Goal: Task Accomplishment & Management: Manage account settings

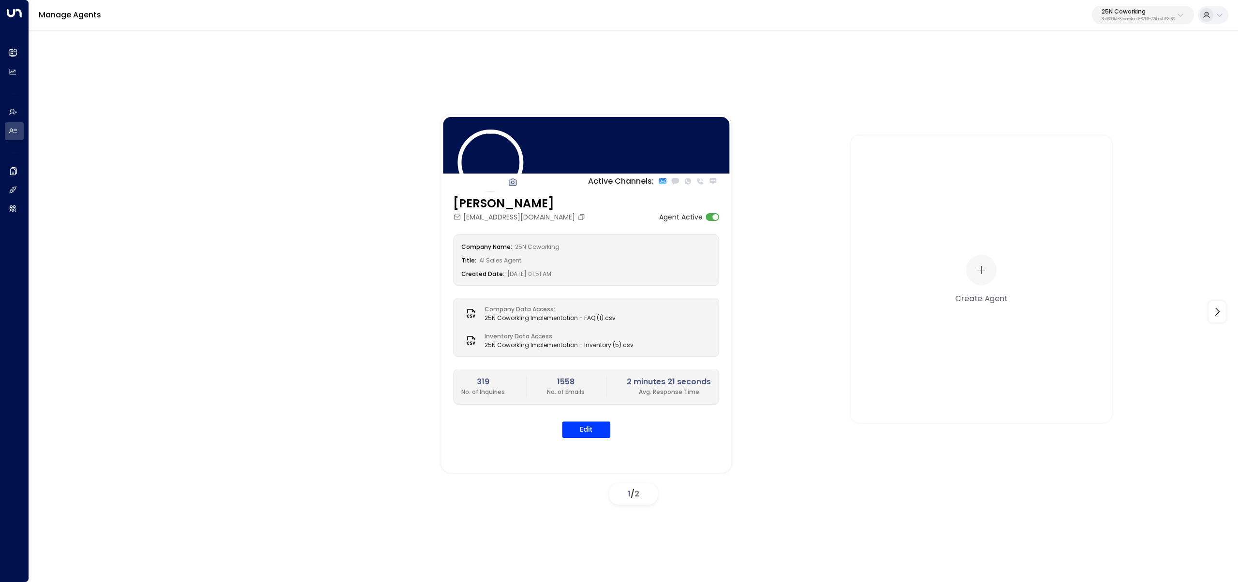
click at [1144, 25] on div "Manage Agents 25N Coworking 3b9800f4-81ca-4ec0-8758-72fbe4763f36" at bounding box center [633, 15] width 1209 height 30
click at [1143, 19] on p "3b9800f4-81ca-4ec0-8758-72fbe4763f36" at bounding box center [1138, 19] width 73 height 4
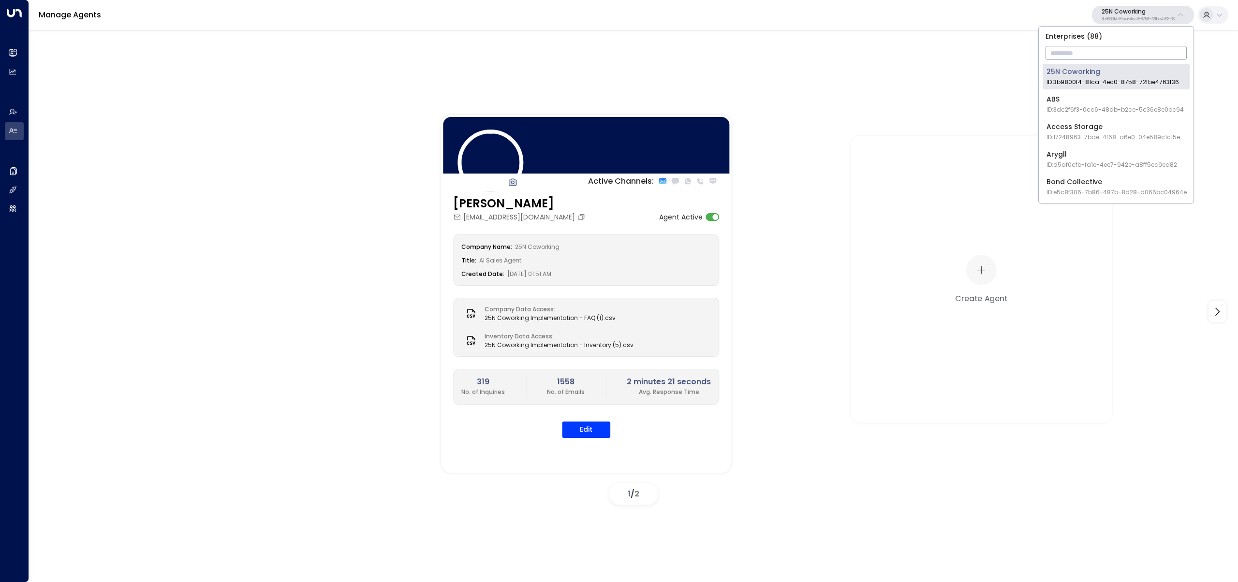
click at [1136, 57] on input "text" at bounding box center [1116, 53] width 141 height 18
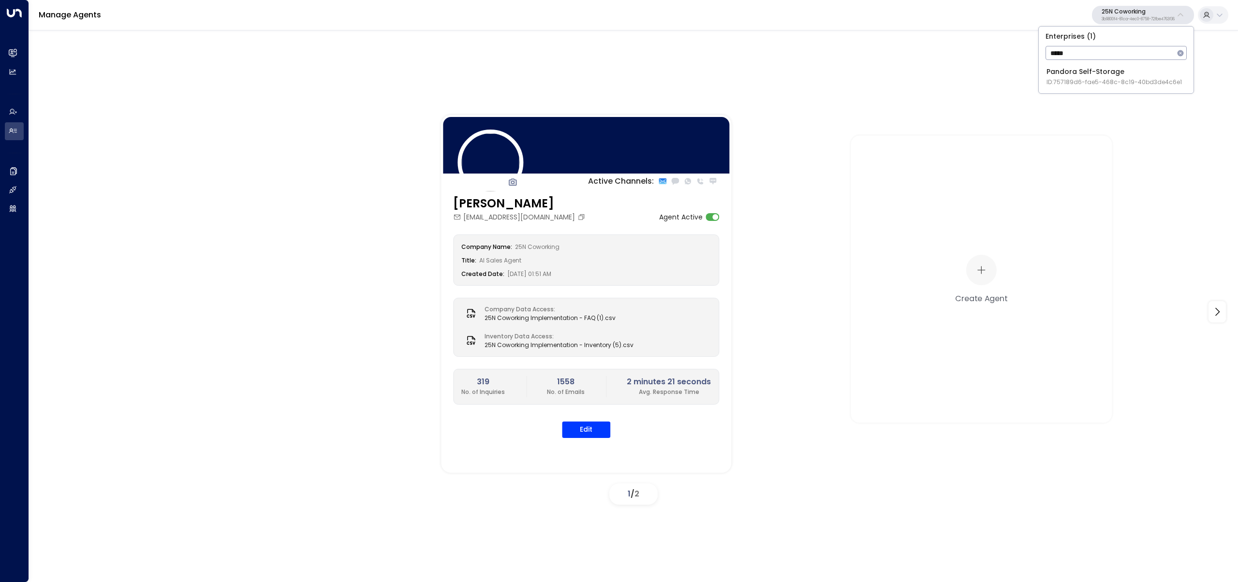
type input "*****"
click at [1046, 76] on li "Pandora Self-Storage ID: 757189d6-fae5-468c-8c19-40bd3de4c6e1" at bounding box center [1116, 77] width 147 height 26
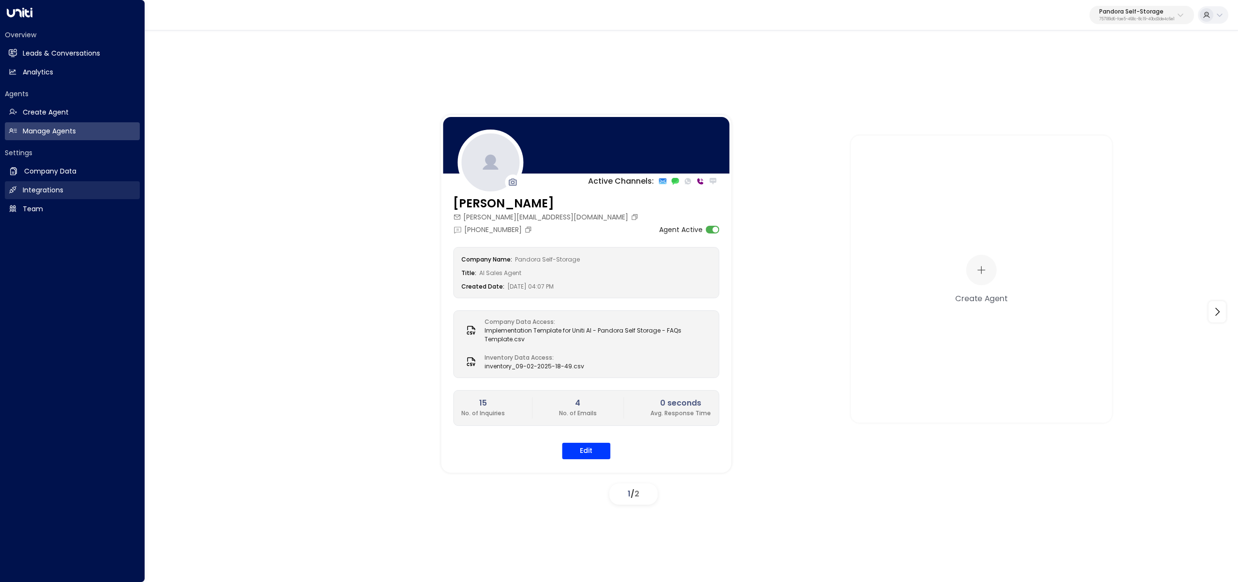
click at [15, 186] on icon at bounding box center [13, 190] width 8 height 8
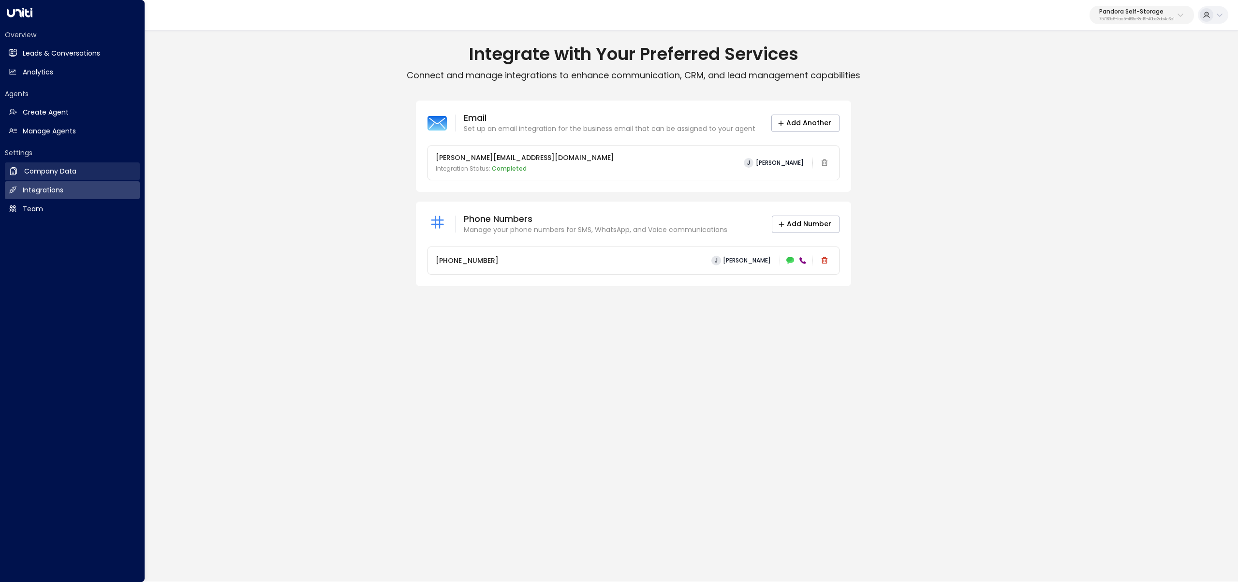
click at [49, 168] on h2 "Company Data" at bounding box center [50, 171] width 52 height 10
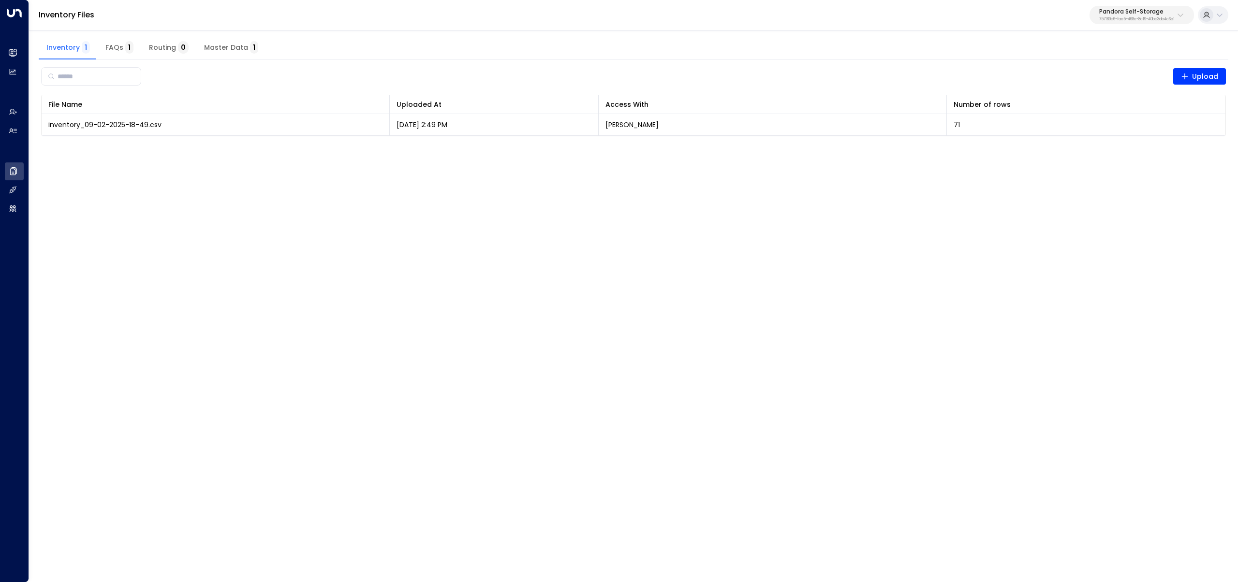
click at [219, 54] on button "Master Data 1" at bounding box center [231, 47] width 70 height 23
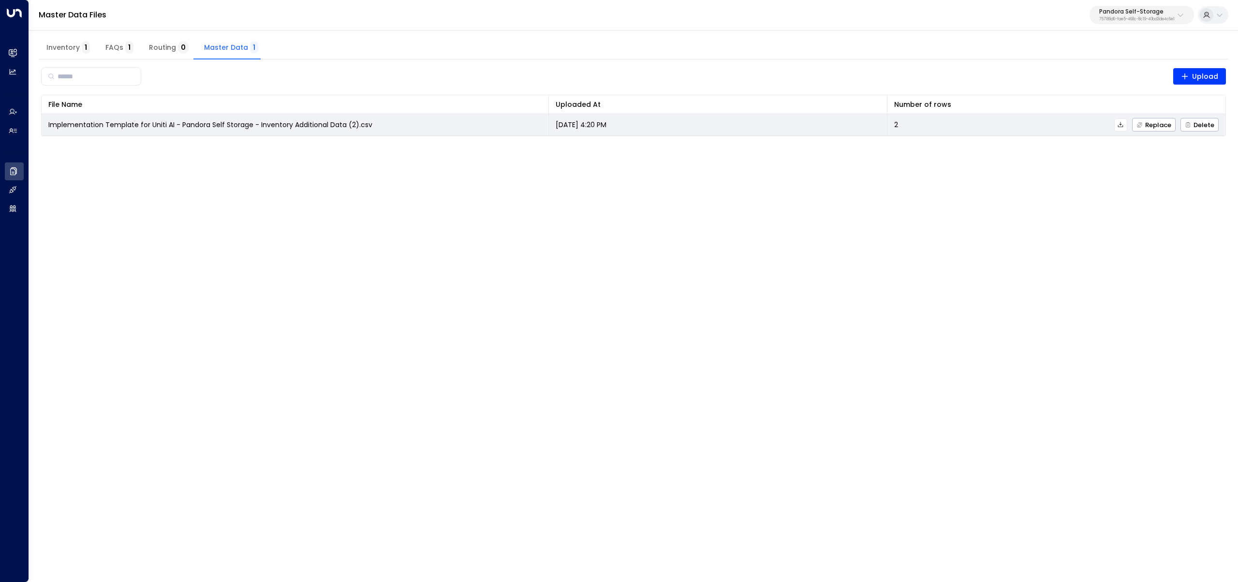
click at [1121, 125] on icon at bounding box center [1120, 124] width 5 height 5
click at [1148, 123] on span "Replace" at bounding box center [1153, 125] width 35 height 6
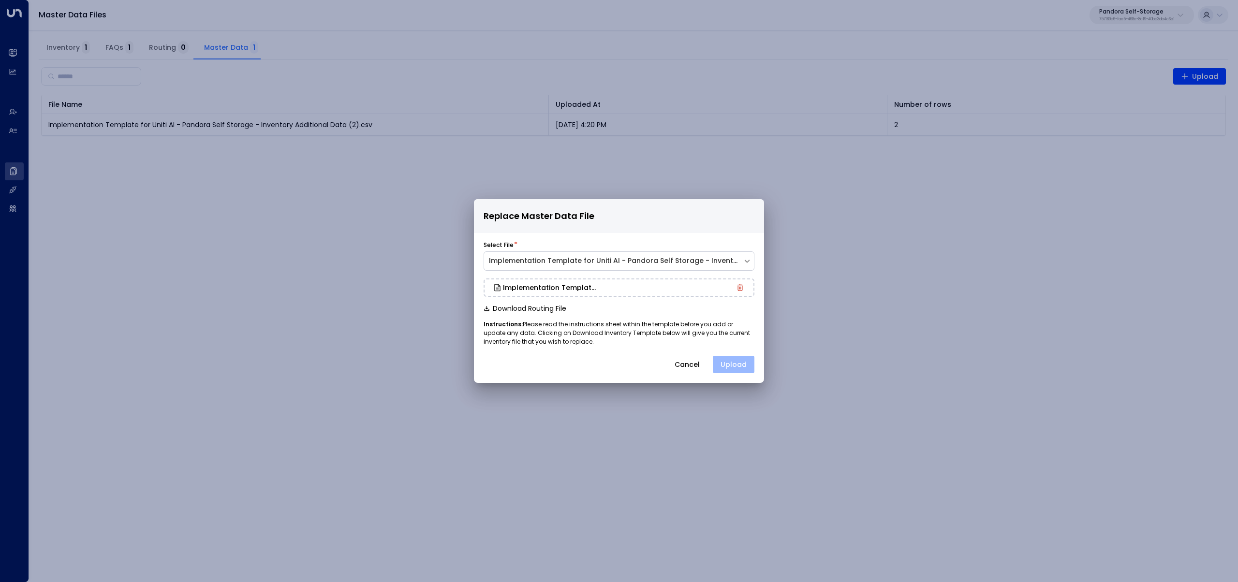
click at [735, 368] on button "Upload" at bounding box center [734, 364] width 42 height 17
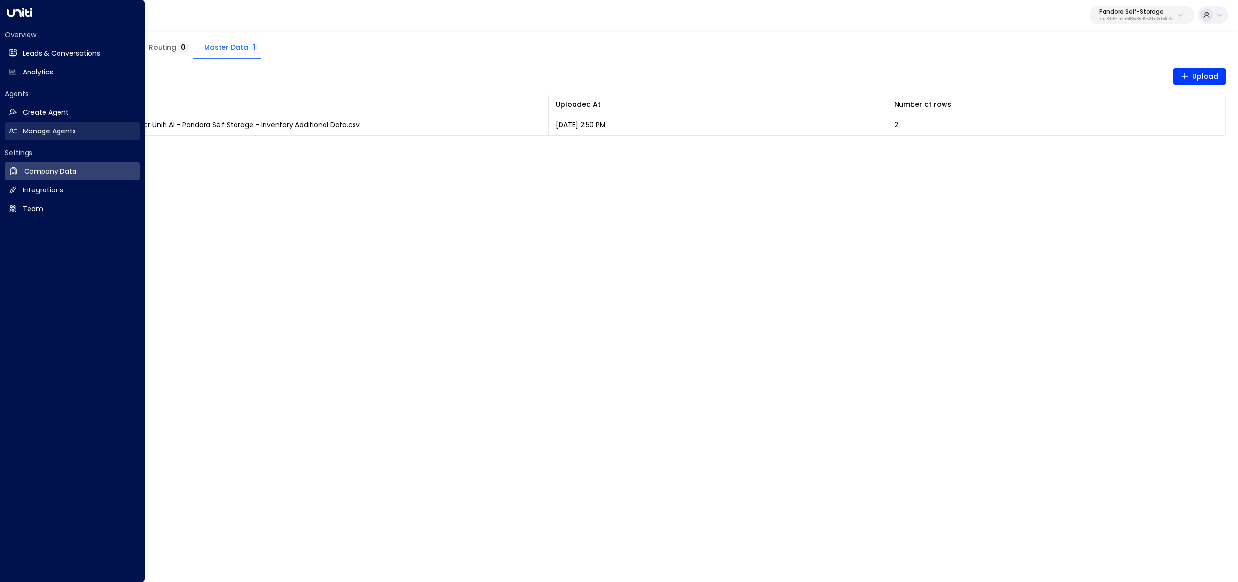
click at [41, 135] on h2 "Manage Agents" at bounding box center [49, 131] width 53 height 10
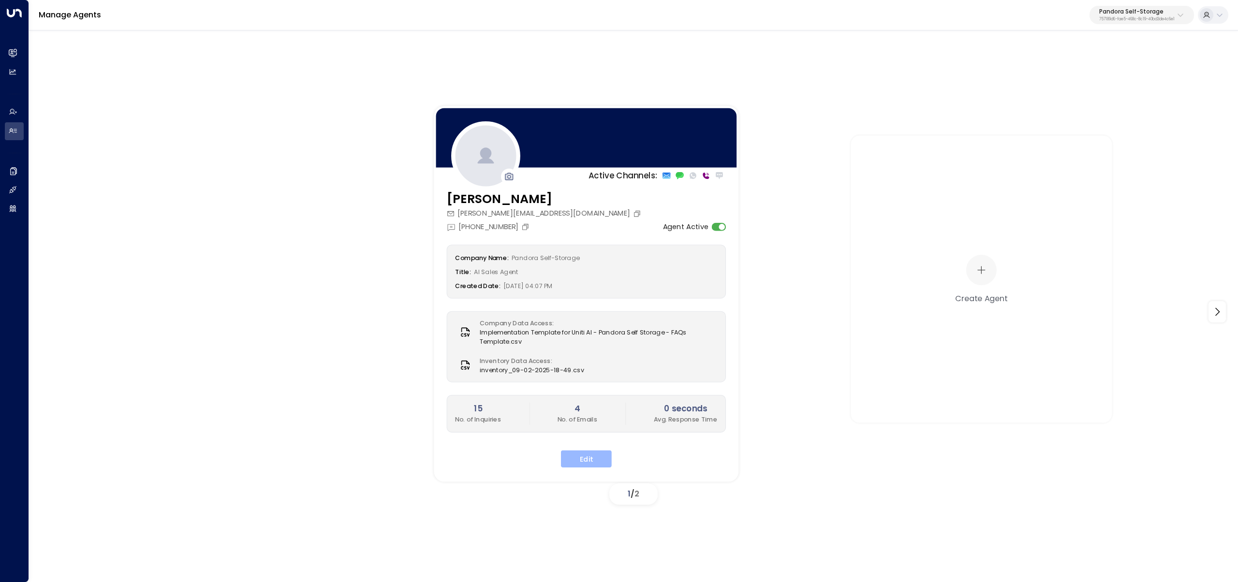
click at [594, 457] on button "Edit" at bounding box center [586, 458] width 51 height 17
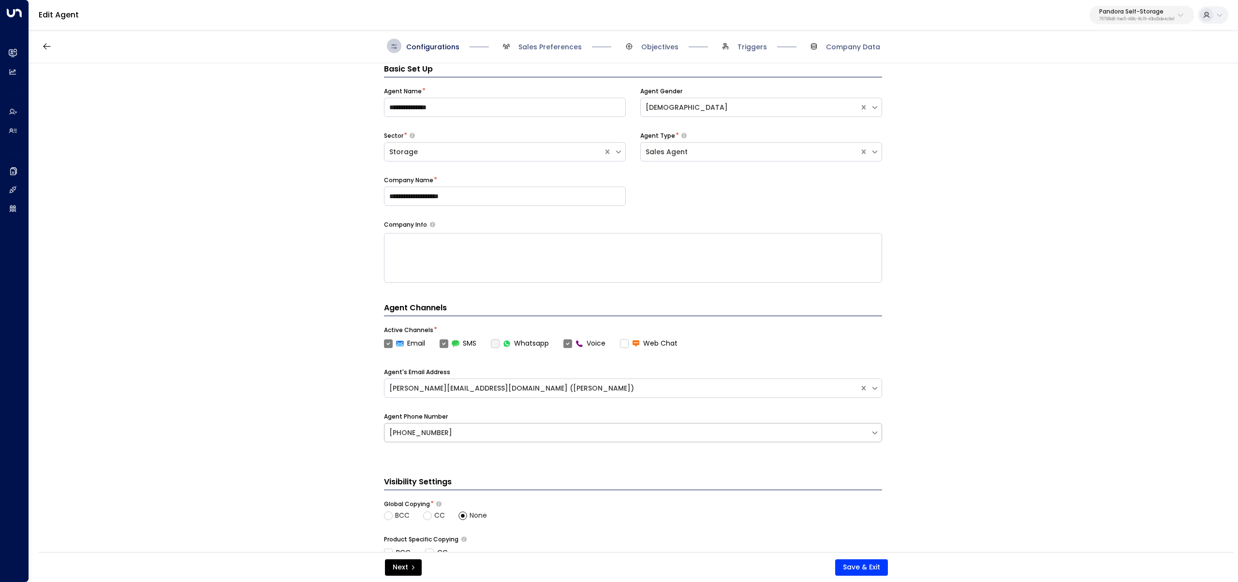
scroll to position [171, 0]
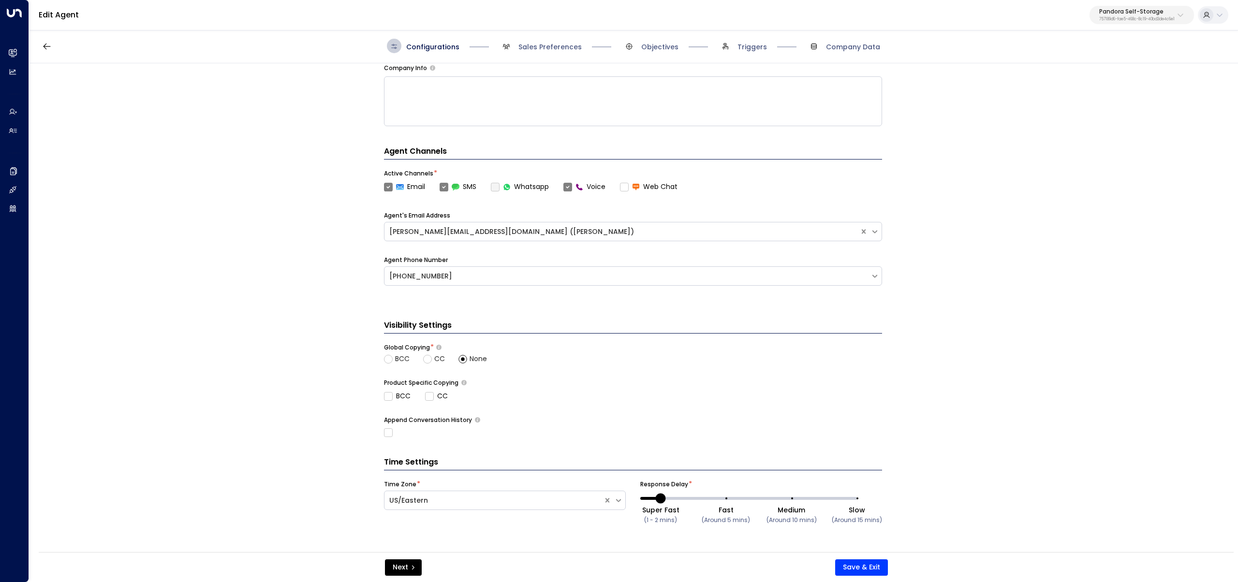
click at [454, 114] on textarea at bounding box center [633, 101] width 498 height 50
type textarea "*"
click at [871, 572] on button "Save & Exit" at bounding box center [861, 568] width 53 height 16
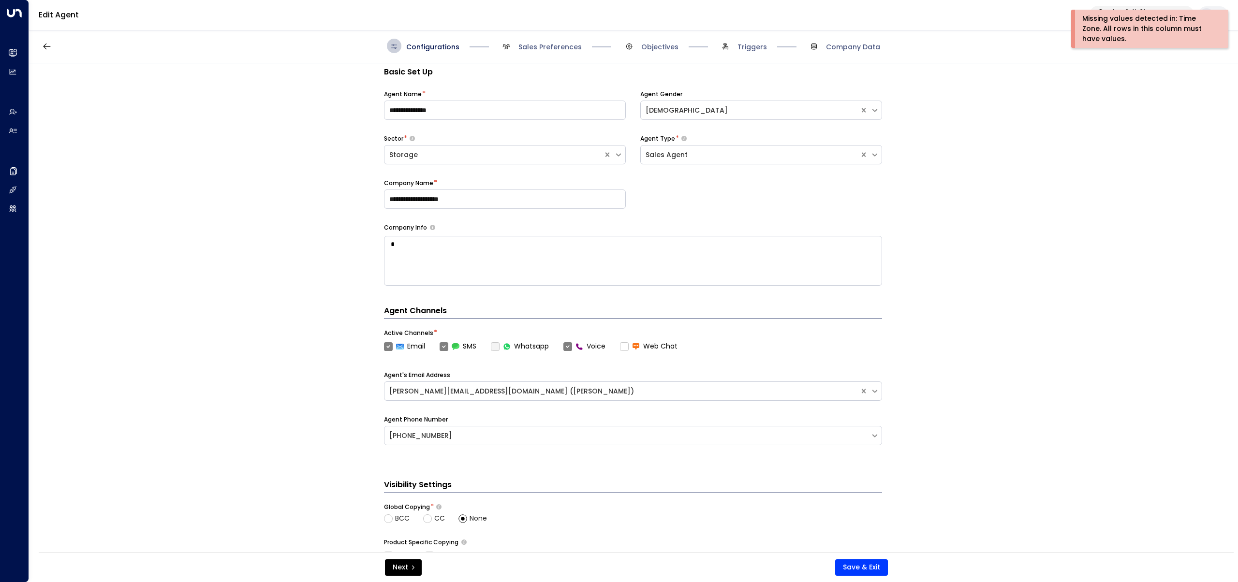
scroll to position [0, 0]
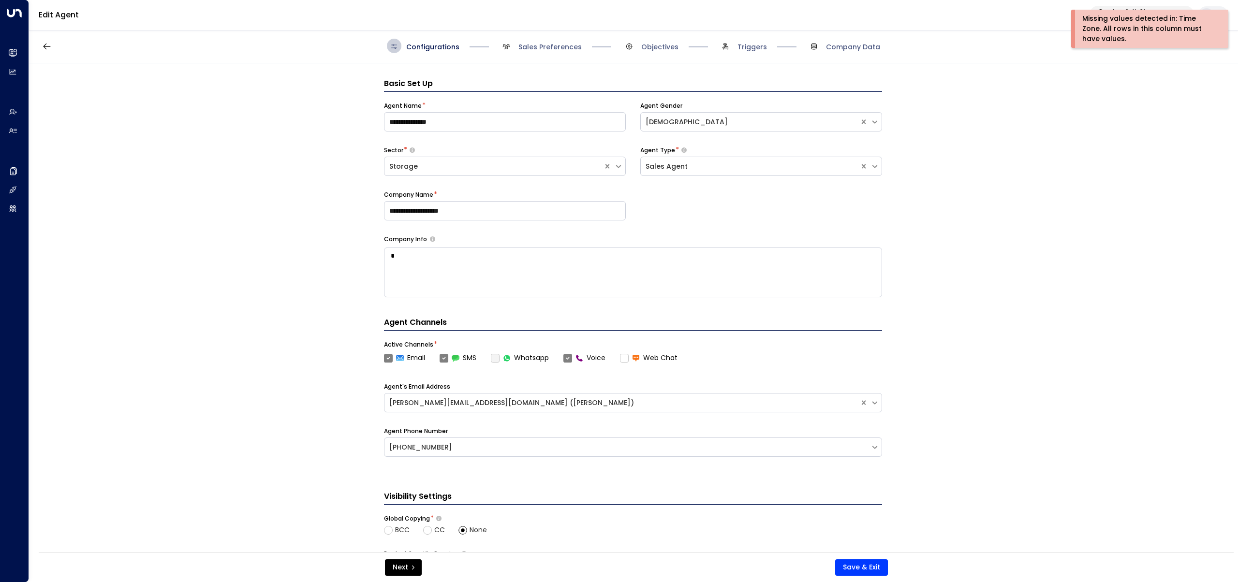
click at [303, 221] on div "**********" at bounding box center [633, 310] width 1208 height 495
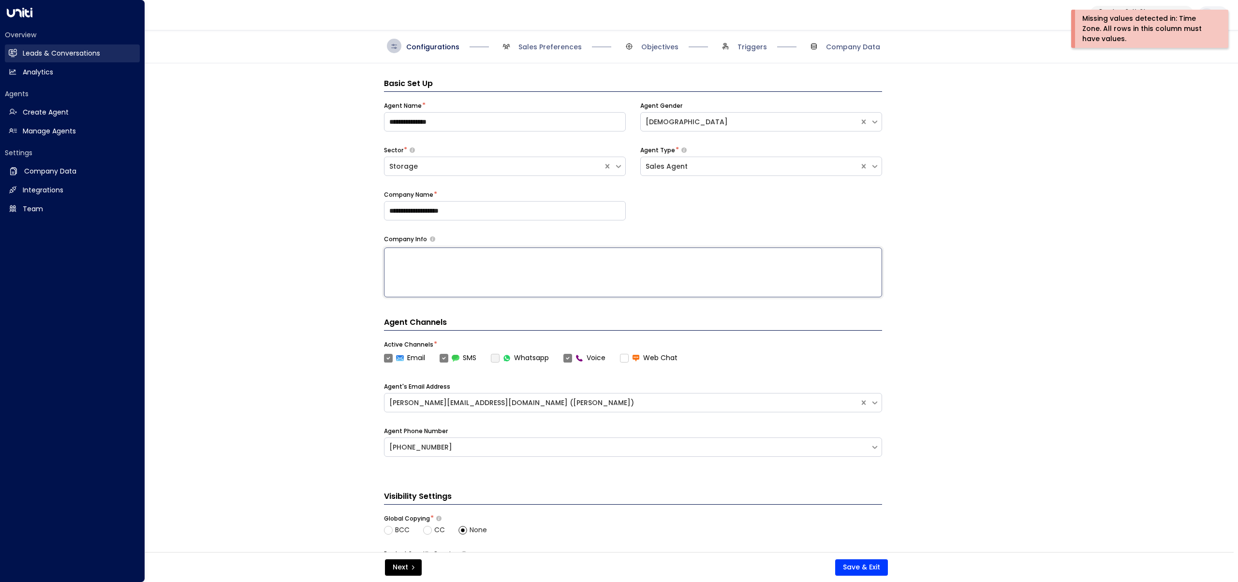
click at [9, 54] on icon at bounding box center [13, 52] width 8 height 6
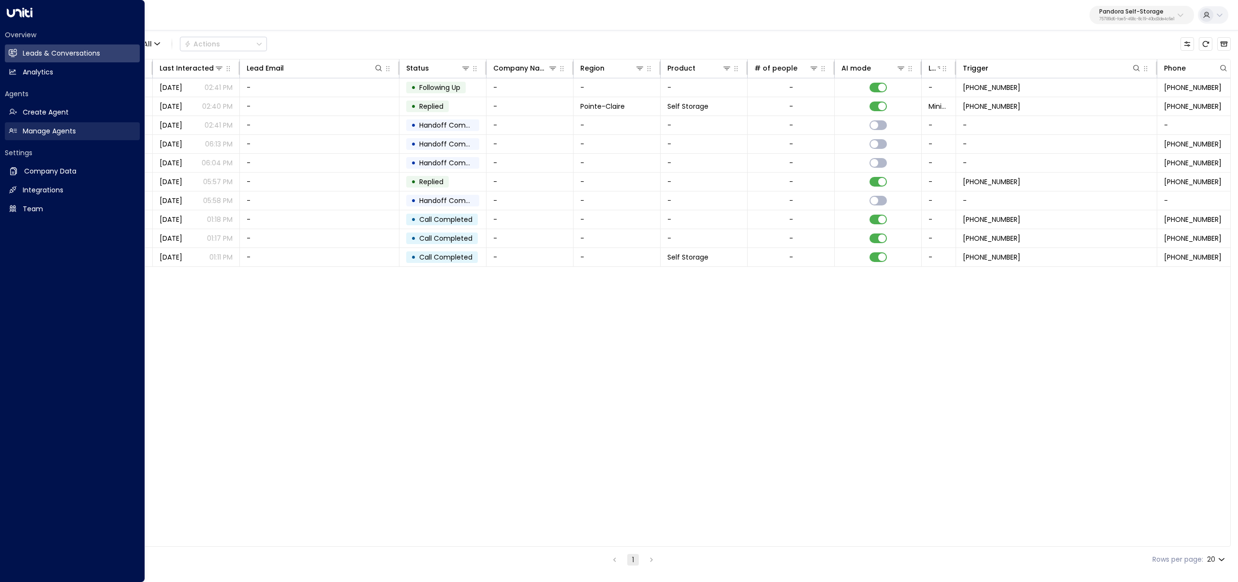
click at [22, 132] on link "Manage Agents Manage Agents" at bounding box center [72, 131] width 135 height 18
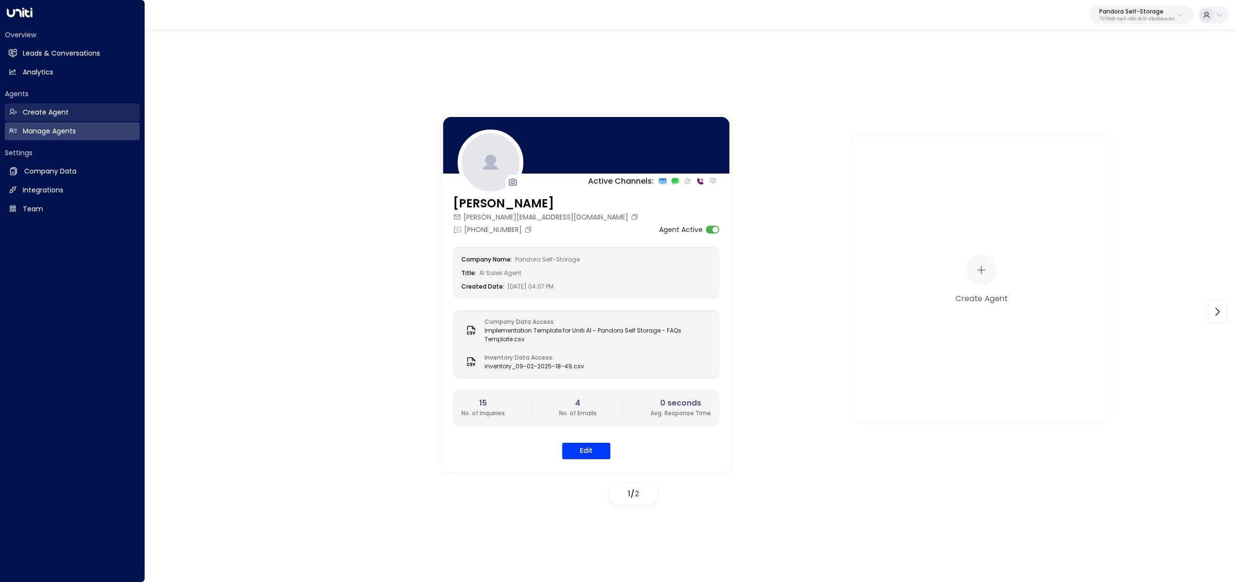
click at [50, 112] on h2 "Create Agent" at bounding box center [46, 112] width 46 height 10
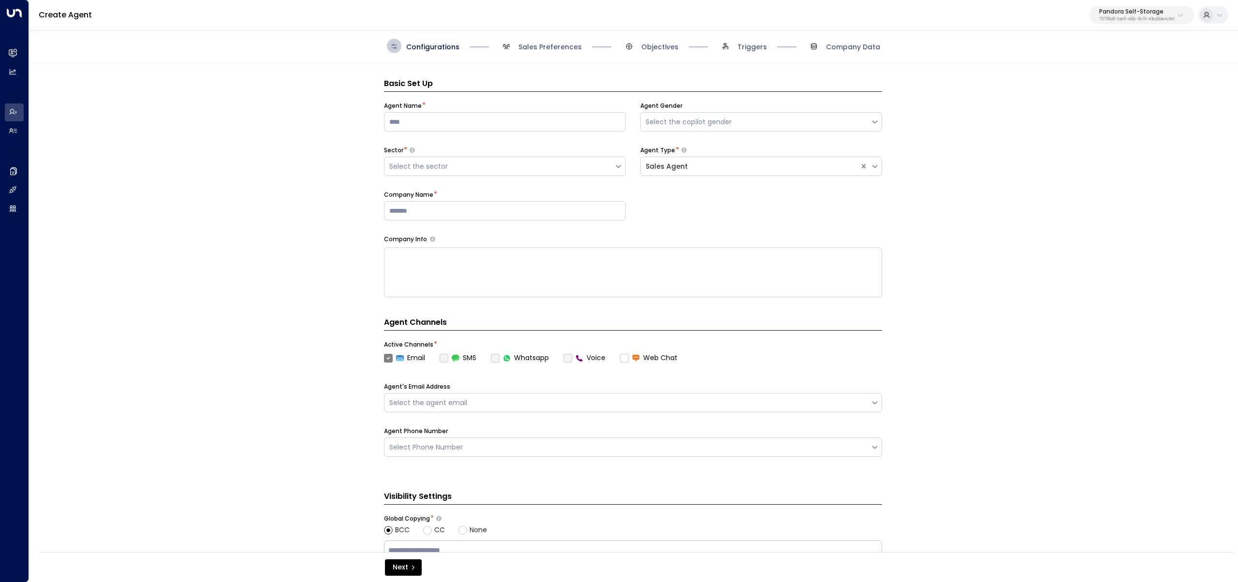
scroll to position [15, 0]
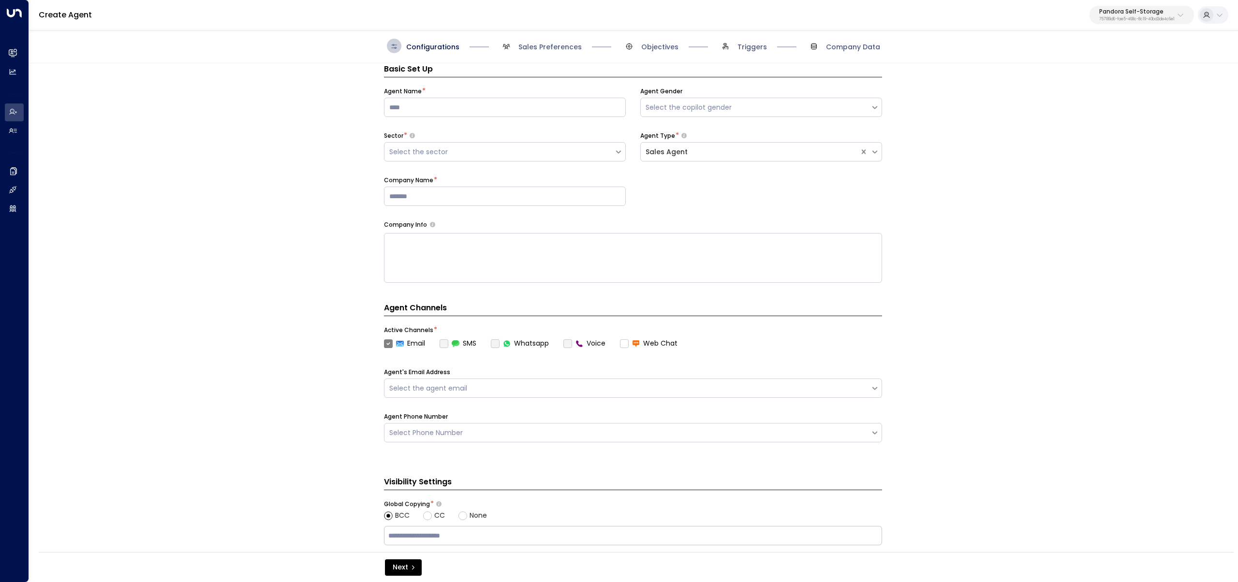
click at [30, 132] on div "Basic Set Up Agent Name * Agent Gender Select the copilot gender Sector * Selec…" at bounding box center [633, 310] width 1208 height 495
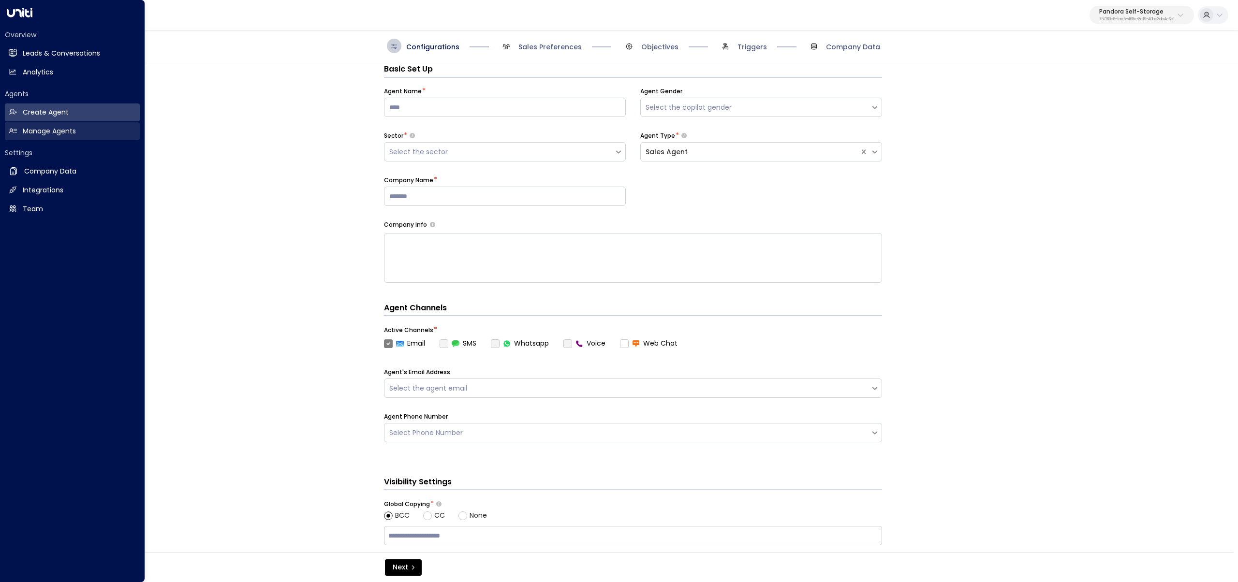
click at [17, 127] on link "Manage Agents Manage Agents" at bounding box center [72, 131] width 135 height 18
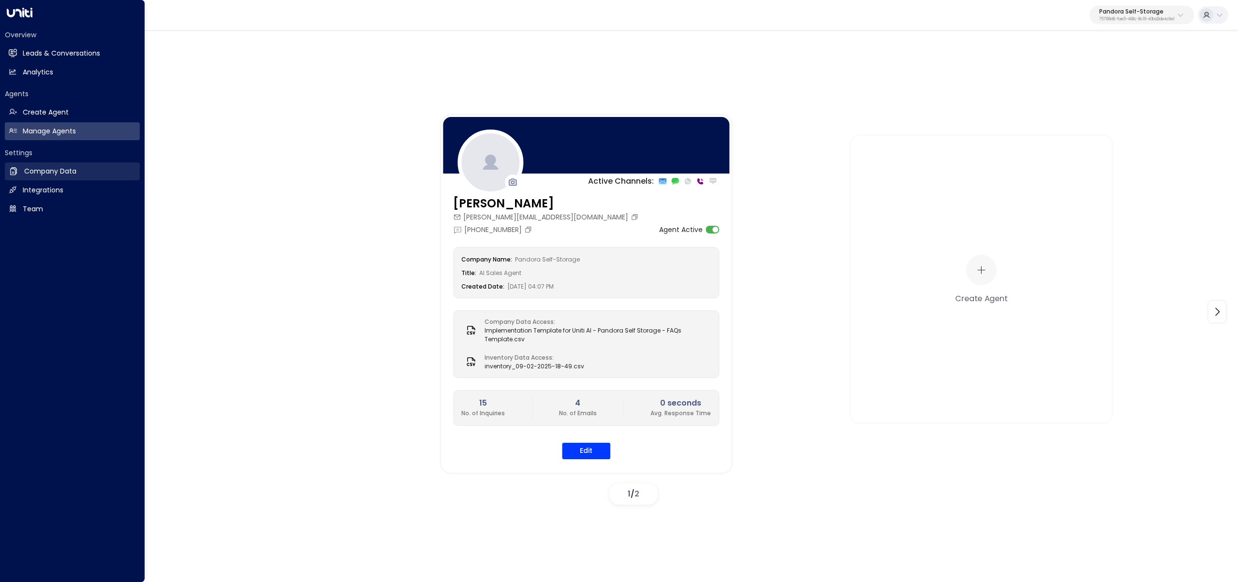
click at [68, 168] on h2 "Company Data" at bounding box center [50, 171] width 52 height 10
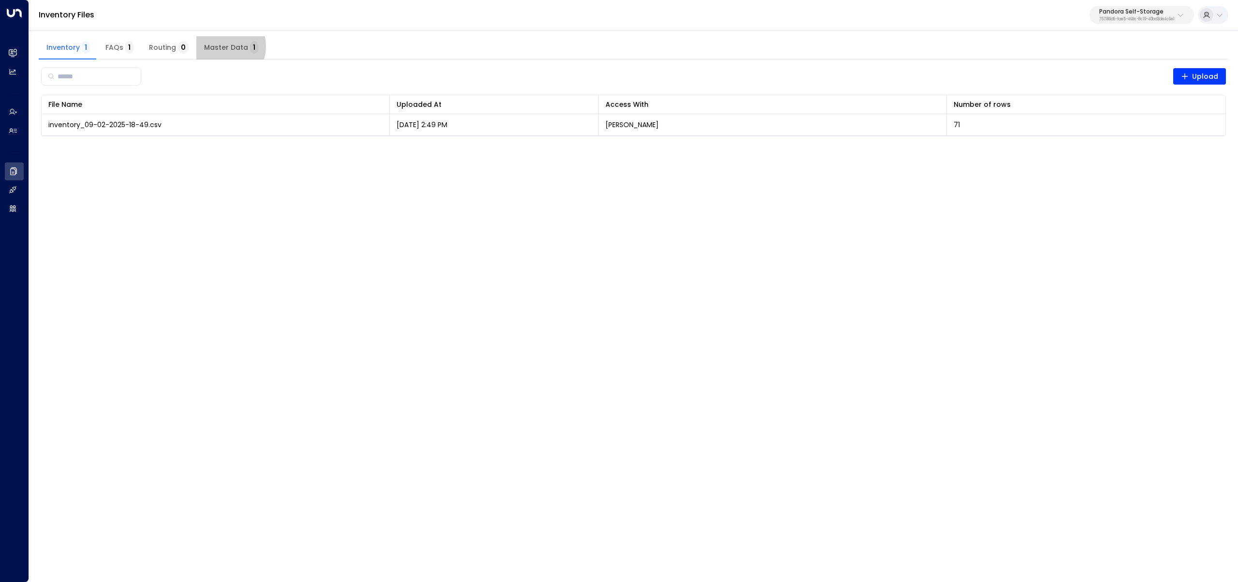
click at [219, 46] on span "Master Data 1" at bounding box center [231, 48] width 54 height 9
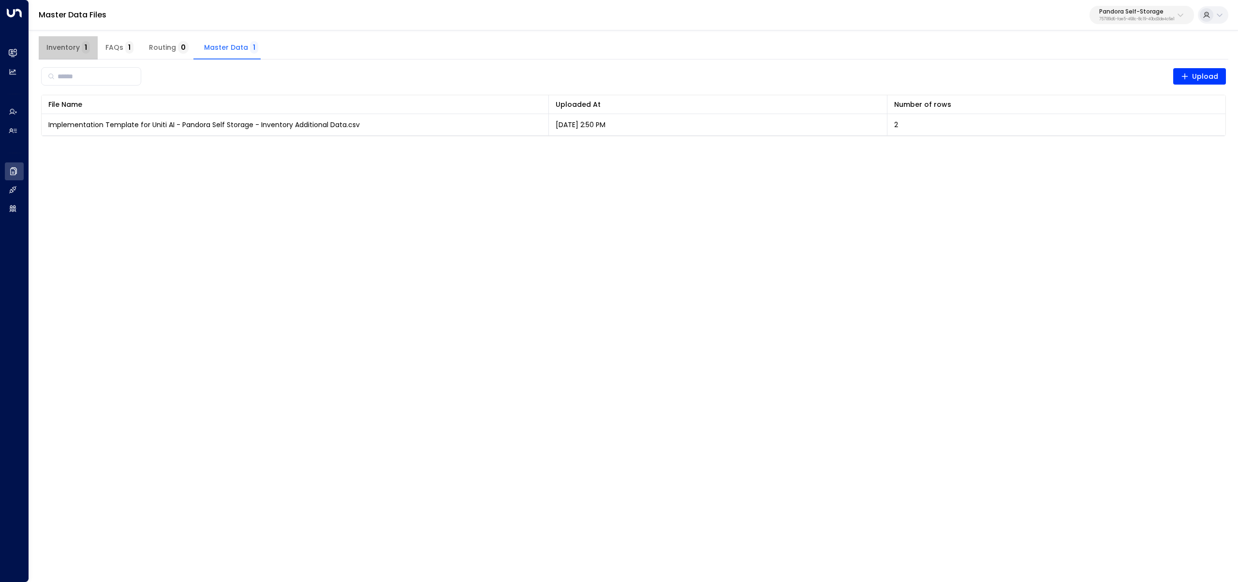
click at [68, 49] on span "Inventory 1" at bounding box center [68, 48] width 44 height 9
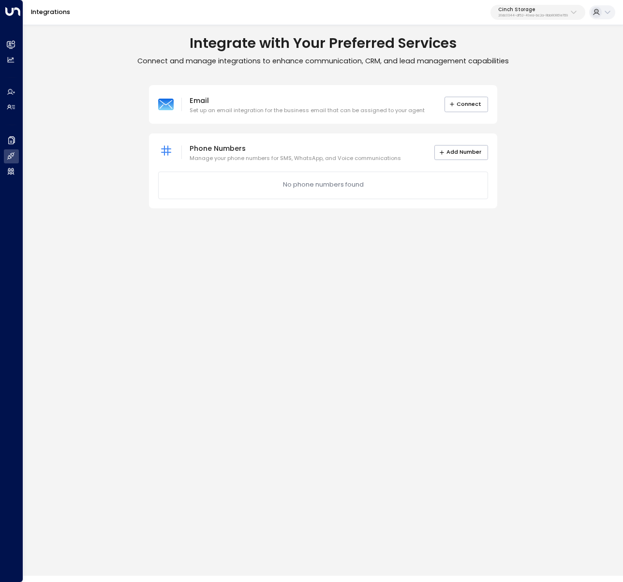
click at [535, 17] on p "20dc0344-df52-49ea-bc2a-8bb80861e769" at bounding box center [533, 16] width 70 height 4
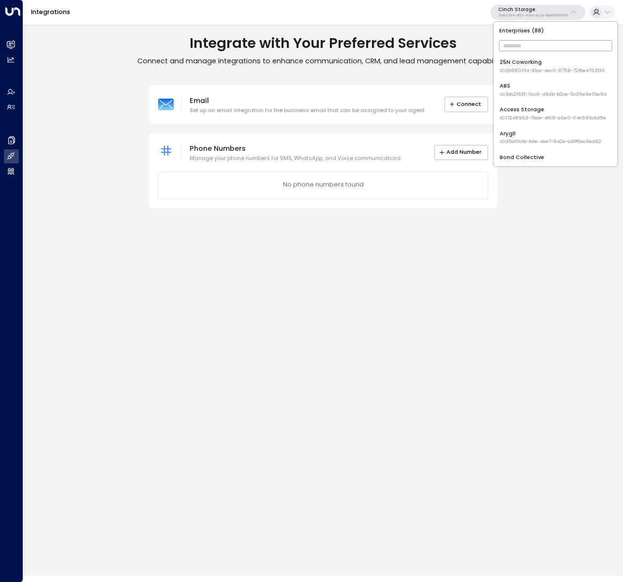
click at [535, 45] on input "text" at bounding box center [555, 46] width 113 height 16
type input "**"
click at [565, 264] on div "Integrate with Your Preferred Services Connect and manage integrations to enhan…" at bounding box center [323, 299] width 600 height 553
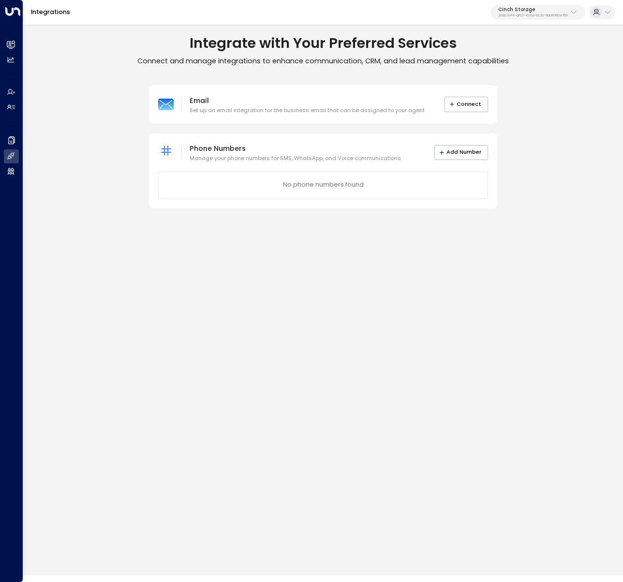
click at [534, 15] on p "20dc0344-df52-49ea-bc2a-8bb80861e769" at bounding box center [533, 16] width 70 height 4
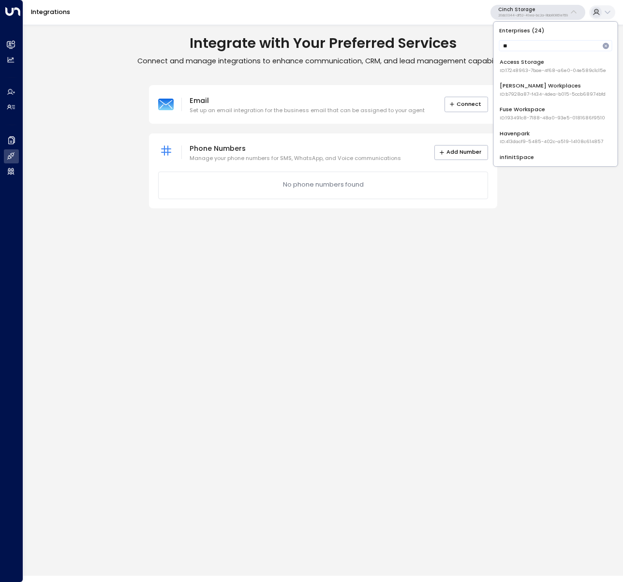
click at [527, 54] on input "**" at bounding box center [549, 46] width 101 height 16
drag, startPoint x: 502, startPoint y: 47, endPoint x: 407, endPoint y: 41, distance: 95.5
click at [417, 43] on body "Overview Leads & Conversations Leads & Conversations Analytics Analytics Agents…" at bounding box center [311, 288] width 623 height 576
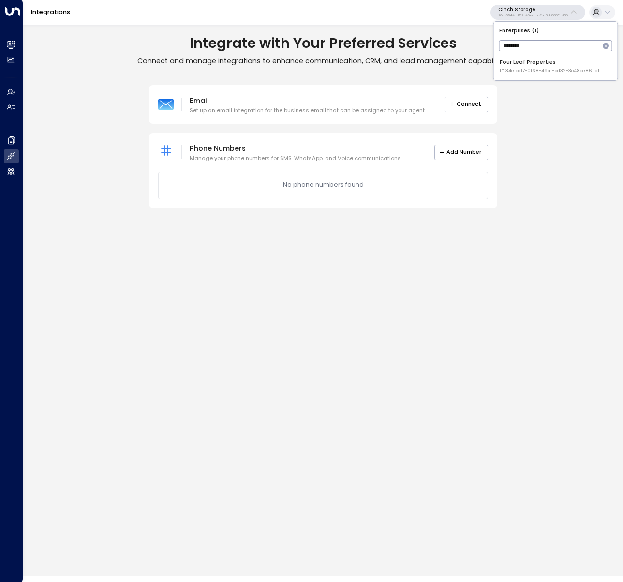
type input "********"
click at [541, 62] on div "Four Leaf Properties ID: 34e1cd17-0f68-49af-bd32-3c48ce8611d1" at bounding box center [550, 66] width 100 height 16
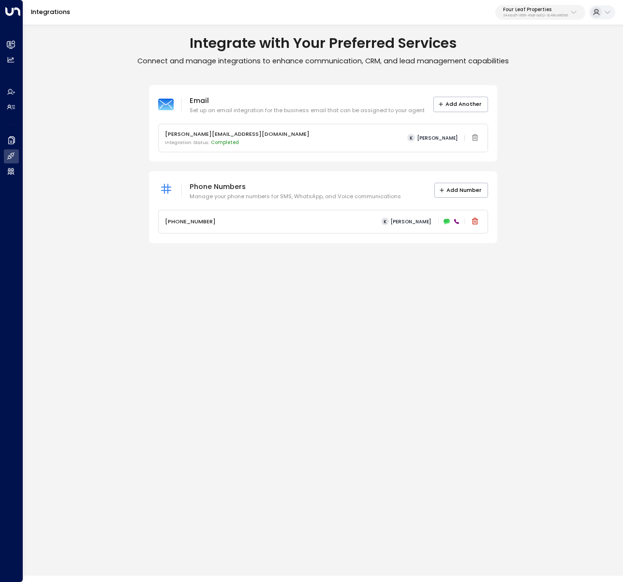
drag, startPoint x: 621, startPoint y: 187, endPoint x: 764, endPoint y: 193, distance: 142.8
click at [622, 193] on html "Overview Leads & Conversations Leads & Conversations Analytics Analytics Agents…" at bounding box center [311, 288] width 623 height 576
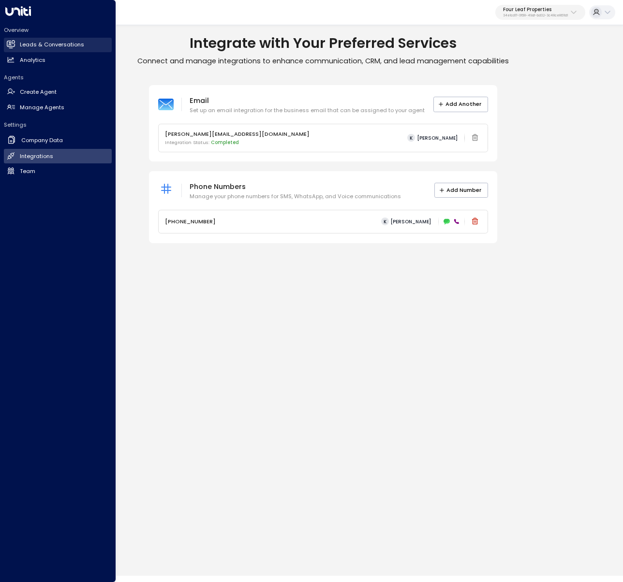
click at [17, 44] on link "Leads & Conversations Leads & Conversations" at bounding box center [58, 45] width 108 height 15
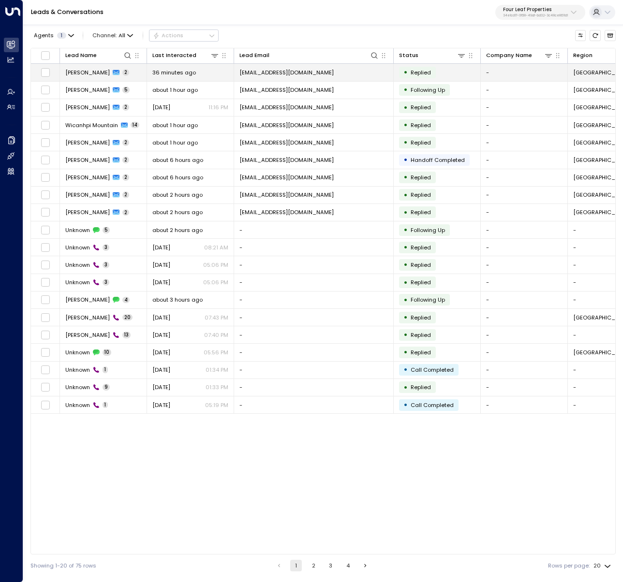
click at [114, 77] on td "Elizabeth Ramirez 2" at bounding box center [103, 72] width 87 height 17
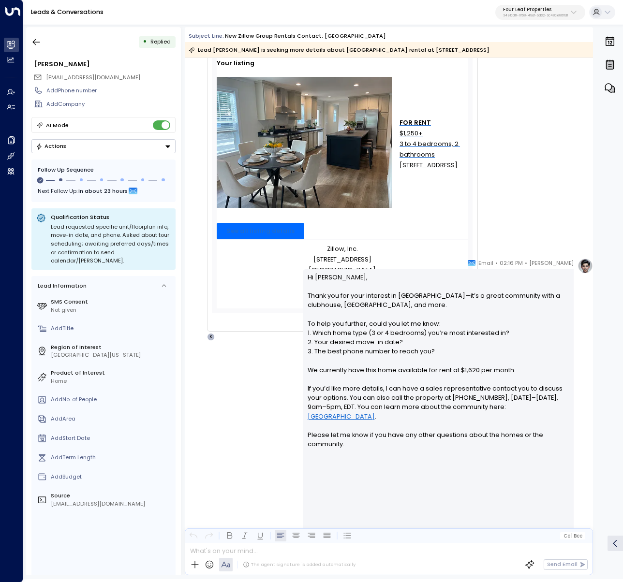
scroll to position [313, 0]
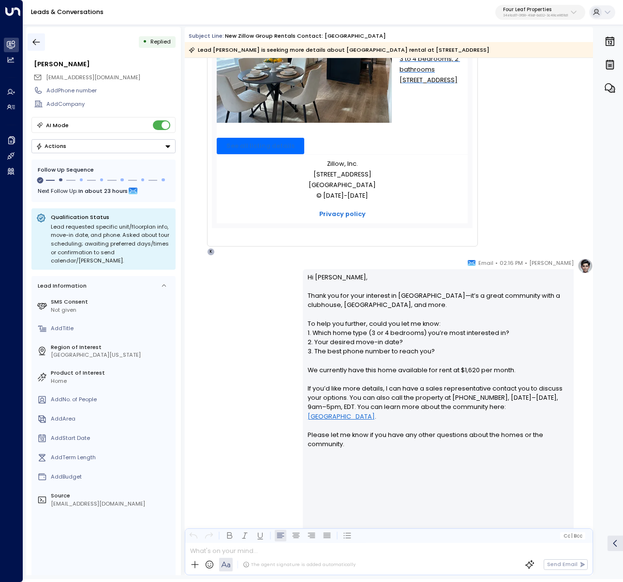
click at [36, 41] on icon "button" at bounding box center [36, 42] width 10 height 10
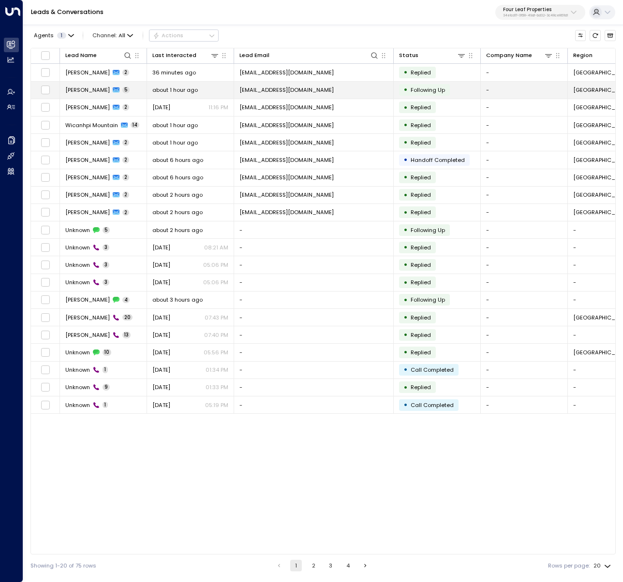
click at [78, 92] on span "Candi Hoffman" at bounding box center [87, 90] width 44 height 8
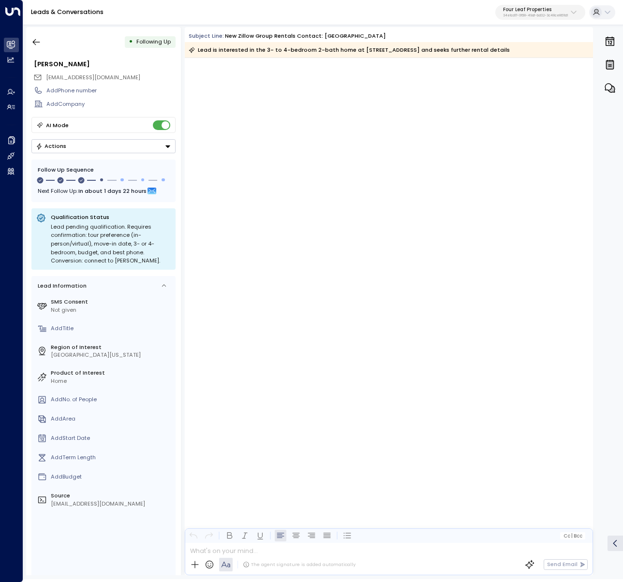
scroll to position [1248, 0]
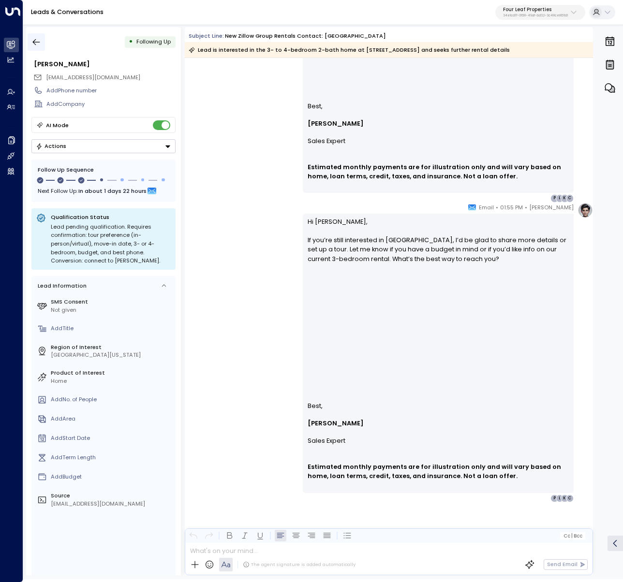
click at [39, 44] on icon "button" at bounding box center [36, 42] width 10 height 10
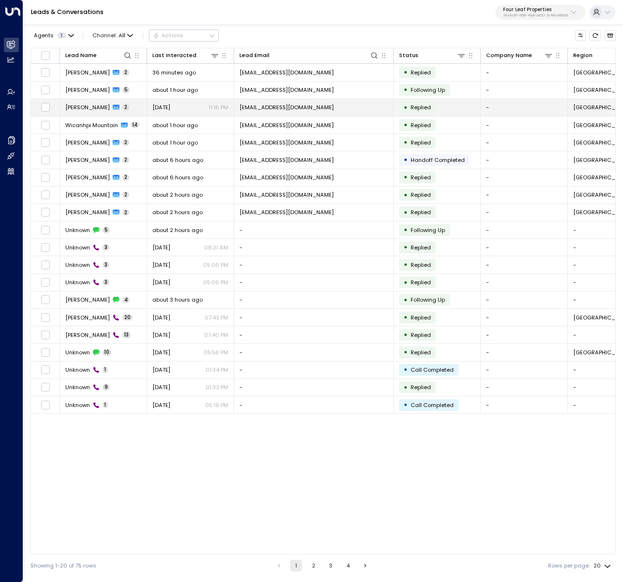
click at [87, 113] on td "Candi Hoffman 2" at bounding box center [103, 107] width 87 height 17
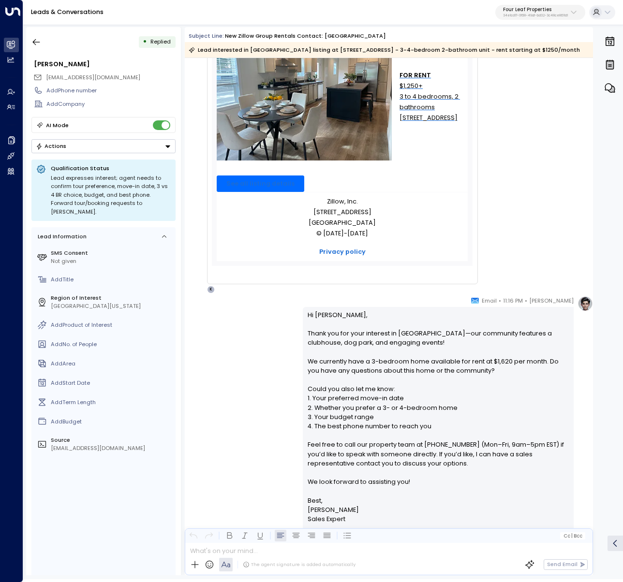
scroll to position [276, 0]
click at [37, 44] on icon "button" at bounding box center [36, 42] width 10 height 10
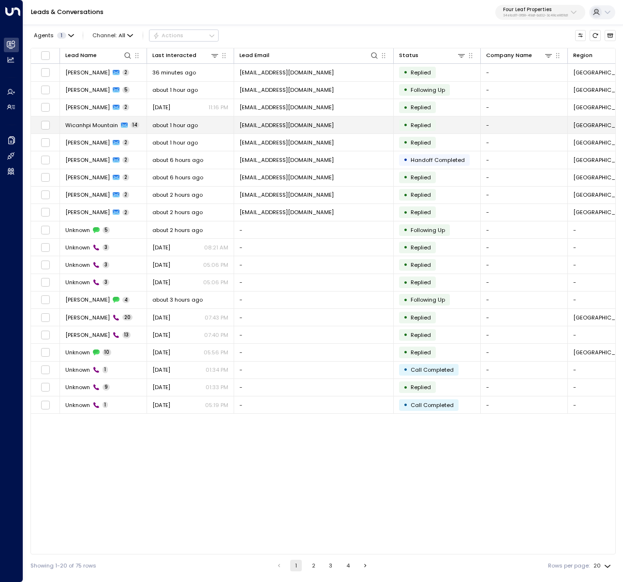
click at [113, 125] on span "Wicanhpi Mountain" at bounding box center [91, 125] width 53 height 8
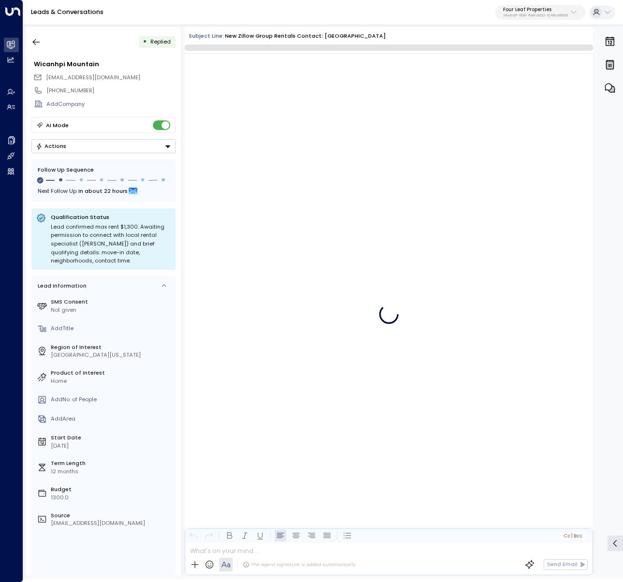
scroll to position [3331, 0]
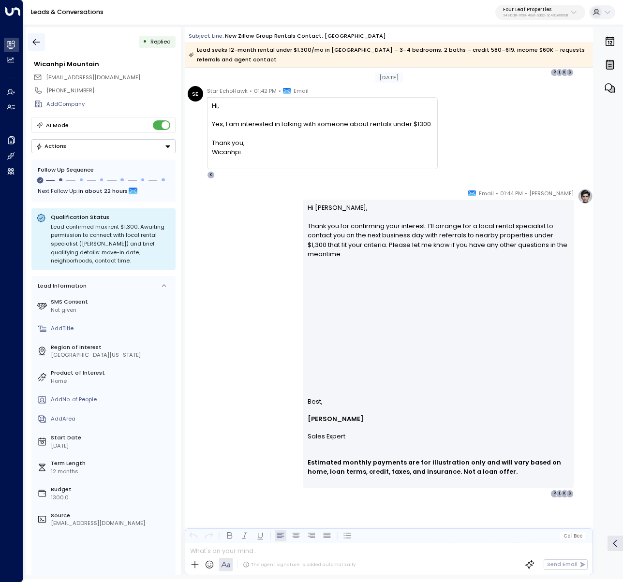
click at [38, 42] on icon "button" at bounding box center [36, 42] width 10 height 10
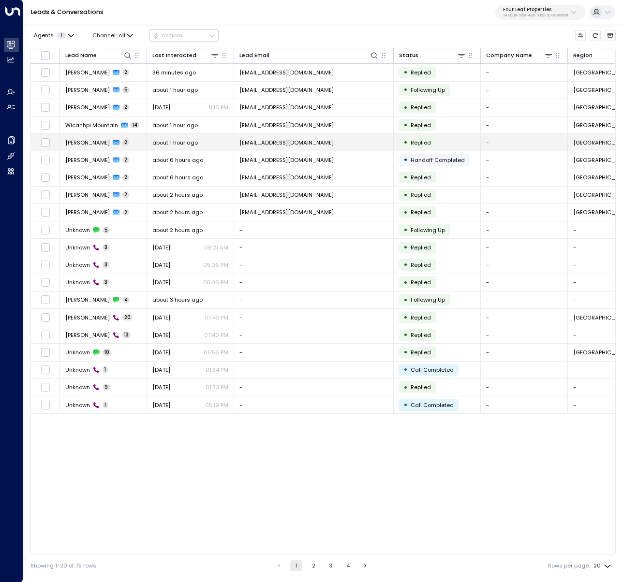
click at [103, 143] on div "Kyle Mcdaniel 2" at bounding box center [97, 143] width 64 height 8
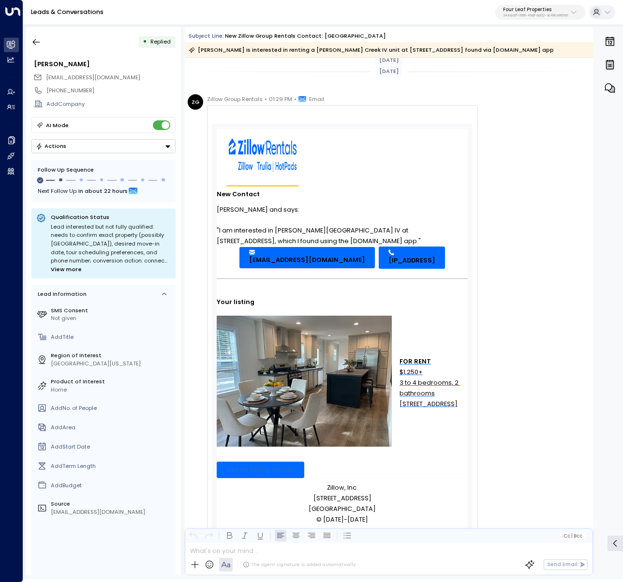
scroll to position [373, 0]
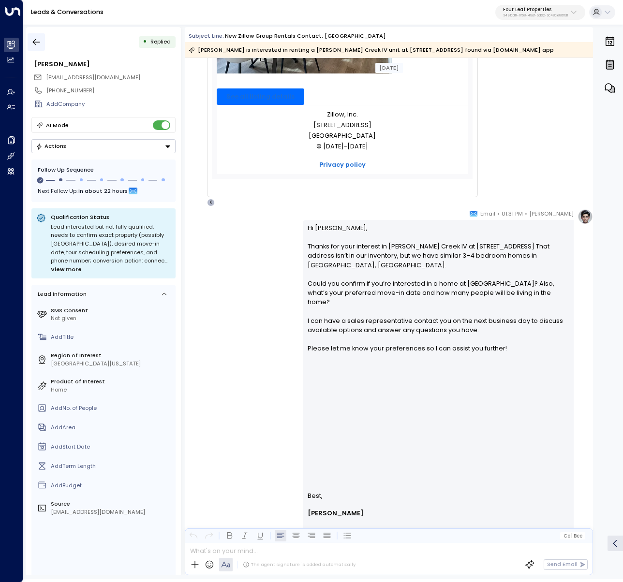
click at [38, 44] on icon "button" at bounding box center [36, 42] width 10 height 10
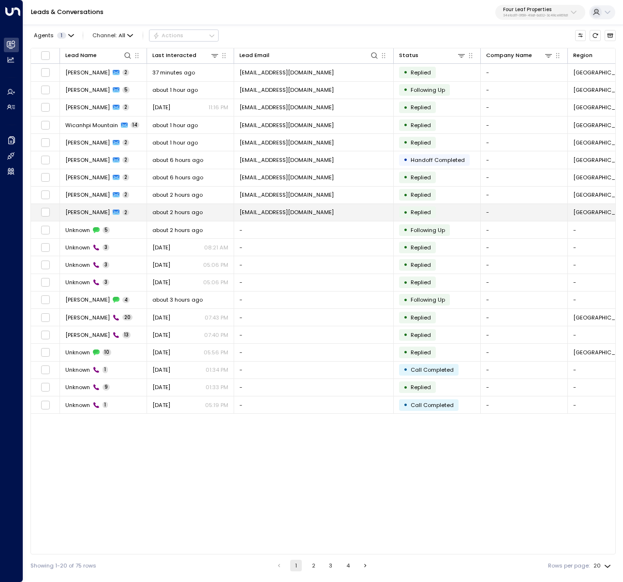
click at [86, 205] on td "Jared Bohr 2" at bounding box center [103, 212] width 87 height 17
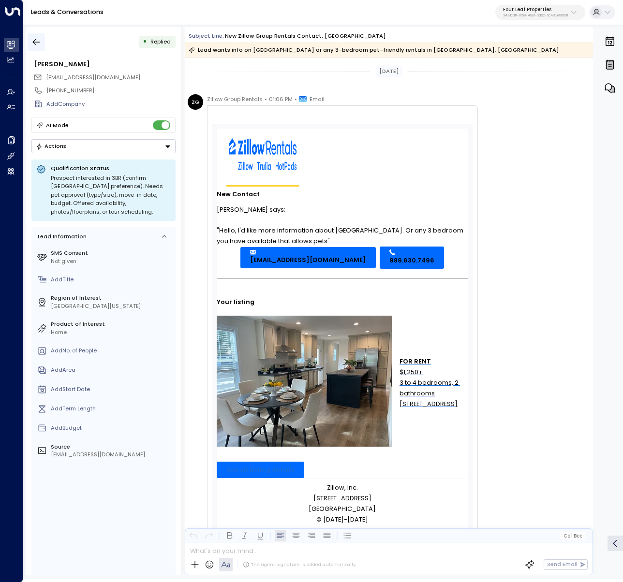
click at [37, 43] on icon "button" at bounding box center [36, 42] width 10 height 10
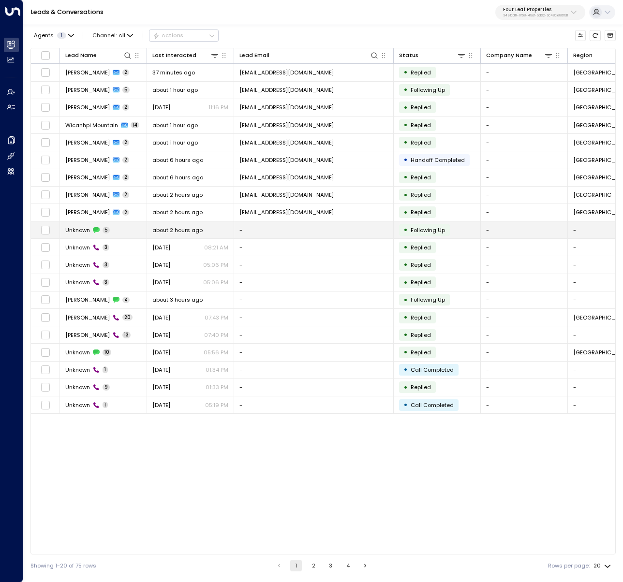
click at [157, 227] on span "about 2 hours ago" at bounding box center [177, 230] width 50 height 8
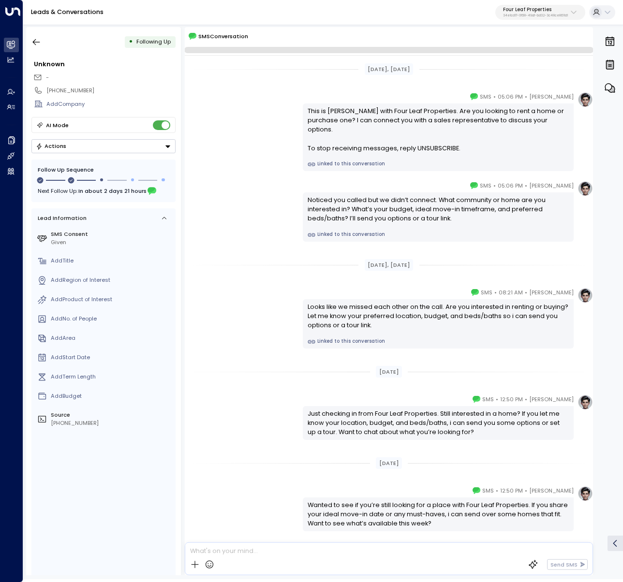
scroll to position [33, 0]
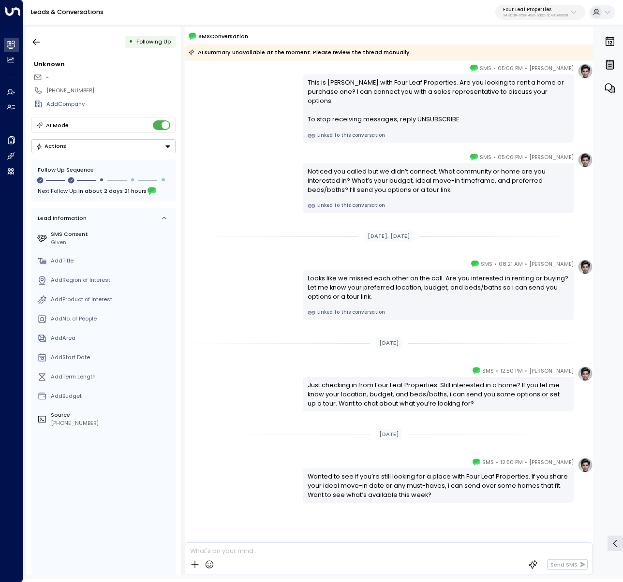
click at [23, 33] on div "• Following Up Unknown - +19895067059 Add Company AI Mode Actions Follow Up Seq…" at bounding box center [323, 301] width 600 height 556
click at [33, 37] on icon "button" at bounding box center [36, 42] width 10 height 10
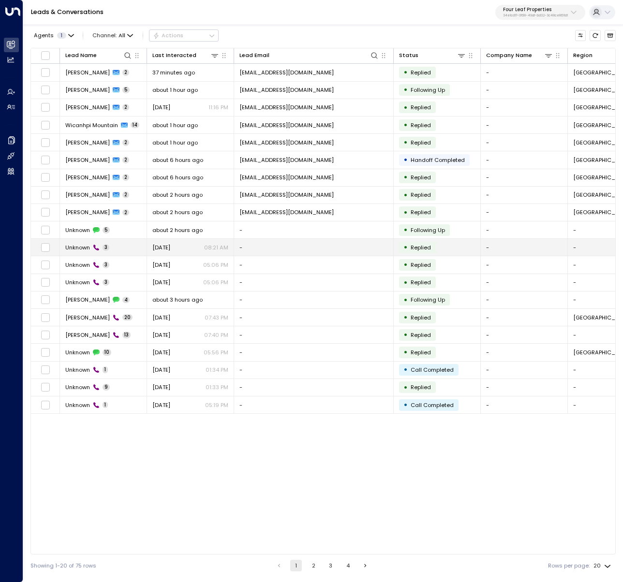
click at [120, 249] on td "Unknown 3" at bounding box center [103, 247] width 87 height 17
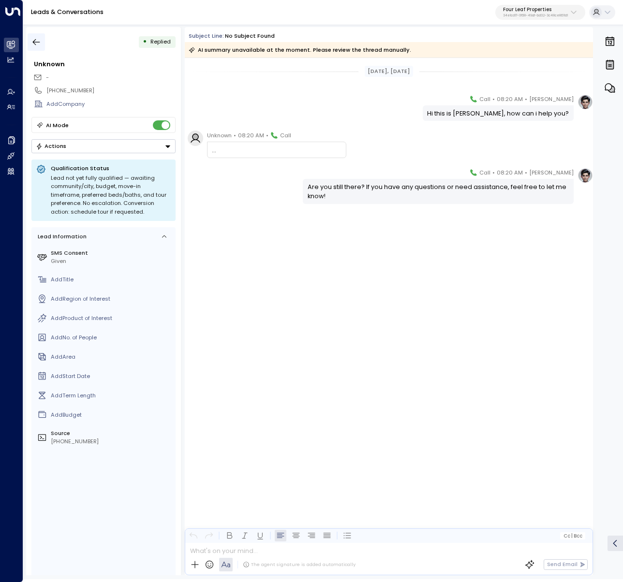
click at [42, 40] on button "button" at bounding box center [36, 41] width 17 height 17
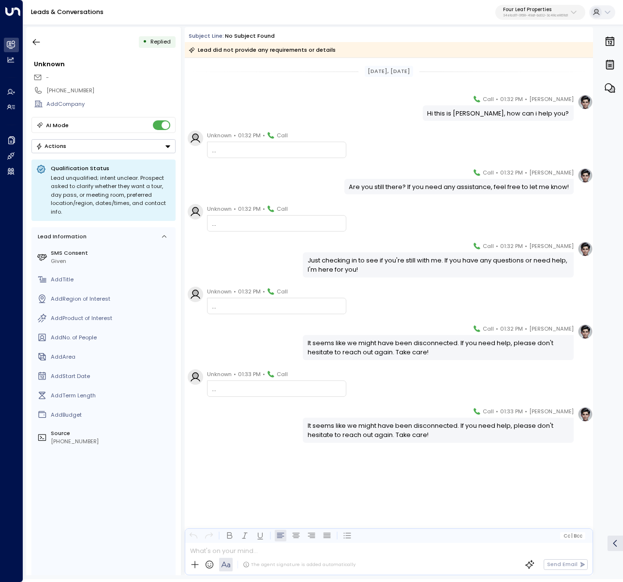
click at [552, 15] on p "34e1cd17-0f68-49af-bd32-3c48ce8611d1" at bounding box center [535, 16] width 65 height 4
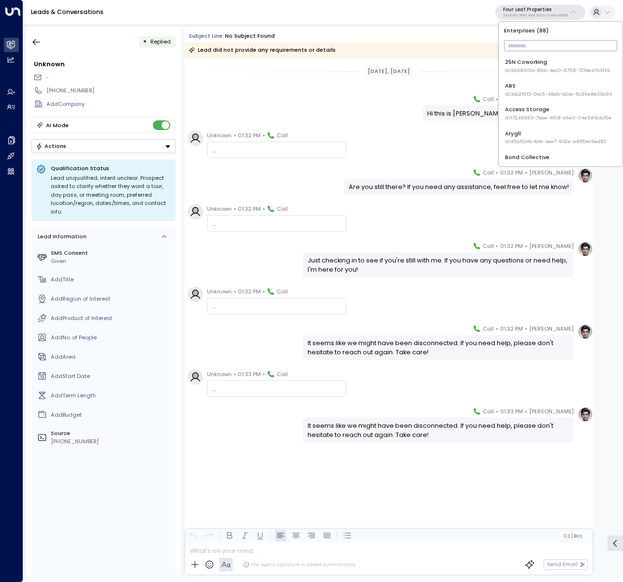
click at [550, 46] on input "text" at bounding box center [560, 46] width 113 height 16
type input "****"
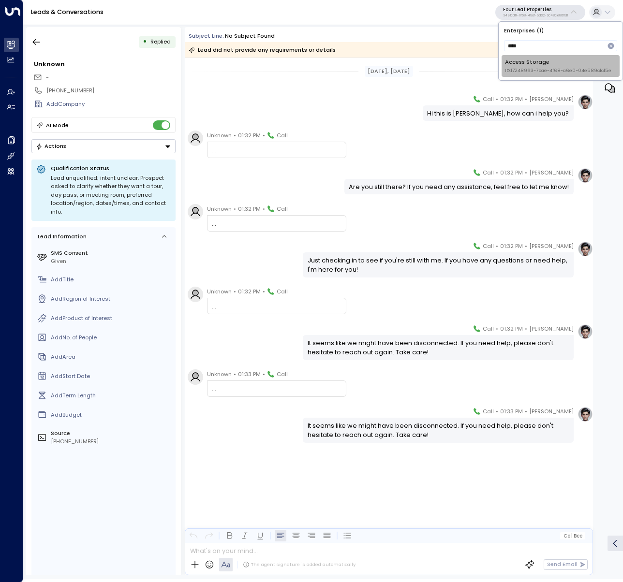
click at [538, 65] on div "Access Storage ID: 17248963-7bae-4f68-a6e0-04e589c1c15e" at bounding box center [558, 66] width 106 height 16
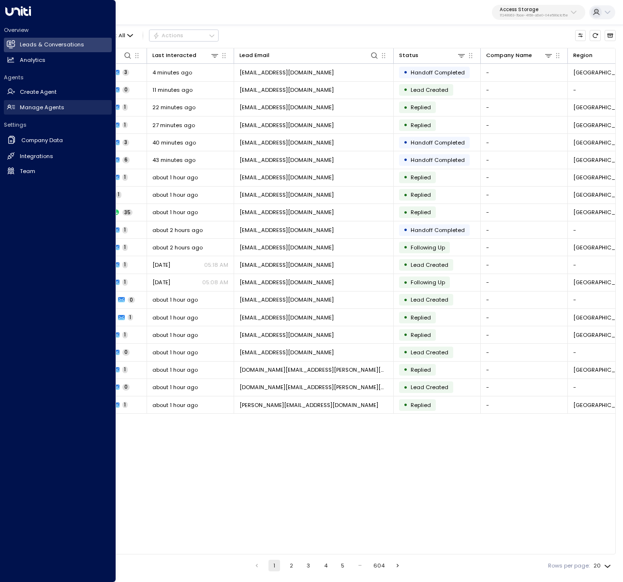
click at [11, 111] on icon at bounding box center [11, 107] width 8 height 8
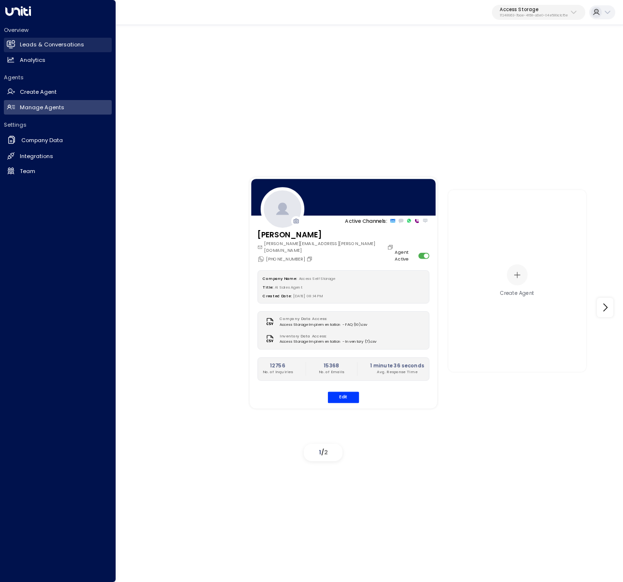
click at [9, 43] on icon at bounding box center [11, 44] width 8 height 6
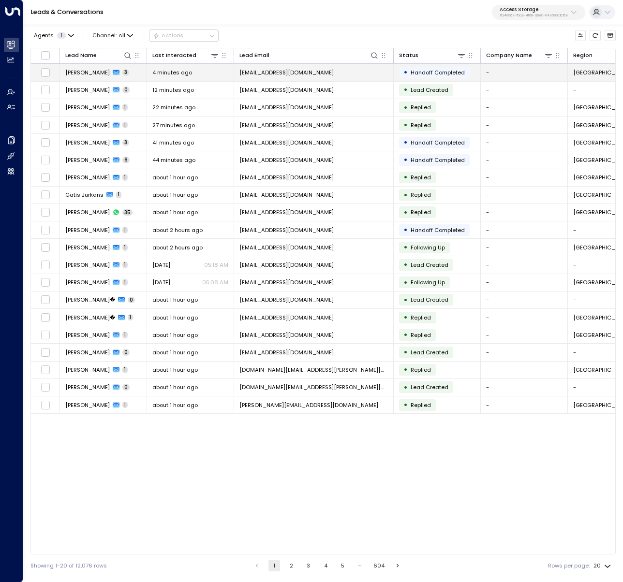
click at [118, 72] on td "Asaad Athar 3" at bounding box center [103, 72] width 87 height 17
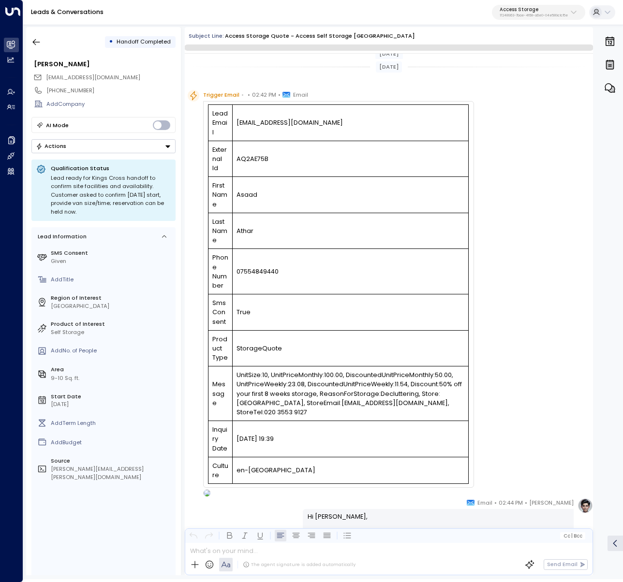
scroll to position [615, 0]
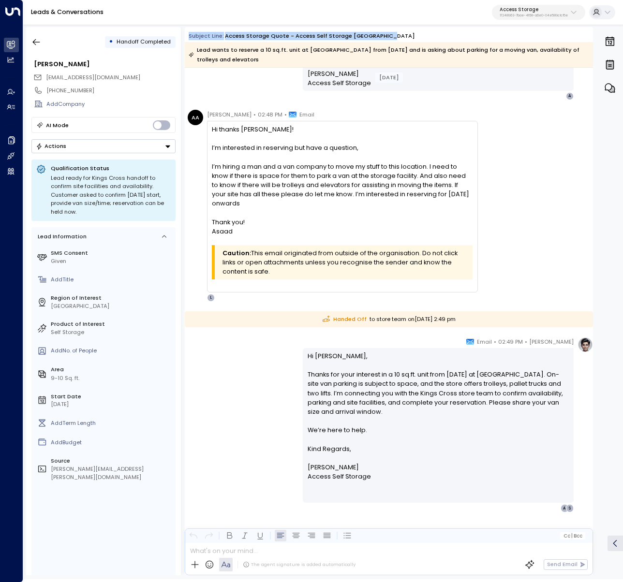
drag, startPoint x: 404, startPoint y: 32, endPoint x: 187, endPoint y: 37, distance: 217.2
click at [184, 35] on div "• Handoff Completed Asaad Athar asaad.ahmed1999@gmail.com +447554849440 Add Com…" at bounding box center [324, 301] width 597 height 548
click at [561, 15] on p "17248963-7bae-4f68-a6e0-04e589c1c15e" at bounding box center [534, 16] width 68 height 4
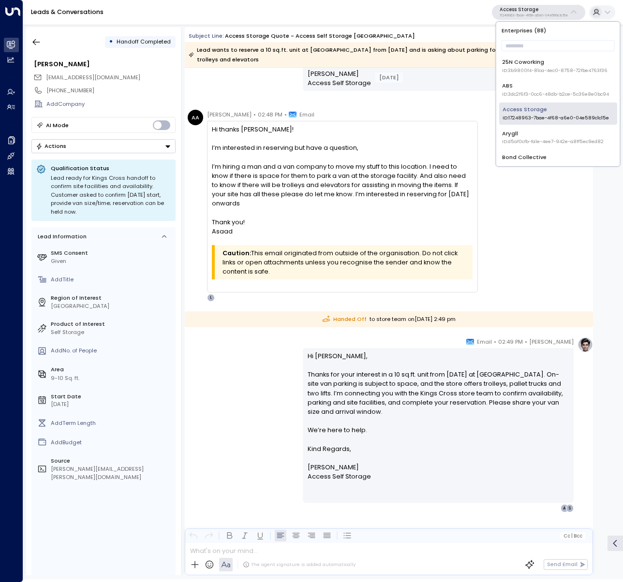
click at [551, 39] on input "text" at bounding box center [557, 46] width 113 height 16
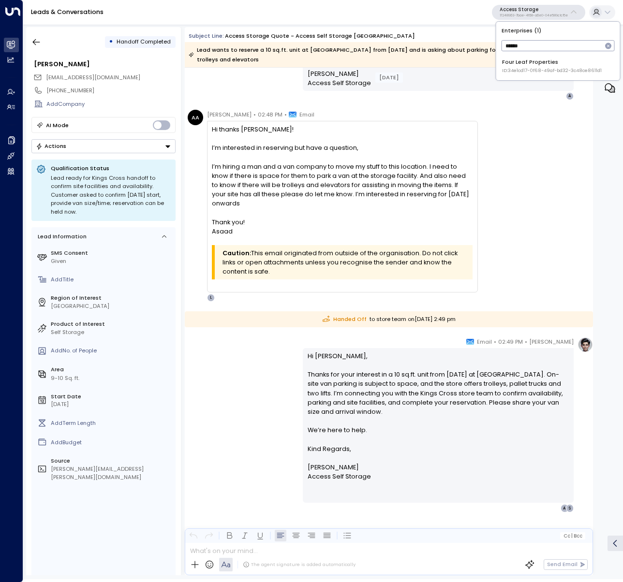
type input "******"
click at [544, 71] on span "ID: 34e1cd17-0f68-49af-bd32-3c48ce8611d1" at bounding box center [552, 70] width 100 height 7
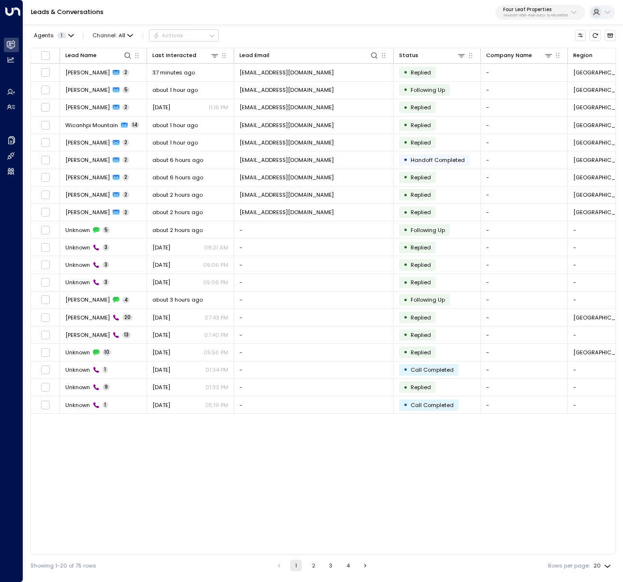
click at [310, 562] on button "2" at bounding box center [314, 566] width 12 height 12
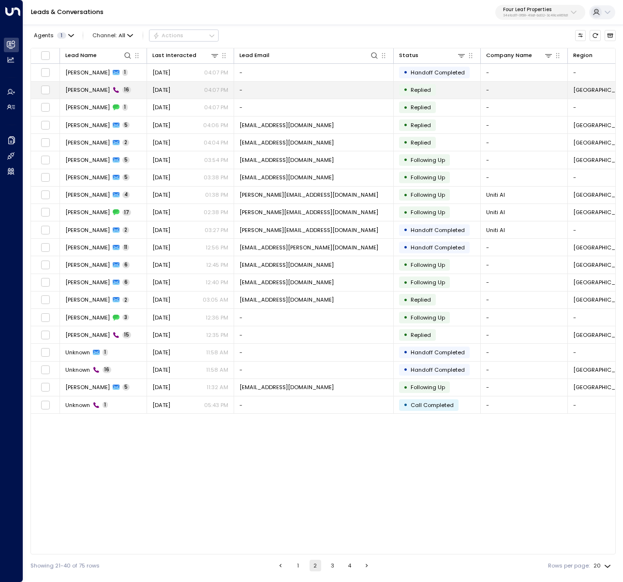
click at [160, 85] on td "Yesterday 04:07 PM" at bounding box center [190, 90] width 87 height 17
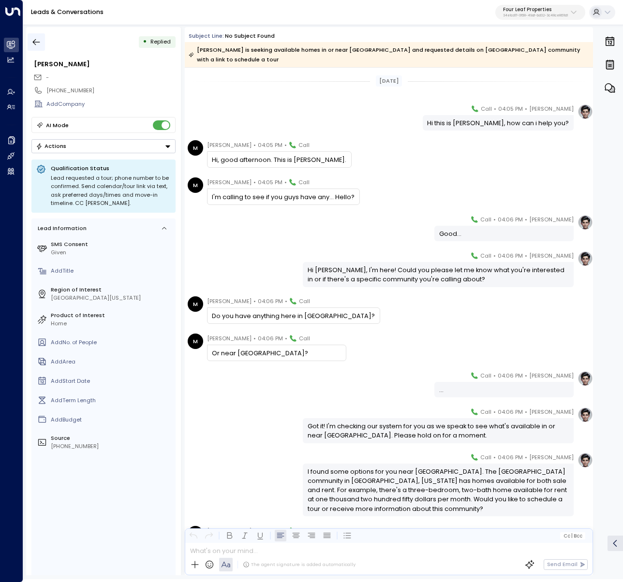
click at [35, 40] on icon "button" at bounding box center [36, 42] width 7 height 6
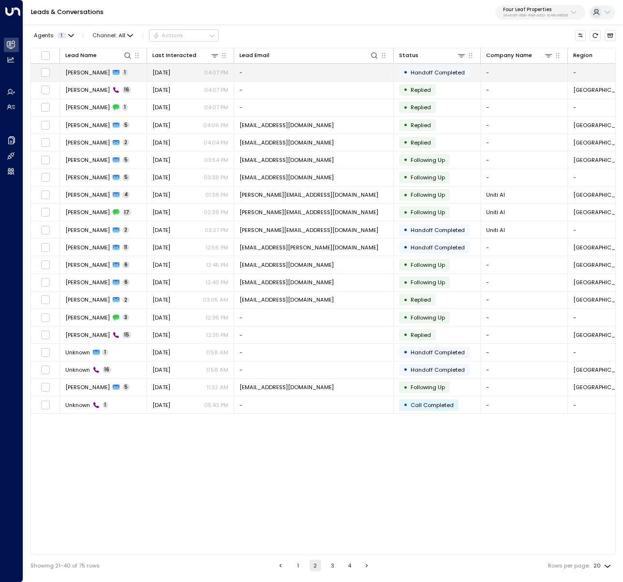
click at [108, 72] on td "Michelle 1" at bounding box center [103, 72] width 87 height 17
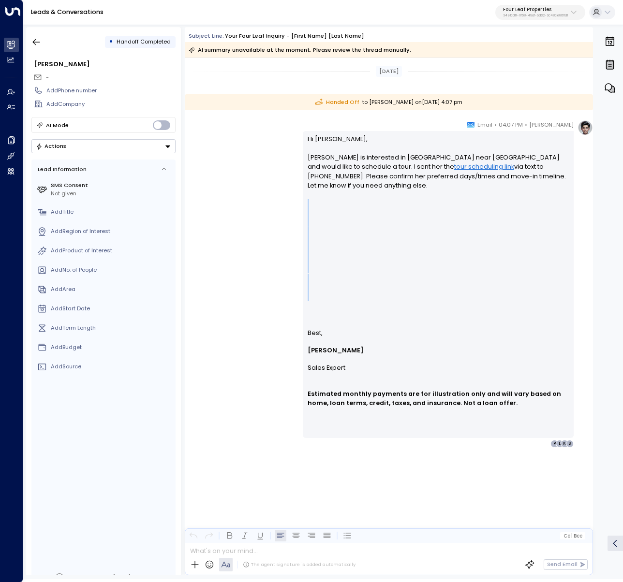
drag, startPoint x: 355, startPoint y: 201, endPoint x: 384, endPoint y: 300, distance: 103.4
click at [384, 300] on p "Hi Sarah, Michelle is interested in Wildflower Crossing near Midland and would …" at bounding box center [439, 227] width 262 height 186
drag, startPoint x: 305, startPoint y: 190, endPoint x: 355, endPoint y: 311, distance: 131.4
click at [355, 311] on div "Hi Sarah, Michelle is interested in Wildflower Crossing near Midland and would …" at bounding box center [438, 284] width 271 height 307
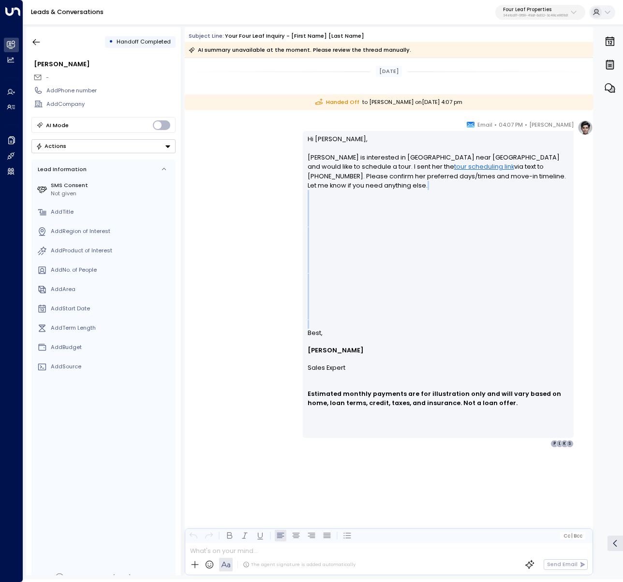
click at [191, 289] on div "Katie Olson • 04:07 PM • Email Hi Sarah, Michelle is interested in Wildflower C…" at bounding box center [389, 284] width 408 height 328
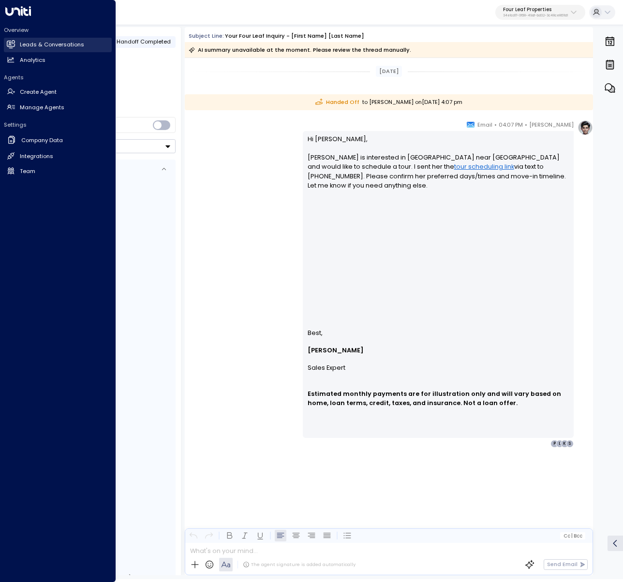
click at [18, 47] on link "Leads & Conversations Leads & Conversations" at bounding box center [58, 45] width 108 height 15
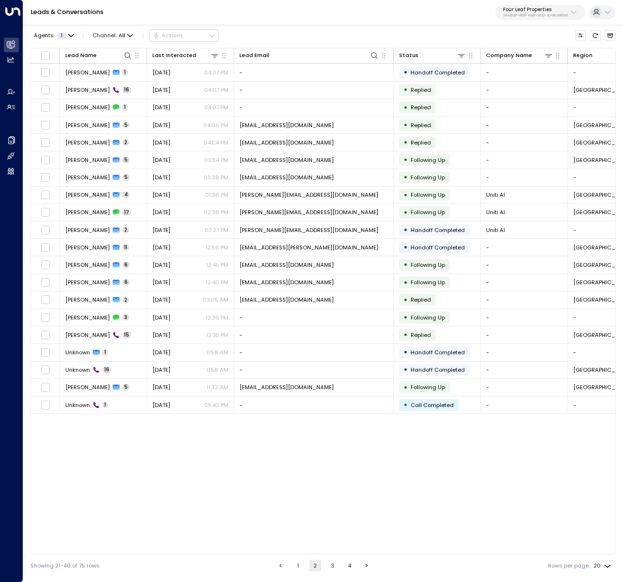
click at [302, 571] on button "1" at bounding box center [298, 566] width 12 height 12
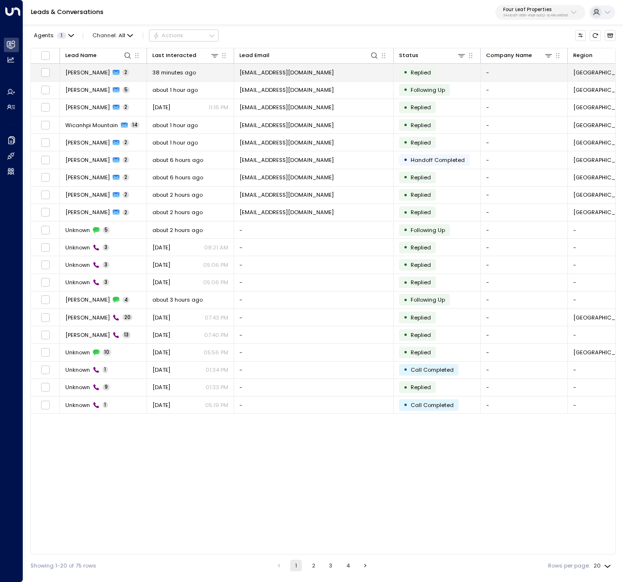
click at [77, 68] on td "Elizabeth Ramirez 2" at bounding box center [103, 72] width 87 height 17
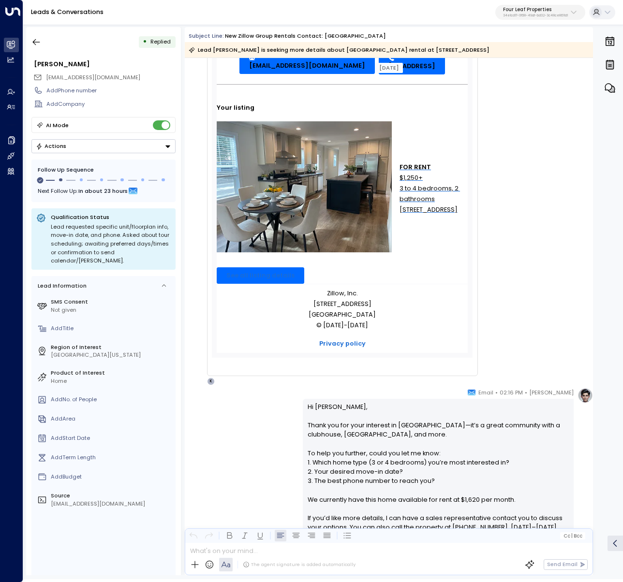
scroll to position [184, 0]
click at [543, 199] on div "ZG Zillow Group Rentals • 02:15 PM • Email Zillow Rentals Inquiry New Contact E…" at bounding box center [390, 148] width 405 height 475
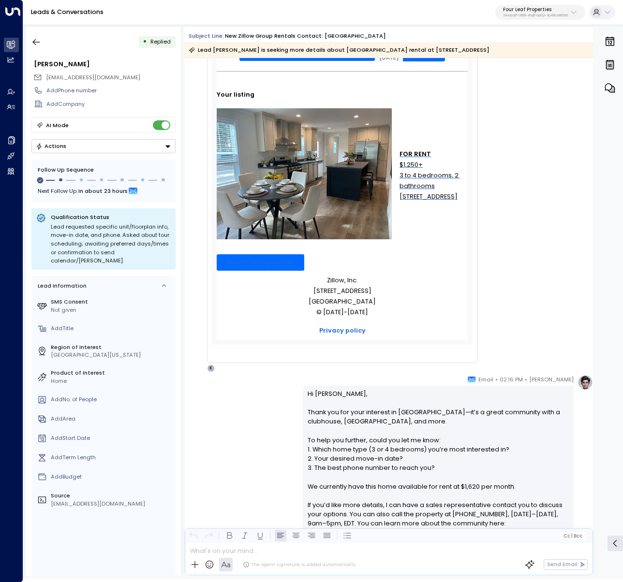
scroll to position [494, 0]
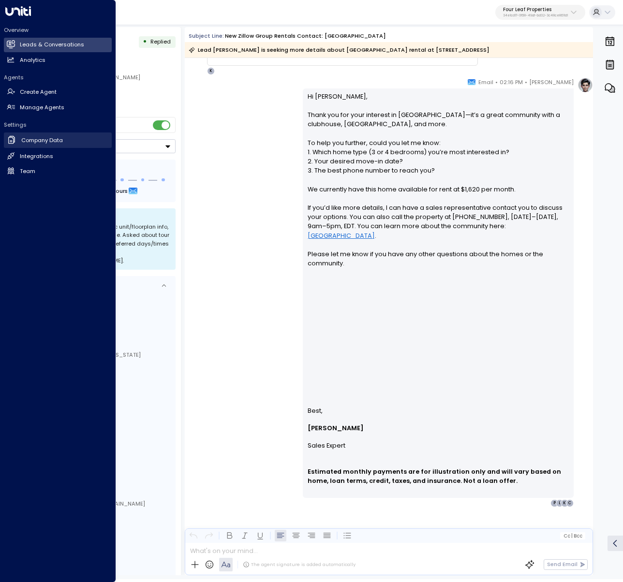
click at [6, 140] on link "Company Data Company Data" at bounding box center [58, 141] width 108 height 16
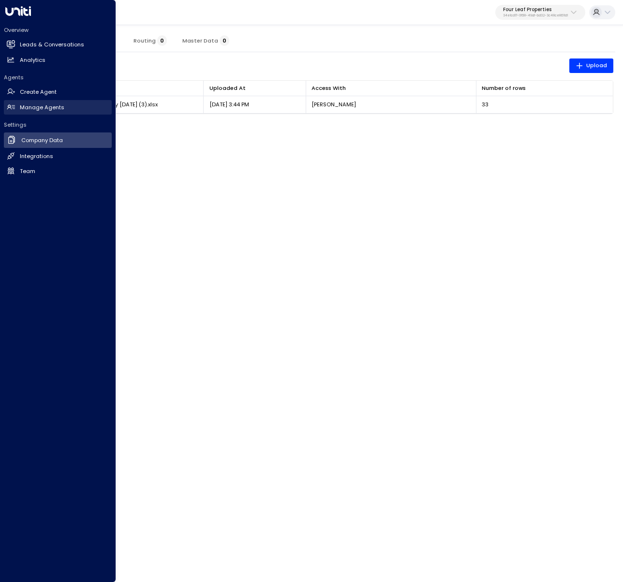
click at [10, 106] on icon at bounding box center [9, 106] width 2 height 2
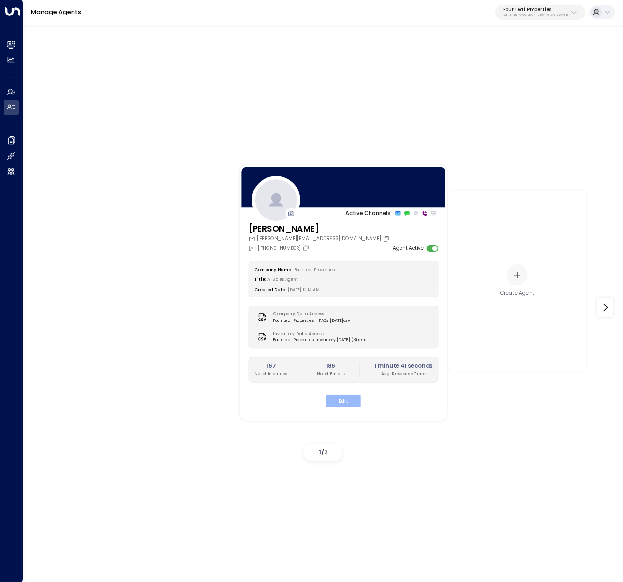
click at [341, 400] on button "Edit" at bounding box center [343, 401] width 34 height 13
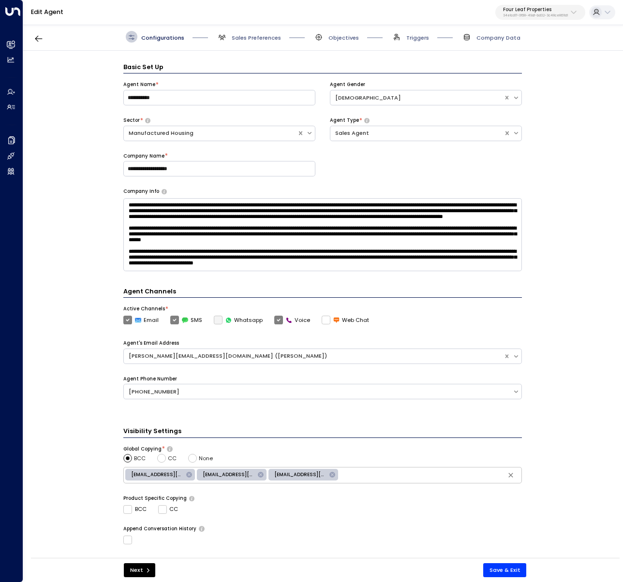
scroll to position [12, 0]
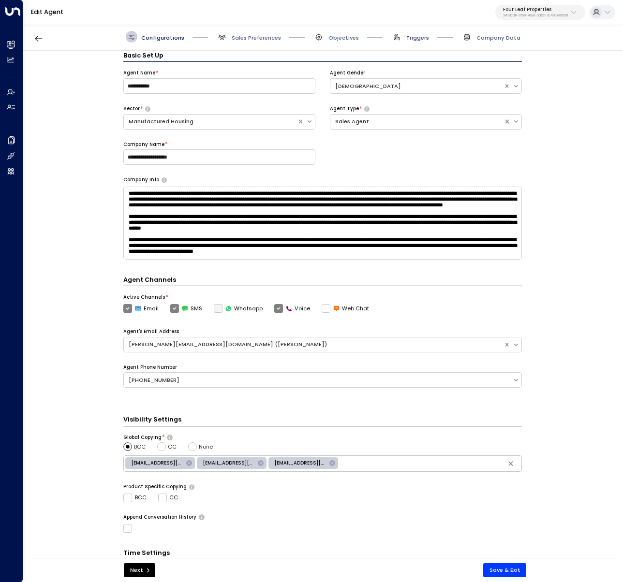
click at [410, 35] on span "Triggers" at bounding box center [417, 38] width 23 height 8
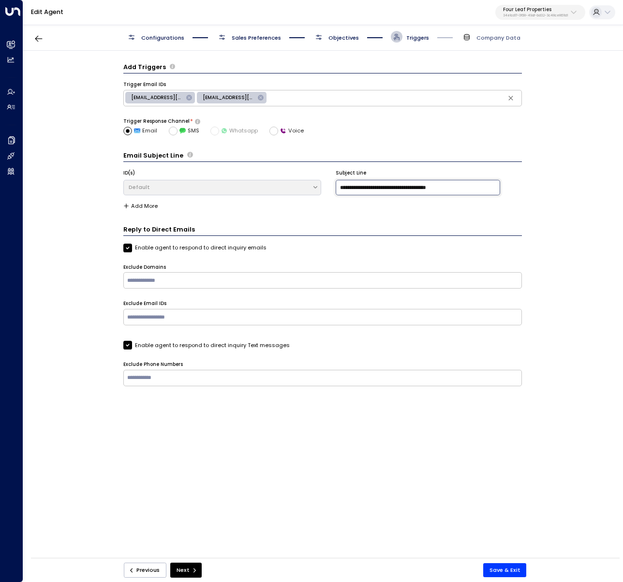
drag, startPoint x: 487, startPoint y: 193, endPoint x: 310, endPoint y: 192, distance: 177.5
click at [310, 192] on div "**********" at bounding box center [322, 183] width 398 height 27
click at [334, 201] on span "Add More" at bounding box center [322, 204] width 398 height 6
click at [392, 226] on h3 "Reply to Direct Emails" at bounding box center [322, 230] width 398 height 11
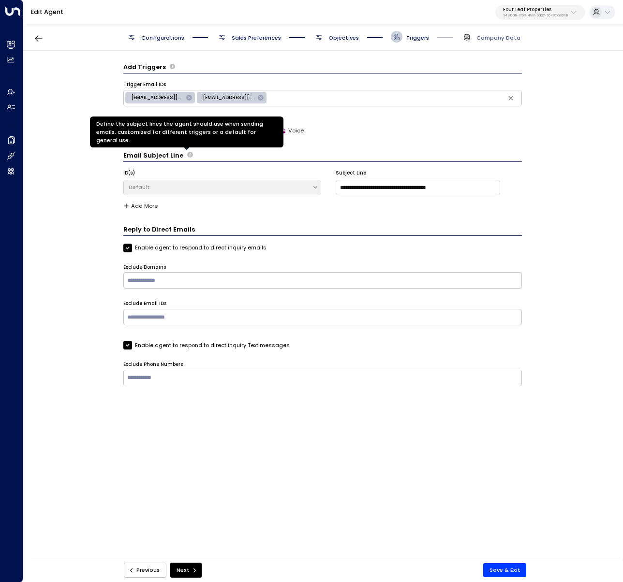
click at [187, 154] on icon "Define the subject lines the agent should use when sending emails, customized f…" at bounding box center [189, 154] width 5 height 5
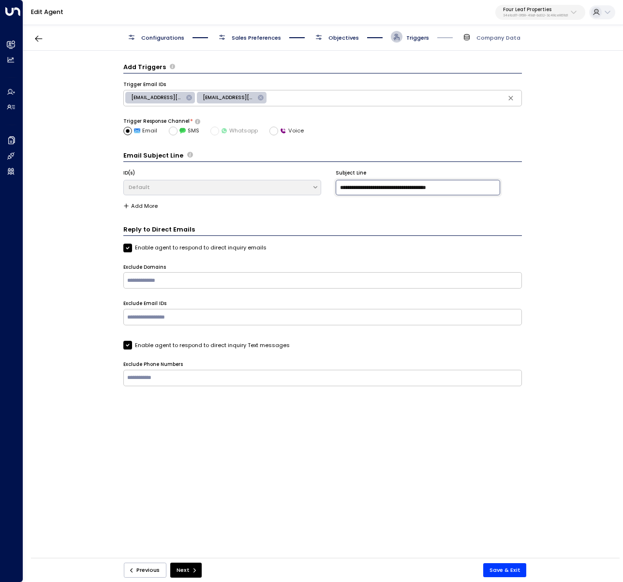
click at [412, 182] on input "**********" at bounding box center [418, 187] width 164 height 15
click at [377, 163] on div "**********" at bounding box center [322, 181] width 398 height 61
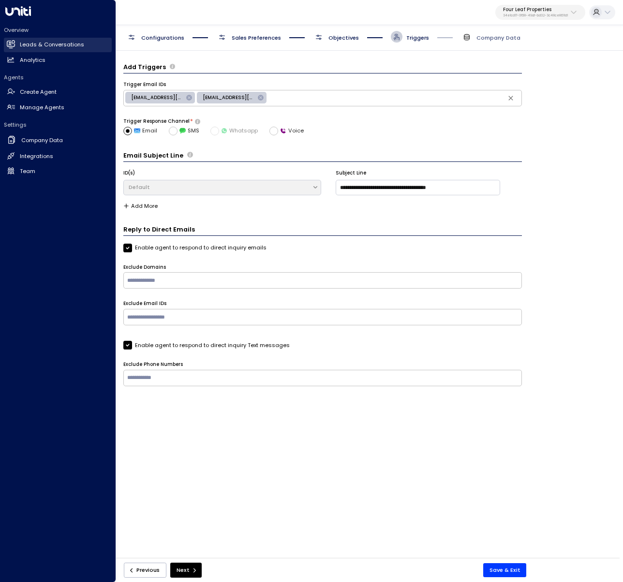
click at [11, 44] on icon at bounding box center [11, 44] width 8 height 6
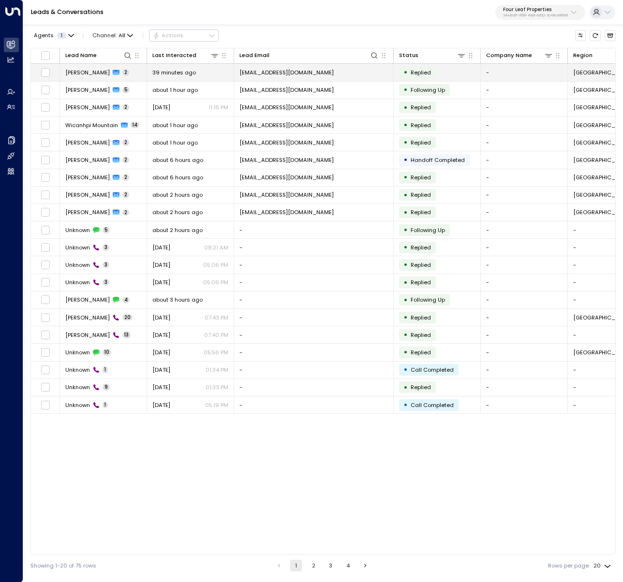
click at [116, 71] on icon at bounding box center [116, 72] width 7 height 7
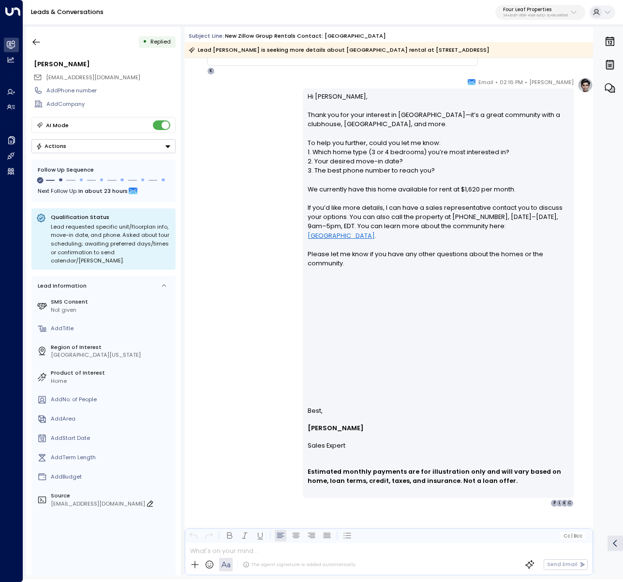
copy div "rentalclientservices@zillowrentals.com"
drag, startPoint x: 166, startPoint y: 497, endPoint x: 51, endPoint y: 498, distance: 114.6
click at [51, 500] on div "rentalclientservices@zillowrentals.com" at bounding box center [111, 504] width 121 height 8
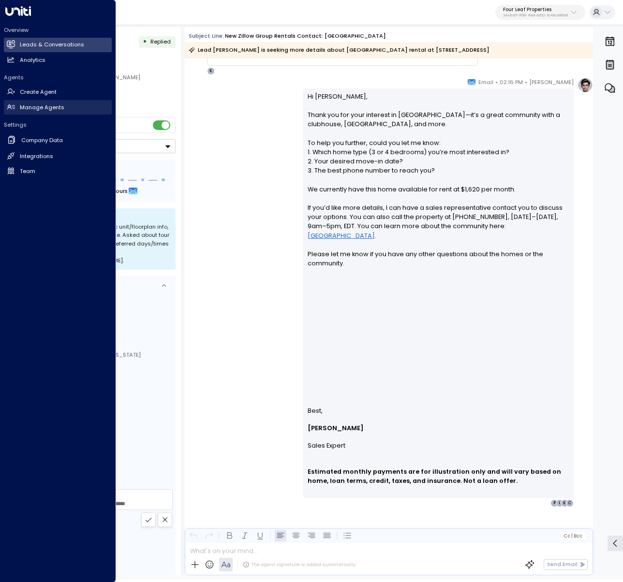
click at [40, 102] on link "Manage Agents Manage Agents" at bounding box center [58, 107] width 108 height 15
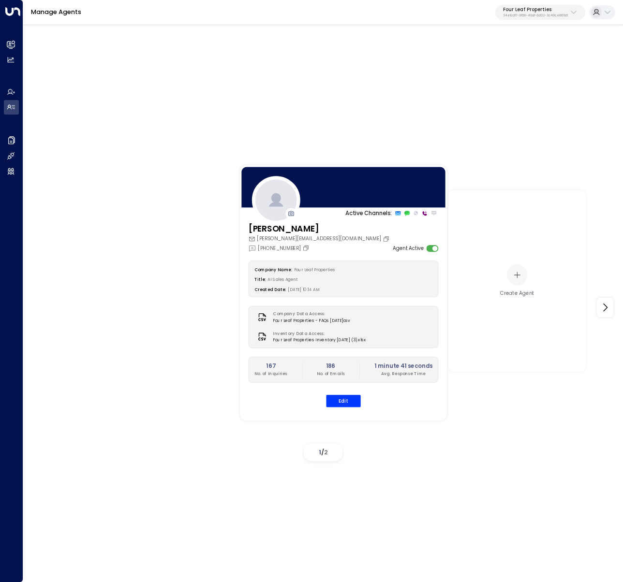
click at [342, 412] on div "Katie Olson kolson@fourleafprop.com +1 (903) 568-8450 Agent Active Company Name…" at bounding box center [343, 319] width 207 height 193
click at [341, 403] on button "Edit" at bounding box center [343, 401] width 34 height 13
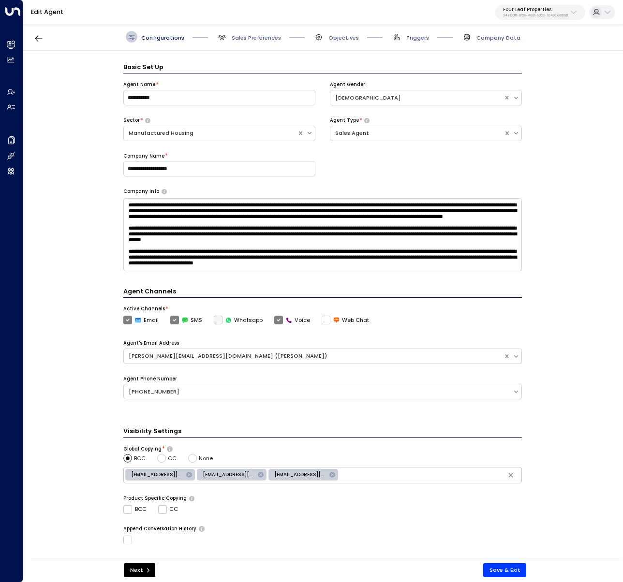
scroll to position [12, 0]
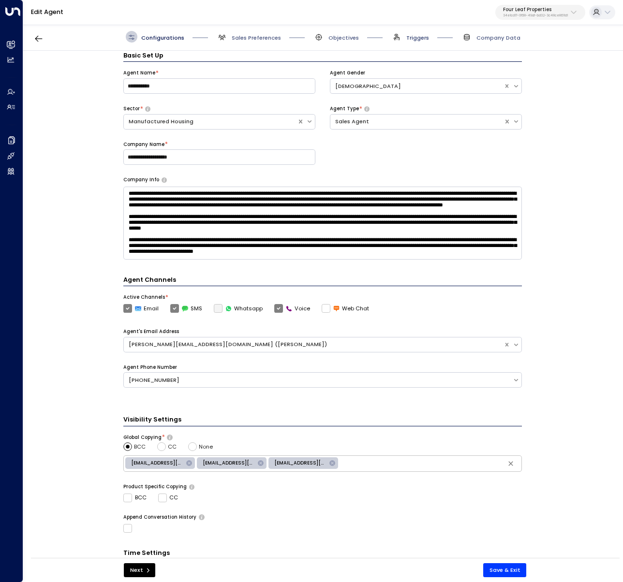
click at [407, 36] on span "Triggers" at bounding box center [417, 38] width 23 height 8
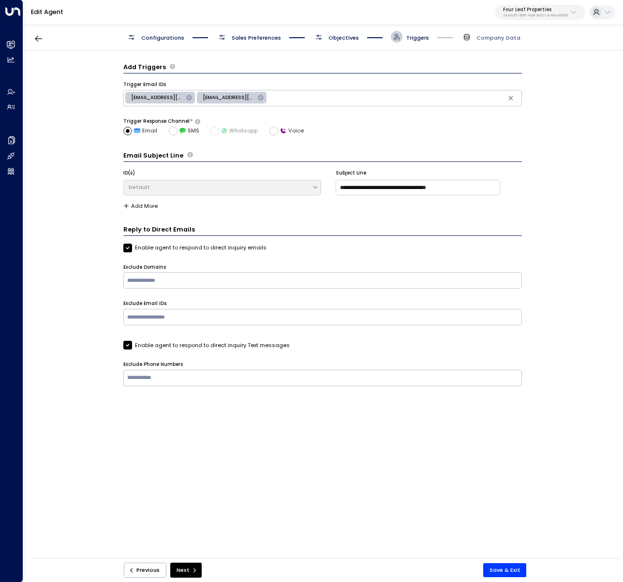
click at [310, 99] on input "text" at bounding box center [393, 98] width 251 height 13
paste input "**********"
type input "**********"
click at [86, 236] on div "**********" at bounding box center [322, 307] width 599 height 513
click at [494, 566] on button "Save & Exit" at bounding box center [505, 570] width 44 height 14
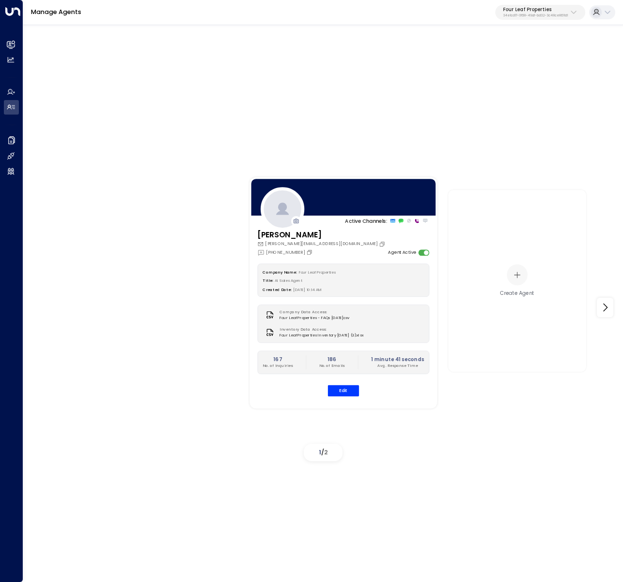
drag, startPoint x: 525, startPoint y: 98, endPoint x: 529, endPoint y: 113, distance: 15.4
click at [525, 98] on div "Active Channels: Katie Olson kolson@fourleafprop.com +1 (903) 568-8450 Agent Ac…" at bounding box center [323, 301] width 600 height 557
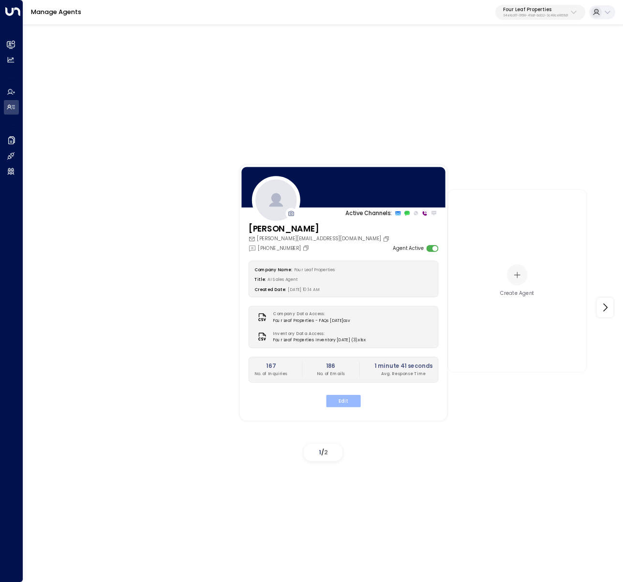
click at [347, 402] on button "Edit" at bounding box center [343, 401] width 34 height 13
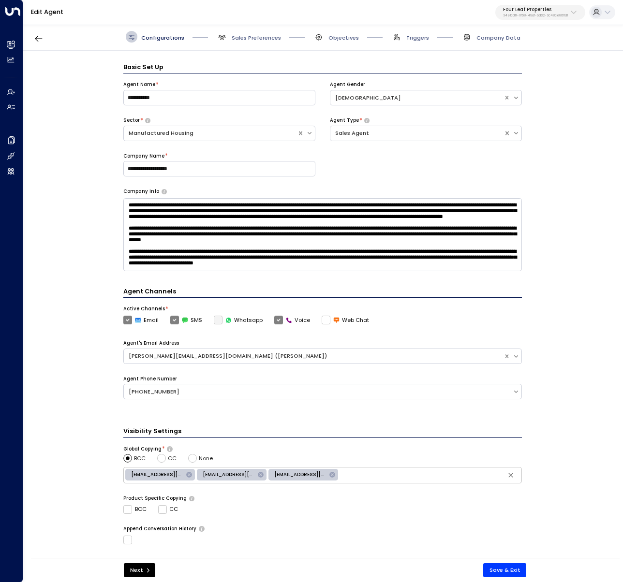
scroll to position [12, 0]
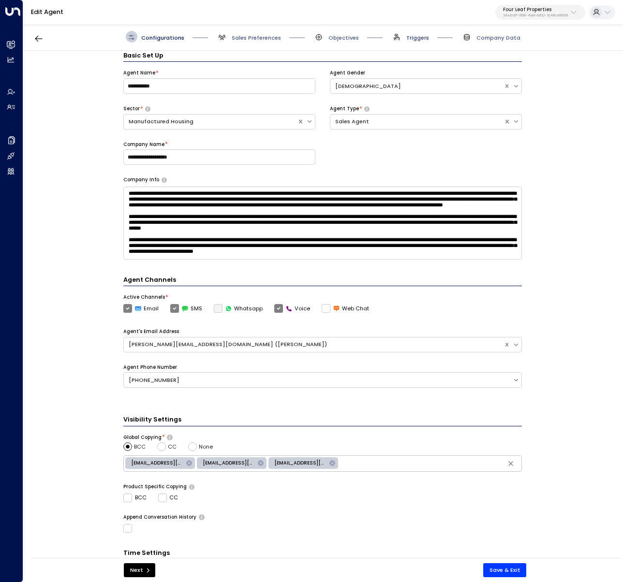
click at [407, 39] on span "Triggers" at bounding box center [417, 38] width 23 height 8
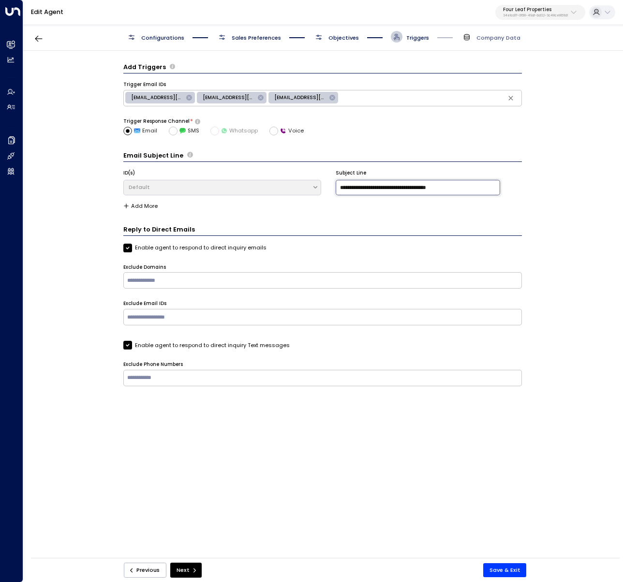
drag, startPoint x: 415, startPoint y: 187, endPoint x: 248, endPoint y: 173, distance: 167.5
click at [248, 173] on div "**********" at bounding box center [322, 183] width 398 height 27
type input "**********"
click at [437, 219] on form "**********" at bounding box center [322, 224] width 398 height 324
click at [515, 561] on div "Previous Next Save & Exit" at bounding box center [325, 570] width 589 height 24
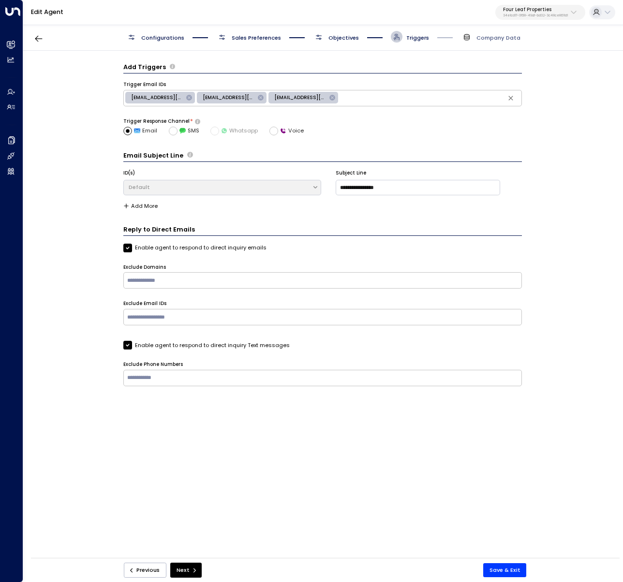
click at [515, 569] on button "Save & Exit" at bounding box center [505, 570] width 44 height 14
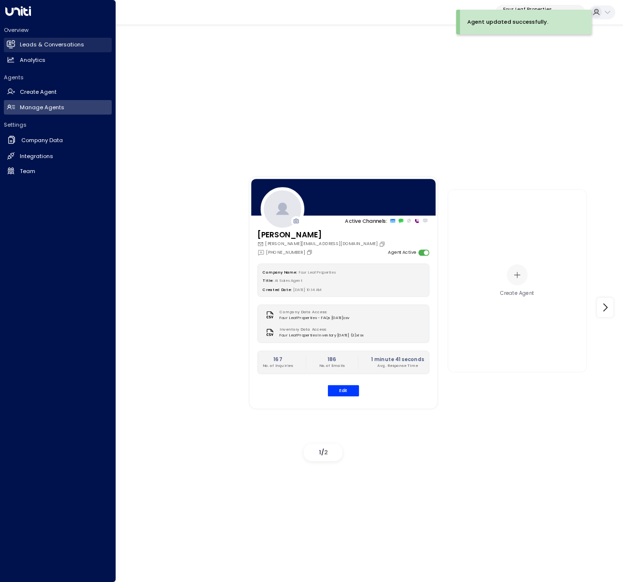
click at [11, 44] on icon at bounding box center [11, 44] width 8 height 6
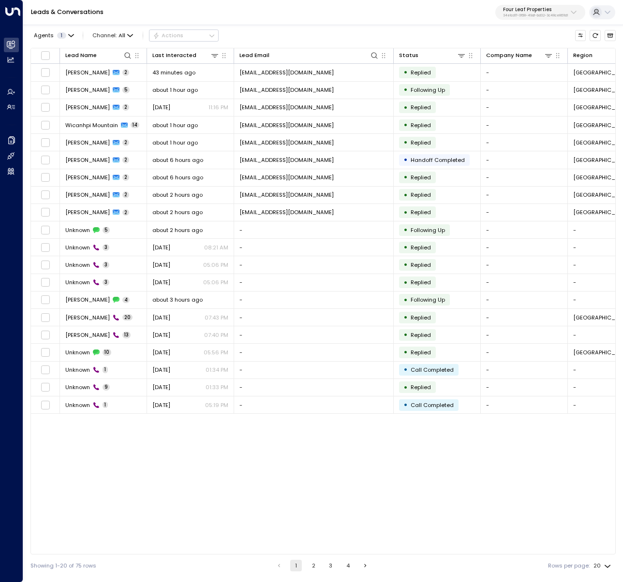
click at [562, 13] on div "Four Leaf Properties 34e1cd17-0f68-49af-bd32-3c48ce8611d1" at bounding box center [535, 12] width 65 height 11
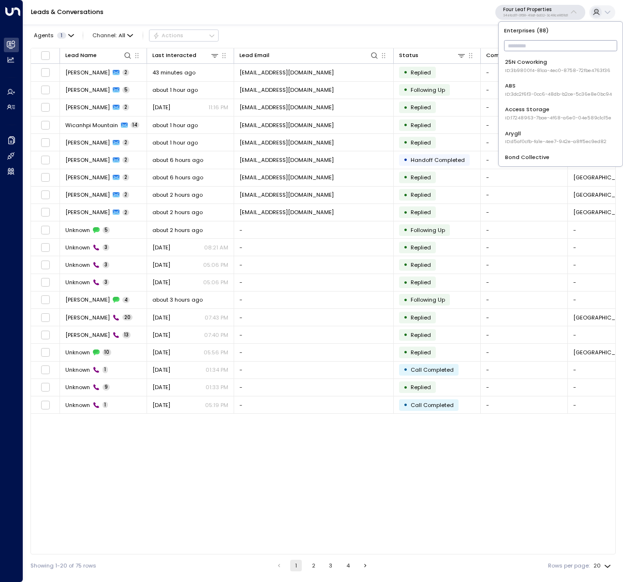
click at [562, 41] on input "text" at bounding box center [560, 46] width 113 height 16
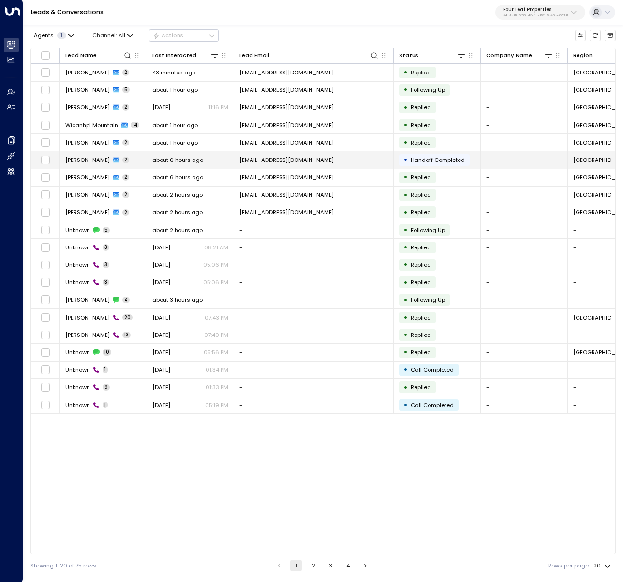
click at [264, 165] on td "nikki21mcdaniel@gmail.com" at bounding box center [314, 159] width 160 height 17
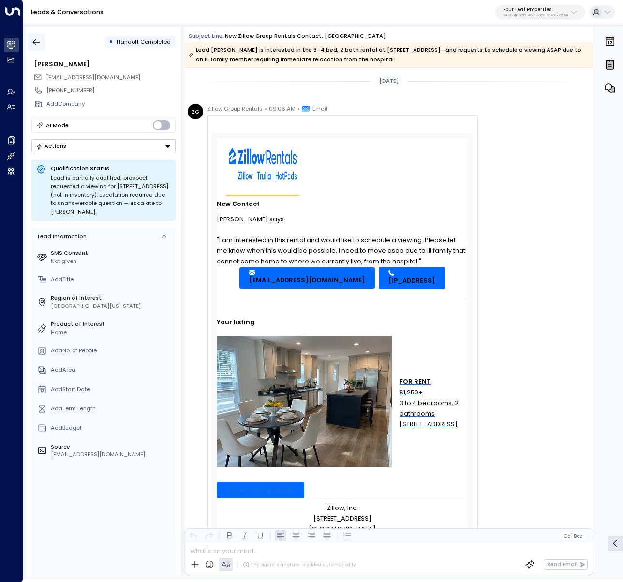
click at [34, 42] on icon "button" at bounding box center [36, 42] width 10 height 10
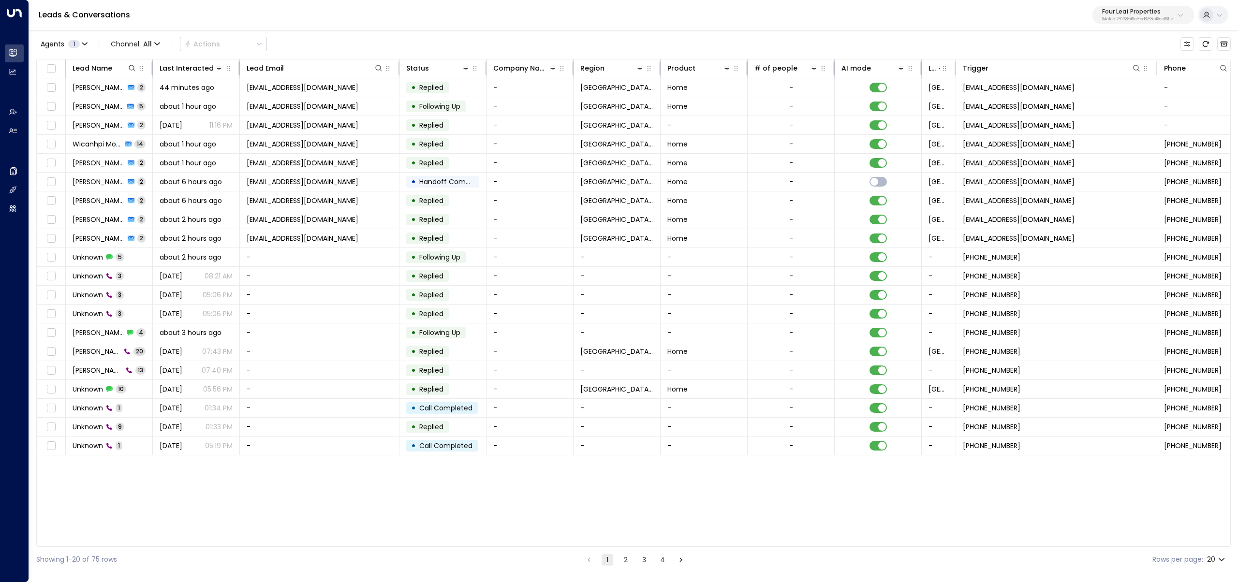
scroll to position [0, 102]
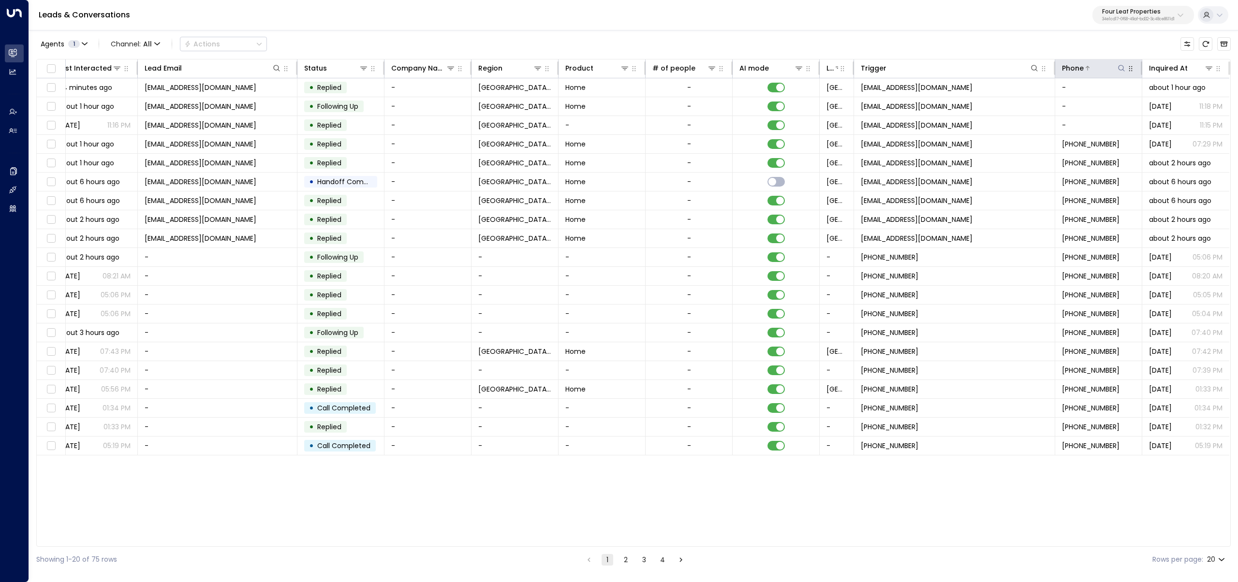
click at [622, 67] on div at bounding box center [1105, 68] width 43 height 10
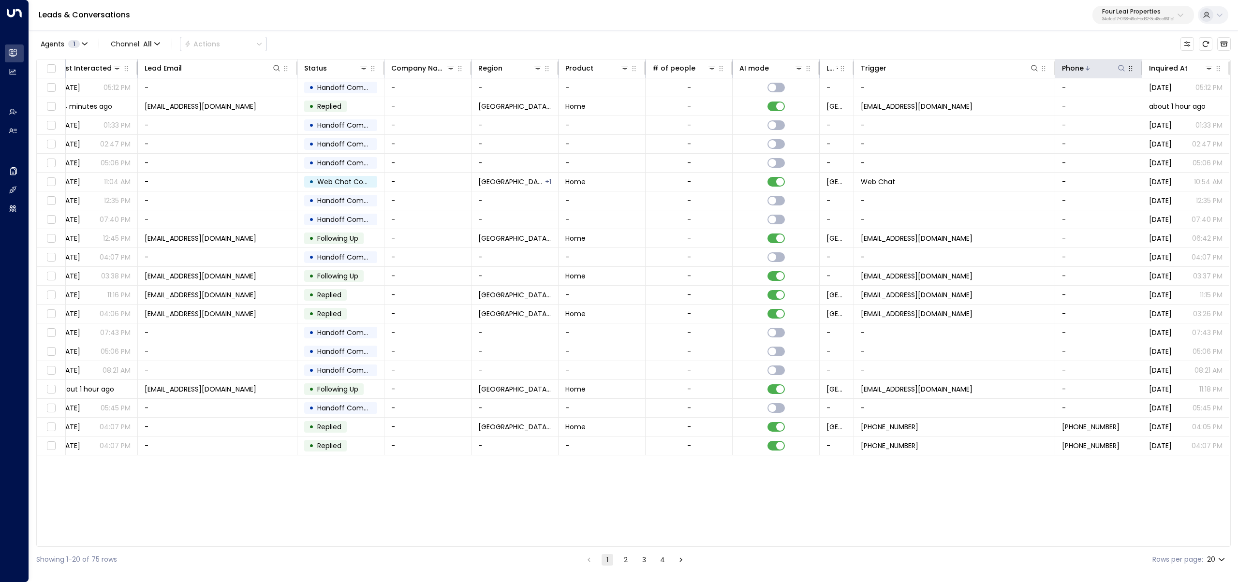
click at [622, 67] on icon at bounding box center [1122, 68] width 8 height 8
type input "***"
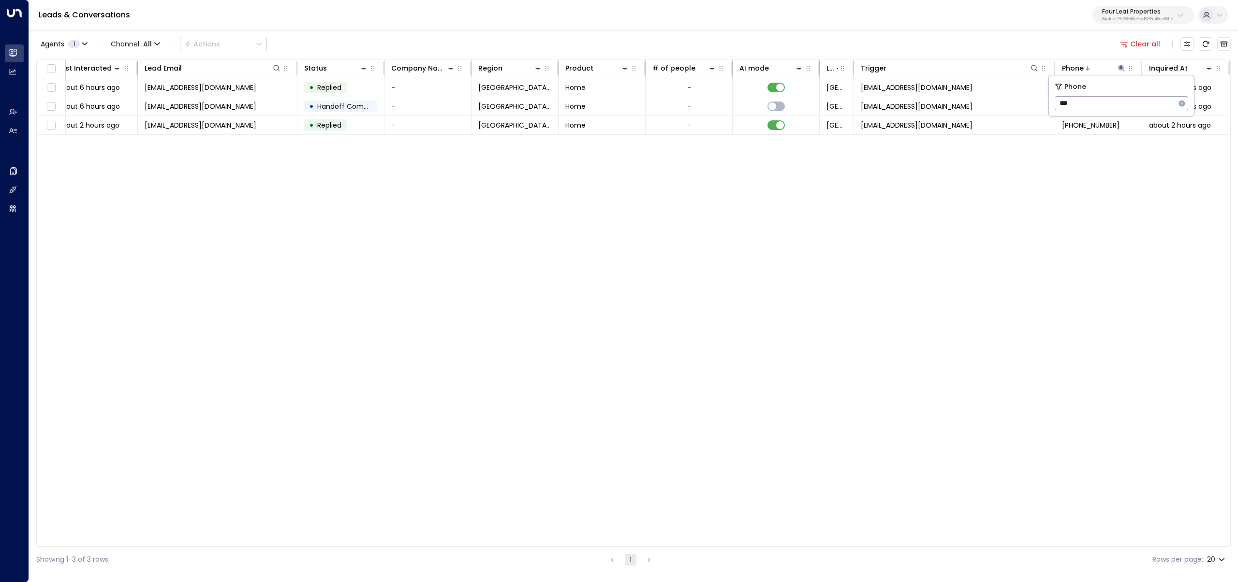
click at [622, 38] on div "Agents 1 Channel: All Actions Clear all" at bounding box center [633, 44] width 1194 height 20
drag, startPoint x: 1152, startPoint y: 44, endPoint x: 1131, endPoint y: 61, distance: 28.2
click at [622, 44] on button "Clear all" at bounding box center [1140, 44] width 48 height 14
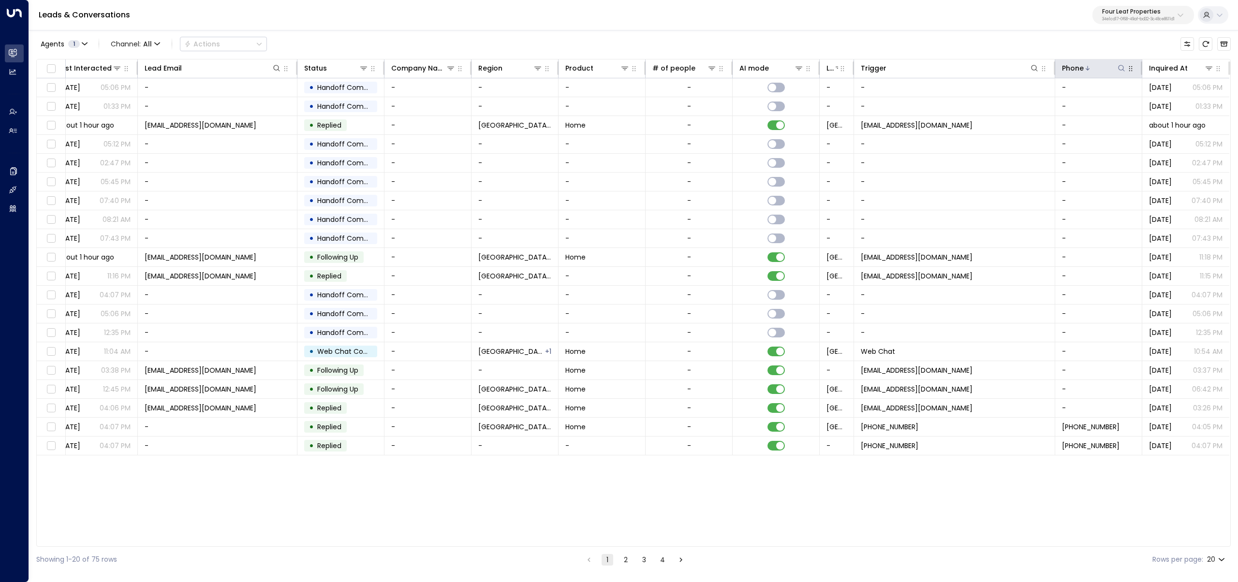
click at [622, 66] on icon at bounding box center [1122, 68] width 8 height 8
type input "***"
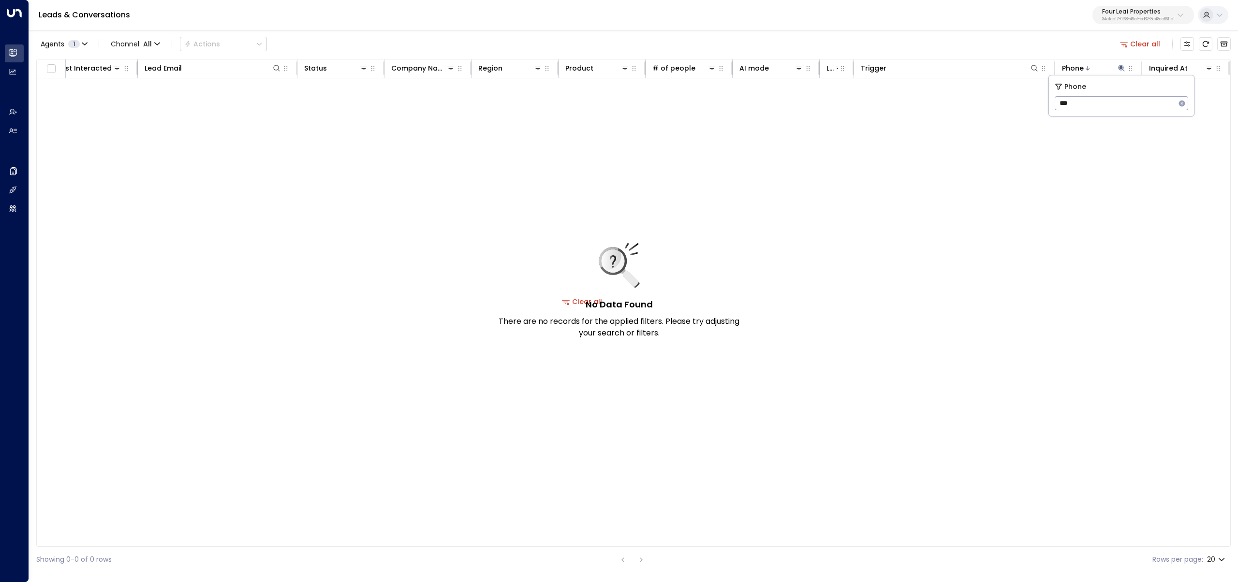
click at [622, 44] on button "Clear all" at bounding box center [1140, 44] width 48 height 14
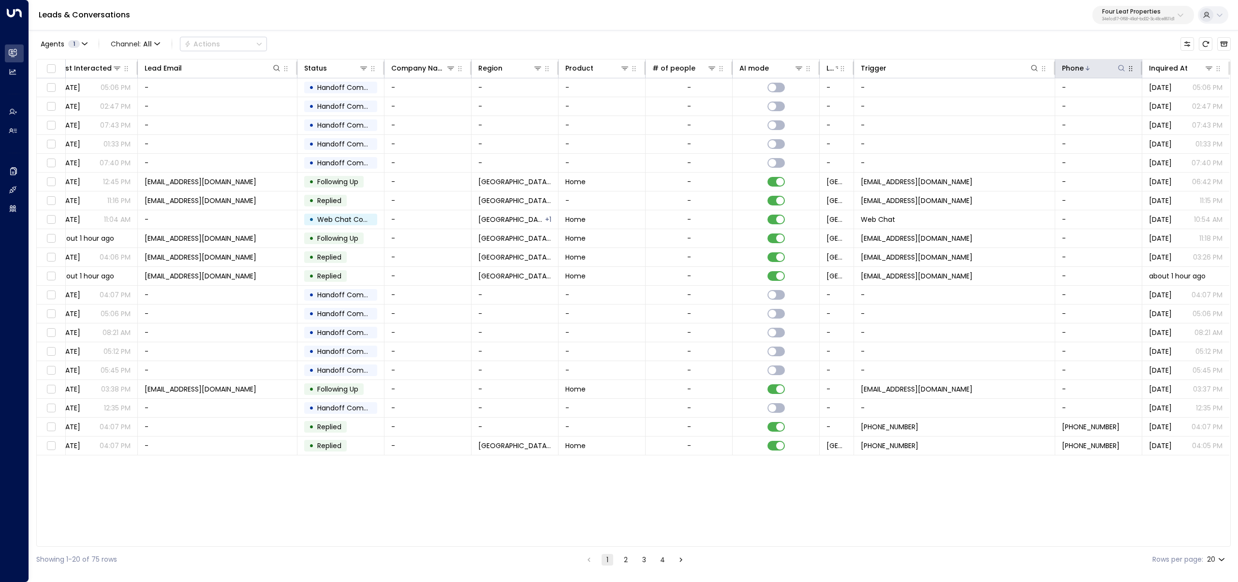
click at [622, 65] on icon at bounding box center [1122, 68] width 8 height 8
type input "***"
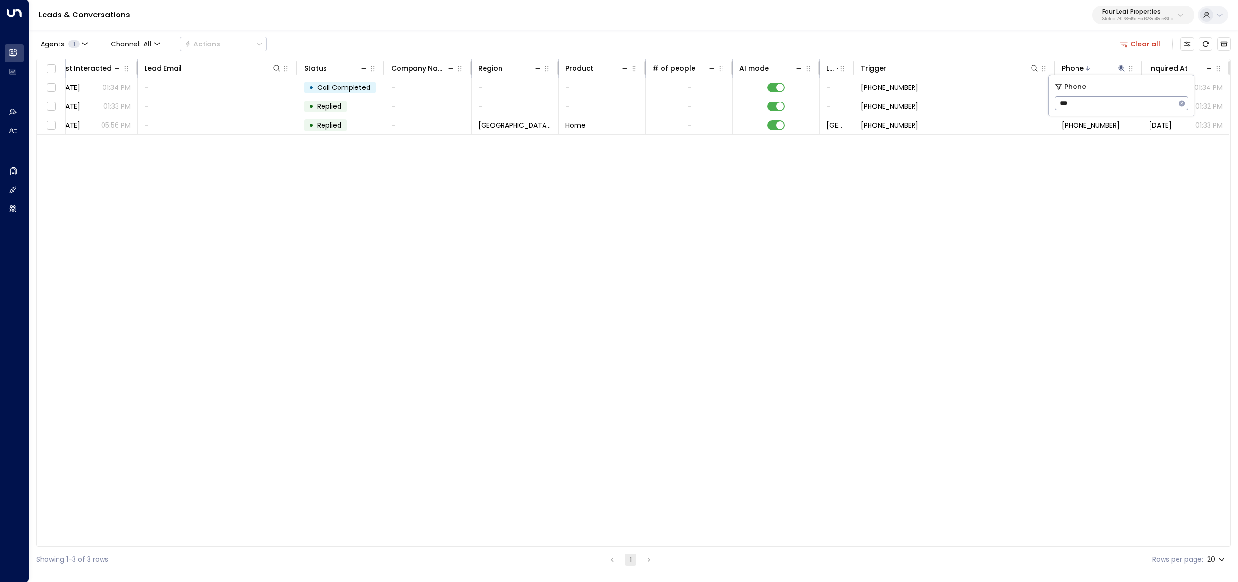
click at [622, 52] on div "Agents 1 Channel: All Actions Clear all" at bounding box center [633, 44] width 1194 height 20
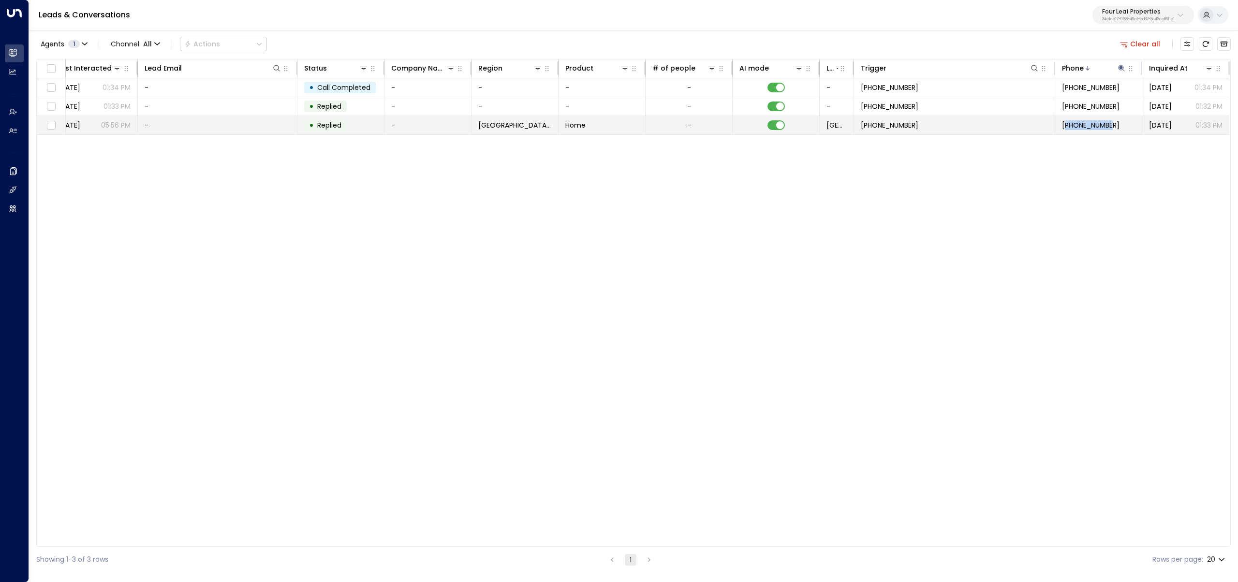
copy span "19895441590"
drag, startPoint x: 1126, startPoint y: 128, endPoint x: 1065, endPoint y: 127, distance: 60.9
click at [622, 127] on td "+19895441590" at bounding box center [1098, 125] width 87 height 18
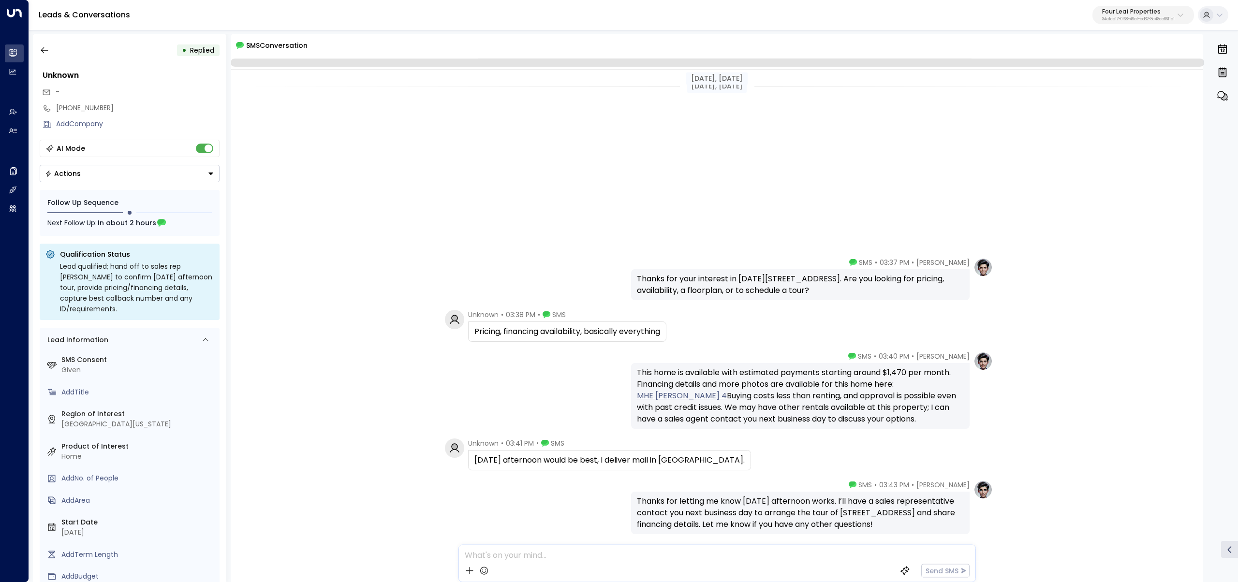
scroll to position [250, 0]
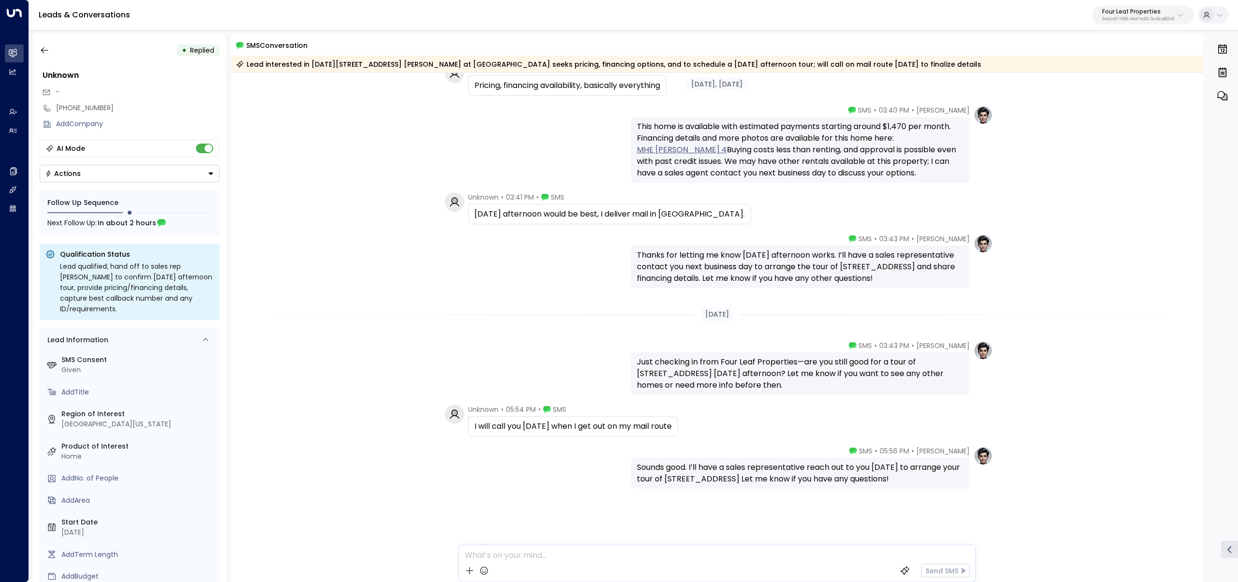
click at [35, 52] on div "• Replied Unknown - +19895441590 Add Company AI Mode Actions Follow Up Sequence…" at bounding box center [129, 308] width 193 height 548
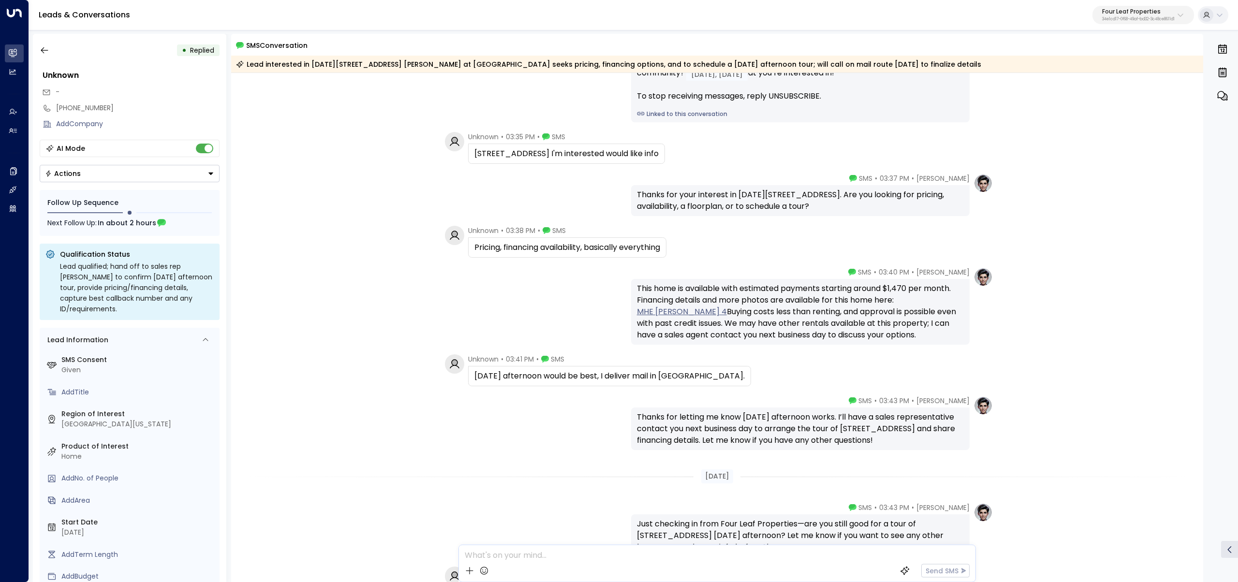
scroll to position [253, 0]
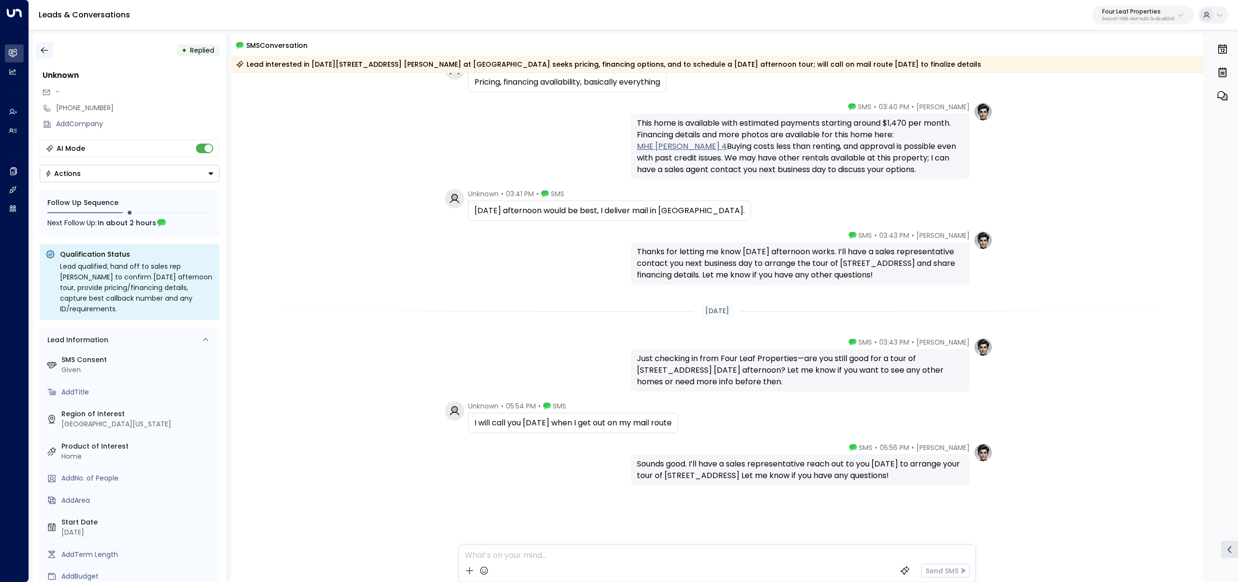
click at [47, 49] on icon "button" at bounding box center [45, 50] width 10 height 10
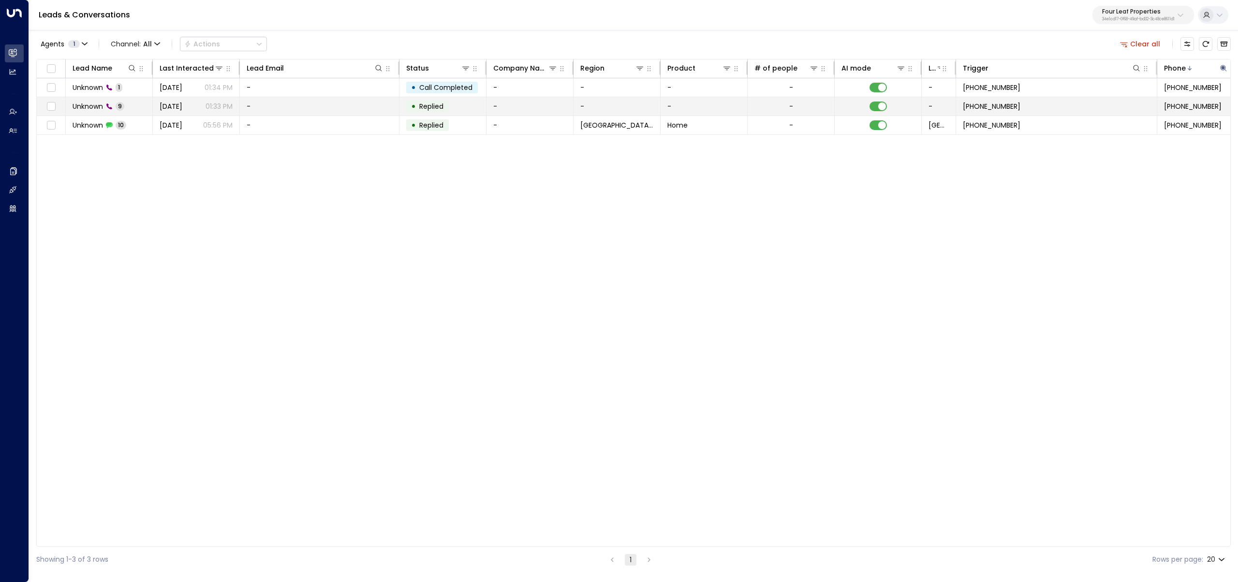
click at [147, 102] on td "Unknown 9" at bounding box center [109, 106] width 87 height 18
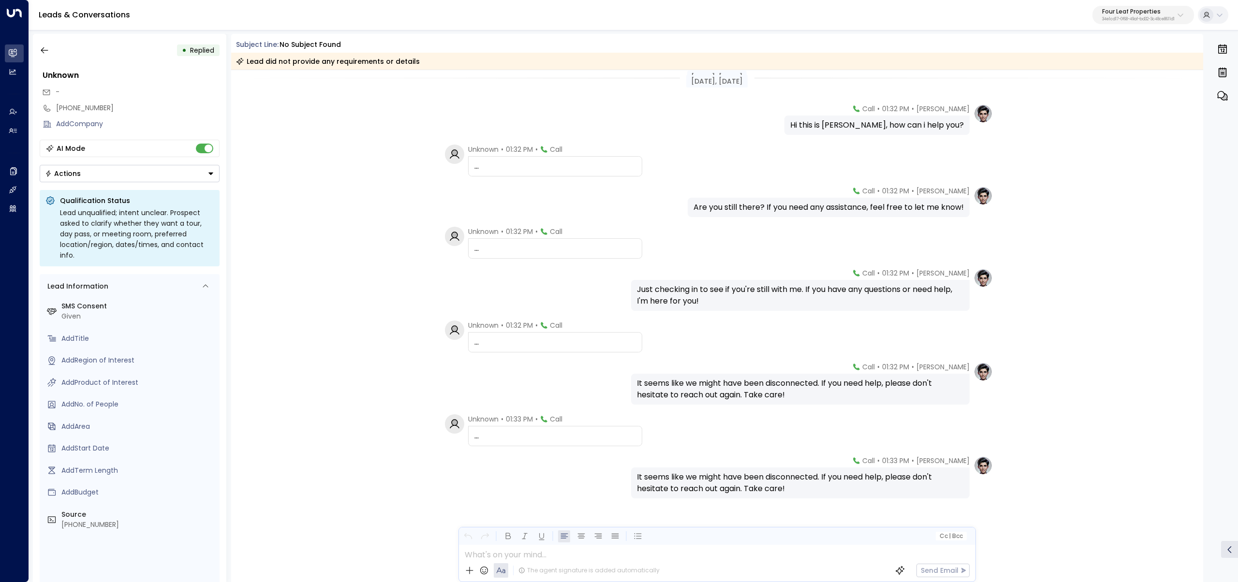
scroll to position [22, 0]
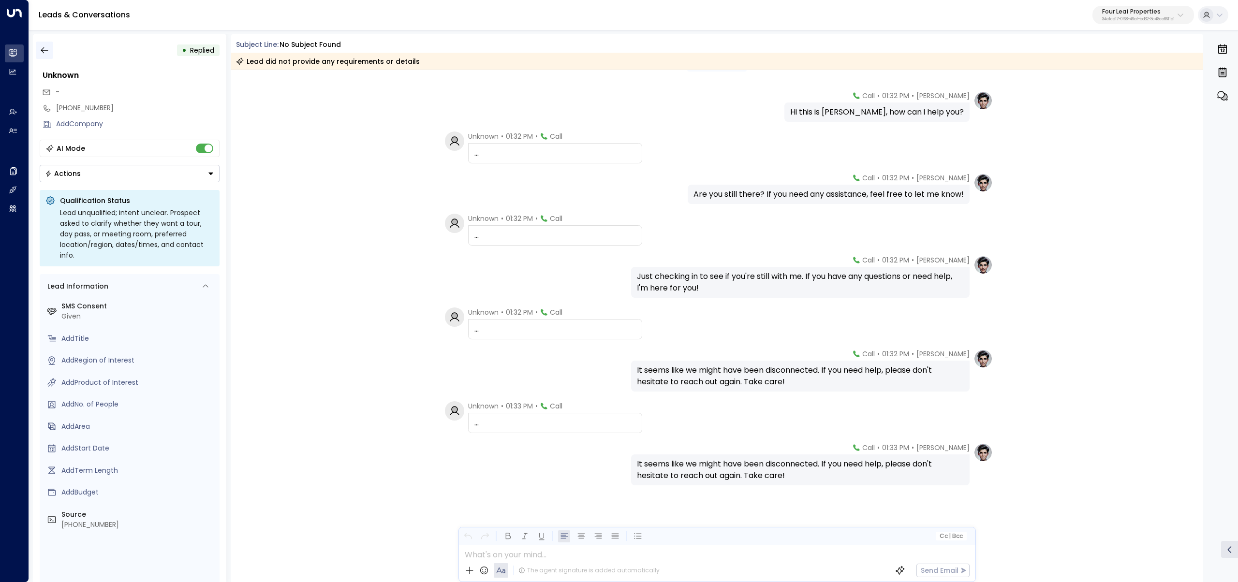
click at [37, 43] on button "button" at bounding box center [44, 50] width 17 height 17
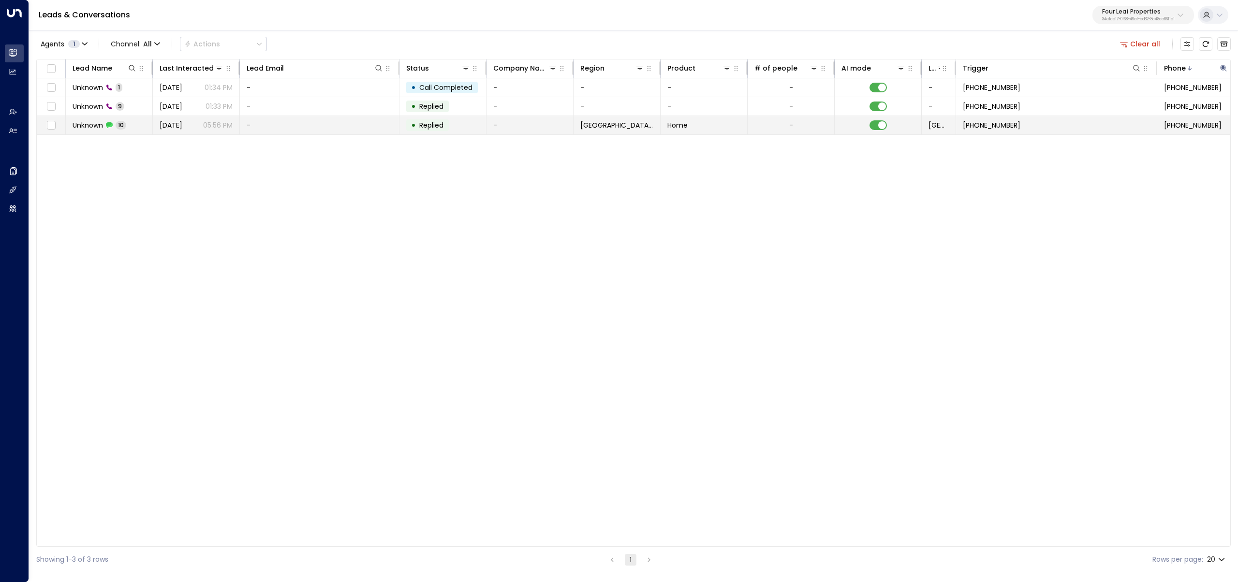
click at [100, 121] on span "Unknown" at bounding box center [88, 125] width 30 height 10
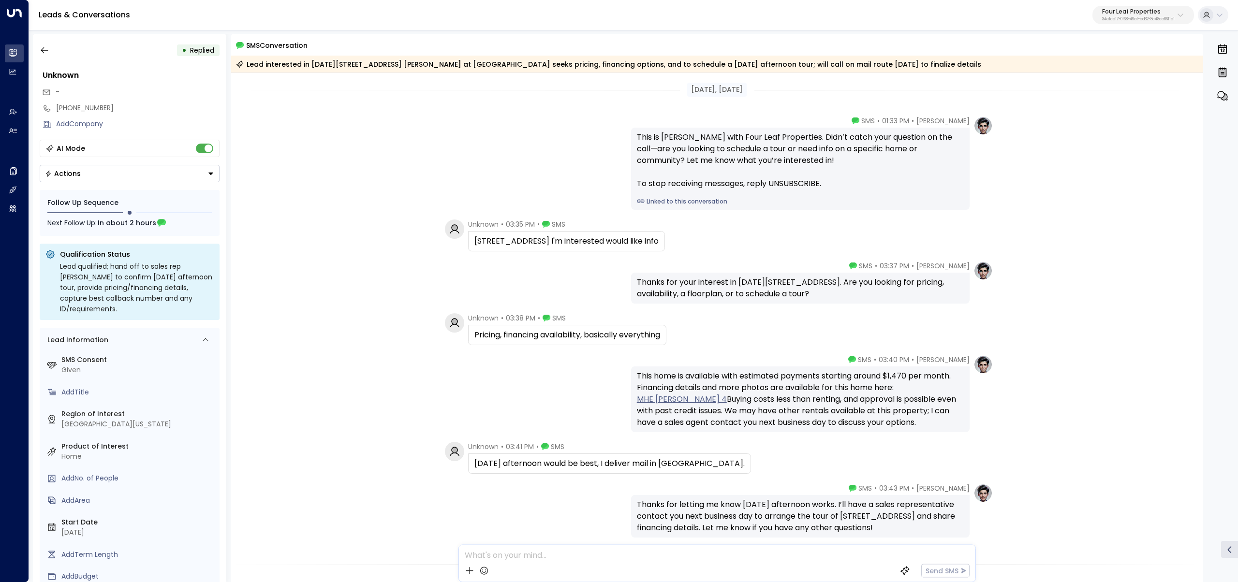
drag, startPoint x: 732, startPoint y: 283, endPoint x: 823, endPoint y: 279, distance: 91.5
click at [622, 279] on div "Thanks for your interest in 1218 Park Dr at Summerhill Village in Mount Pleasan…" at bounding box center [800, 288] width 327 height 23
drag, startPoint x: 815, startPoint y: 280, endPoint x: 738, endPoint y: 280, distance: 76.9
click at [622, 280] on div "Thanks for your interest in 1218 Park Dr at Summerhill Village in Mount Pleasan…" at bounding box center [800, 288] width 327 height 23
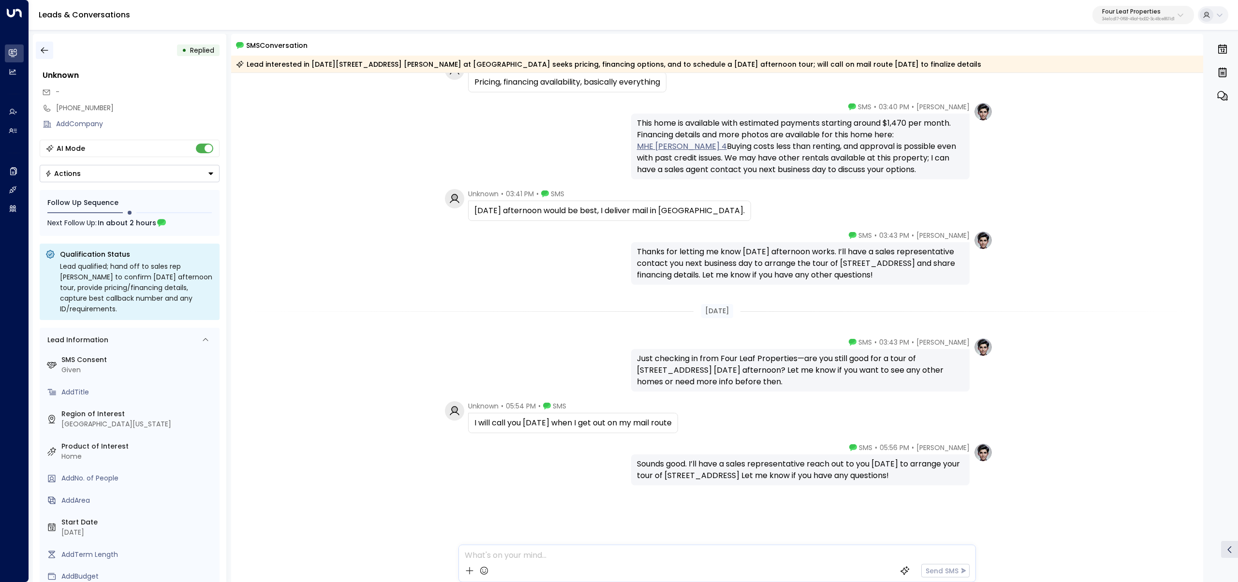
click at [46, 49] on icon "button" at bounding box center [45, 50] width 10 height 10
drag, startPoint x: 109, startPoint y: 106, endPoint x: 73, endPoint y: 102, distance: 36.5
click at [73, 102] on div "[PHONE_NUMBER]" at bounding box center [130, 108] width 180 height 16
copy div "[PHONE_NUMBER]"
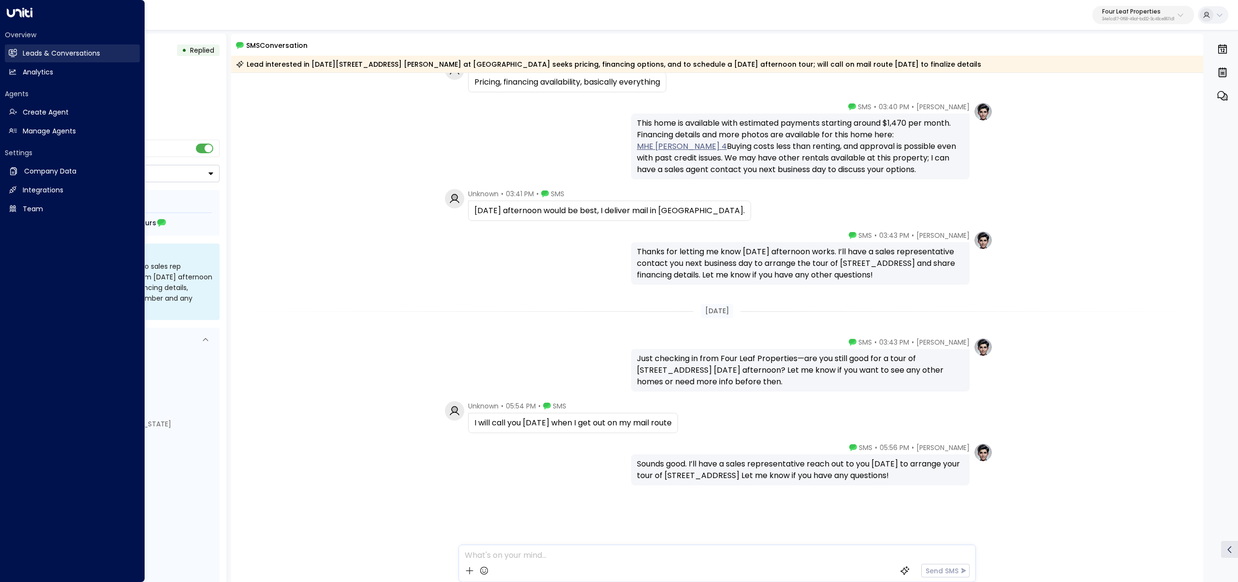
click at [20, 51] on link "Leads & Conversations Leads & Conversations" at bounding box center [72, 53] width 135 height 18
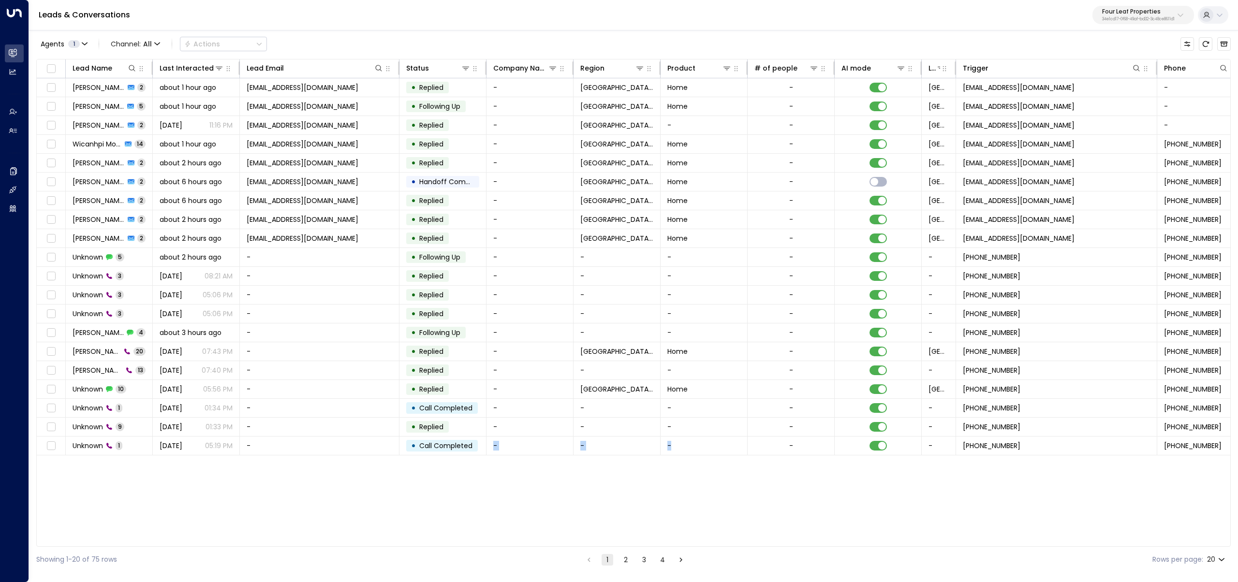
drag, startPoint x: 486, startPoint y: 542, endPoint x: 734, endPoint y: 531, distance: 247.8
click at [734, 528] on div "Lead Name Last Interacted Lead Email Status Company Name Region Product # of pe…" at bounding box center [633, 303] width 1194 height 488
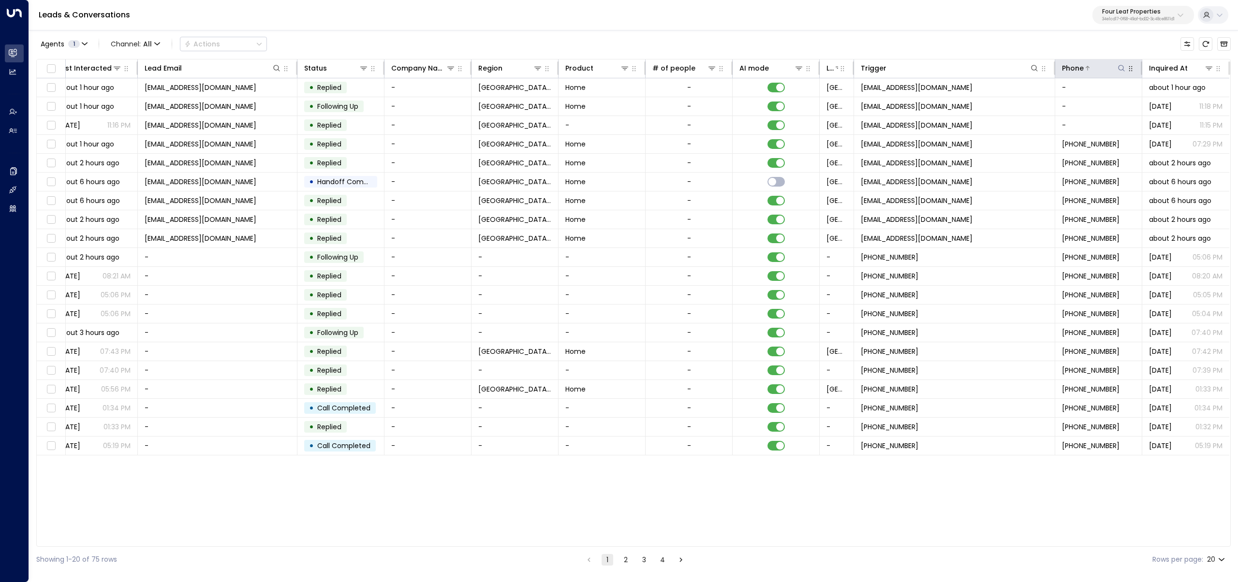
click at [1122, 62] on div "Phone" at bounding box center [1094, 68] width 64 height 12
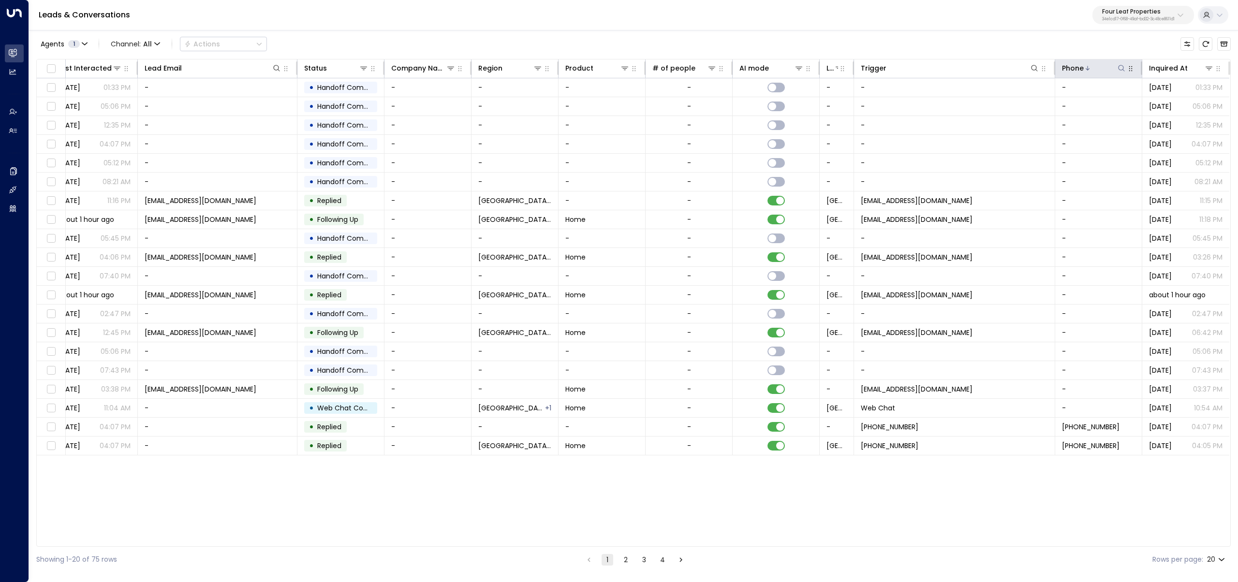
click at [1121, 68] on icon at bounding box center [1122, 68] width 8 height 8
type input "**********"
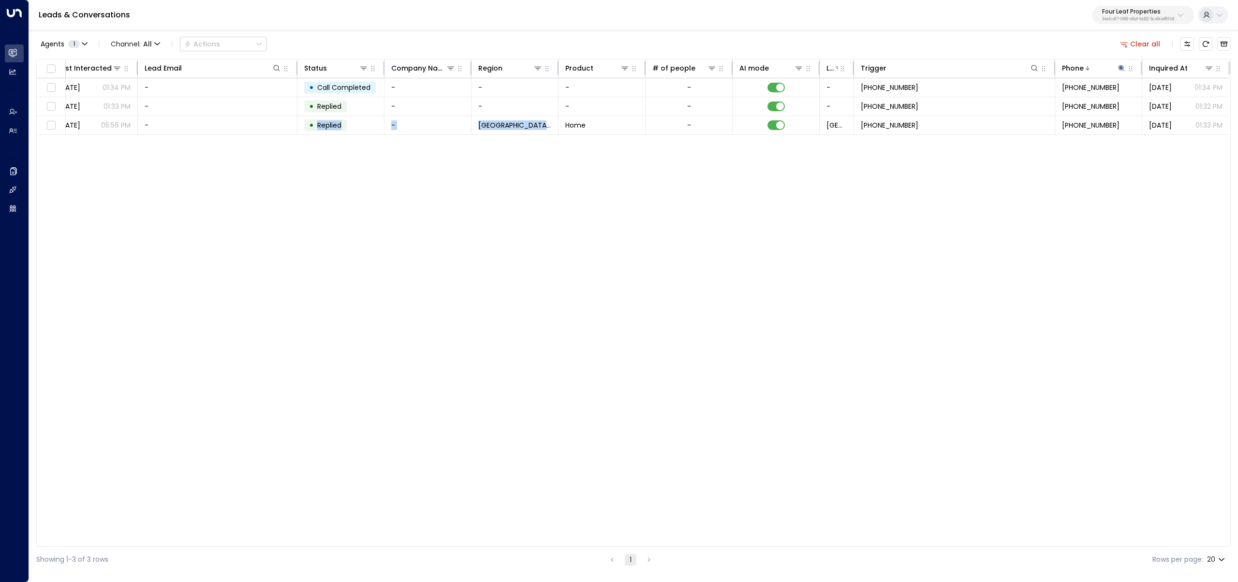
drag, startPoint x: 519, startPoint y: 543, endPoint x: 348, endPoint y: 531, distance: 171.1
click at [345, 529] on div "Lead Name Last Interacted Lead Email Status Company Name Region Product # of pe…" at bounding box center [633, 303] width 1194 height 488
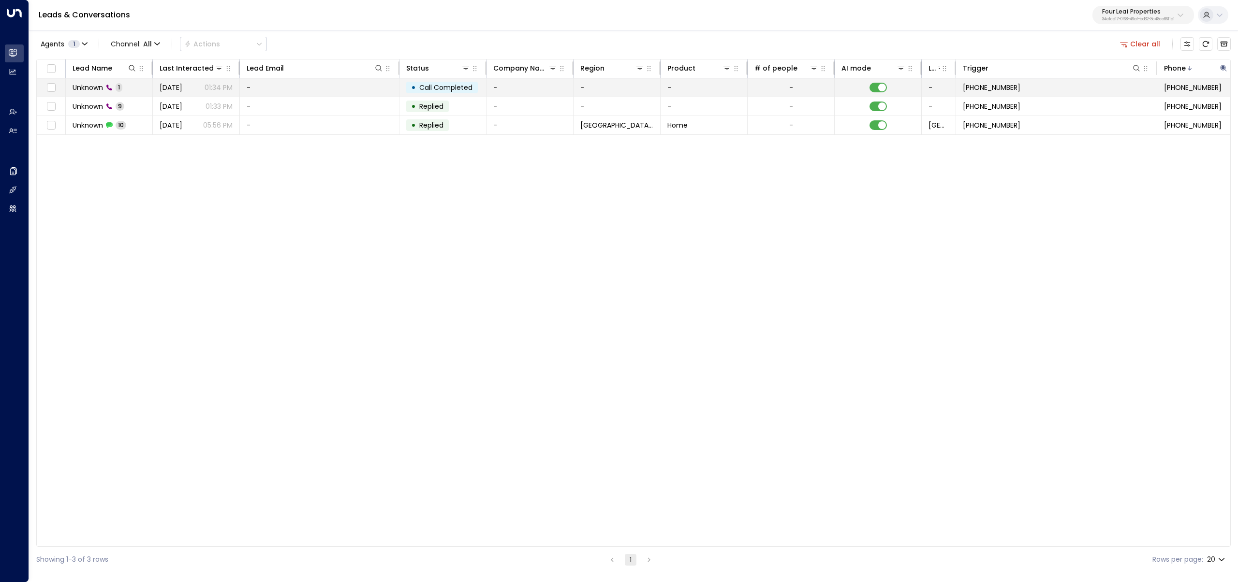
click at [283, 94] on td "-" at bounding box center [320, 87] width 160 height 18
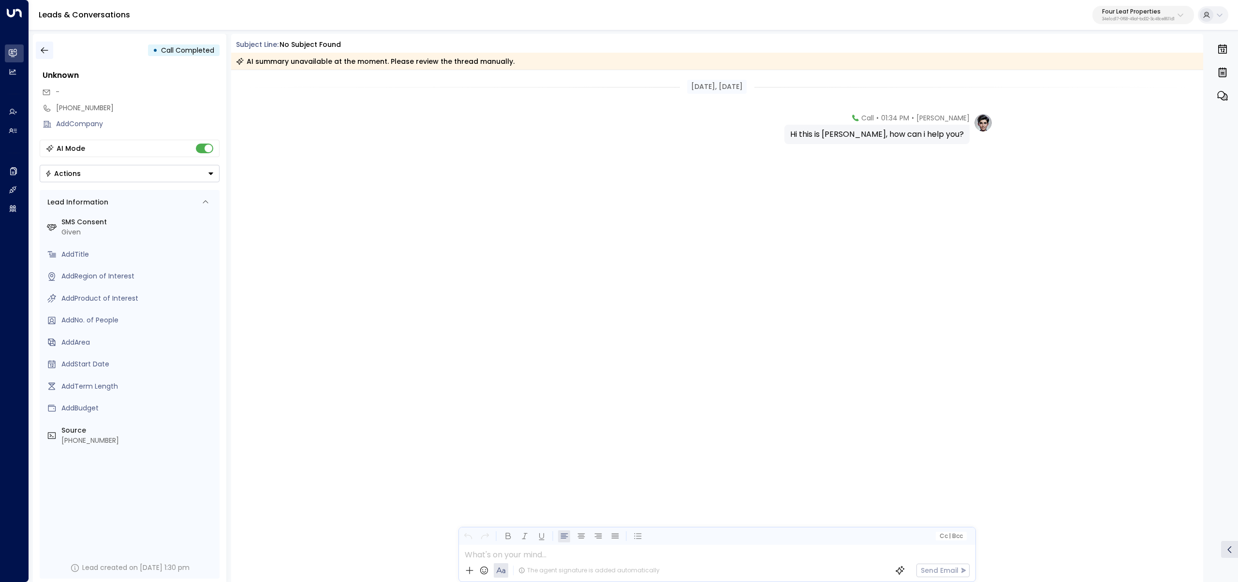
click at [41, 45] on icon "button" at bounding box center [45, 50] width 10 height 10
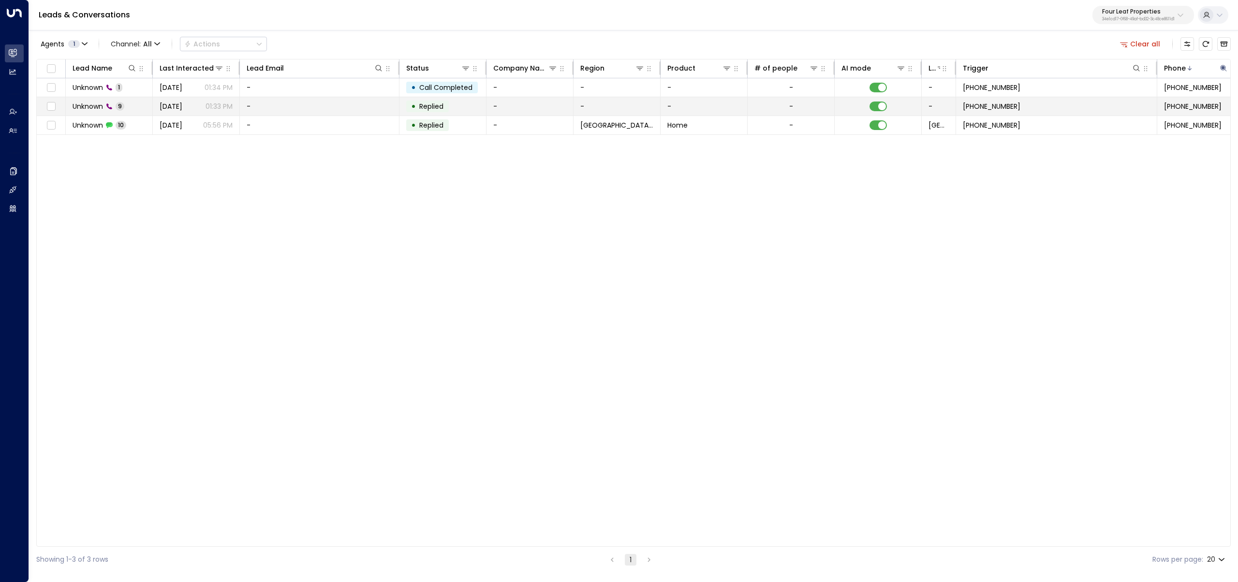
click at [110, 103] on icon at bounding box center [109, 106] width 7 height 7
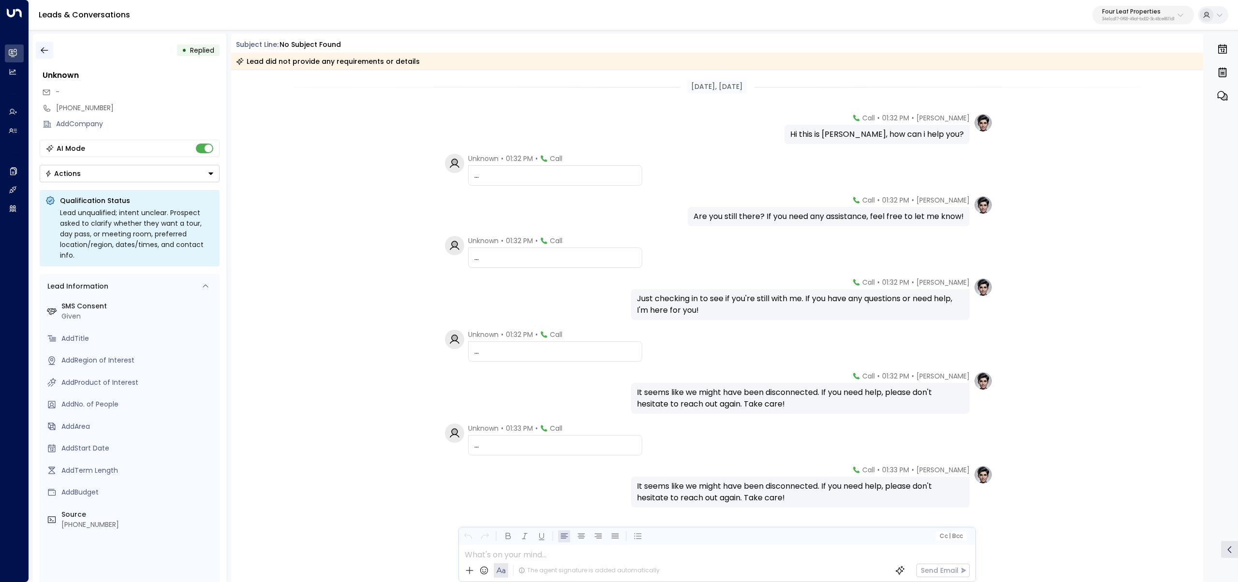
click at [42, 44] on button "button" at bounding box center [44, 50] width 17 height 17
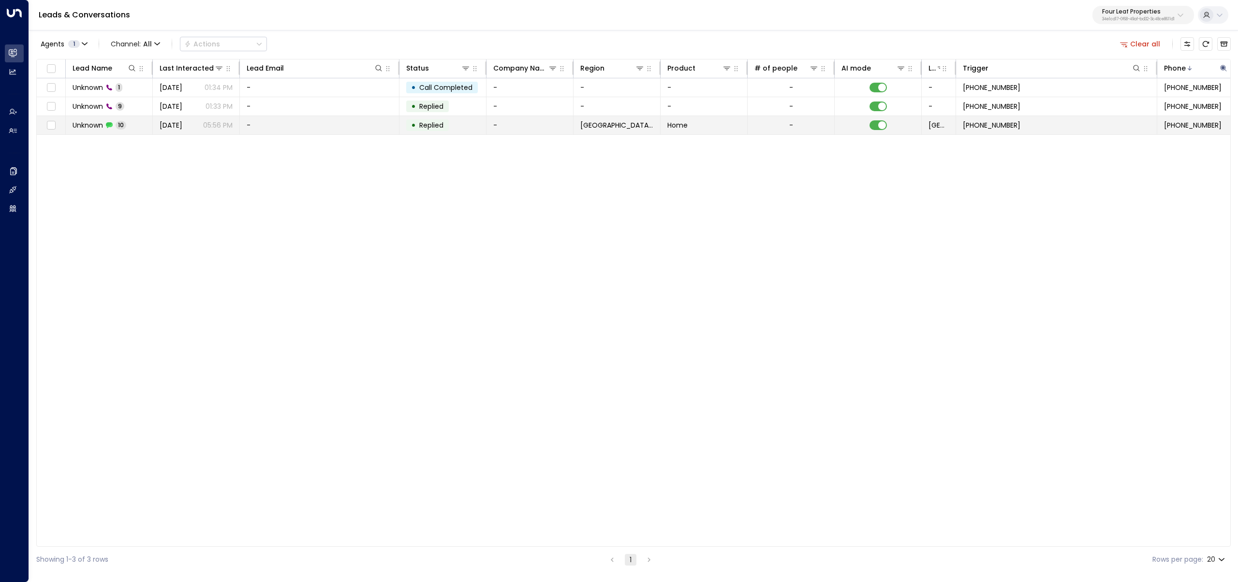
click at [121, 130] on td "Unknown 10" at bounding box center [109, 125] width 87 height 18
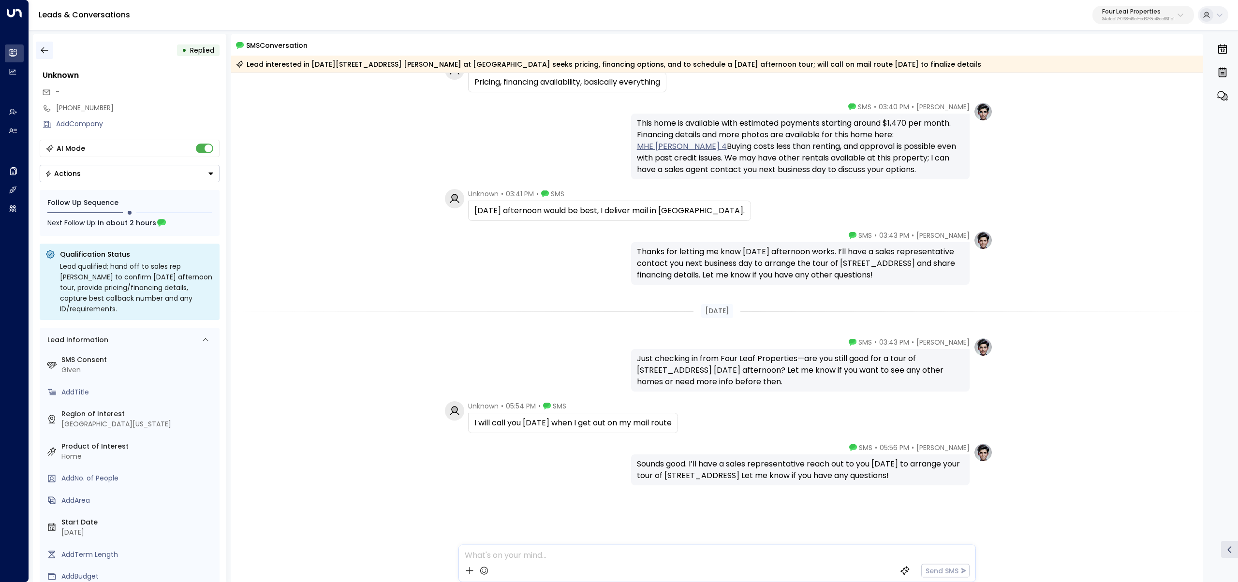
click at [45, 51] on icon "button" at bounding box center [45, 50] width 10 height 10
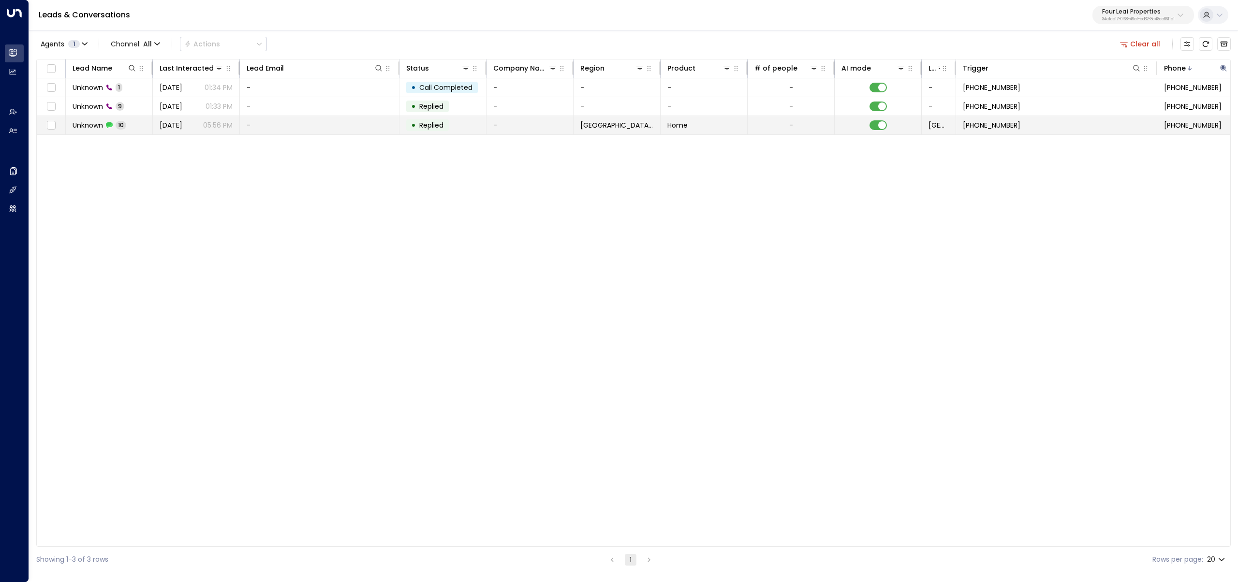
click at [97, 125] on span "Unknown" at bounding box center [88, 125] width 30 height 10
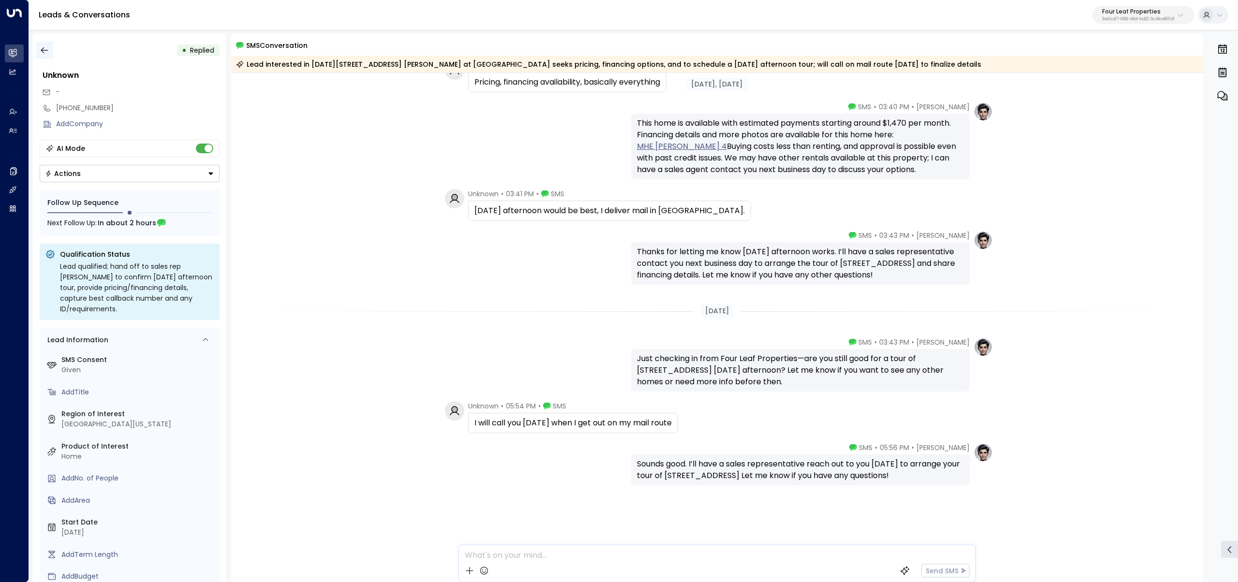
click at [43, 44] on button "button" at bounding box center [44, 50] width 17 height 17
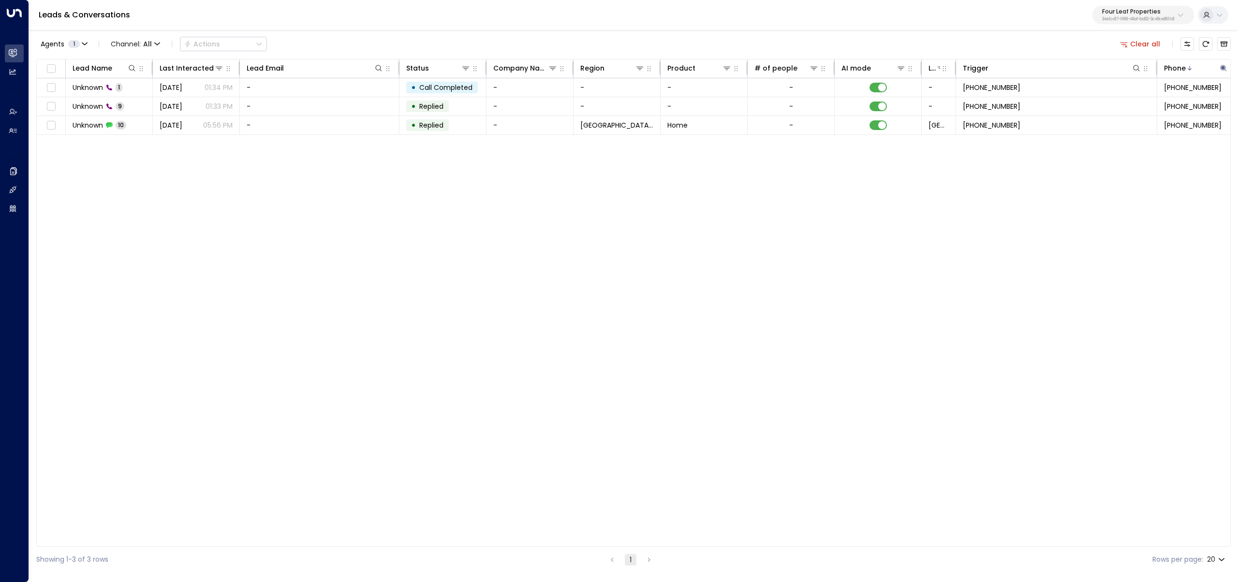
drag, startPoint x: 318, startPoint y: 546, endPoint x: 417, endPoint y: 542, distance: 99.2
click at [417, 542] on div "Lead Name Last Interacted Lead Email Status Company Name Region Product # of pe…" at bounding box center [633, 303] width 1194 height 488
click at [1141, 39] on button "Clear all" at bounding box center [1140, 44] width 48 height 14
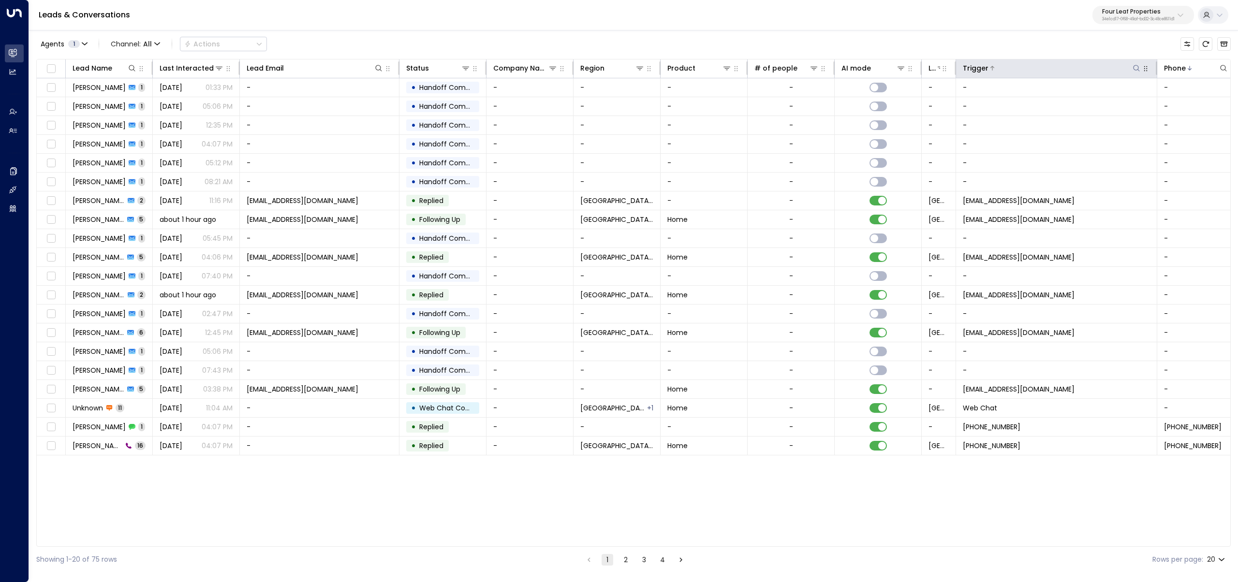
click at [1139, 65] on icon at bounding box center [1137, 68] width 8 height 8
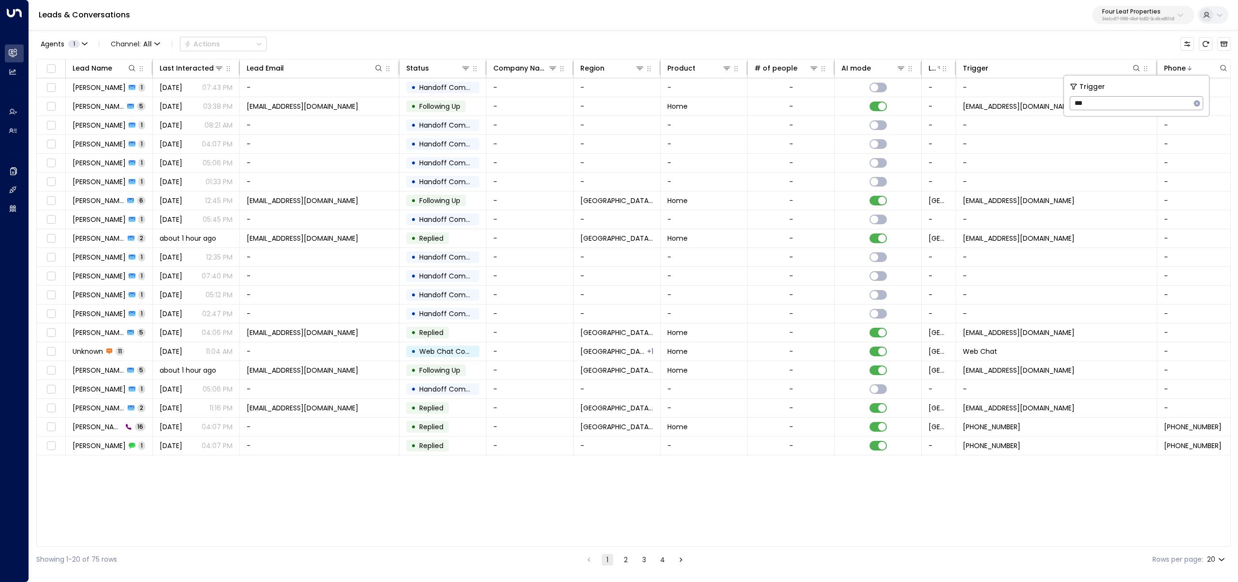
type input "***"
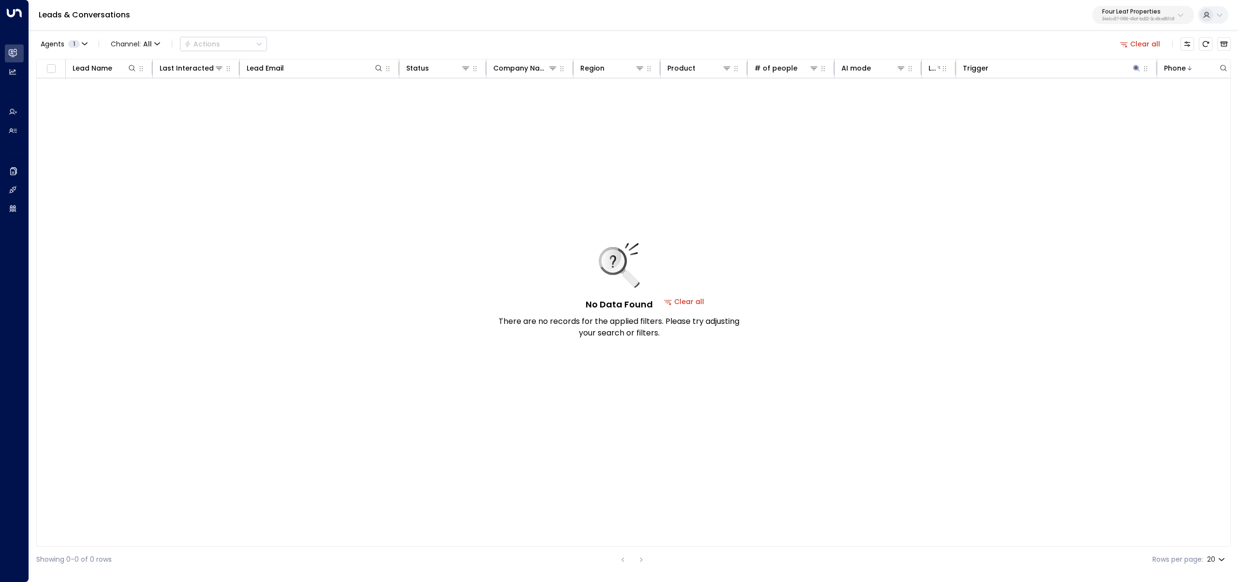
click at [1130, 38] on button "Clear all" at bounding box center [1140, 44] width 48 height 14
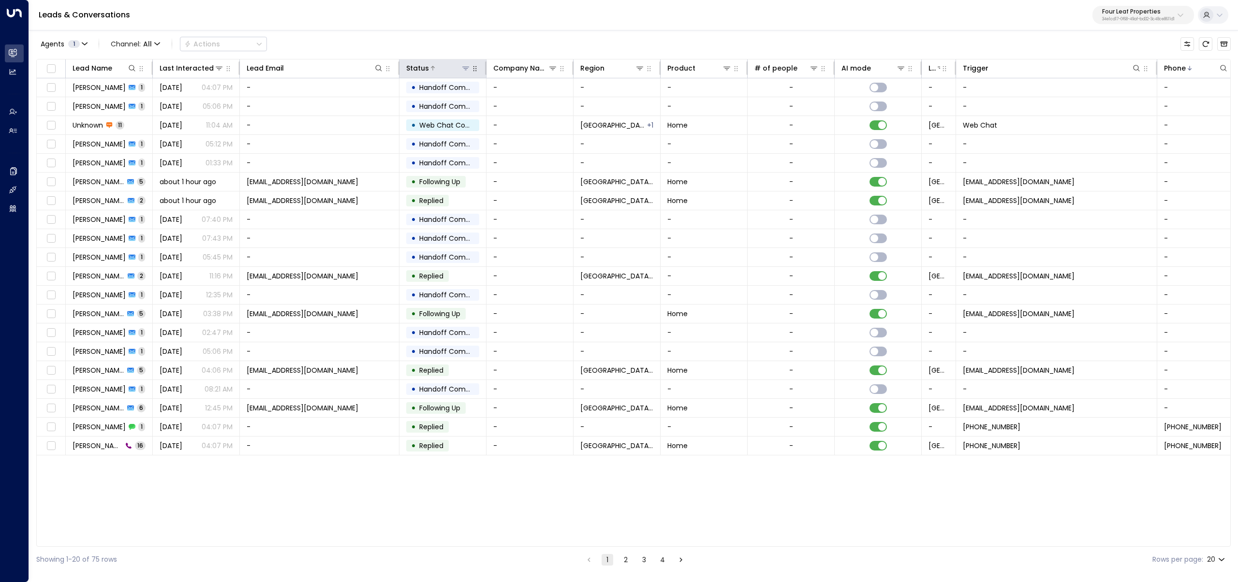
click at [465, 69] on icon at bounding box center [466, 68] width 8 height 8
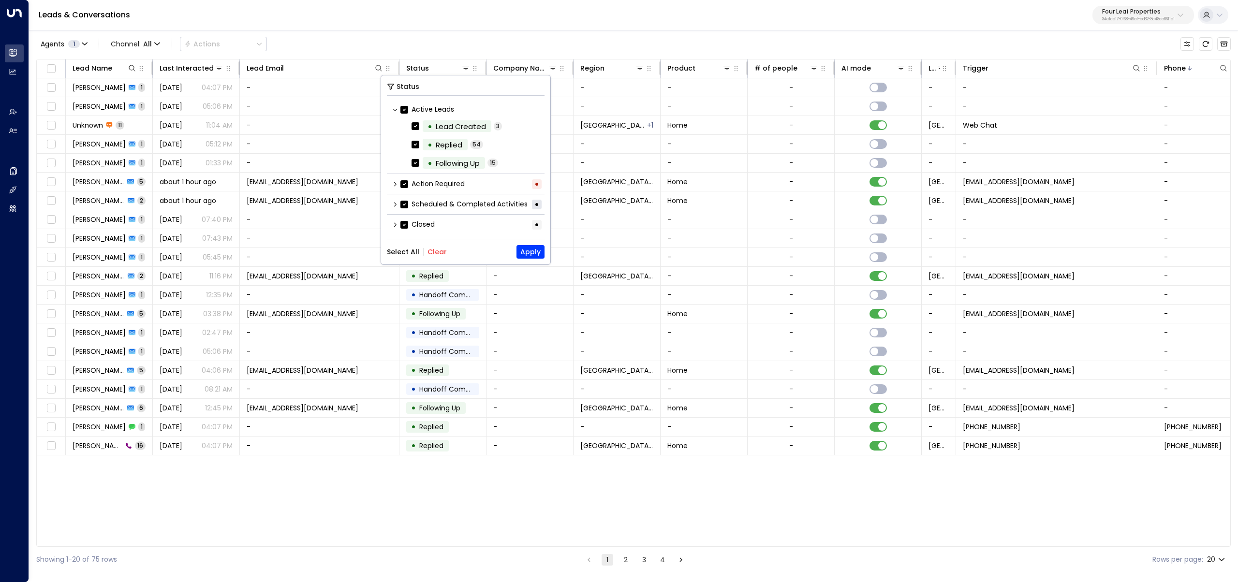
click at [439, 255] on button "Clear" at bounding box center [436, 252] width 19 height 8
click at [394, 225] on icon at bounding box center [395, 225] width 6 height 6
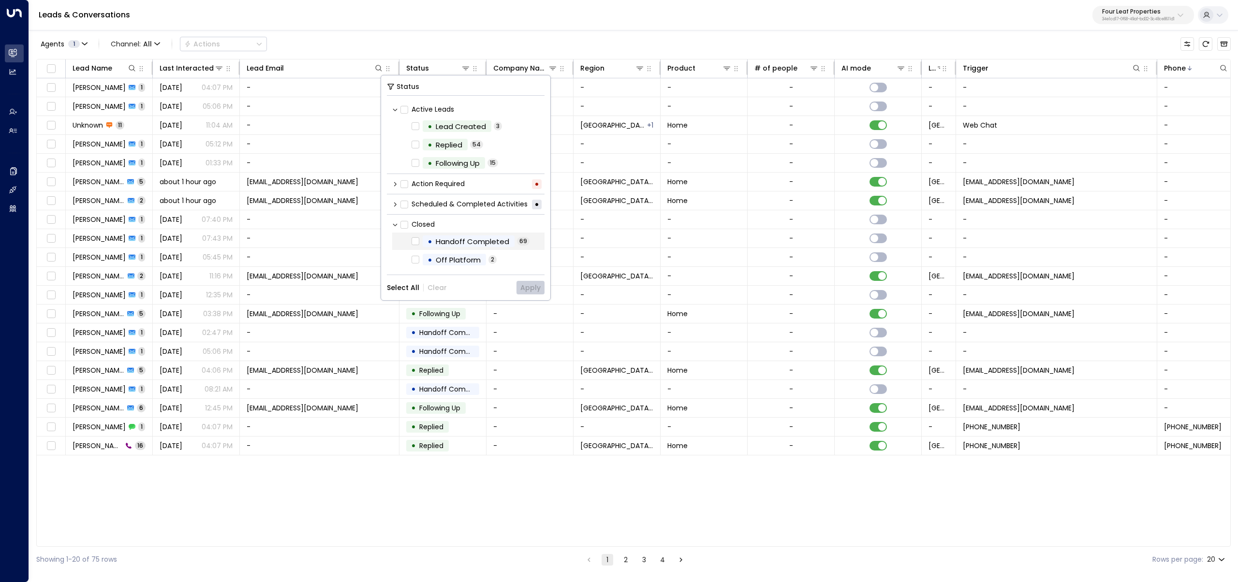
click at [432, 239] on span "Handoff Completed" at bounding box center [472, 241] width 80 height 11
click at [527, 288] on button "Apply" at bounding box center [530, 288] width 28 height 14
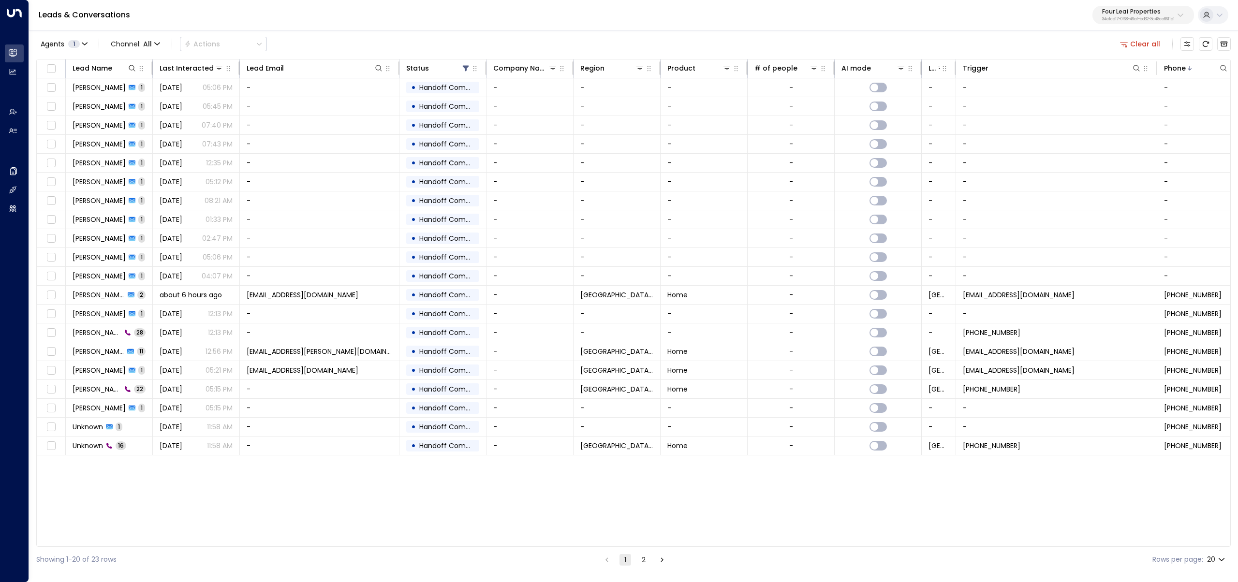
scroll to position [0, 102]
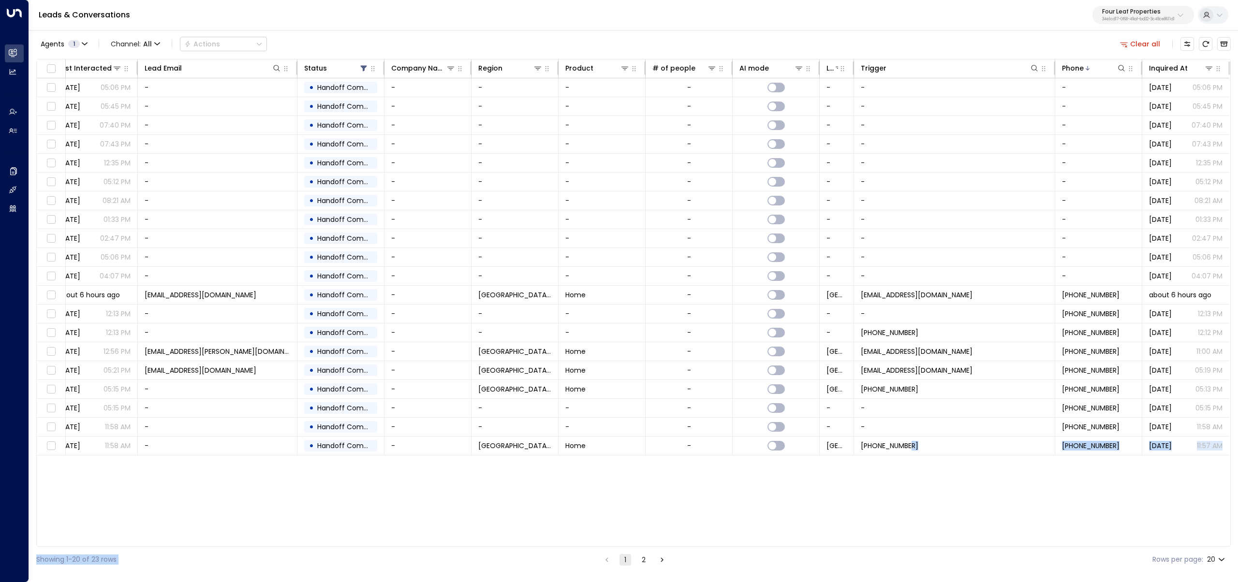
drag, startPoint x: 954, startPoint y: 546, endPoint x: 587, endPoint y: 550, distance: 366.6
click at [604, 550] on div "Agents 1 Channel: All Actions Clear all Lead Name Last Interacted Lead Email St…" at bounding box center [633, 301] width 1194 height 544
drag, startPoint x: 612, startPoint y: 547, endPoint x: 422, endPoint y: 532, distance: 190.2
click at [423, 532] on div "Agents 1 Channel: All Actions Clear all Lead Name Last Interacted Lead Email St…" at bounding box center [633, 301] width 1194 height 544
click at [1141, 50] on button "Clear all" at bounding box center [1140, 44] width 48 height 14
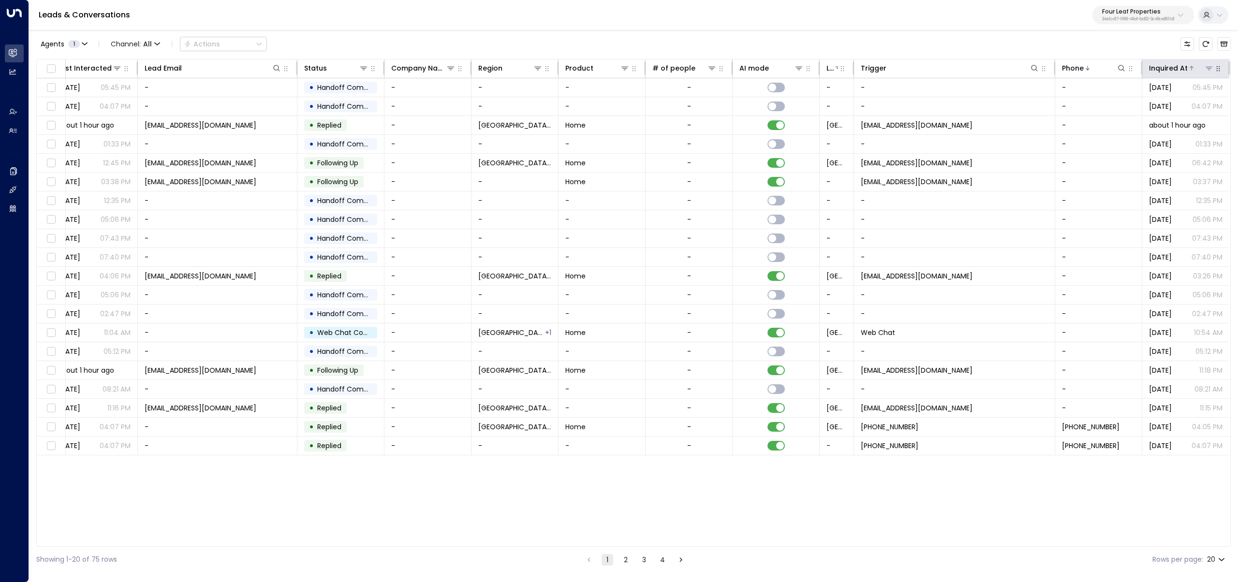
click at [1181, 63] on div "Inquired At" at bounding box center [1168, 68] width 39 height 12
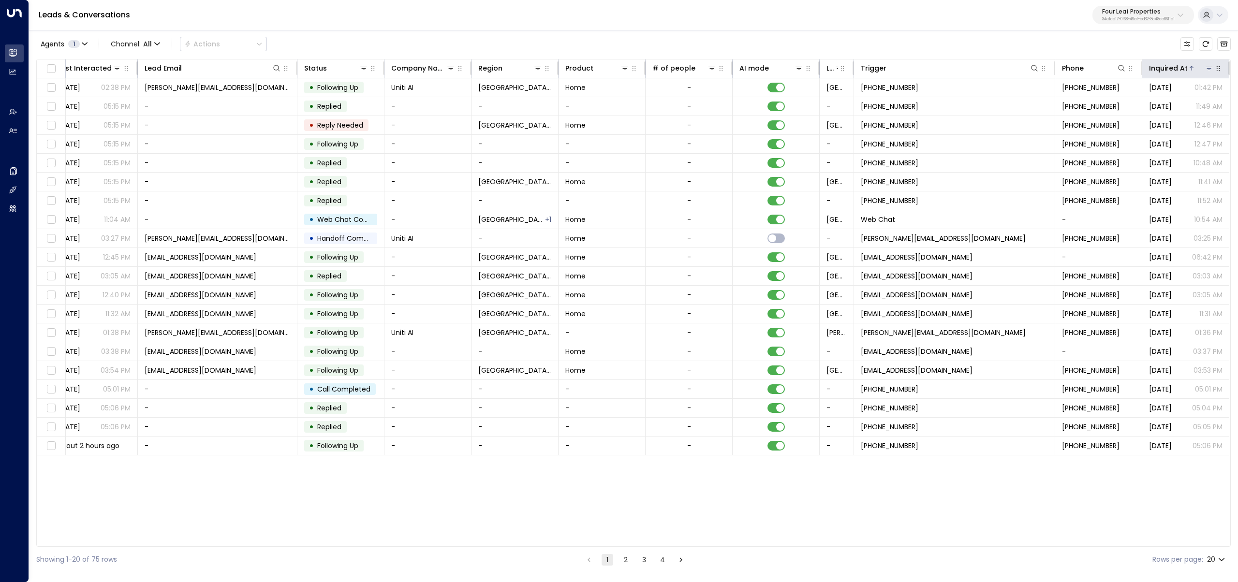
click at [1181, 64] on div "Inquired At" at bounding box center [1168, 68] width 39 height 12
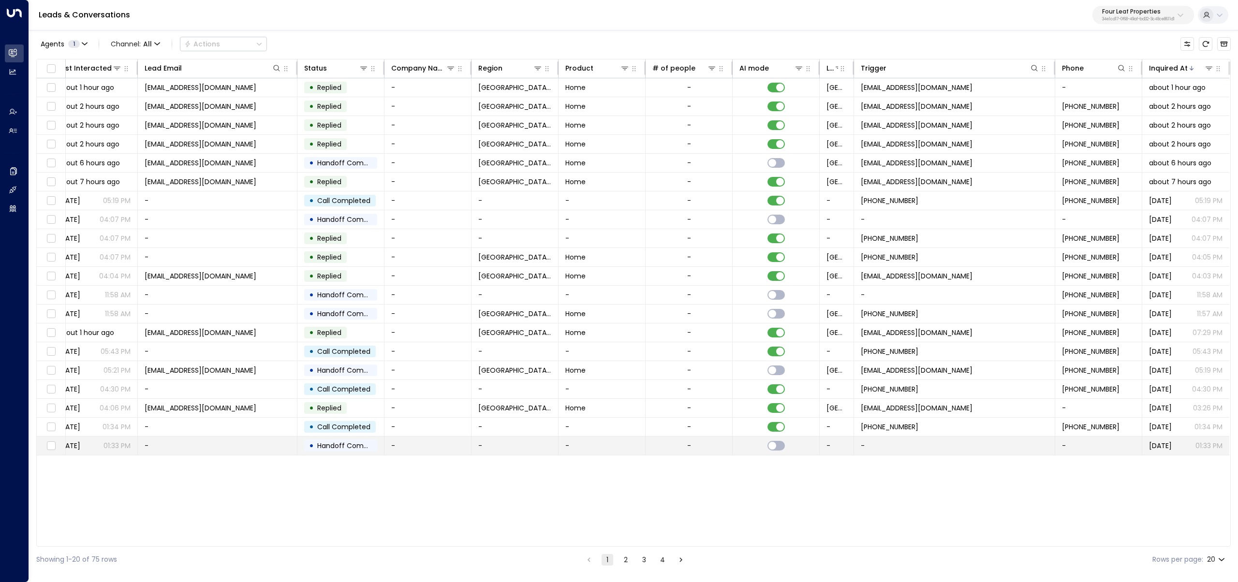
click at [996, 444] on td "-" at bounding box center [954, 446] width 201 height 18
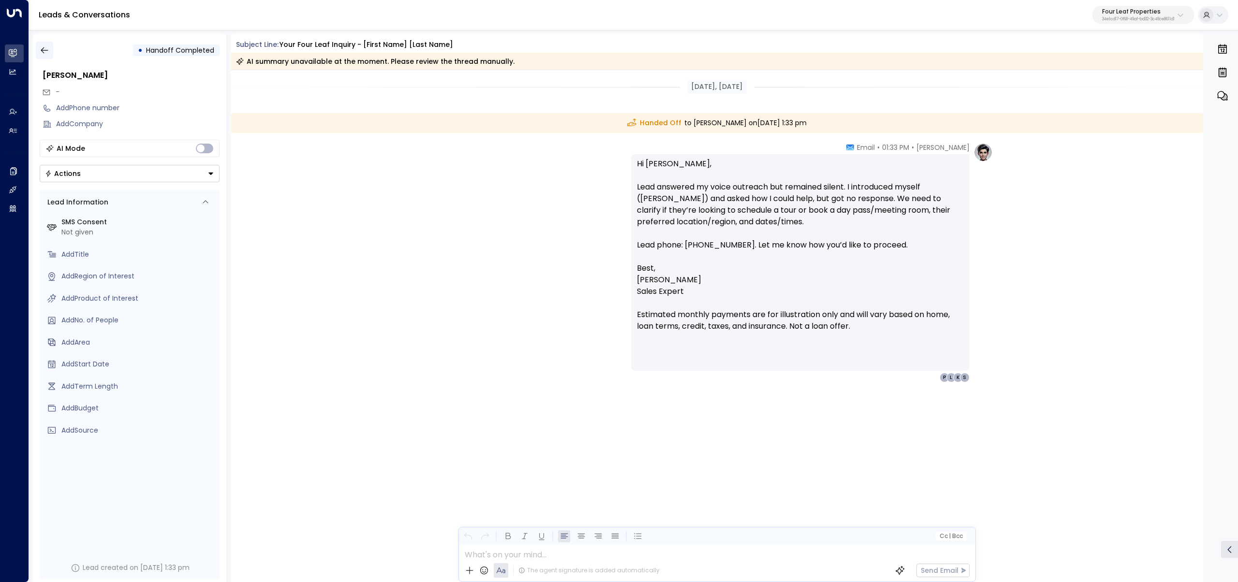
click at [36, 48] on button "button" at bounding box center [44, 50] width 17 height 17
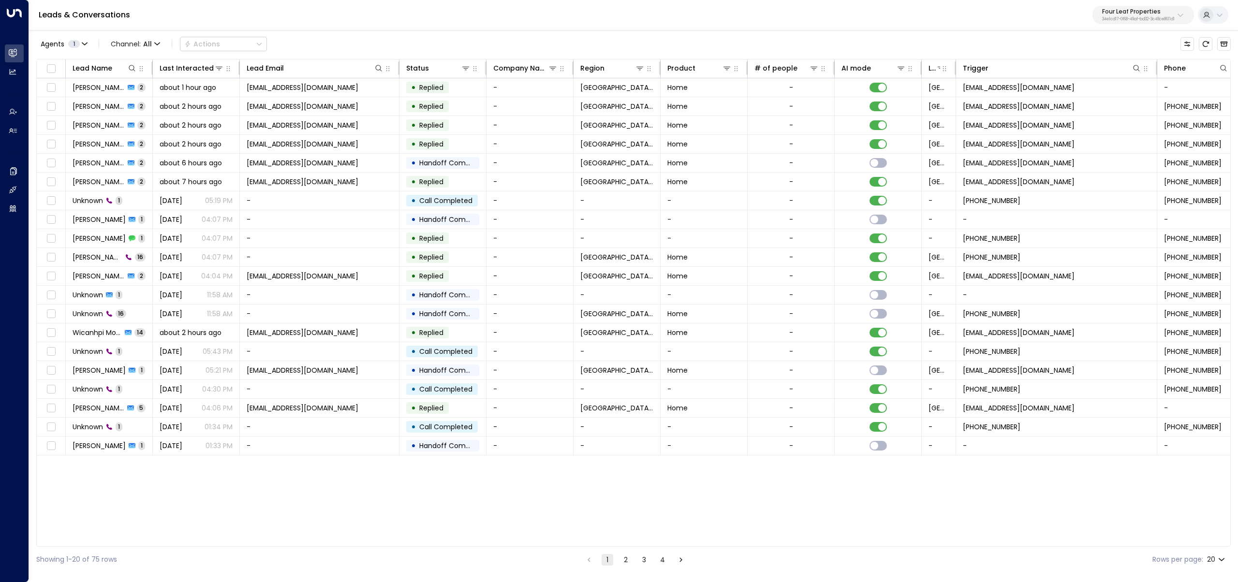
drag, startPoint x: 490, startPoint y: 546, endPoint x: 533, endPoint y: 544, distance: 43.1
click at [533, 544] on div "Lead Name Last Interacted Lead Email Status Company Name Region Product # of pe…" at bounding box center [633, 303] width 1194 height 488
click at [574, 426] on td "-" at bounding box center [617, 427] width 87 height 18
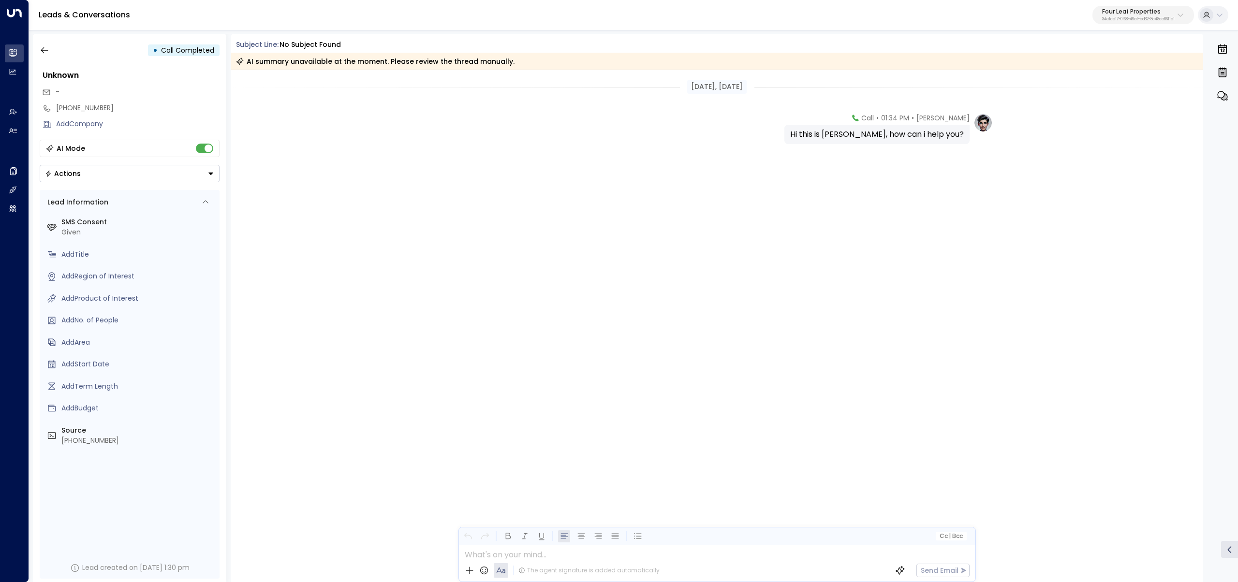
click at [53, 48] on div "• Call Completed" at bounding box center [130, 50] width 180 height 17
click at [44, 52] on icon "button" at bounding box center [45, 50] width 10 height 10
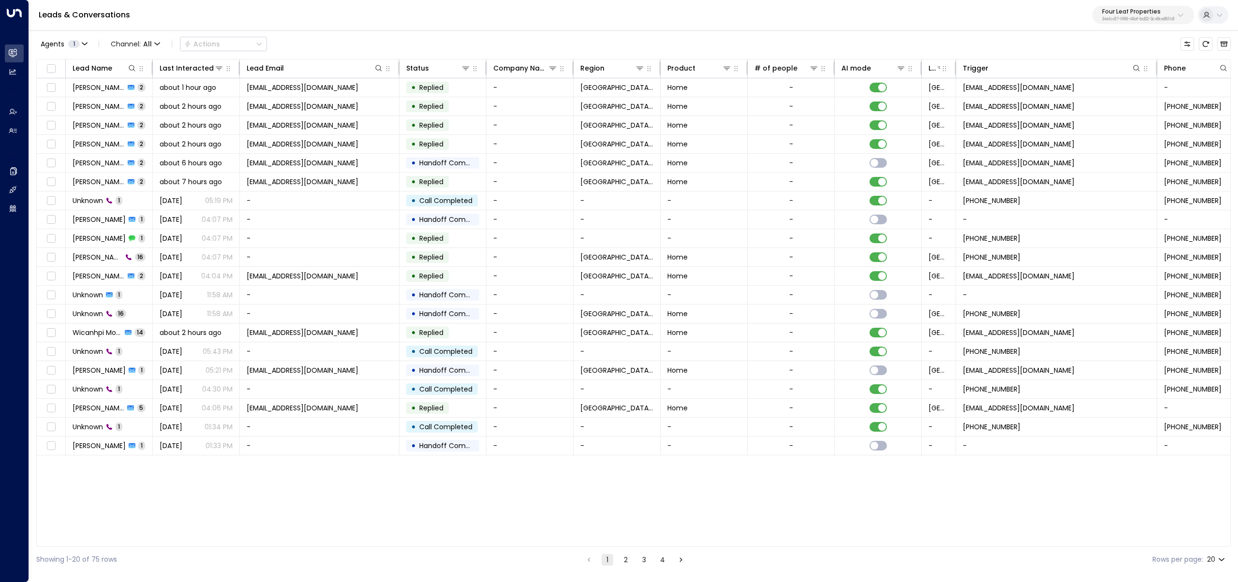
drag, startPoint x: 475, startPoint y: 548, endPoint x: 488, endPoint y: 549, distance: 13.1
click at [488, 549] on div "Showing 1-20 of 75 rows 1 2 3 4 Rows per page: 20 **" at bounding box center [633, 560] width 1194 height 26
drag, startPoint x: 487, startPoint y: 547, endPoint x: 647, endPoint y: 553, distance: 159.7
click at [647, 553] on div "Showing 1-20 of 75 rows 1 2 3 4 Rows per page: 20 **" at bounding box center [633, 560] width 1194 height 26
drag, startPoint x: 698, startPoint y: 547, endPoint x: 717, endPoint y: 549, distance: 18.9
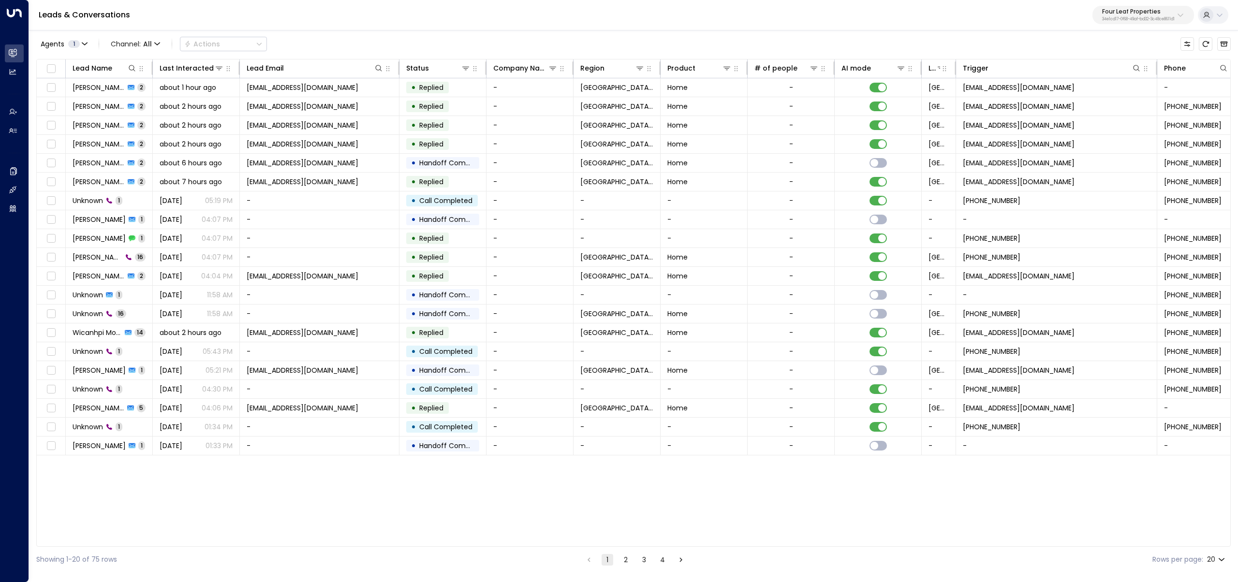
click at [717, 549] on div "Showing 1-20 of 75 rows 1 2 3 4 Rows per page: 20 **" at bounding box center [633, 560] width 1194 height 26
drag, startPoint x: 720, startPoint y: 547, endPoint x: 850, endPoint y: 412, distance: 187.8
click at [818, 548] on div "Showing 1-20 of 75 rows 1 2 3 4 Rows per page: 20 **" at bounding box center [633, 560] width 1194 height 26
click at [1138, 66] on icon at bounding box center [1137, 68] width 8 height 8
click at [1009, 565] on div "Showing 1-20 of 75 rows 1 2 3 4 Rows per page: 20 **" at bounding box center [633, 560] width 1194 height 26
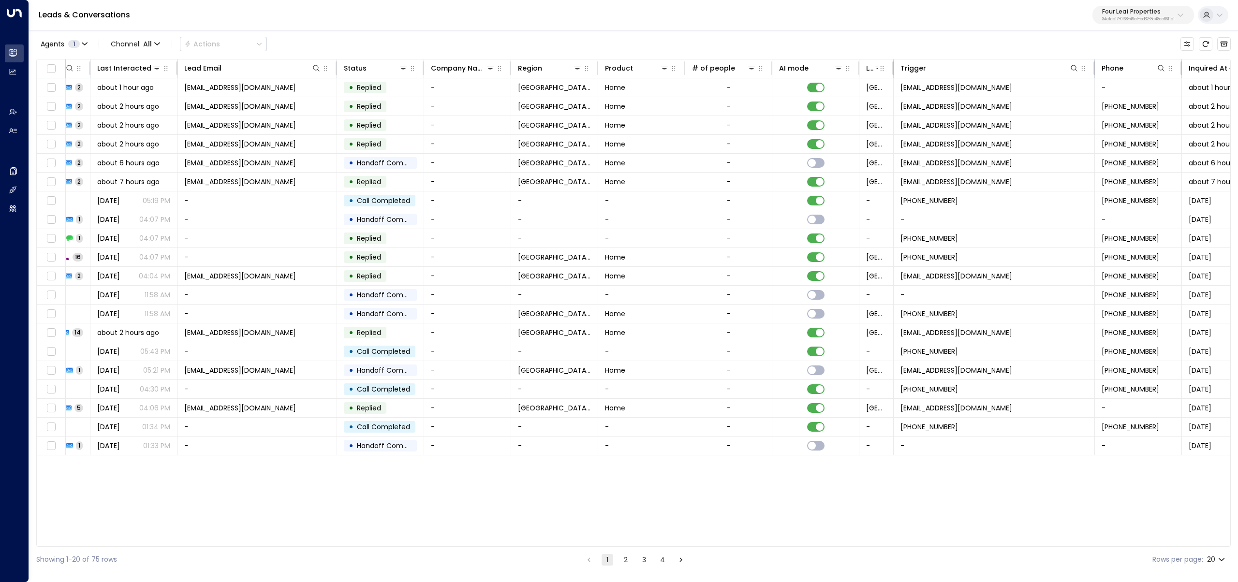
scroll to position [0, 102]
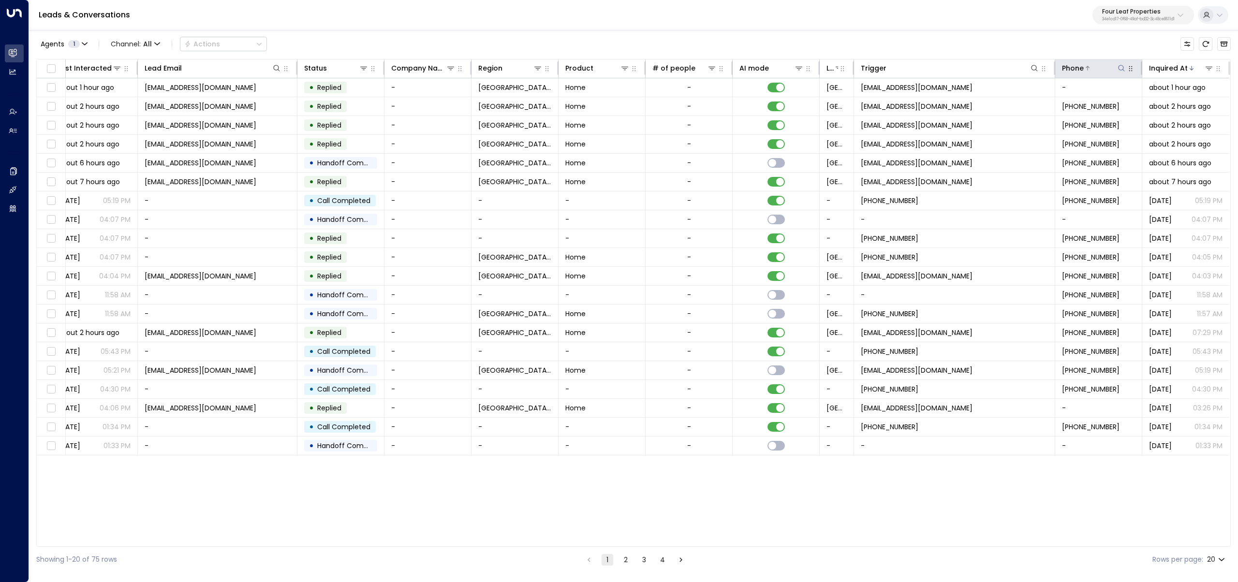
click at [1120, 66] on icon at bounding box center [1122, 68] width 8 height 8
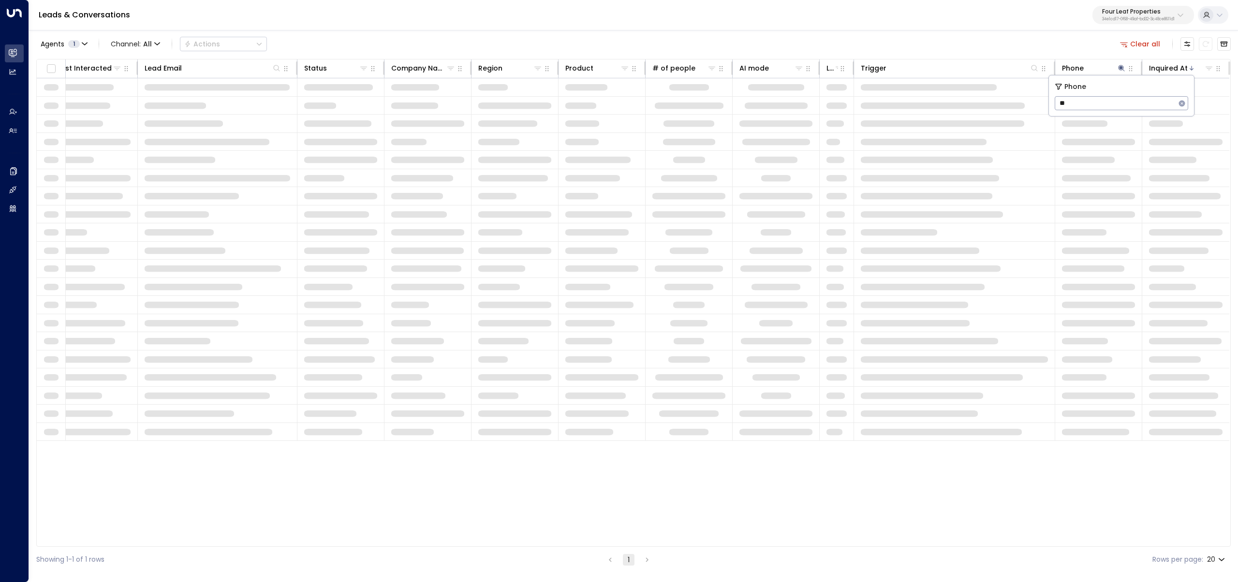
click at [1112, 97] on input "**" at bounding box center [1115, 103] width 121 height 18
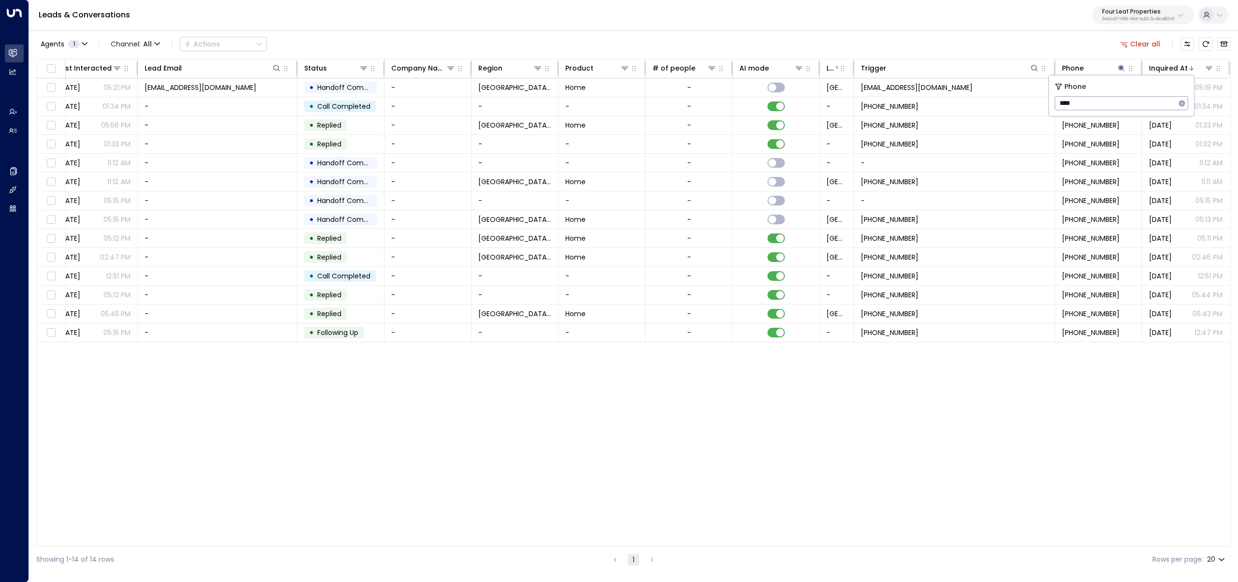
type input "****"
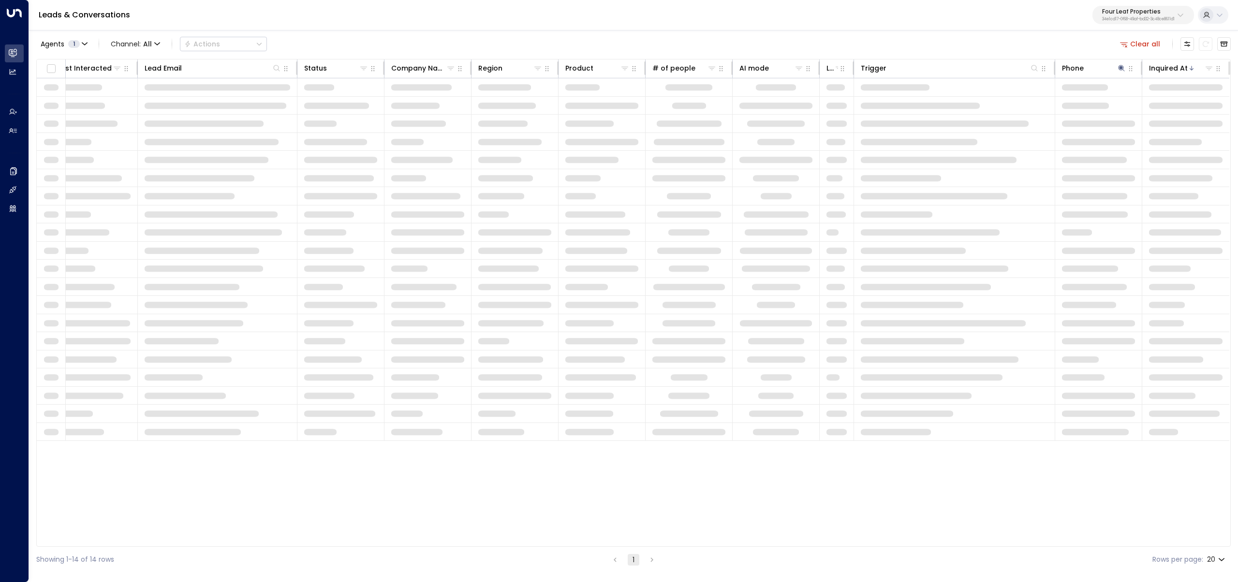
click at [804, 376] on td at bounding box center [776, 377] width 87 height 18
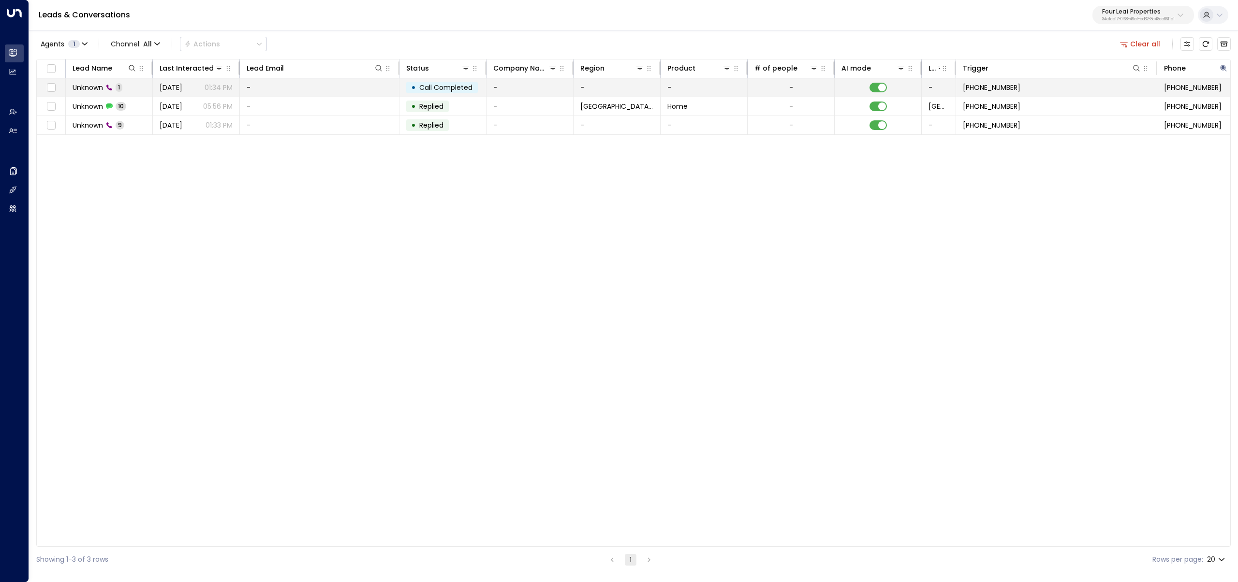
click at [225, 90] on p "01:34 PM" at bounding box center [219, 88] width 28 height 10
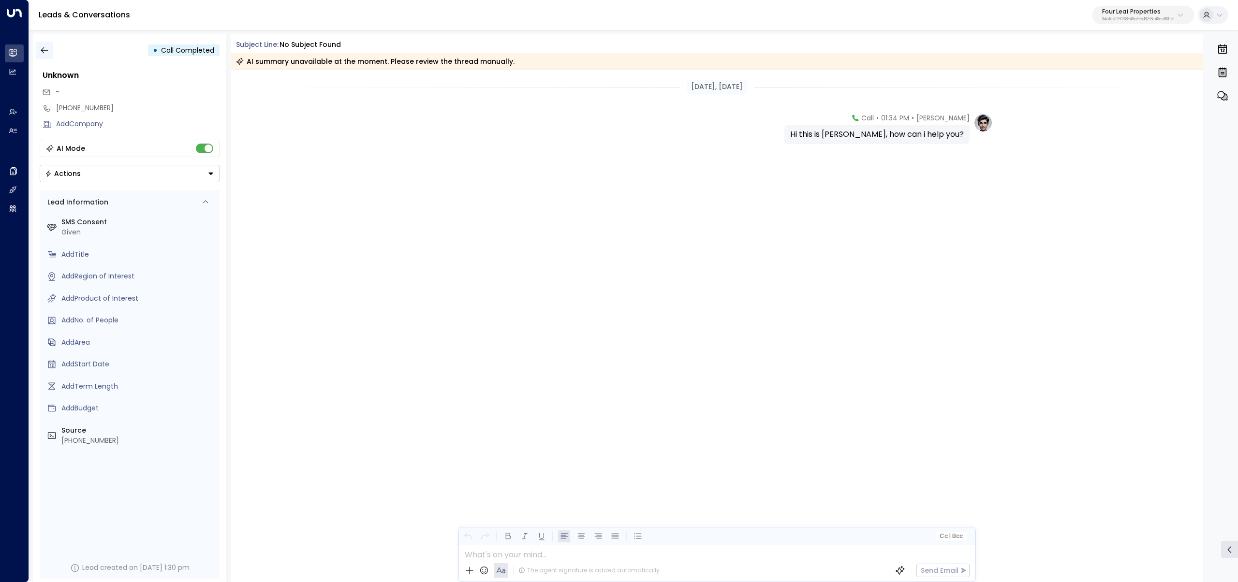
click at [46, 54] on icon "button" at bounding box center [45, 50] width 10 height 10
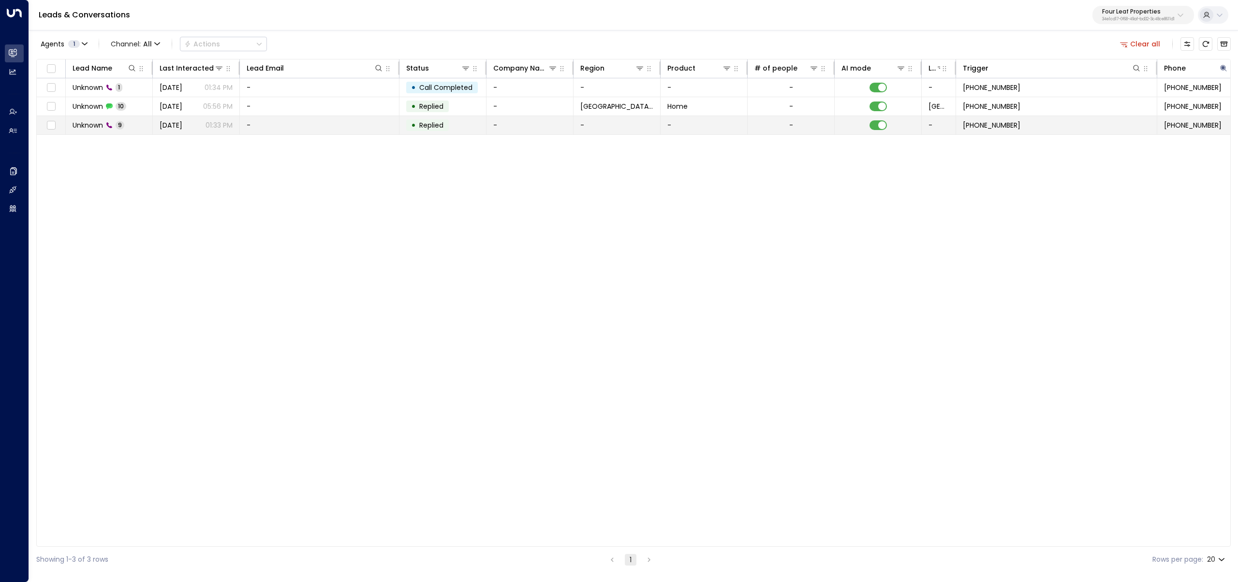
click at [103, 122] on span "Unknown" at bounding box center [88, 125] width 30 height 10
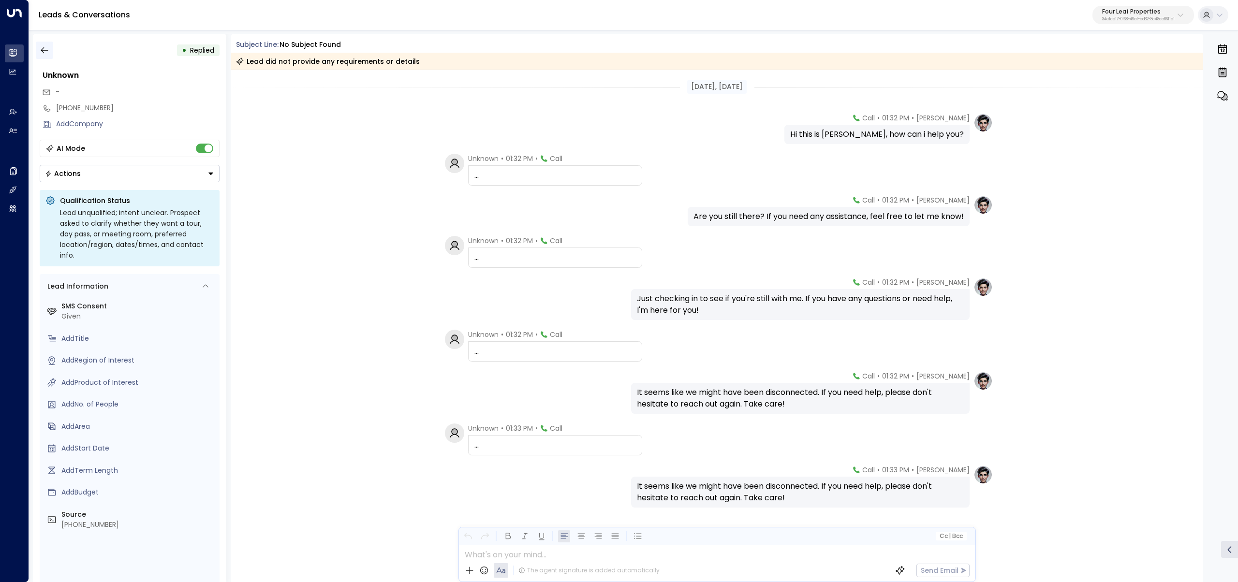
click at [45, 46] on icon "button" at bounding box center [45, 50] width 10 height 10
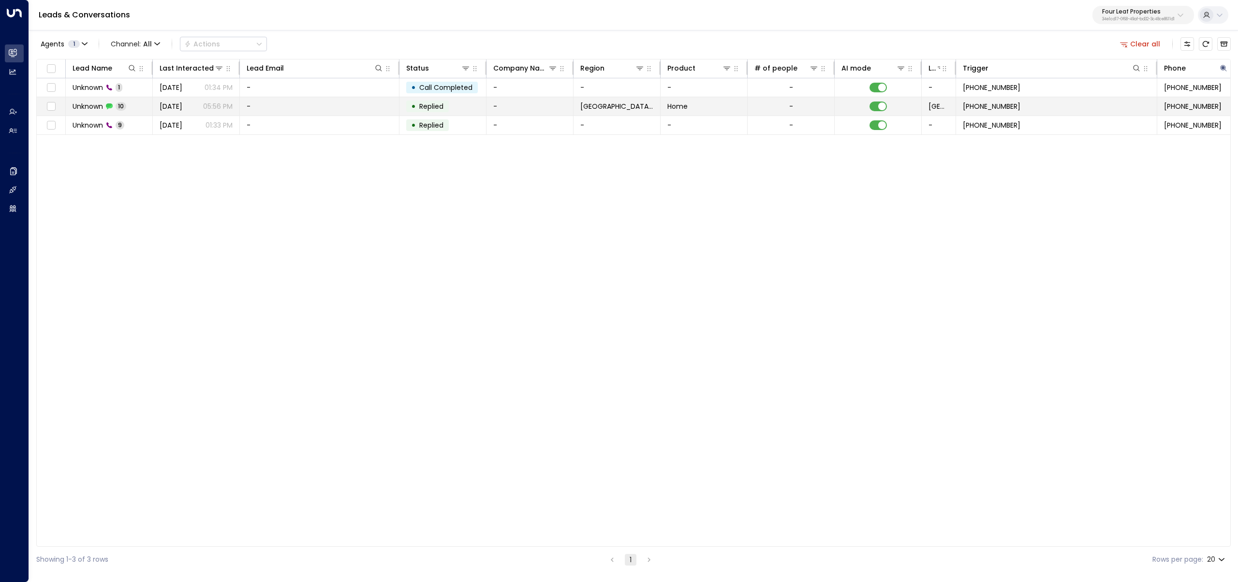
click at [91, 112] on td "Unknown 10" at bounding box center [109, 106] width 87 height 18
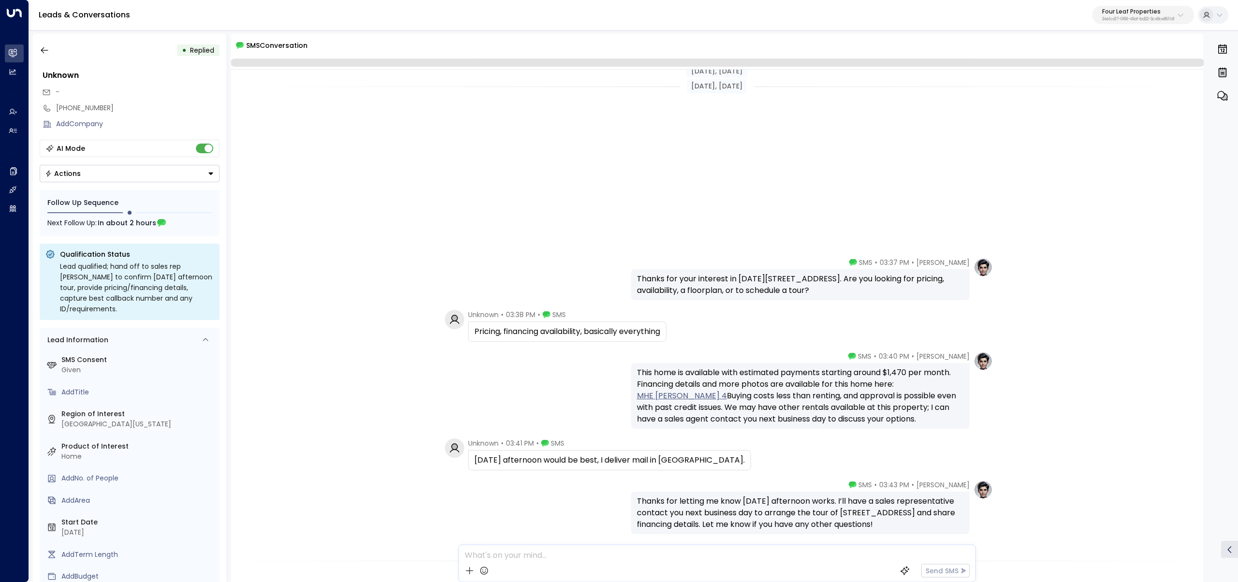
scroll to position [250, 0]
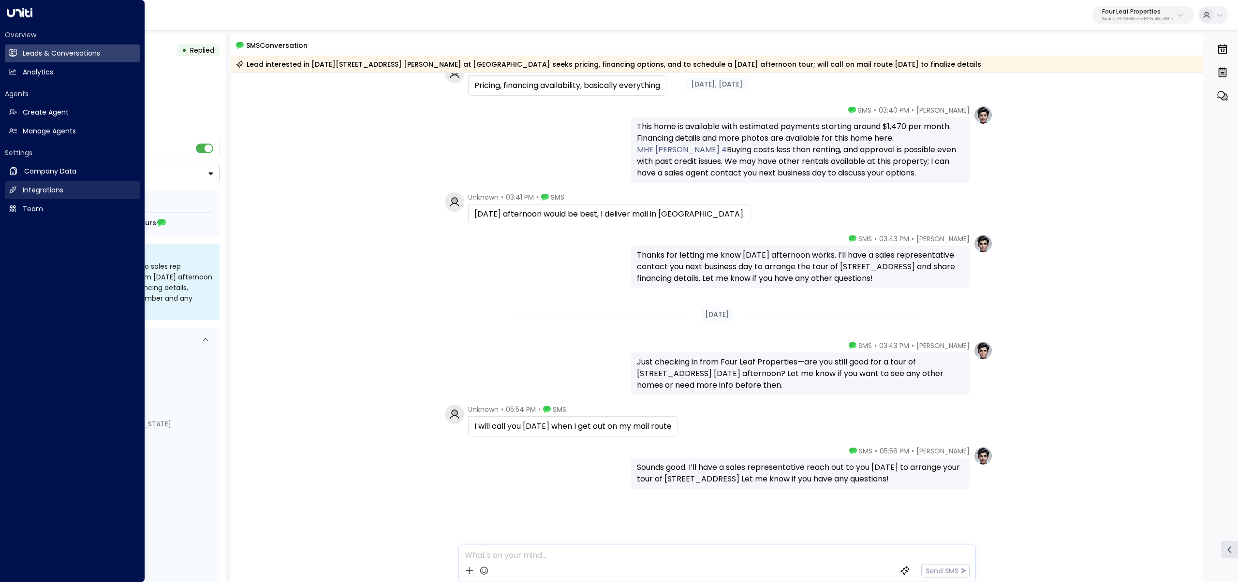
click at [79, 197] on link "Integrations Integrations" at bounding box center [72, 190] width 135 height 18
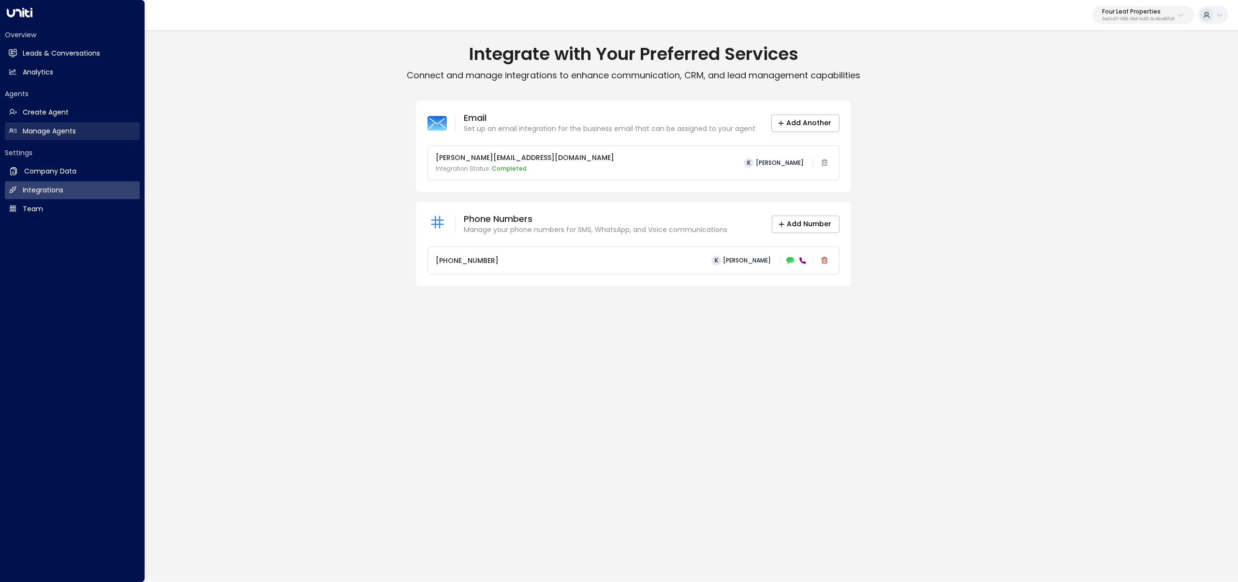
click at [65, 133] on h2 "Manage Agents" at bounding box center [49, 131] width 53 height 10
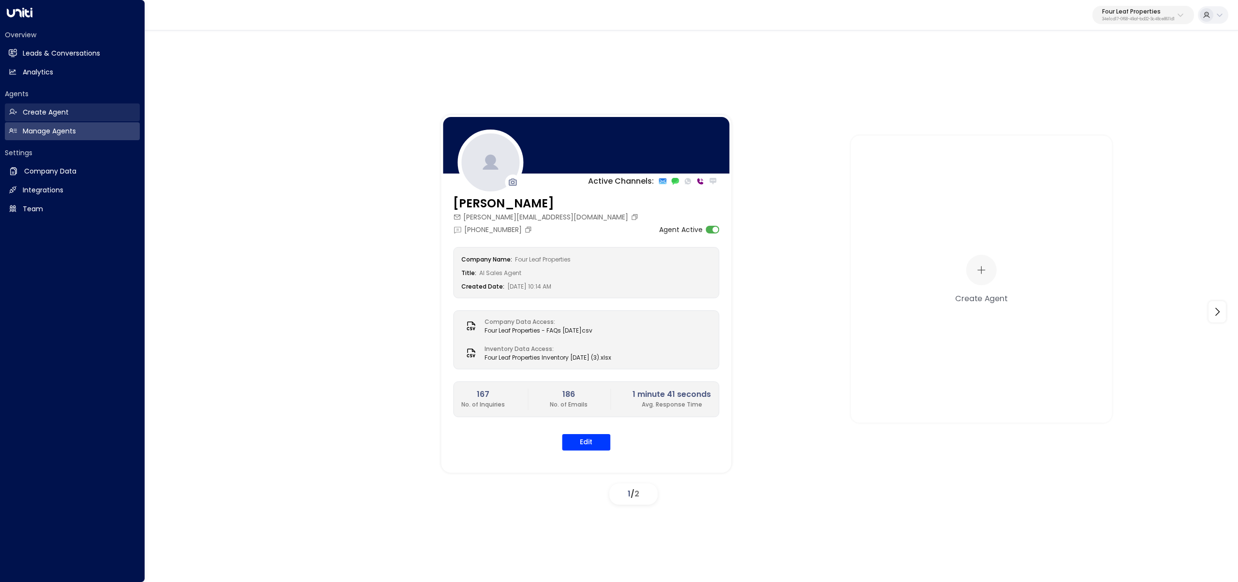
drag, startPoint x: 20, startPoint y: 53, endPoint x: 113, endPoint y: 108, distance: 108.0
click at [20, 53] on link "Leads & Conversations Leads & Conversations" at bounding box center [72, 53] width 135 height 18
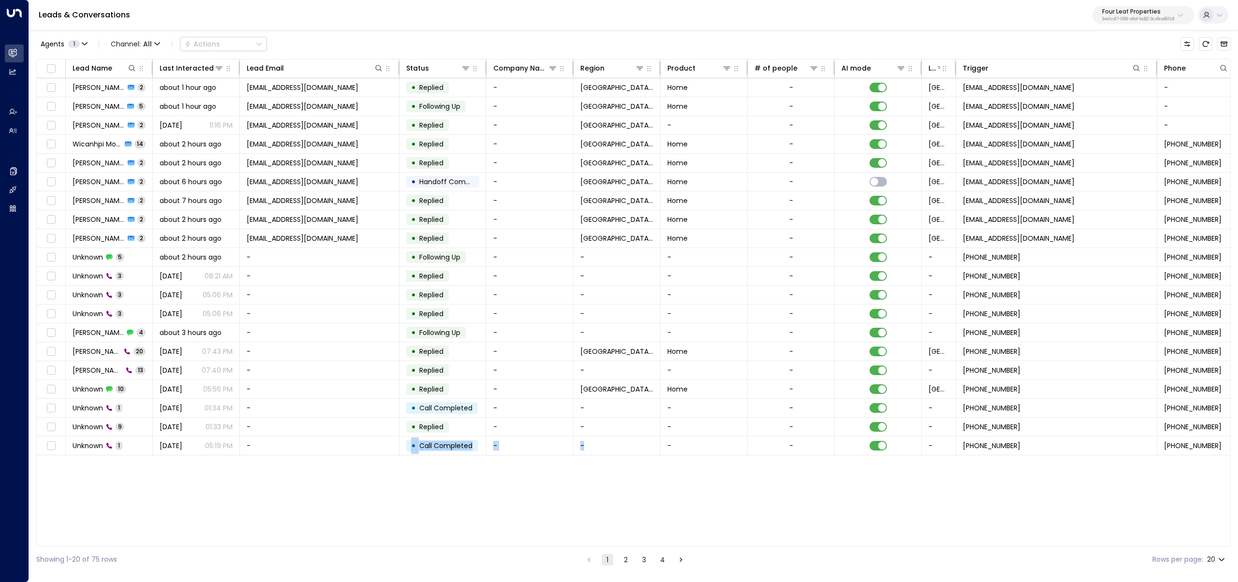
drag, startPoint x: 396, startPoint y: 542, endPoint x: 599, endPoint y: 540, distance: 202.6
click at [599, 540] on div "Lead Name Last Interacted Lead Email Status Company Name Region Product # of pe…" at bounding box center [633, 303] width 1194 height 488
click at [1192, 66] on div at bounding box center [1207, 68] width 43 height 10
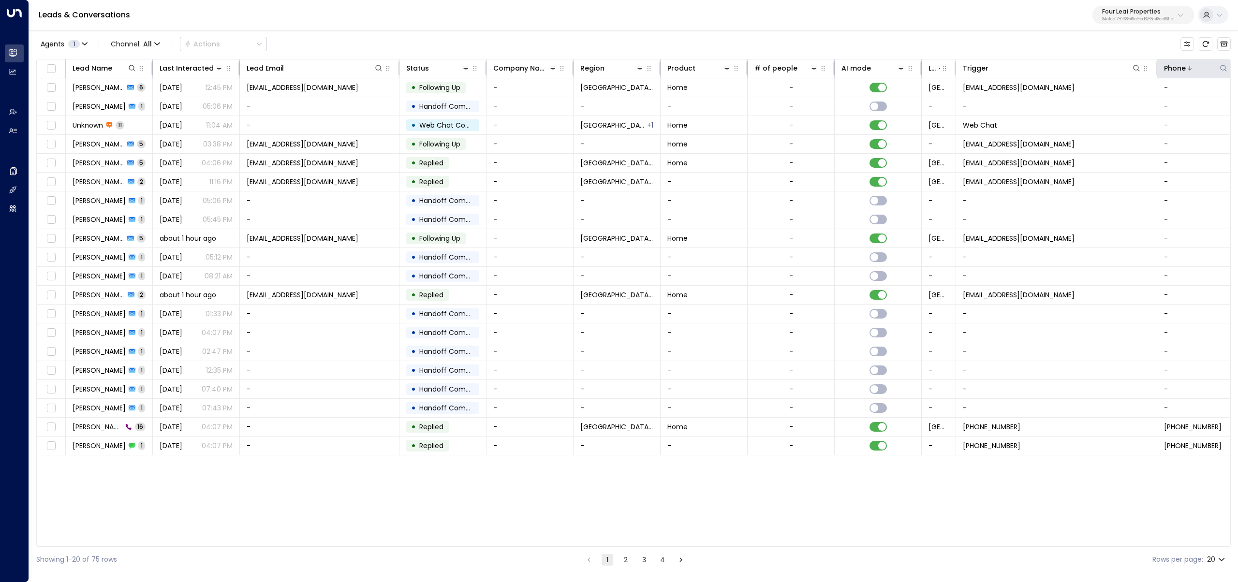
click at [1192, 66] on div at bounding box center [1207, 68] width 43 height 10
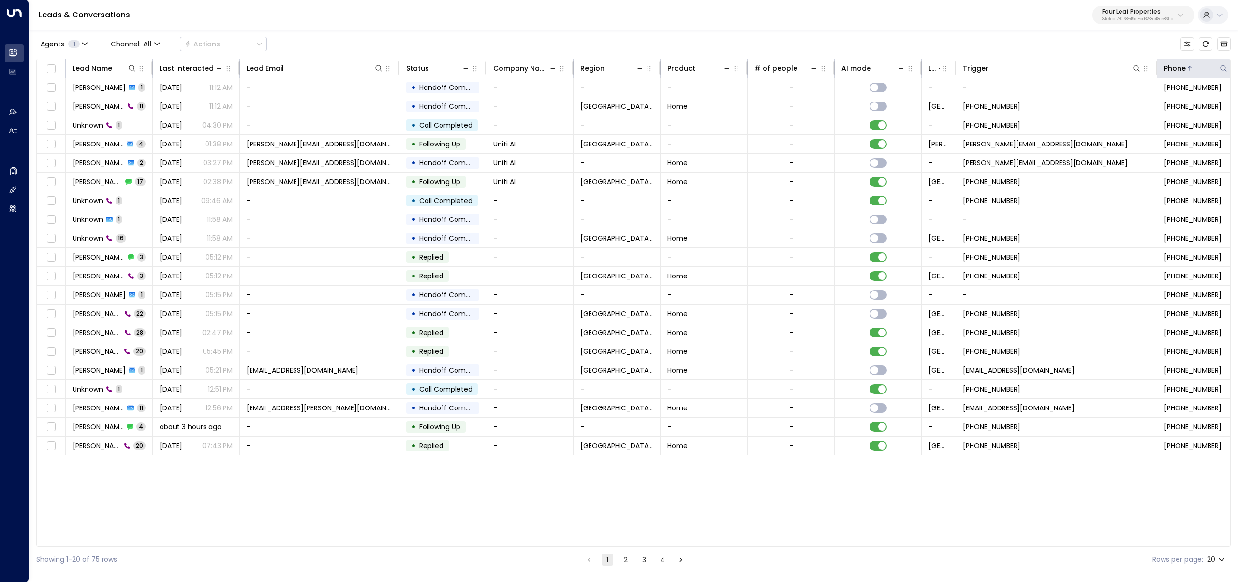
click at [1192, 66] on div at bounding box center [1207, 68] width 43 height 10
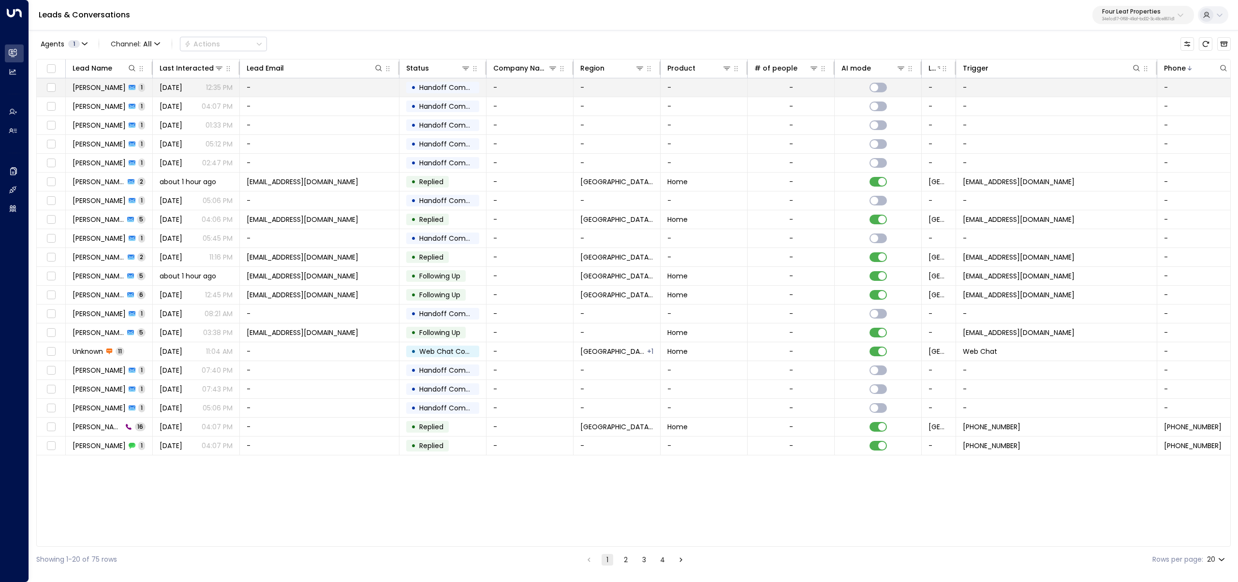
click at [287, 86] on td "-" at bounding box center [320, 87] width 160 height 18
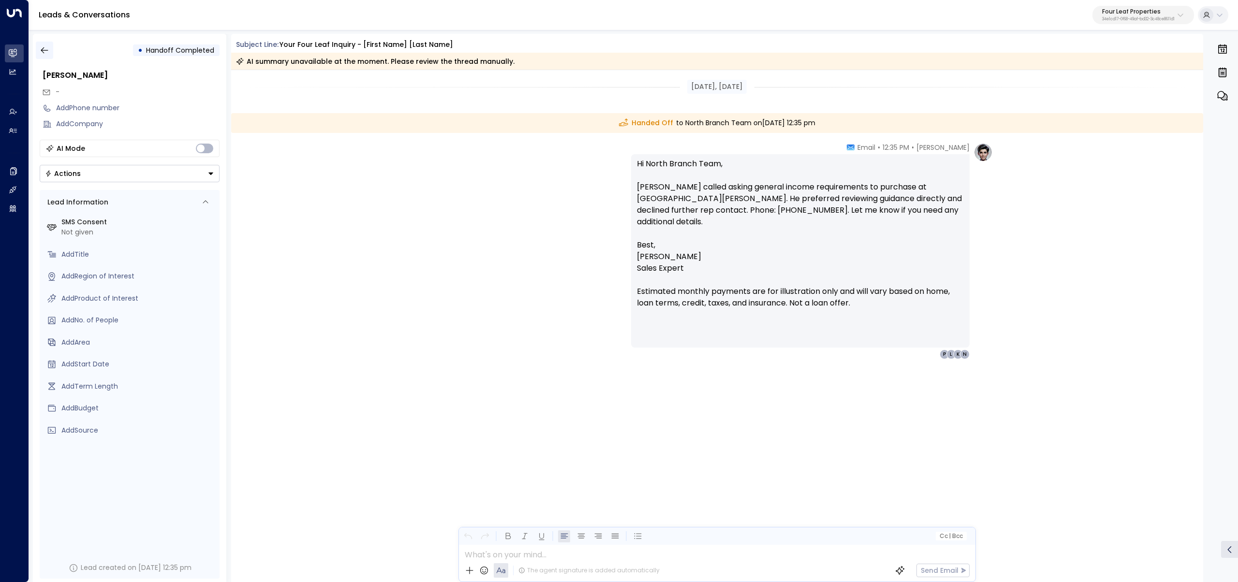
click at [43, 50] on icon "button" at bounding box center [44, 50] width 7 height 6
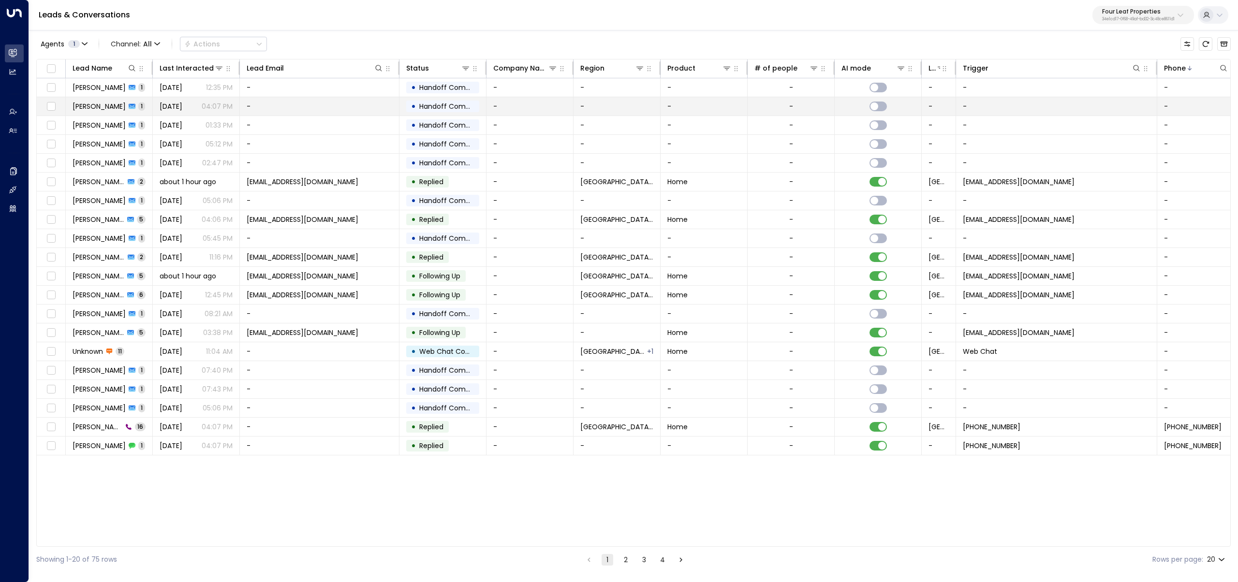
click at [152, 109] on td "Michelle 1" at bounding box center [109, 106] width 87 height 18
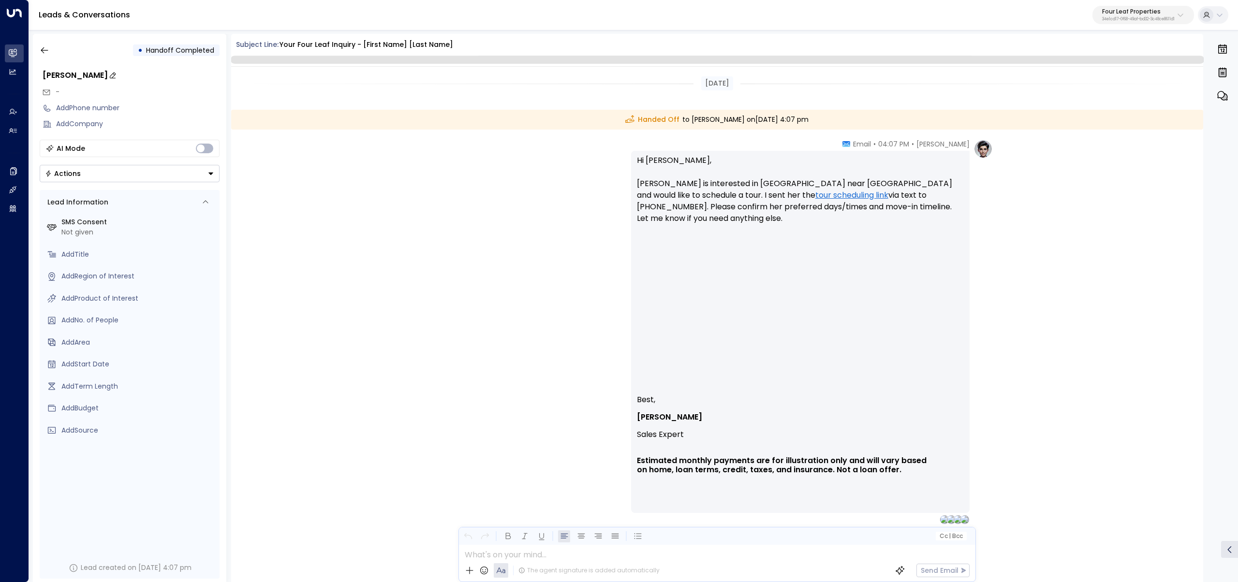
scroll to position [28, 0]
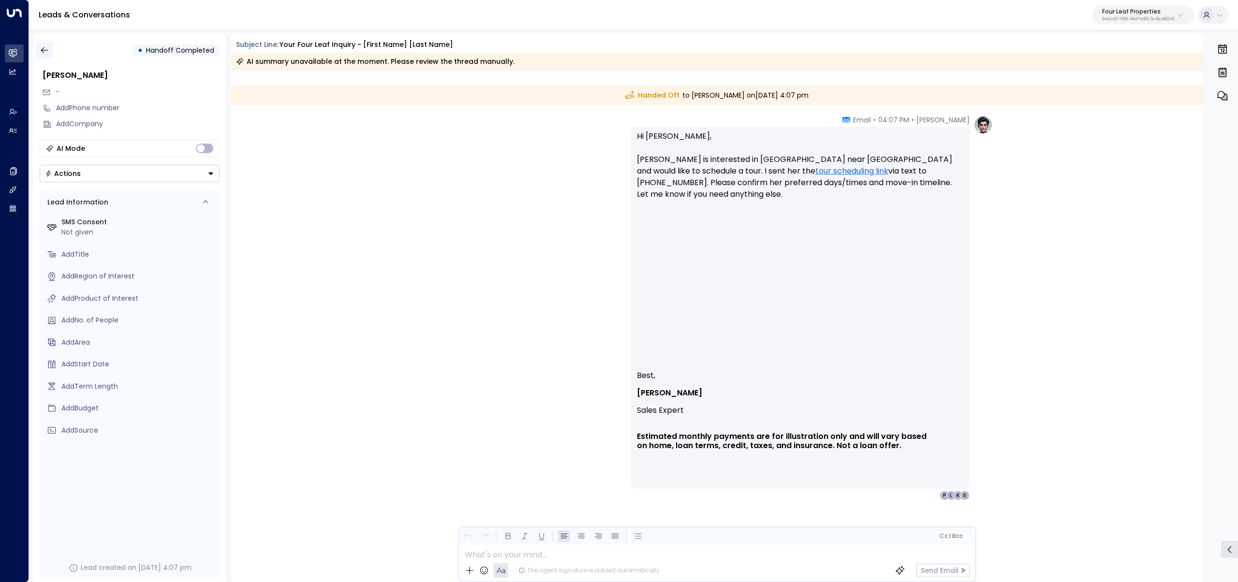
click at [49, 47] on button "button" at bounding box center [44, 50] width 17 height 17
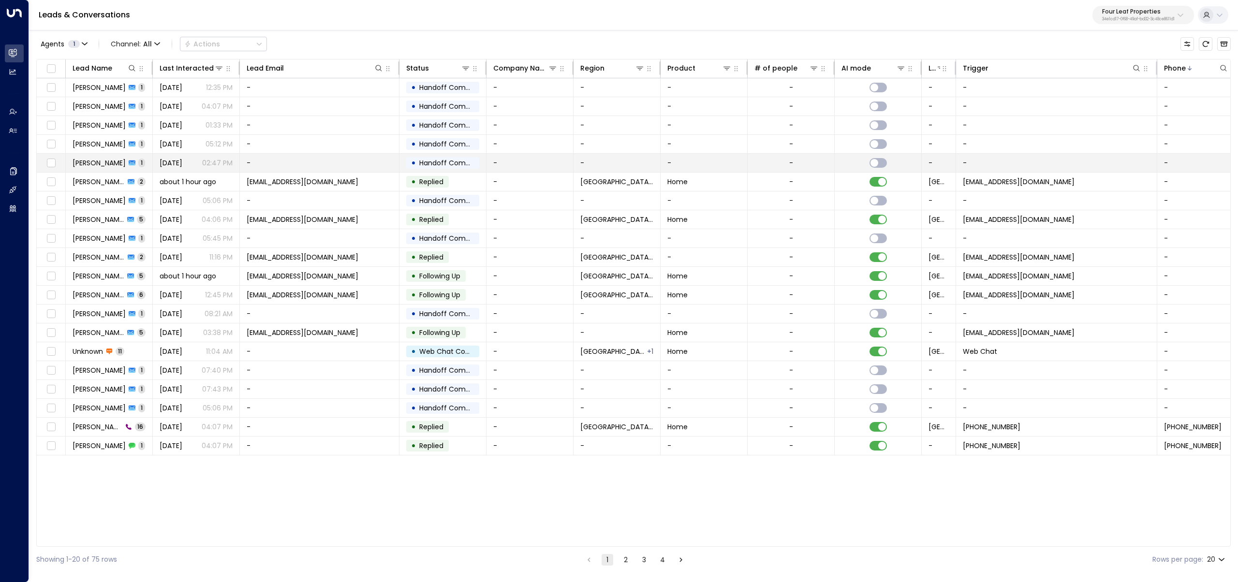
click at [119, 161] on td "Tina 1" at bounding box center [109, 163] width 87 height 18
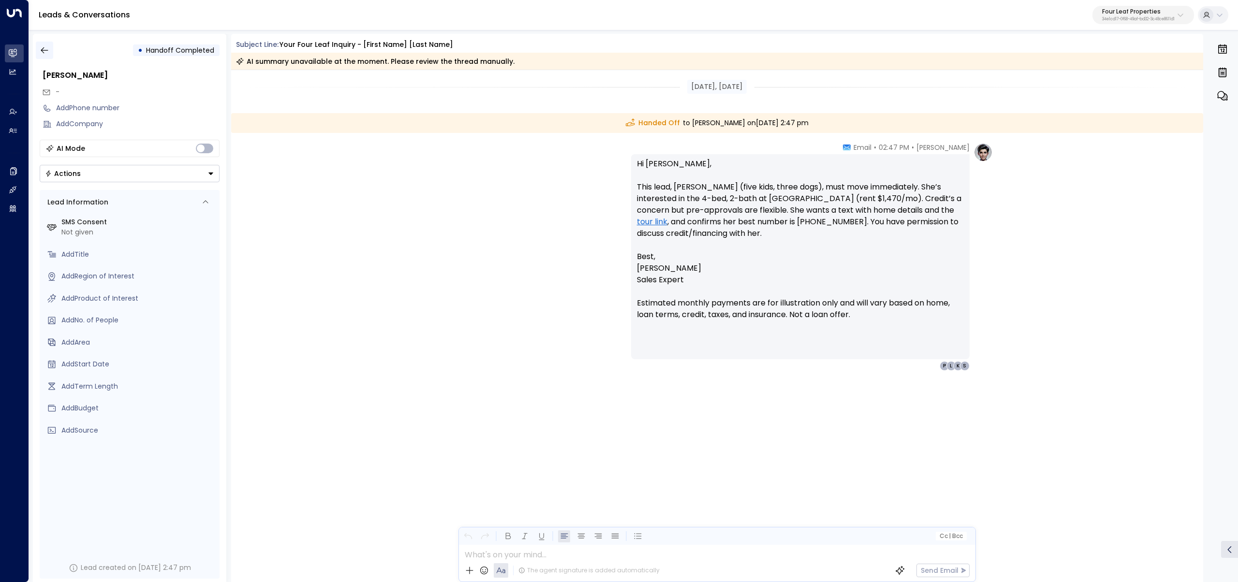
click at [46, 52] on icon "button" at bounding box center [45, 50] width 10 height 10
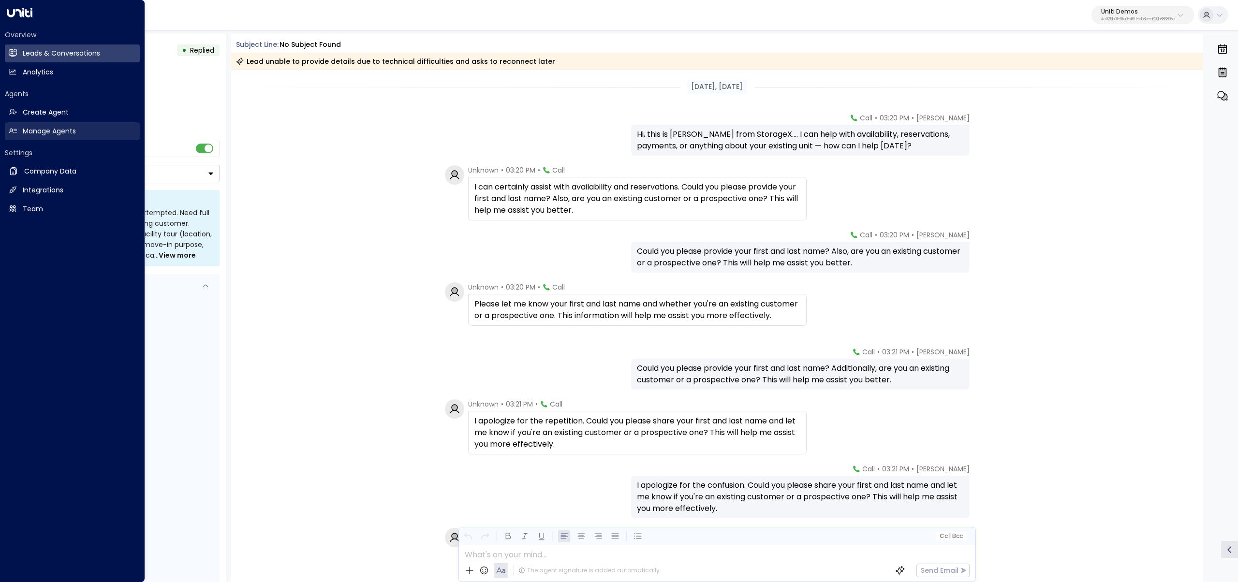
click at [21, 125] on link "Manage Agents Manage Agents" at bounding box center [72, 131] width 135 height 18
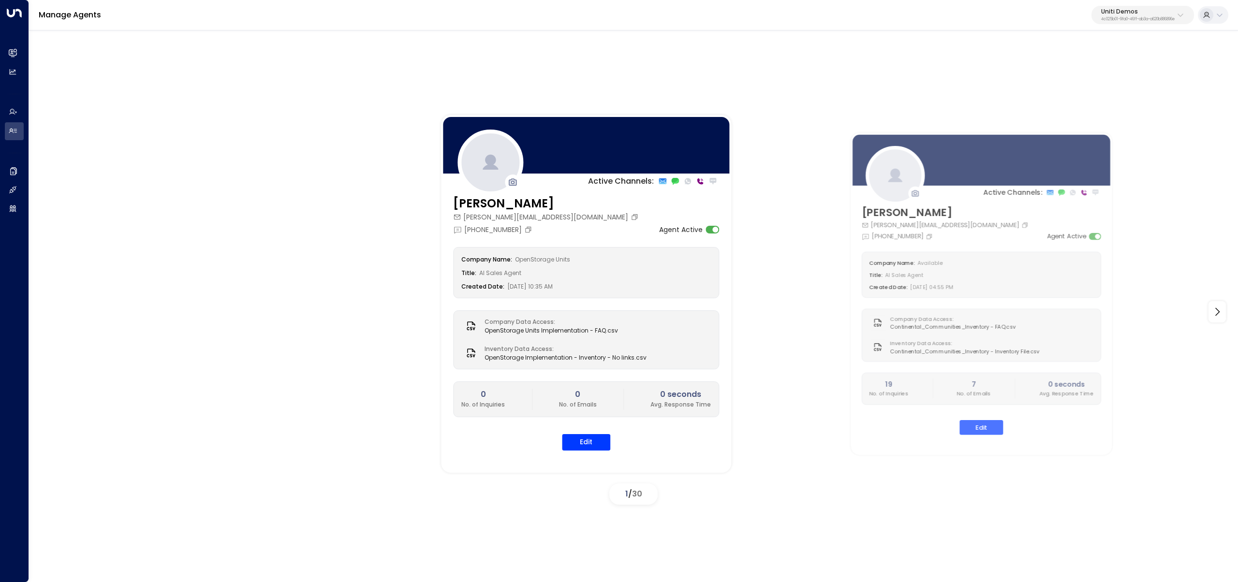
click at [1117, 11] on p "Uniti Demos" at bounding box center [1138, 12] width 74 height 6
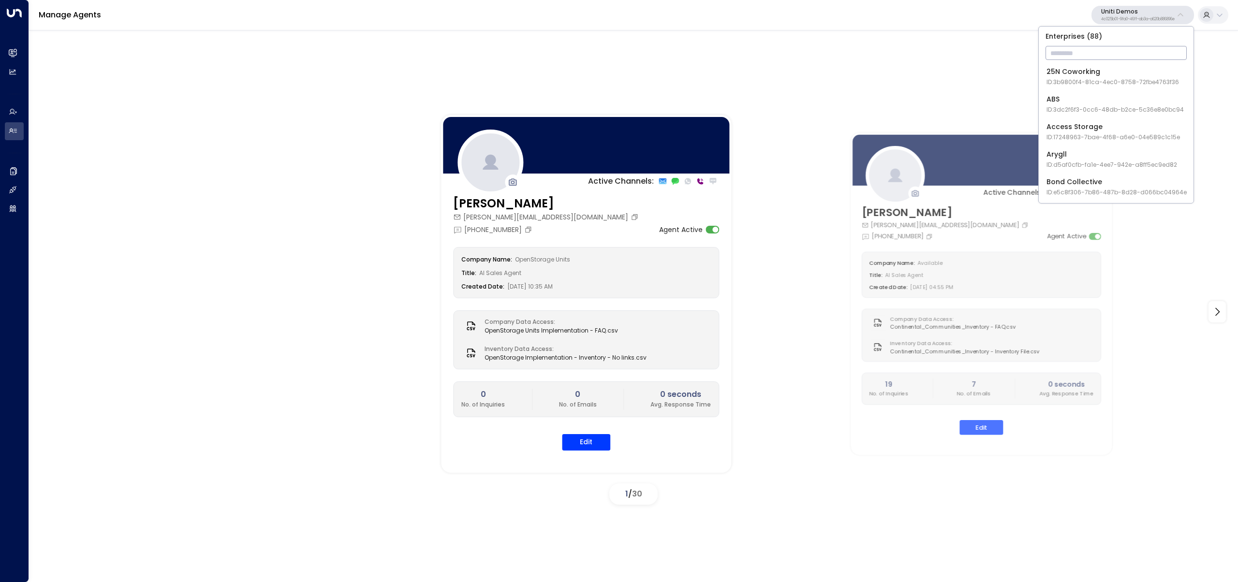
click at [1117, 47] on input "text" at bounding box center [1116, 53] width 141 height 18
type input "****"
click at [1098, 74] on div "Four Leaf Properties ID: 34e1cd17-0f68-49af-bd32-3c48ce8611d1" at bounding box center [1110, 77] width 129 height 20
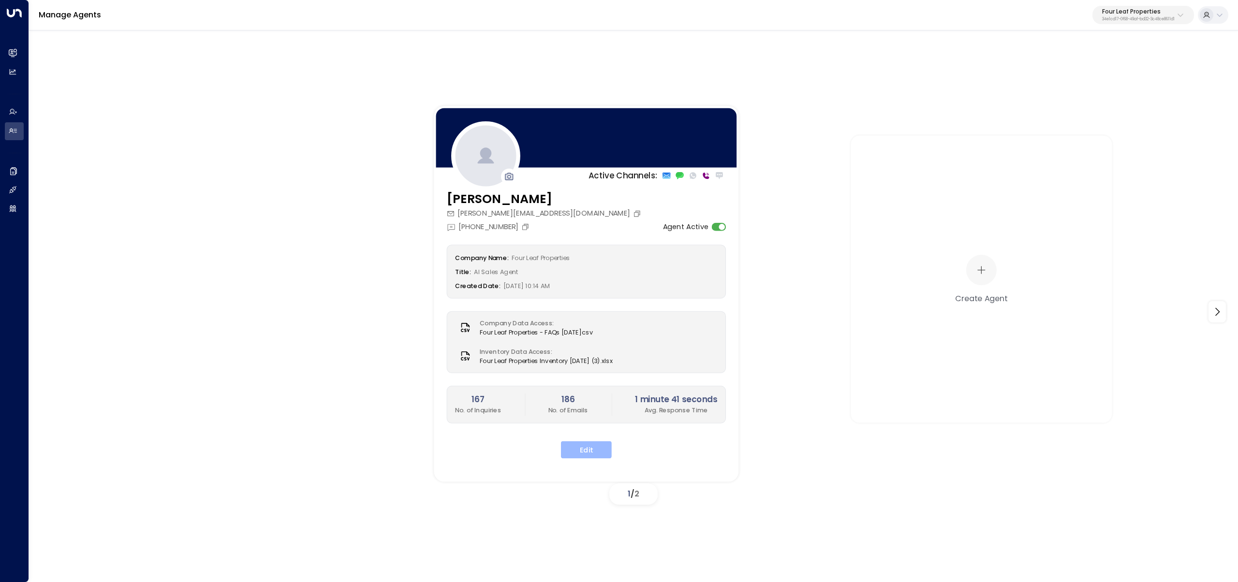
click at [580, 449] on button "Edit" at bounding box center [586, 449] width 51 height 17
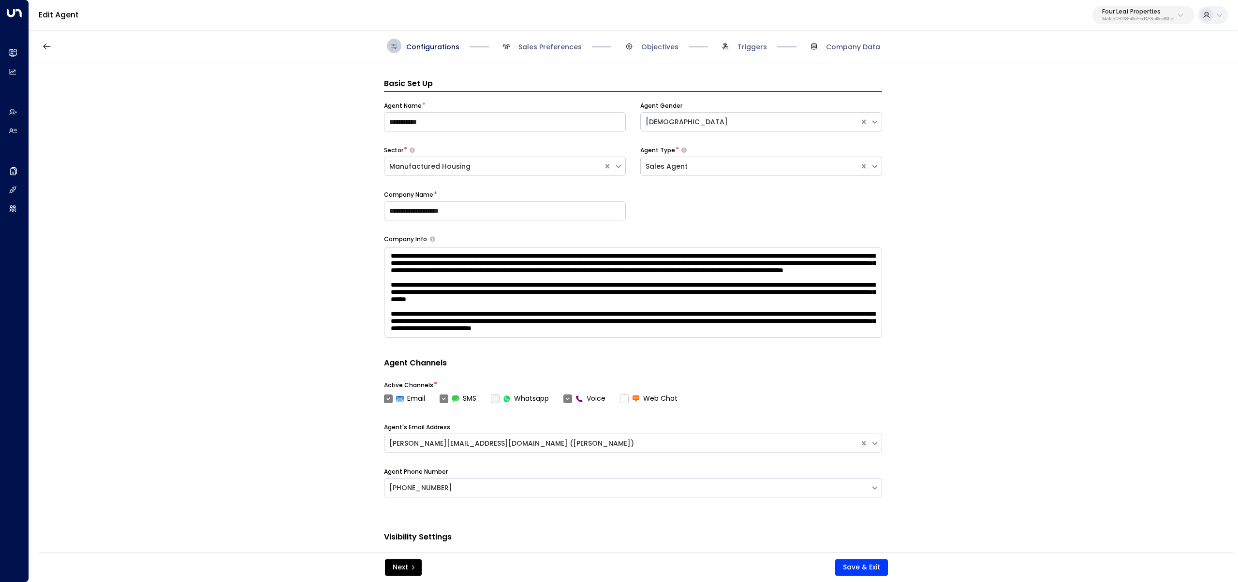
scroll to position [15, 0]
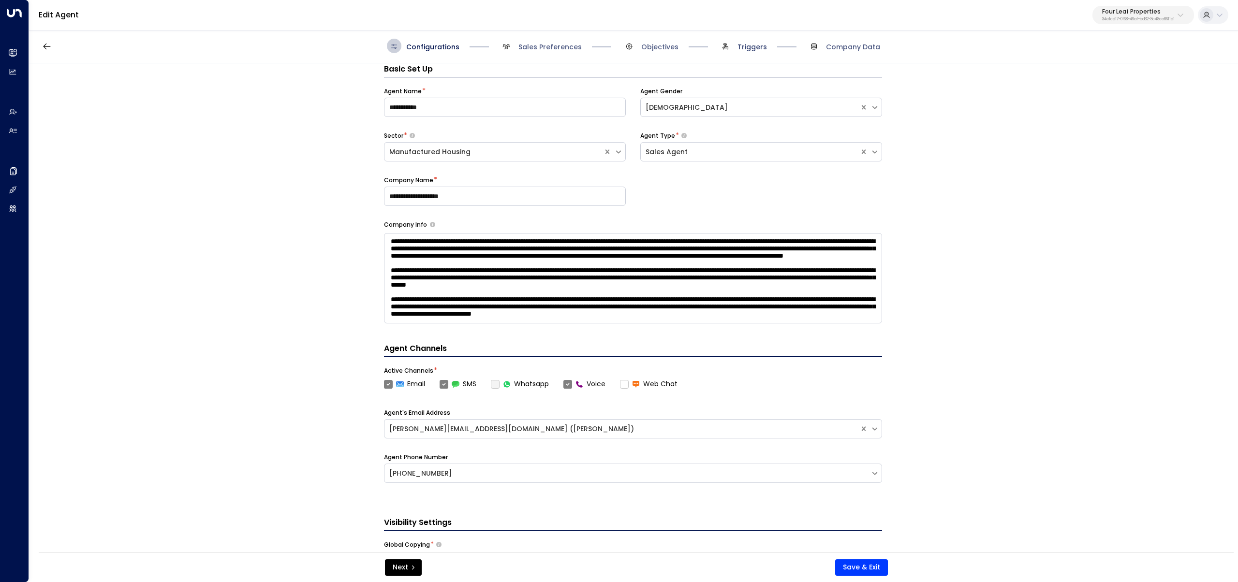
click at [742, 45] on span "Triggers" at bounding box center [751, 47] width 29 height 10
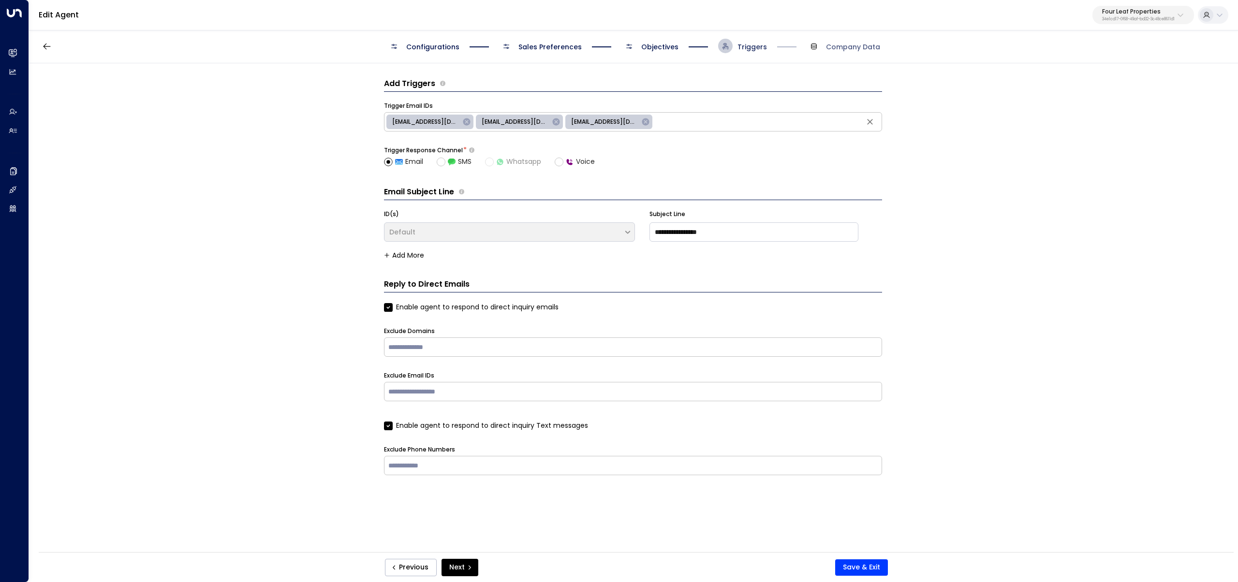
scroll to position [0, 0]
click at [668, 43] on span "Objectives" at bounding box center [659, 47] width 37 height 10
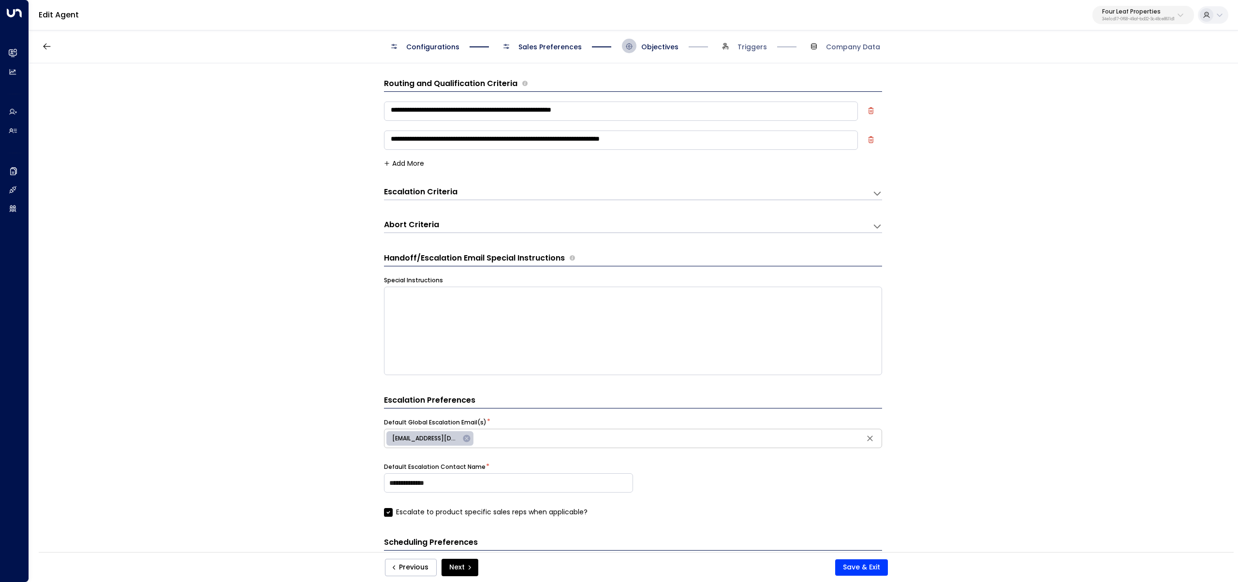
scroll to position [15, 0]
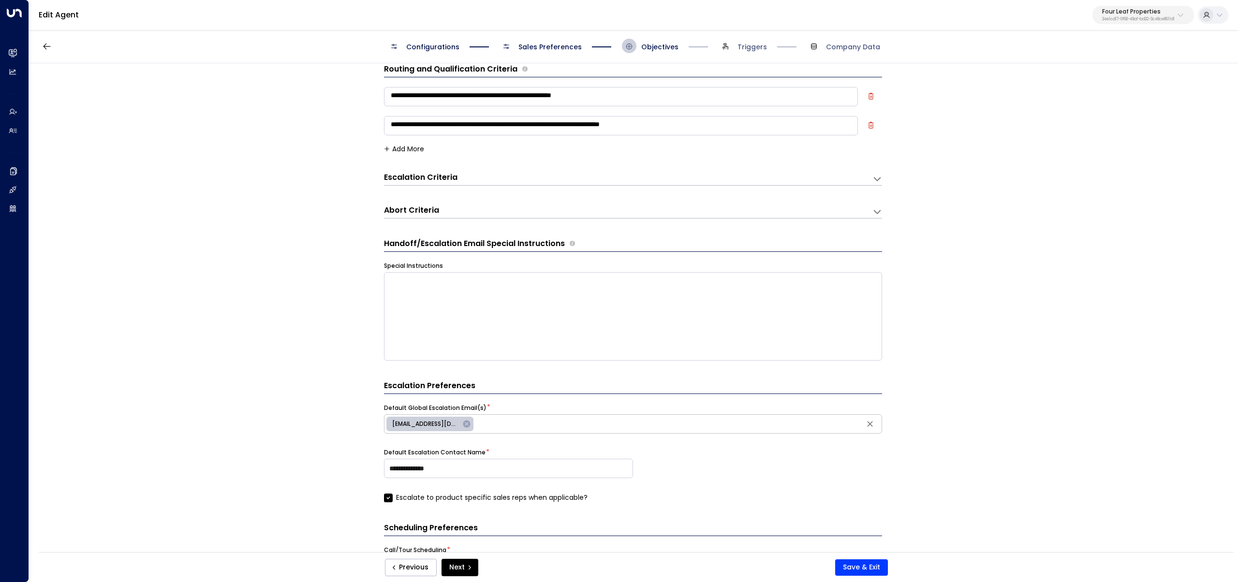
click at [550, 44] on span "Sales Preferences" at bounding box center [549, 47] width 63 height 10
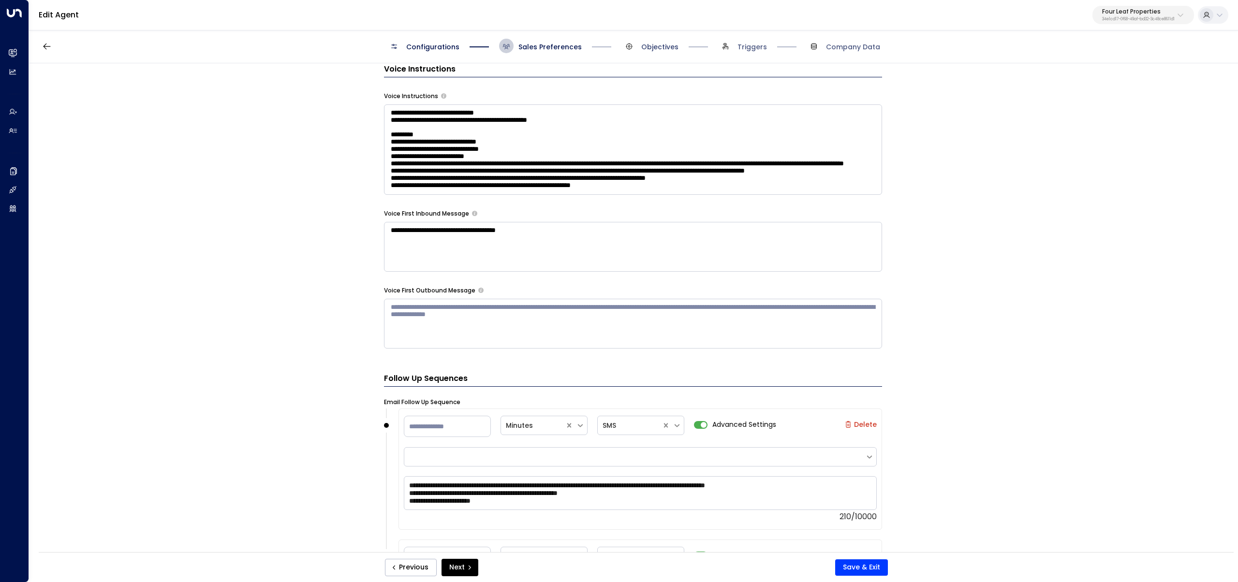
click at [646, 48] on span "Objectives" at bounding box center [659, 47] width 37 height 10
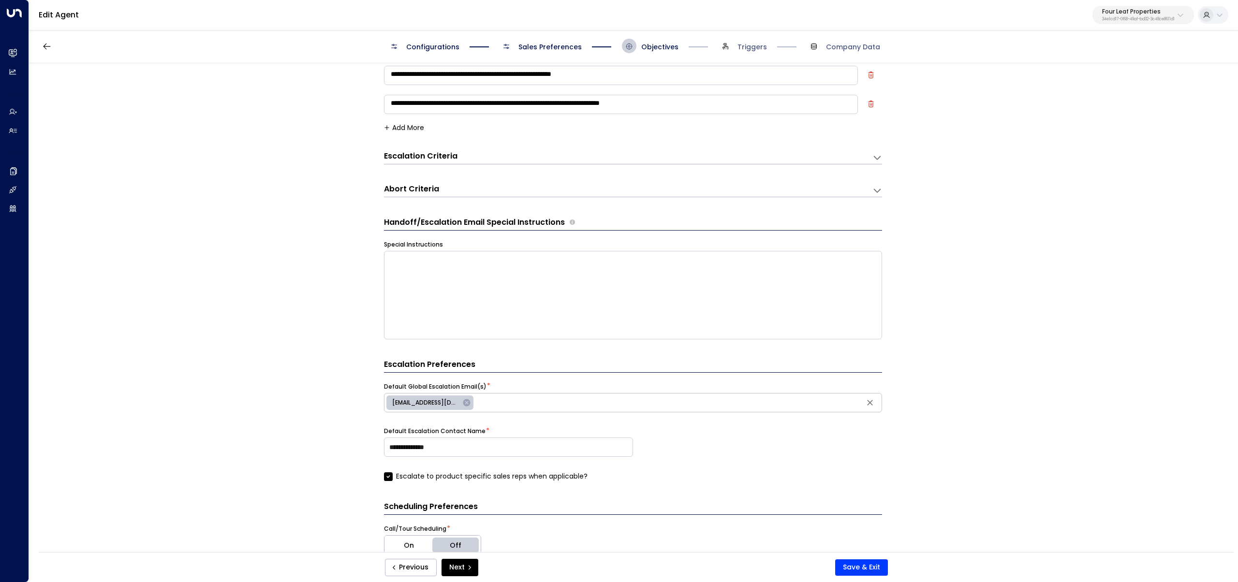
scroll to position [0, 0]
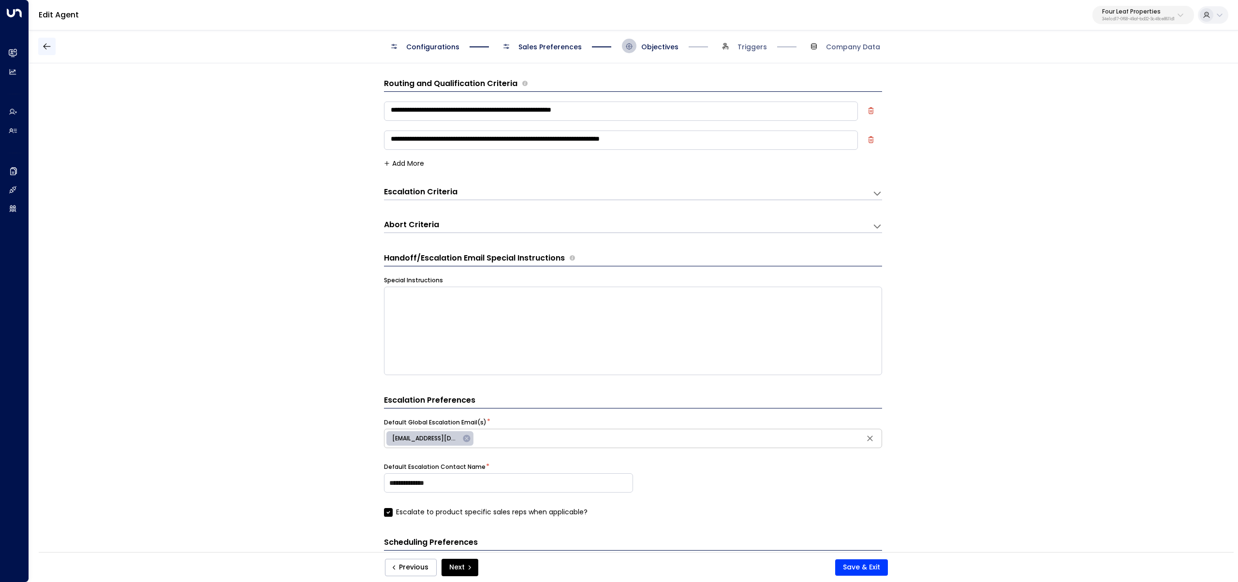
click at [48, 49] on icon "button" at bounding box center [47, 47] width 10 height 10
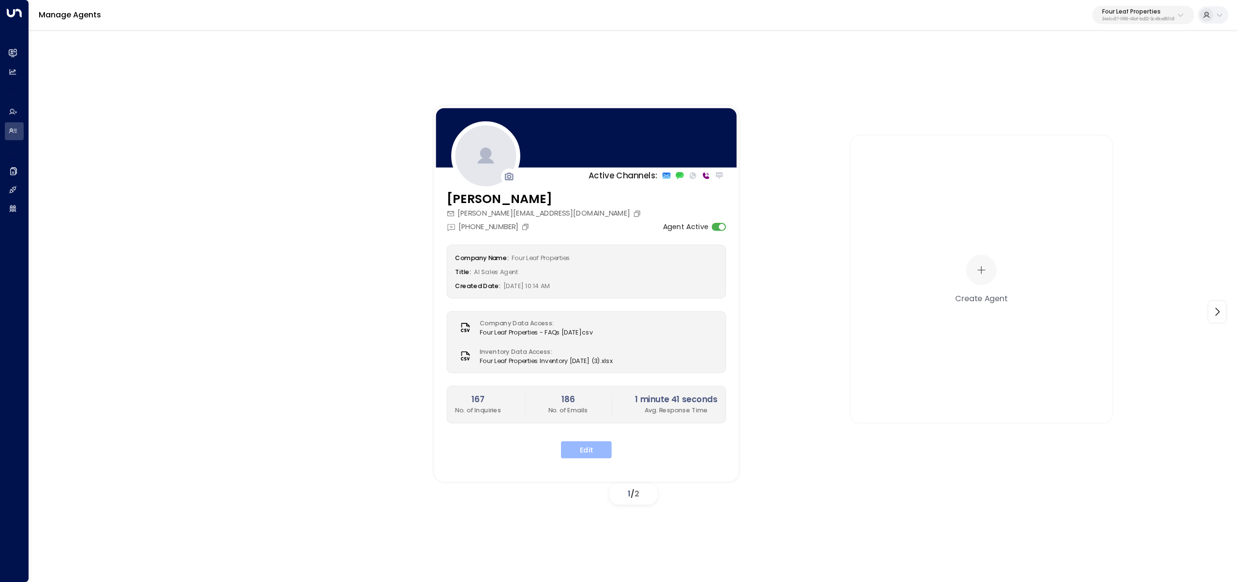
click at [585, 444] on button "Edit" at bounding box center [586, 449] width 51 height 17
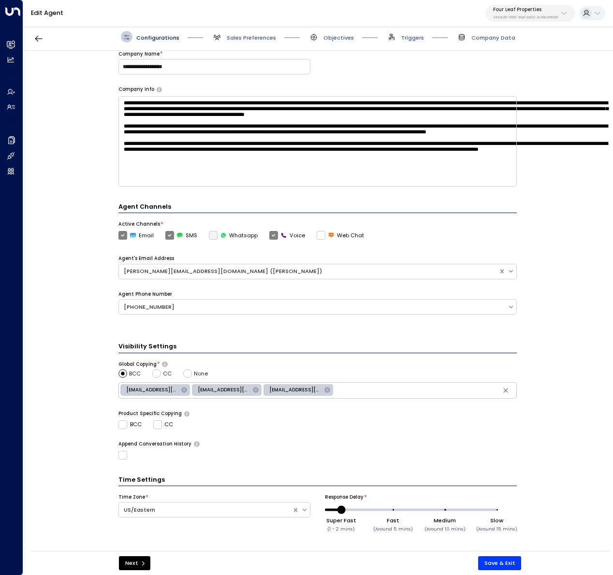
scroll to position [84, 0]
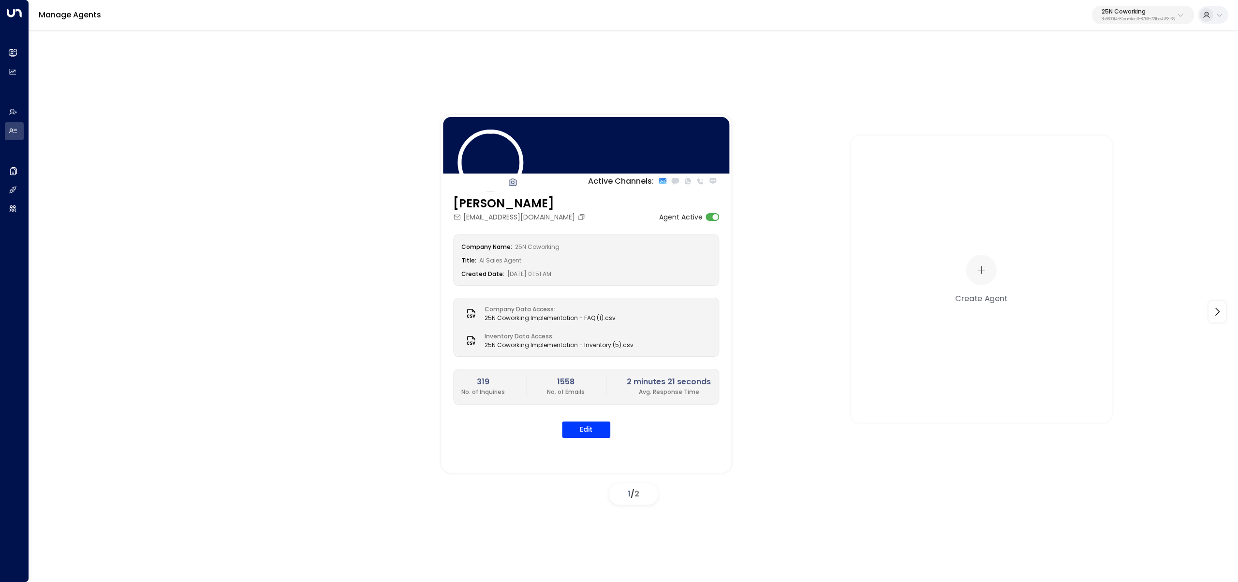
click at [1110, 2] on div "Manage Agents 25N Coworking 3b9800f4-81ca-4ec0-8758-72fbe4763f36" at bounding box center [633, 15] width 1209 height 30
click at [1115, 18] on p "3b9800f4-81ca-4ec0-8758-72fbe4763f36" at bounding box center [1138, 19] width 73 height 4
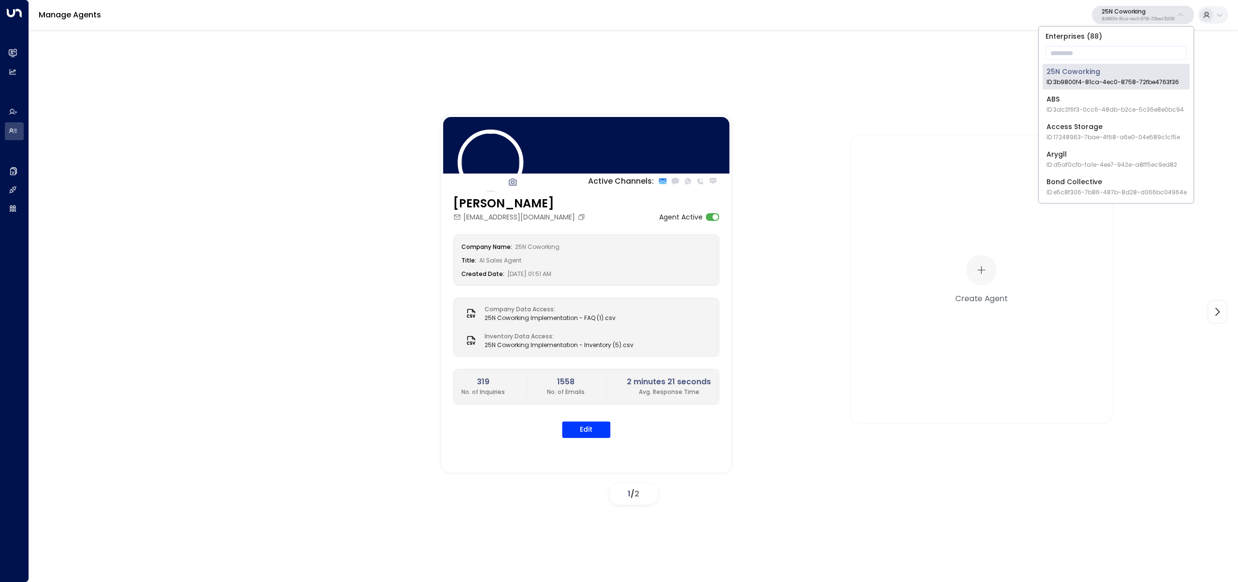
click at [1106, 44] on input "text" at bounding box center [1116, 53] width 141 height 18
paste input "*****"
type input "*****"
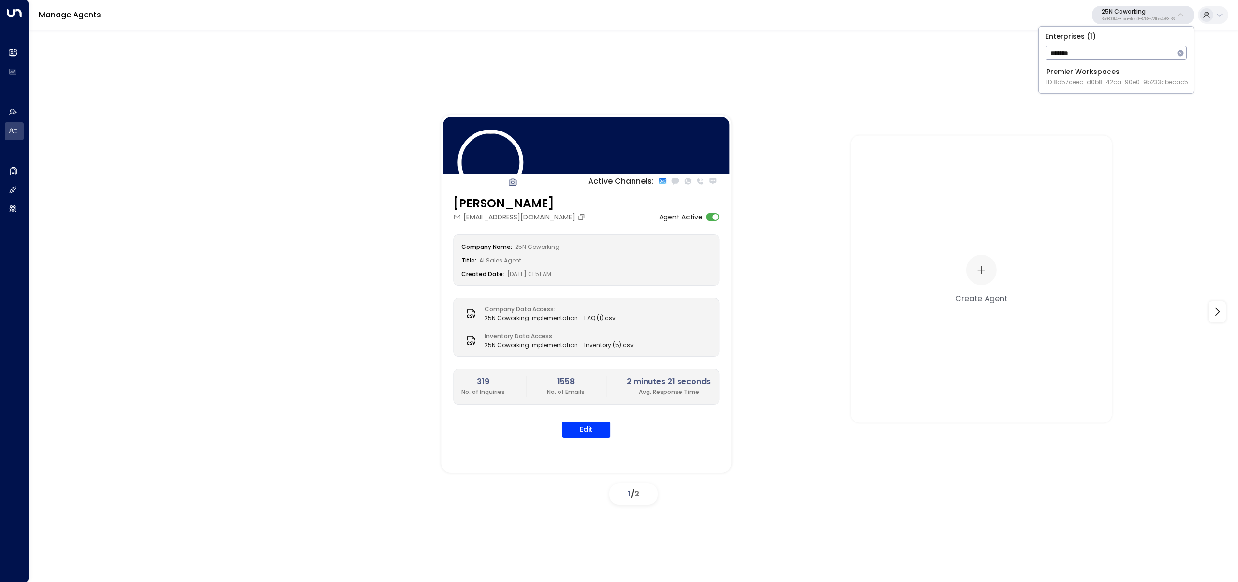
type input "*******"
click at [1055, 73] on div "Premier Workspaces ID: 8d57ceec-d0b8-42ca-90e0-9b233cbecac5" at bounding box center [1117, 77] width 142 height 20
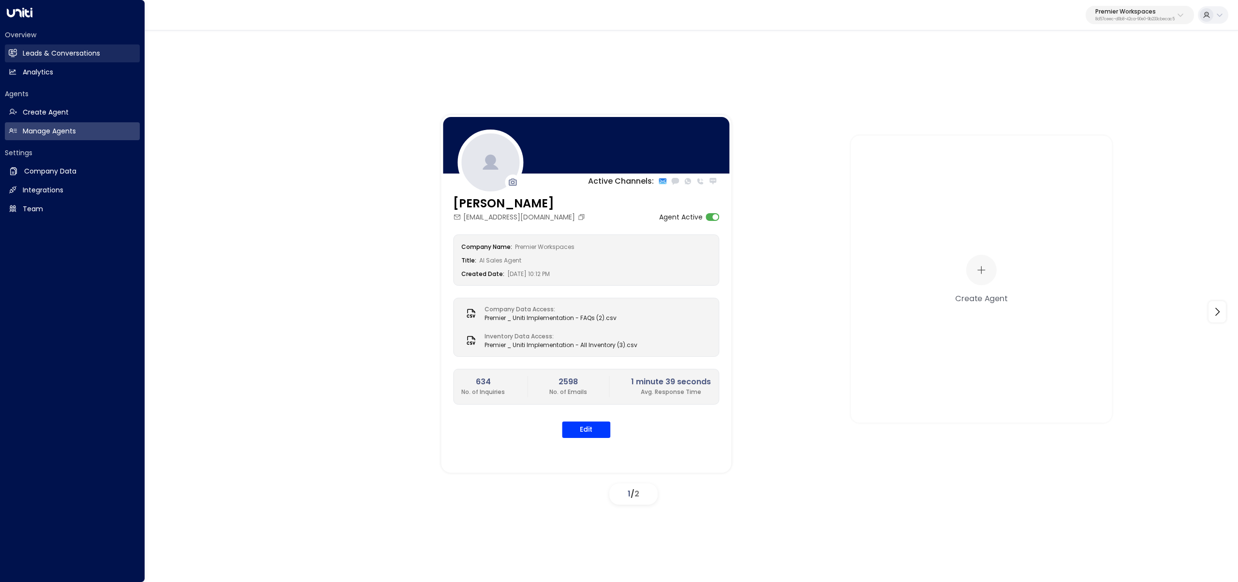
click at [26, 59] on link "Leads & Conversations Leads & Conversations" at bounding box center [72, 53] width 135 height 18
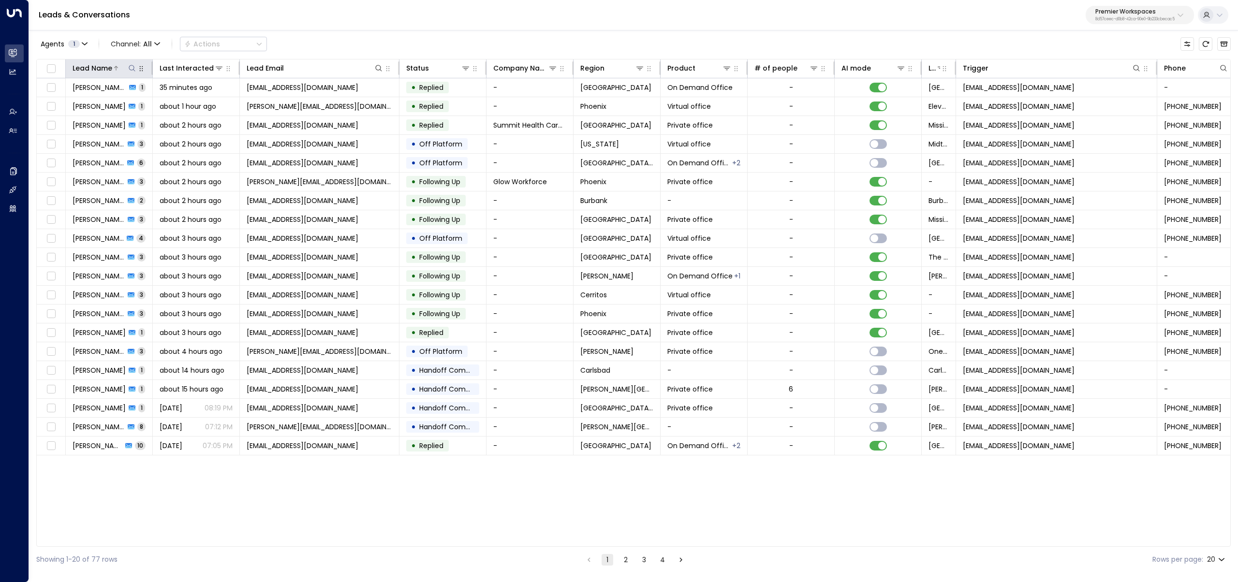
click at [125, 67] on div at bounding box center [124, 68] width 25 height 10
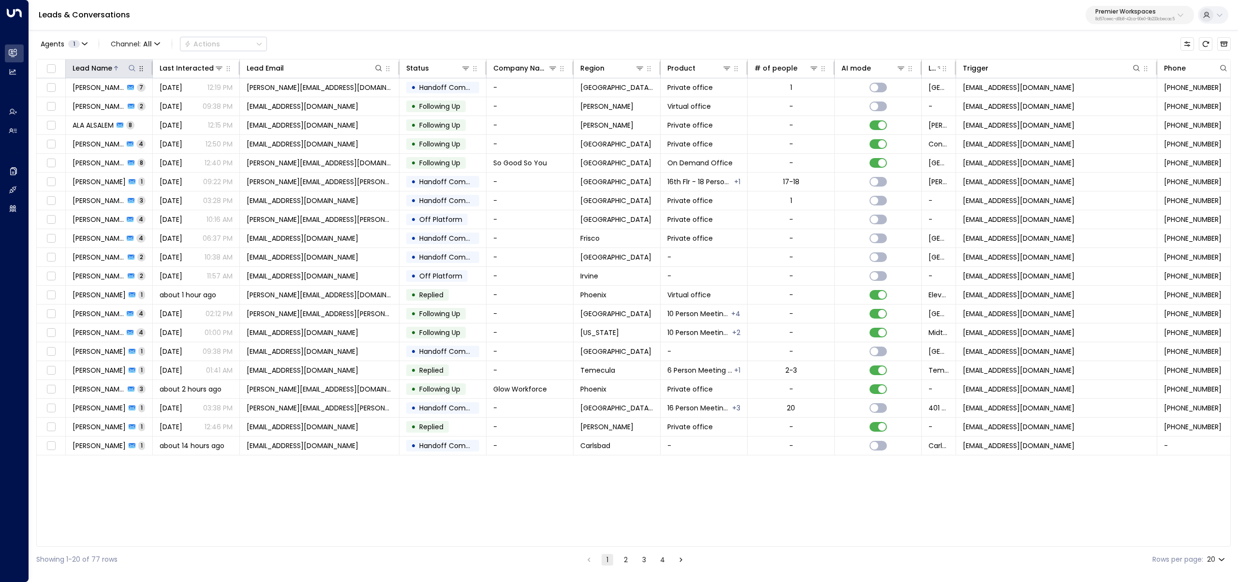
click at [131, 67] on icon at bounding box center [132, 68] width 8 height 8
type input "*****"
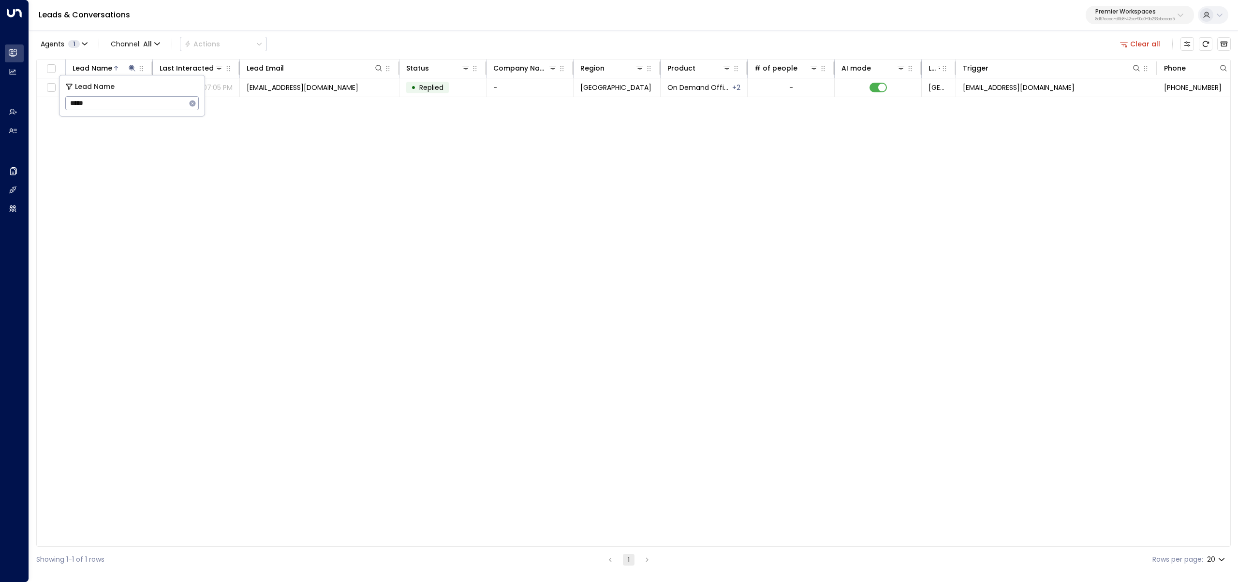
click at [382, 41] on div "Agents 1 Channel: All Actions Clear all" at bounding box center [633, 44] width 1194 height 20
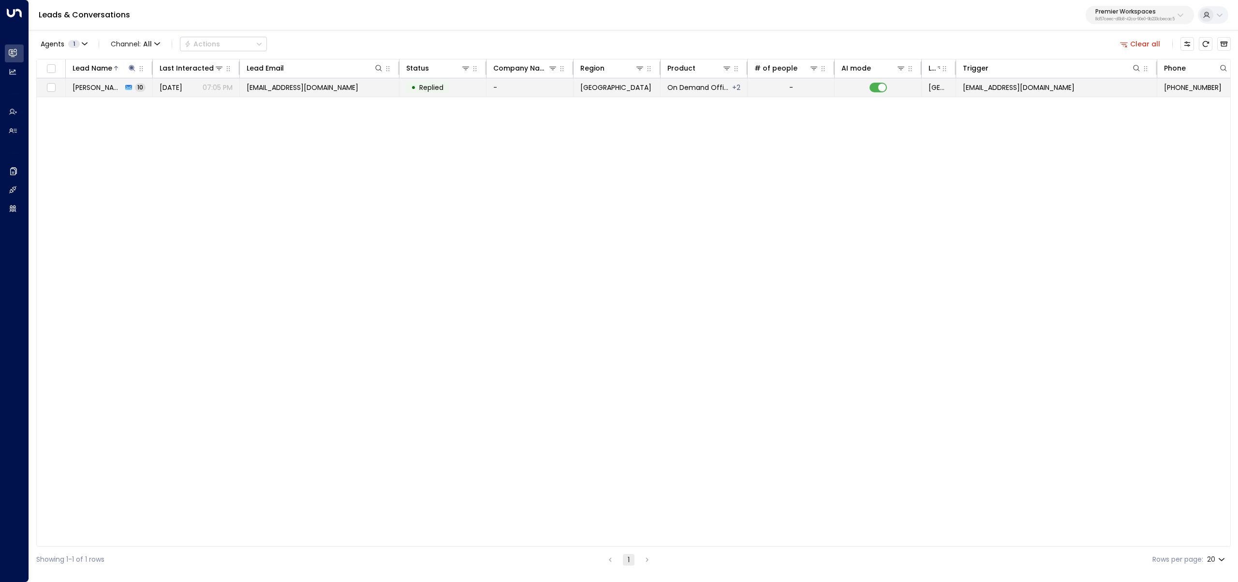
click at [359, 83] on td "ms.mariasemail@gmail.com" at bounding box center [320, 87] width 160 height 18
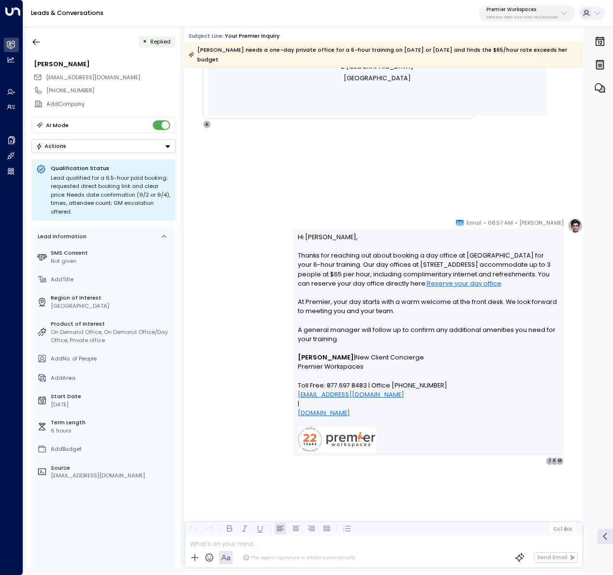
scroll to position [627, 0]
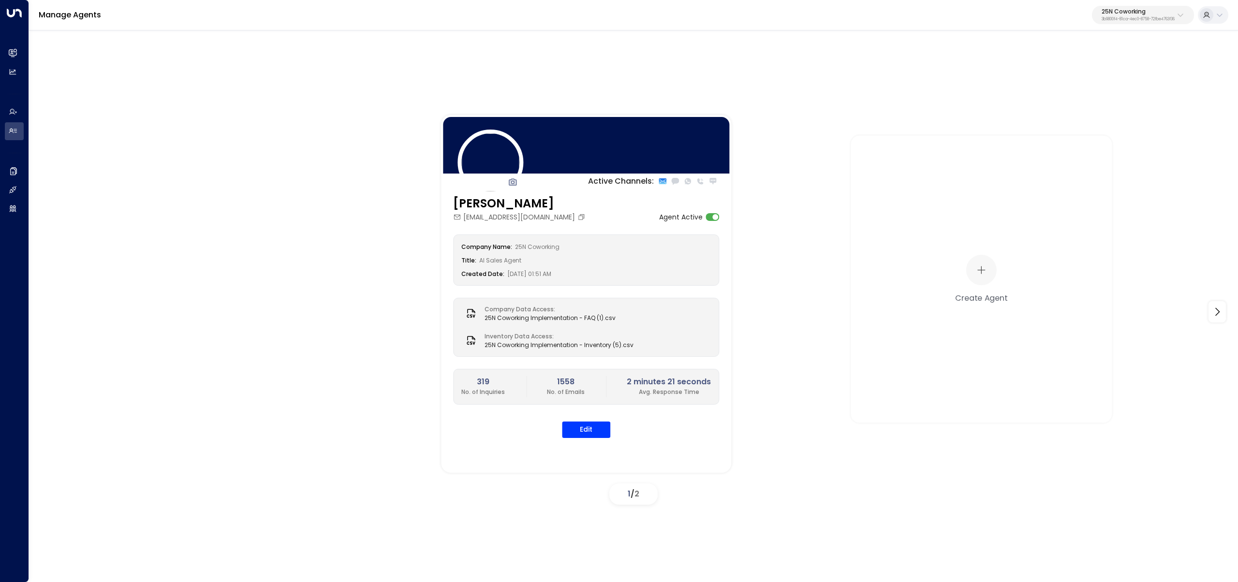
click at [1135, 3] on div "Manage Agents 25N Coworking 3b9800f4-81ca-4ec0-8758-72fbe4763f36" at bounding box center [633, 15] width 1209 height 30
click at [1132, 18] on p "3b9800f4-81ca-4ec0-8758-72fbe4763f36" at bounding box center [1138, 19] width 73 height 4
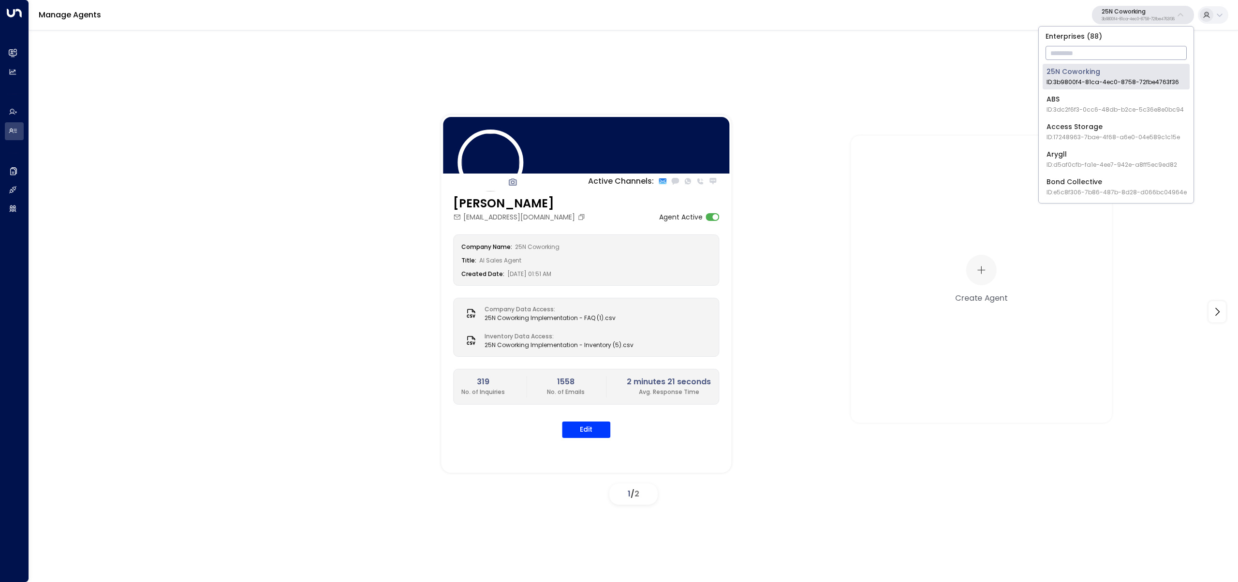
click at [1105, 55] on input "text" at bounding box center [1116, 53] width 141 height 18
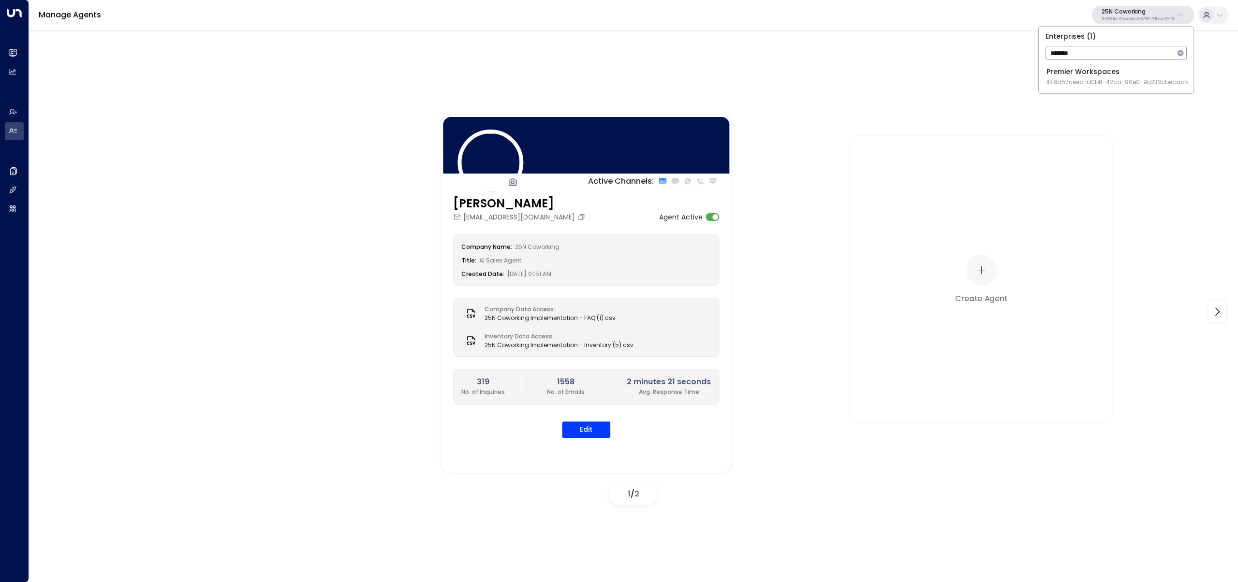
type input "*******"
click at [1078, 71] on div "Premier Workspaces ID: 8d57ceec-d0b8-42ca-90e0-9b233cbecac5" at bounding box center [1117, 77] width 142 height 20
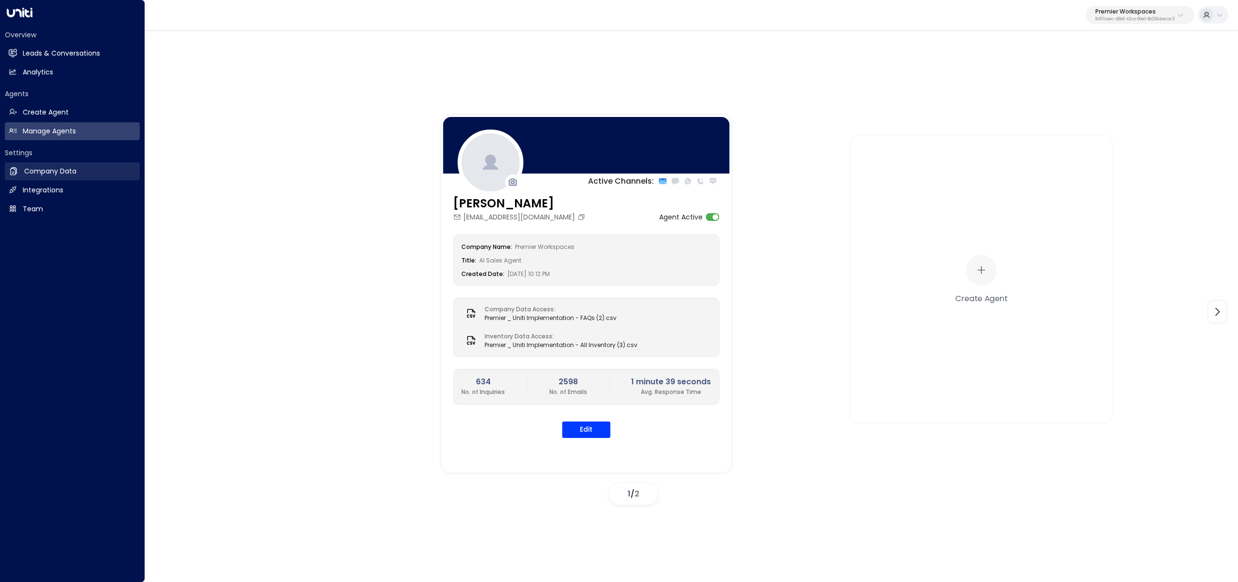
click at [83, 170] on link "Company Data Company Data" at bounding box center [72, 171] width 135 height 18
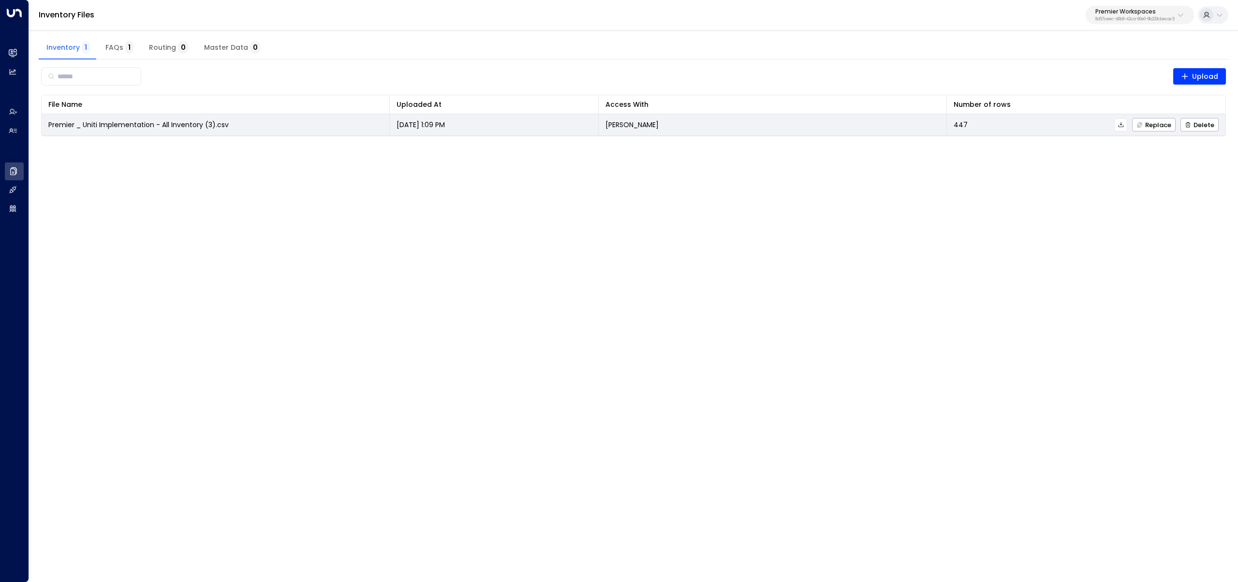
click at [1123, 124] on icon at bounding box center [1121, 124] width 7 height 7
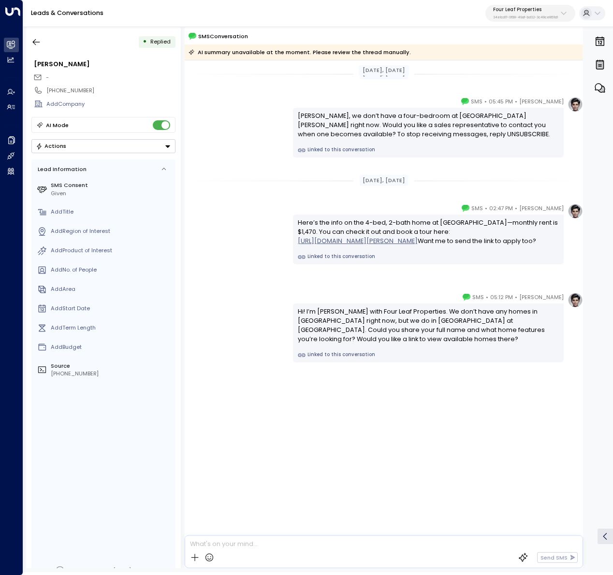
click at [353, 261] on link "Linked to this conversation" at bounding box center [429, 257] width 262 height 8
click at [361, 352] on link "Linked to this conversation" at bounding box center [429, 356] width 262 height 8
click at [335, 150] on link "Linked to this conversation" at bounding box center [429, 151] width 262 height 8
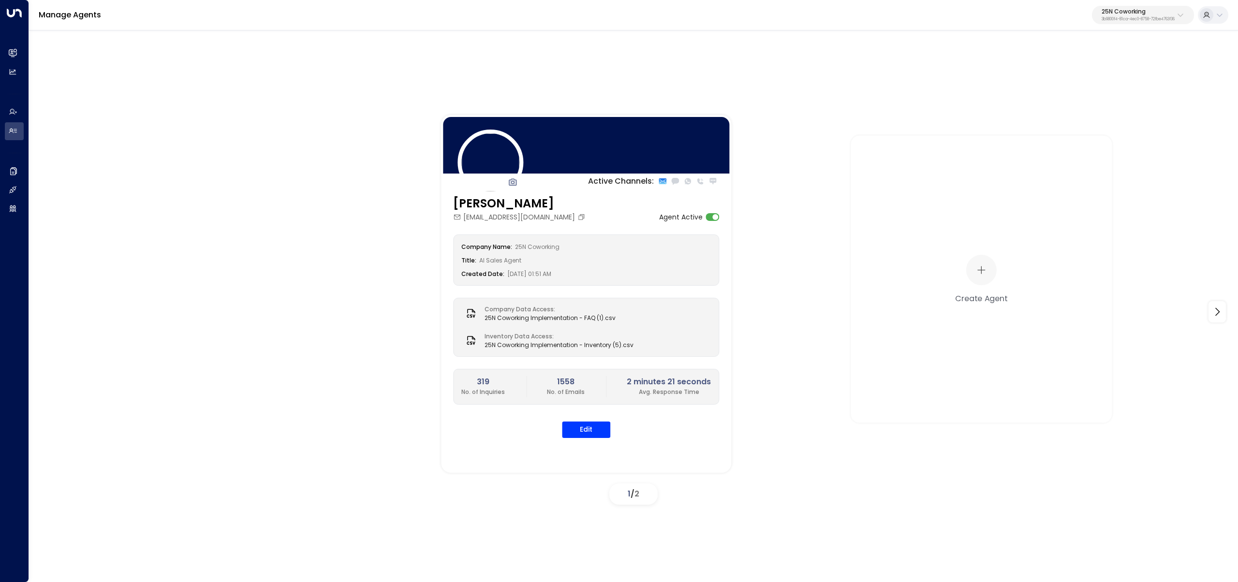
drag, startPoint x: 1134, startPoint y: 11, endPoint x: 1133, endPoint y: 24, distance: 13.6
click at [1134, 11] on p "25N Coworking" at bounding box center [1138, 12] width 73 height 6
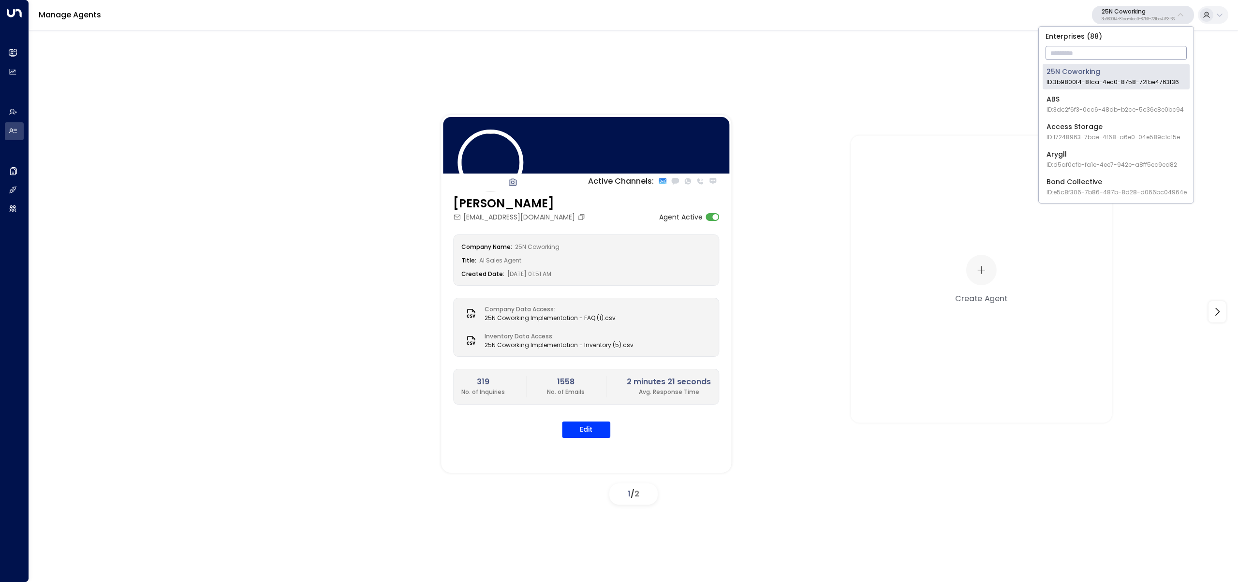
click at [1129, 46] on input "text" at bounding box center [1116, 53] width 141 height 18
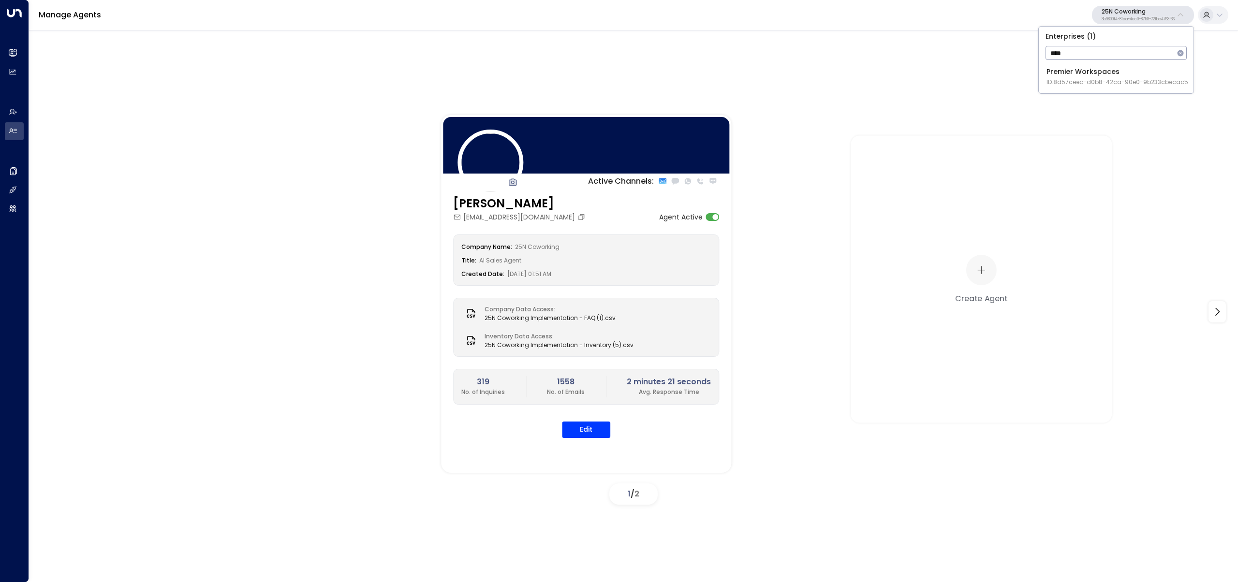
type input "****"
click at [1078, 73] on div "Premier Workspaces ID: 8d57ceec-d0b8-42ca-90e0-9b233cbecac5" at bounding box center [1117, 77] width 142 height 20
click at [1157, 12] on p "Premier Workspaces" at bounding box center [1134, 12] width 79 height 6
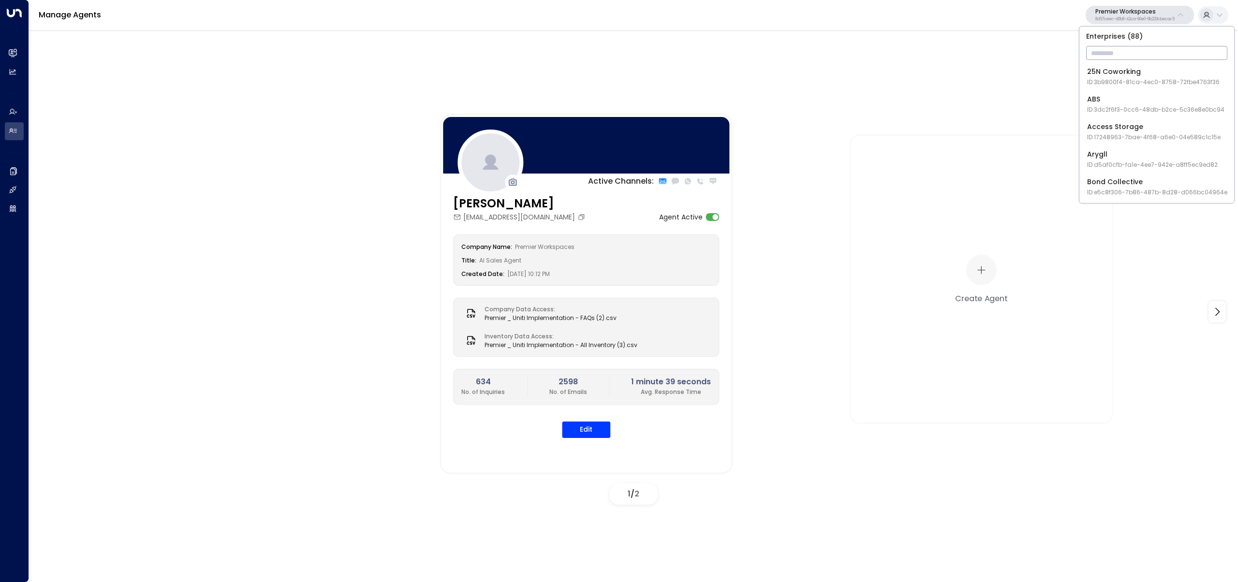
click at [1132, 46] on input "text" at bounding box center [1156, 53] width 141 height 18
type input "********"
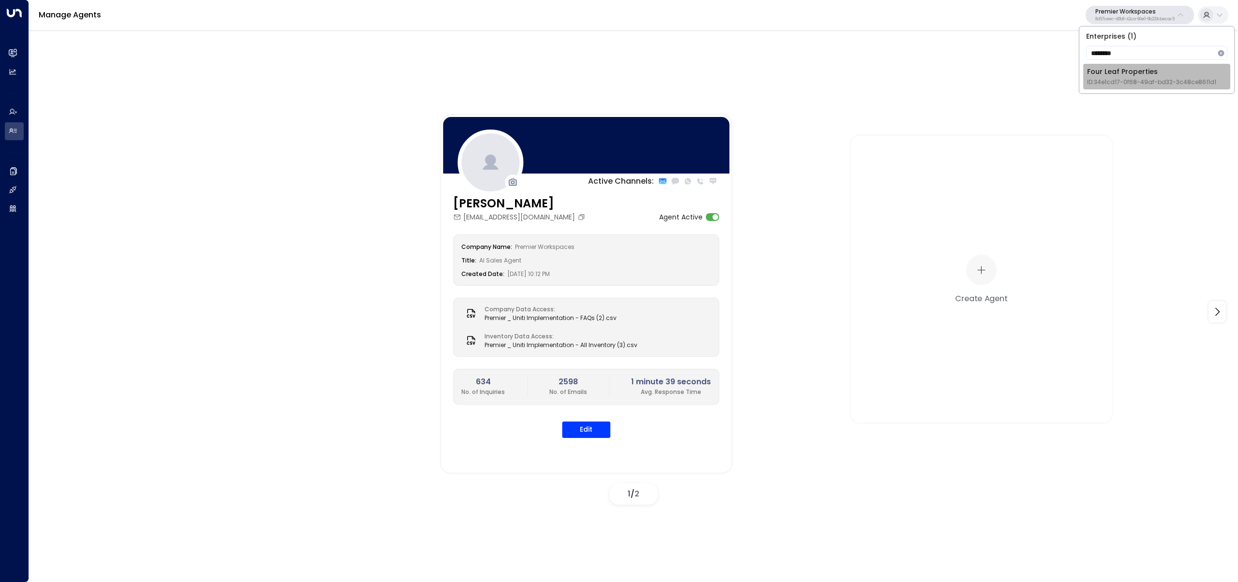
click at [1140, 78] on span "ID: 34e1cd17-0f68-49af-bd32-3c48ce8611d1" at bounding box center [1151, 82] width 129 height 9
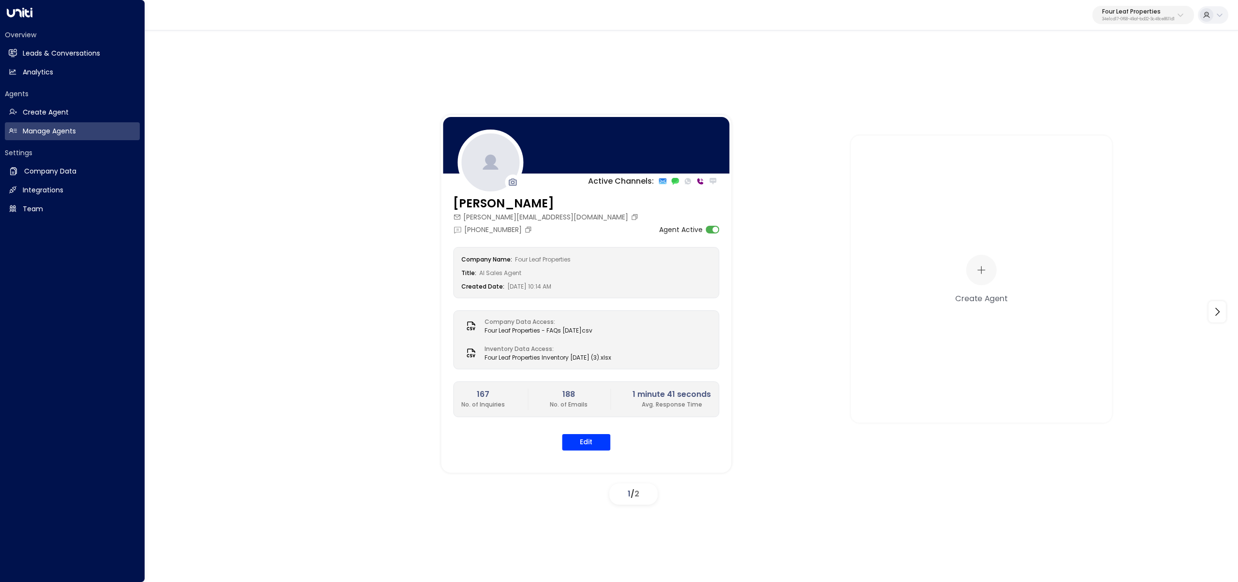
click at [2, 173] on div "Overview Leads & Conversations Leads & Conversations Analytics Analytics Agents…" at bounding box center [72, 291] width 145 height 582
click at [35, 178] on link "Company Data Company Data" at bounding box center [72, 171] width 135 height 18
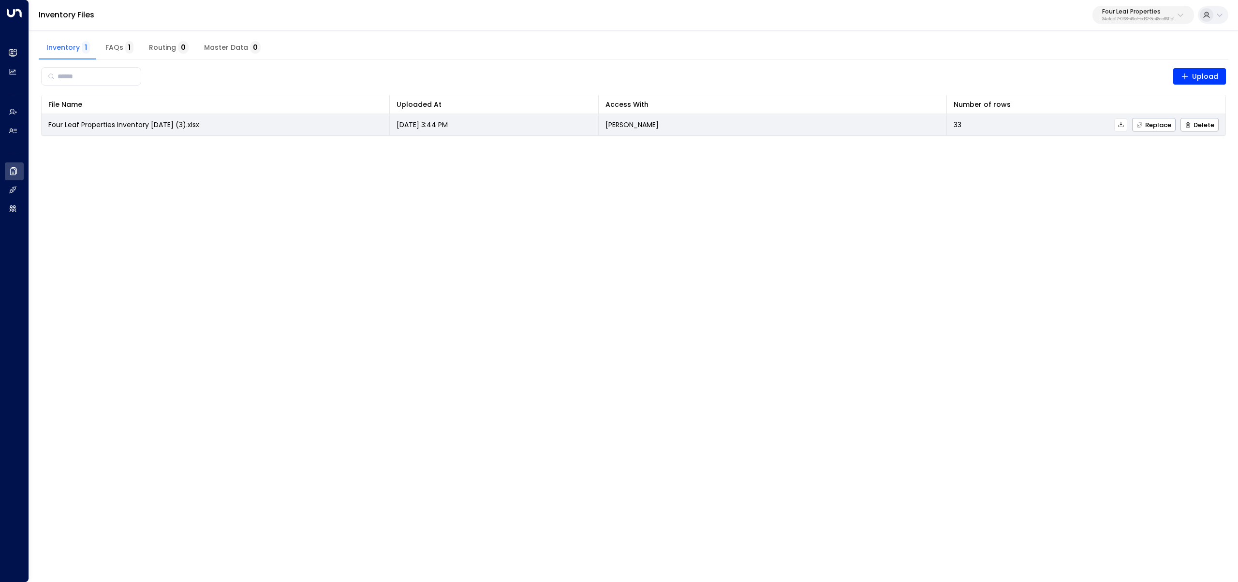
drag, startPoint x: 1124, startPoint y: 127, endPoint x: 1121, endPoint y: 133, distance: 6.3
click at [1123, 127] on icon at bounding box center [1120, 124] width 5 height 5
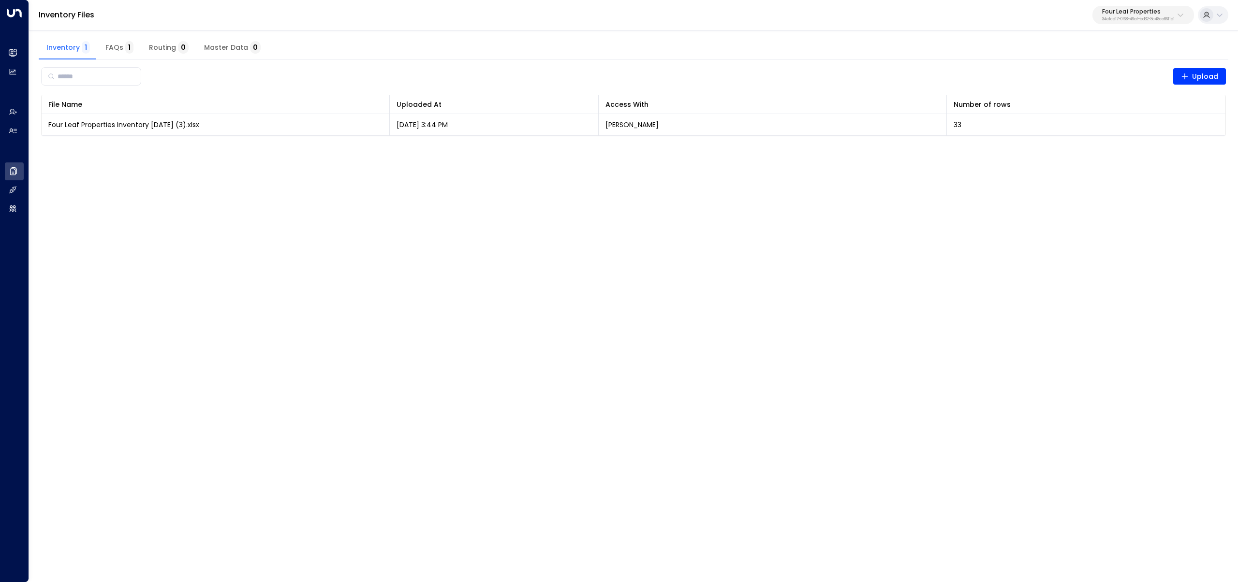
drag, startPoint x: 996, startPoint y: 434, endPoint x: 988, endPoint y: 441, distance: 10.7
click at [988, 148] on html "Overview Leads & Conversations Leads & Conversations Analytics Analytics Agents…" at bounding box center [619, 74] width 1238 height 148
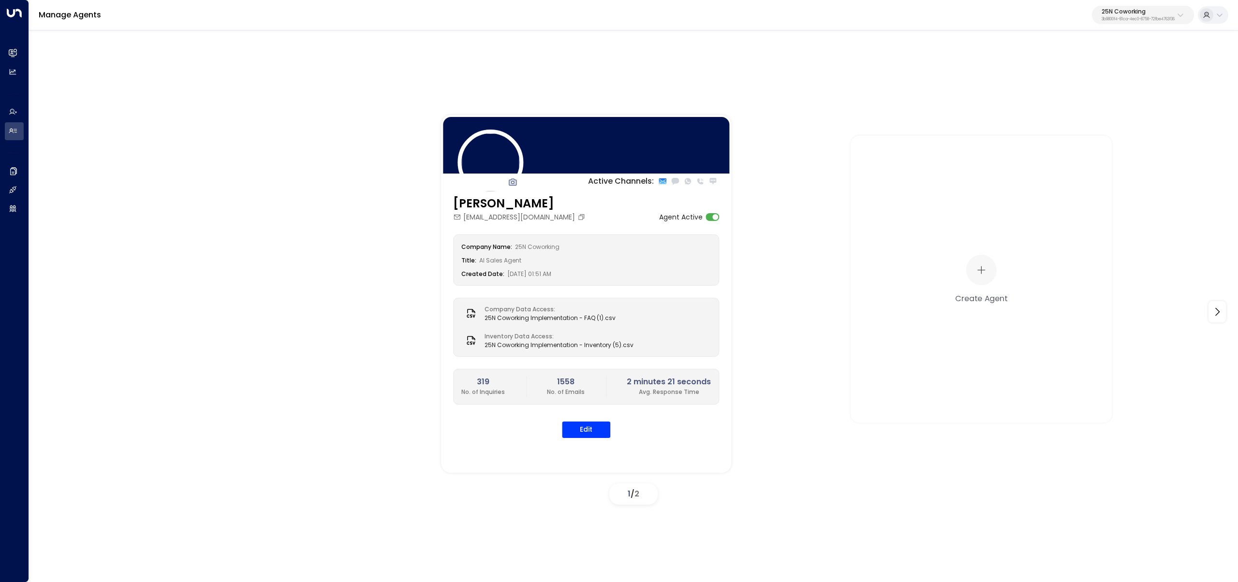
click at [1126, 9] on p "25N Coworking" at bounding box center [1138, 12] width 73 height 6
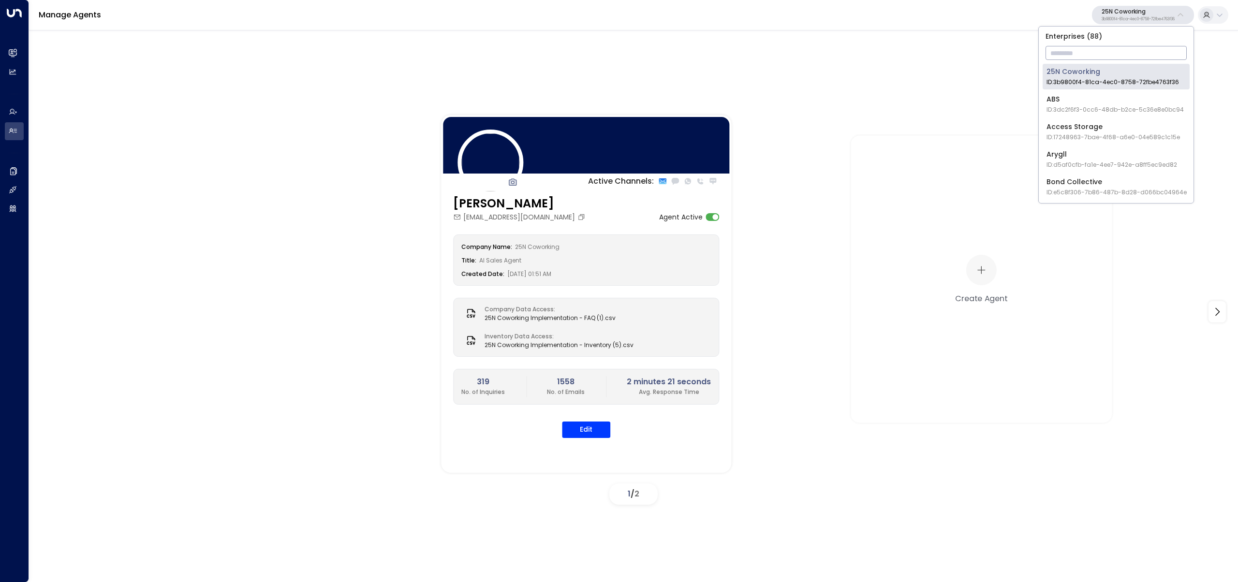
click at [1122, 45] on input "text" at bounding box center [1116, 53] width 141 height 18
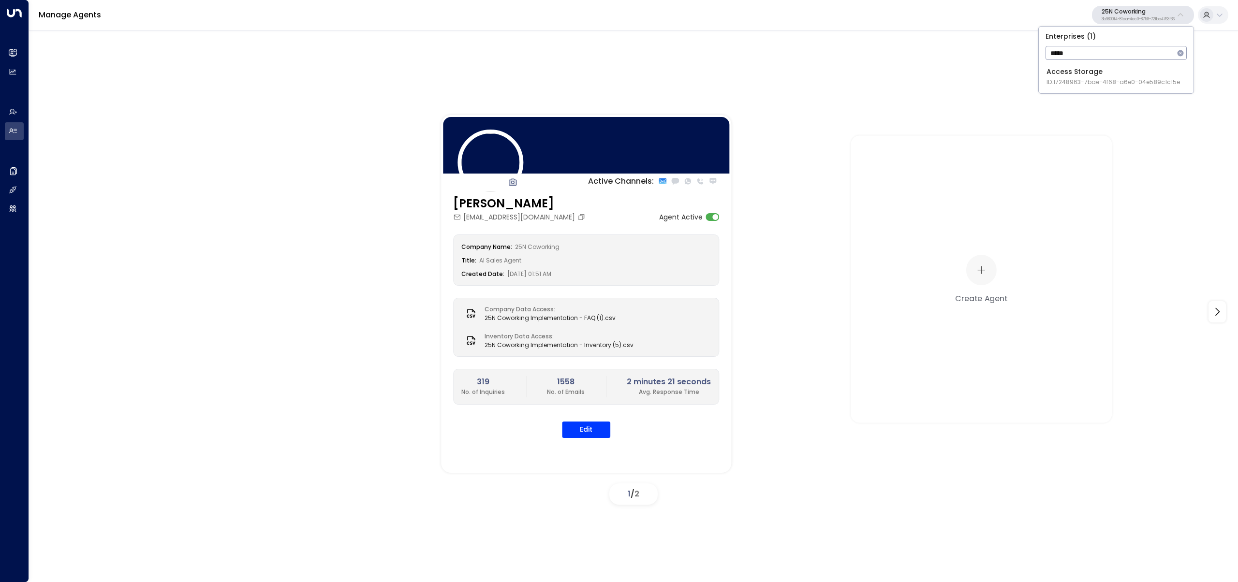
type input "*****"
click at [1059, 79] on span "ID: 17248963-7bae-4f68-a6e0-04e589c1c15e" at bounding box center [1112, 82] width 133 height 9
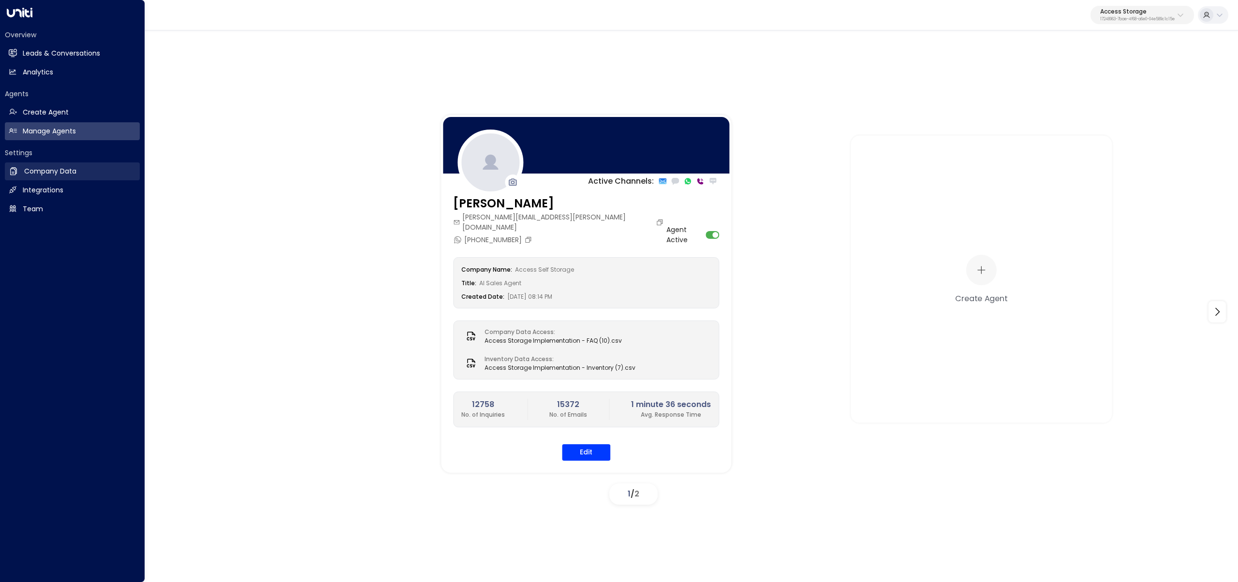
click at [17, 168] on icon at bounding box center [14, 171] width 10 height 10
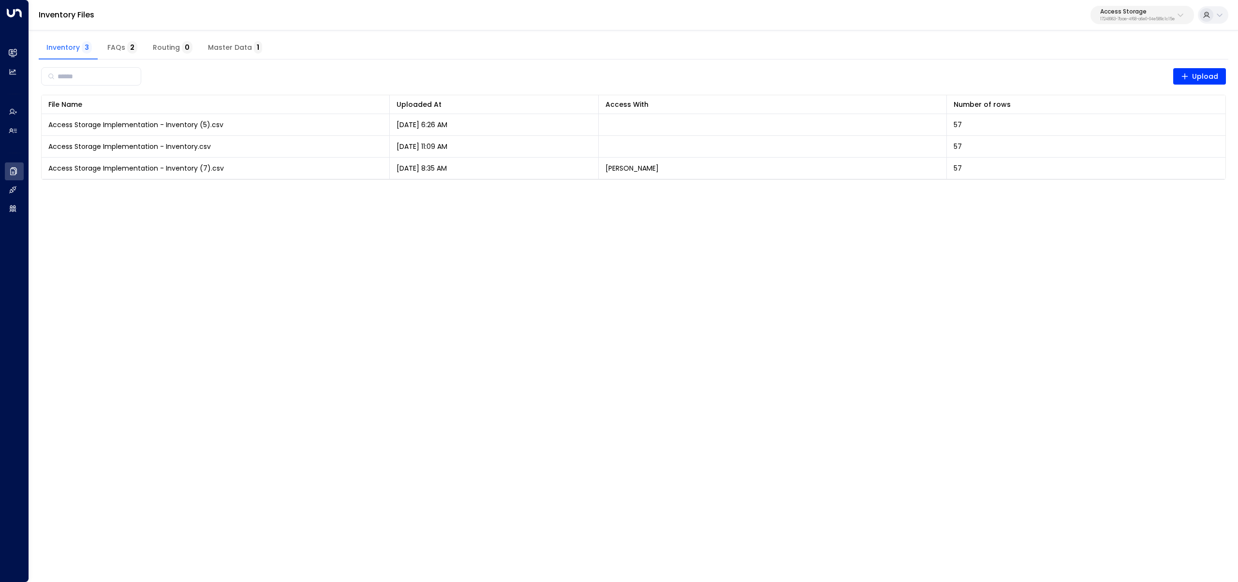
click at [224, 46] on span "Master Data 1" at bounding box center [235, 48] width 54 height 9
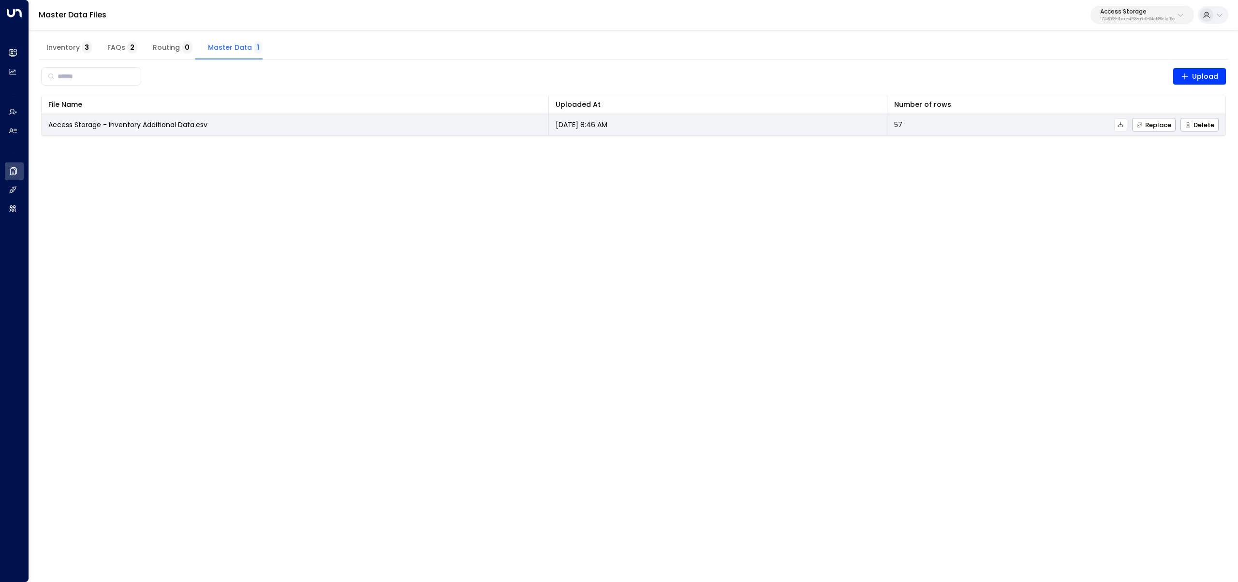
click at [1122, 126] on icon at bounding box center [1120, 124] width 7 height 7
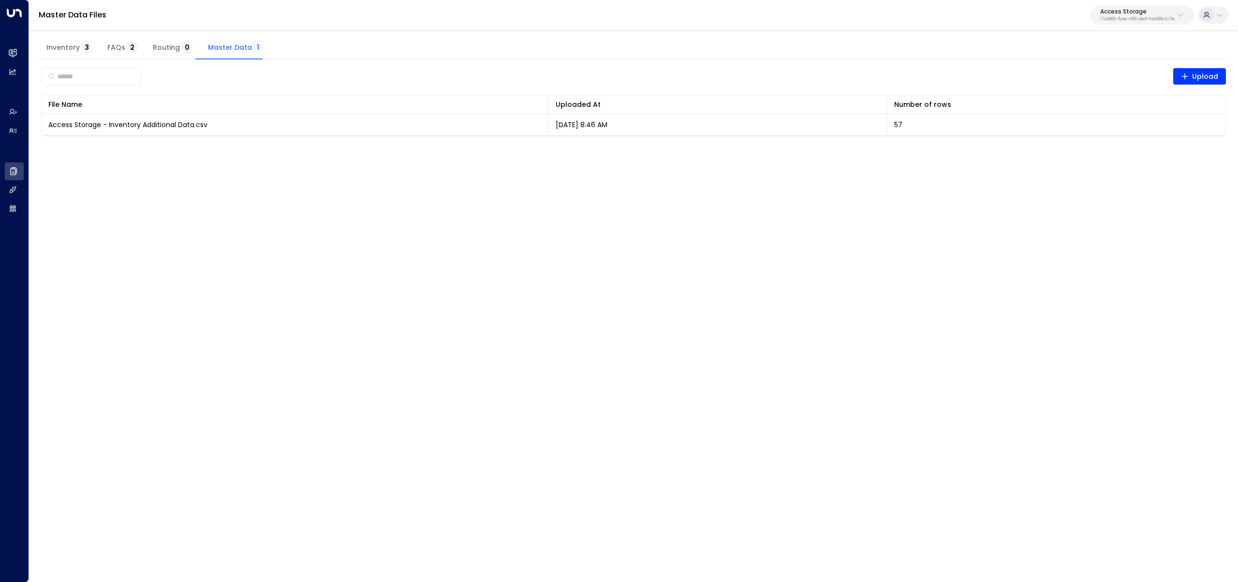
click at [62, 50] on span "Inventory 3" at bounding box center [68, 48] width 45 height 9
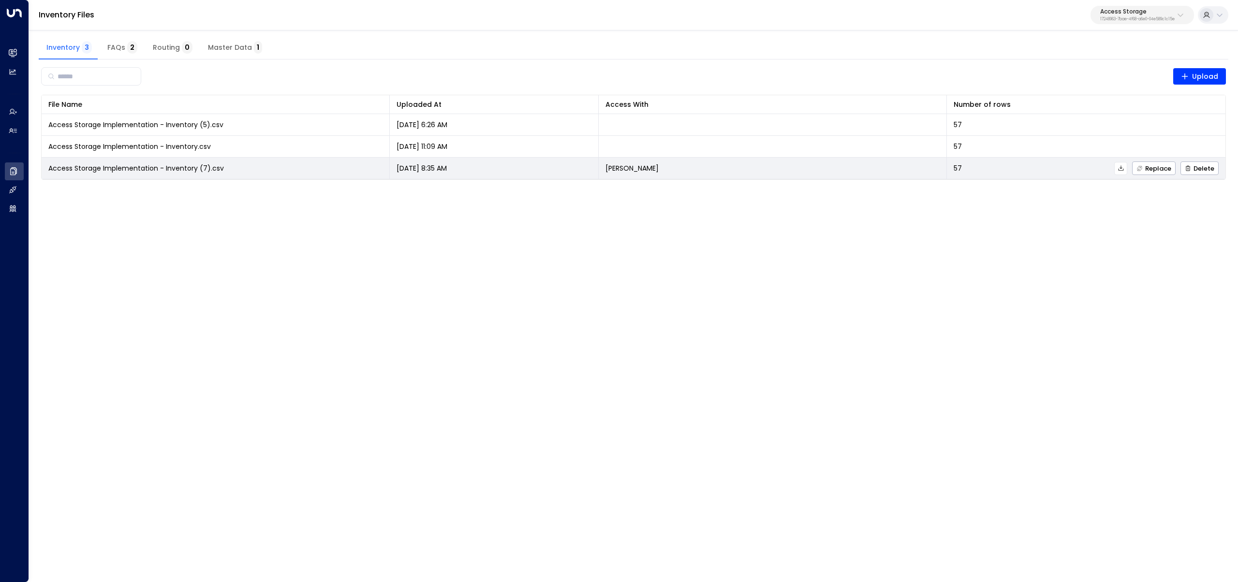
click at [1123, 168] on icon at bounding box center [1121, 168] width 7 height 7
click at [1164, 174] on button "Replace" at bounding box center [1154, 169] width 44 height 14
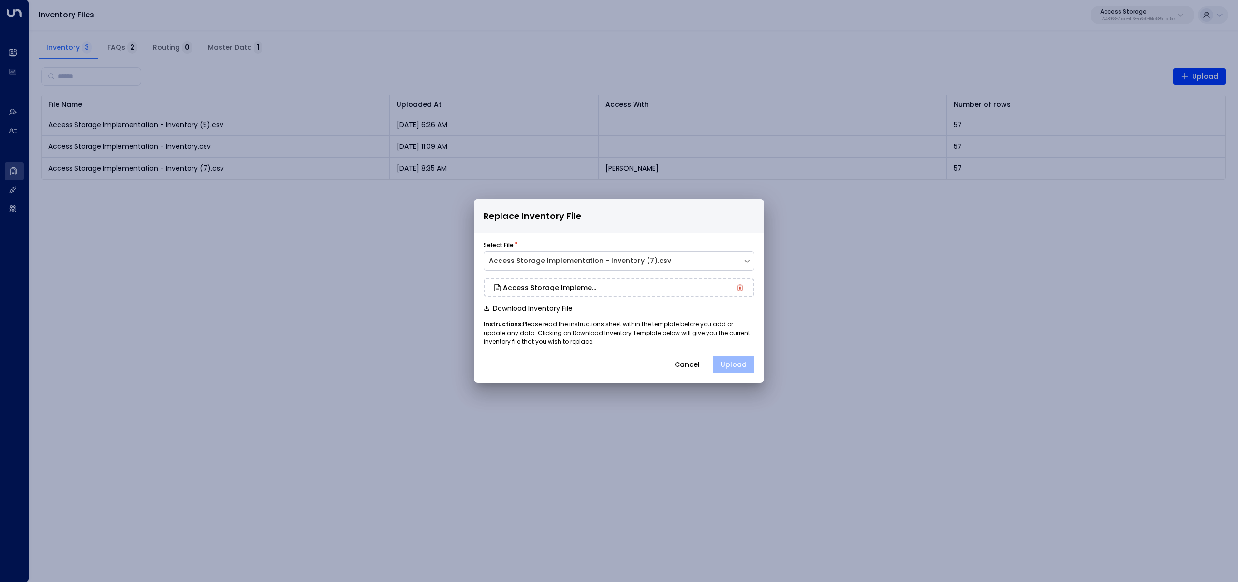
click at [737, 361] on button "Upload" at bounding box center [734, 364] width 42 height 17
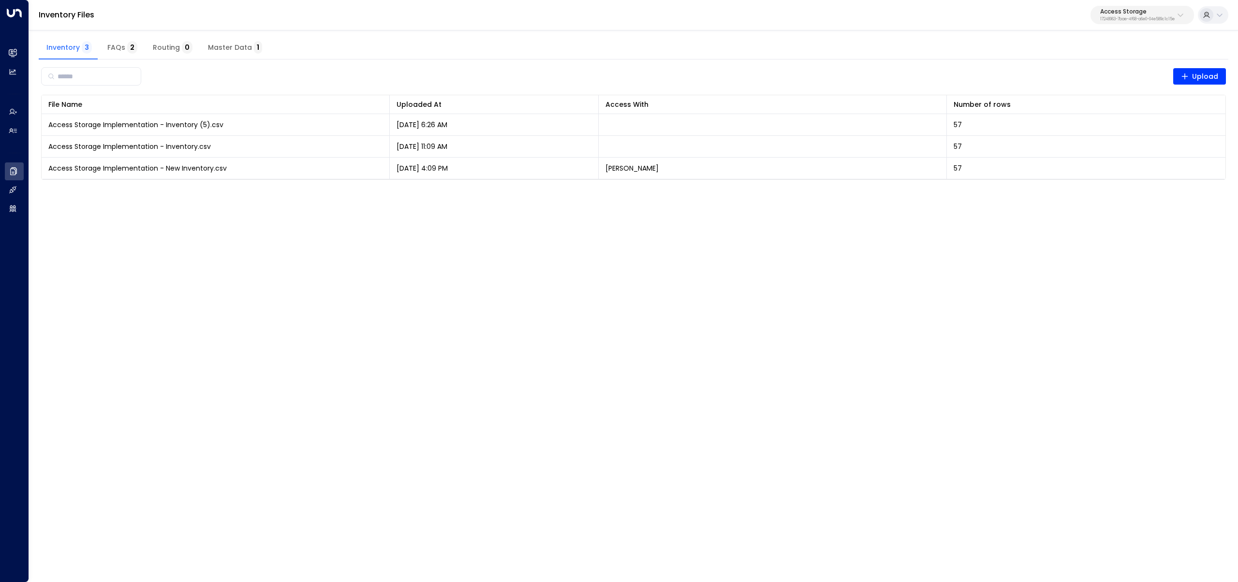
click at [1110, 13] on p "Access Storage" at bounding box center [1137, 12] width 74 height 6
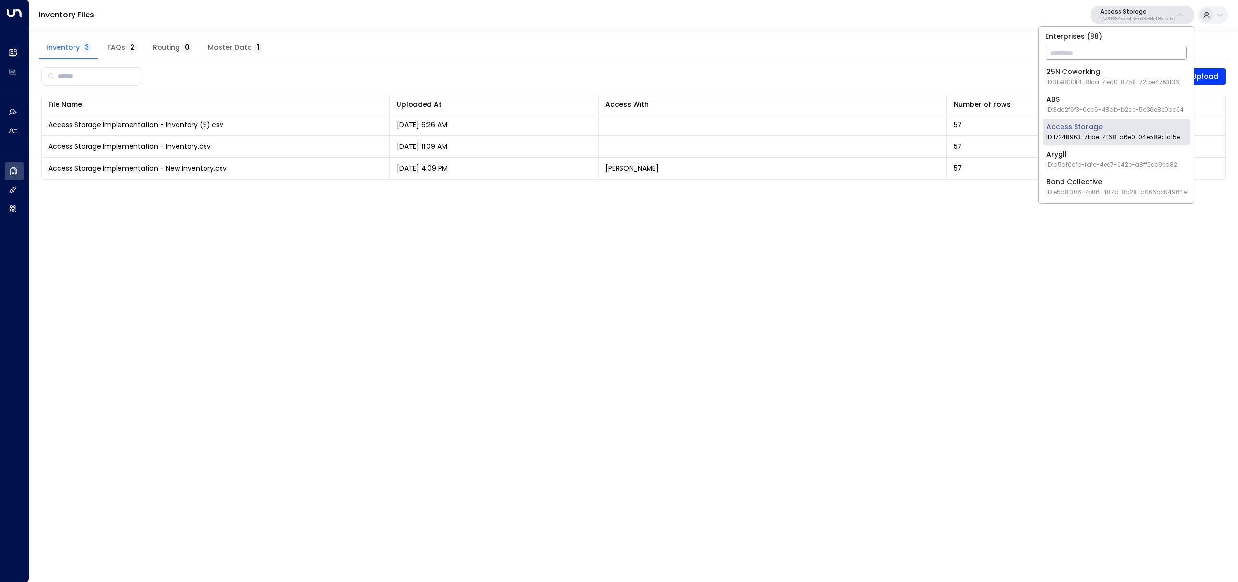
click at [1122, 59] on input "text" at bounding box center [1116, 53] width 141 height 18
type input "*******"
click at [1038, 74] on div "Enterprises ( 1 ) ******* ​ Inspire Communities ID: 5ac0484e-0702-4bbb-8380-616…" at bounding box center [1116, 60] width 156 height 68
click at [1044, 75] on li "Inspire Communities ID: 5ac0484e-0702-4bbb-8380-6168aea91a66" at bounding box center [1116, 77] width 147 height 26
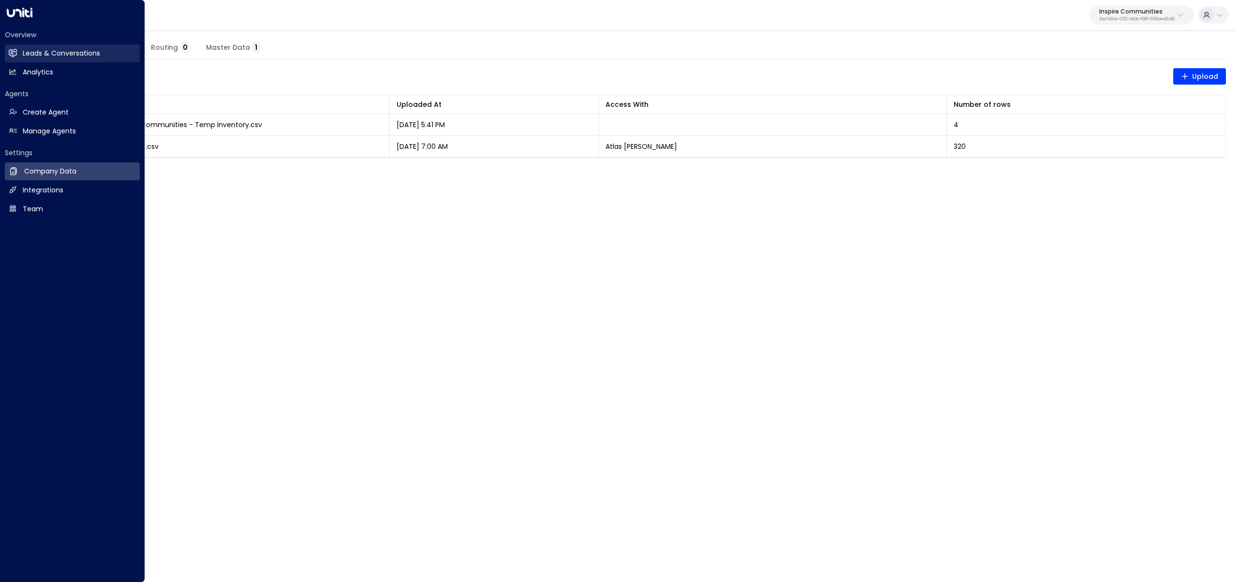
click at [18, 50] on link "Leads & Conversations Leads & Conversations" at bounding box center [72, 53] width 135 height 18
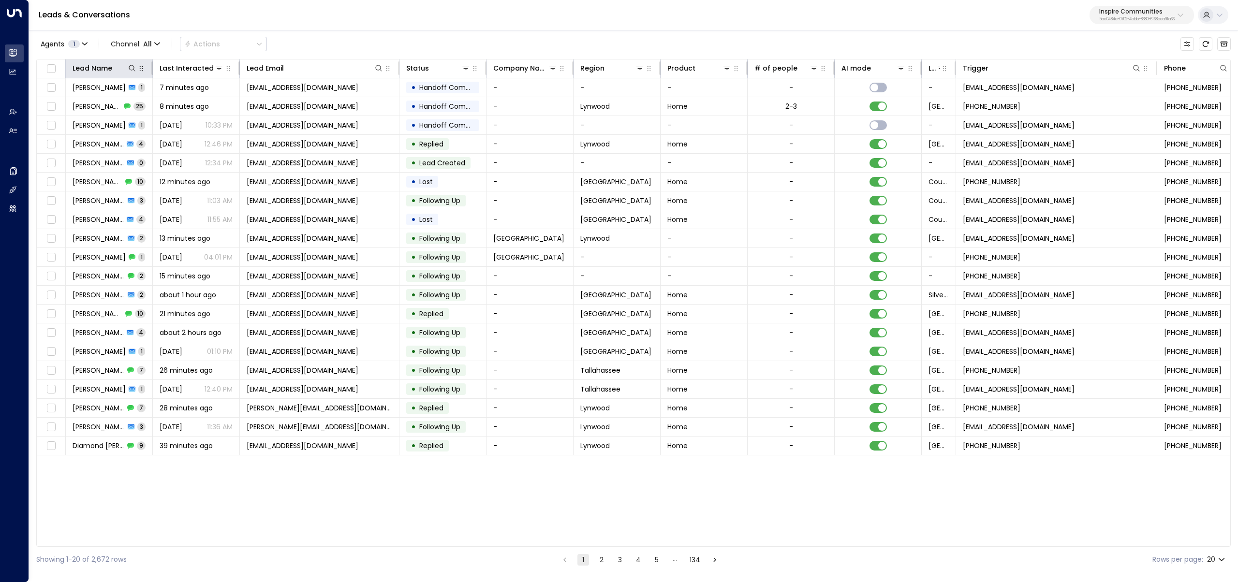
click at [136, 68] on button "button" at bounding box center [141, 69] width 10 height 10
click at [135, 69] on icon at bounding box center [132, 68] width 8 height 8
type input "******"
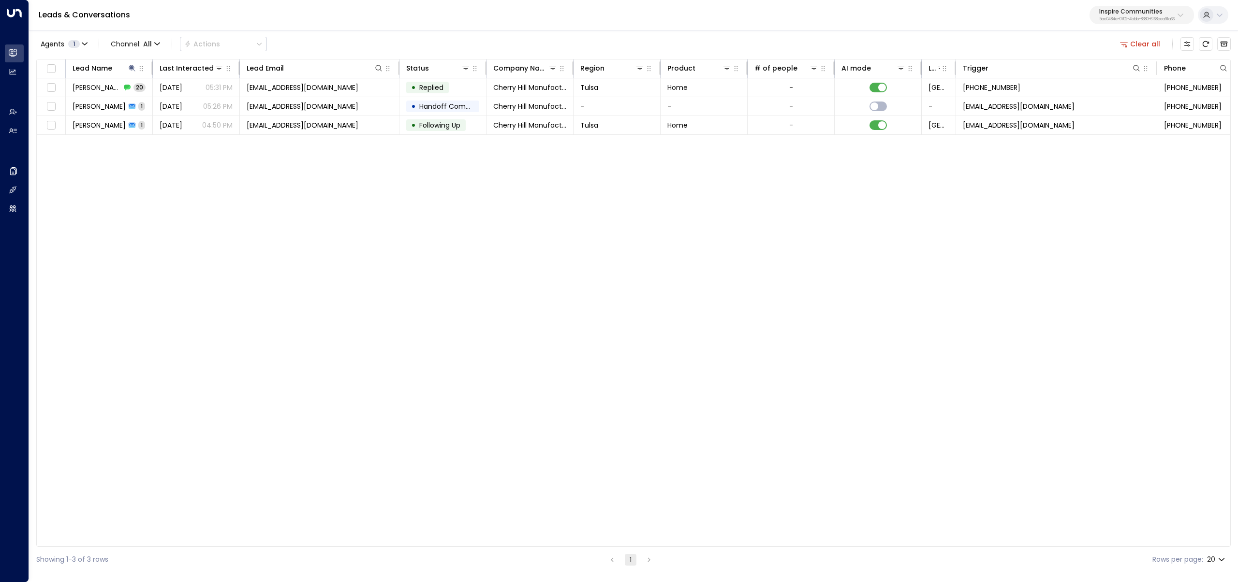
click at [348, 26] on div "Leads & Conversations Inspire Communities 5ac0484e-0702-4bbb-8380-6168aea91a66" at bounding box center [633, 15] width 1209 height 30
click at [97, 87] on span "Deanna Reavis" at bounding box center [97, 88] width 48 height 10
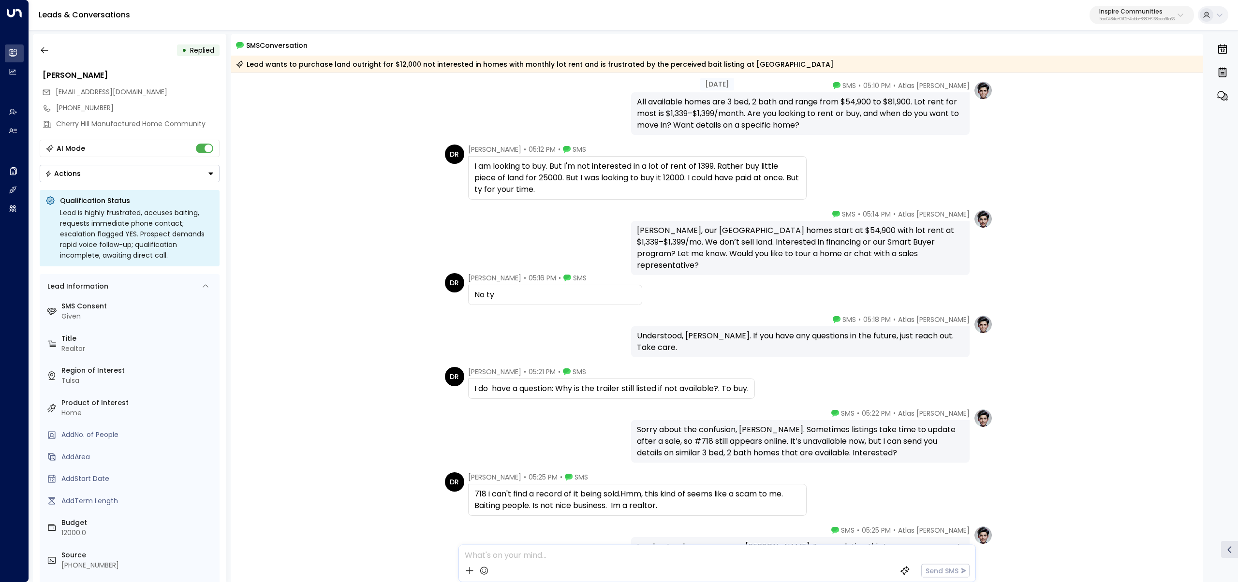
scroll to position [329, 0]
click at [40, 45] on button "button" at bounding box center [44, 50] width 17 height 17
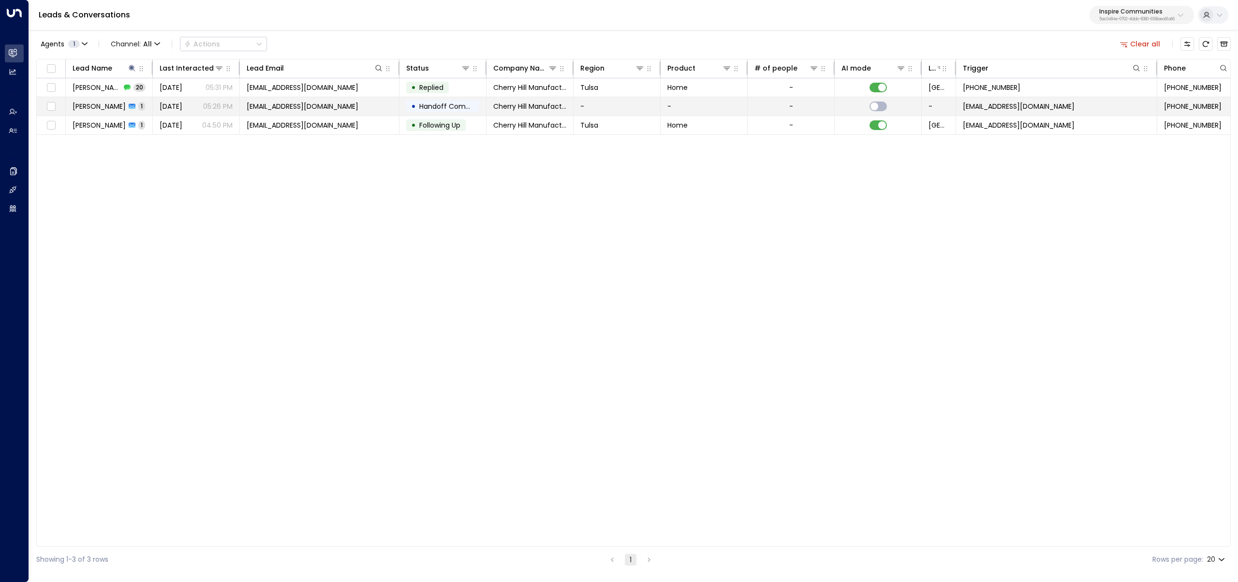
click at [297, 107] on span "deannareavis1977@gmail.com" at bounding box center [303, 107] width 112 height 10
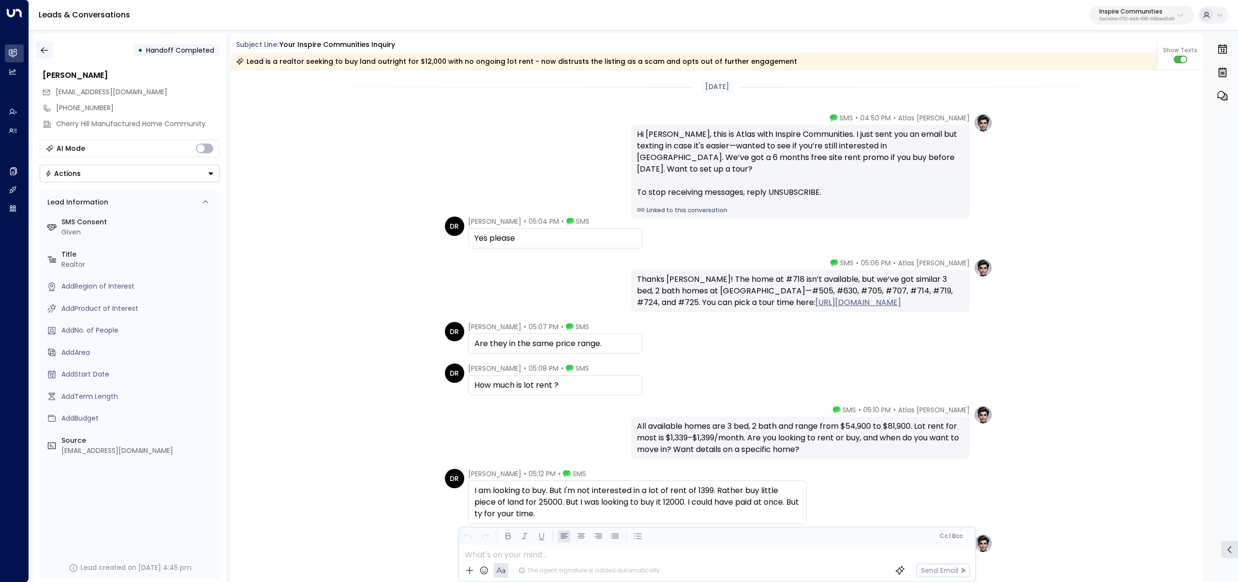
click at [43, 47] on icon "button" at bounding box center [45, 50] width 10 height 10
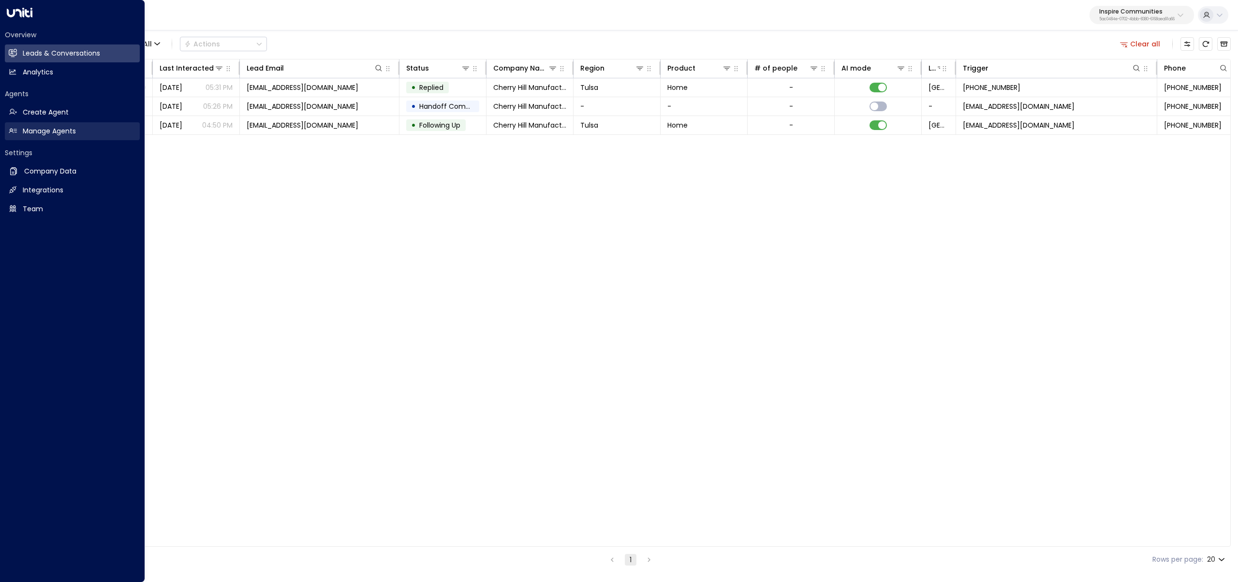
click at [18, 127] on link "Manage Agents Manage Agents" at bounding box center [72, 131] width 135 height 18
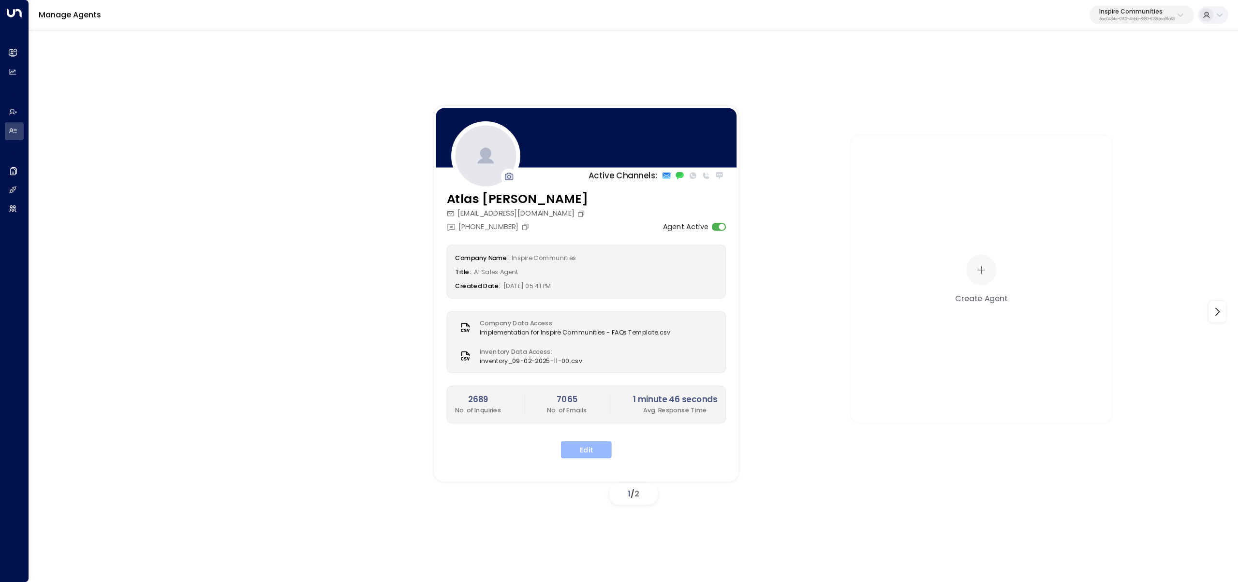
click at [588, 454] on button "Edit" at bounding box center [586, 449] width 51 height 17
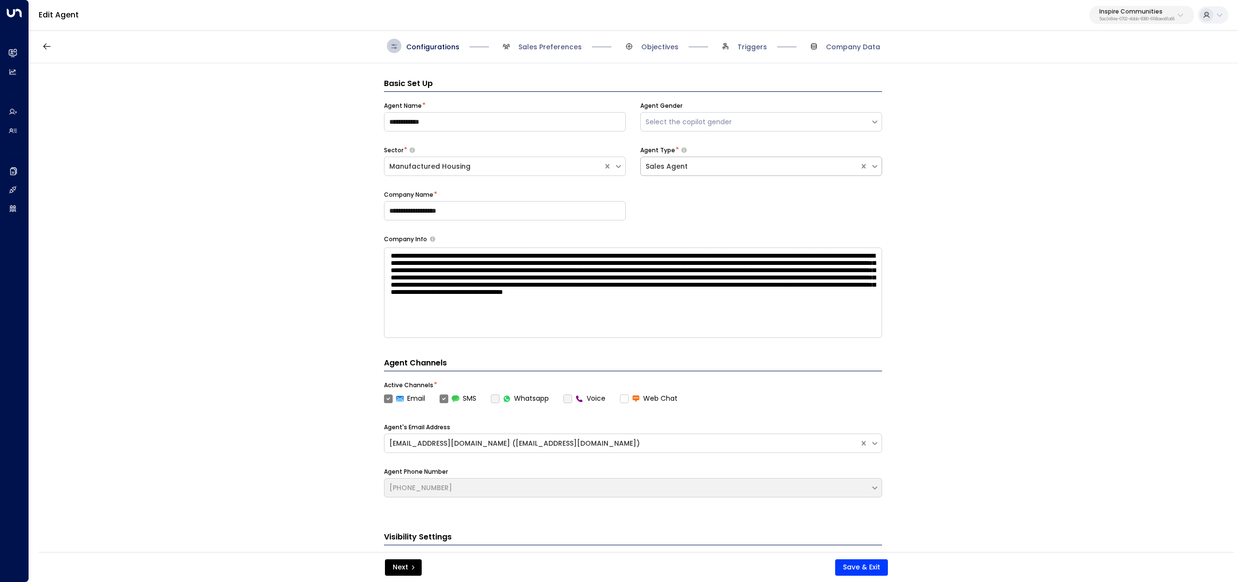
scroll to position [15, 0]
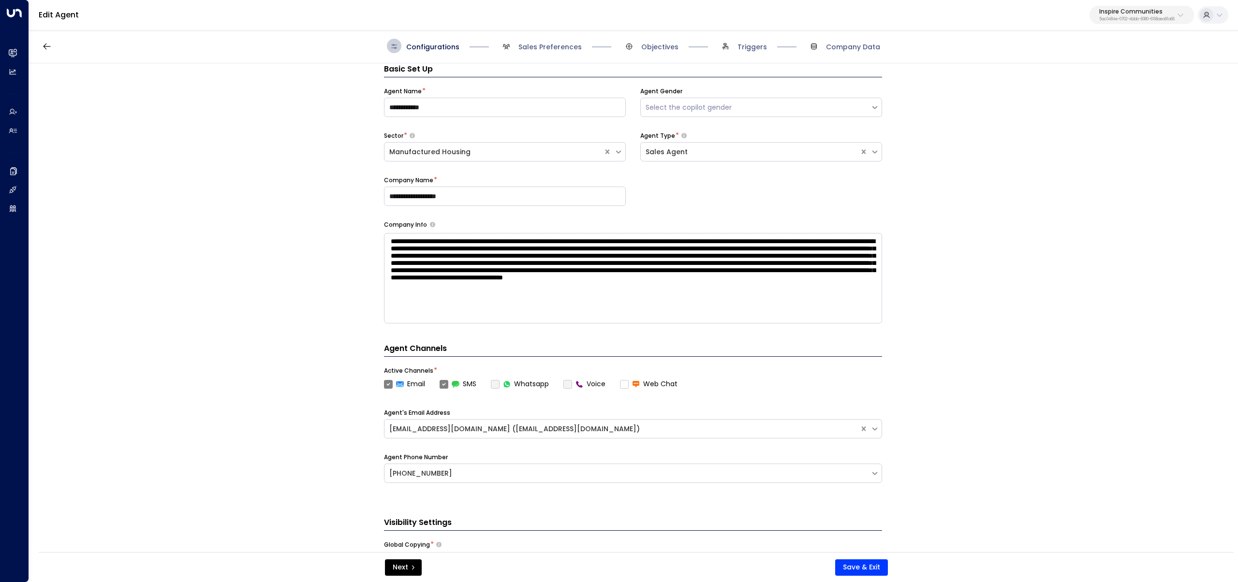
click at [546, 41] on span "Sales Preferences" at bounding box center [540, 46] width 83 height 15
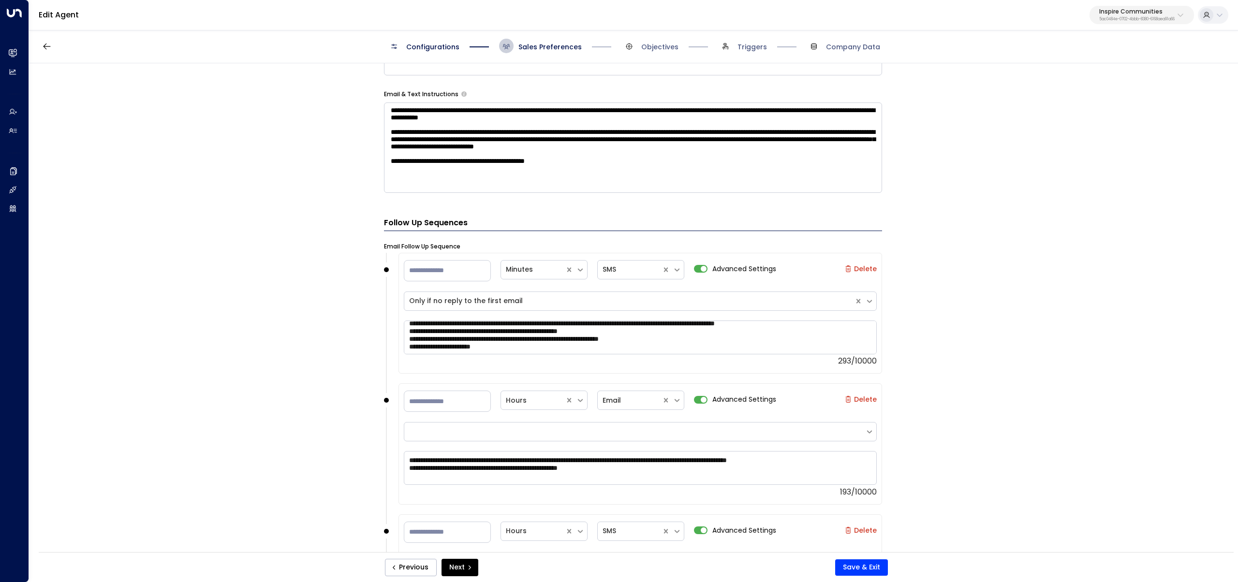
scroll to position [8, 0]
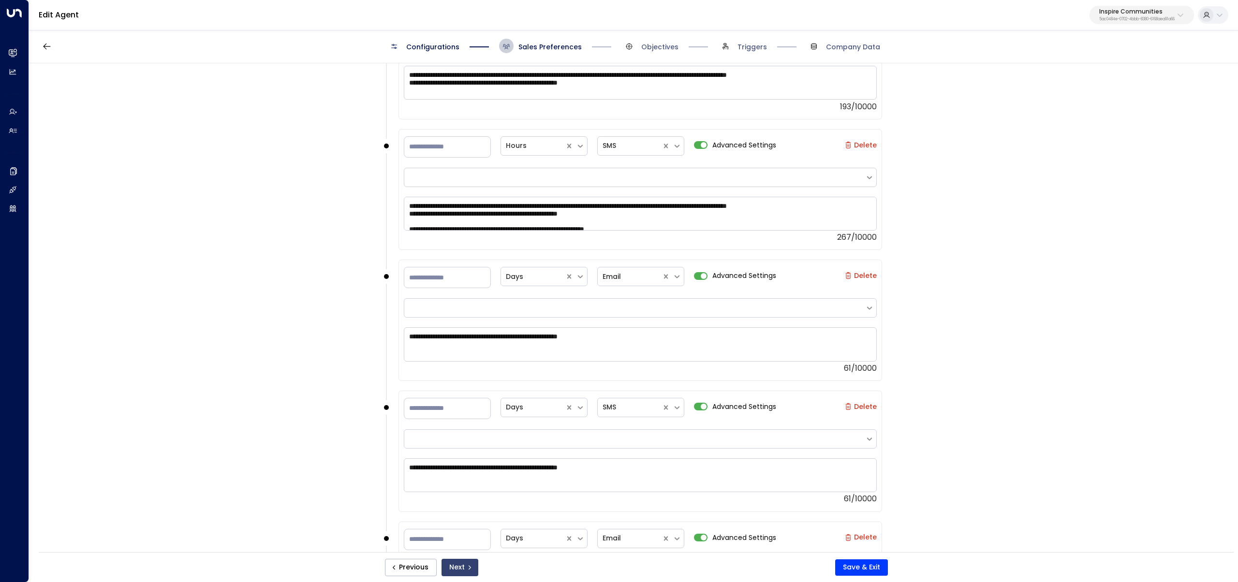
click at [452, 562] on button "Next" at bounding box center [460, 567] width 37 height 17
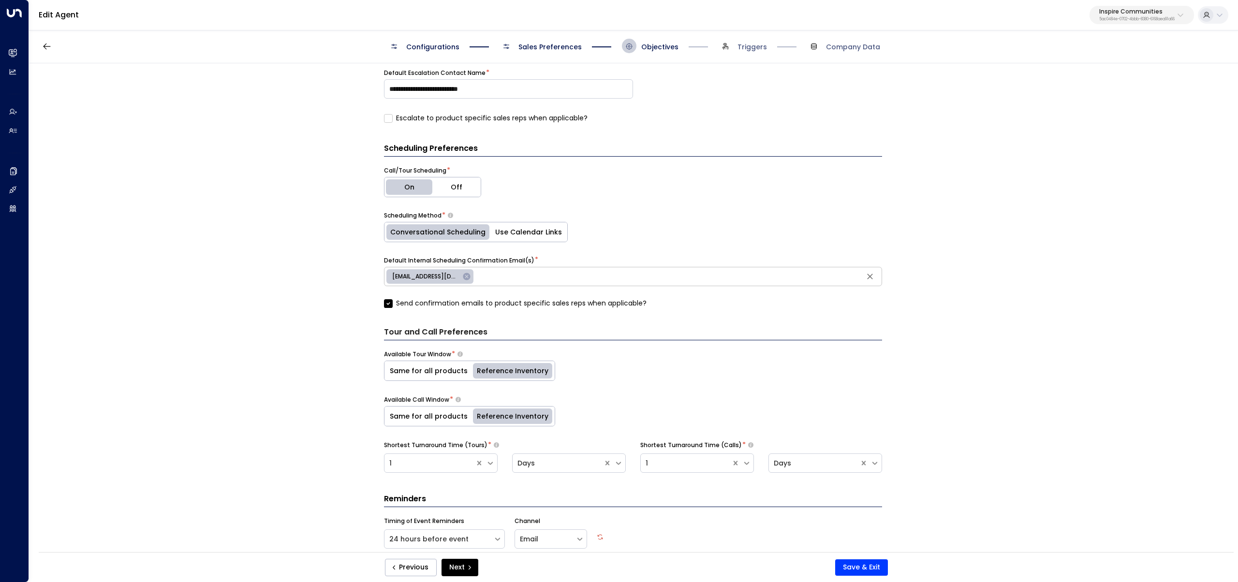
scroll to position [470, 0]
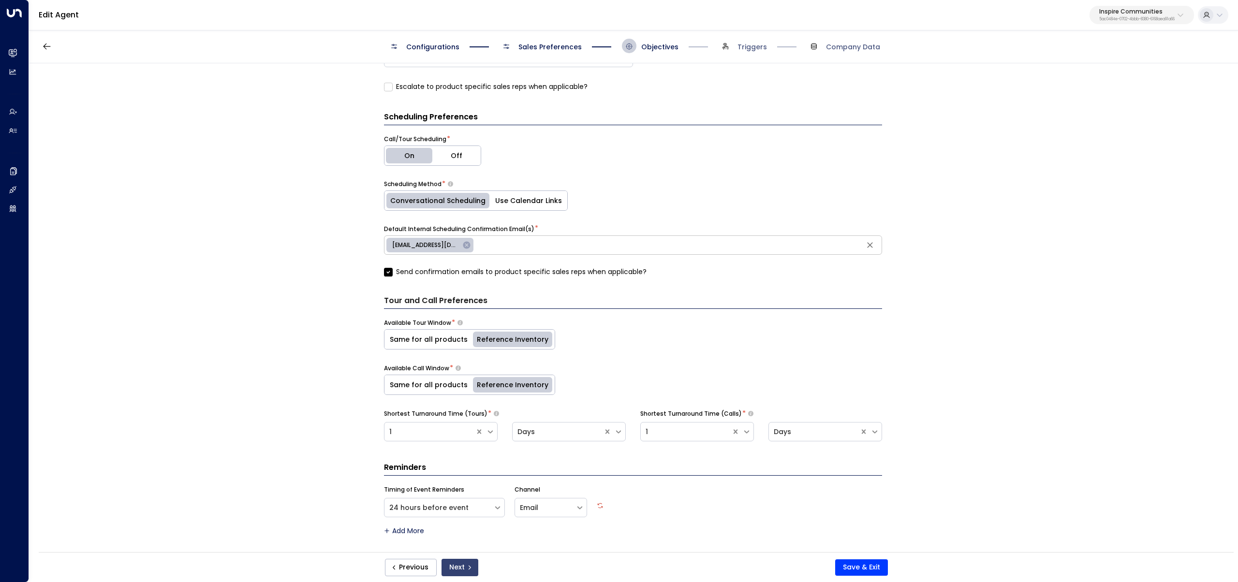
click at [458, 561] on button "Next" at bounding box center [460, 567] width 37 height 17
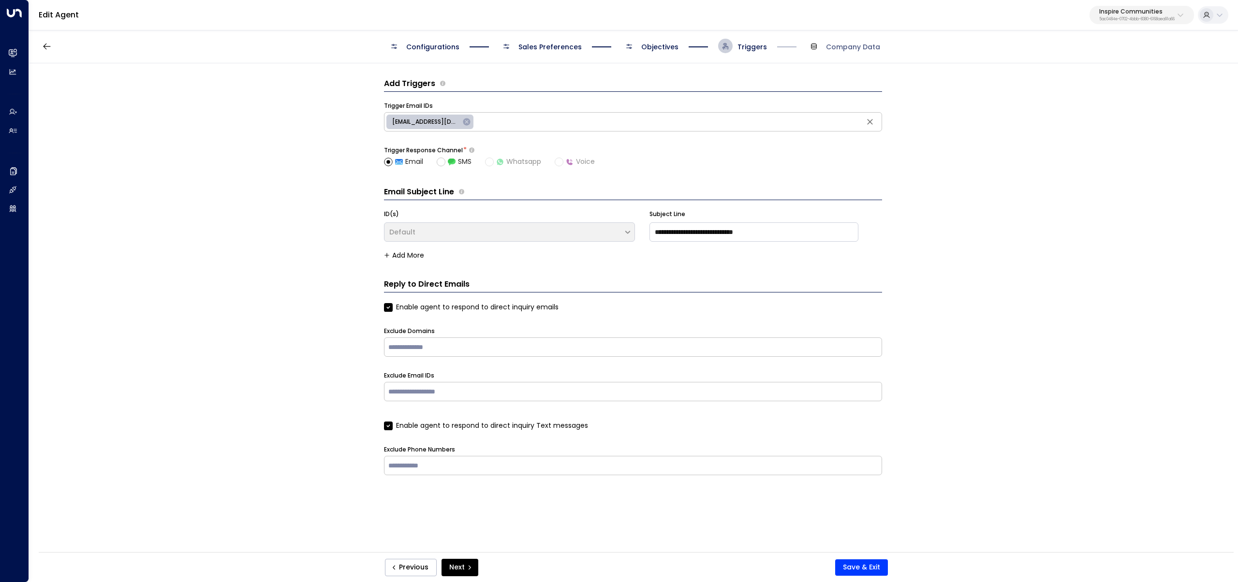
click at [320, 166] on div "**********" at bounding box center [633, 310] width 1208 height 495
click at [449, 38] on div "Configurations Sales Preferences Objectives Triggers Company Data" at bounding box center [633, 46] width 1209 height 34
click at [445, 46] on span "Configurations" at bounding box center [432, 47] width 53 height 10
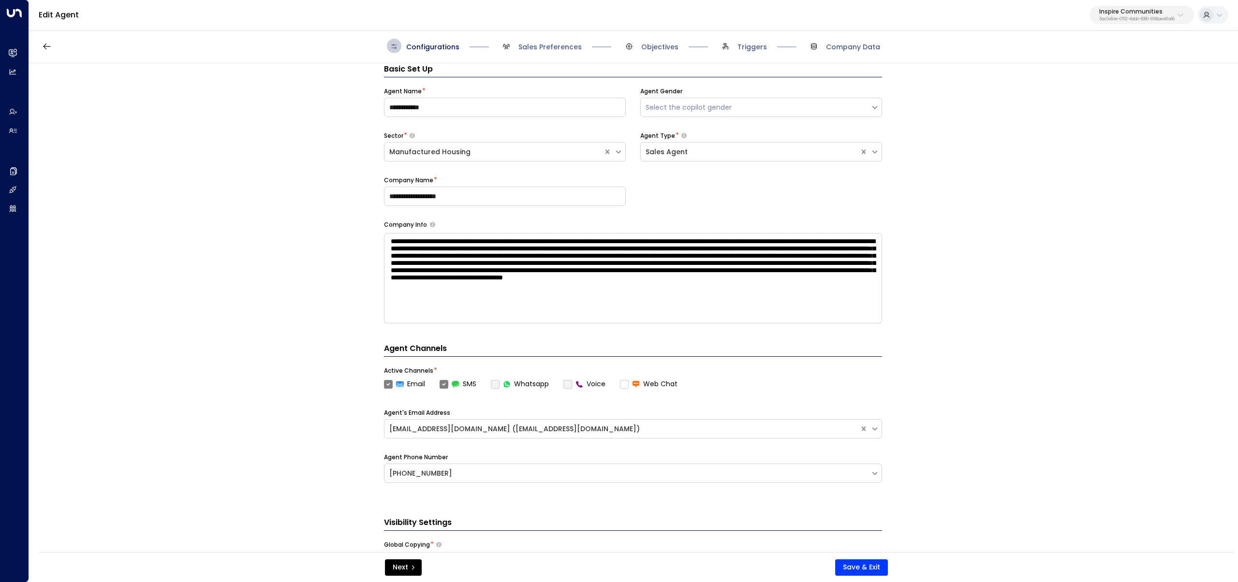
scroll to position [212, 0]
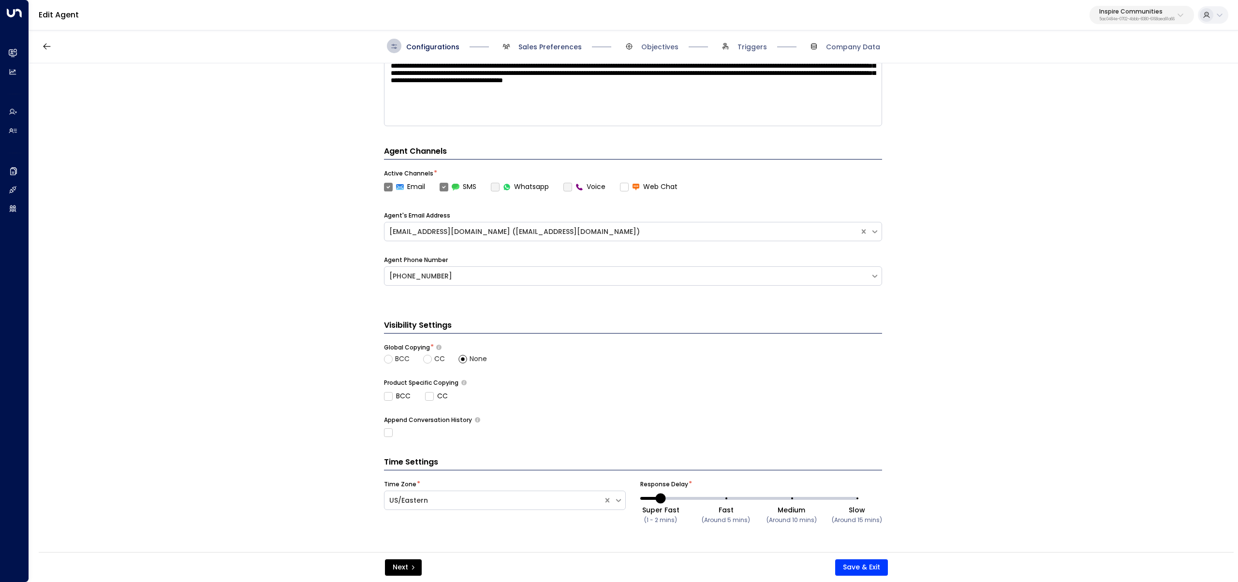
click at [571, 44] on span "Sales Preferences" at bounding box center [549, 47] width 63 height 10
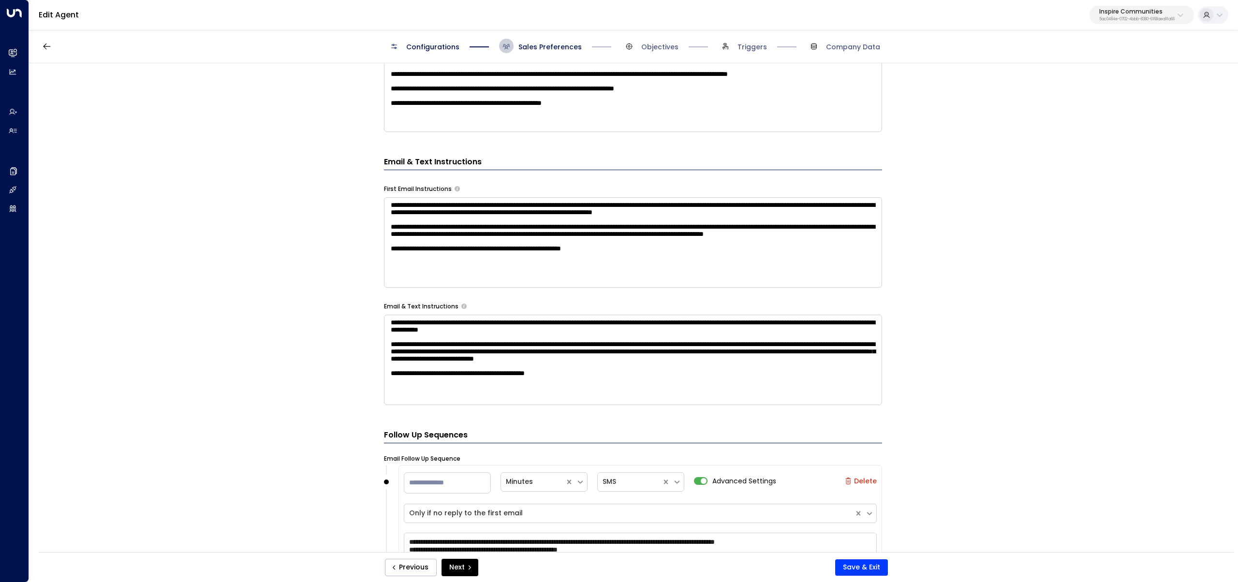
scroll to position [10, 0]
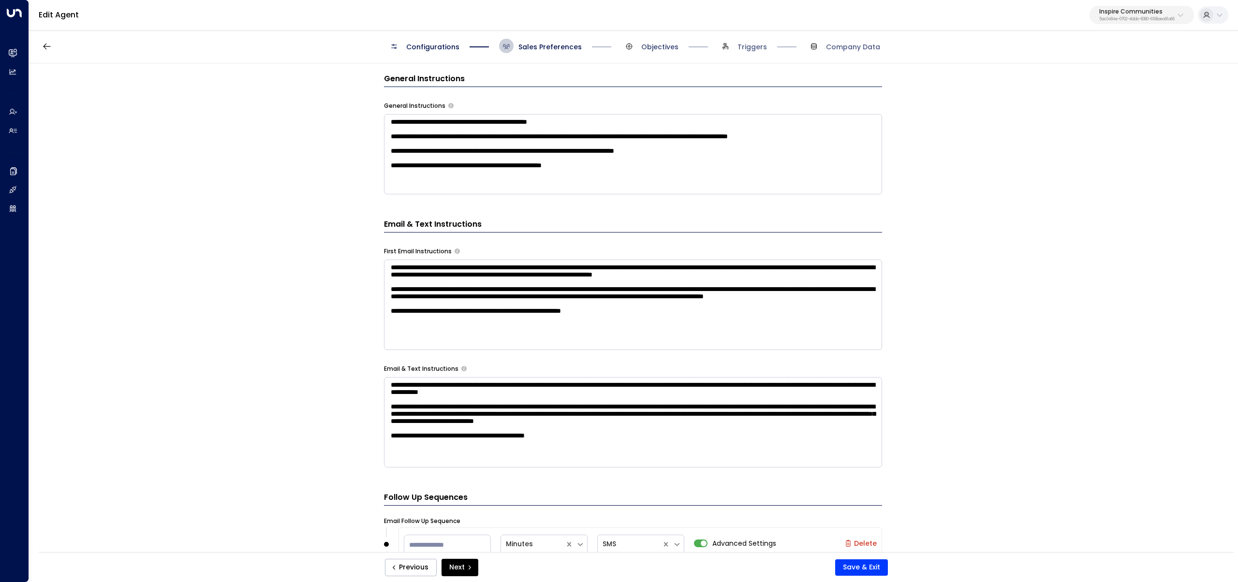
click at [654, 44] on span "Objectives" at bounding box center [659, 47] width 37 height 10
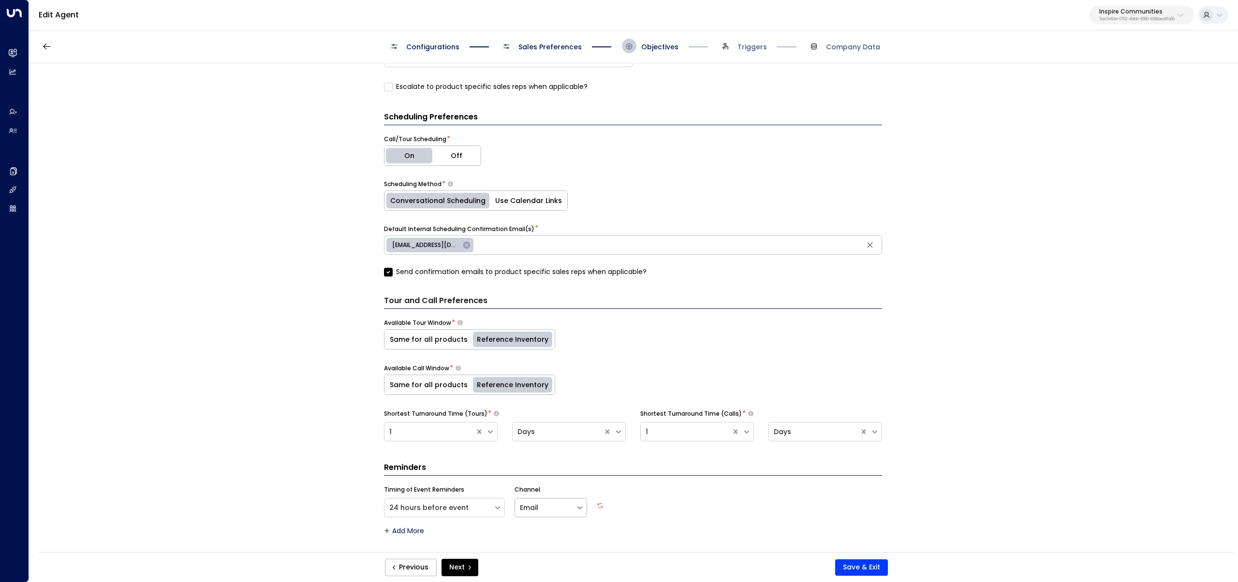
scroll to position [464, 0]
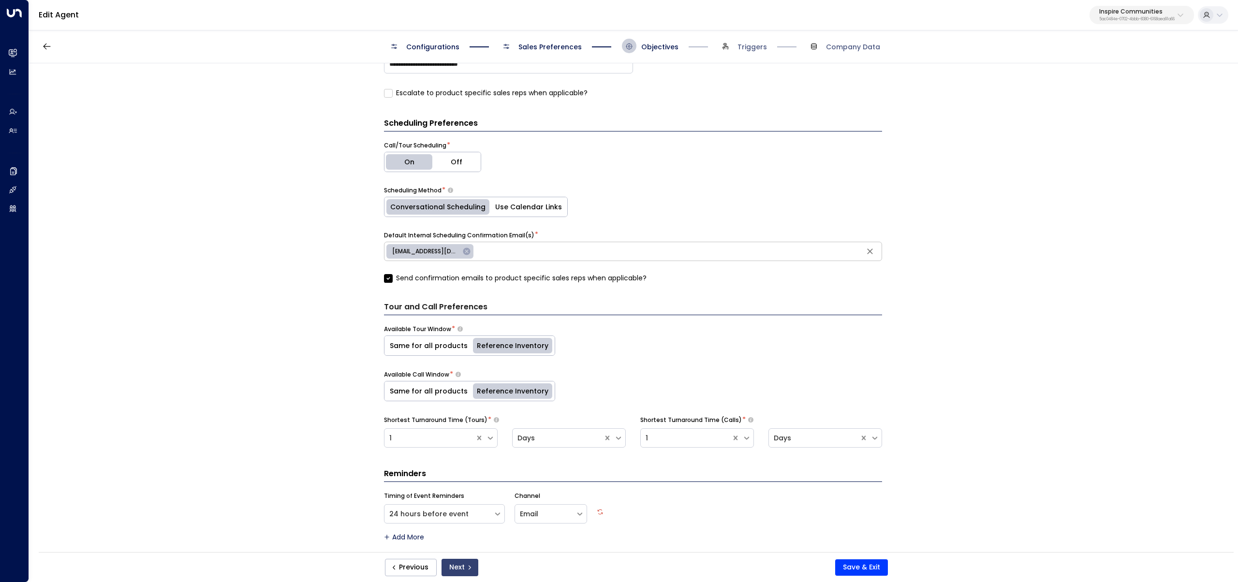
click at [465, 562] on button "Next" at bounding box center [460, 567] width 37 height 17
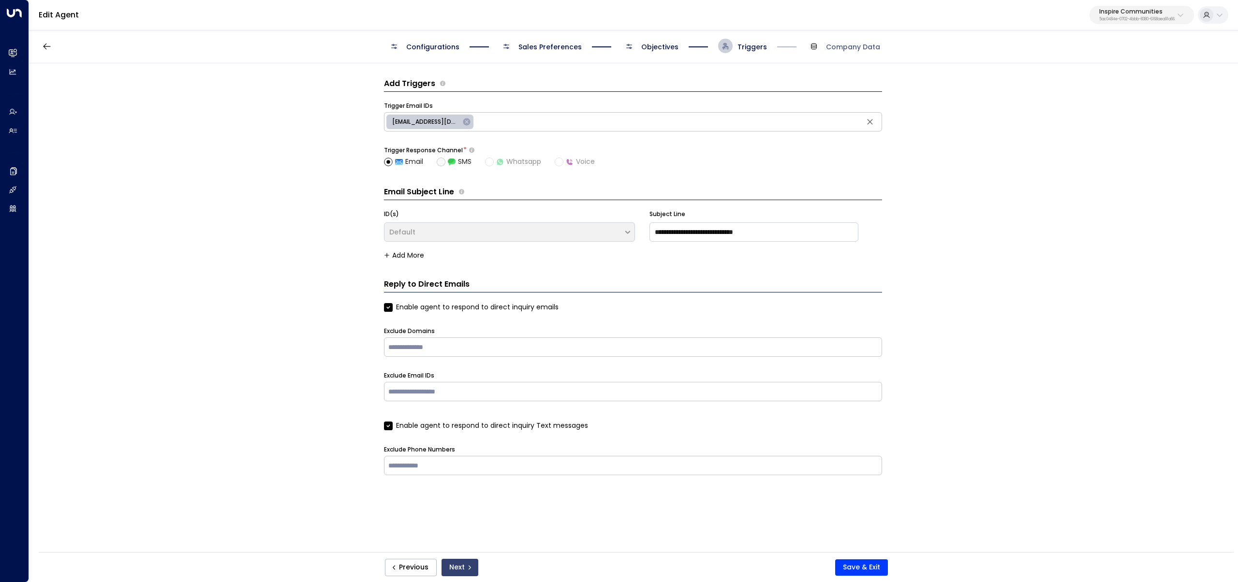
click at [450, 569] on button "Next" at bounding box center [460, 567] width 37 height 17
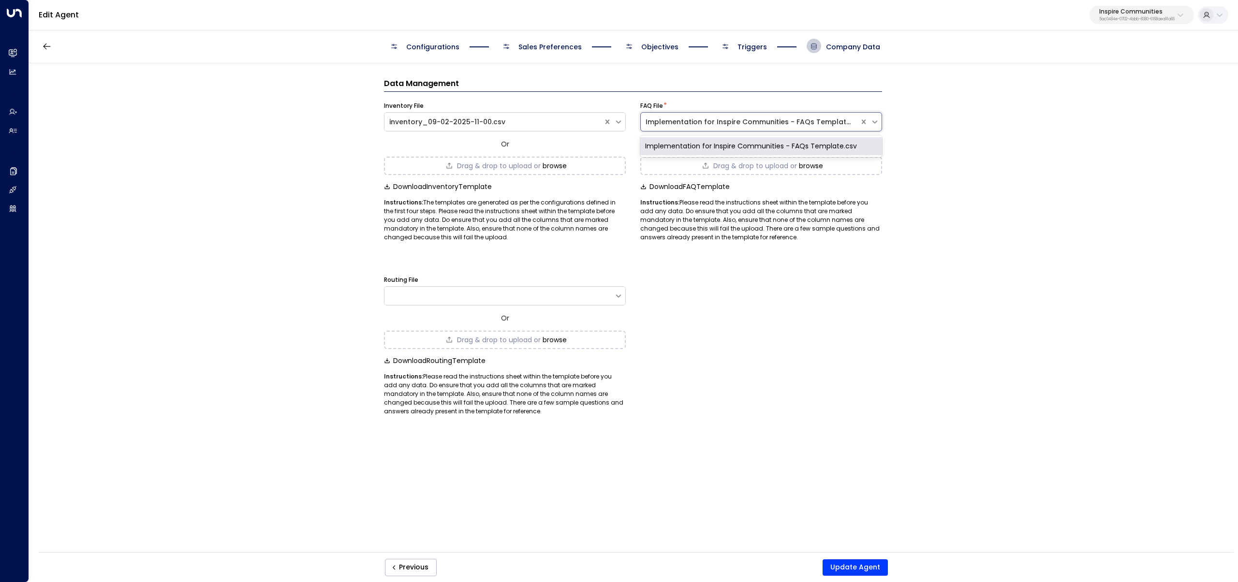
click at [808, 122] on div "Implementation for Inspire Communities - FAQs Template.csv" at bounding box center [750, 122] width 209 height 10
drag, startPoint x: 234, startPoint y: 277, endPoint x: 242, endPoint y: 274, distance: 8.7
click at [234, 277] on div "Data Management Inventory File inventory_09-02-2025-11-00.csv Or Drag & drop to…" at bounding box center [633, 310] width 1208 height 495
click at [772, 118] on div "Implementation for Inspire Communities - FAQs Template.csv" at bounding box center [750, 122] width 209 height 10
click at [223, 234] on div "Data Management Inventory File inventory_09-02-2025-11-00.csv Or Drag & drop to…" at bounding box center [633, 310] width 1208 height 495
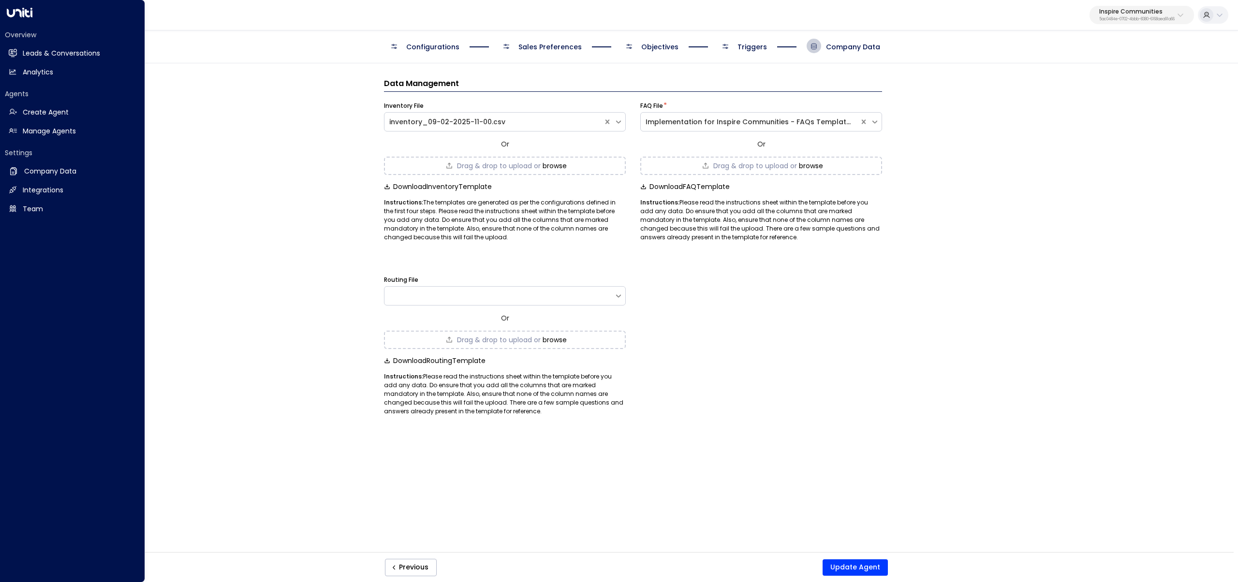
click at [43, 156] on h2 "Settings" at bounding box center [72, 153] width 135 height 10
click at [42, 168] on h2 "Company Data" at bounding box center [50, 171] width 52 height 10
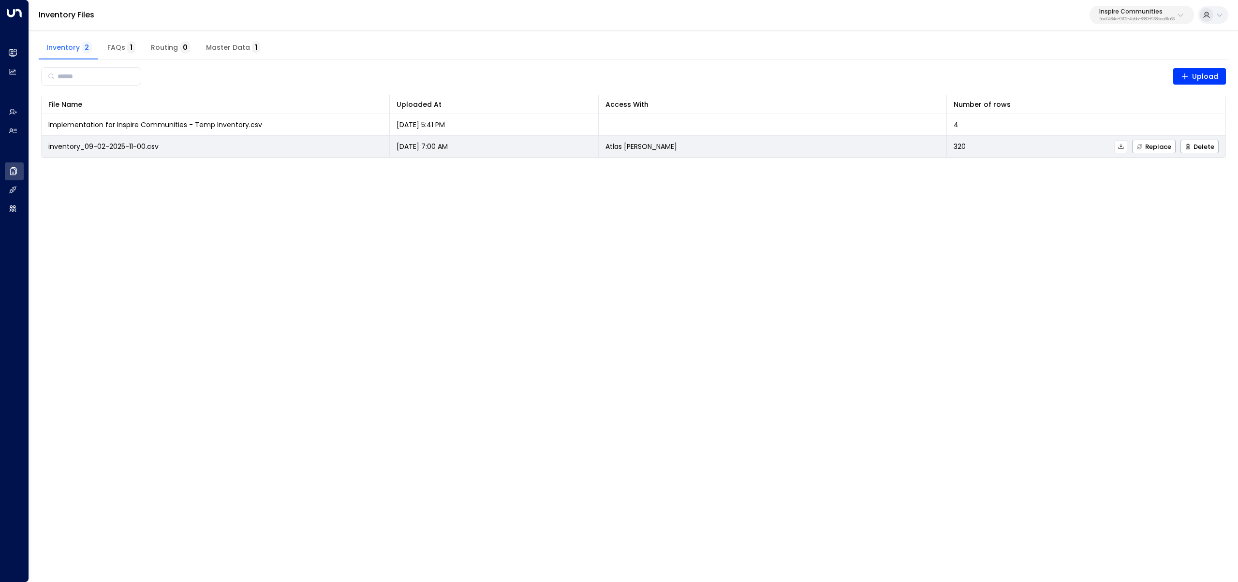
click at [1121, 147] on icon at bounding box center [1120, 146] width 5 height 5
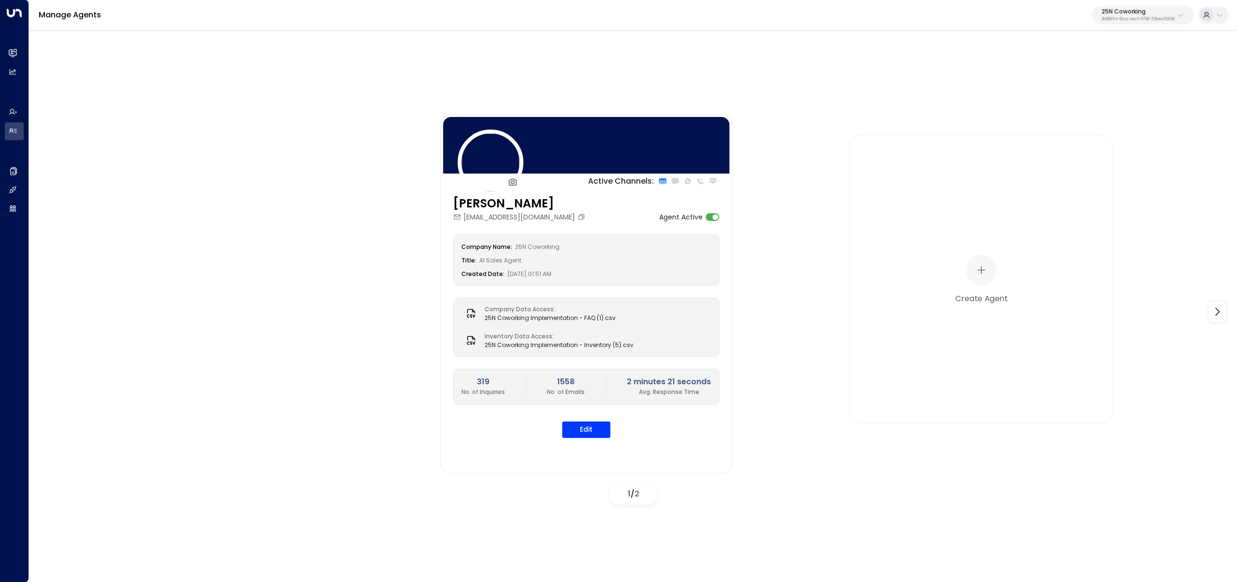
drag, startPoint x: 1164, startPoint y: 15, endPoint x: 1157, endPoint y: 25, distance: 11.5
click at [1164, 15] on div "25N Coworking 3b9800f4-81ca-4ec0-8758-72fbe4763f36" at bounding box center [1138, 15] width 73 height 13
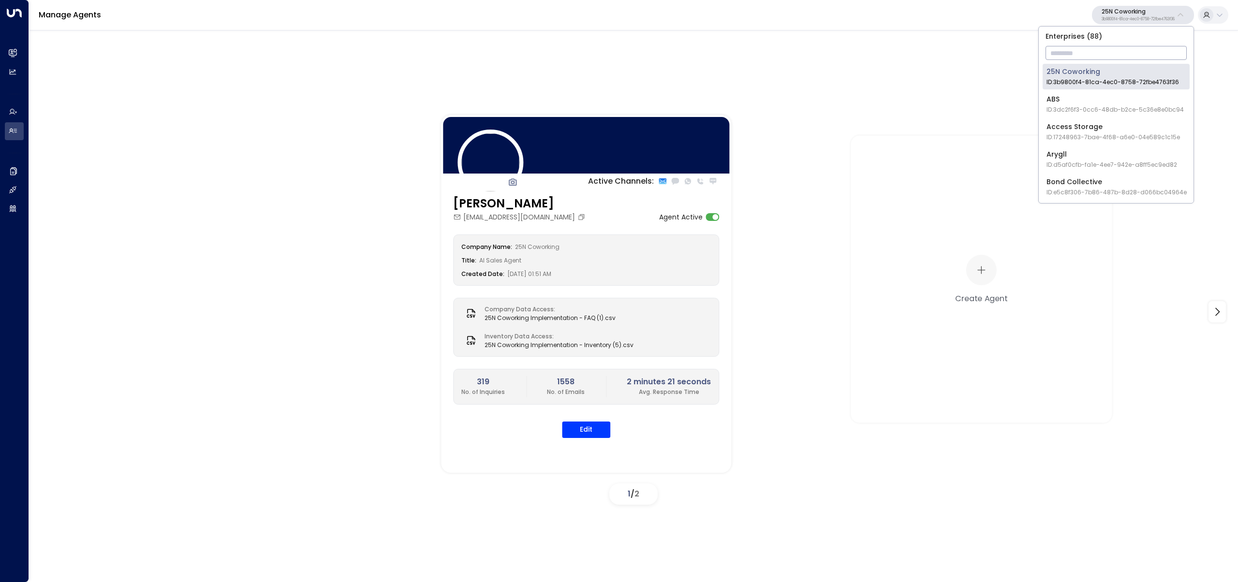
click at [1130, 46] on input "text" at bounding box center [1116, 53] width 141 height 18
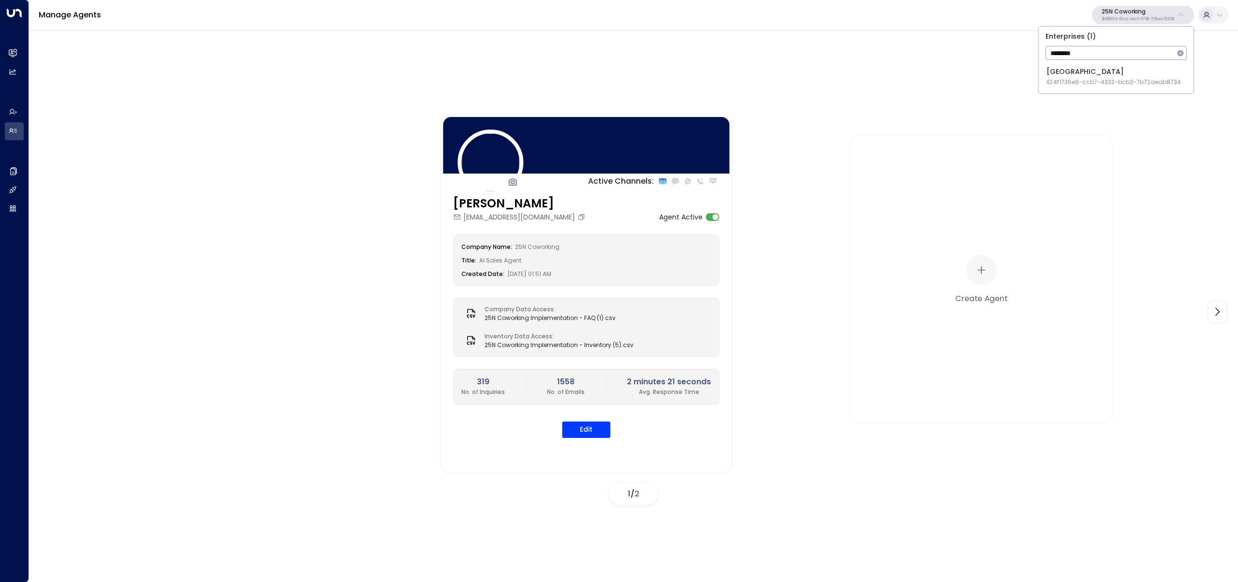
type input "********"
click at [1050, 71] on div "Space Station ID: 4f1736e9-ccb7-4332-bcb2-7b72aeab8734" at bounding box center [1113, 77] width 134 height 20
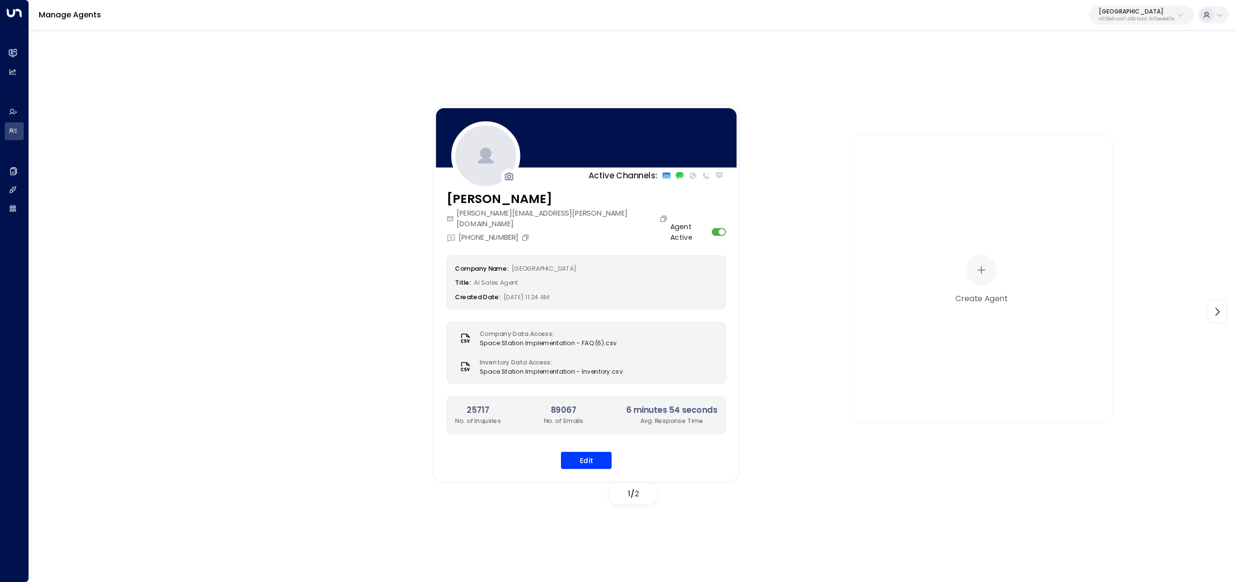
click at [575, 440] on div "Company Name: Space Station Title: AI Sales Agent Created Date: 11/25/2024, 11:…" at bounding box center [587, 362] width 280 height 214
click at [574, 452] on button "Edit" at bounding box center [586, 460] width 51 height 17
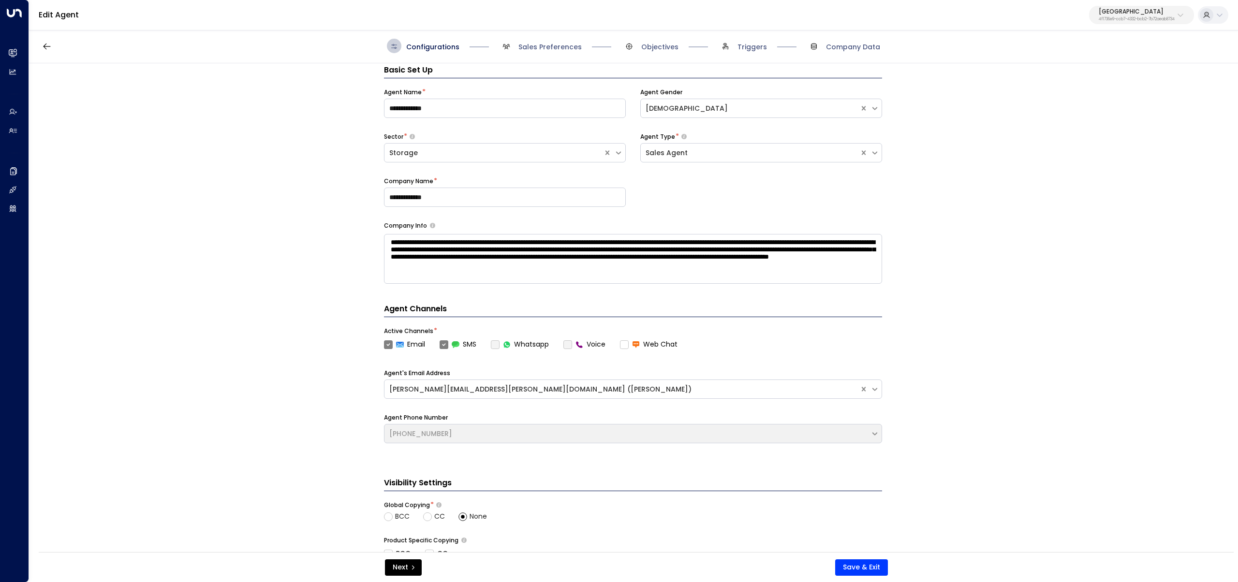
scroll to position [15, 0]
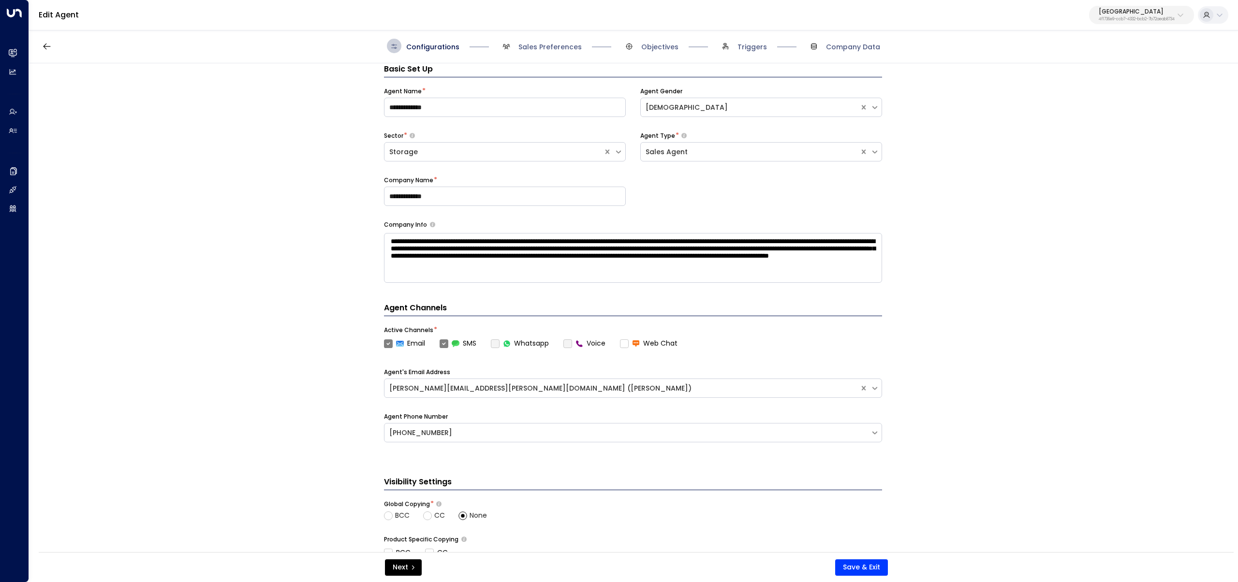
click at [557, 34] on div "Configurations Sales Preferences Objectives Triggers Company Data" at bounding box center [633, 46] width 1209 height 34
click at [559, 46] on span "Sales Preferences" at bounding box center [549, 47] width 63 height 10
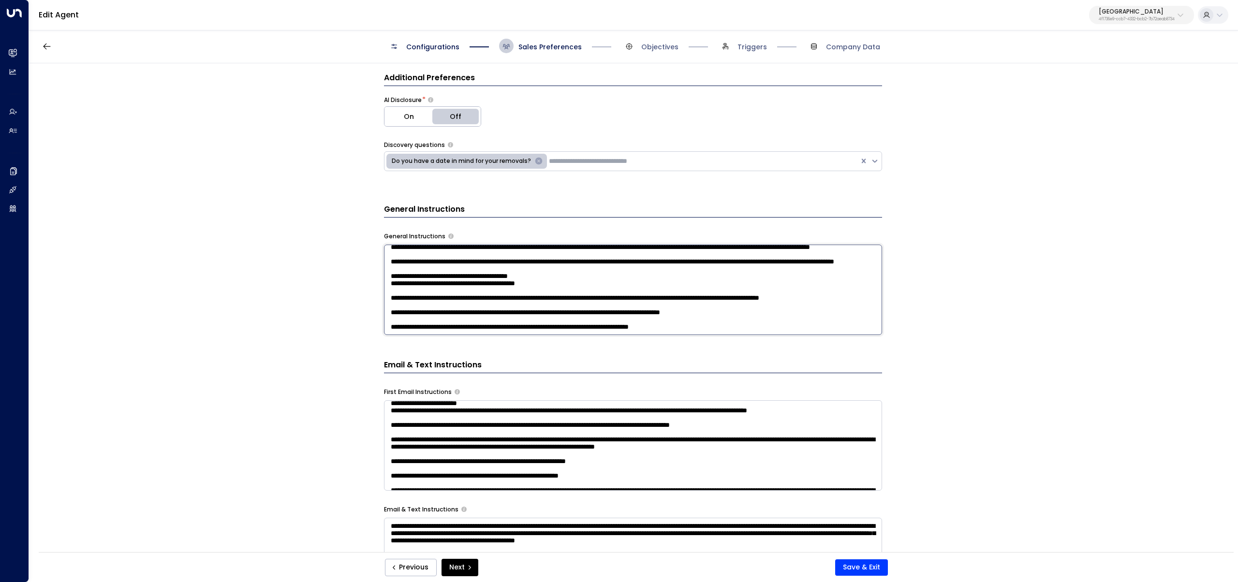
scroll to position [274, 0]
click at [719, 322] on textarea at bounding box center [633, 290] width 498 height 90
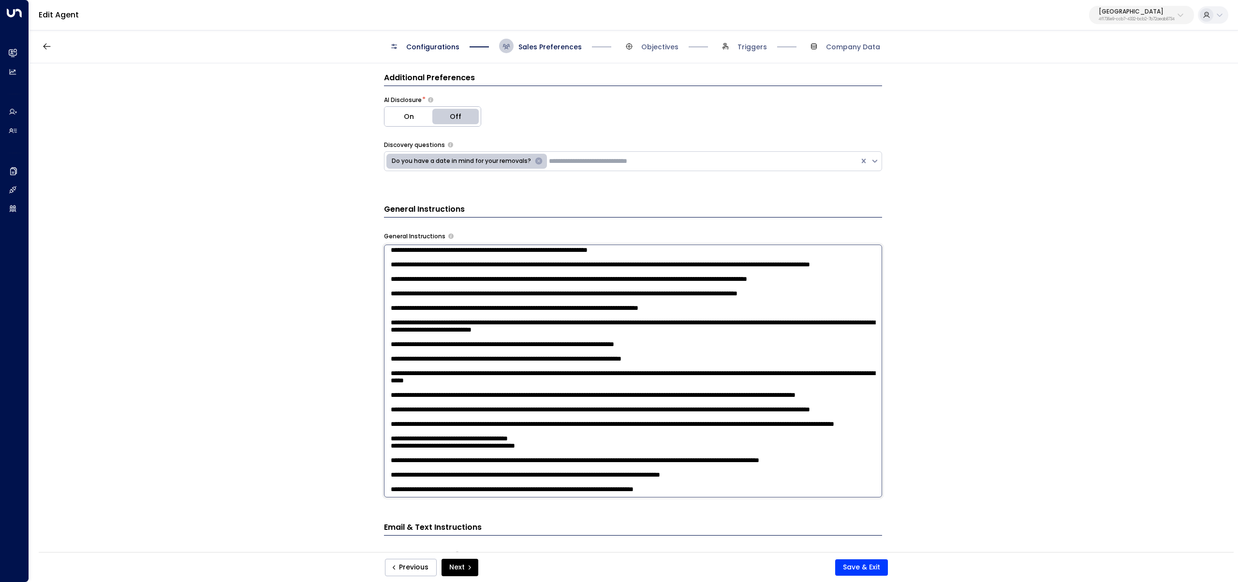
scroll to position [289, 0]
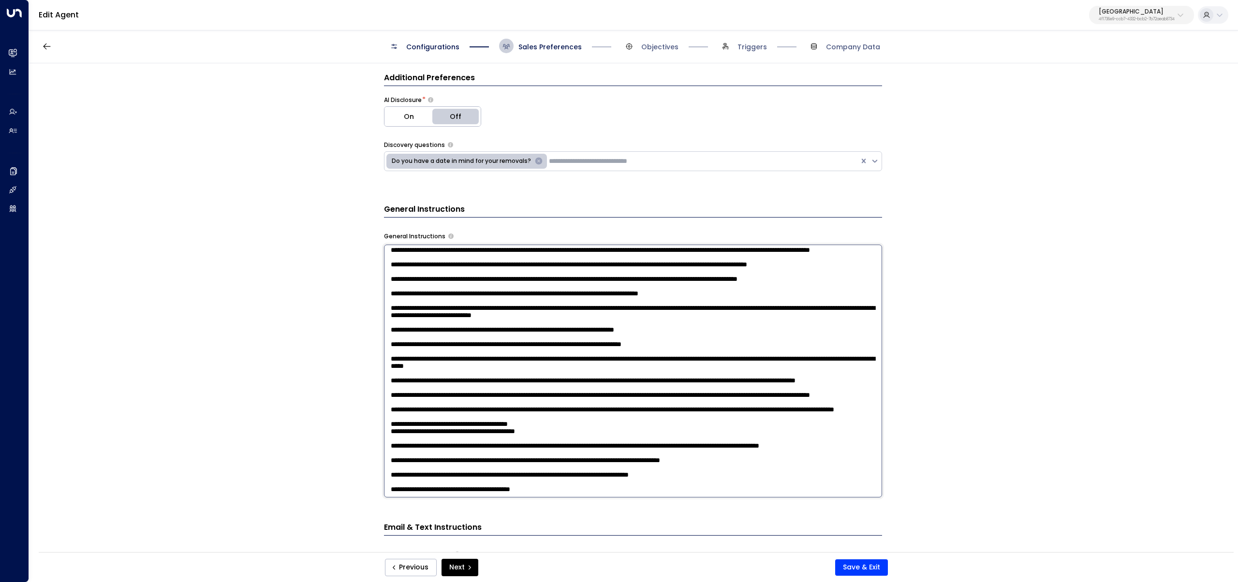
drag, startPoint x: 581, startPoint y: 486, endPoint x: 257, endPoint y: 525, distance: 326.4
click at [257, 526] on div "**********" at bounding box center [633, 310] width 1208 height 495
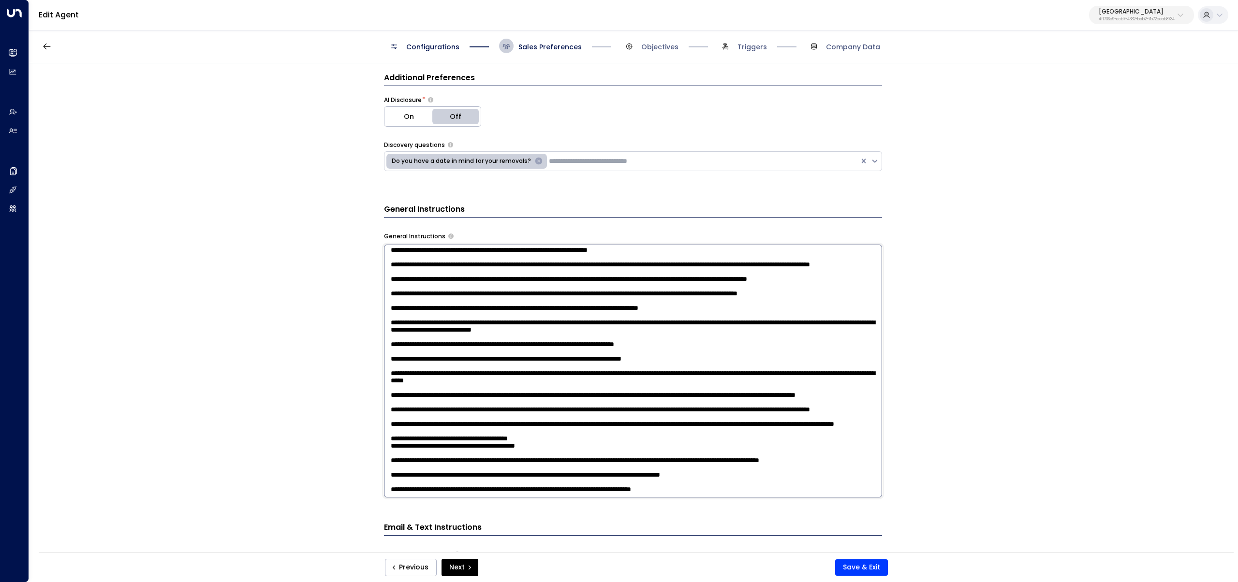
scroll to position [284, 0]
type textarea "**********"
click at [879, 45] on span "Company Data" at bounding box center [853, 47] width 54 height 10
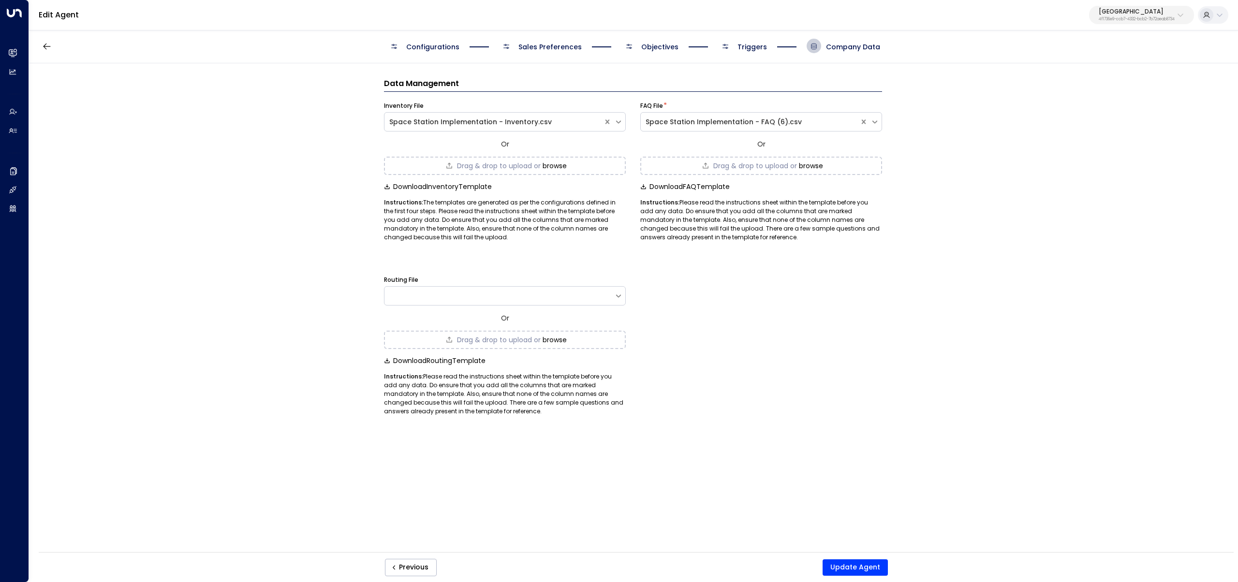
scroll to position [0, 0]
click at [848, 570] on button "Update Agent" at bounding box center [855, 568] width 65 height 16
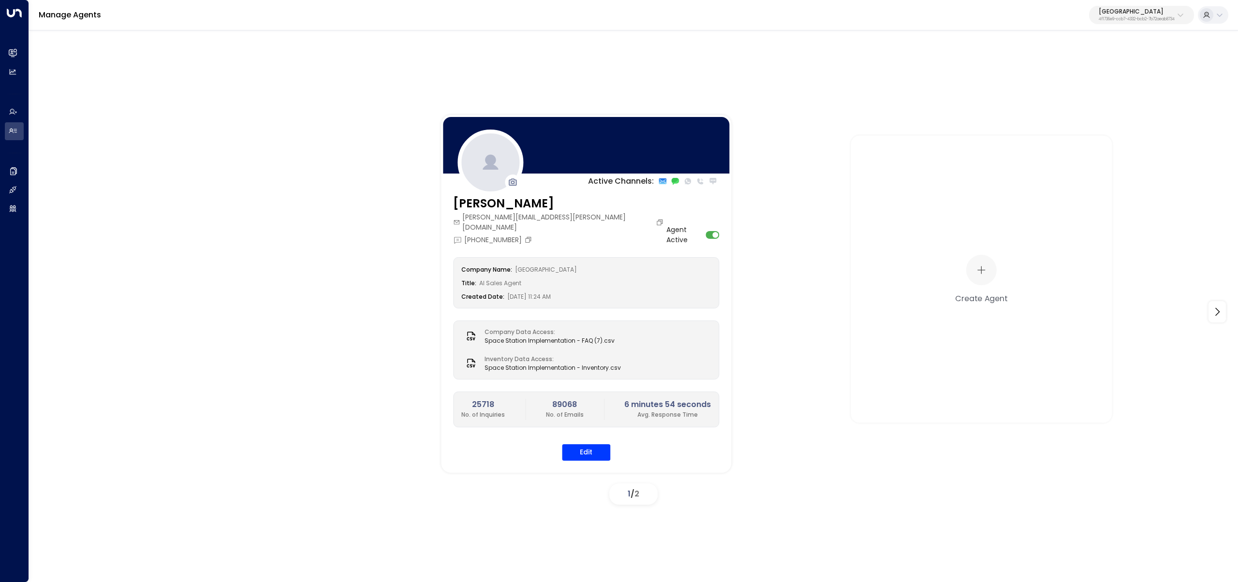
click at [1127, 17] on p "4f1736e9-ccb7-4332-bcb2-7b72aeab8734" at bounding box center [1137, 19] width 76 height 4
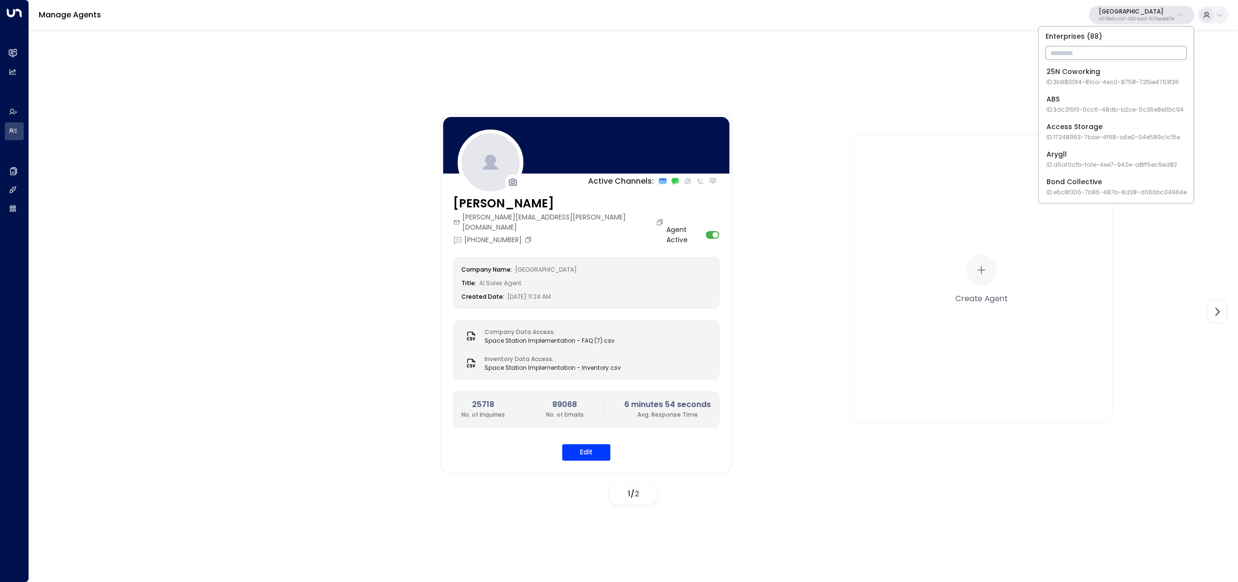
click at [1121, 53] on input "text" at bounding box center [1116, 53] width 141 height 18
type input "**********"
click at [1062, 70] on div "Storage Star ID: bc340fee-f559-48fc-84eb-70f3f6817ad8" at bounding box center [1111, 77] width 130 height 20
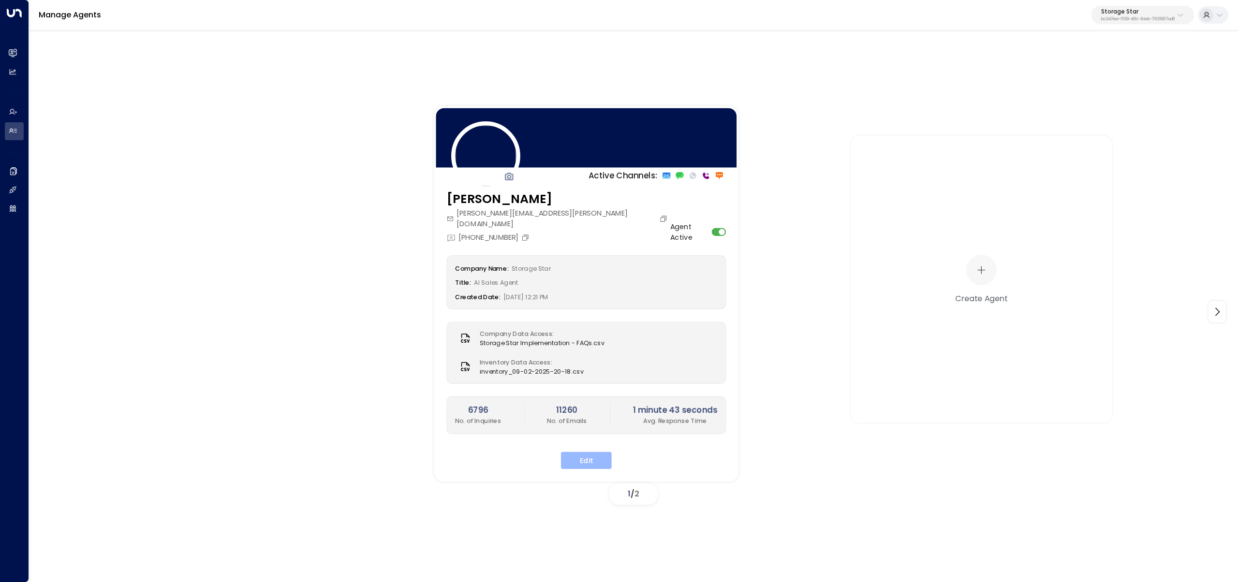
click at [591, 452] on button "Edit" at bounding box center [586, 460] width 51 height 17
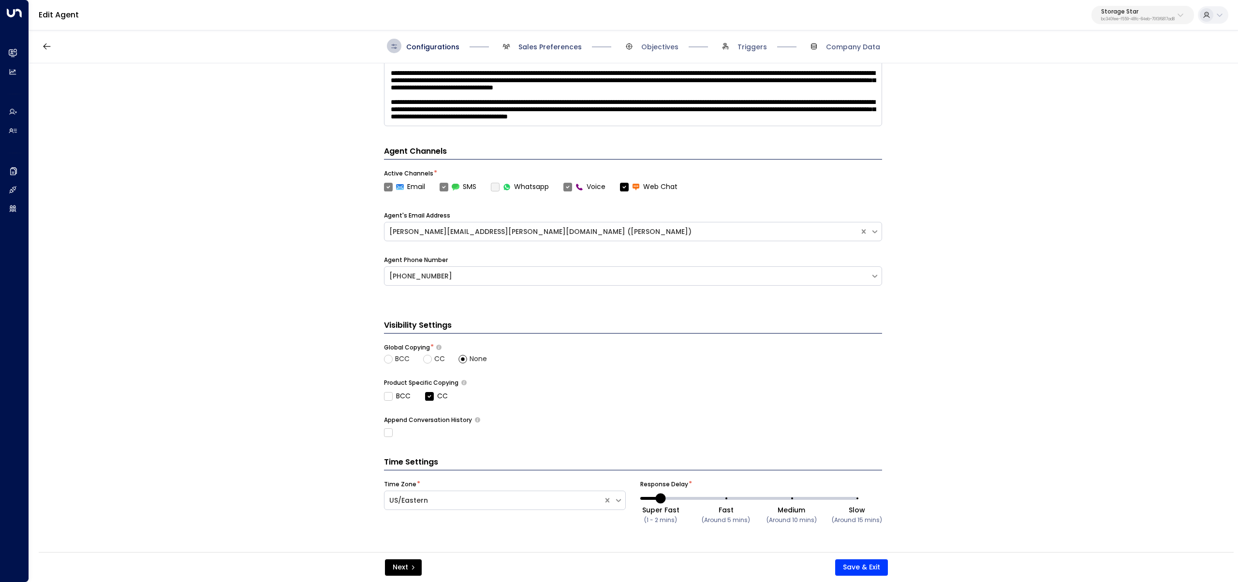
click at [533, 46] on span "Sales Preferences" at bounding box center [549, 47] width 63 height 10
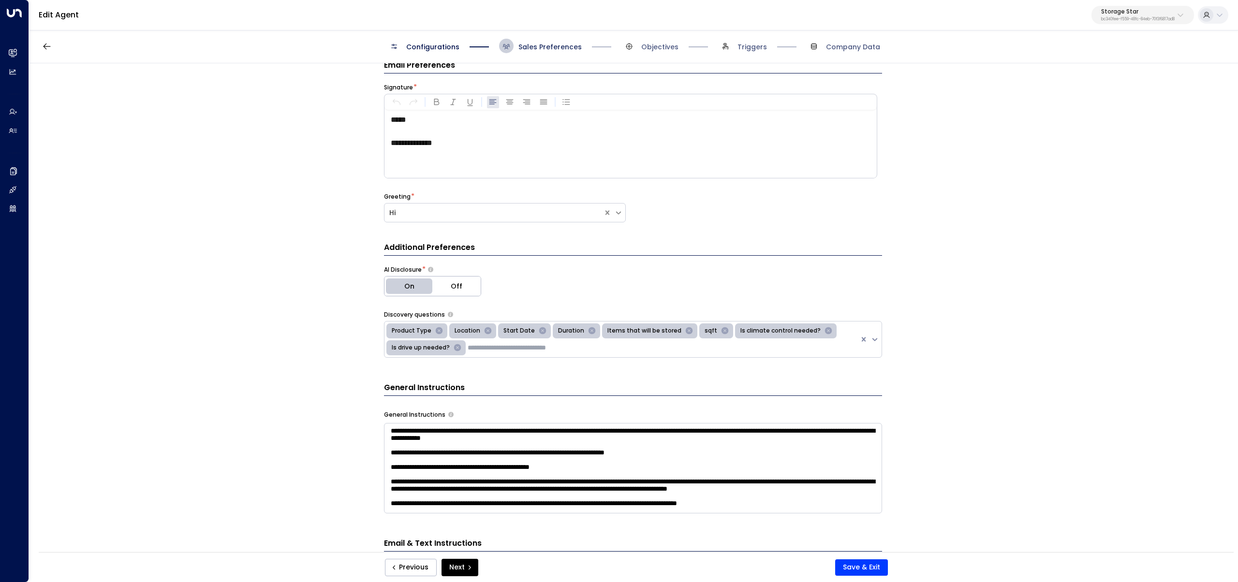
scroll to position [15, 0]
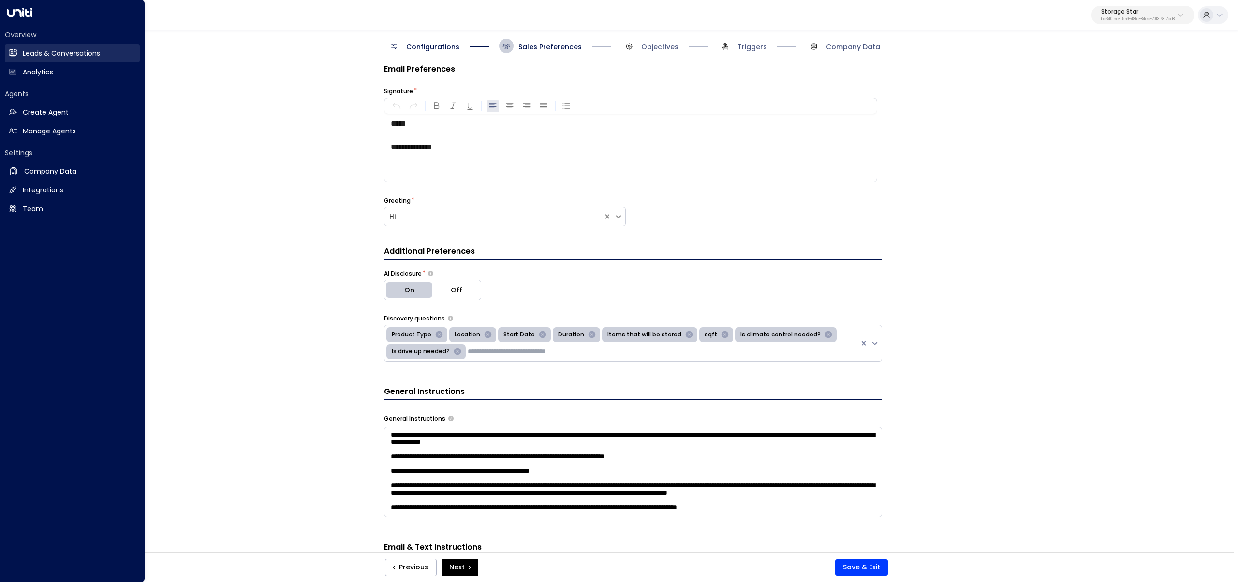
click at [13, 57] on icon at bounding box center [14, 53] width 6 height 8
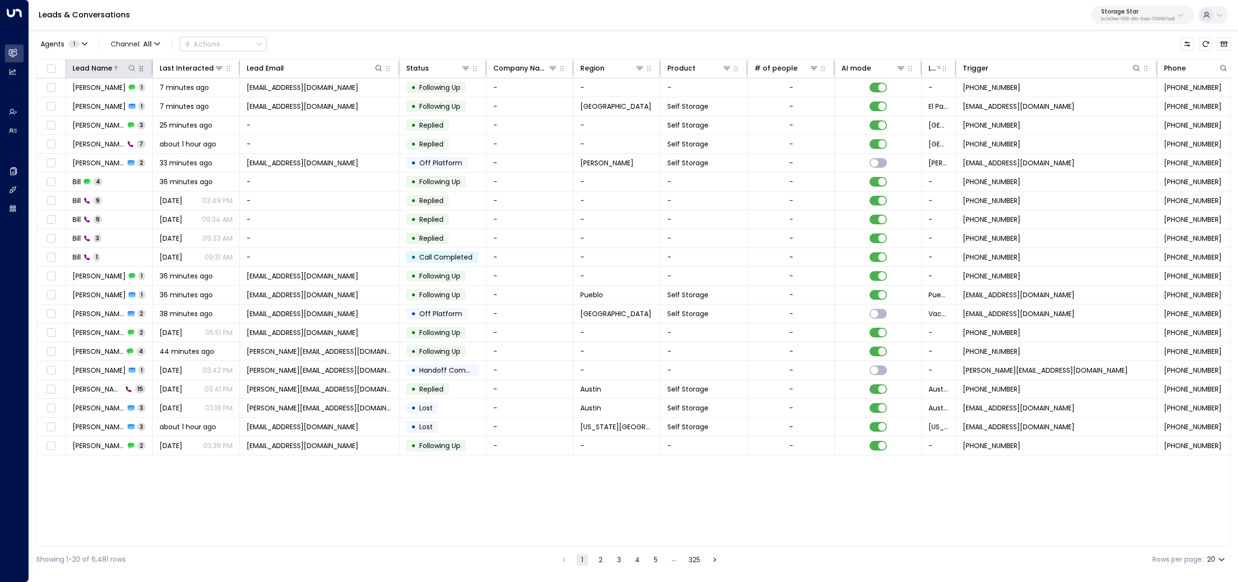
click at [134, 69] on icon at bounding box center [132, 68] width 8 height 8
type input "*******"
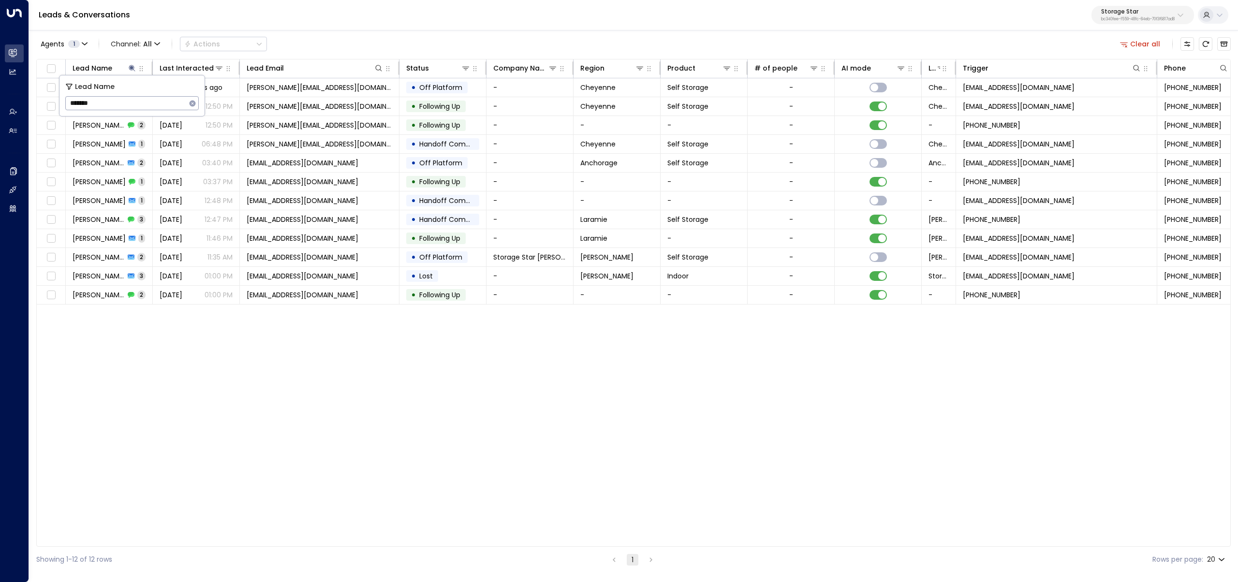
click at [408, 39] on div "Agents 1 Channel: All Actions Clear all" at bounding box center [633, 44] width 1194 height 20
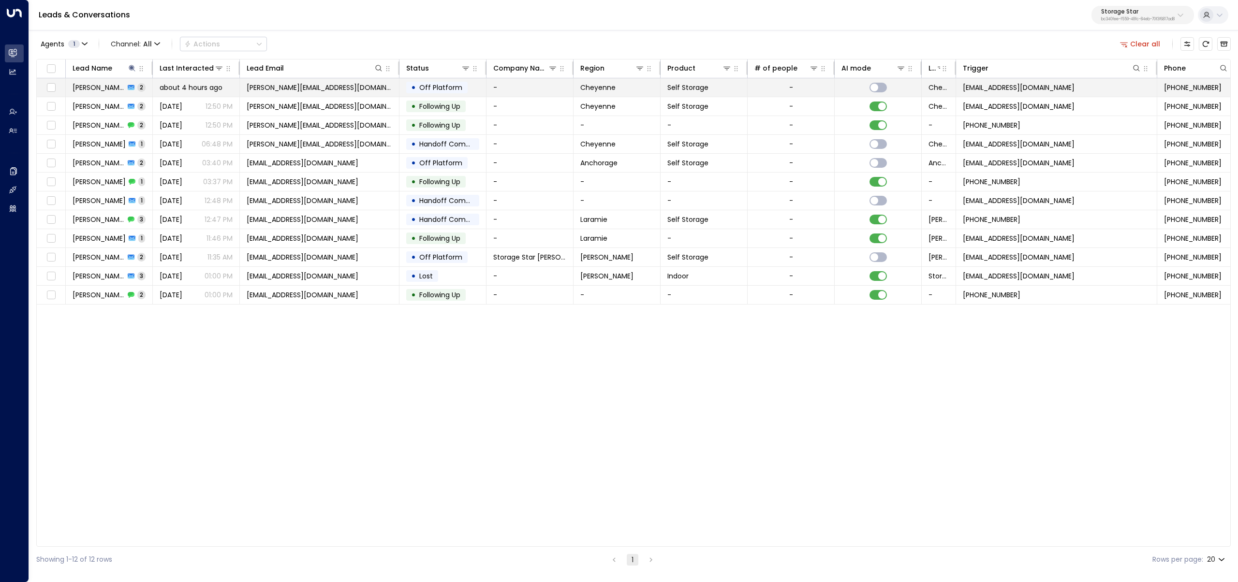
click at [102, 90] on span "[PERSON_NAME]" at bounding box center [99, 88] width 52 height 10
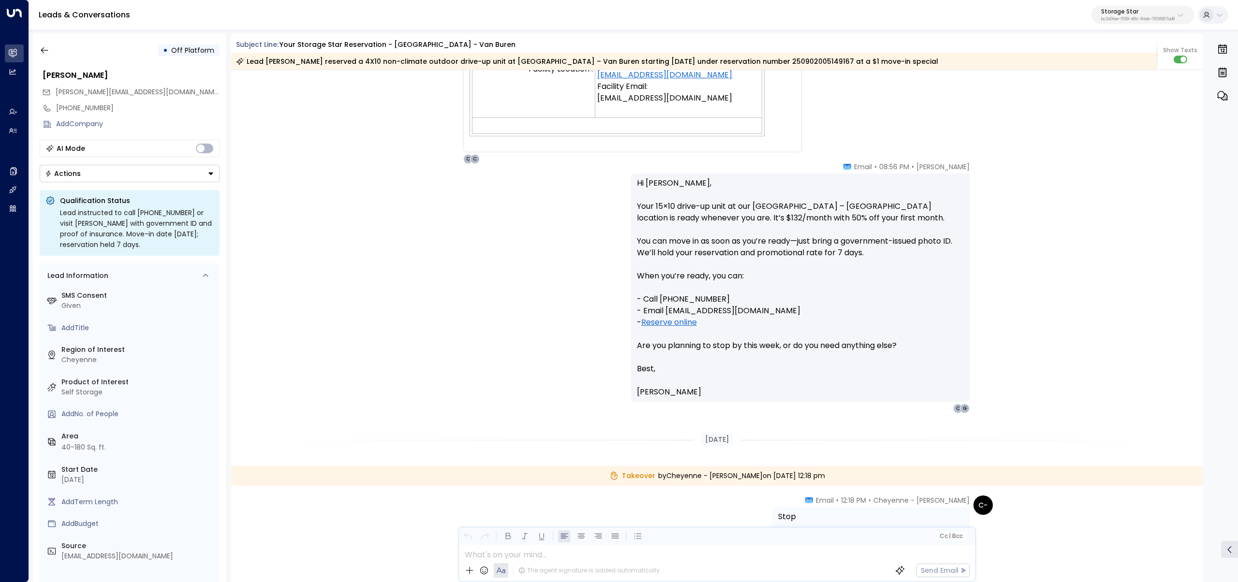
scroll to position [1489, 0]
click at [38, 53] on button "button" at bounding box center [44, 50] width 17 height 17
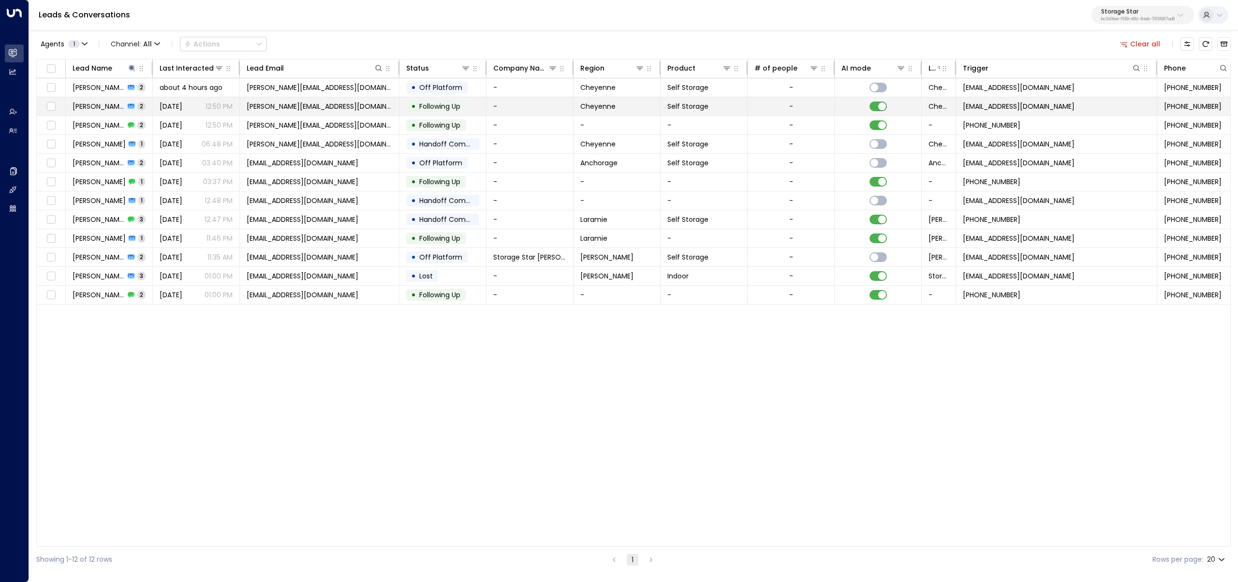
click at [145, 107] on td "Garrett Lake 2" at bounding box center [109, 106] width 87 height 18
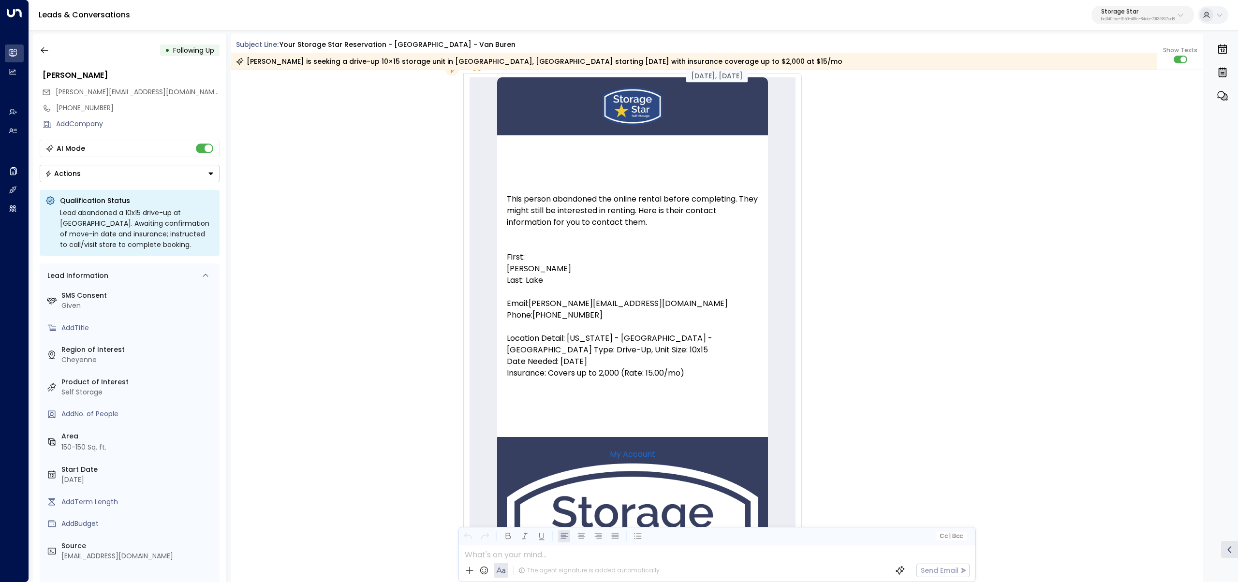
scroll to position [56, 0]
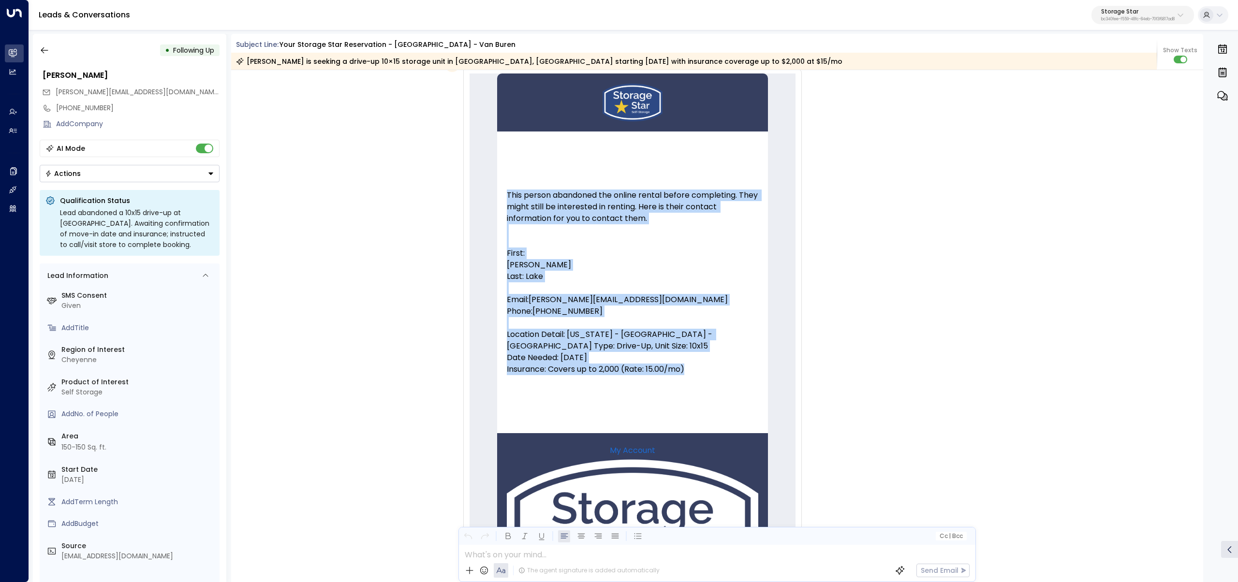
drag, startPoint x: 687, startPoint y: 365, endPoint x: 503, endPoint y: 367, distance: 183.8
click at [503, 367] on td "This person abandoned the online rental before completing. They might still be …" at bounding box center [632, 283] width 271 height 302
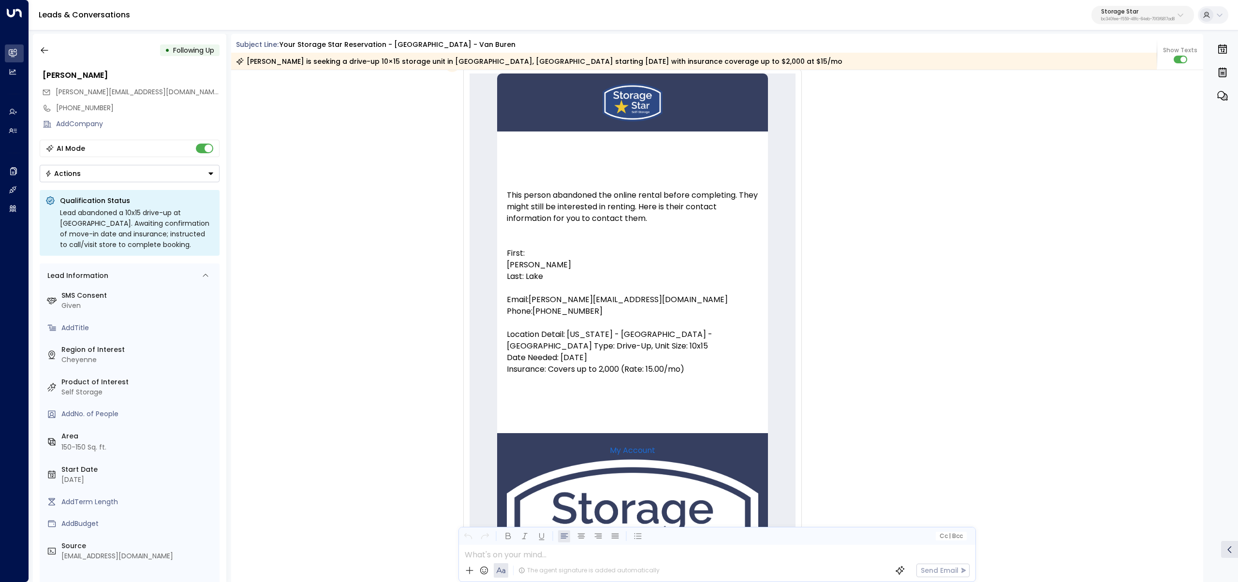
click at [507, 367] on p "Insurance: Covers up to 2,000 (Rate: 15.00/mo)" at bounding box center [632, 370] width 251 height 12
drag, startPoint x: 502, startPoint y: 369, endPoint x: 664, endPoint y: 378, distance: 162.2
click at [645, 377] on td "This person abandoned the online rental before completing. They might still be …" at bounding box center [632, 283] width 271 height 302
click at [664, 379] on td "This person abandoned the online rental before completing. They might still be …" at bounding box center [632, 283] width 271 height 302
drag, startPoint x: 684, startPoint y: 370, endPoint x: 505, endPoint y: 370, distance: 178.4
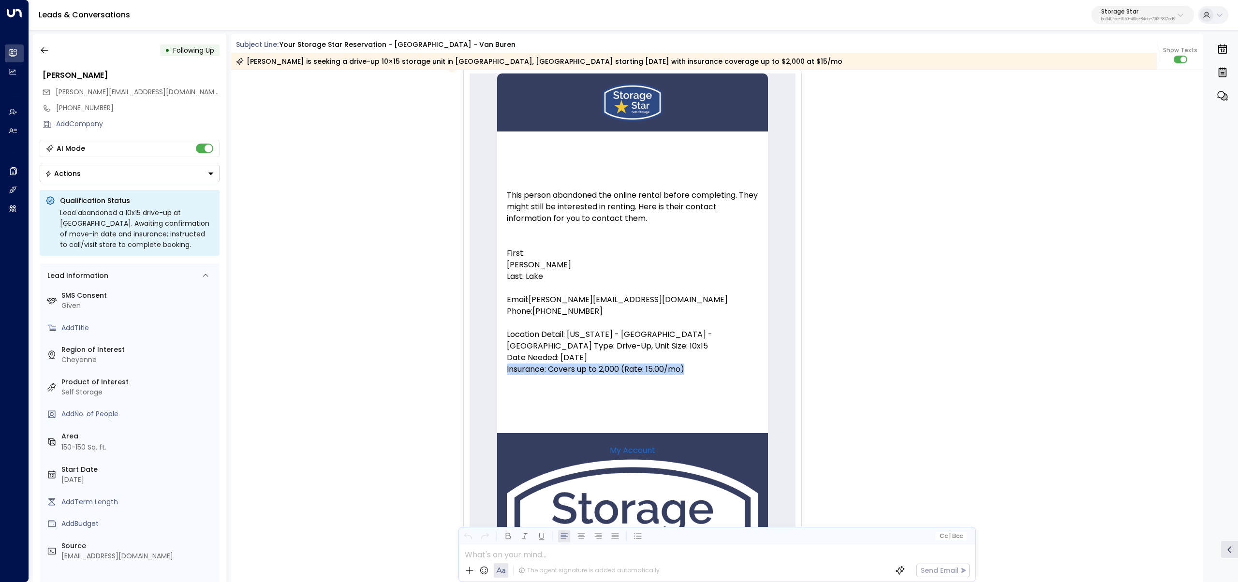
click at [507, 370] on p "Insurance: Covers up to 2,000 (Rate: 15.00/mo)" at bounding box center [632, 370] width 251 height 12
click at [362, 281] on div "Trigger Email • • 07:49 PM • Email This person abandoned the online rental befo…" at bounding box center [717, 352] width 973 height 589
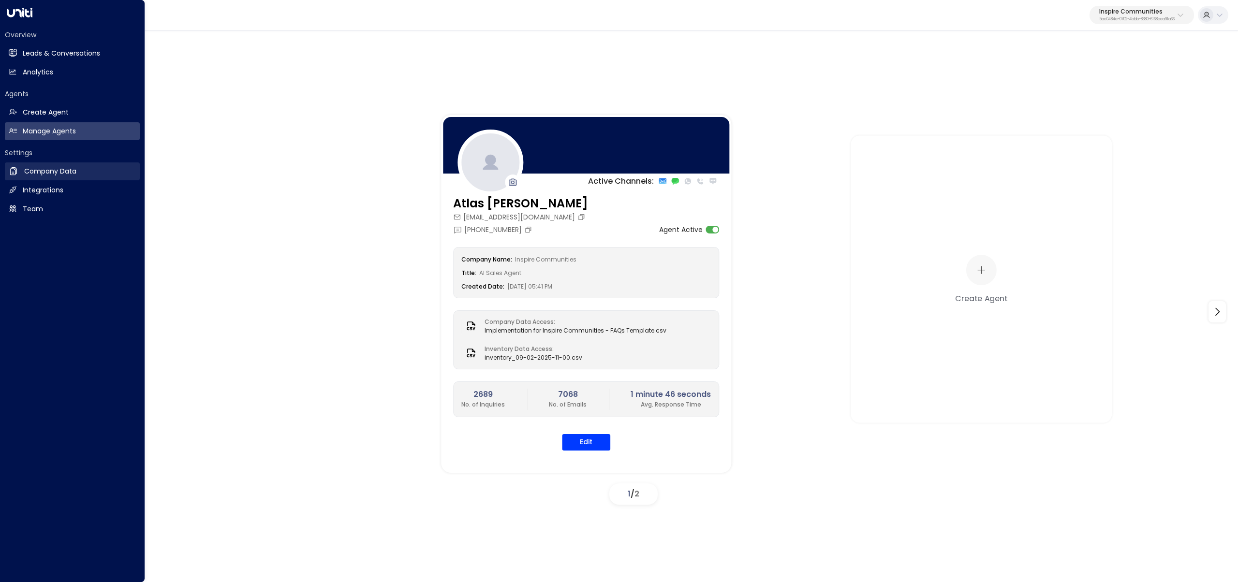
click at [41, 174] on h2 "Company Data" at bounding box center [50, 171] width 52 height 10
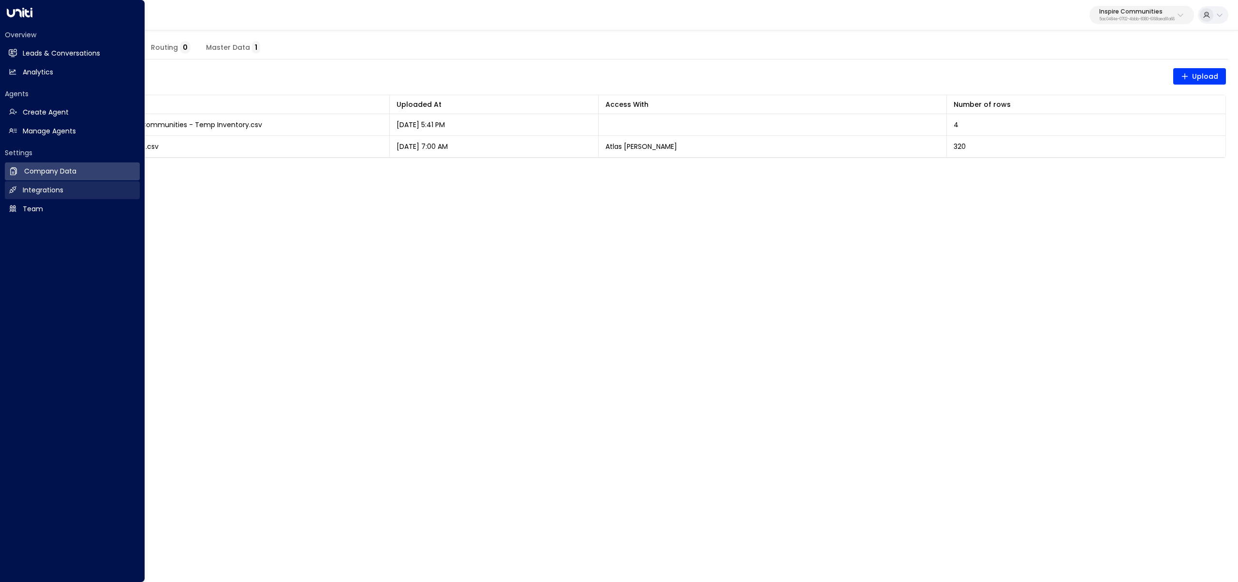
click at [61, 185] on h2 "Integrations" at bounding box center [43, 190] width 41 height 10
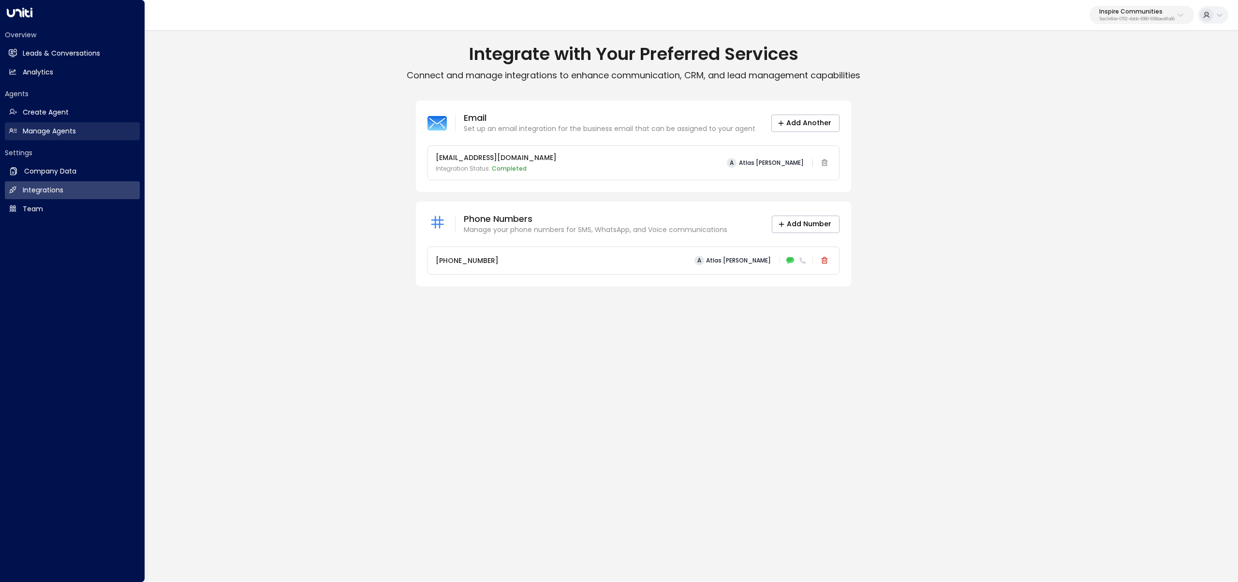
click at [45, 129] on h2 "Manage Agents" at bounding box center [49, 131] width 53 height 10
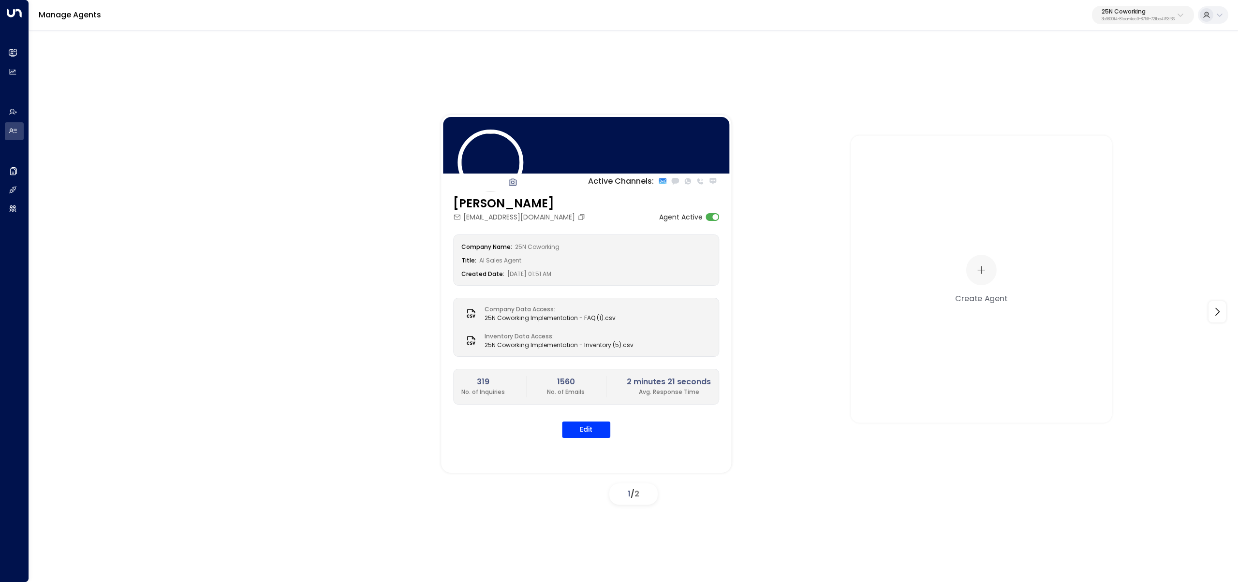
click at [1144, 7] on button "25N Coworking 3b9800f4-81ca-4ec0-8758-72fbe4763f36" at bounding box center [1143, 15] width 102 height 18
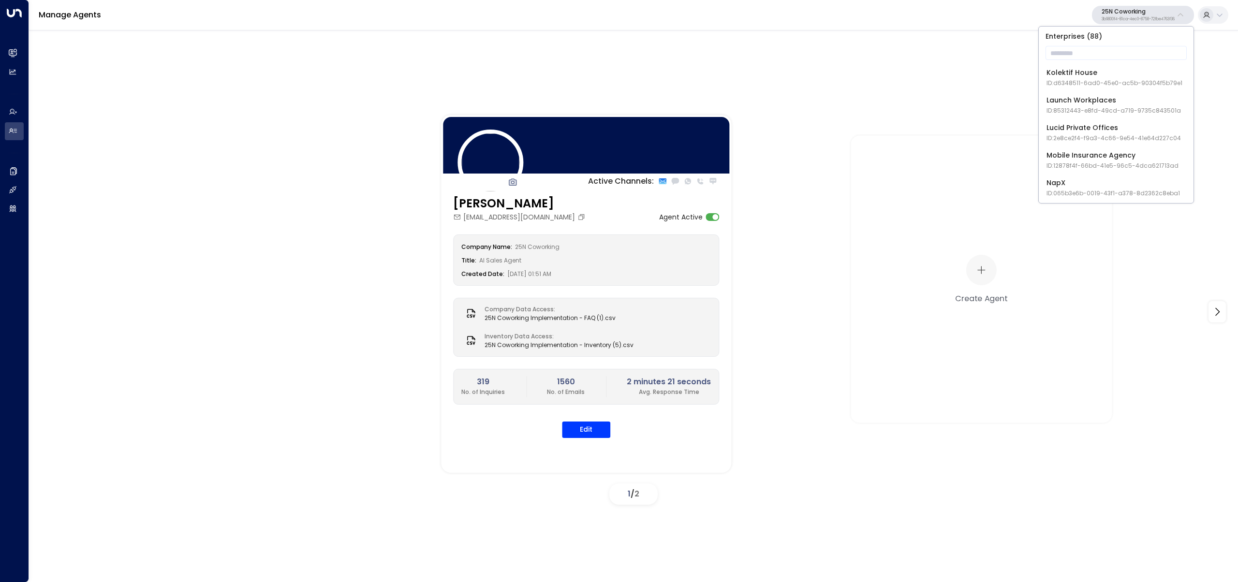
scroll to position [869, 0]
click at [1138, 100] on span "ID: 85312443-e8fd-49cd-a719-9735c843501a" at bounding box center [1113, 95] width 134 height 9
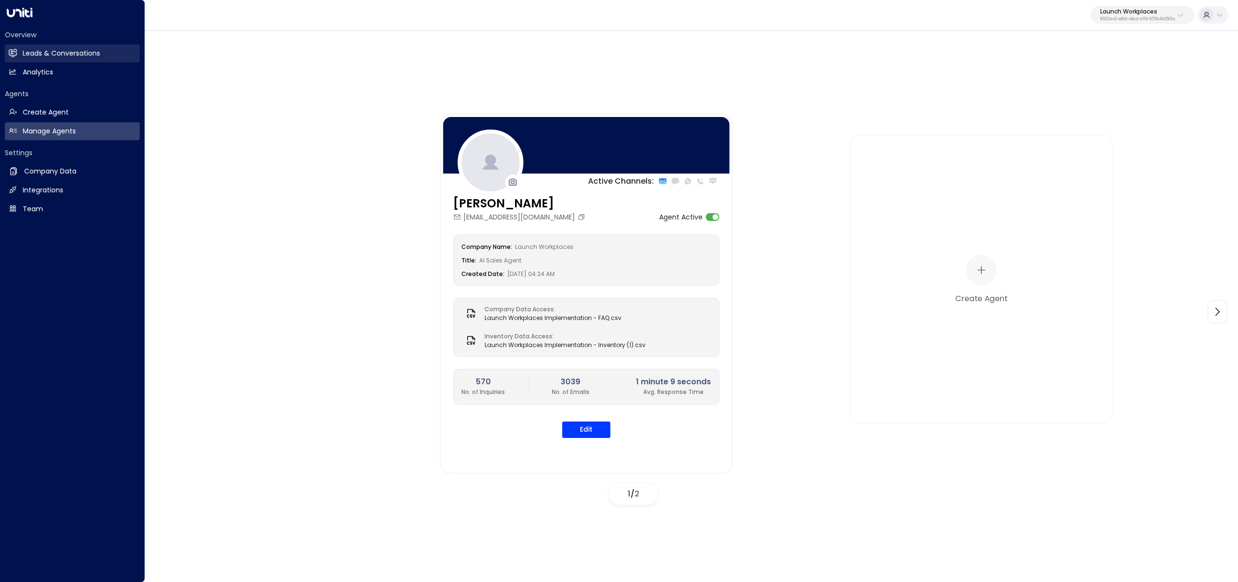
click at [20, 59] on link "Leads & Conversations Leads & Conversations" at bounding box center [72, 53] width 135 height 18
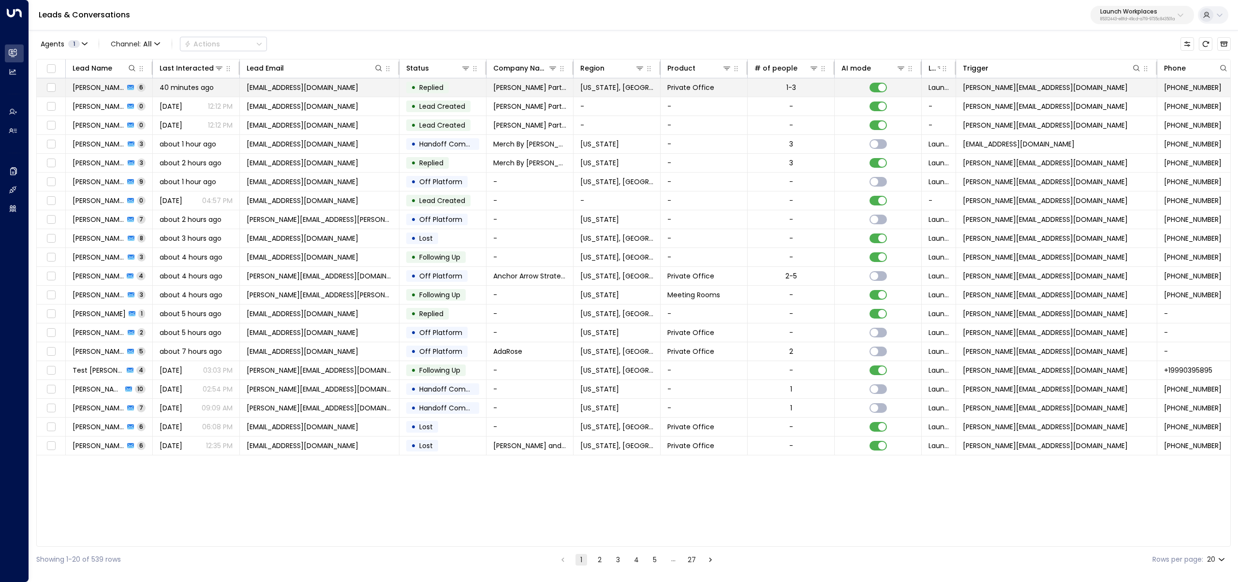
click at [234, 89] on td "40 minutes ago" at bounding box center [196, 87] width 87 height 18
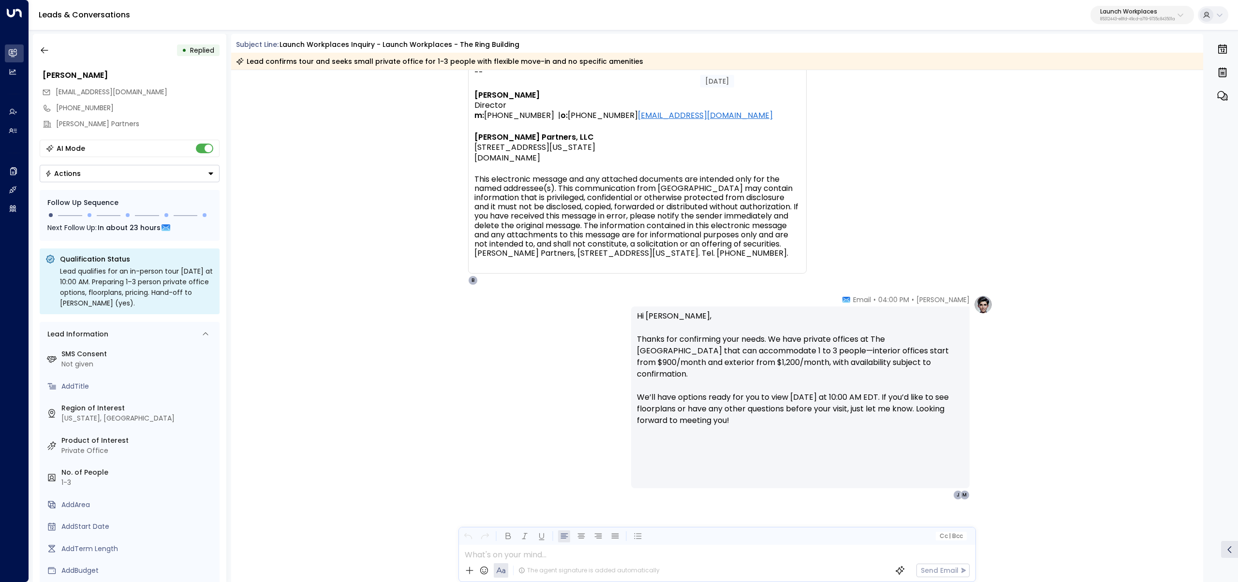
scroll to position [1959, 0]
click at [1128, 18] on p "85312443-e8fd-49cd-a719-9735c843501a" at bounding box center [1137, 19] width 74 height 4
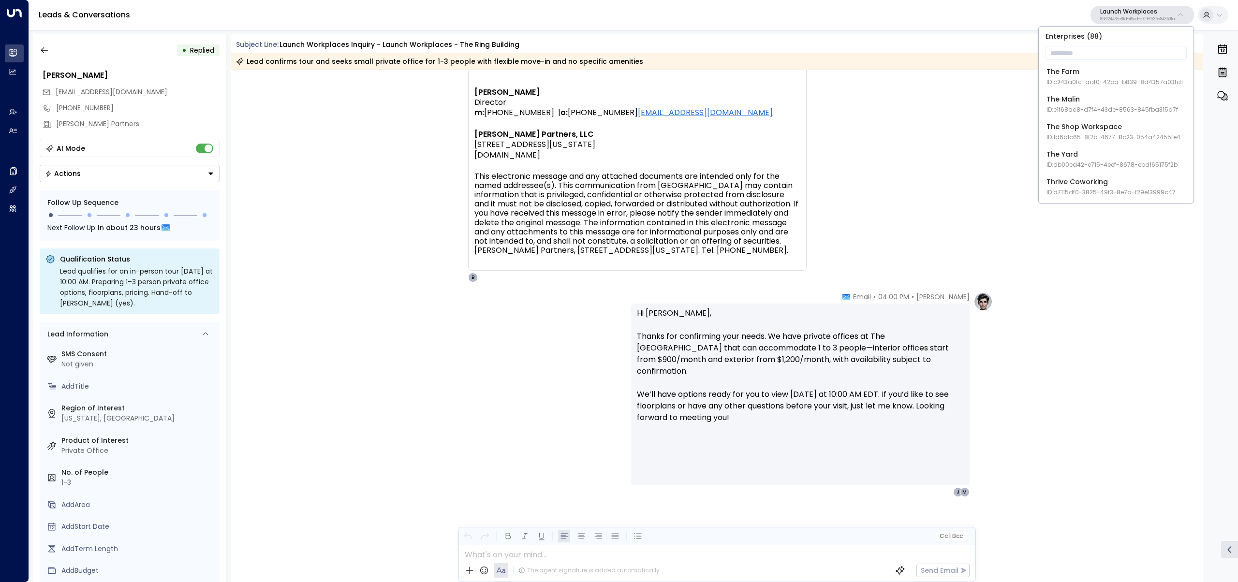
scroll to position [1764, 0]
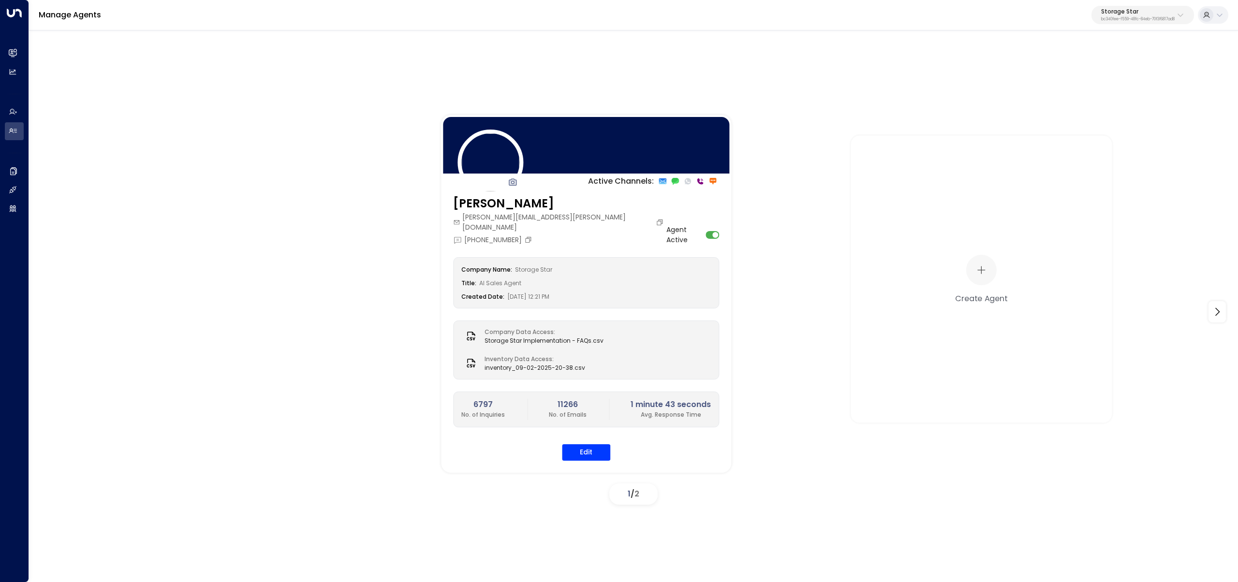
click at [1104, 21] on p "bc340fee-f559-48fc-84eb-70f3f6817ad8" at bounding box center [1138, 19] width 74 height 4
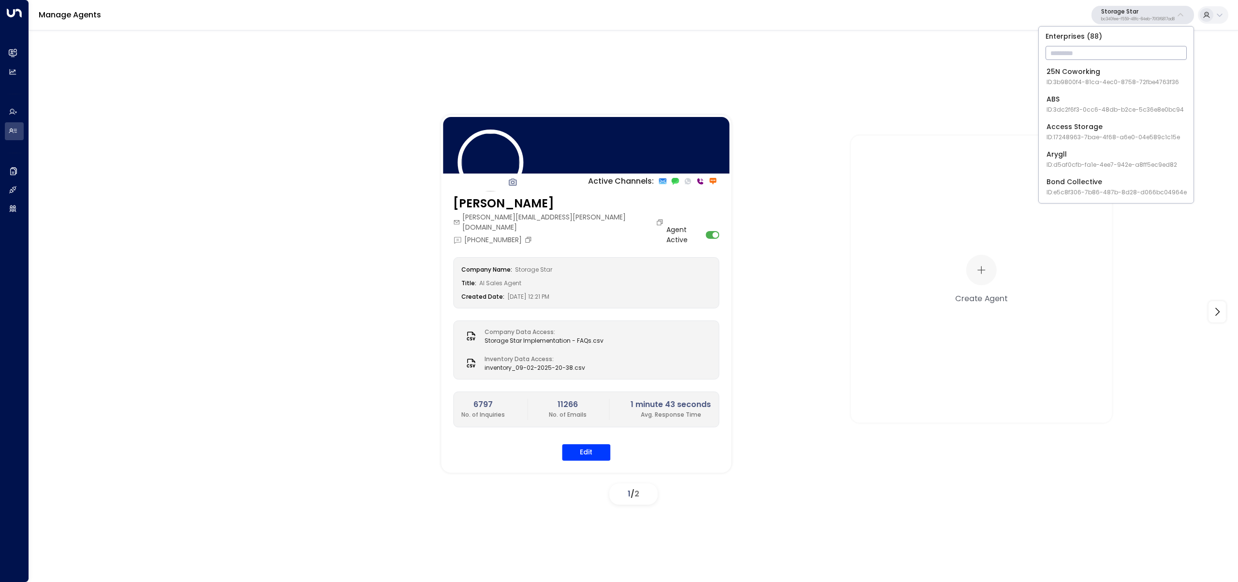
click at [1111, 53] on input "text" at bounding box center [1116, 53] width 141 height 18
type input "*********"
click at [1162, 165] on span "ID: 55add3b1-1b83-41a7-91ae-b657300f4a1a" at bounding box center [1119, 165] width 147 height 9
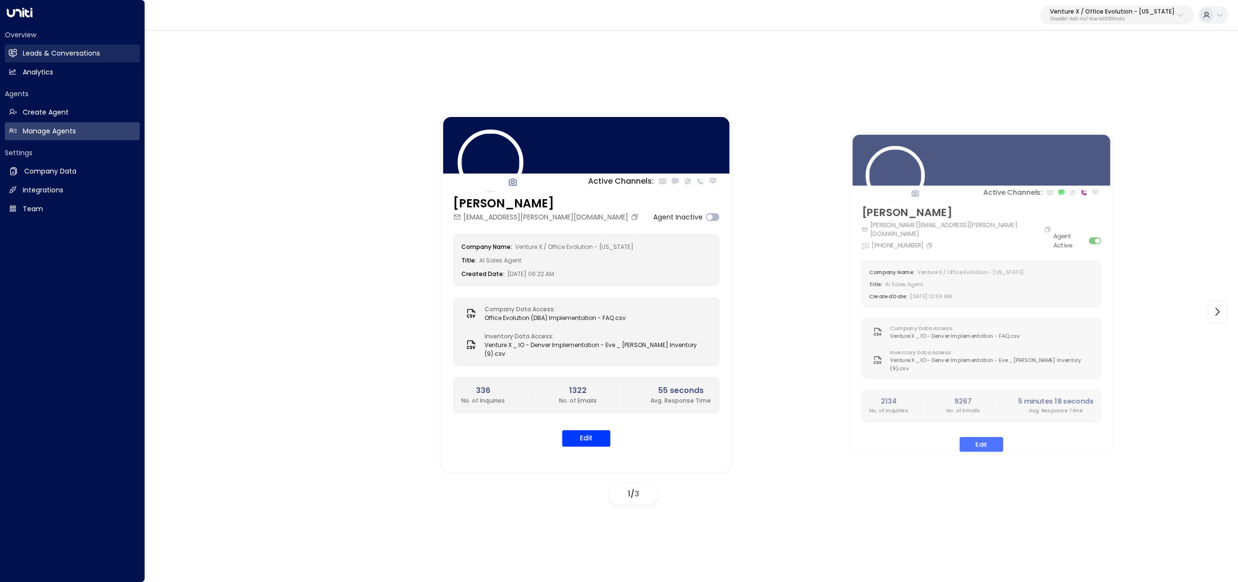
click at [9, 53] on icon at bounding box center [13, 53] width 8 height 8
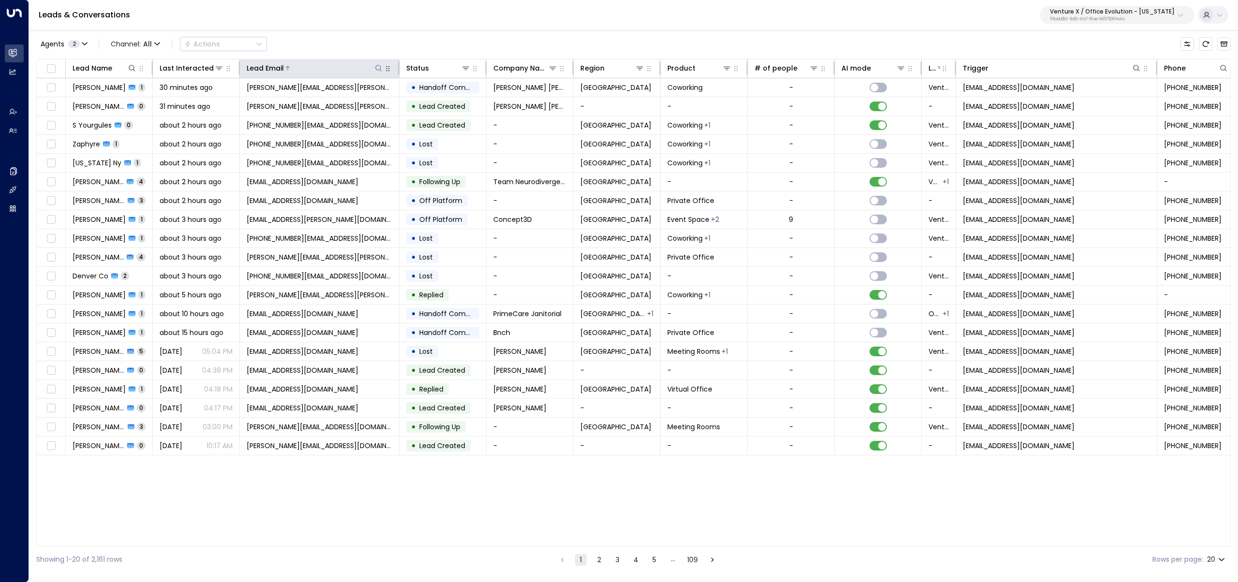
click at [381, 65] on icon at bounding box center [379, 68] width 8 height 8
type input "**********"
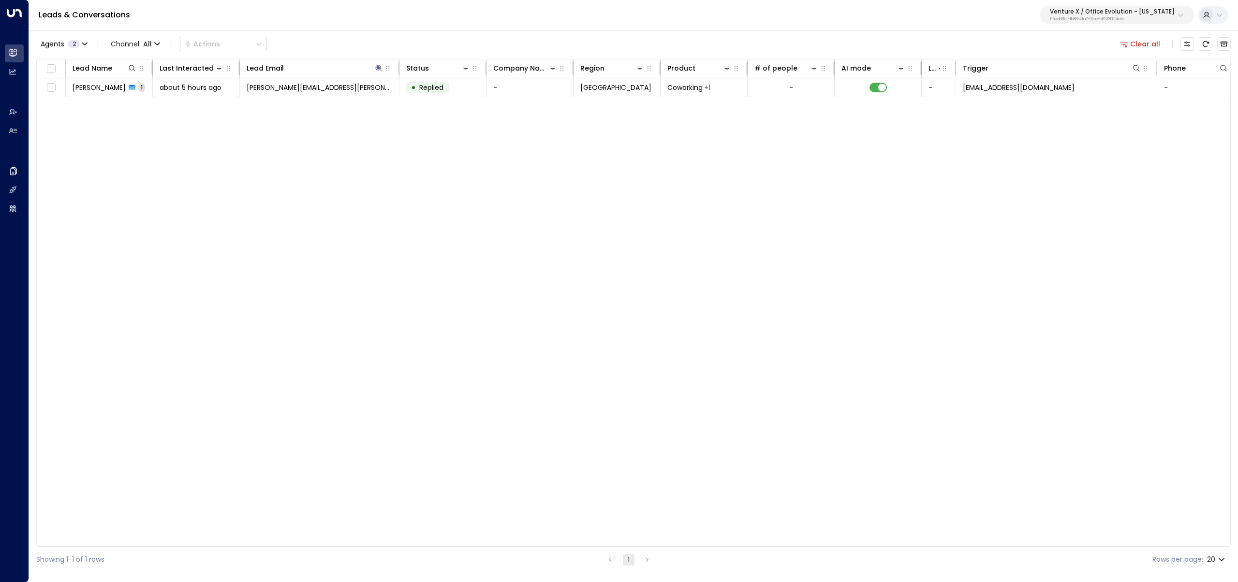
click at [198, 177] on div "Lead Name Last Interacted Lead Email Status Company Name Region Product # of pe…" at bounding box center [633, 303] width 1194 height 488
click at [202, 96] on td "about 5 hours ago" at bounding box center [196, 87] width 87 height 18
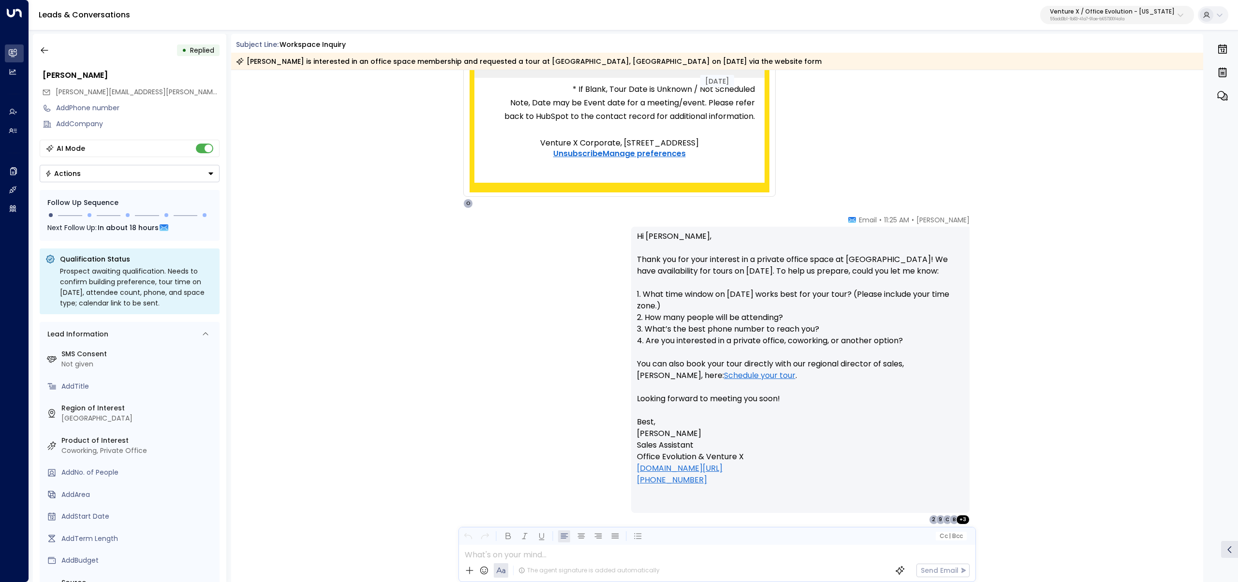
scroll to position [504, 0]
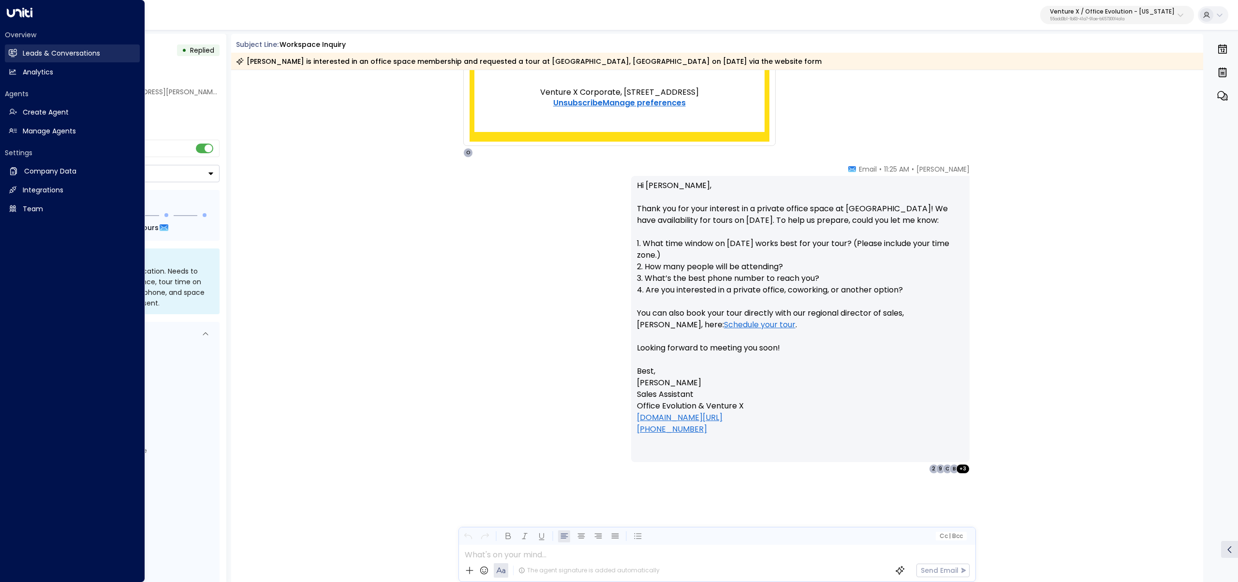
click at [49, 57] on h2 "Leads & Conversations" at bounding box center [61, 53] width 77 height 10
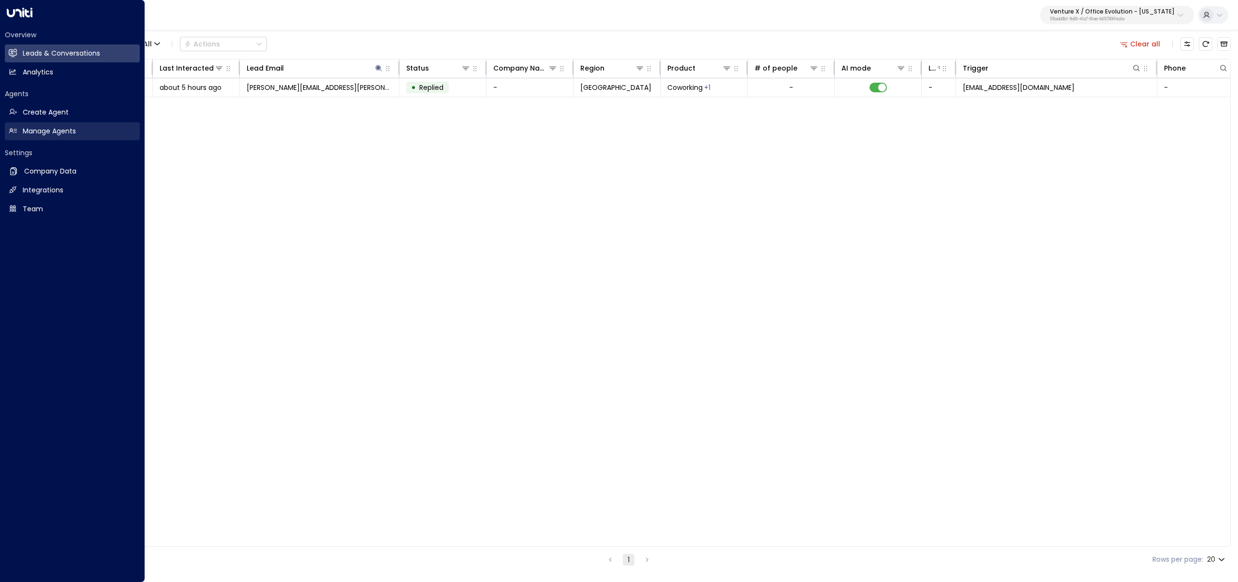
click at [24, 125] on link "Manage Agents Manage Agents" at bounding box center [72, 131] width 135 height 18
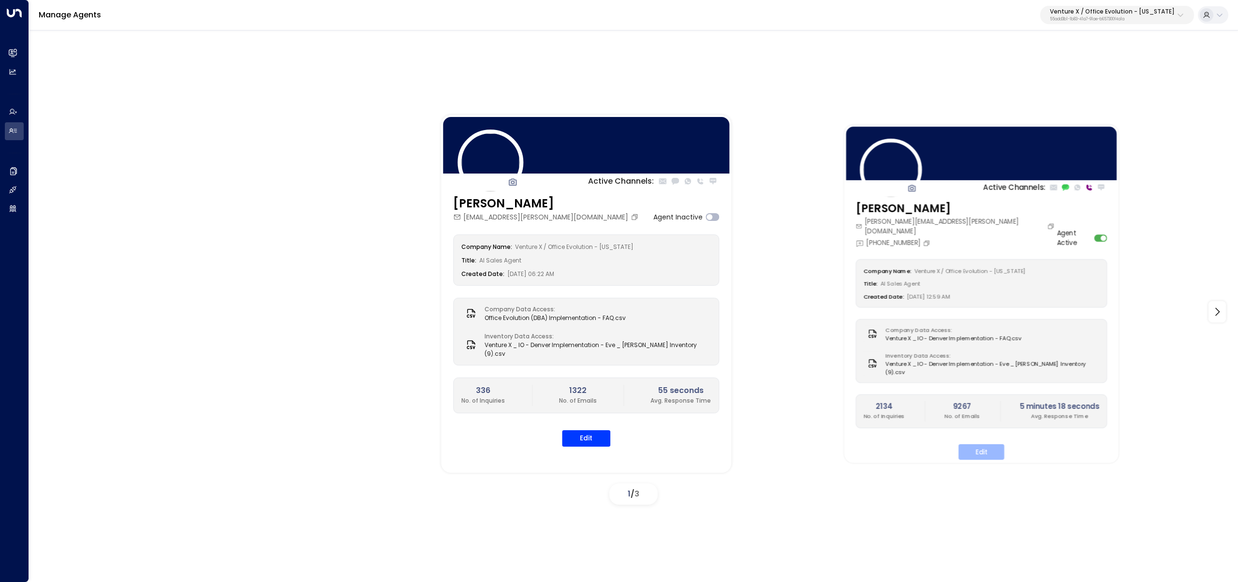
click at [992, 444] on button "Edit" at bounding box center [981, 451] width 46 height 15
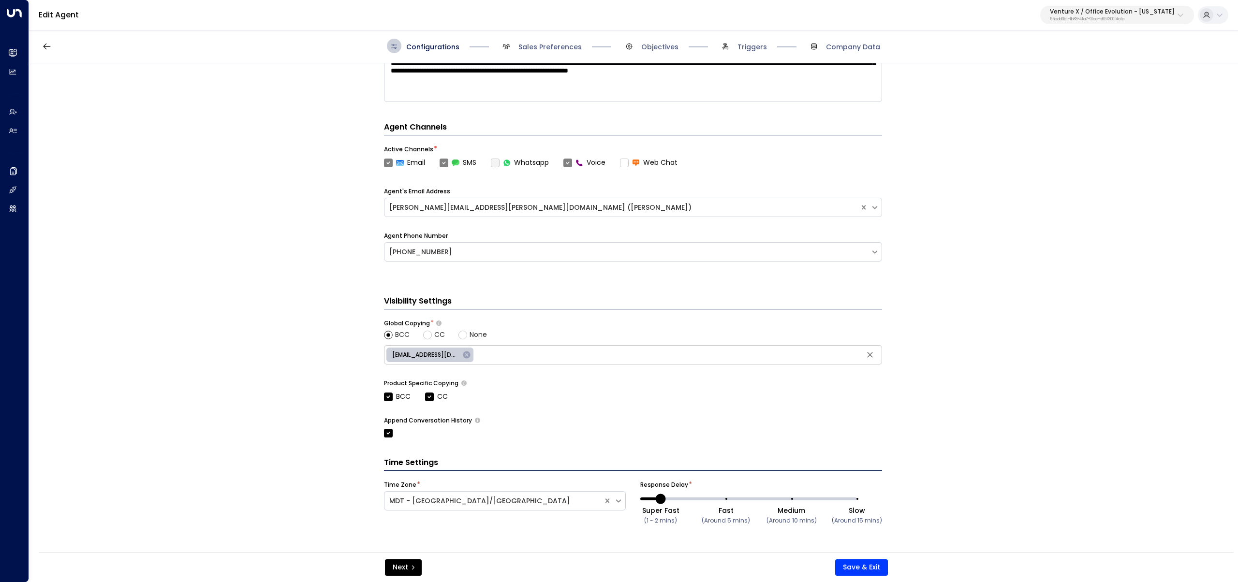
scroll to position [236, 0]
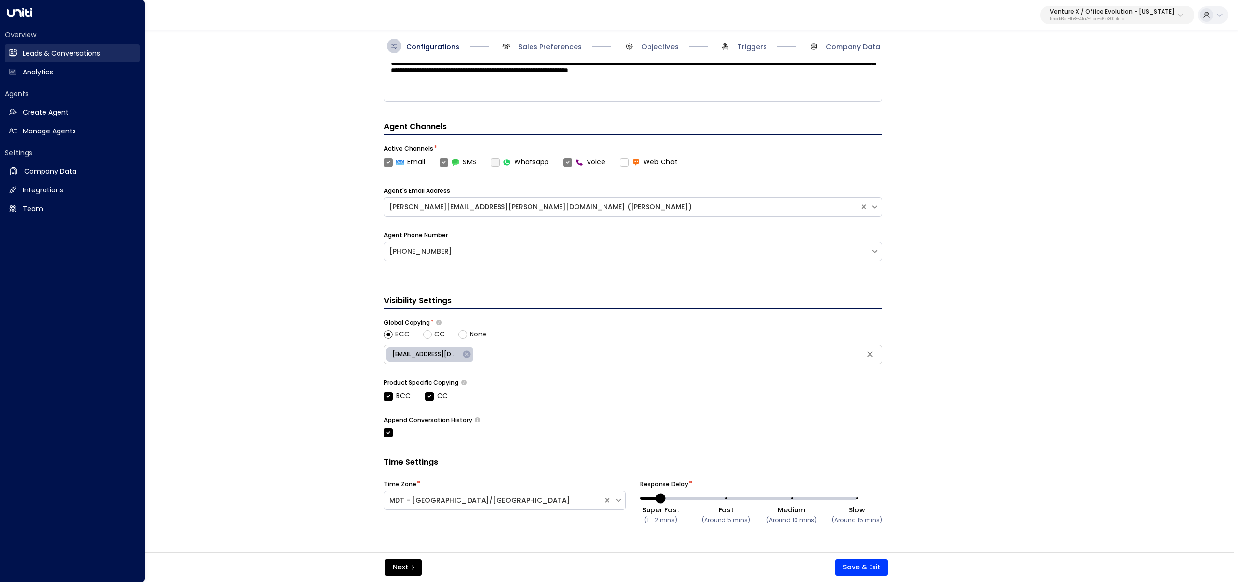
click at [16, 51] on icon at bounding box center [13, 53] width 8 height 8
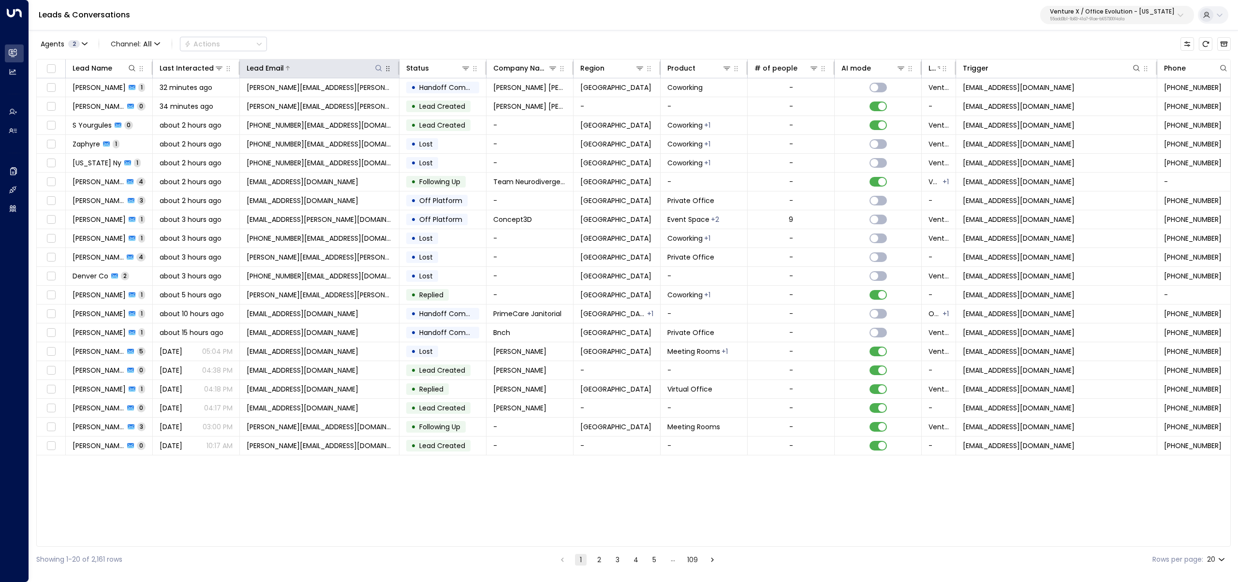
click at [381, 66] on icon at bounding box center [379, 68] width 8 height 8
type input "**********"
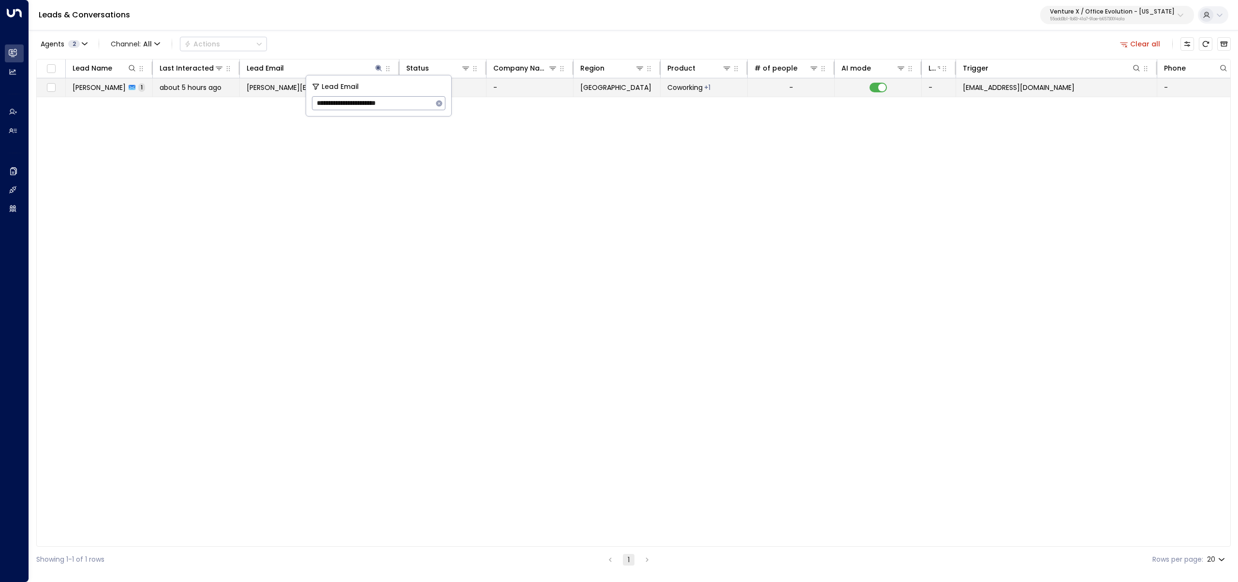
click at [200, 86] on span "about 5 hours ago" at bounding box center [191, 88] width 62 height 10
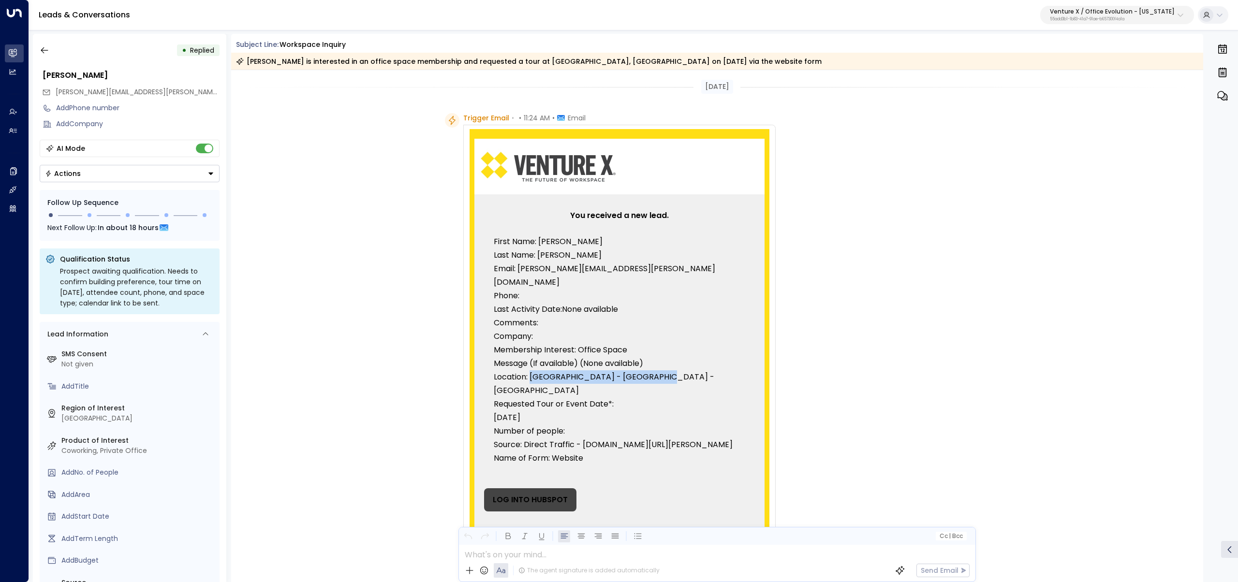
drag, startPoint x: 535, startPoint y: 362, endPoint x: 694, endPoint y: 363, distance: 159.6
click at [694, 370] on p "Location: CO - Denver - Greenwood Village" at bounding box center [619, 383] width 251 height 27
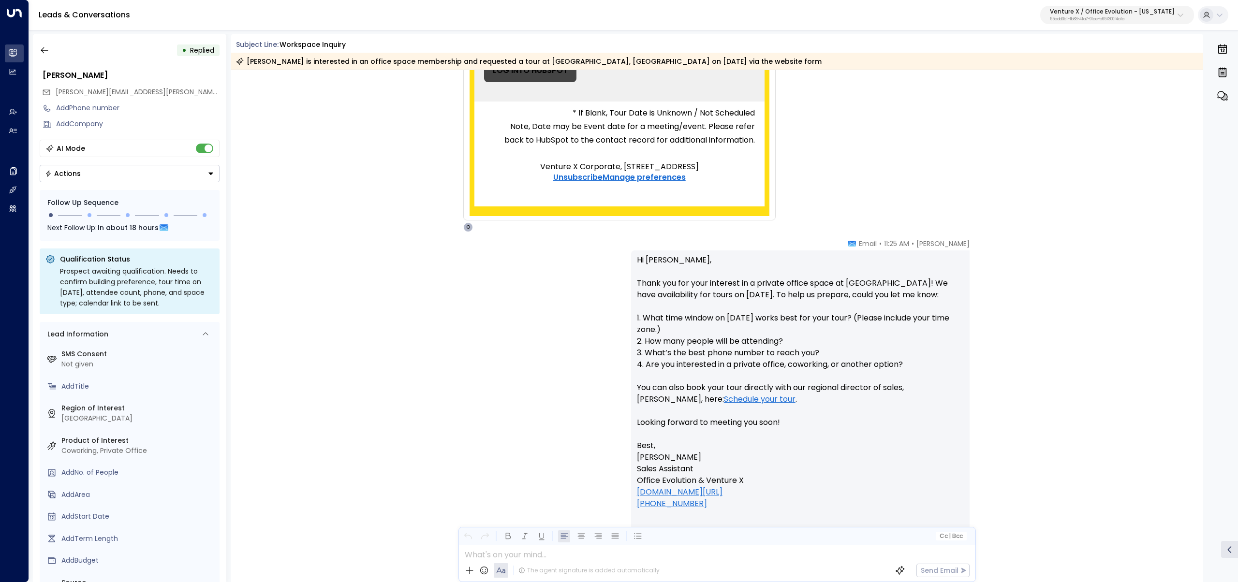
scroll to position [504, 0]
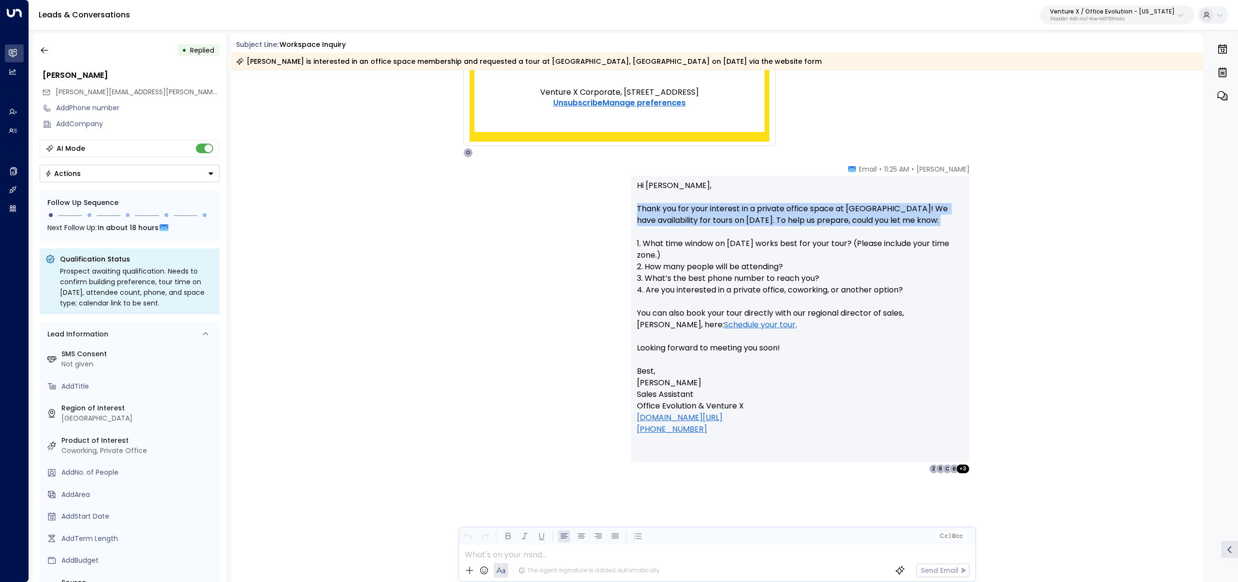
drag, startPoint x: 621, startPoint y: 207, endPoint x: 709, endPoint y: 240, distance: 94.4
click at [709, 240] on div "Ollie Grant • 11:25 AM • Email Hi Rebecca, Thank you for your interest in a pri…" at bounding box center [717, 319] width 551 height 310
copy p "Thank you for your interest in a private office space at Venture X Greenwood Vi…"
click at [46, 48] on icon "button" at bounding box center [45, 50] width 10 height 10
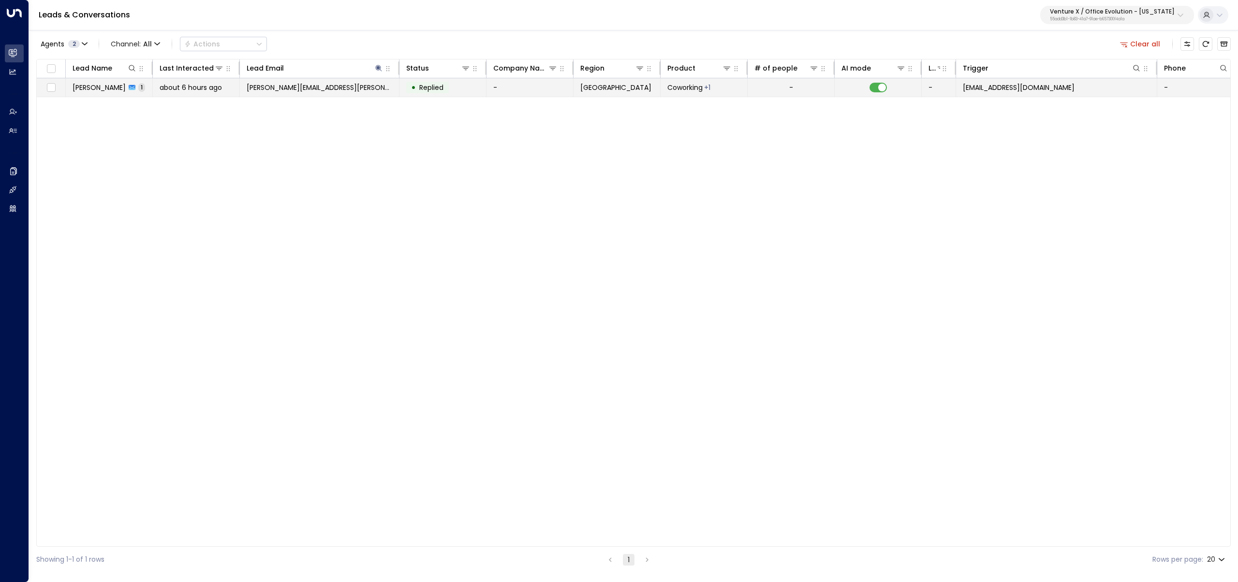
click at [108, 85] on span "Rebecca Dale" at bounding box center [99, 88] width 53 height 10
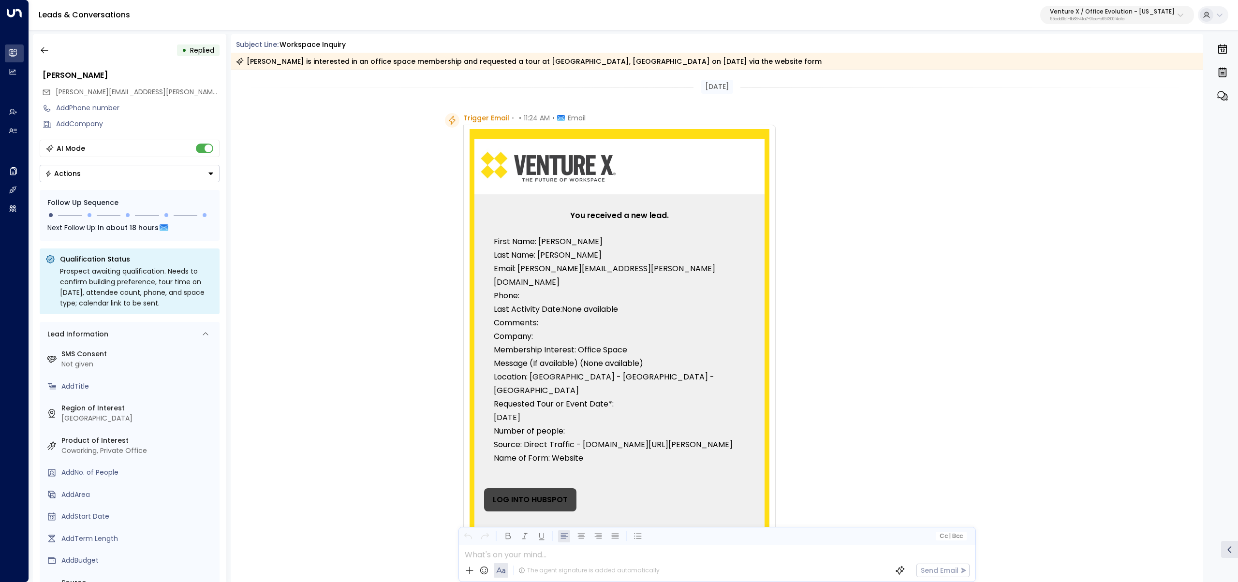
scroll to position [233, 0]
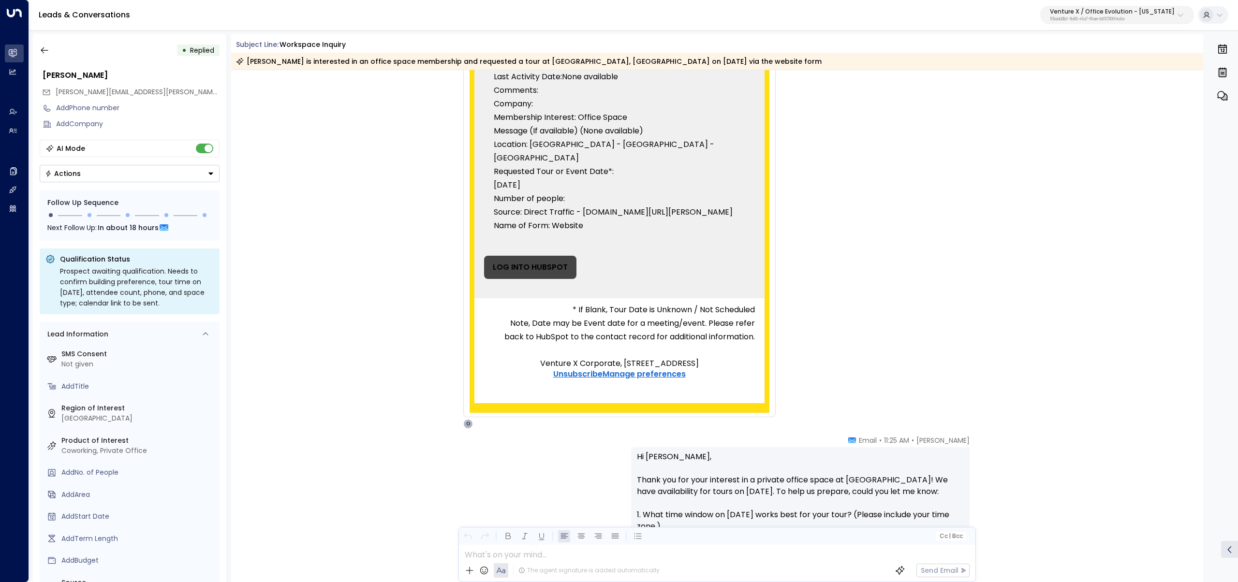
click at [1075, 7] on button "Venture X / Office Evolution - Colorado 55add3b1-1b83-41a7-91ae-b657300f4a1a" at bounding box center [1117, 15] width 154 height 18
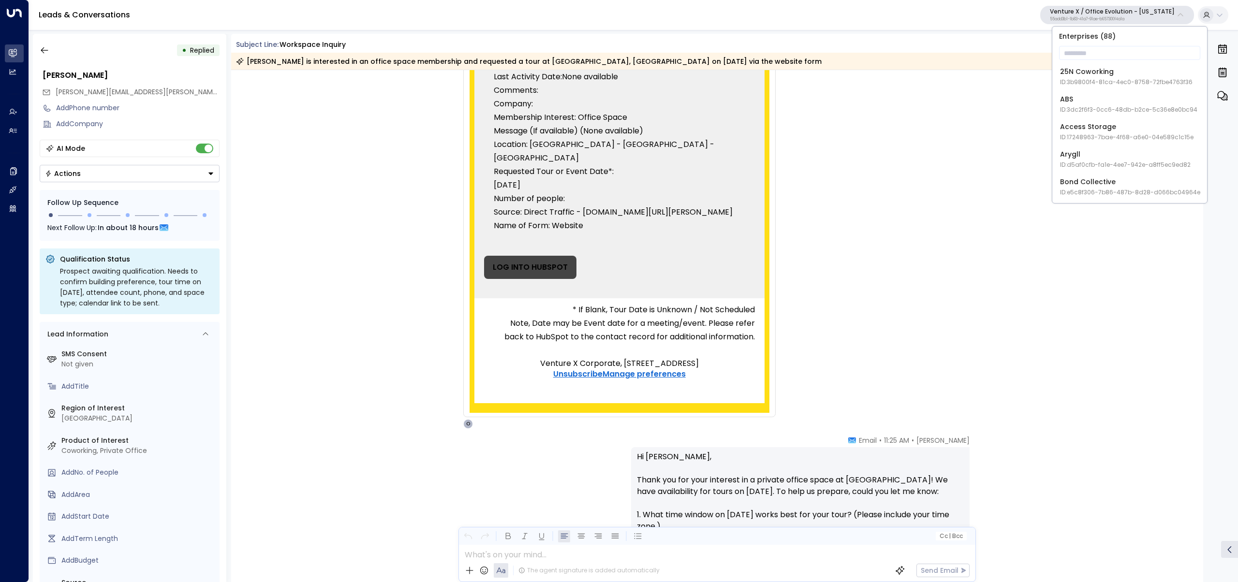
click at [1069, 55] on input "text" at bounding box center [1129, 53] width 141 height 18
type input "**"
click at [1086, 75] on div "IQ Offices ID: cfe0f921-6736-41ff-9ccf-6d0a7fff47c3" at bounding box center [1121, 77] width 122 height 20
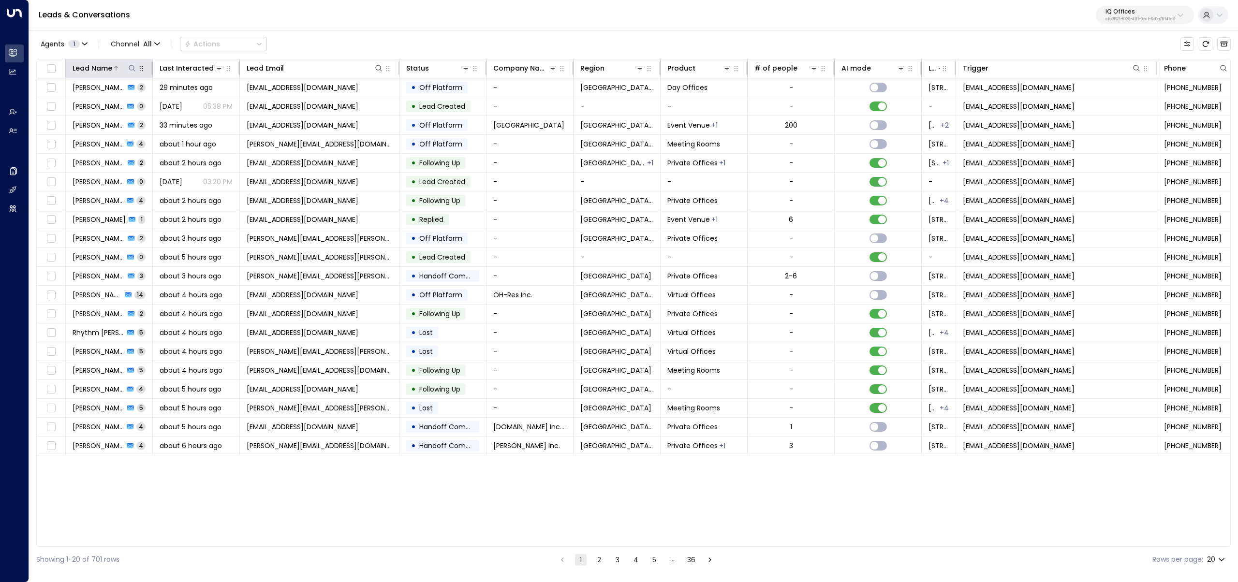
click at [129, 68] on icon at bounding box center [132, 68] width 8 height 8
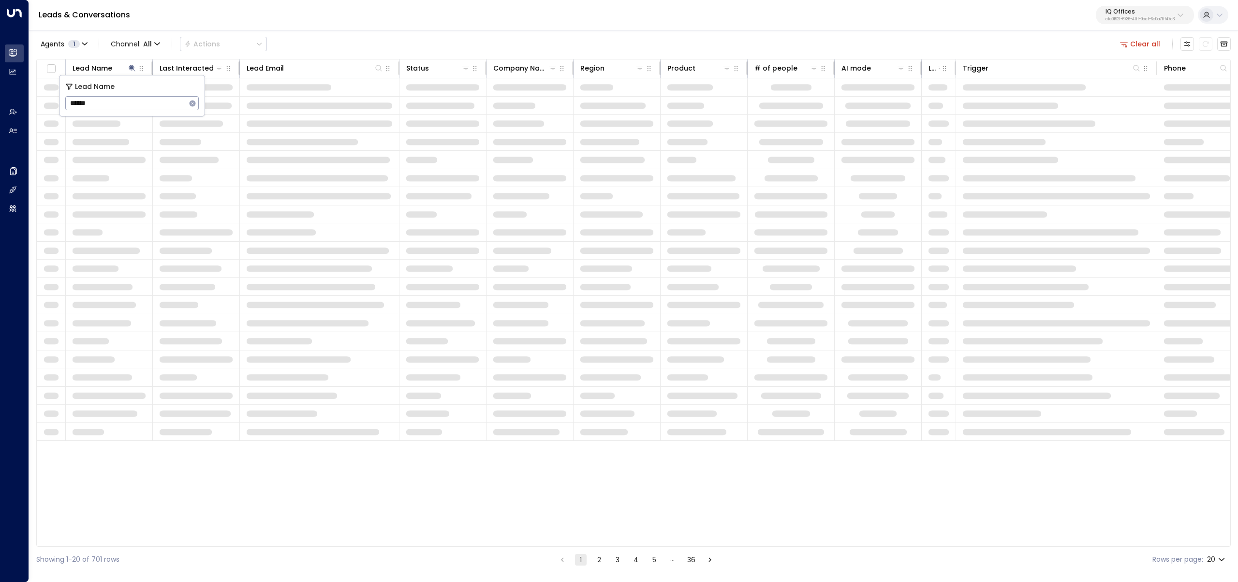
type input "******"
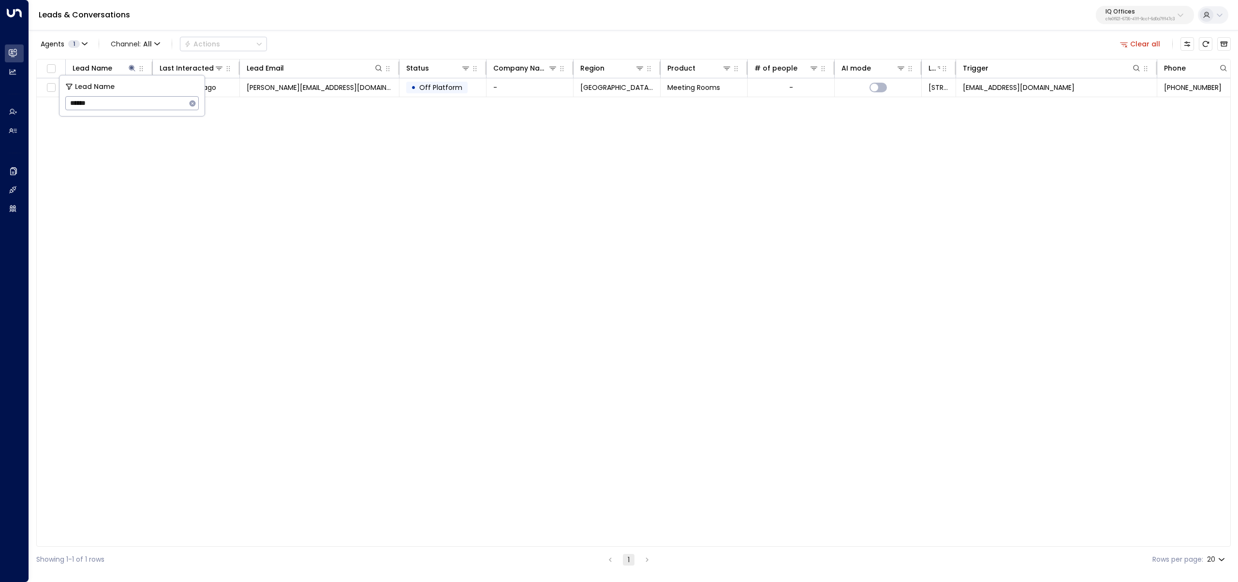
click at [356, 29] on div "Leads & Conversations IQ Offices cfe0f921-6736-41ff-9ccf-6d0a7fff47c3" at bounding box center [633, 15] width 1209 height 30
click at [299, 89] on span "nitika@cheatcoderealestate.com" at bounding box center [320, 88] width 146 height 10
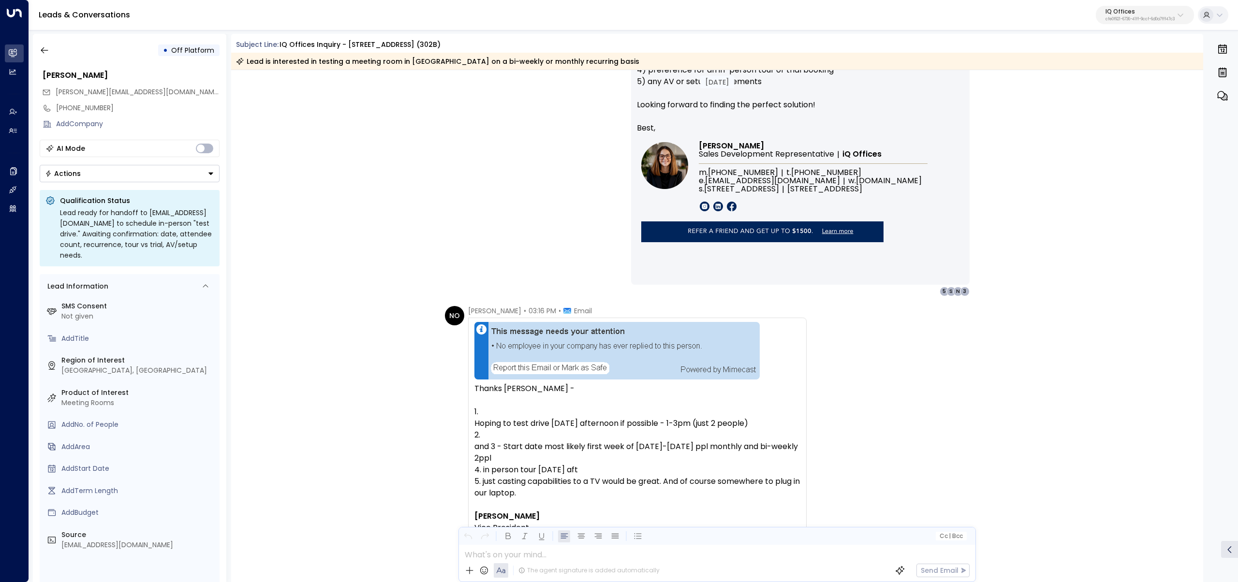
scroll to position [1543, 0]
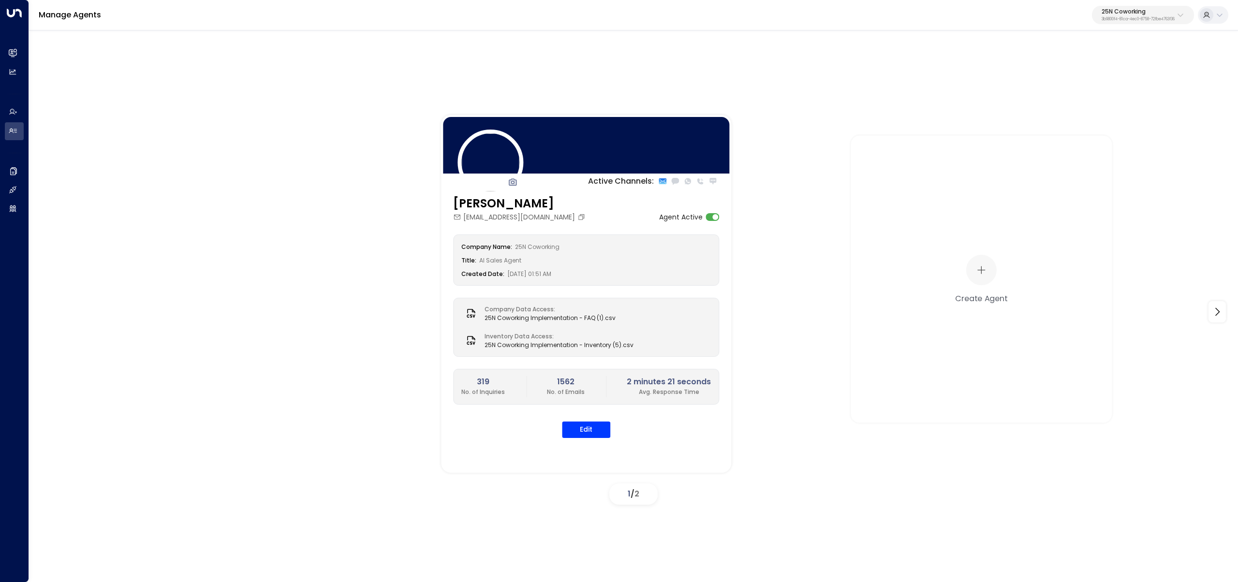
click at [1116, 23] on button "25N Coworking 3b9800f4-81ca-4ec0-8758-72fbe4763f36" at bounding box center [1143, 15] width 102 height 18
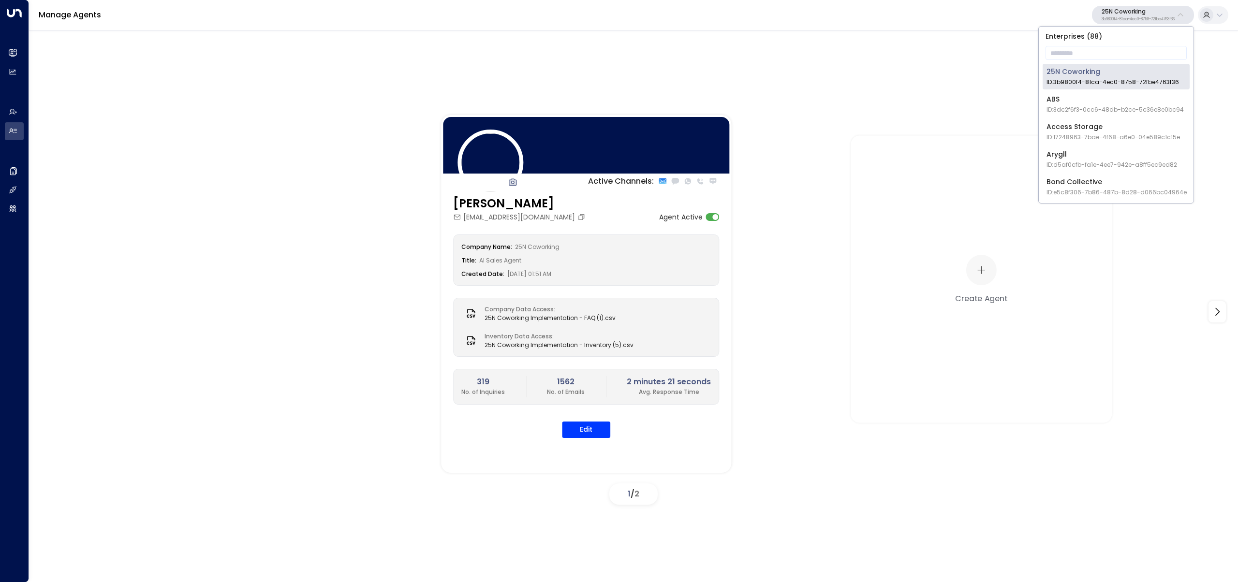
click at [1141, 71] on div "25N Coworking ID: 3b9800f4-81ca-4ec0-8758-72fbe4763f36" at bounding box center [1112, 77] width 133 height 20
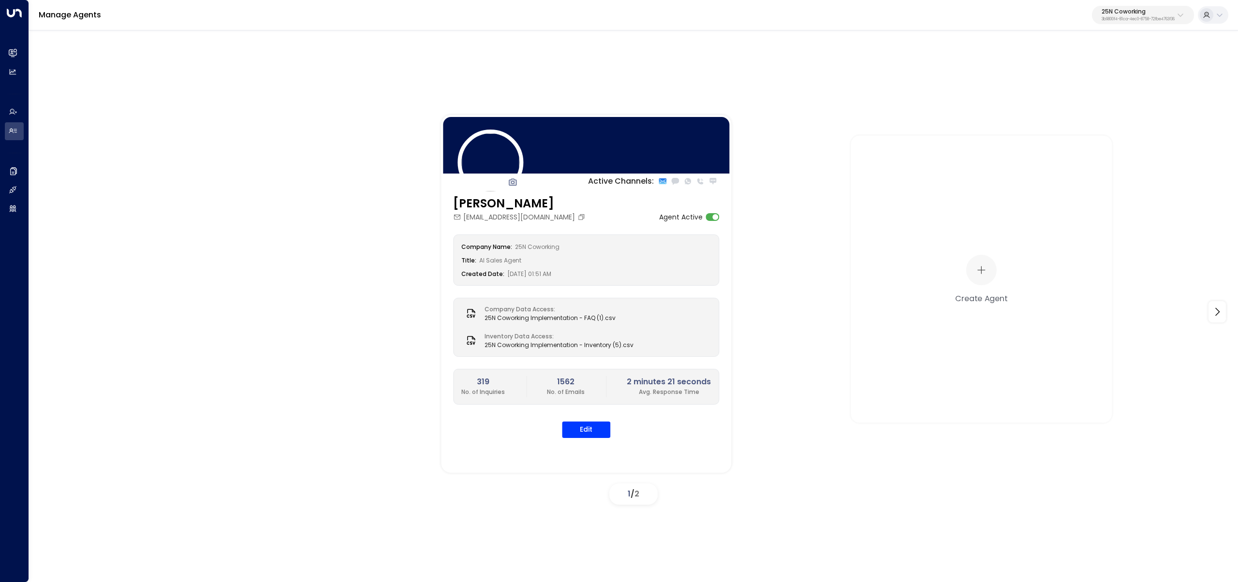
click at [1134, 21] on p "3b9800f4-81ca-4ec0-8758-72fbe4763f36" at bounding box center [1138, 19] width 73 height 4
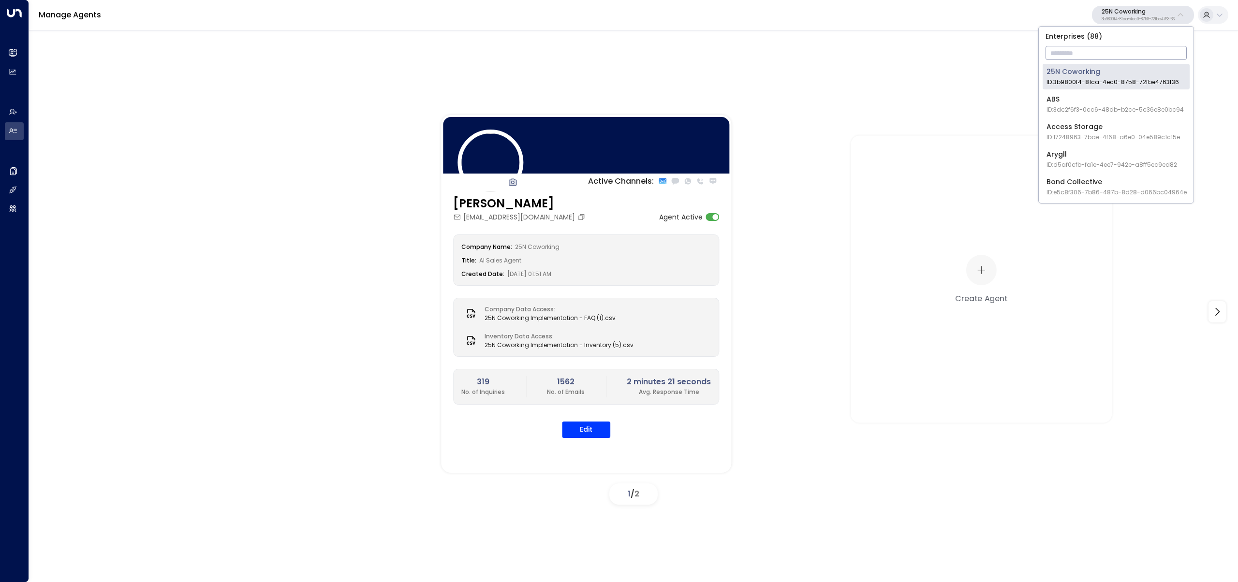
click at [1140, 61] on input "text" at bounding box center [1116, 53] width 141 height 18
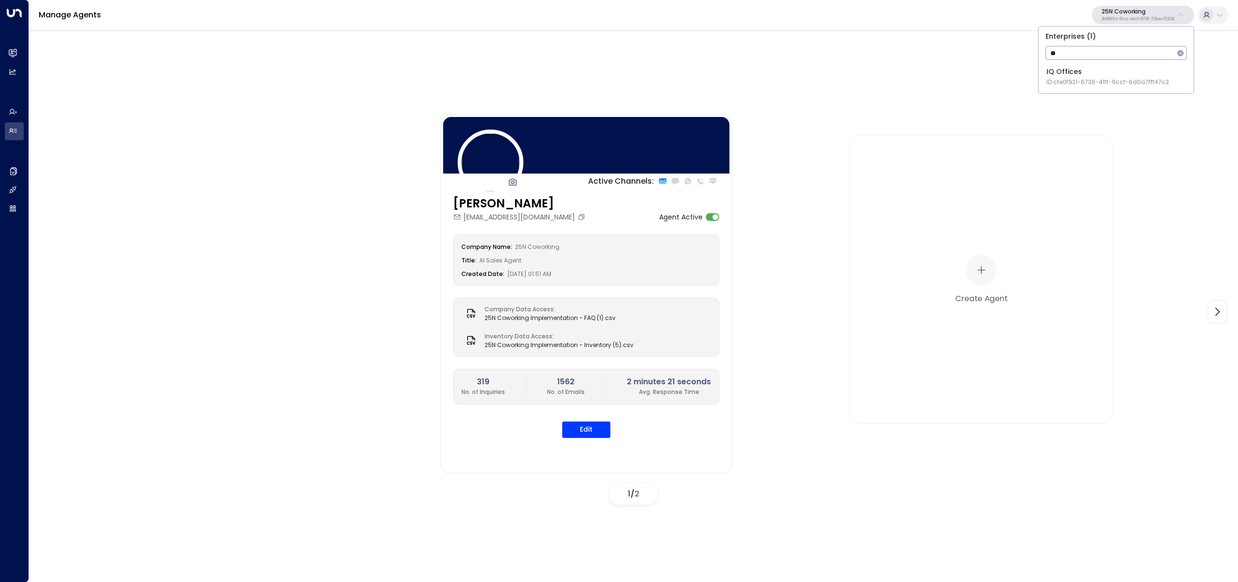
type input "**"
click at [1069, 78] on span "ID: cfe0f921-6736-41ff-9ccf-6d0a7fff47c3" at bounding box center [1107, 82] width 122 height 9
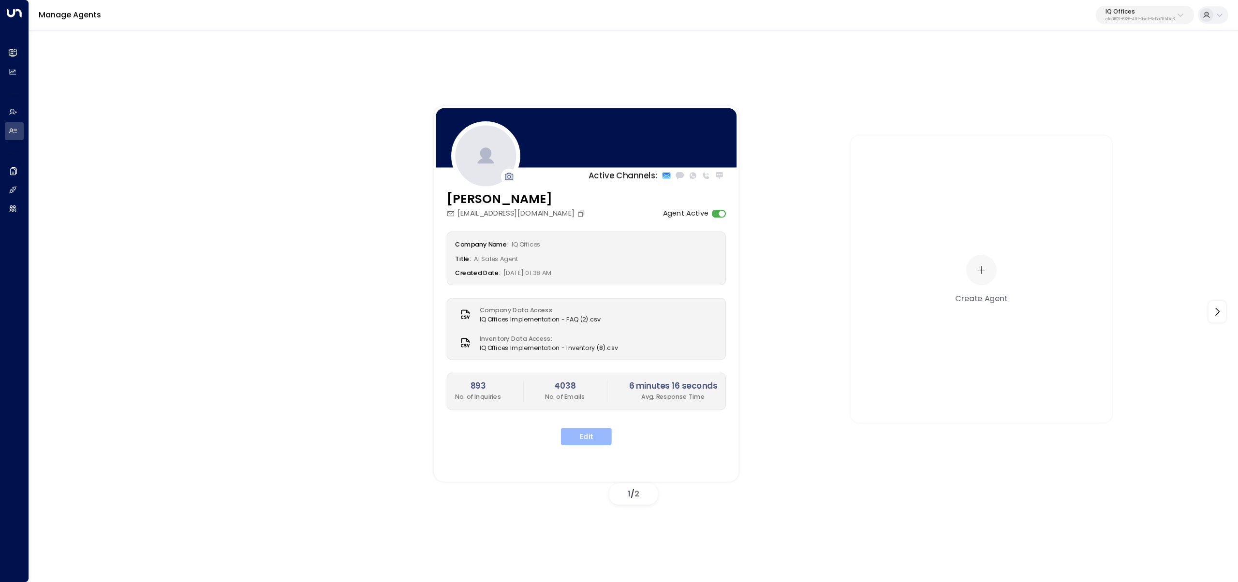
click at [579, 437] on button "Edit" at bounding box center [586, 436] width 51 height 17
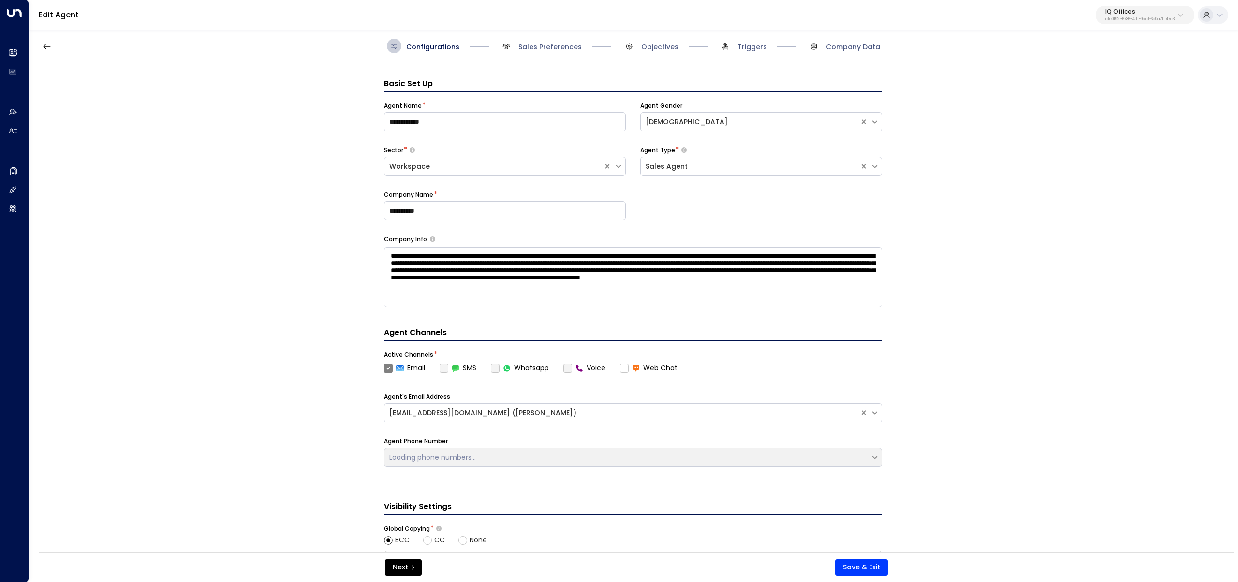
scroll to position [15, 0]
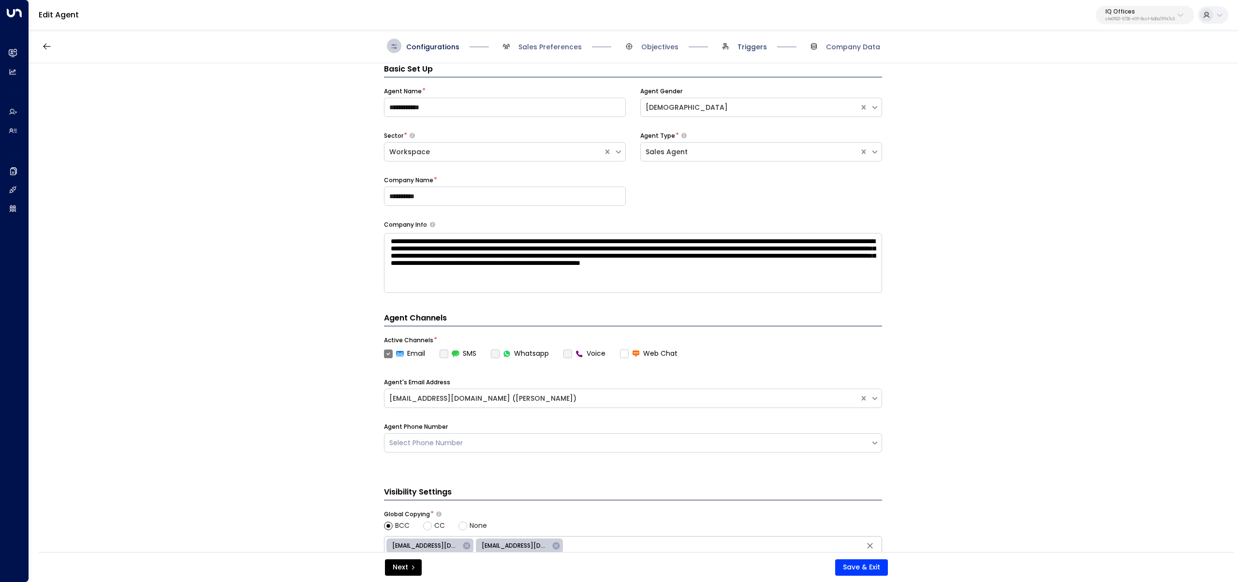
click at [745, 47] on span "Triggers" at bounding box center [751, 47] width 29 height 10
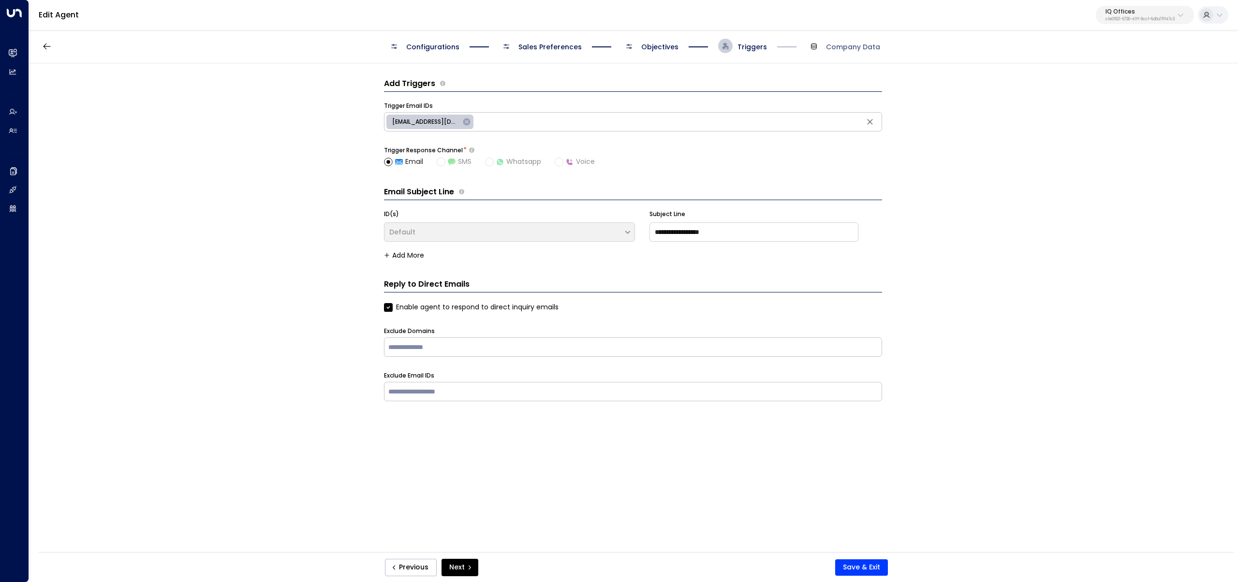
click at [646, 46] on span "Objectives" at bounding box center [659, 47] width 37 height 10
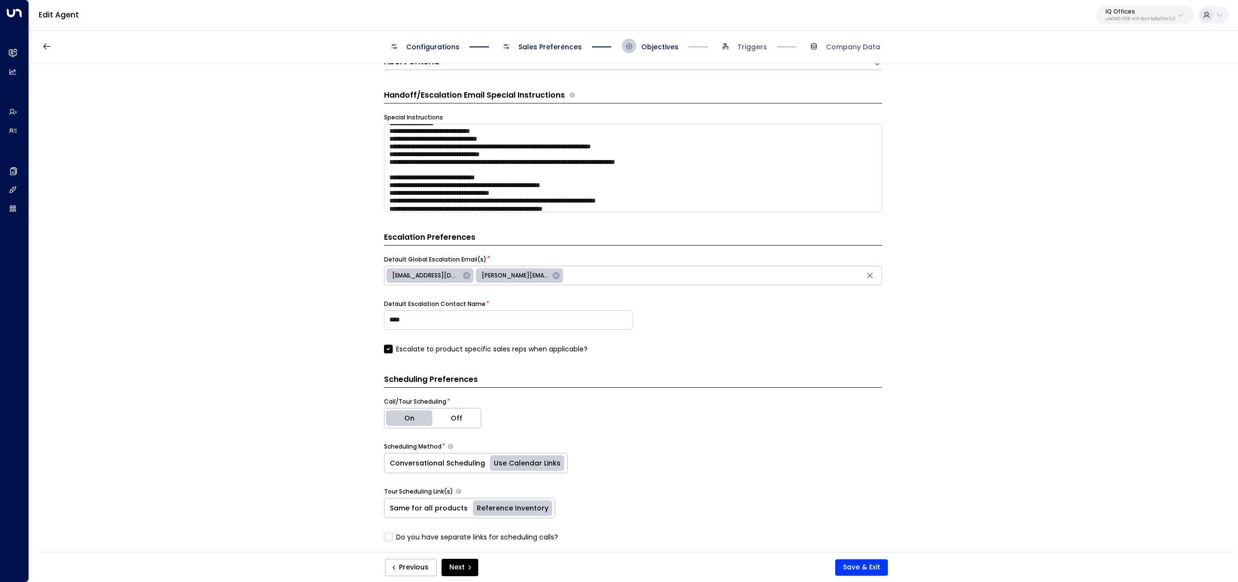
scroll to position [335, 0]
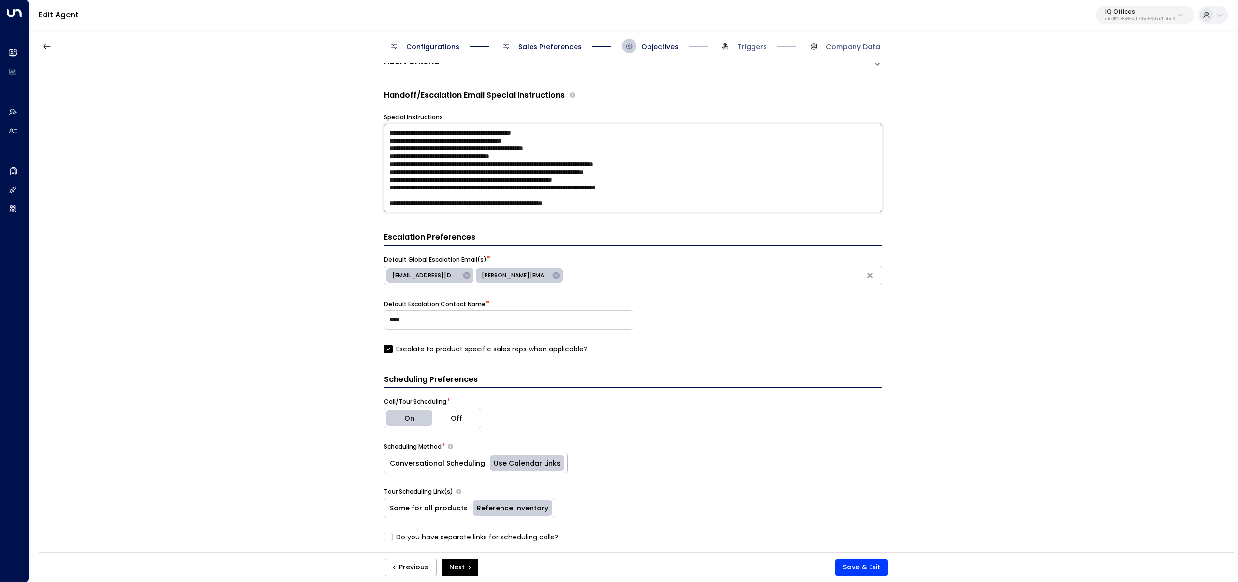
click at [624, 205] on textarea at bounding box center [633, 168] width 498 height 88
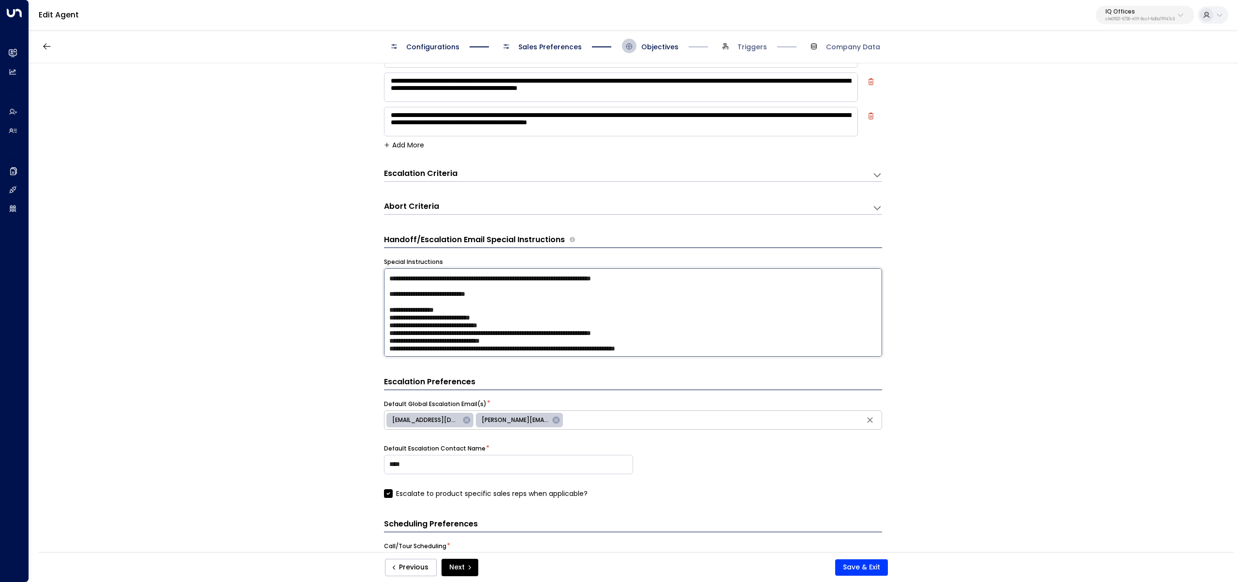
scroll to position [148, 0]
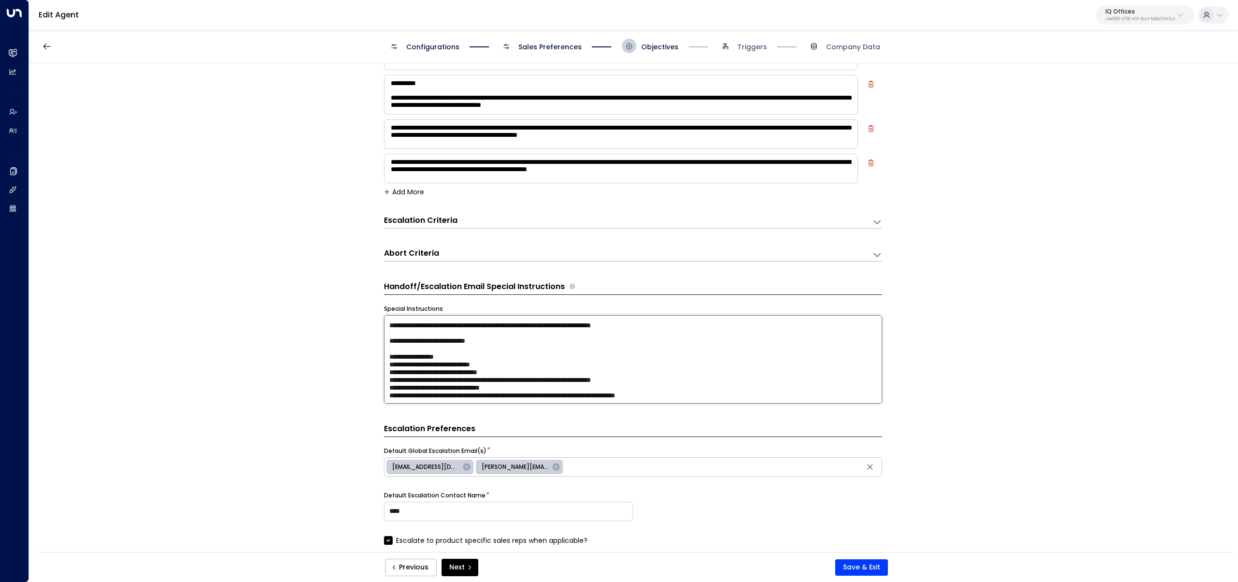
type textarea "**********"
click at [453, 219] on h3 "Escalation Criteria" at bounding box center [421, 220] width 74 height 11
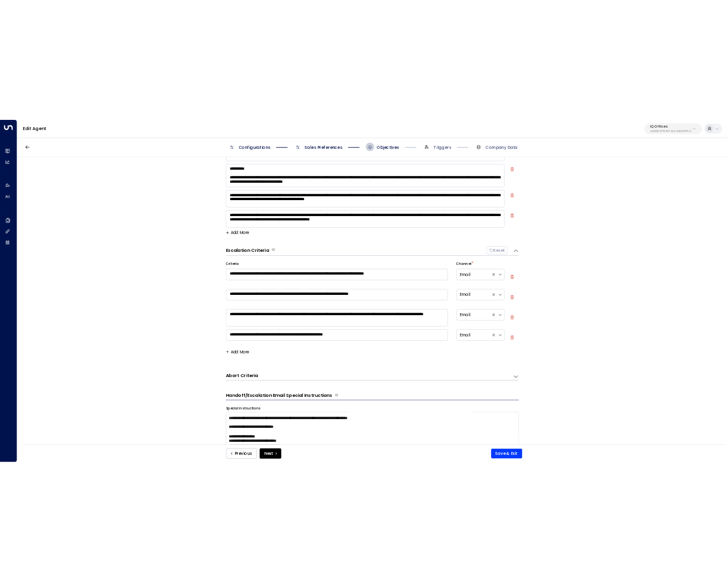
scroll to position [306, 0]
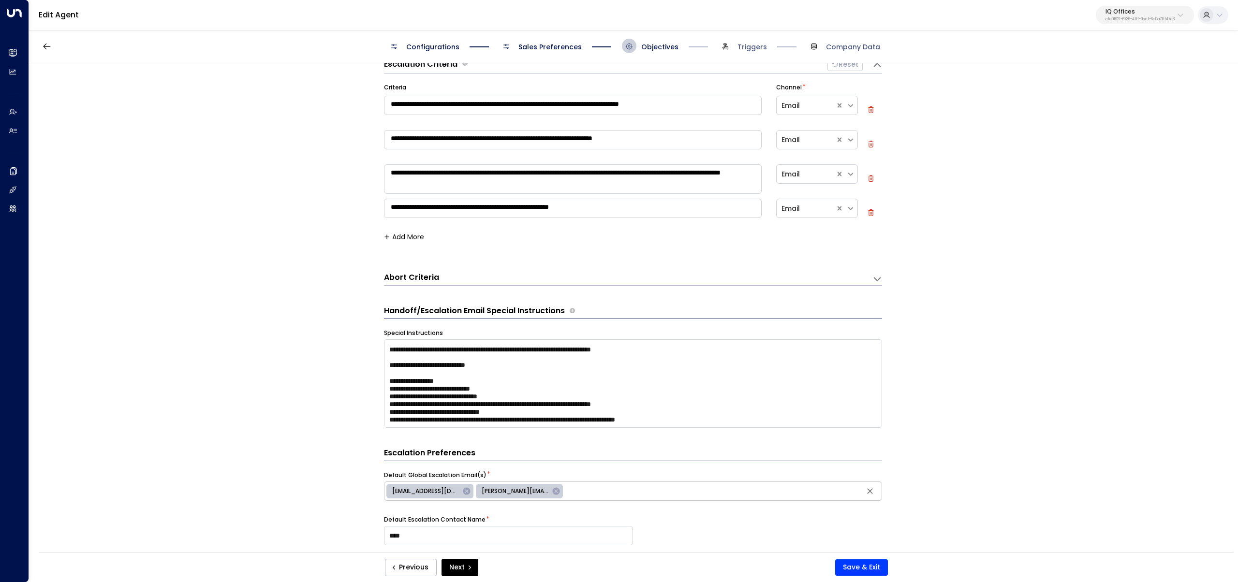
click at [399, 230] on div "**********" at bounding box center [633, 163] width 498 height 179
click at [401, 233] on button "Add More" at bounding box center [404, 237] width 40 height 8
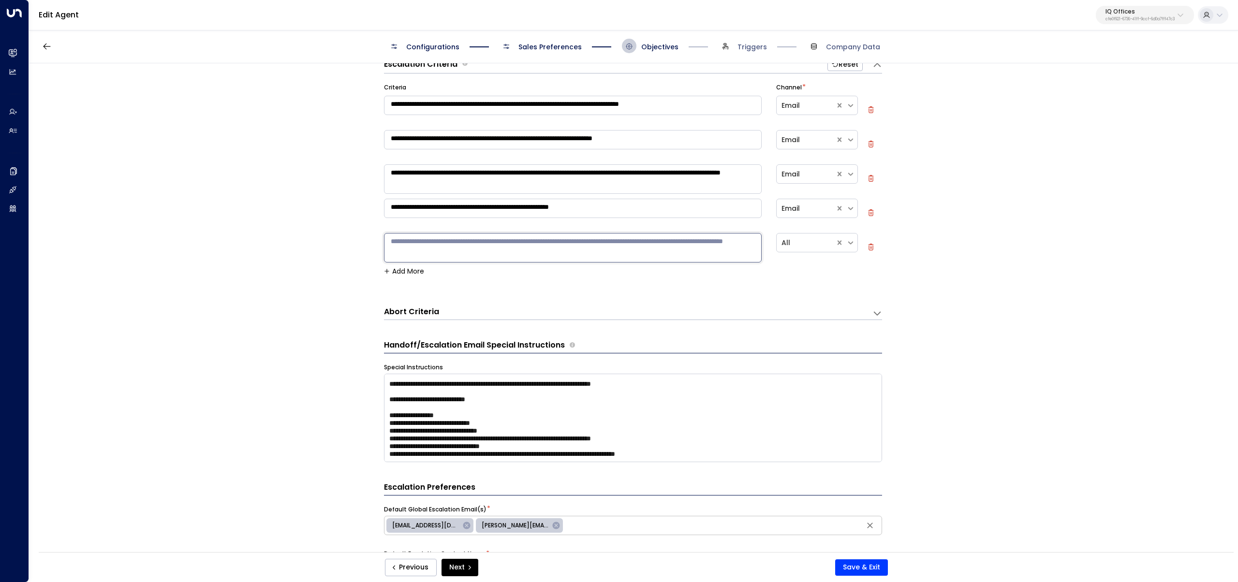
drag, startPoint x: 418, startPoint y: 247, endPoint x: 414, endPoint y: 243, distance: 5.5
click at [416, 245] on textarea at bounding box center [573, 247] width 378 height 29
type textarea "**********"
click at [863, 569] on button "Save & Exit" at bounding box center [861, 568] width 53 height 16
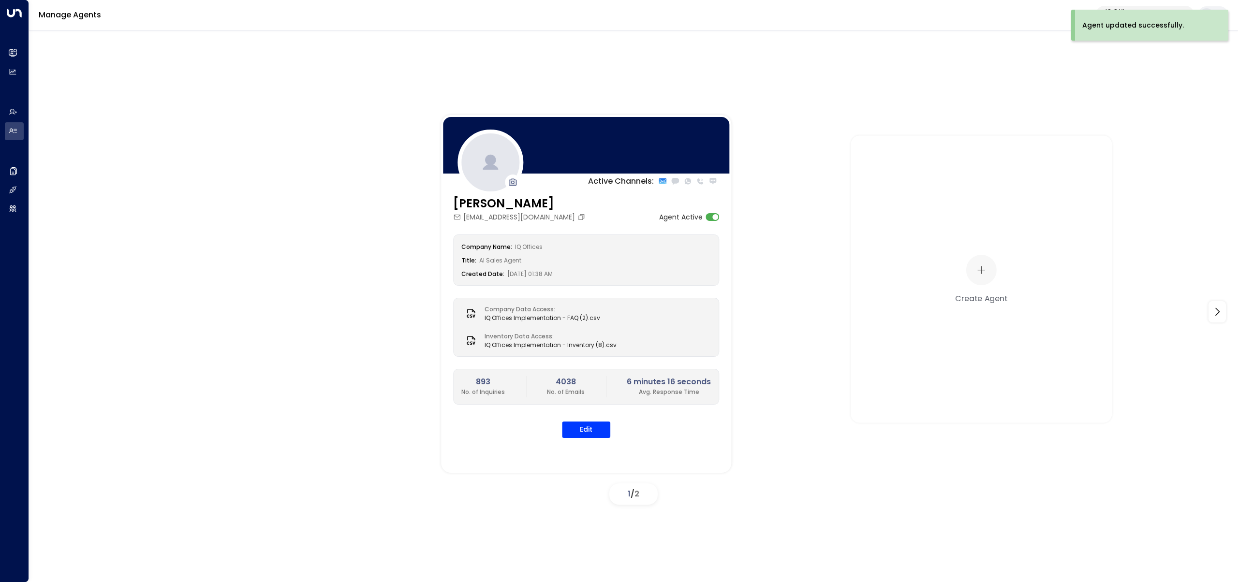
click at [1135, 29] on div "Agent updated successfully." at bounding box center [1133, 25] width 102 height 10
click at [1118, 12] on div "Agent updated successfully. Overview Leads & Conversations Leads & Conversation…" at bounding box center [619, 290] width 1238 height 580
click at [1122, 13] on p "IQ Offices" at bounding box center [1139, 12] width 69 height 6
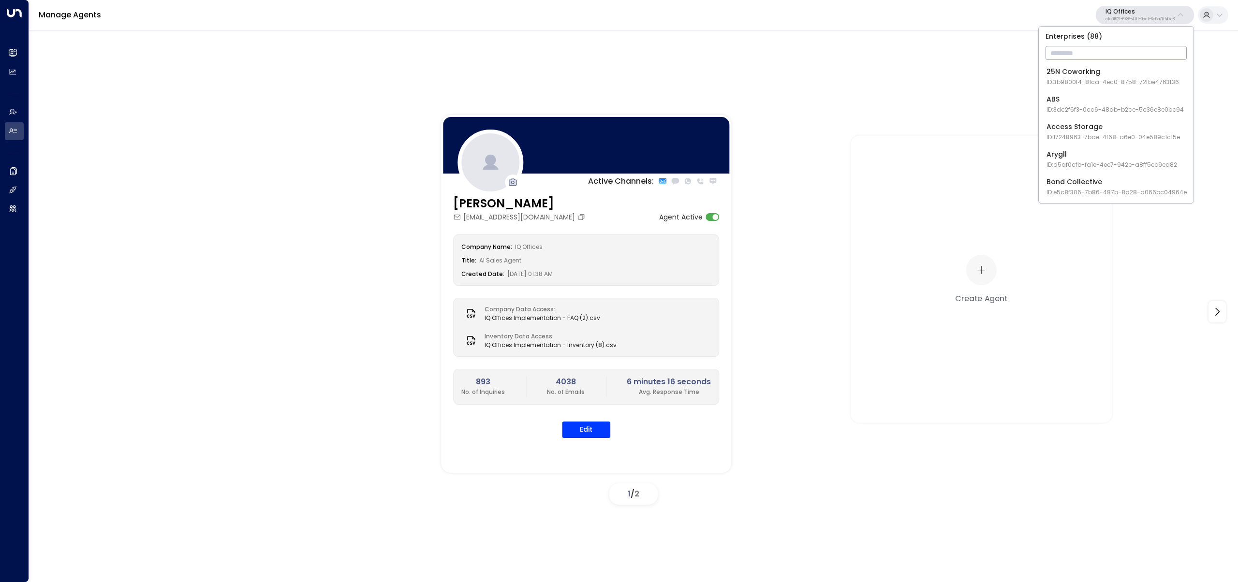
click at [1105, 56] on input "text" at bounding box center [1116, 53] width 141 height 18
type input "*****"
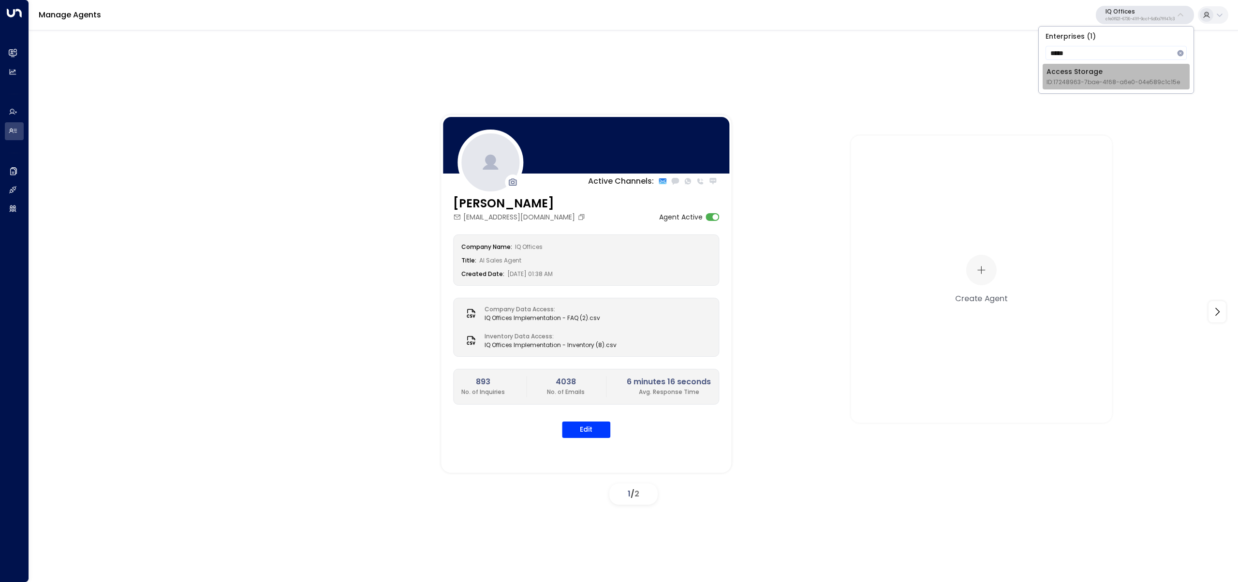
click at [1068, 77] on div "Access Storage ID: 17248963-7bae-4f68-a6e0-04e589c1c15e" at bounding box center [1112, 77] width 133 height 20
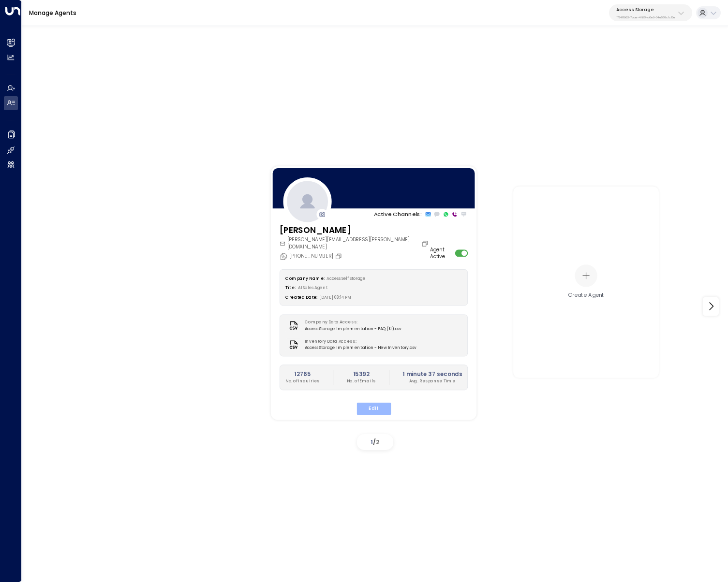
click at [372, 402] on button "Edit" at bounding box center [373, 408] width 34 height 13
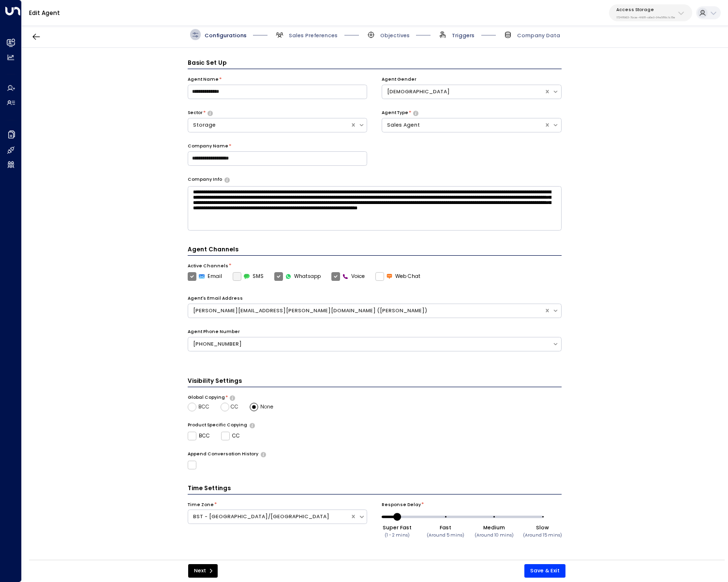
click at [462, 35] on span "Triggers" at bounding box center [463, 35] width 23 height 7
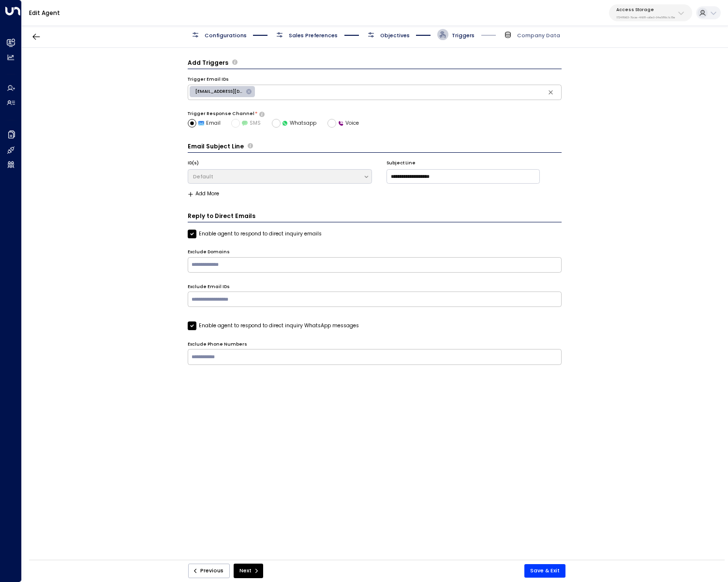
click at [390, 30] on span "Objectives" at bounding box center [388, 34] width 44 height 11
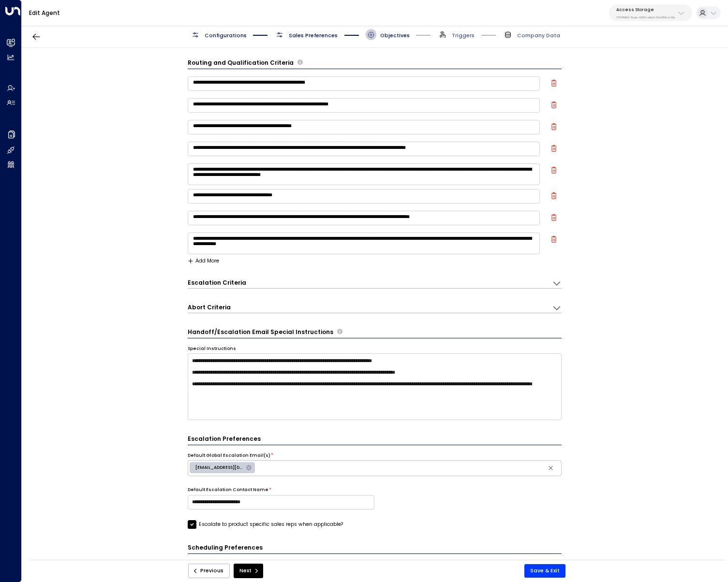
scroll to position [11, 0]
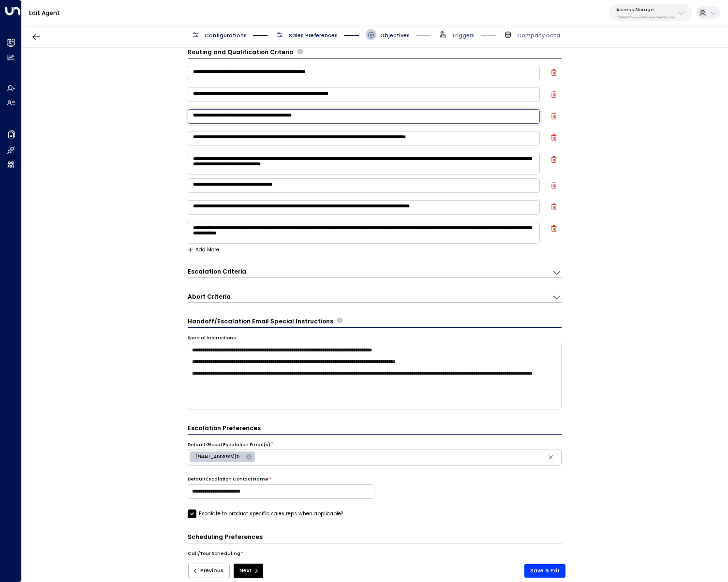
drag, startPoint x: 354, startPoint y: 116, endPoint x: 134, endPoint y: 108, distance: 220.2
click at [119, 101] on div "**********" at bounding box center [375, 306] width 706 height 517
click at [261, 271] on div "Escalation Criteria Reset" at bounding box center [366, 271] width 356 height 8
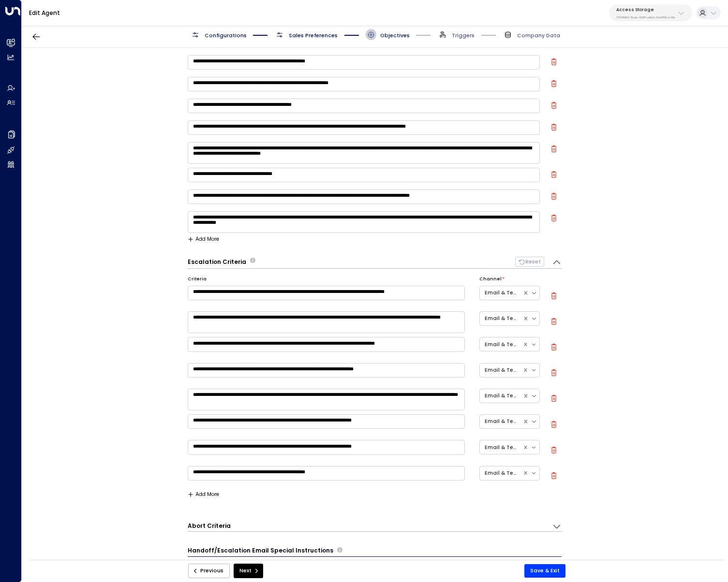
scroll to position [22, 0]
click at [200, 483] on div "**********" at bounding box center [326, 475] width 277 height 18
click at [202, 489] on div "**********" at bounding box center [375, 387] width 374 height 238
click at [196, 491] on button "Add More" at bounding box center [203, 494] width 31 height 6
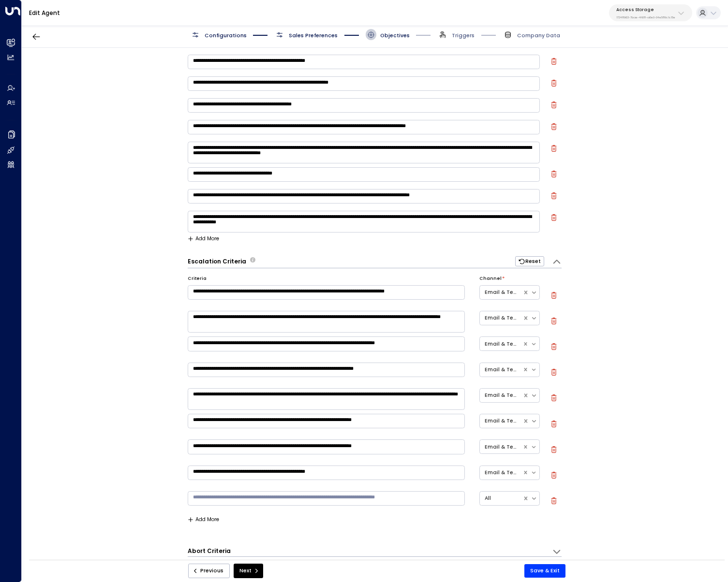
click at [224, 501] on textarea at bounding box center [326, 498] width 277 height 15
paste textarea "**********"
type textarea "**********"
click at [122, 486] on div "**********" at bounding box center [375, 306] width 706 height 517
click at [203, 521] on button "Add More" at bounding box center [203, 520] width 31 height 6
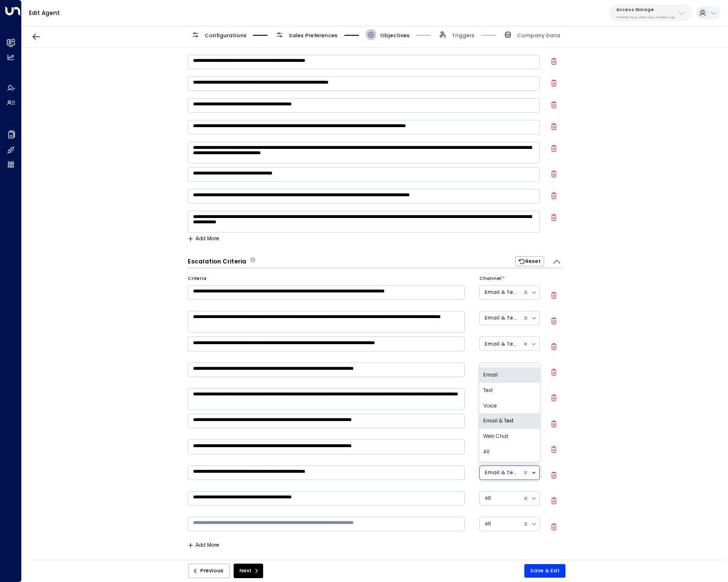
click at [532, 472] on icon at bounding box center [534, 473] width 7 height 7
click at [490, 446] on div "All" at bounding box center [509, 451] width 60 height 15
click at [537, 293] on div at bounding box center [535, 292] width 8 height 10
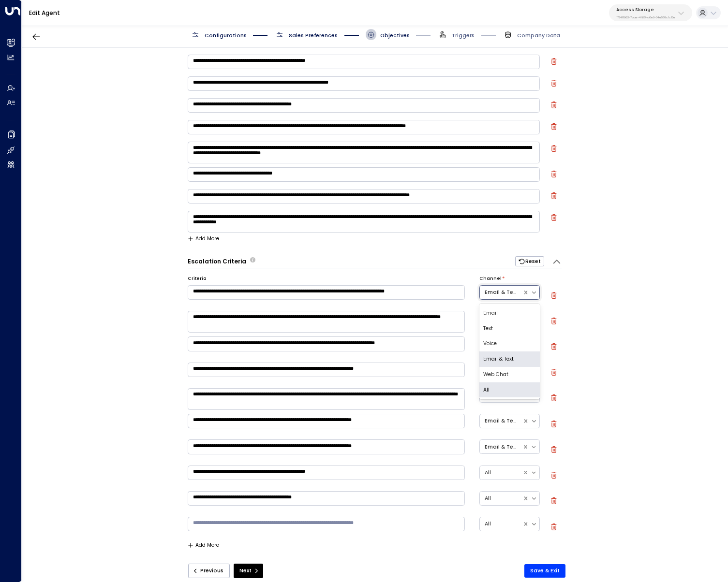
click at [493, 385] on div "All" at bounding box center [509, 390] width 60 height 15
click at [531, 319] on icon at bounding box center [534, 318] width 7 height 7
click at [490, 410] on div "All" at bounding box center [509, 415] width 60 height 15
click at [532, 343] on icon at bounding box center [534, 344] width 7 height 7
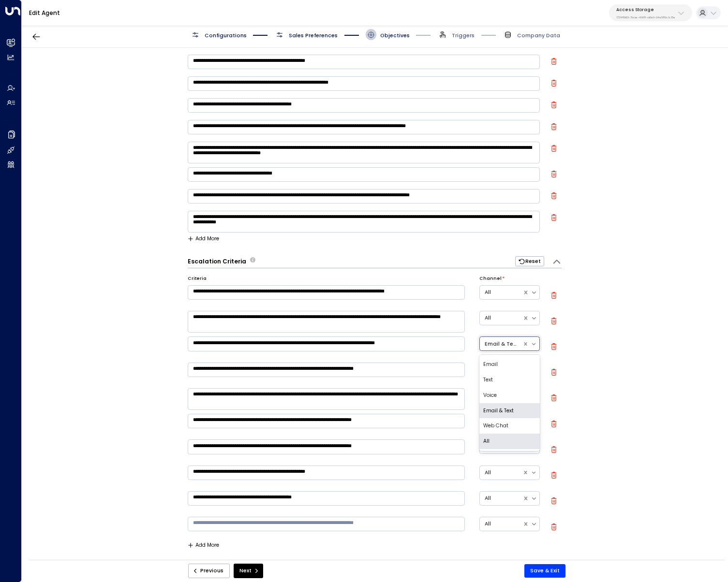
click at [499, 442] on div "All" at bounding box center [509, 441] width 60 height 15
click at [531, 373] on div at bounding box center [535, 370] width 8 height 10
click at [497, 468] on div "All" at bounding box center [509, 466] width 60 height 15
click at [533, 394] on icon at bounding box center [534, 395] width 7 height 7
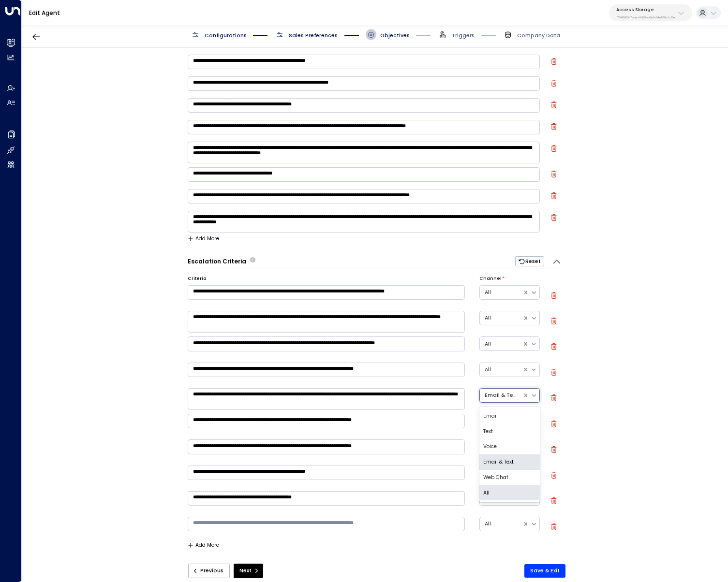
click at [491, 494] on div "All" at bounding box center [509, 493] width 60 height 15
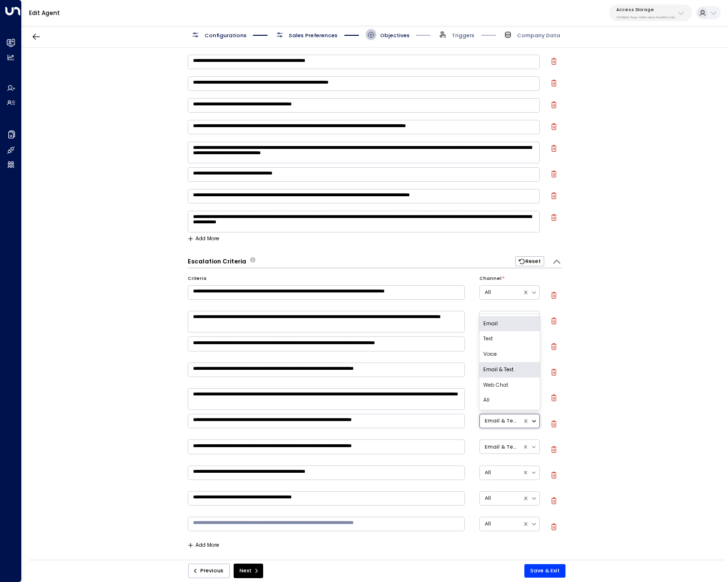
click at [535, 426] on div at bounding box center [535, 421] width 8 height 10
click at [503, 405] on div "All" at bounding box center [509, 400] width 60 height 15
click at [536, 450] on div at bounding box center [535, 447] width 8 height 10
click at [500, 428] on div "All" at bounding box center [509, 426] width 60 height 15
click at [332, 520] on textarea at bounding box center [326, 524] width 277 height 15
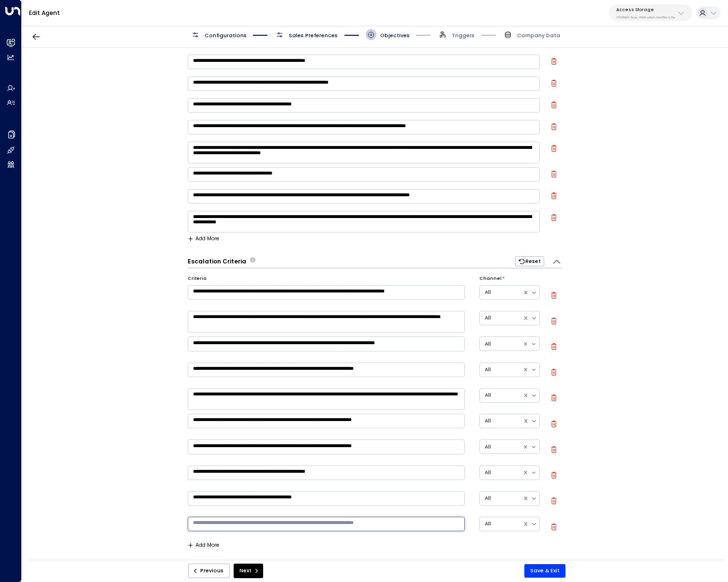
click at [314, 112] on div "**********" at bounding box center [364, 107] width 352 height 18
click at [550, 103] on icon "button" at bounding box center [553, 105] width 7 height 7
type textarea "**********"
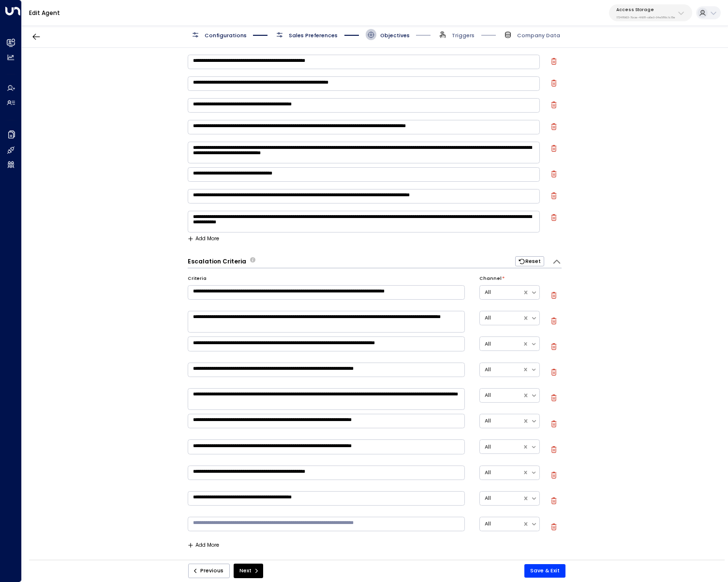
type textarea "**********"
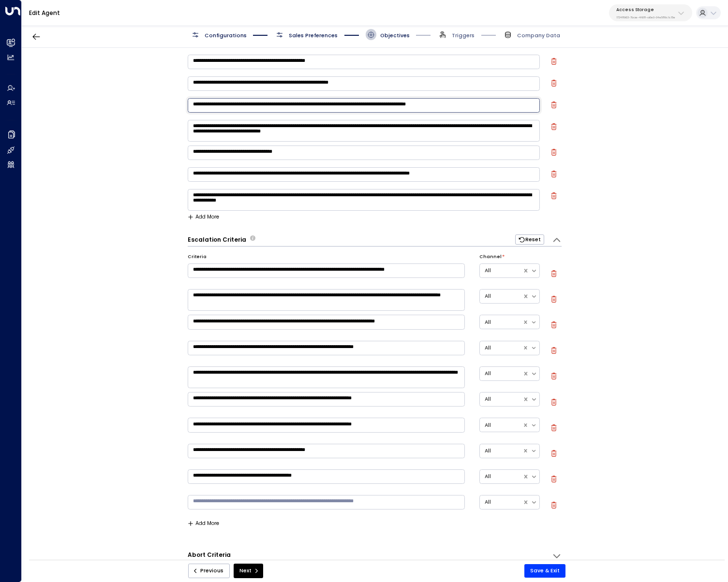
drag, startPoint x: 502, startPoint y: 105, endPoint x: 168, endPoint y: 96, distance: 334.3
click at [157, 95] on div "**********" at bounding box center [375, 306] width 706 height 517
click at [224, 103] on textarea "**********" at bounding box center [364, 105] width 352 height 15
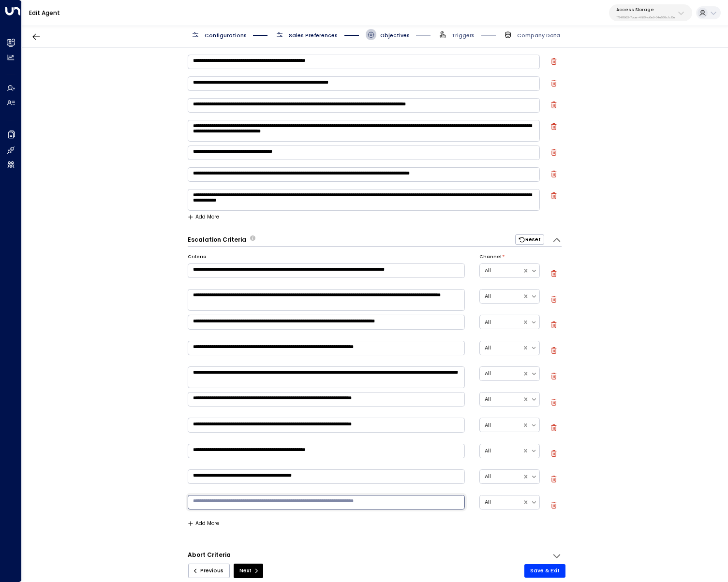
click at [389, 501] on textarea at bounding box center [326, 502] width 277 height 15
paste textarea "**********"
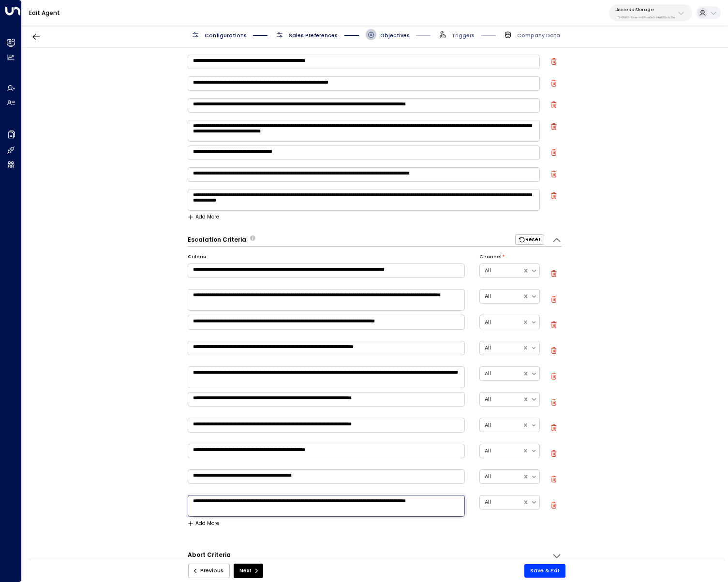
type textarea "**********"
click at [554, 105] on icon "button" at bounding box center [553, 105] width 7 height 7
type textarea "**********"
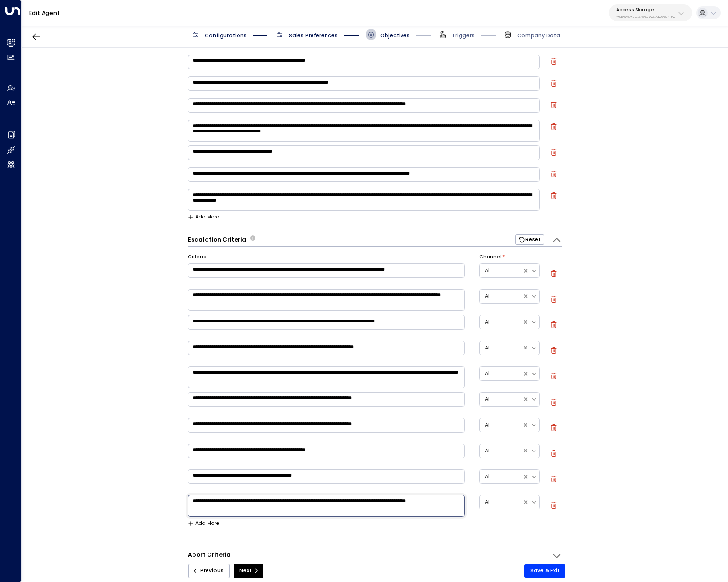
type textarea "**********"
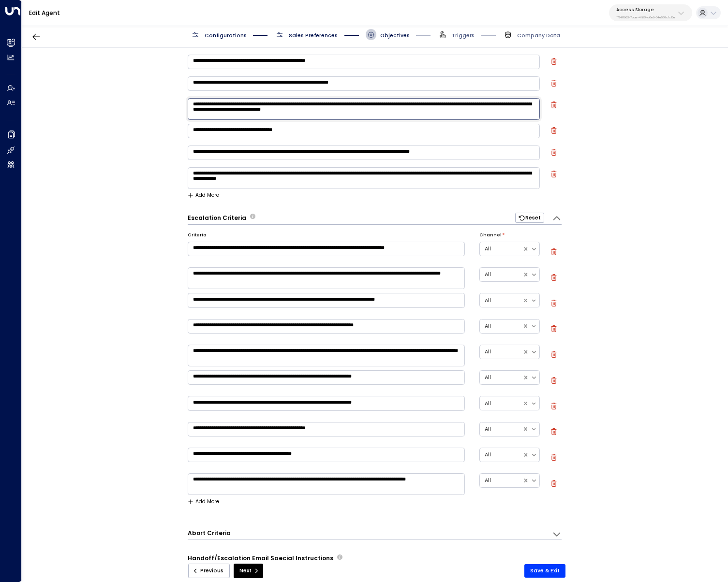
drag, startPoint x: 408, startPoint y: 115, endPoint x: 168, endPoint y: 101, distance: 240.7
click at [168, 101] on div "**********" at bounding box center [375, 306] width 706 height 517
click at [201, 501] on button "Add More" at bounding box center [203, 502] width 31 height 6
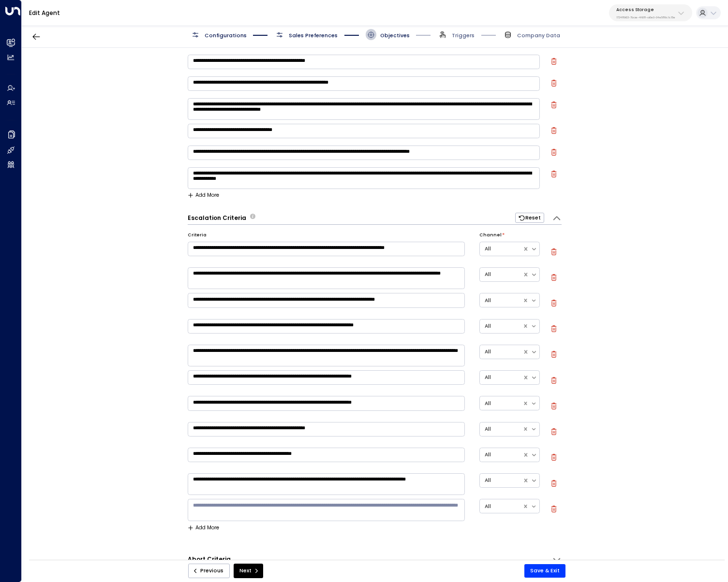
click at [245, 499] on div "* ​" at bounding box center [326, 509] width 277 height 23
click at [246, 503] on textarea at bounding box center [326, 510] width 277 height 22
paste textarea "**********"
type textarea "**********"
click at [209, 526] on button "Add More" at bounding box center [203, 528] width 31 height 6
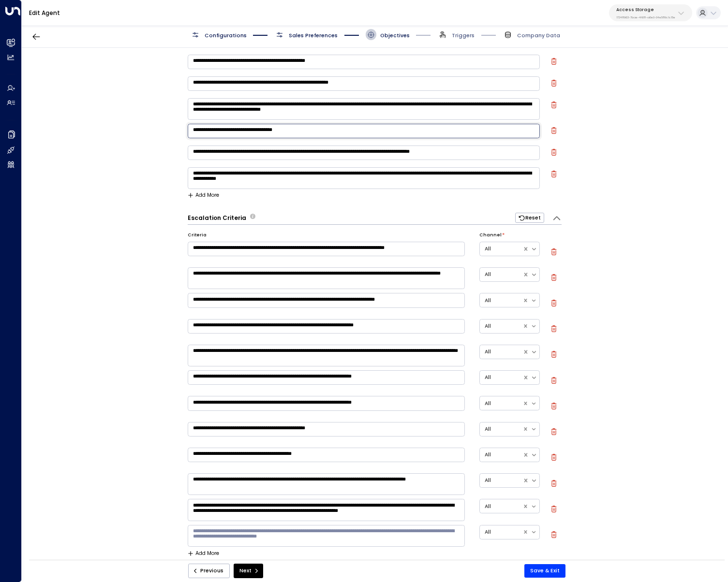
drag, startPoint x: 301, startPoint y: 137, endPoint x: 122, endPoint y: 129, distance: 179.6
click at [122, 129] on div "**********" at bounding box center [375, 306] width 706 height 517
click at [238, 538] on textarea at bounding box center [326, 536] width 277 height 22
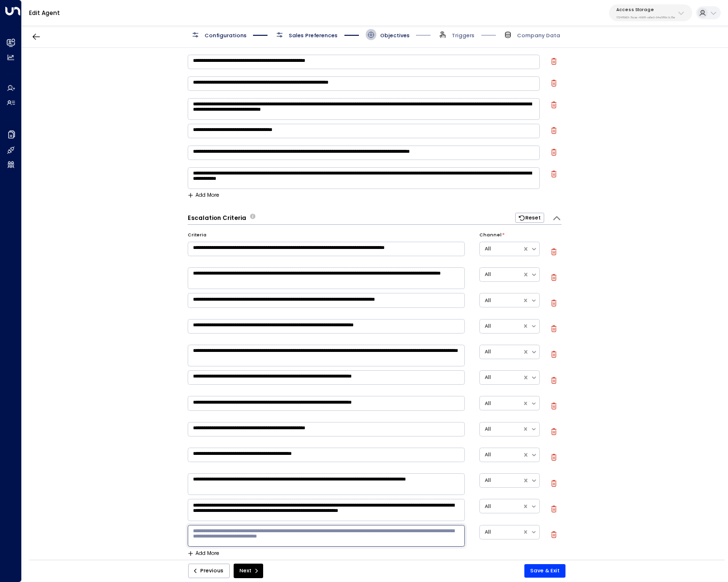
paste textarea "**********"
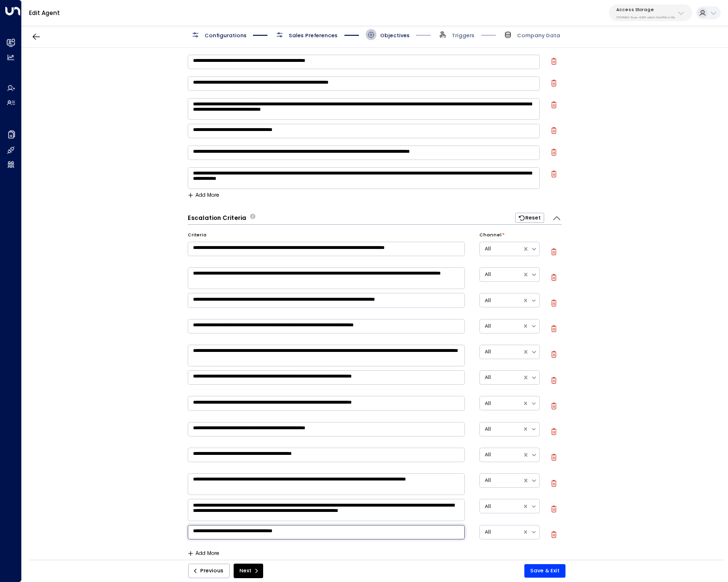
type textarea "**********"
drag, startPoint x: 356, startPoint y: 184, endPoint x: 147, endPoint y: 161, distance: 209.7
click at [148, 161] on div "**********" at bounding box center [375, 306] width 706 height 517
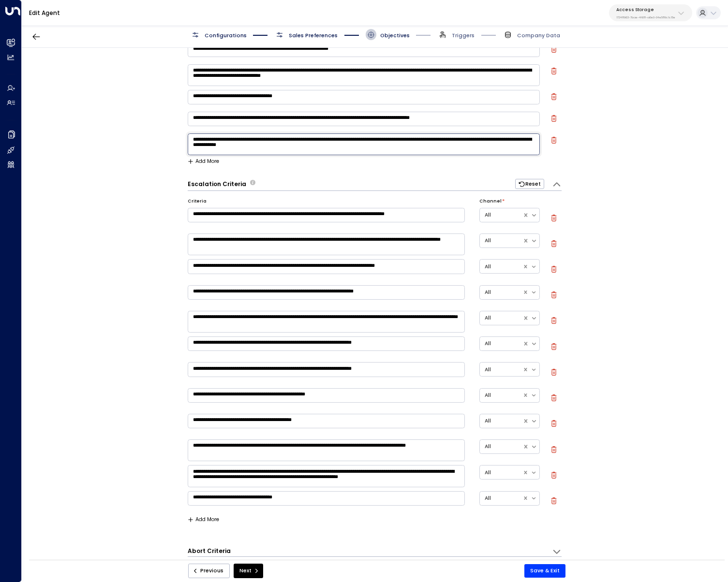
scroll to position [103, 0]
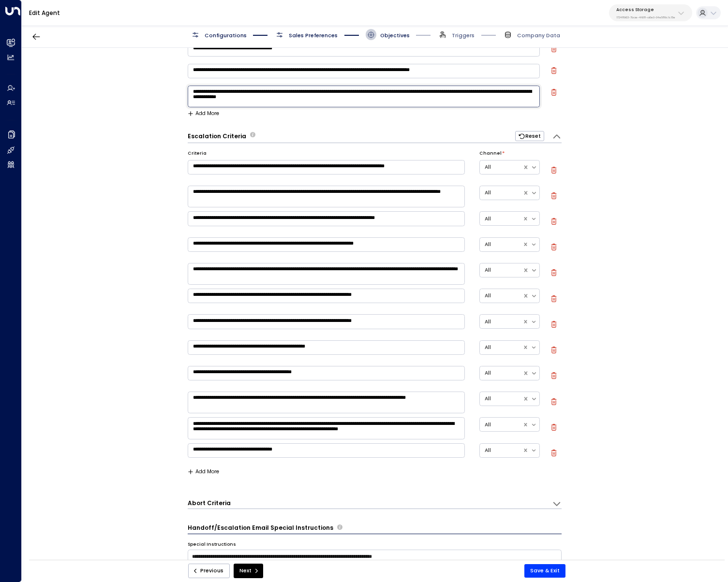
click at [195, 463] on div "**********" at bounding box center [326, 454] width 277 height 24
click at [213, 470] on button "Add More" at bounding box center [203, 472] width 31 height 6
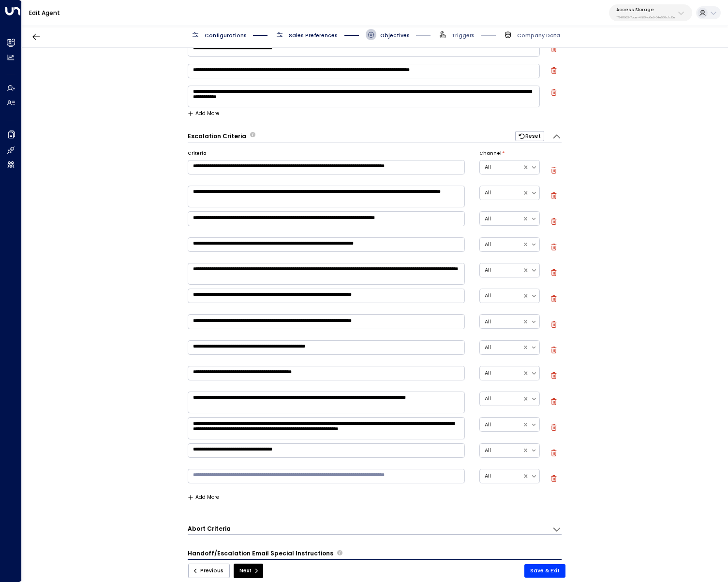
click at [241, 478] on textarea at bounding box center [326, 476] width 277 height 15
paste textarea "**********"
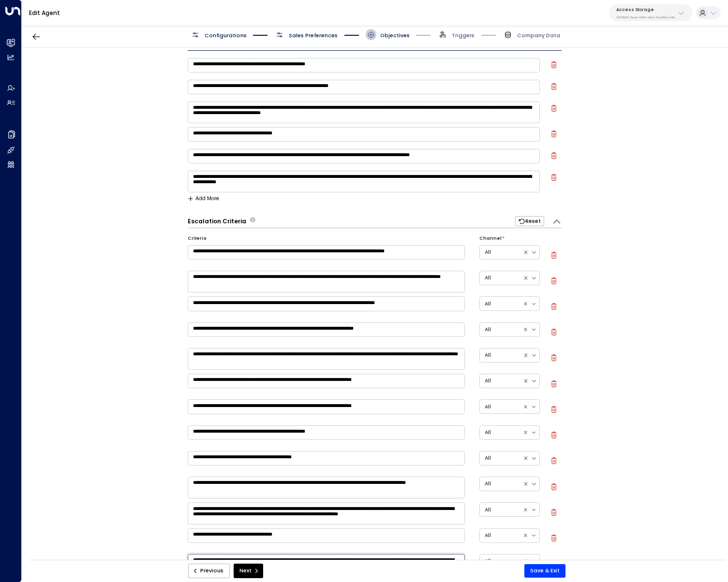
scroll to position [0, 0]
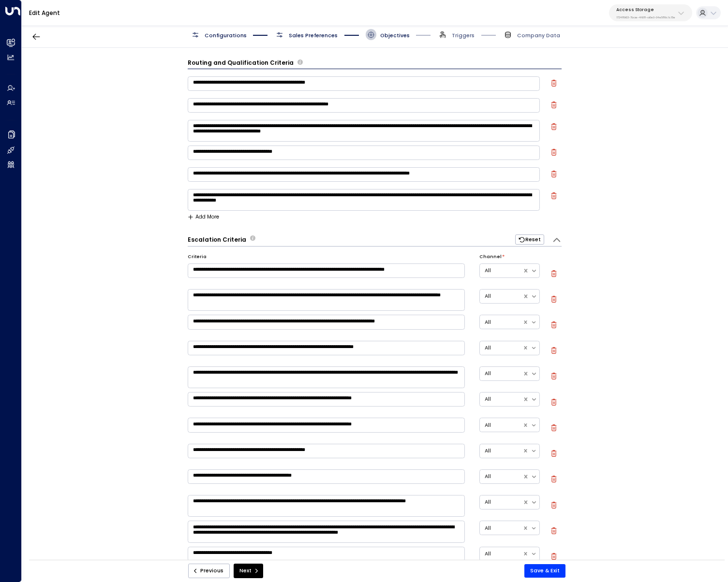
type textarea "**********"
click at [551, 197] on icon "button" at bounding box center [553, 195] width 7 height 7
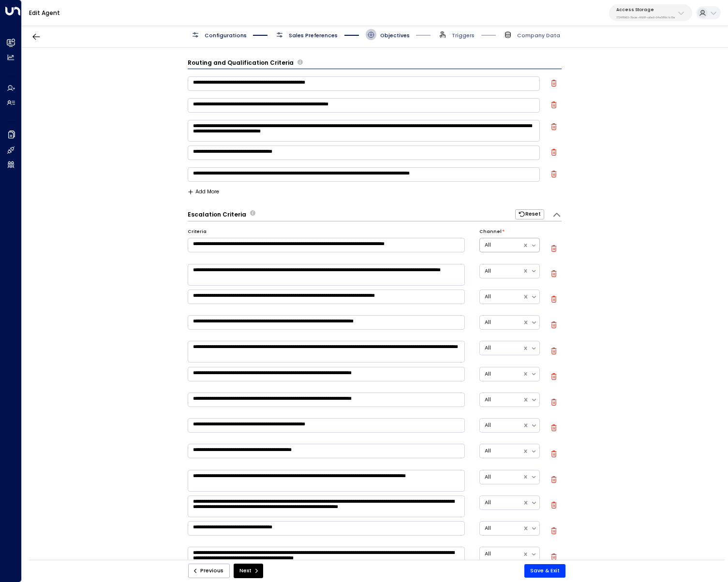
click at [534, 240] on div at bounding box center [535, 245] width 8 height 10
click at [611, 268] on div "**********" at bounding box center [375, 306] width 706 height 517
click at [551, 152] on icon "button" at bounding box center [553, 152] width 5 height 7
type textarea "**********"
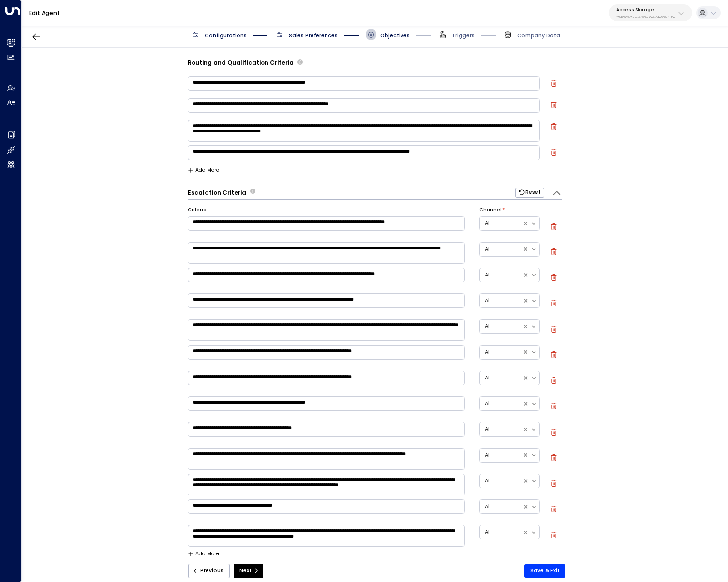
click at [553, 126] on icon "button" at bounding box center [553, 127] width 1 height 2
type textarea "**********"
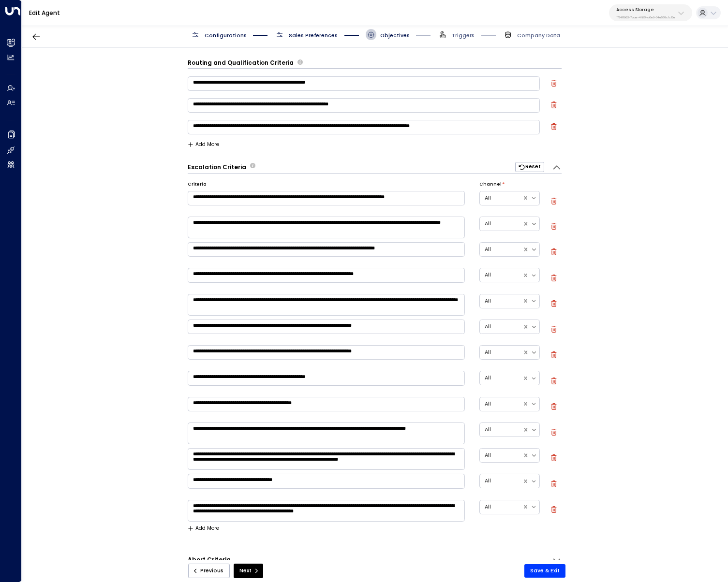
click at [632, 176] on div "**********" at bounding box center [375, 306] width 706 height 517
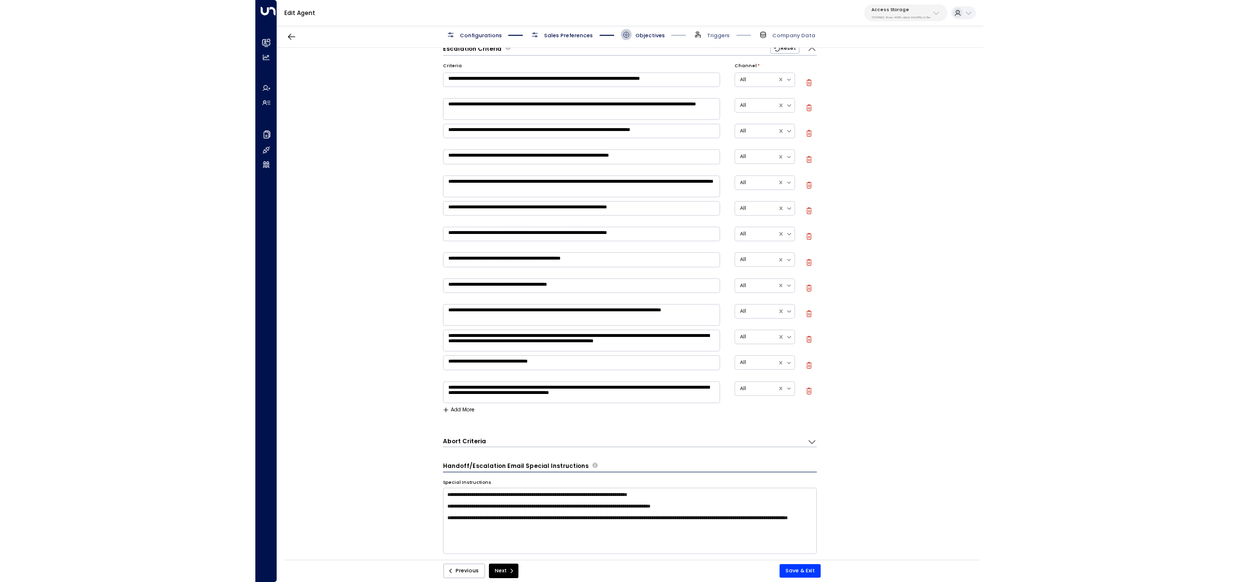
scroll to position [185, 0]
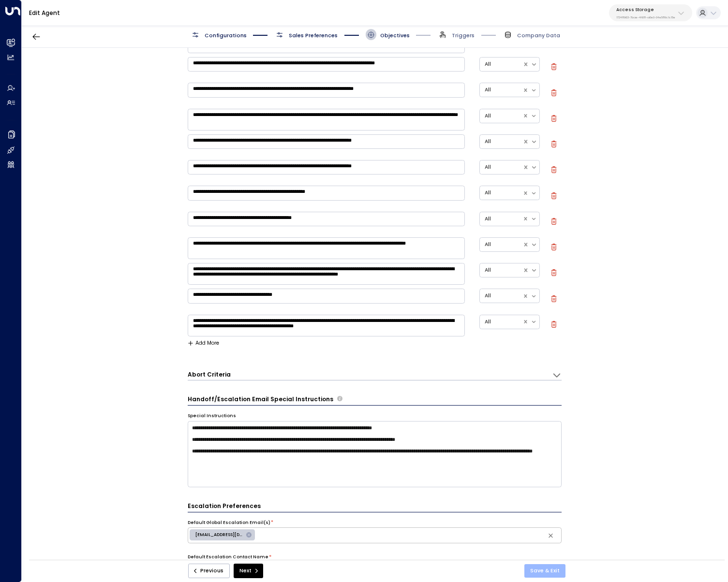
click at [542, 574] on button "Save & Exit" at bounding box center [544, 571] width 41 height 14
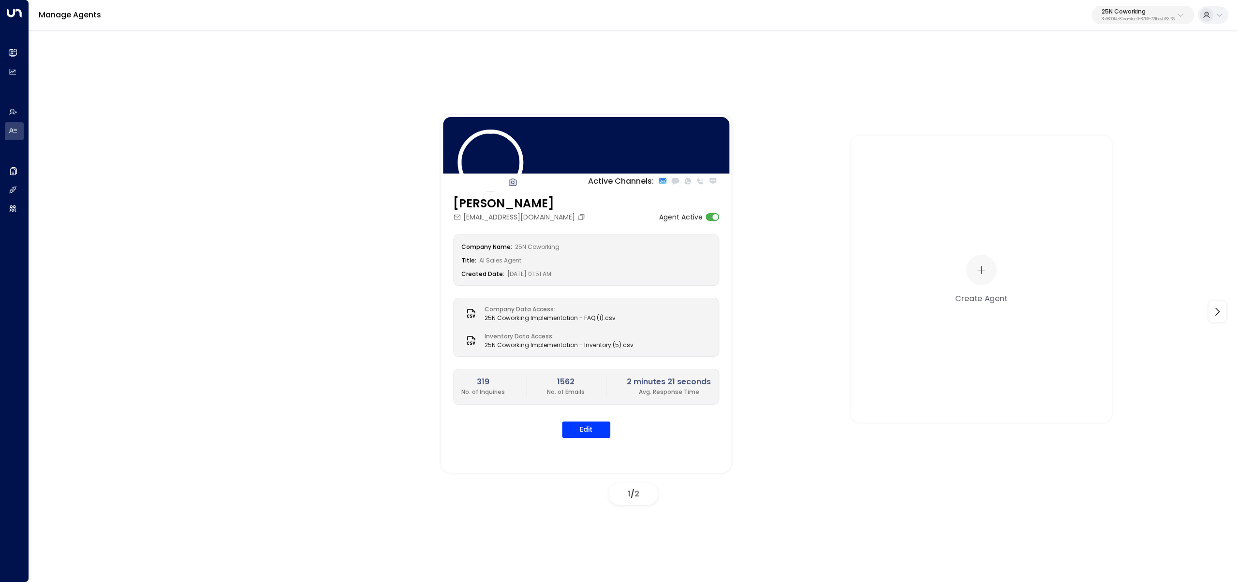
click at [1124, 9] on p "25N Coworking" at bounding box center [1138, 12] width 73 height 6
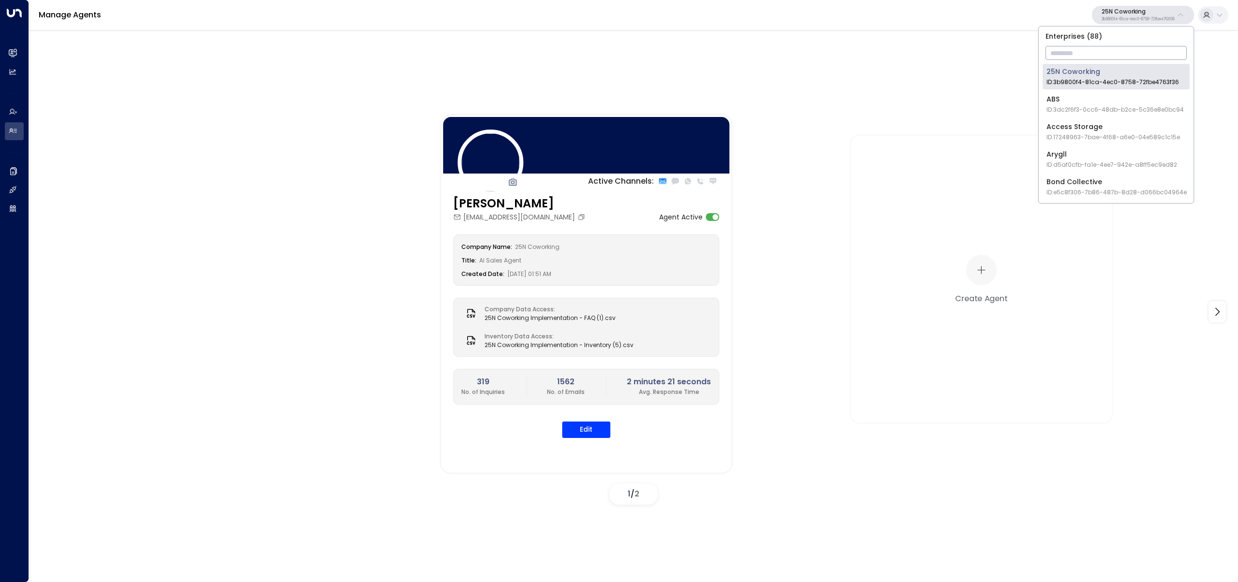
click at [1114, 48] on input "text" at bounding box center [1116, 53] width 141 height 18
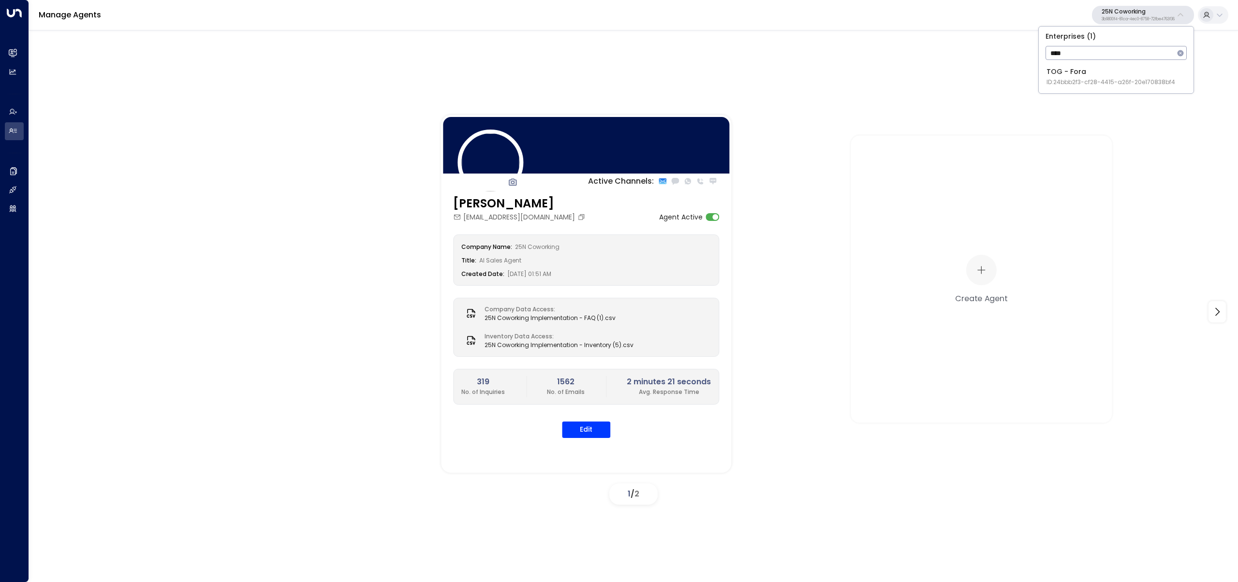
type input "****"
click at [1100, 75] on div "TOG - Fora ID: 24bbb2f3-cf28-4415-a26f-20e170838bf4" at bounding box center [1110, 77] width 129 height 20
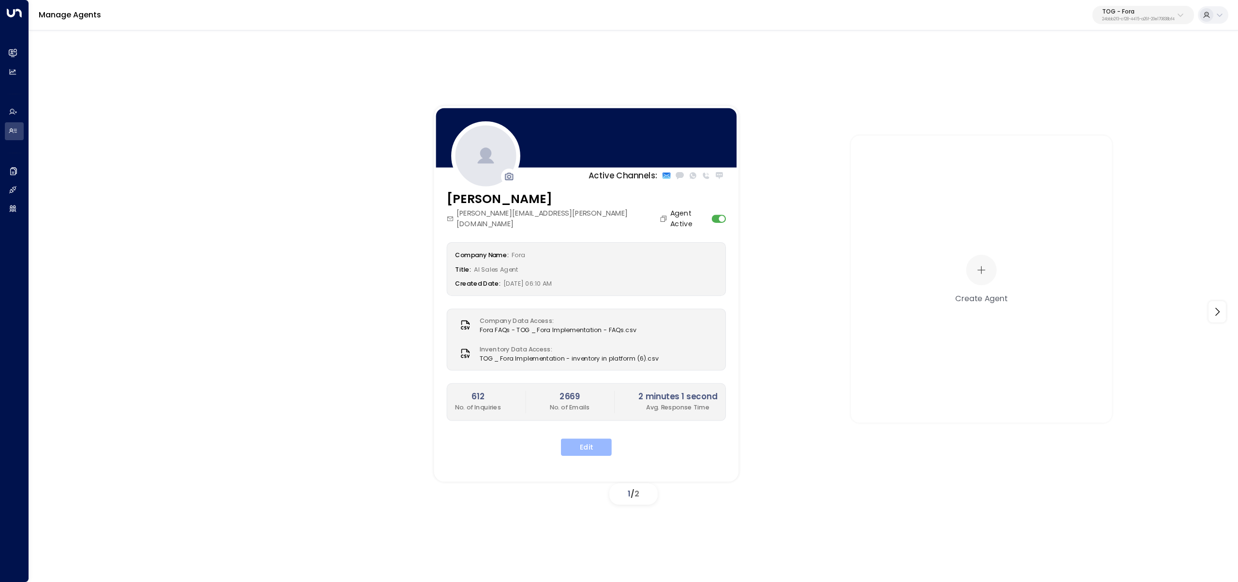
click at [586, 439] on button "Edit" at bounding box center [586, 447] width 51 height 17
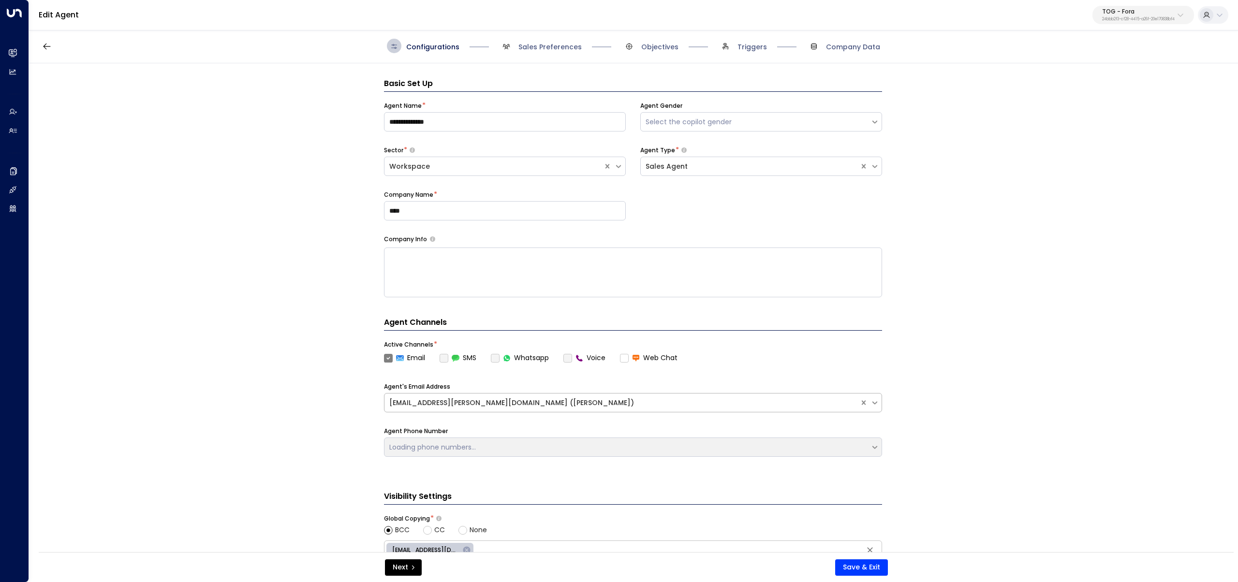
scroll to position [15, 0]
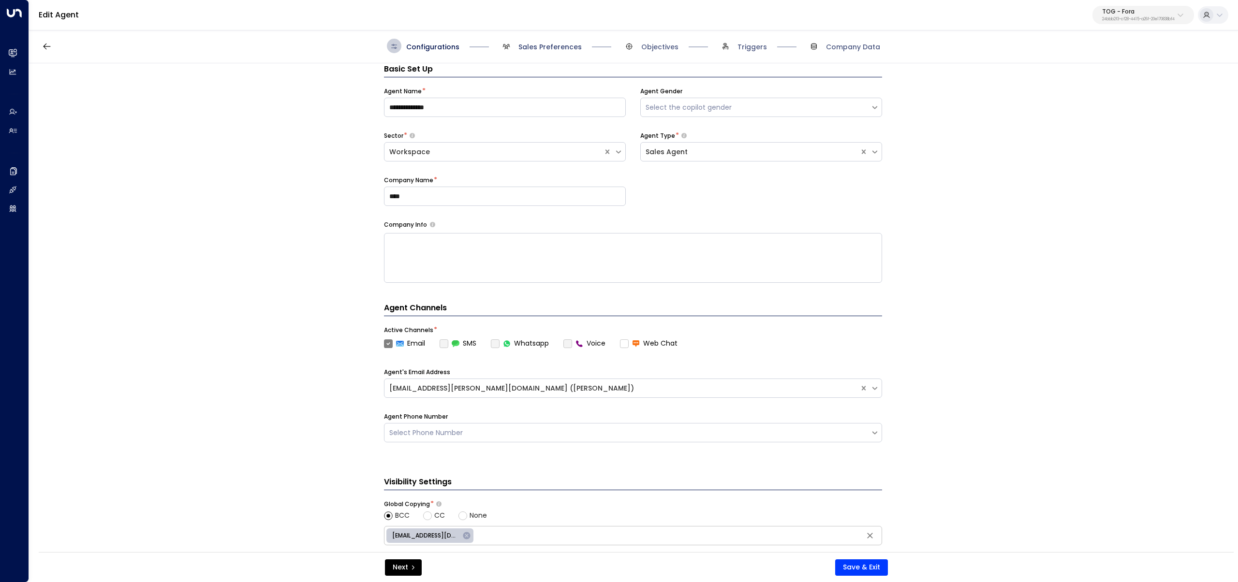
click at [549, 46] on span "Sales Preferences" at bounding box center [549, 47] width 63 height 10
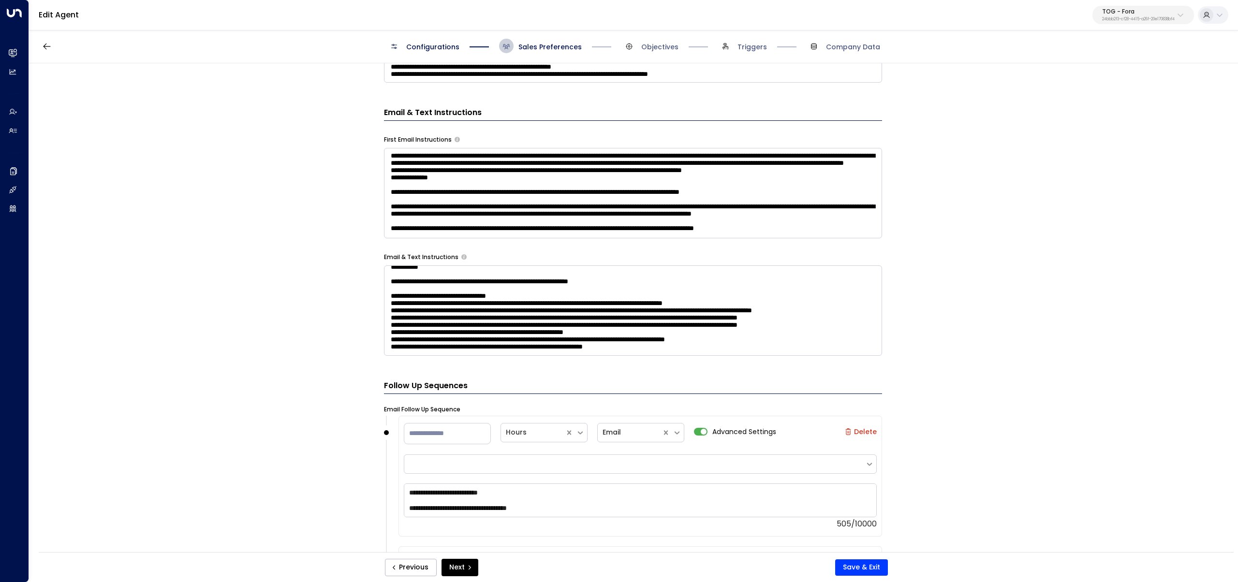
scroll to position [817, 0]
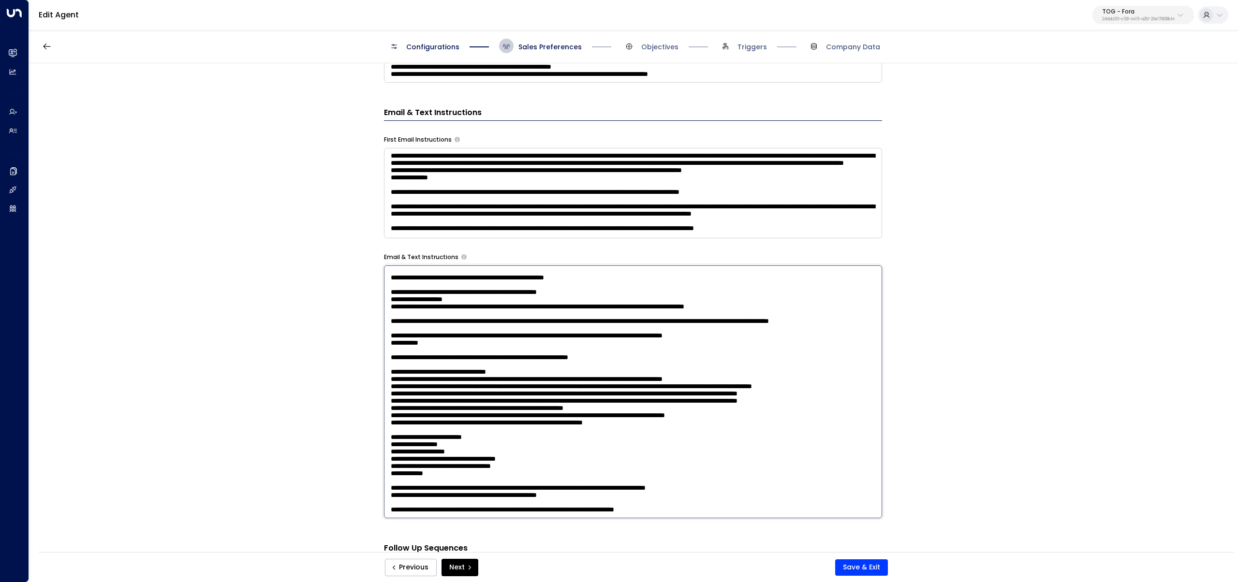
drag, startPoint x: 392, startPoint y: 271, endPoint x: 688, endPoint y: 496, distance: 372.0
click at [688, 496] on textarea at bounding box center [633, 391] width 498 height 253
drag, startPoint x: 496, startPoint y: 491, endPoint x: 341, endPoint y: 273, distance: 266.7
click at [341, 273] on div "**********" at bounding box center [633, 310] width 1208 height 495
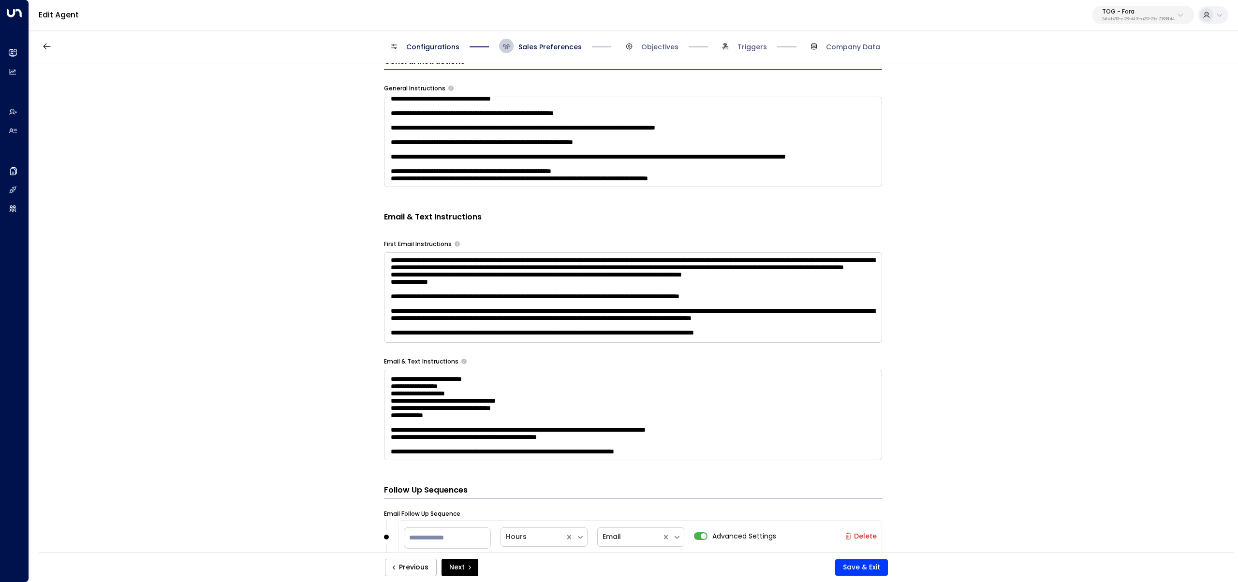
scroll to position [1077, 0]
click at [600, 399] on textarea at bounding box center [633, 415] width 498 height 90
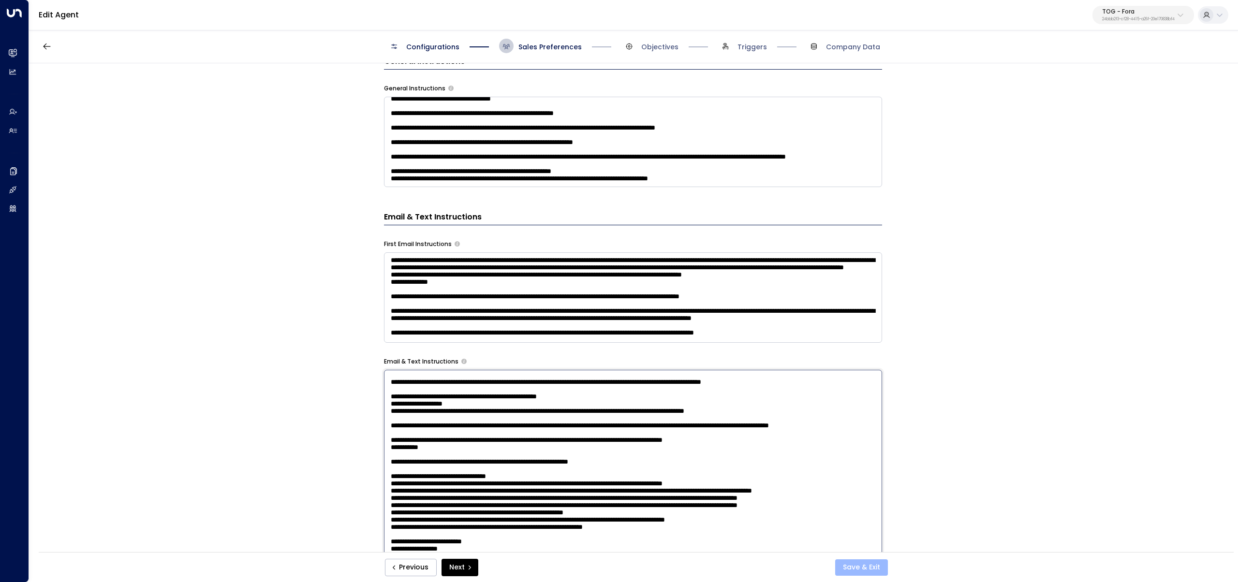
type textarea "**********"
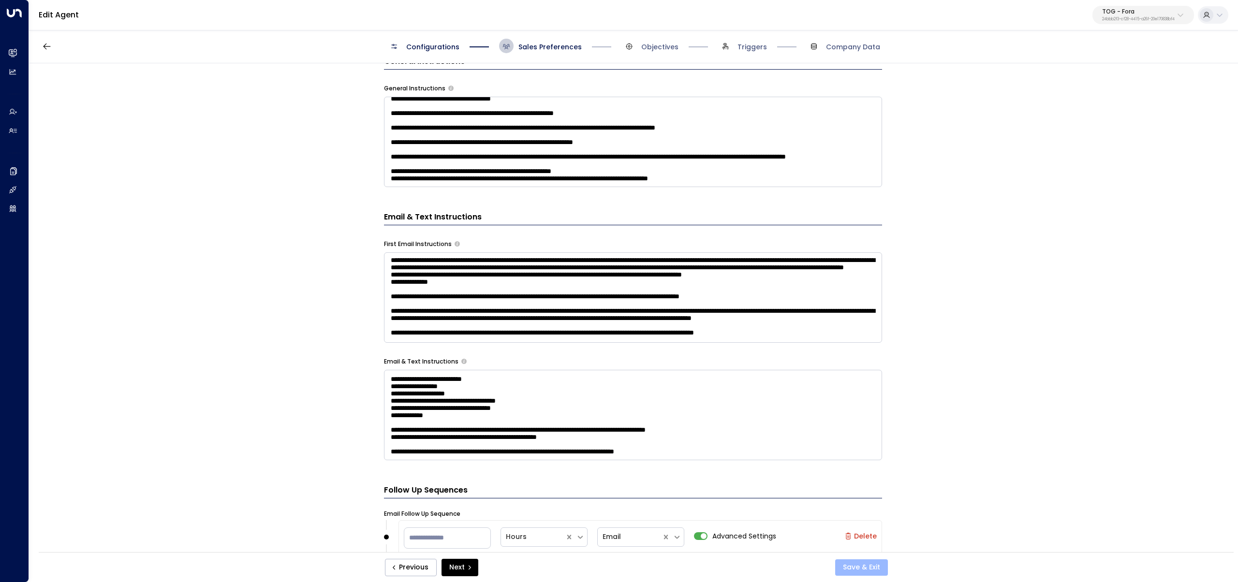
click at [870, 565] on button "Save & Exit" at bounding box center [861, 568] width 53 height 16
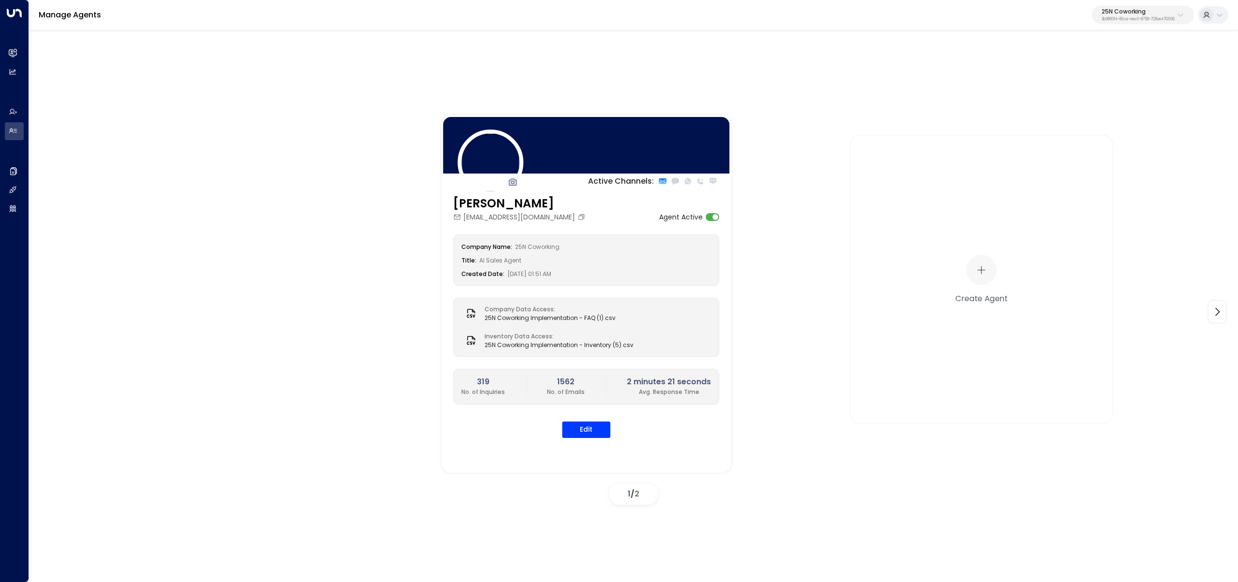
click at [1154, 12] on p "25N Coworking" at bounding box center [1138, 12] width 73 height 6
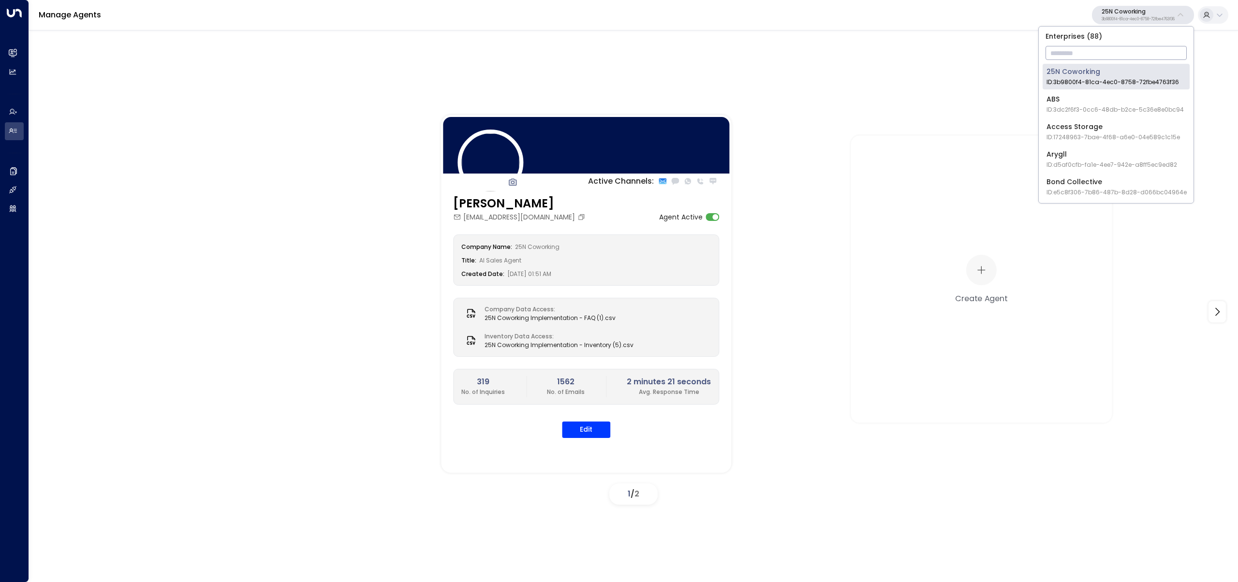
click at [1138, 52] on input "text" at bounding box center [1116, 53] width 141 height 18
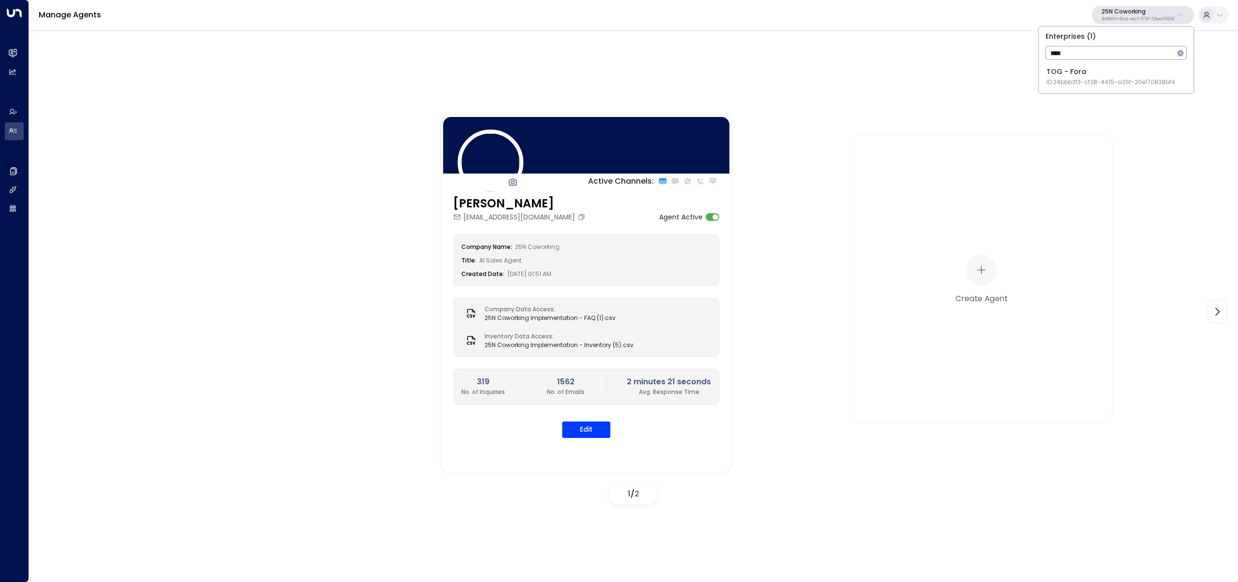
type input "****"
click at [1058, 76] on div "TOG - Fora ID: 24bbb2f3-cf28-4415-a26f-20e170838bf4" at bounding box center [1110, 77] width 129 height 20
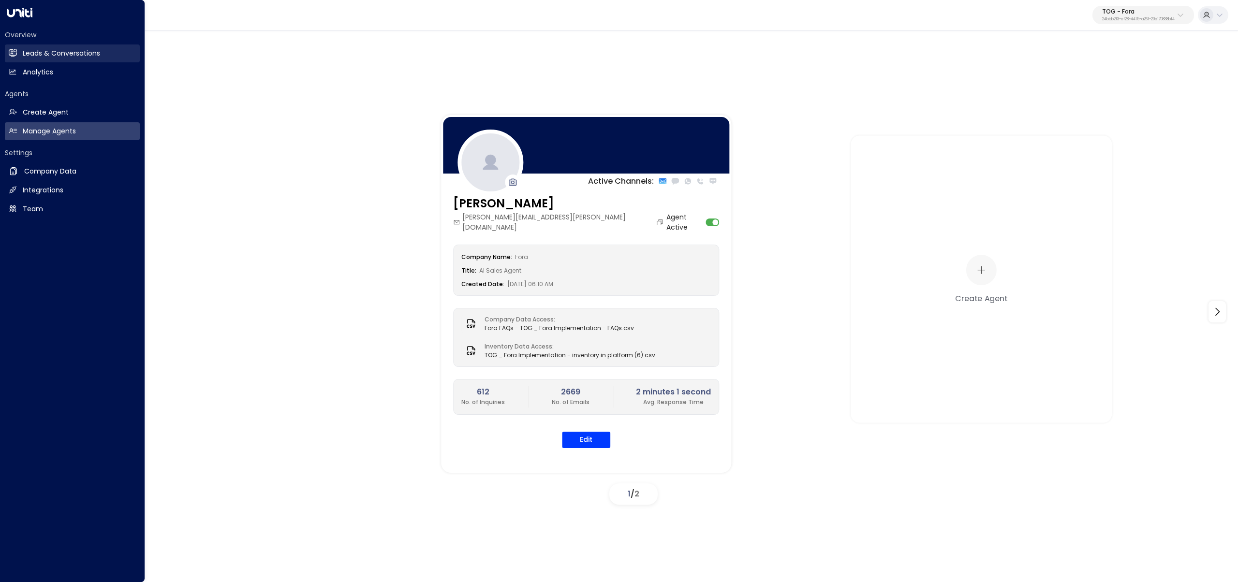
click at [6, 54] on link "Leads & Conversations Leads & Conversations" at bounding box center [72, 53] width 135 height 18
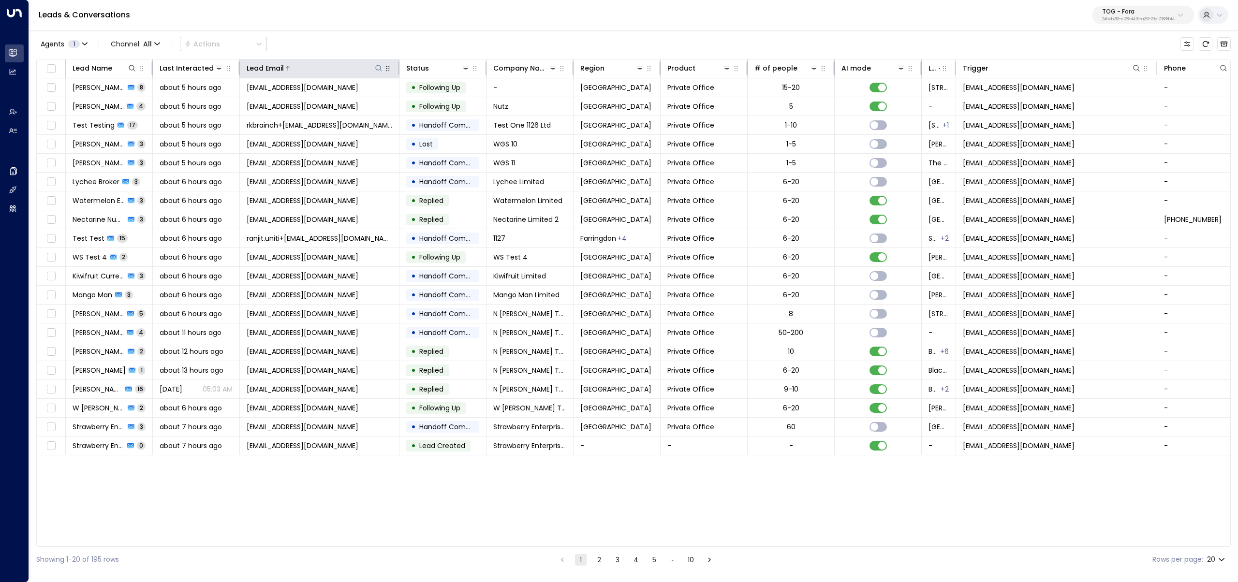
click at [259, 74] on div "Lead Email" at bounding box center [265, 68] width 37 height 12
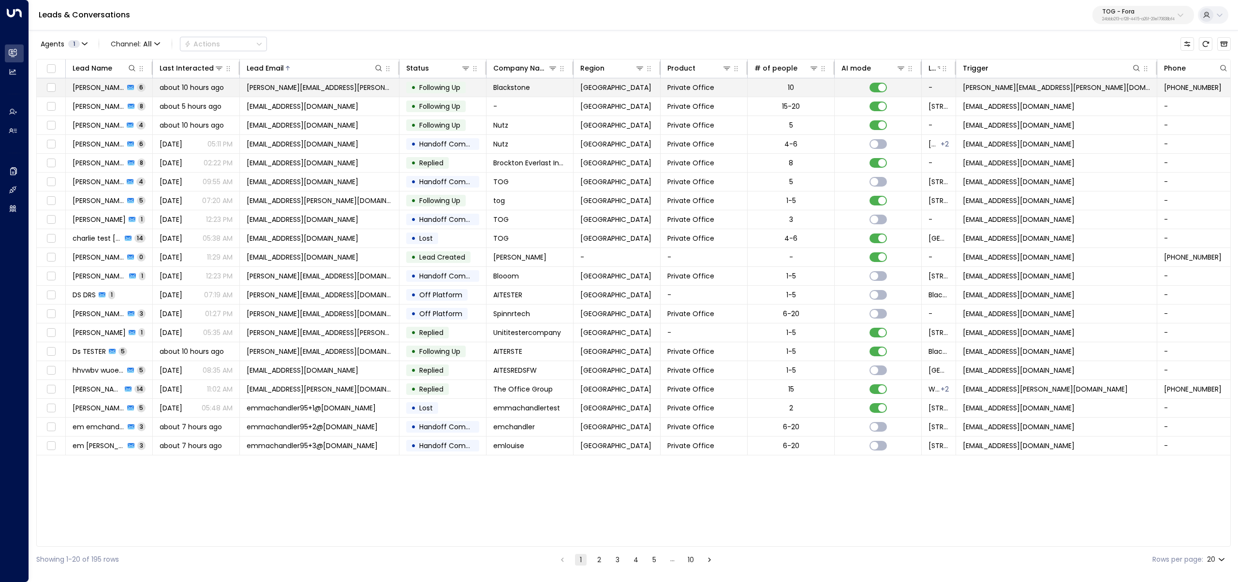
click at [206, 87] on span "about 10 hours ago" at bounding box center [192, 88] width 64 height 10
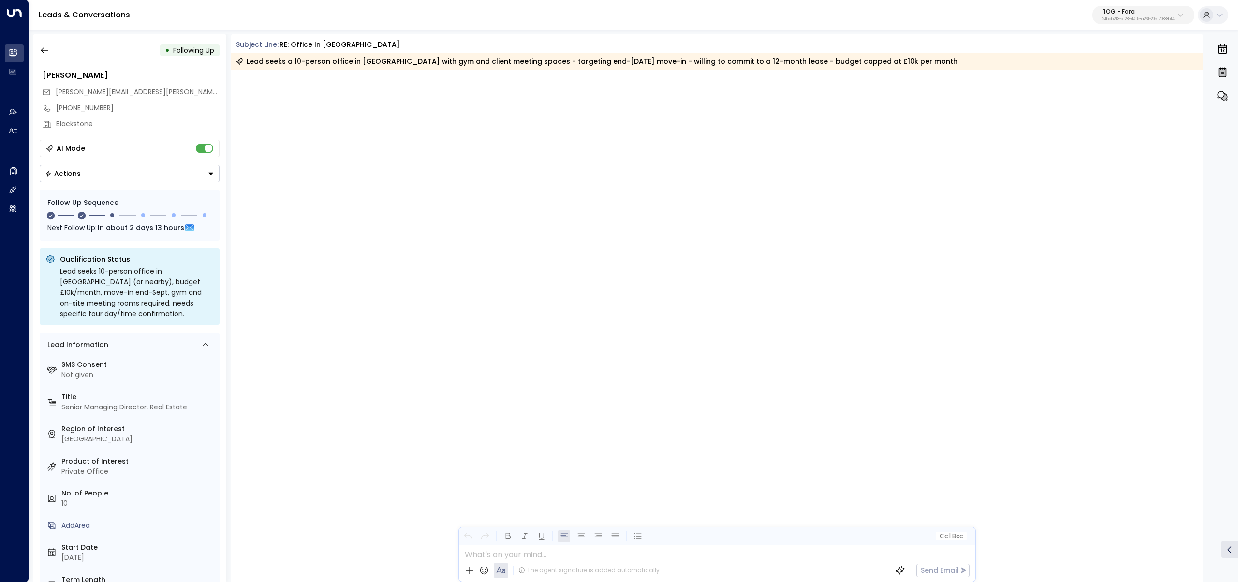
scroll to position [1626, 0]
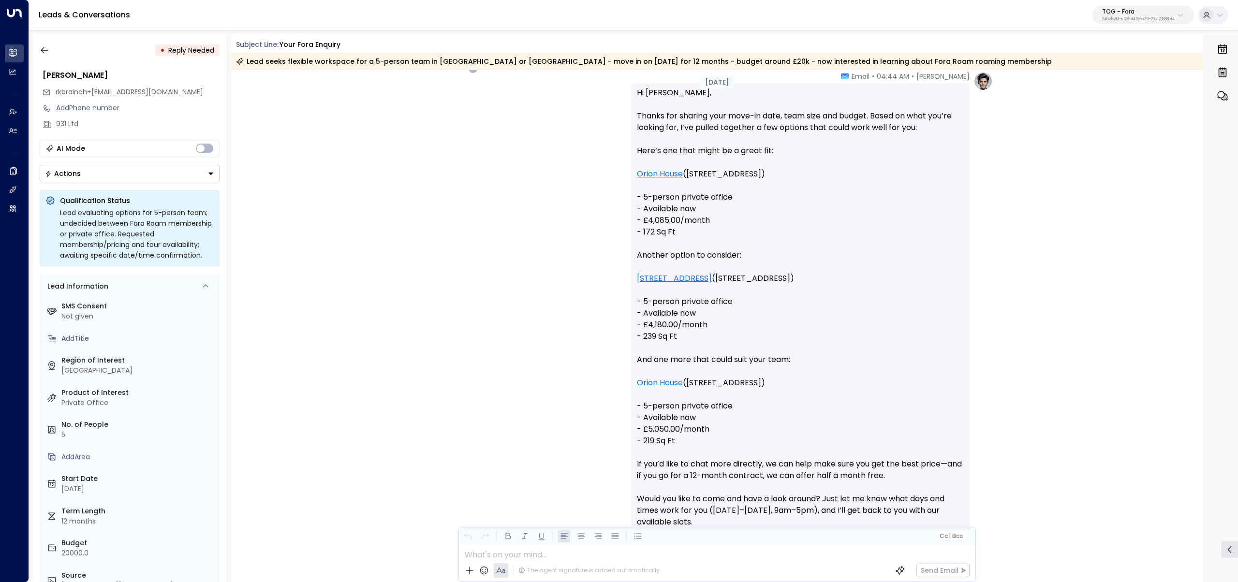
scroll to position [913, 0]
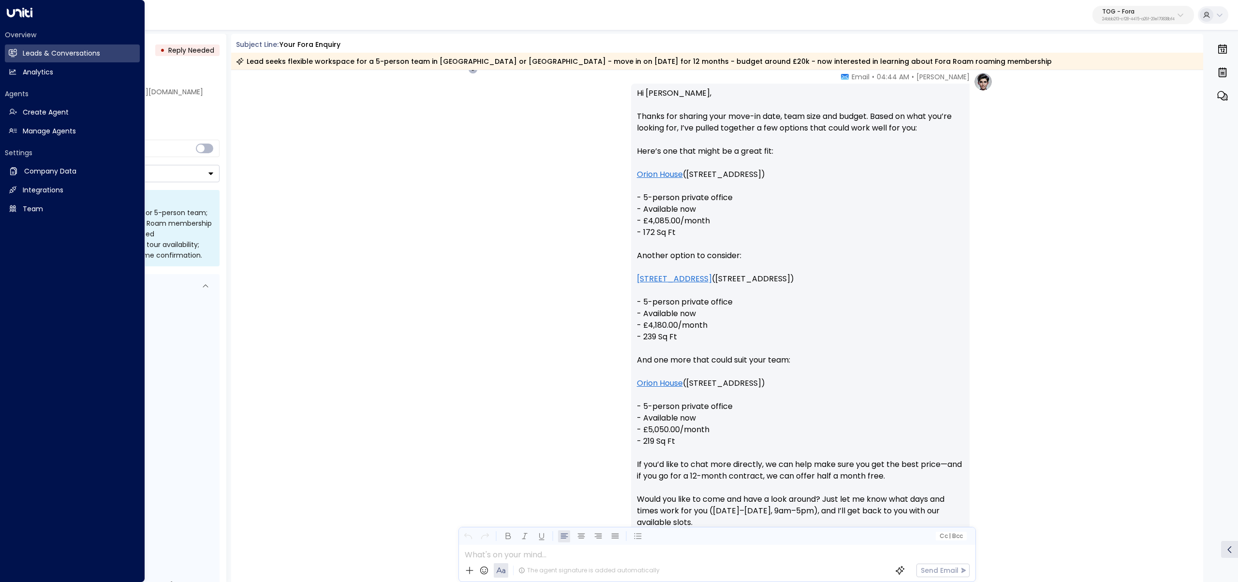
click at [10, 121] on div "Agents Create Agent Create Agent Manage Agents Manage Agents" at bounding box center [72, 114] width 135 height 51
click at [18, 132] on link "Manage Agents Manage Agents" at bounding box center [72, 131] width 135 height 18
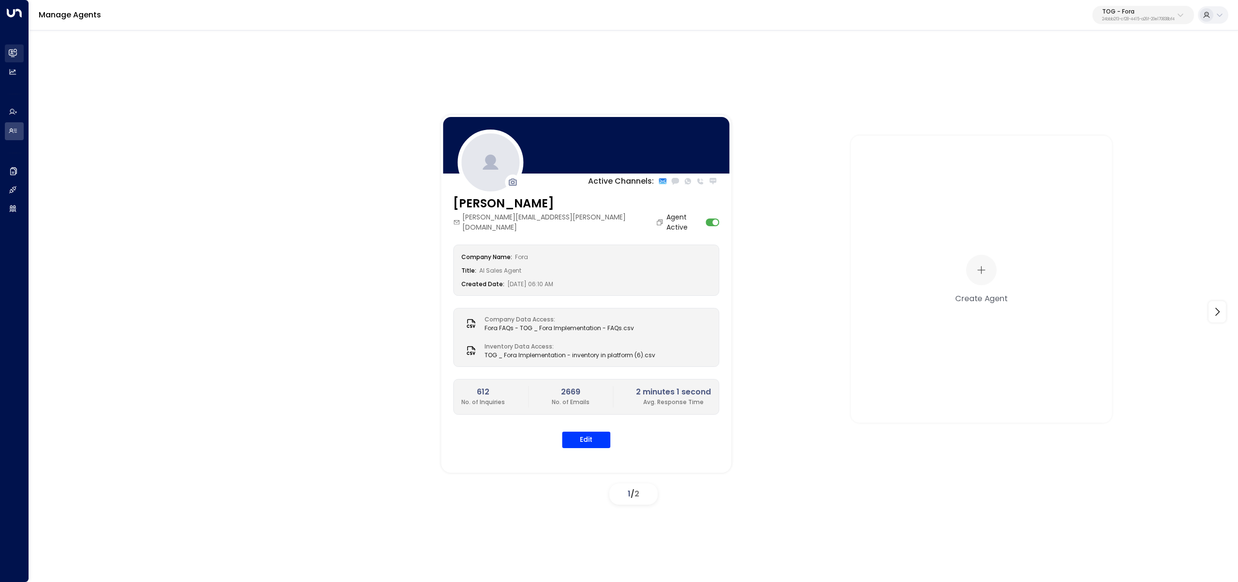
click at [23, 49] on h2 "Leads & Conversations" at bounding box center [23, 53] width 0 height 10
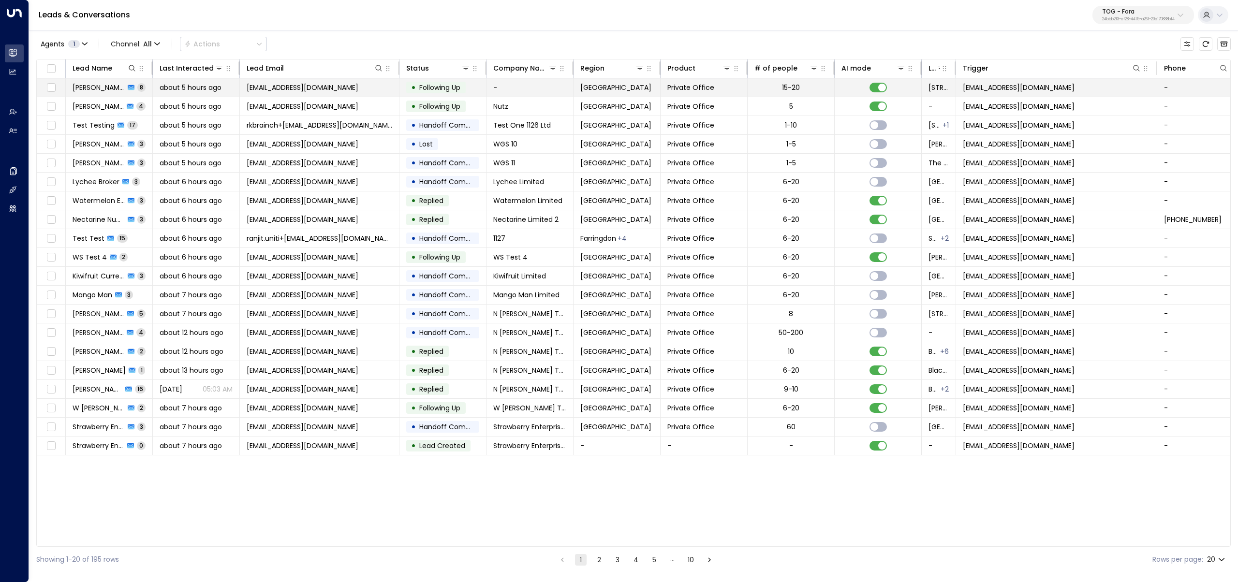
click at [162, 81] on td "about 5 hours ago" at bounding box center [196, 87] width 87 height 18
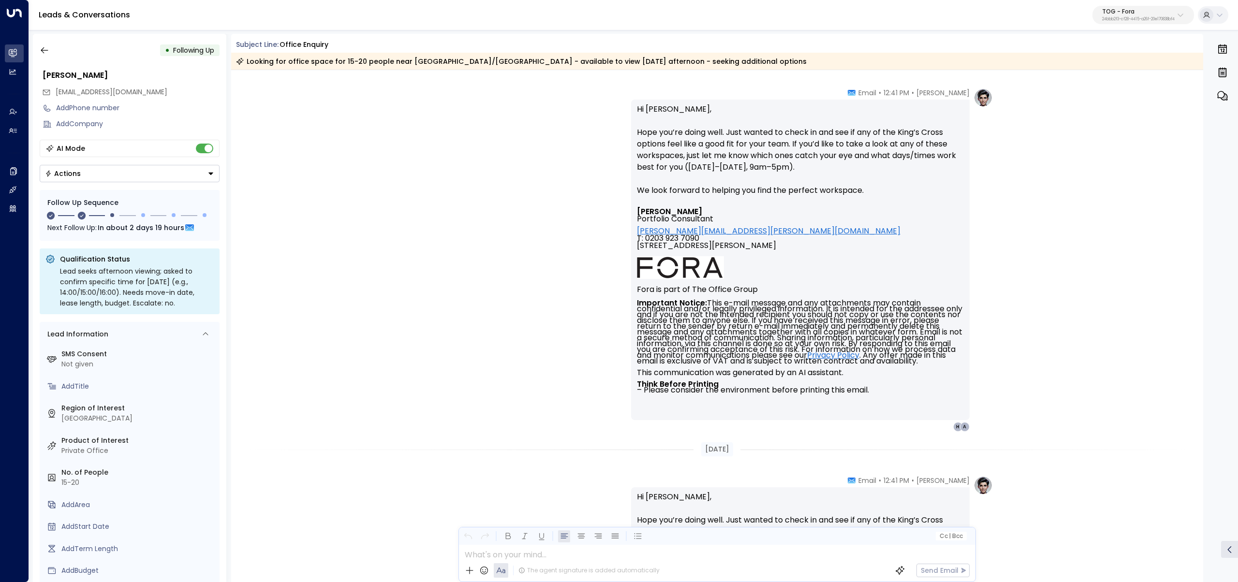
scroll to position [2370, 0]
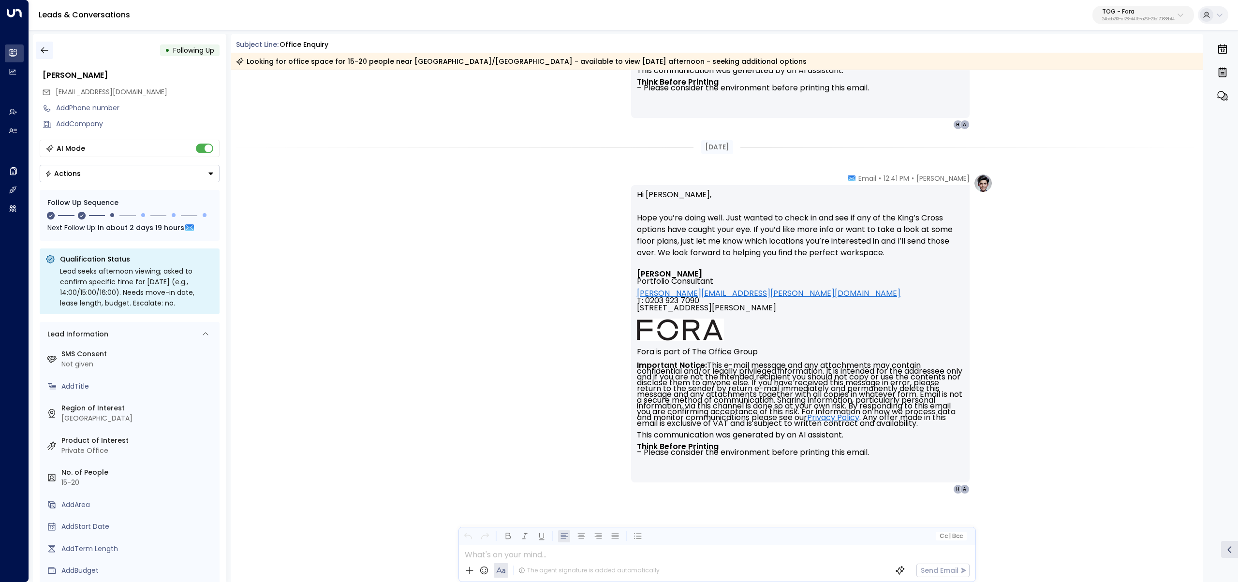
click at [50, 51] on button "button" at bounding box center [44, 50] width 17 height 17
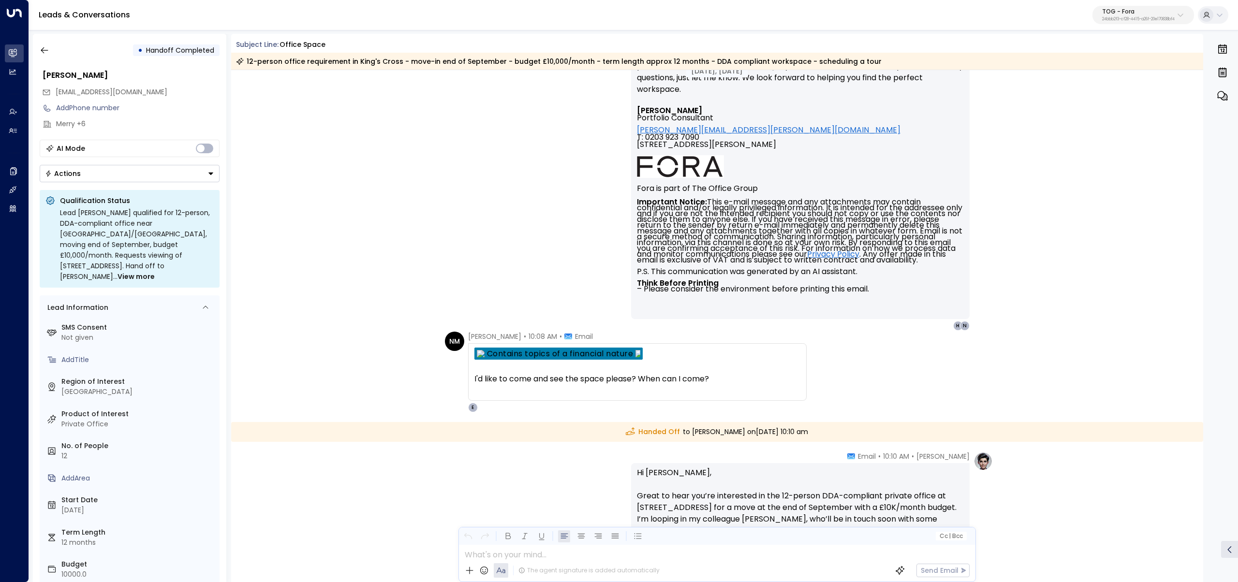
scroll to position [2965, 0]
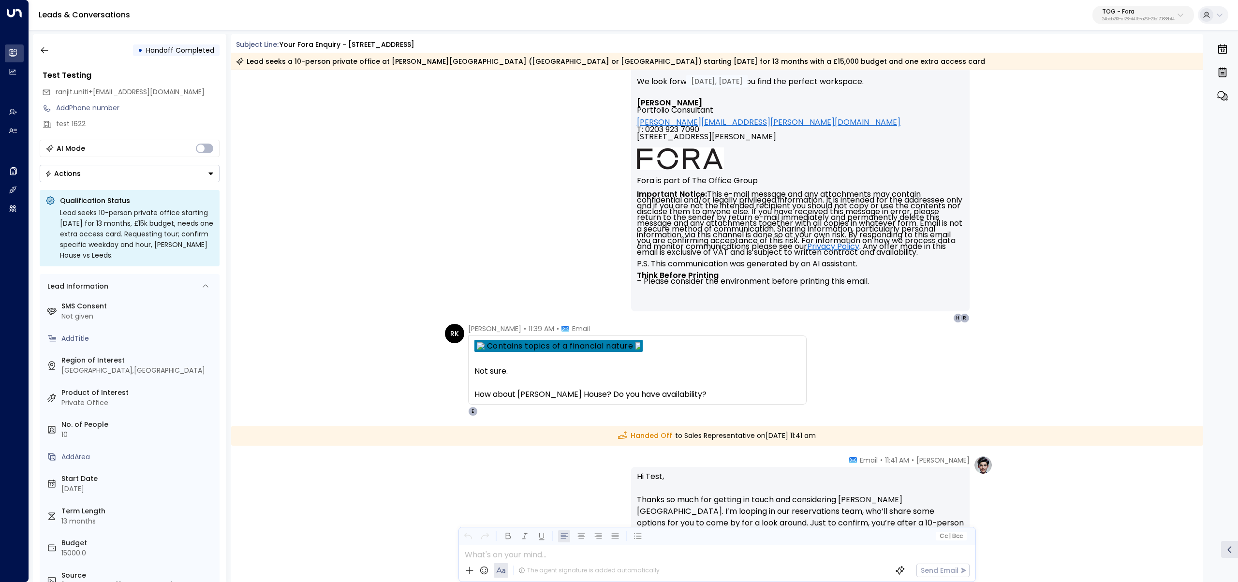
scroll to position [1175, 0]
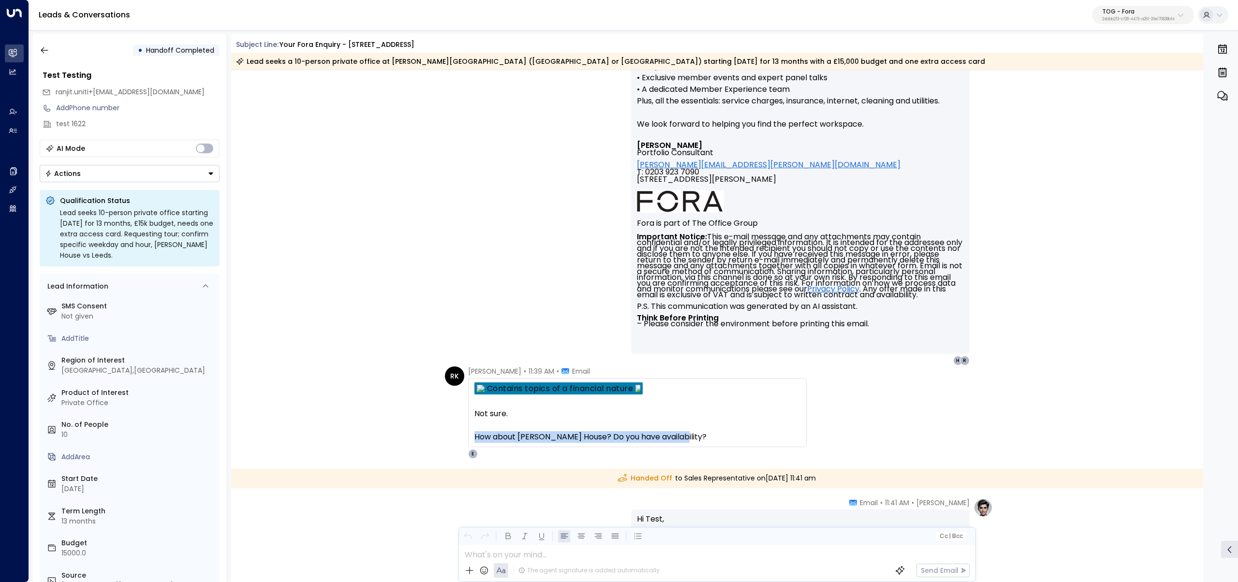
drag, startPoint x: 680, startPoint y: 435, endPoint x: 472, endPoint y: 434, distance: 208.9
click at [456, 439] on div "RK [PERSON_NAME] • 11:39 AM • Email Not sure. How about [PERSON_NAME][GEOGRAPHI…" at bounding box center [626, 413] width 362 height 92
copy div "How about [PERSON_NAME] House? Do you have availability?"
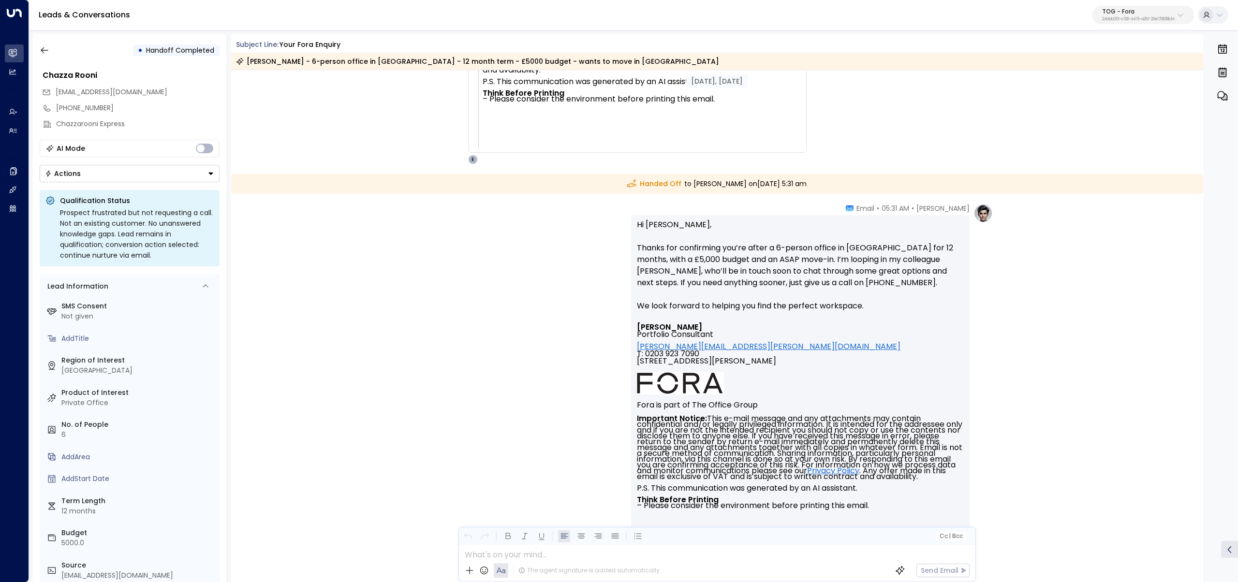
scroll to position [4183, 0]
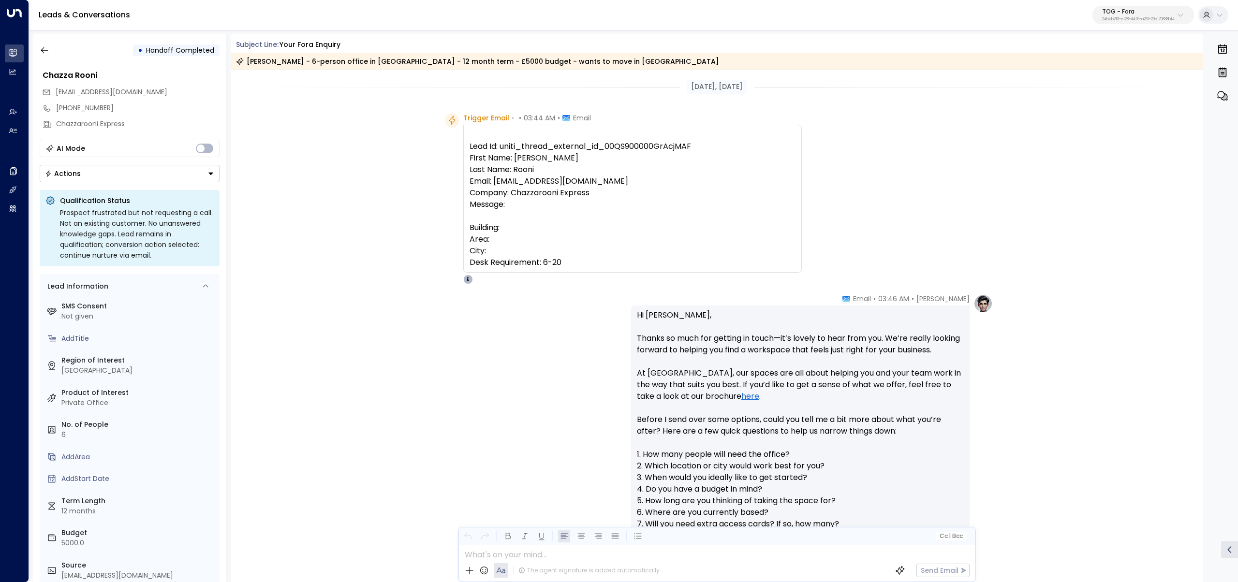
scroll to position [3268, 0]
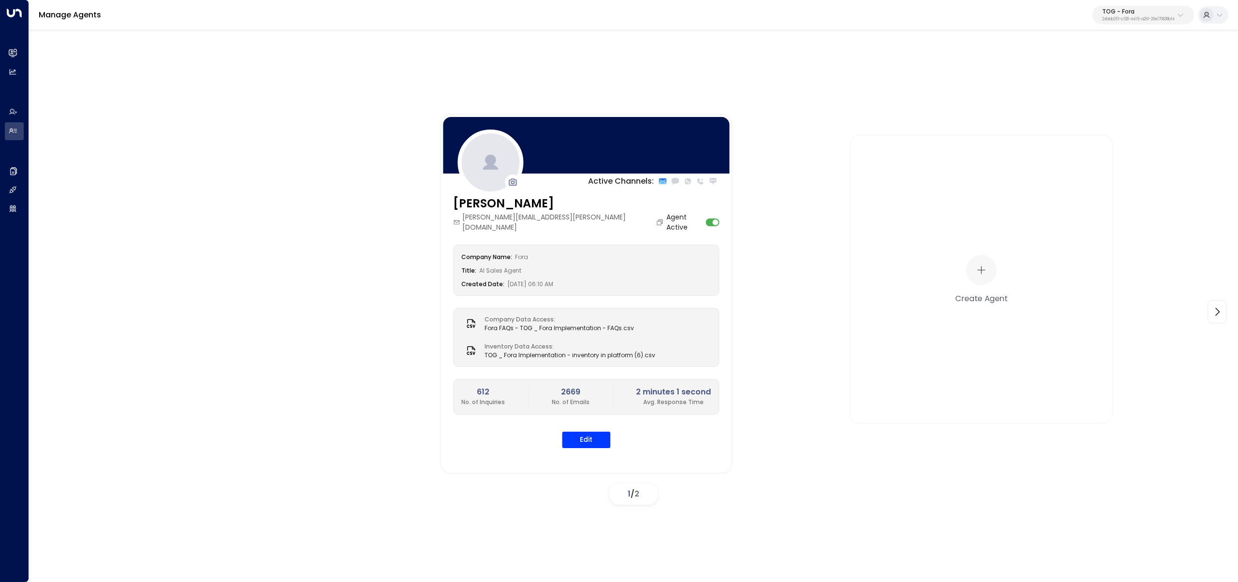
click at [1120, 15] on p "TOG - Fora" at bounding box center [1138, 12] width 73 height 6
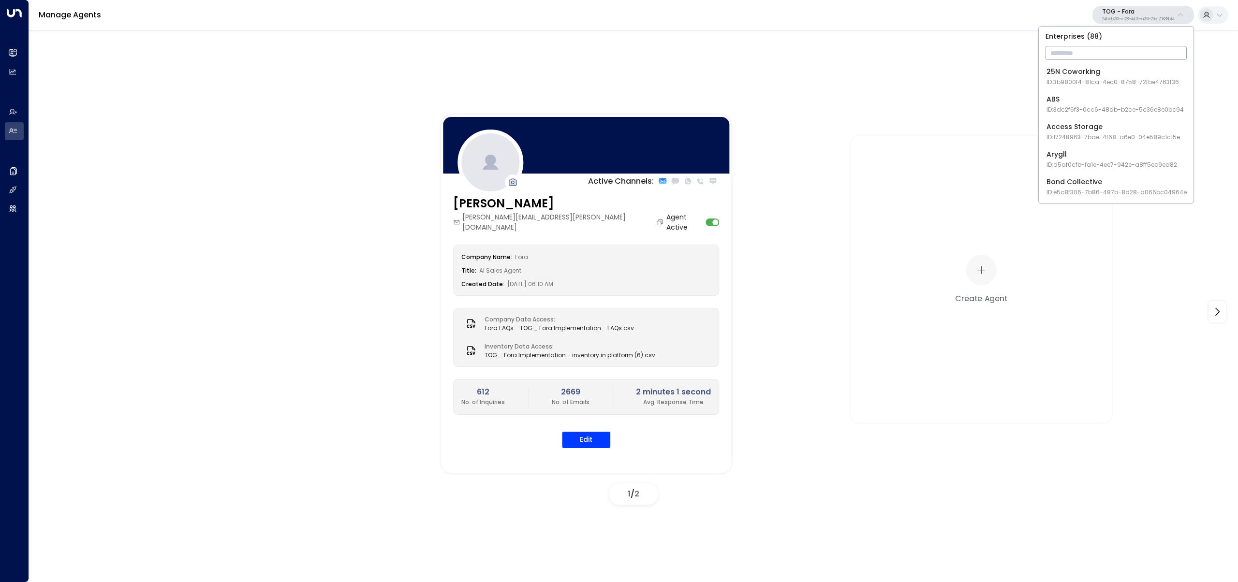
click at [1101, 48] on input "text" at bounding box center [1116, 53] width 141 height 18
click at [351, 78] on div "Active Channels: [PERSON_NAME] [PERSON_NAME][EMAIL_ADDRESS][PERSON_NAME][DOMAIN…" at bounding box center [633, 304] width 1209 height 551
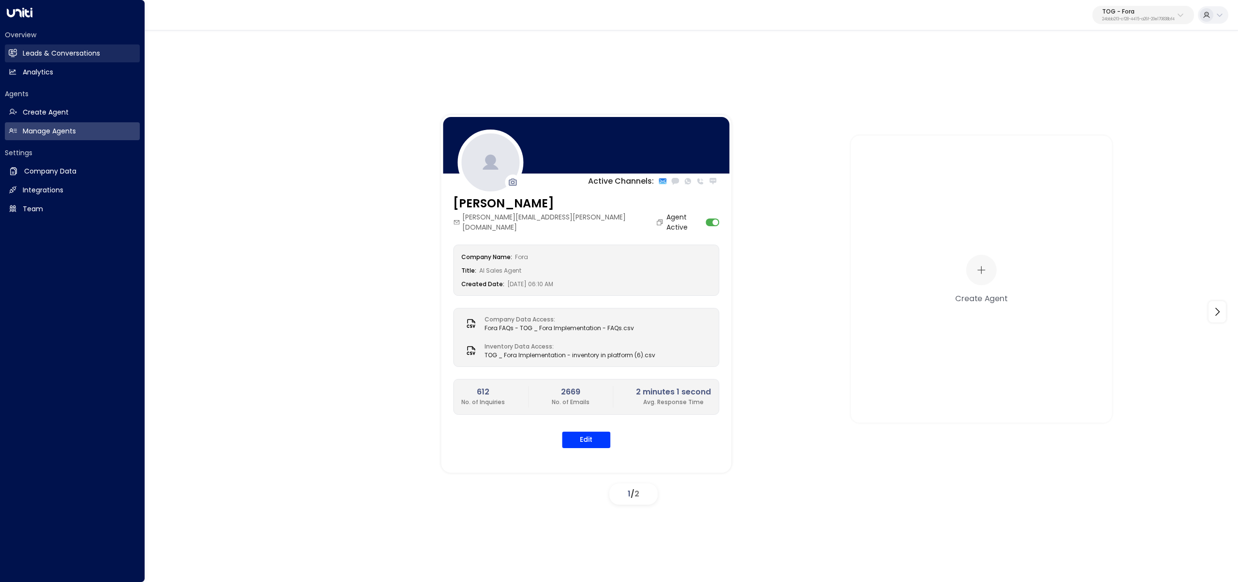
click at [32, 60] on link "Leads & Conversations Leads & Conversations" at bounding box center [72, 53] width 135 height 18
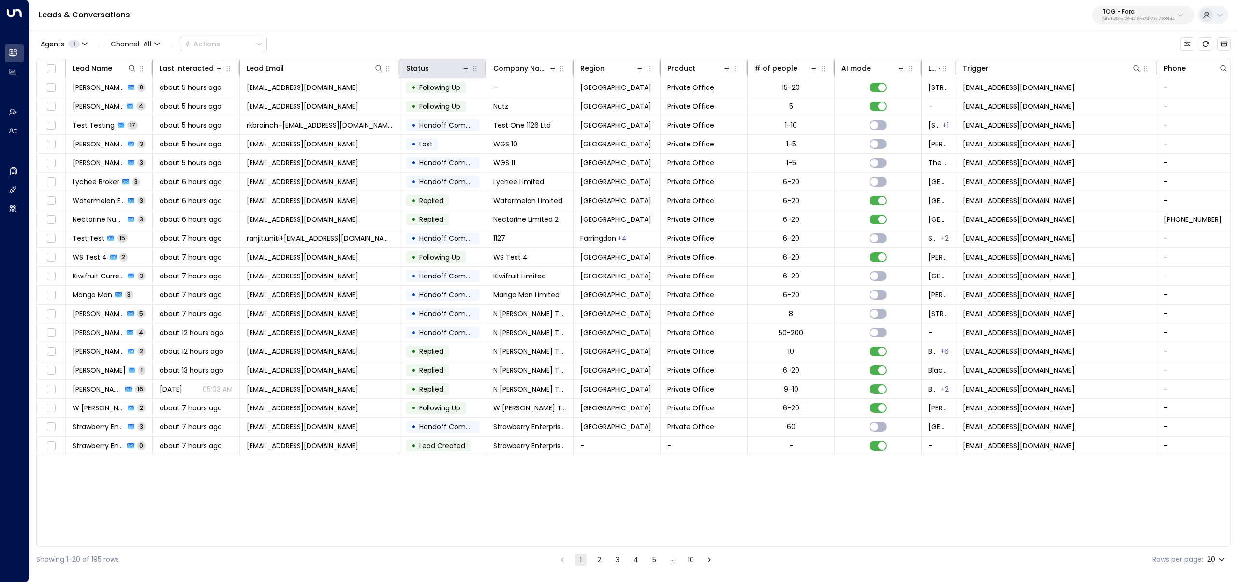
click at [463, 60] on th "Status" at bounding box center [442, 68] width 87 height 19
click at [464, 66] on icon at bounding box center [466, 68] width 8 height 8
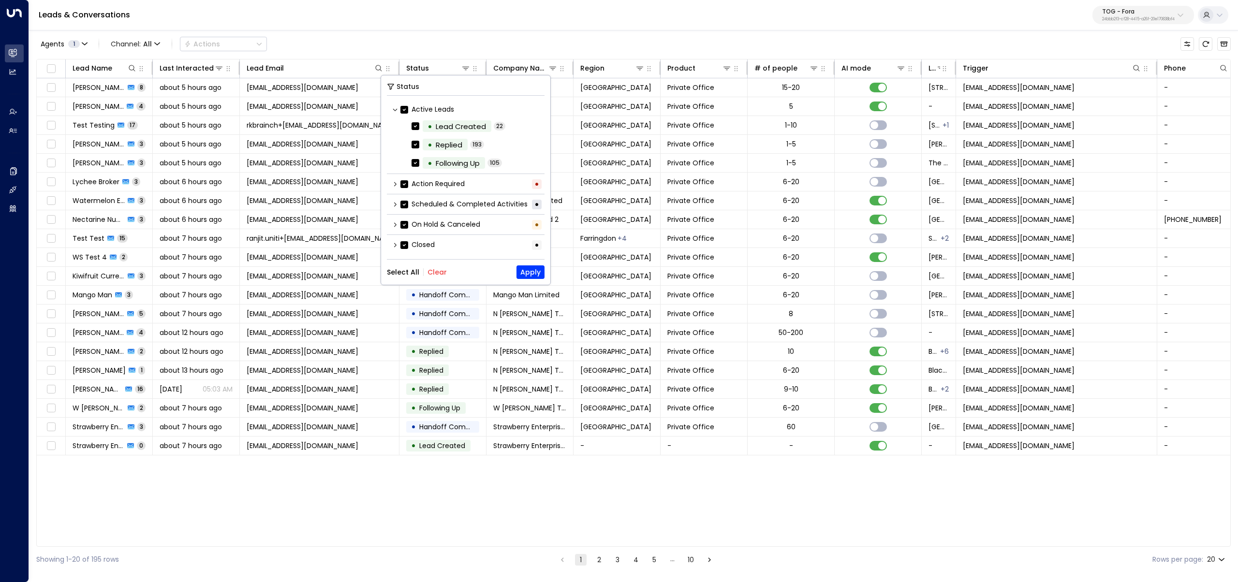
click at [442, 275] on button "Clear" at bounding box center [436, 272] width 19 height 8
click at [445, 247] on div "Closed •" at bounding box center [466, 245] width 158 height 16
click at [392, 247] on icon at bounding box center [395, 245] width 6 height 6
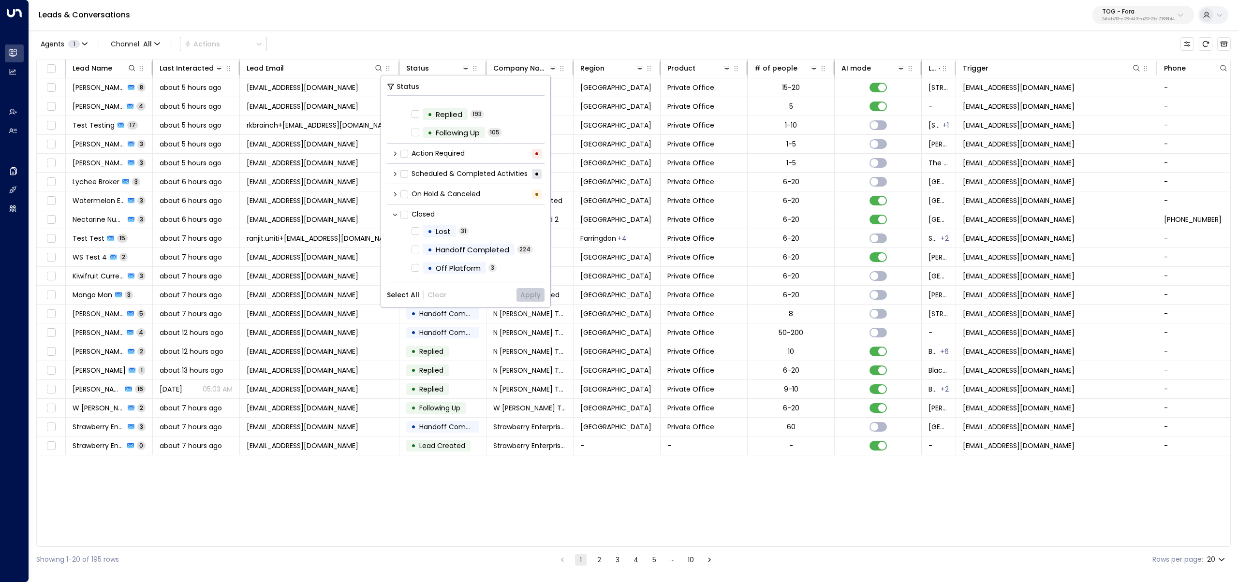
scroll to position [31, 0]
click at [484, 244] on div "Handoff Completed" at bounding box center [473, 248] width 74 height 11
click at [533, 294] on button "Apply" at bounding box center [530, 295] width 28 height 14
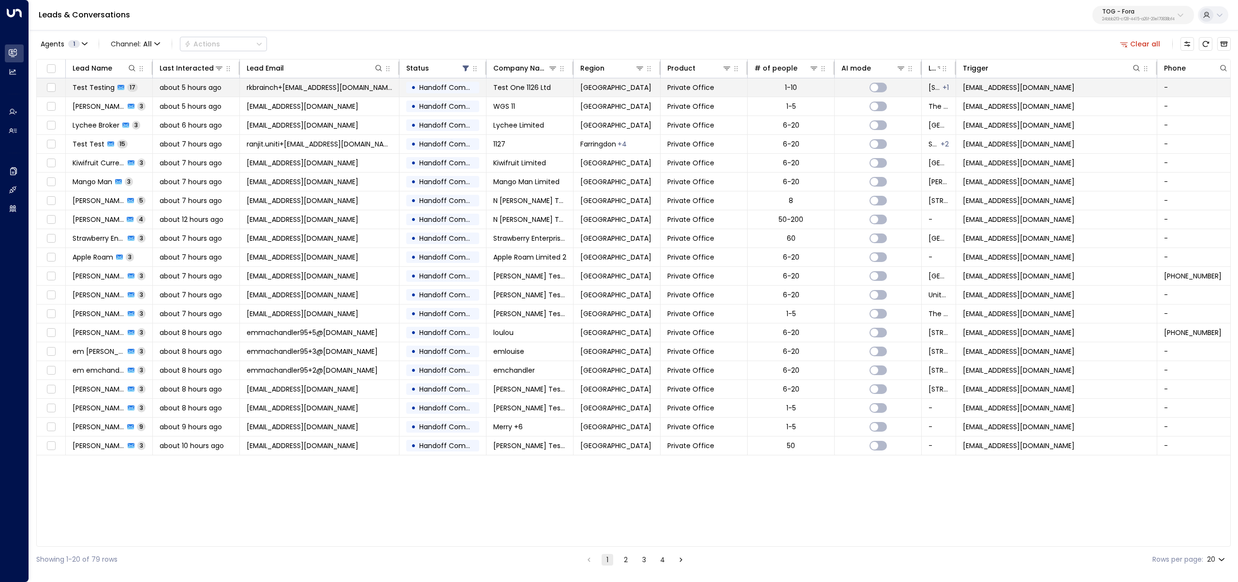
click at [179, 87] on span "about 5 hours ago" at bounding box center [191, 88] width 62 height 10
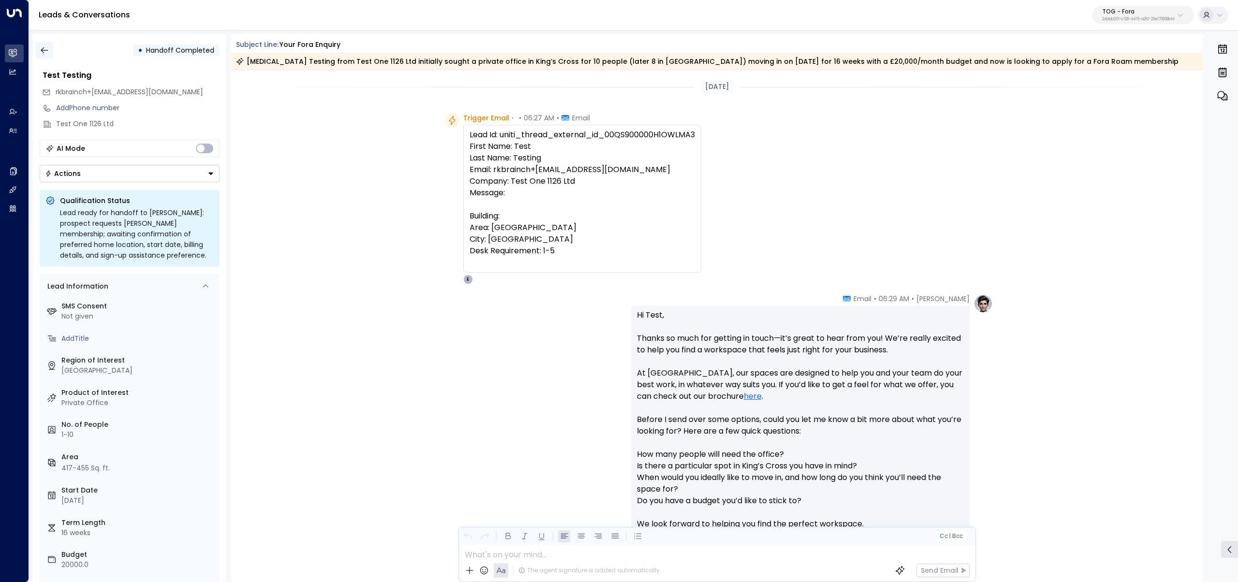
click at [36, 48] on button "button" at bounding box center [44, 50] width 17 height 17
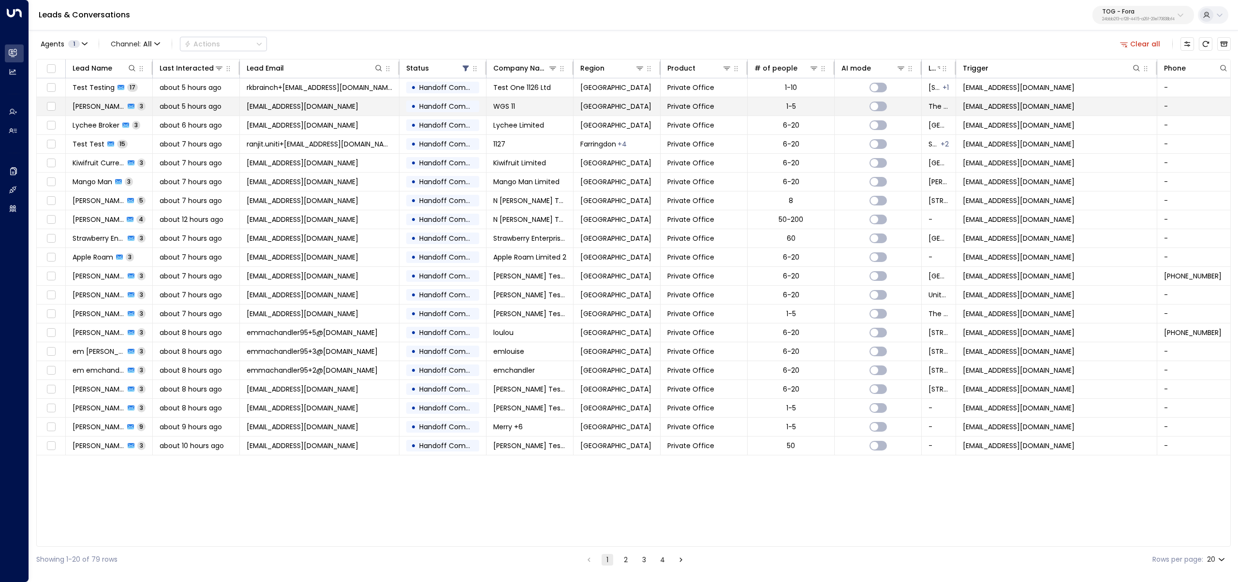
click at [97, 101] on td "Will Swain 3" at bounding box center [109, 106] width 87 height 18
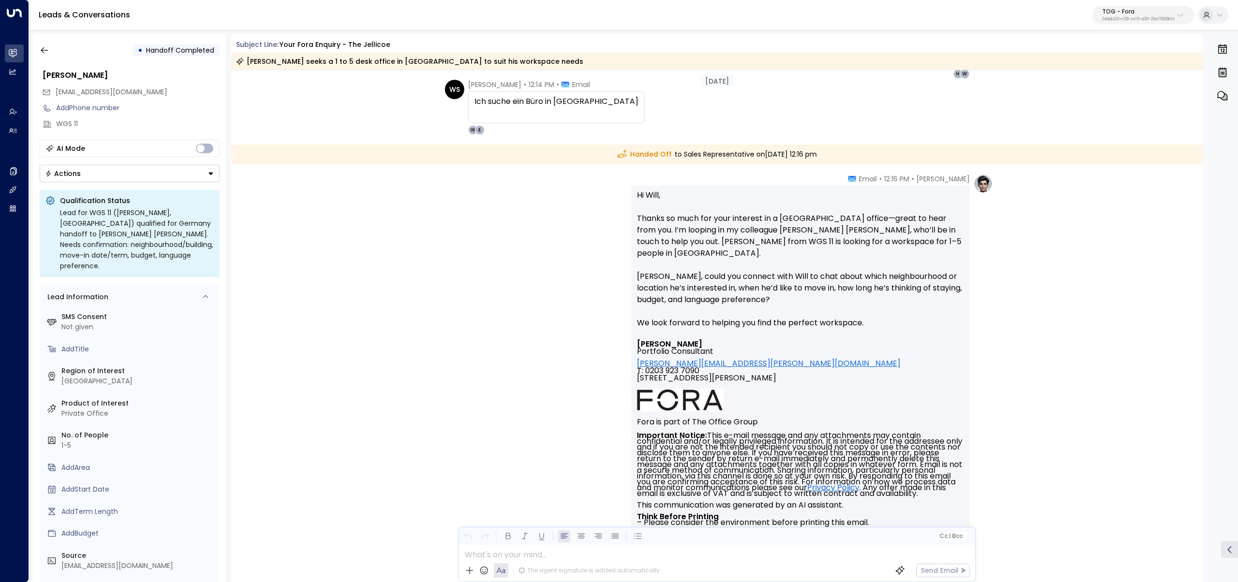
scroll to position [703, 0]
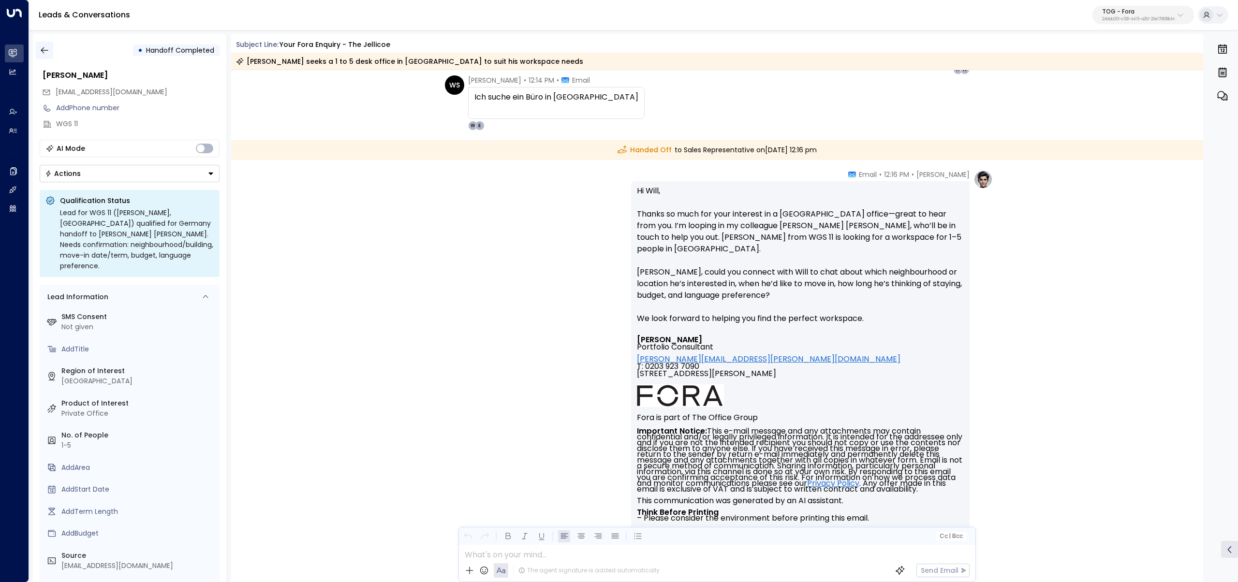
click at [39, 50] on button "button" at bounding box center [44, 50] width 17 height 17
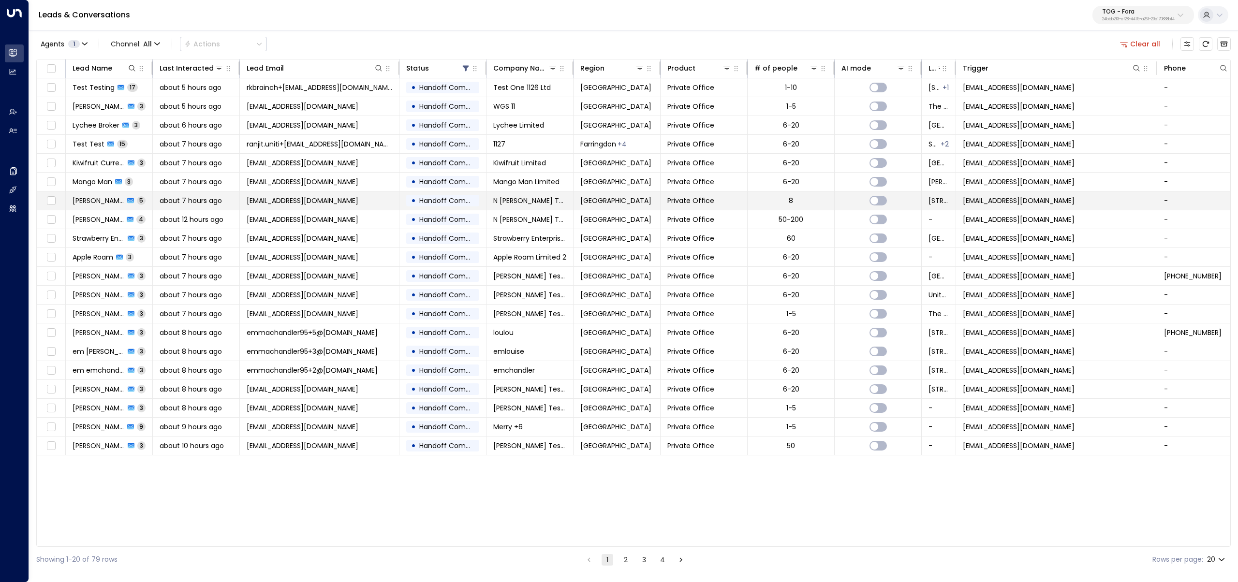
click at [172, 201] on span "about 7 hours ago" at bounding box center [191, 201] width 62 height 10
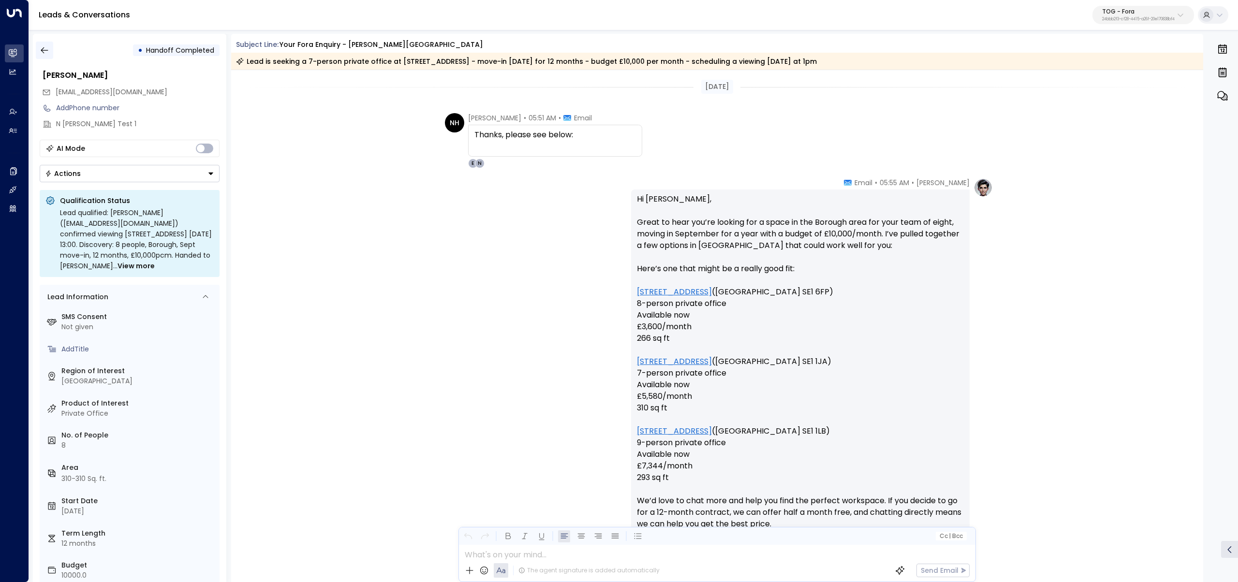
click at [43, 49] on icon "button" at bounding box center [45, 50] width 10 height 10
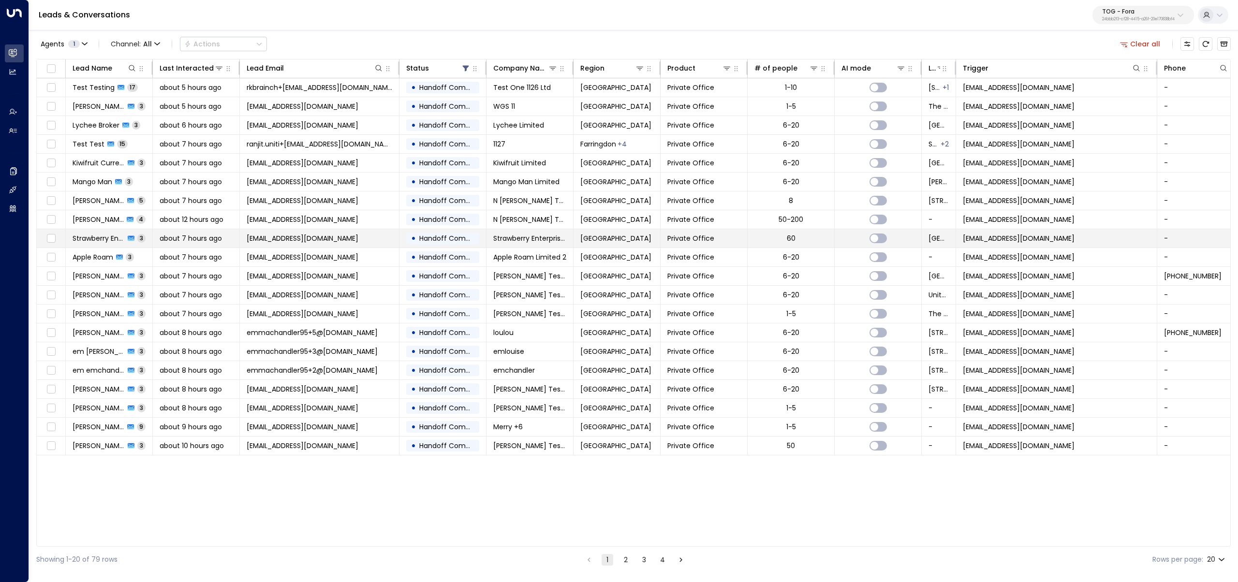
click at [141, 238] on span "3" at bounding box center [141, 238] width 8 height 8
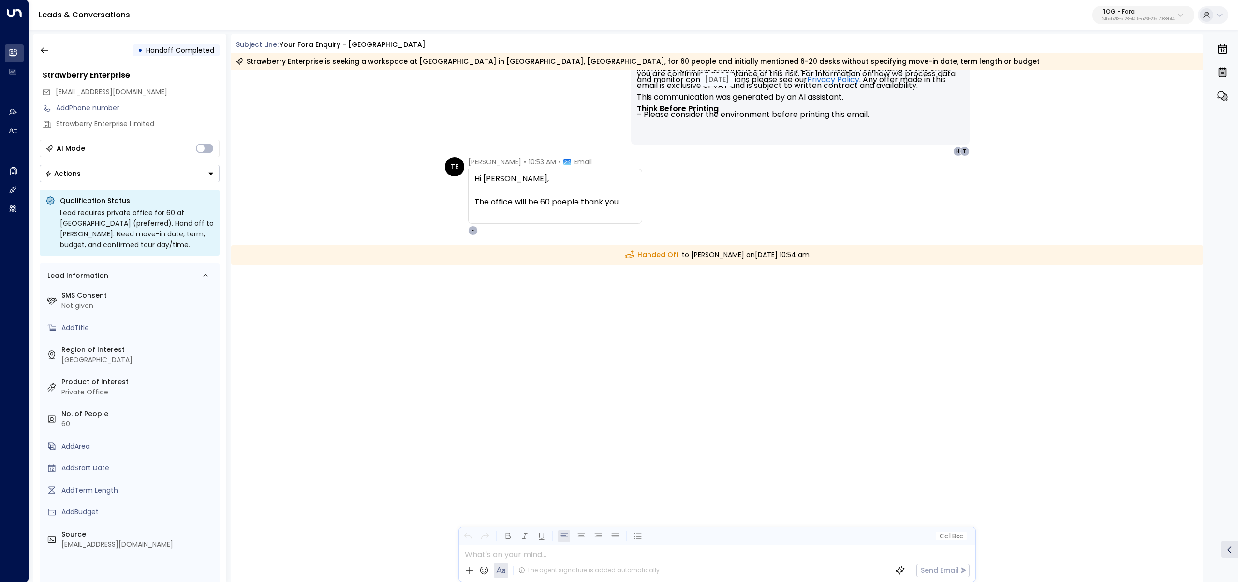
scroll to position [612, 0]
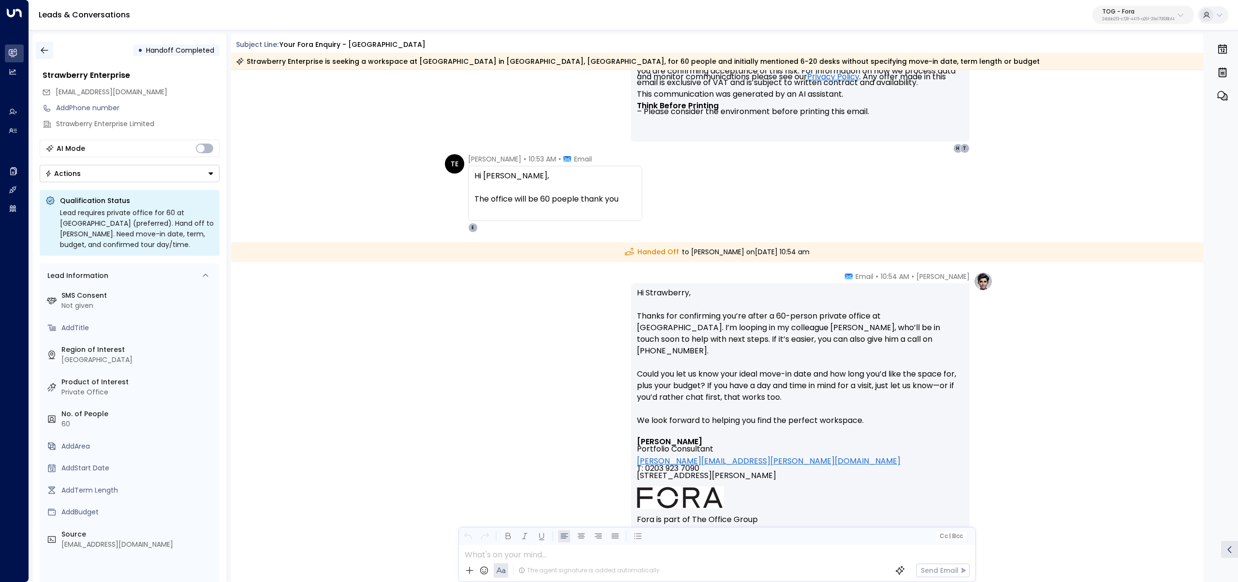
click at [47, 50] on icon "button" at bounding box center [44, 50] width 7 height 6
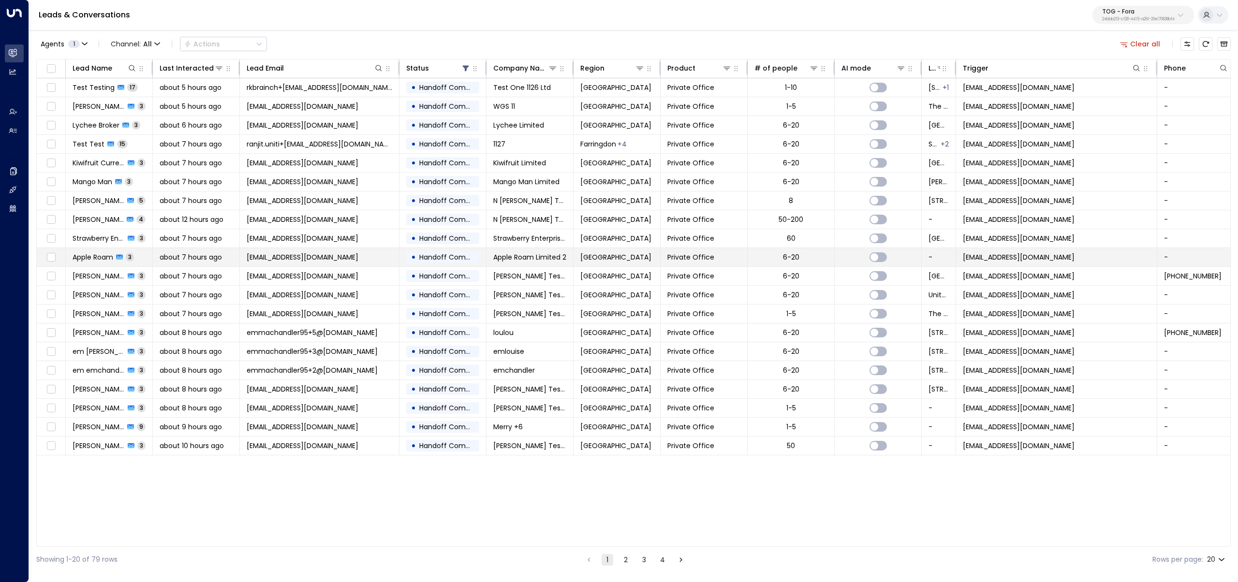
click at [98, 258] on span "Apple Roam" at bounding box center [93, 257] width 41 height 10
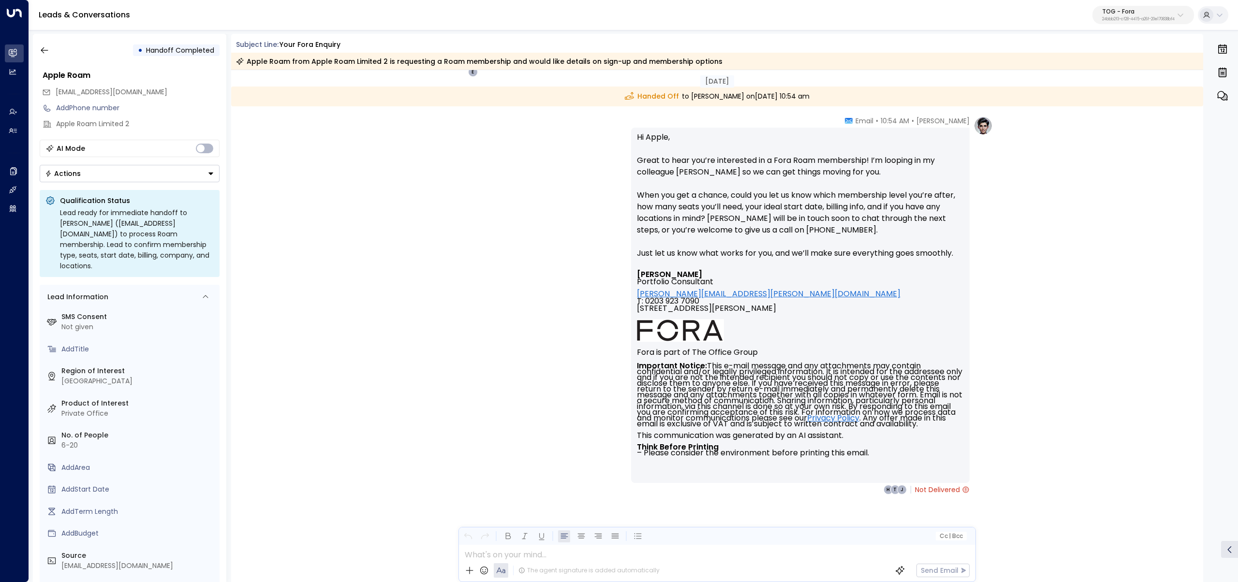
scroll to position [699, 0]
click at [40, 52] on icon "button" at bounding box center [45, 50] width 10 height 10
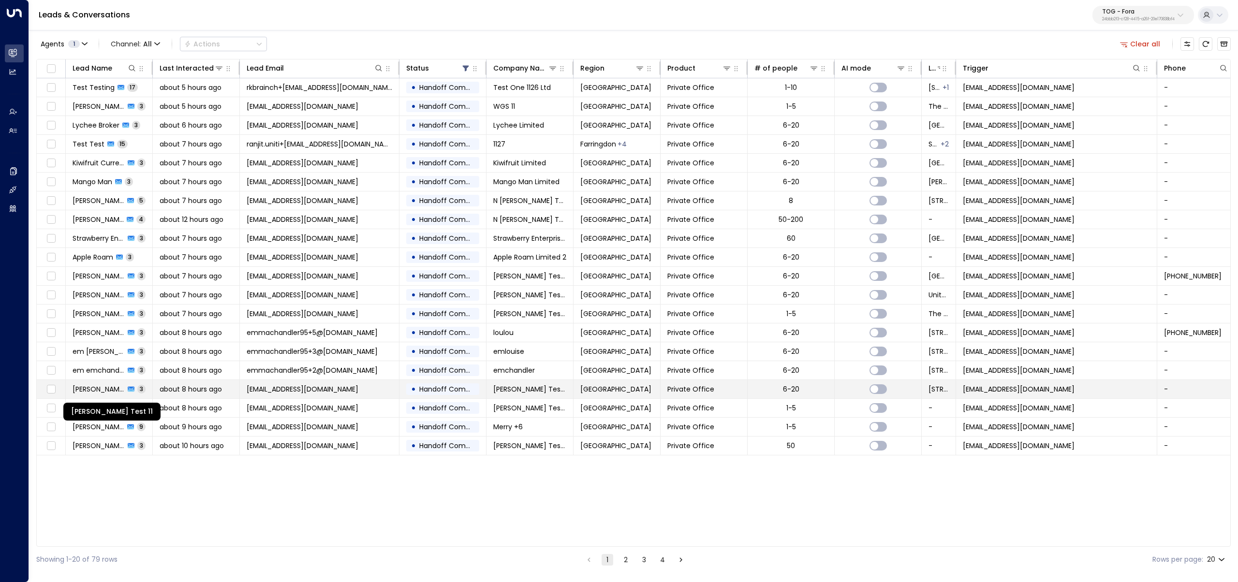
click at [94, 385] on span "Rocío Eva Test 11" at bounding box center [99, 389] width 52 height 10
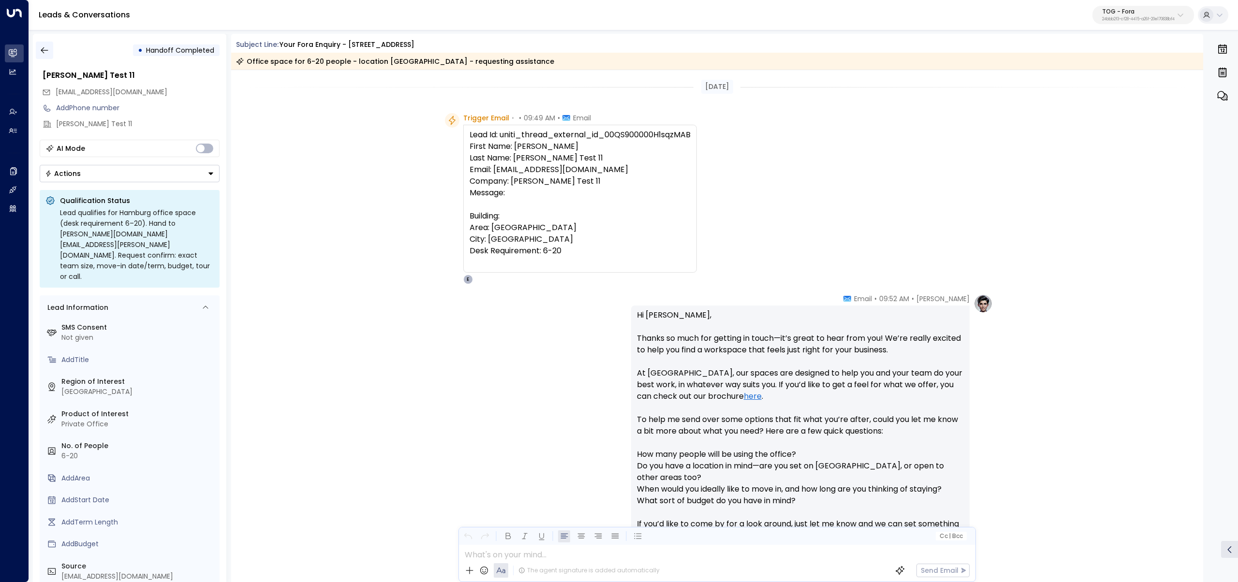
click at [45, 47] on icon "button" at bounding box center [45, 50] width 10 height 10
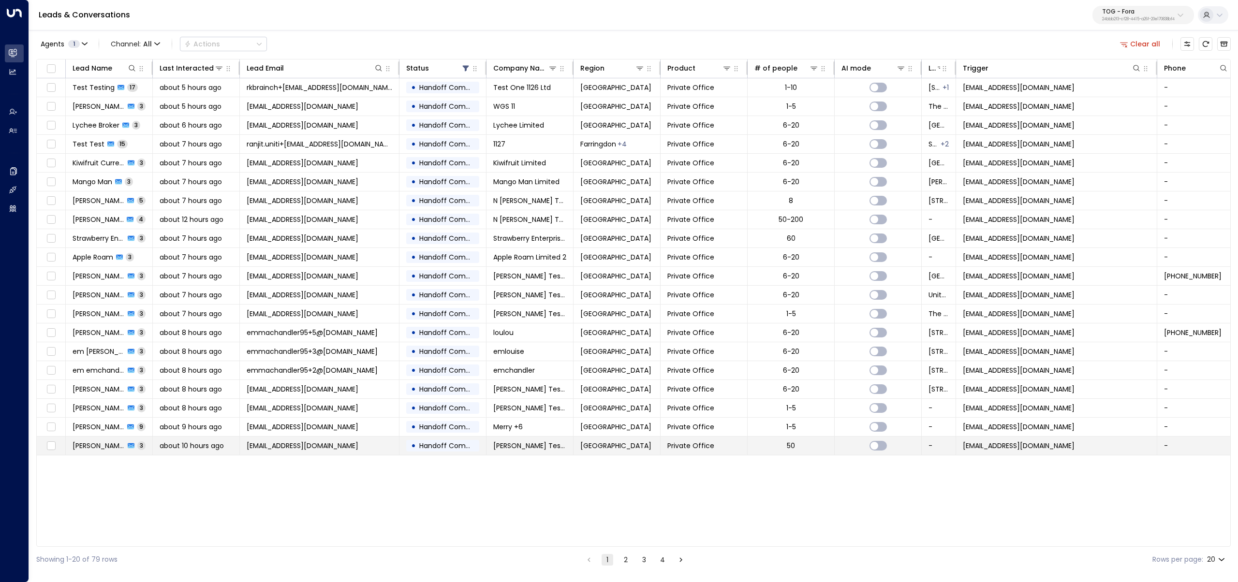
click at [158, 442] on td "about 10 hours ago" at bounding box center [196, 446] width 87 height 18
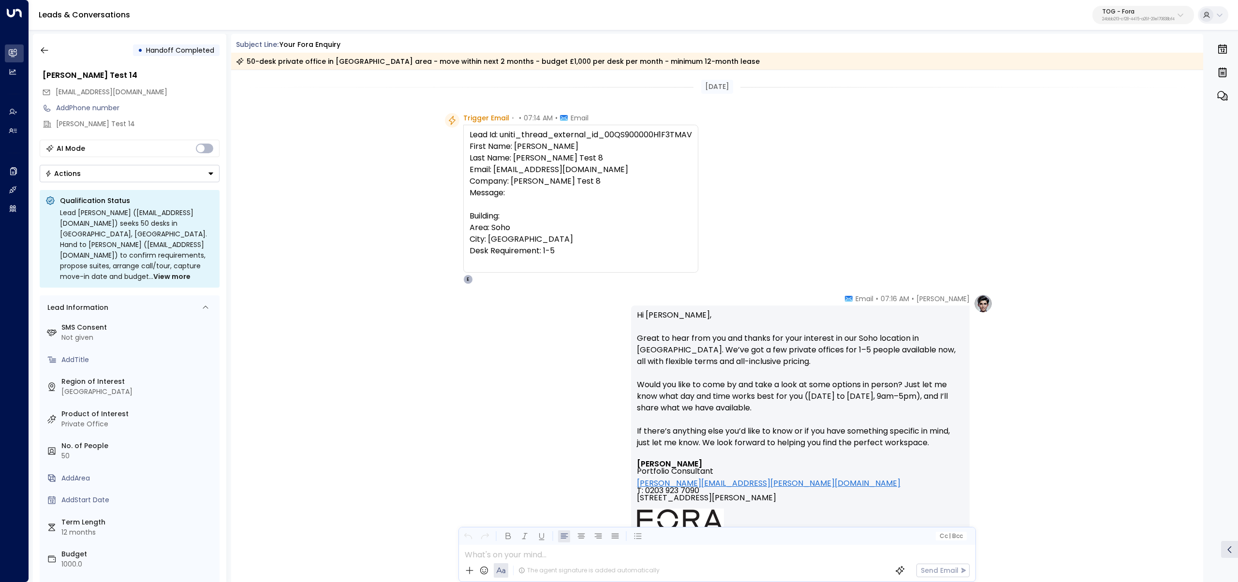
click at [54, 54] on div "• Handoff Completed" at bounding box center [130, 50] width 180 height 17
click at [50, 50] on button "button" at bounding box center [44, 50] width 17 height 17
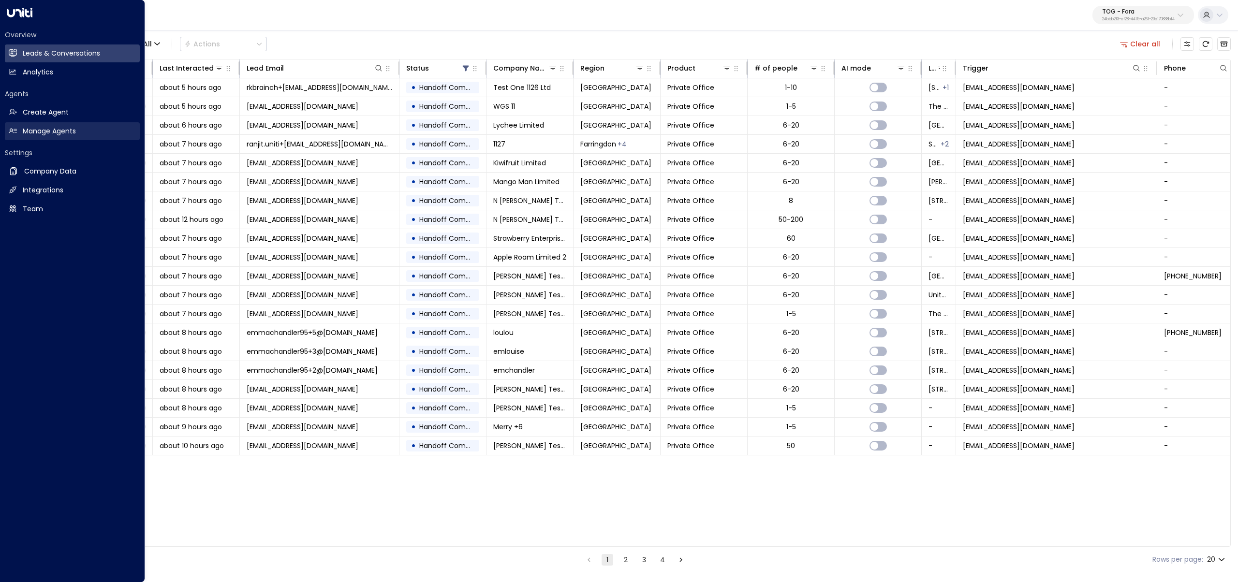
click at [16, 129] on icon at bounding box center [13, 131] width 8 height 8
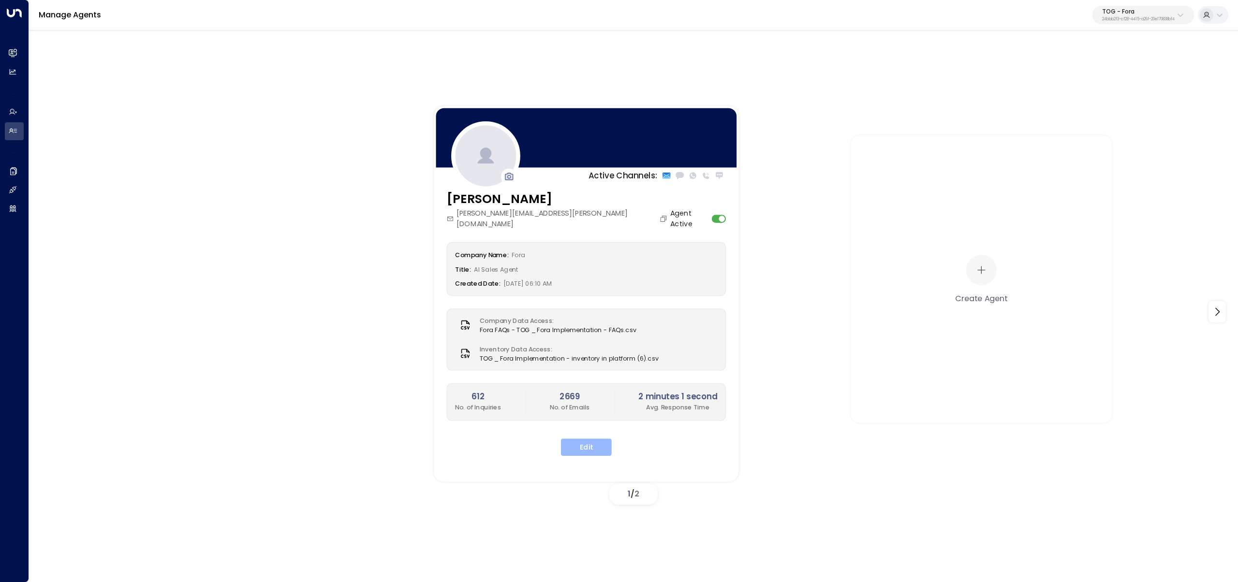
click at [598, 439] on button "Edit" at bounding box center [586, 447] width 51 height 17
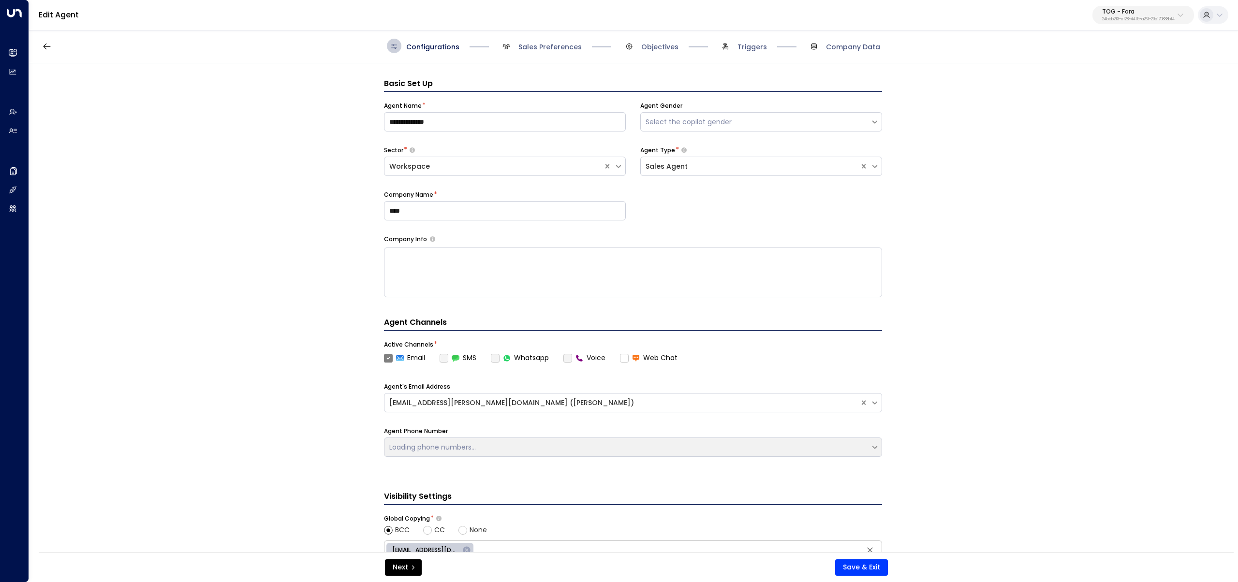
scroll to position [15, 0]
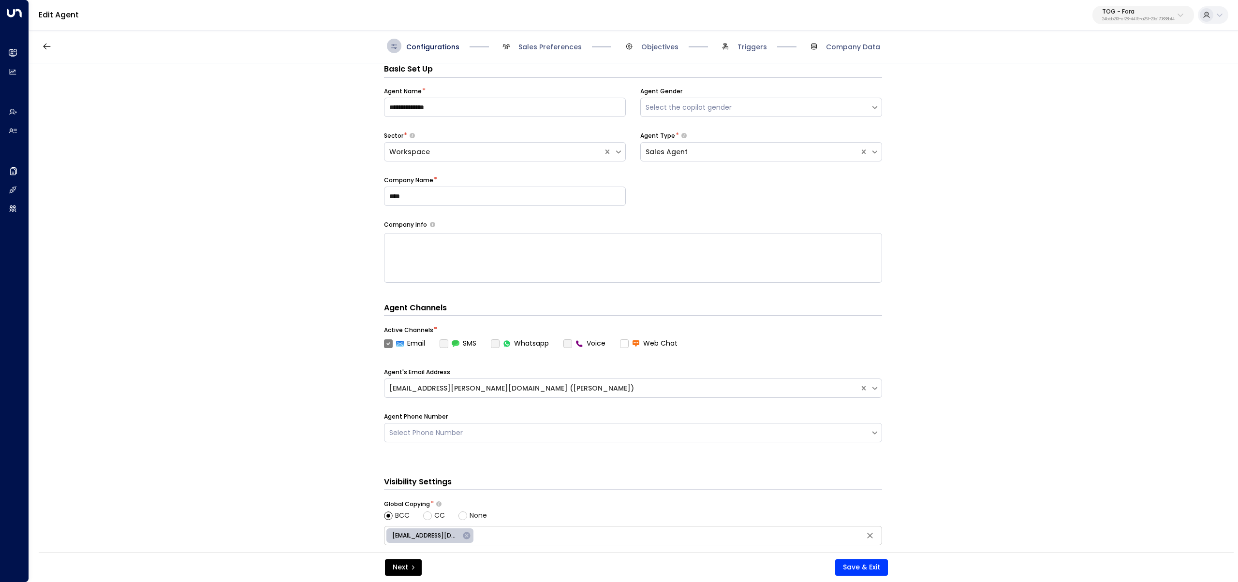
click at [764, 40] on span "Triggers" at bounding box center [742, 46] width 49 height 15
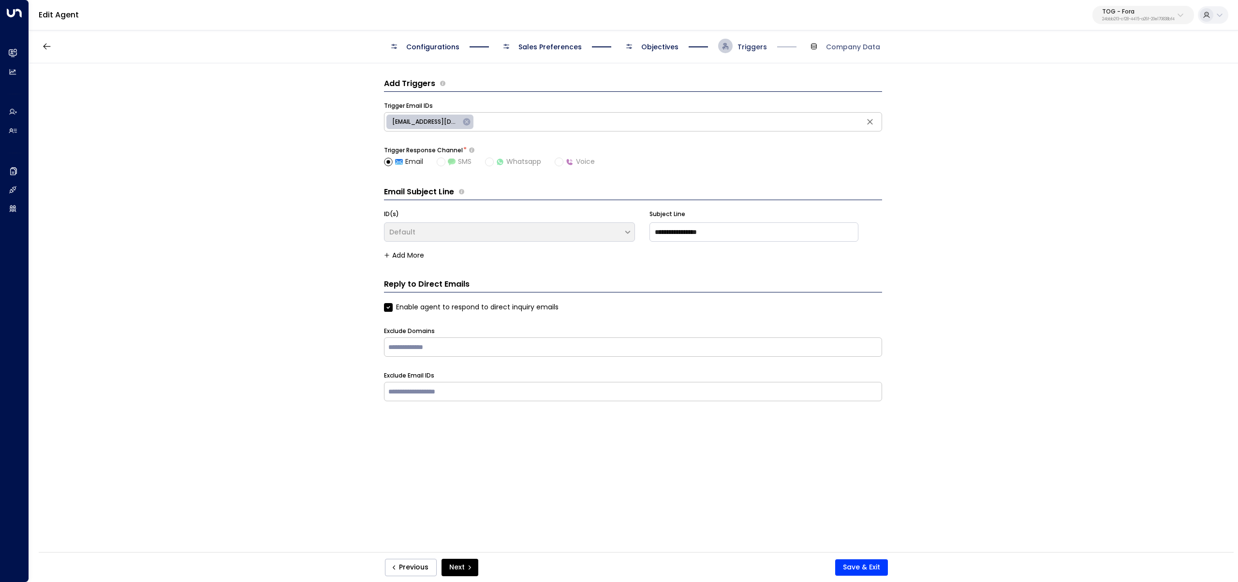
scroll to position [0, 0]
click at [683, 47] on div "Configurations Sales Preferences Objectives Triggers Company Data" at bounding box center [633, 46] width 493 height 15
click at [663, 46] on span "Objectives" at bounding box center [659, 47] width 37 height 10
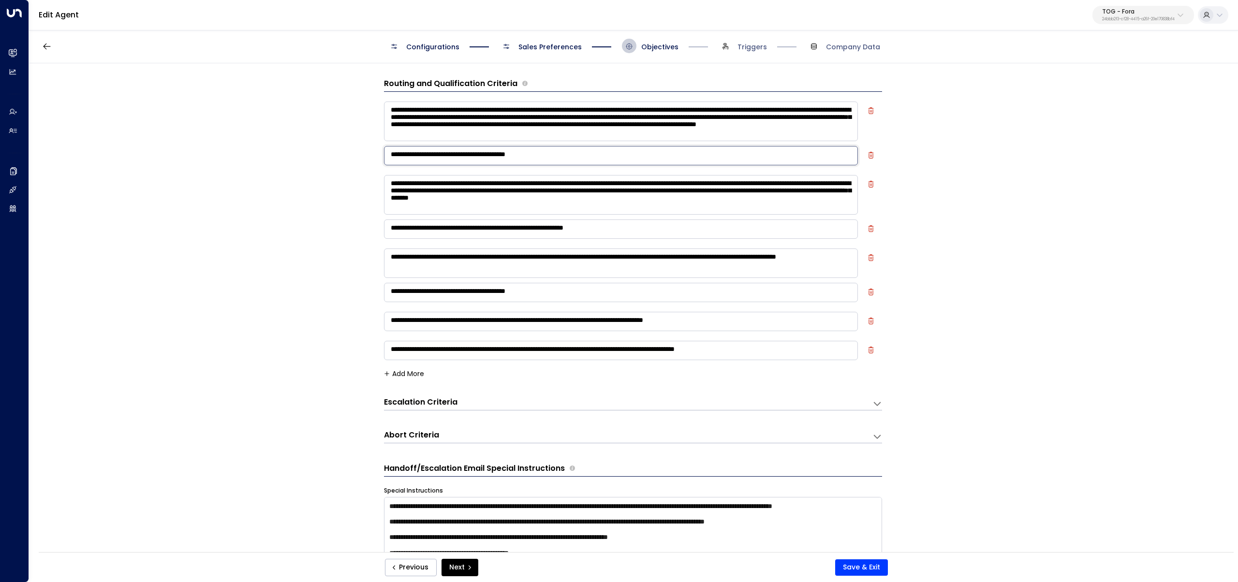
drag, startPoint x: 584, startPoint y: 157, endPoint x: 359, endPoint y: 148, distance: 225.5
click at [359, 148] on div "**********" at bounding box center [633, 310] width 1208 height 495
click at [481, 401] on div "Escalation Criteria Reset" at bounding box center [623, 402] width 479 height 11
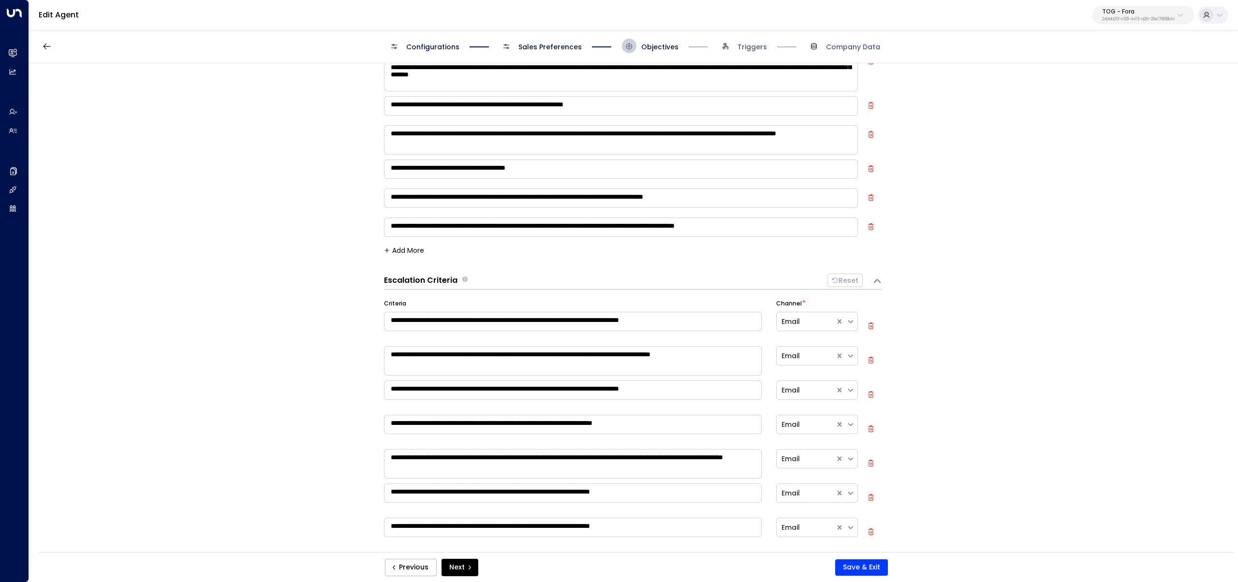
scroll to position [305, 0]
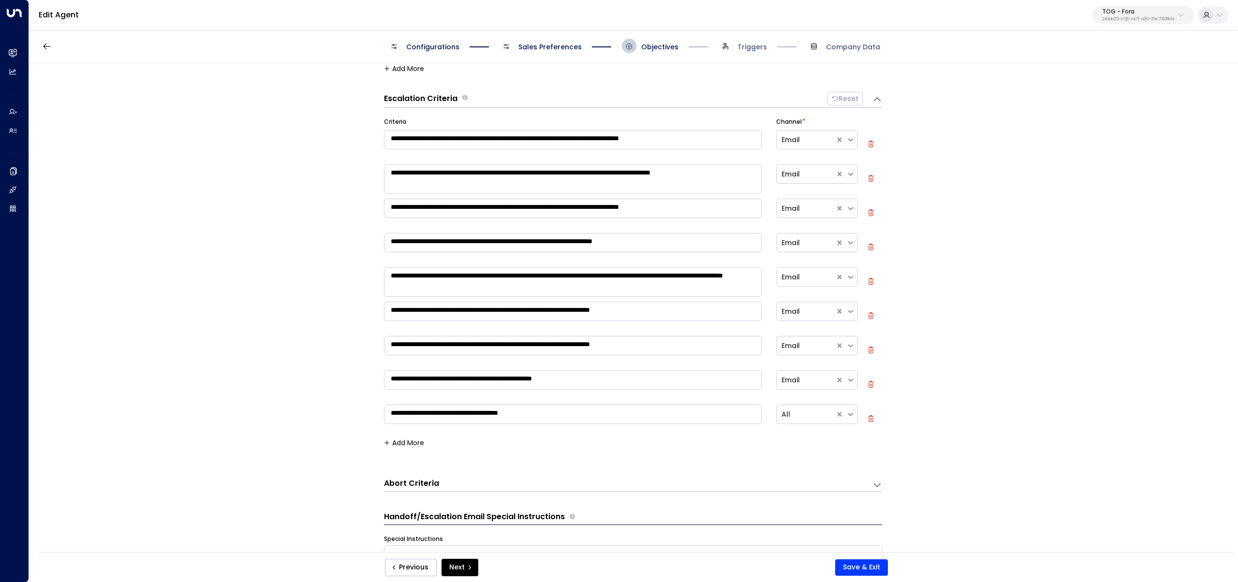
click at [407, 441] on button "Add More" at bounding box center [404, 443] width 40 height 8
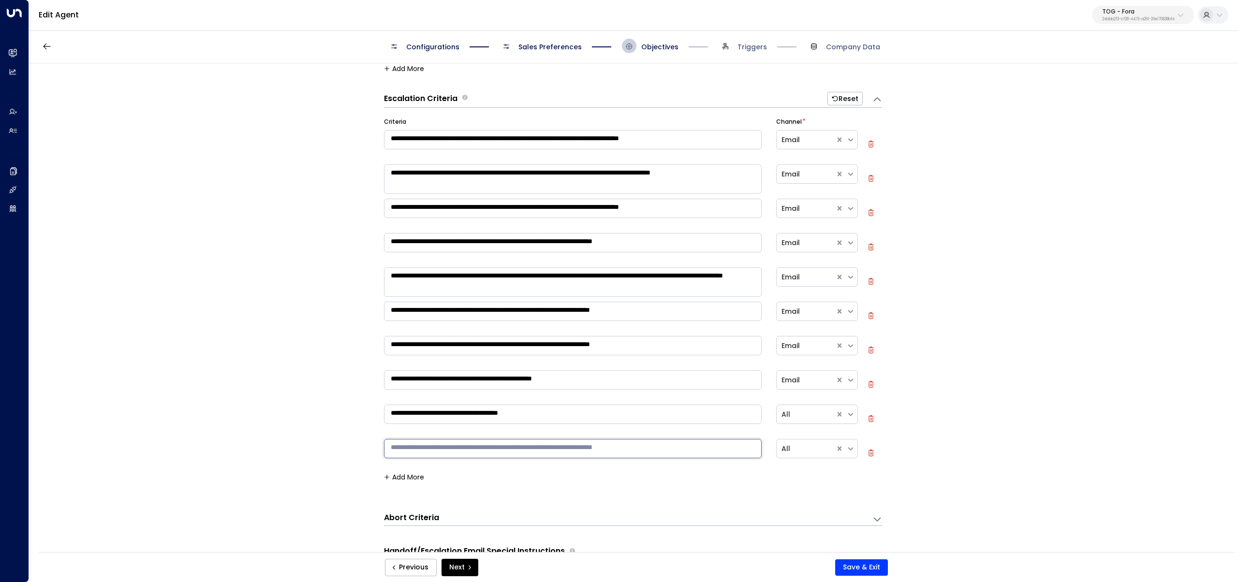
click at [444, 443] on textarea at bounding box center [573, 448] width 378 height 19
paste textarea "**********"
type textarea "**********"
click at [321, 375] on div "**********" at bounding box center [633, 310] width 1208 height 495
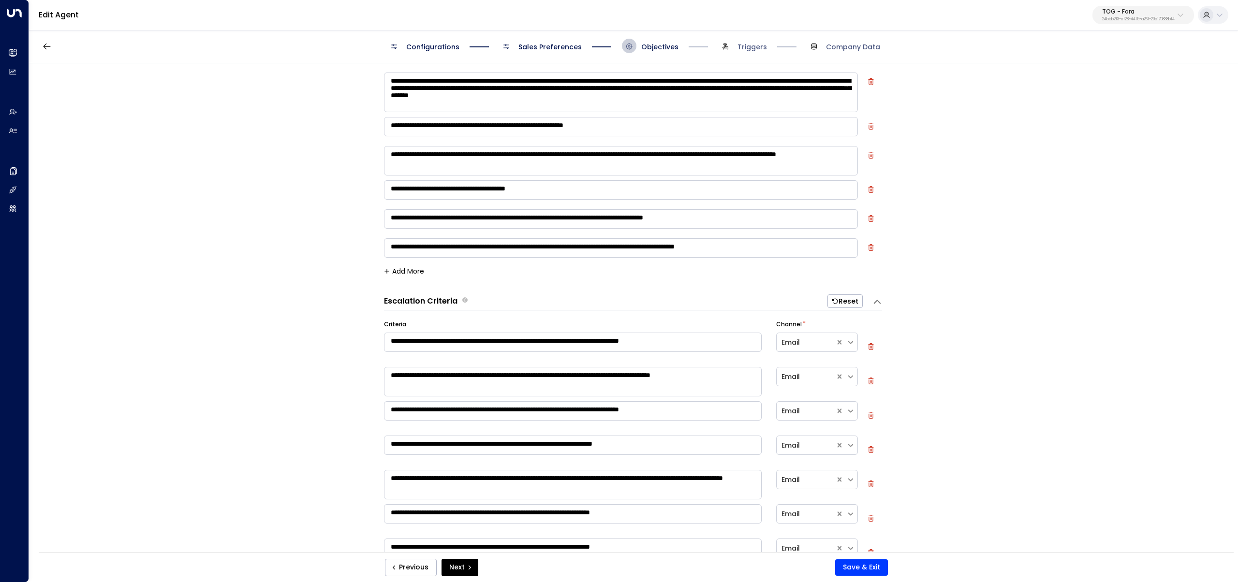
scroll to position [0, 0]
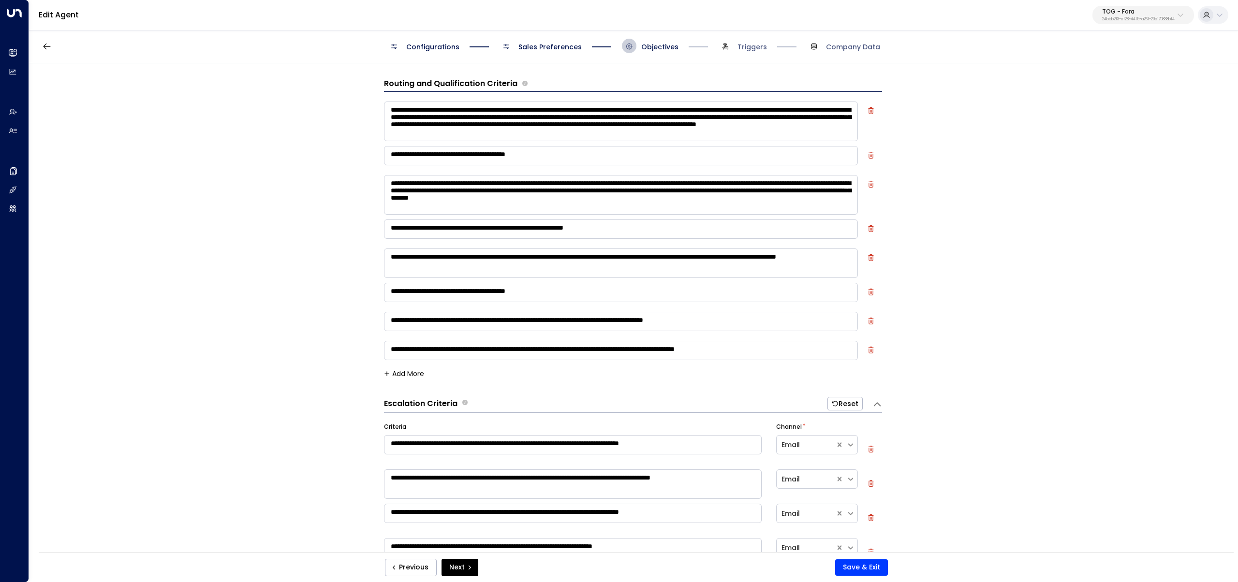
click at [869, 155] on icon "button" at bounding box center [871, 155] width 7 height 7
type textarea "**********"
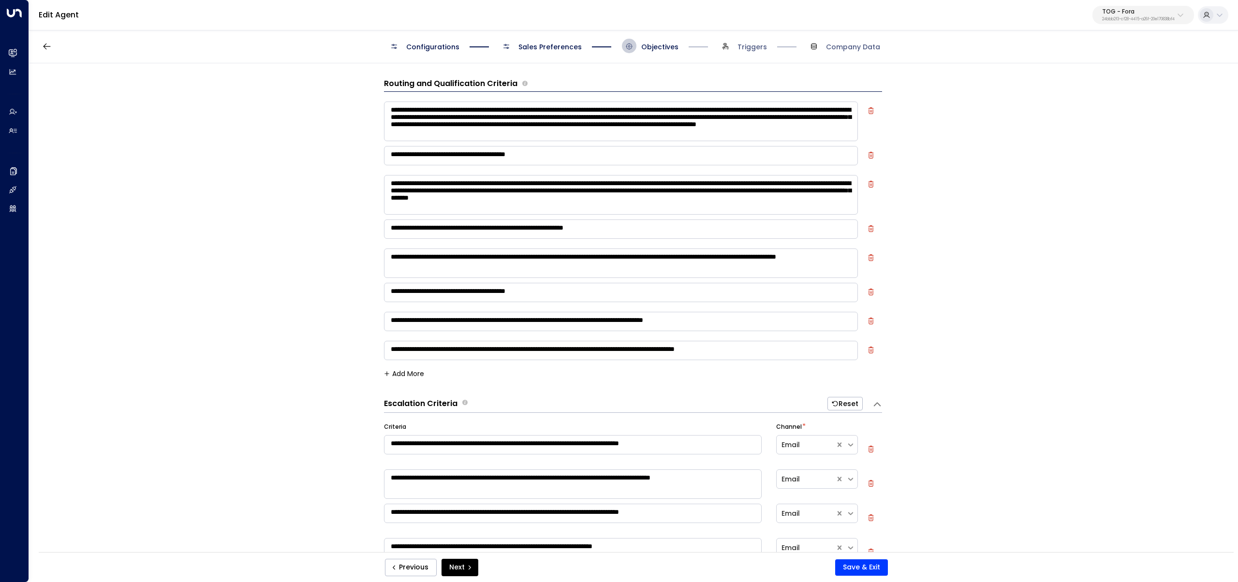
type textarea "**********"
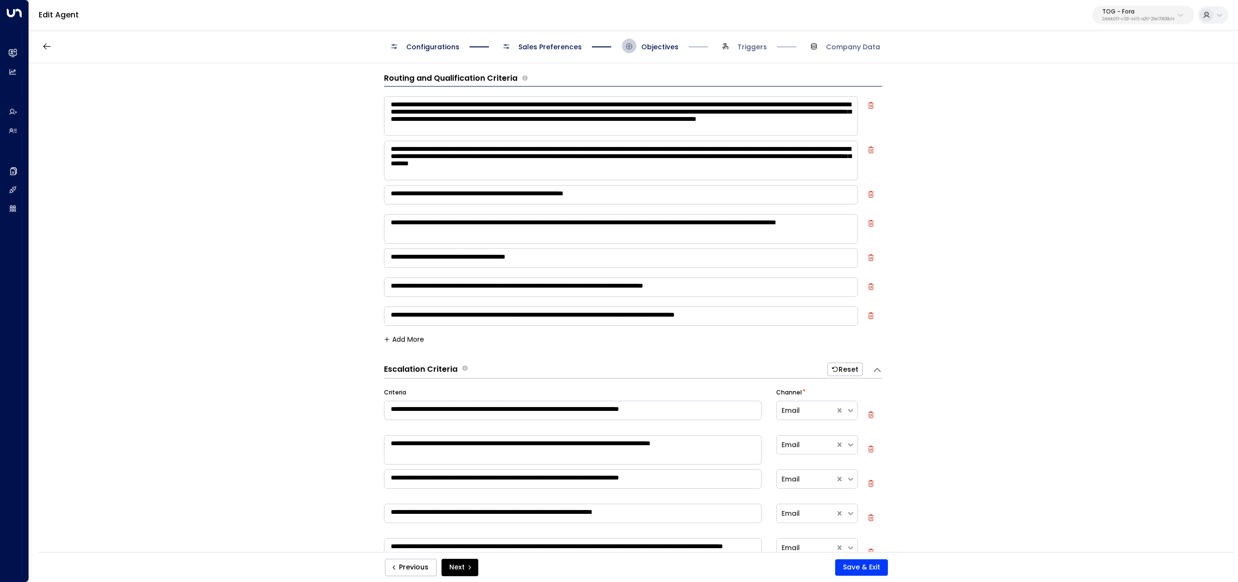
scroll to position [6, 0]
drag, startPoint x: 670, startPoint y: 189, endPoint x: 701, endPoint y: 200, distance: 32.4
click at [700, 200] on textarea "**********" at bounding box center [621, 194] width 474 height 19
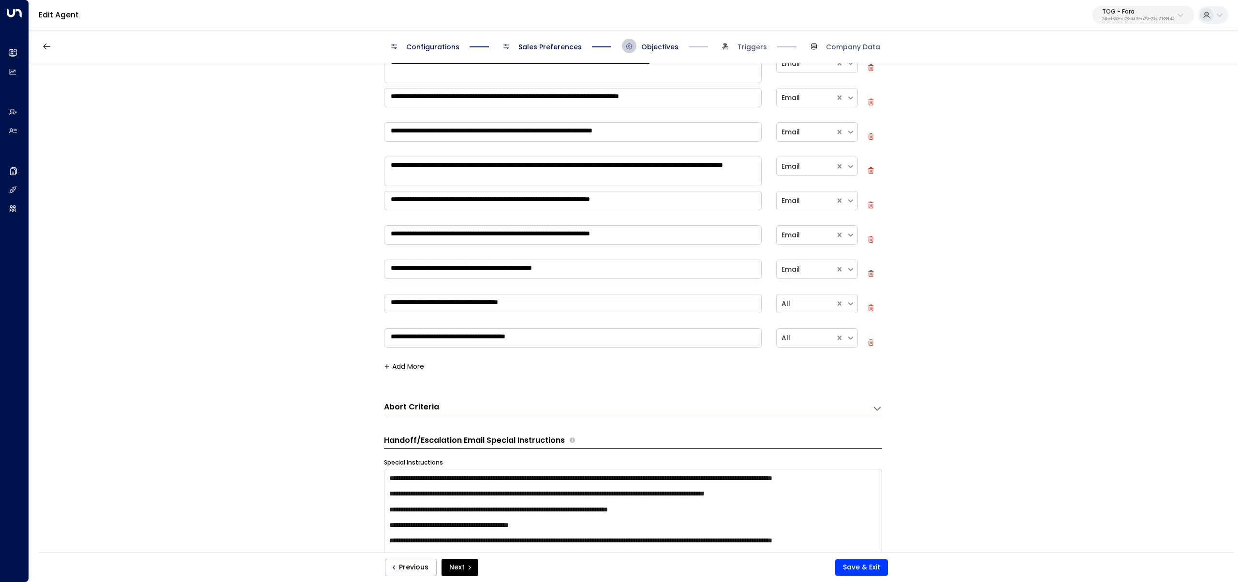
scroll to position [396, 0]
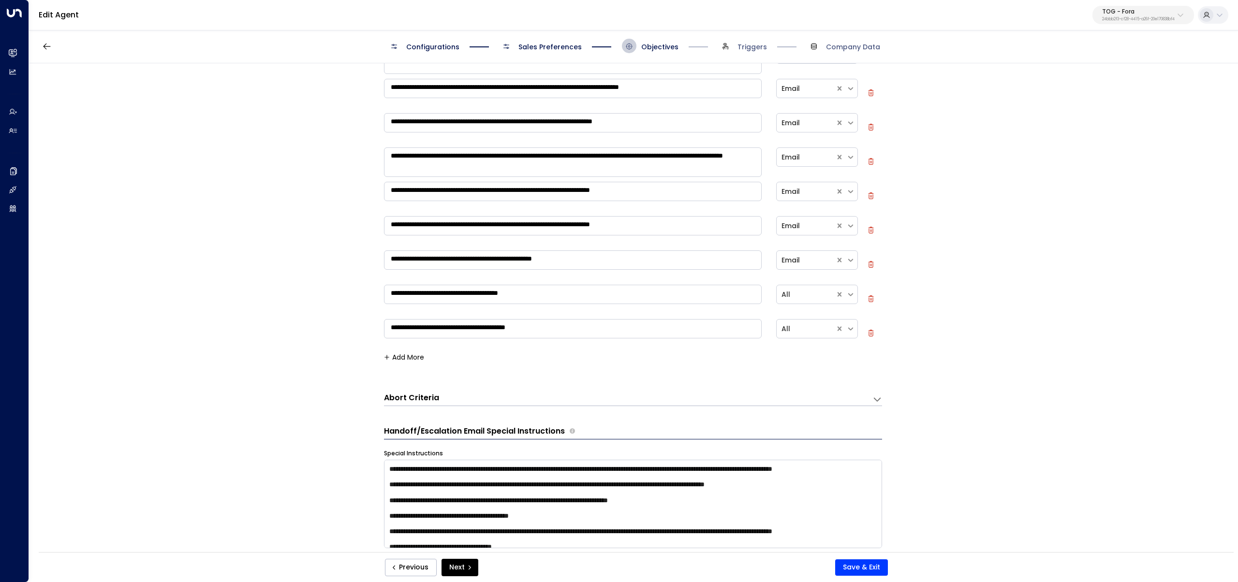
click at [396, 356] on button "Add More" at bounding box center [404, 358] width 40 height 8
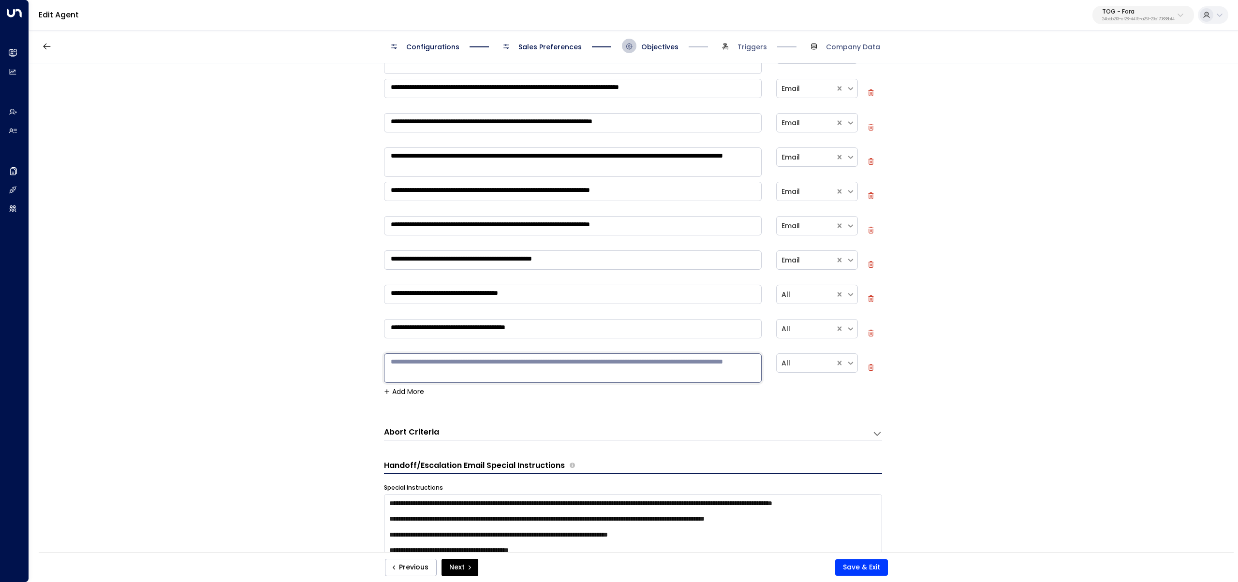
click at [426, 360] on textarea at bounding box center [573, 368] width 378 height 29
paste textarea "**********"
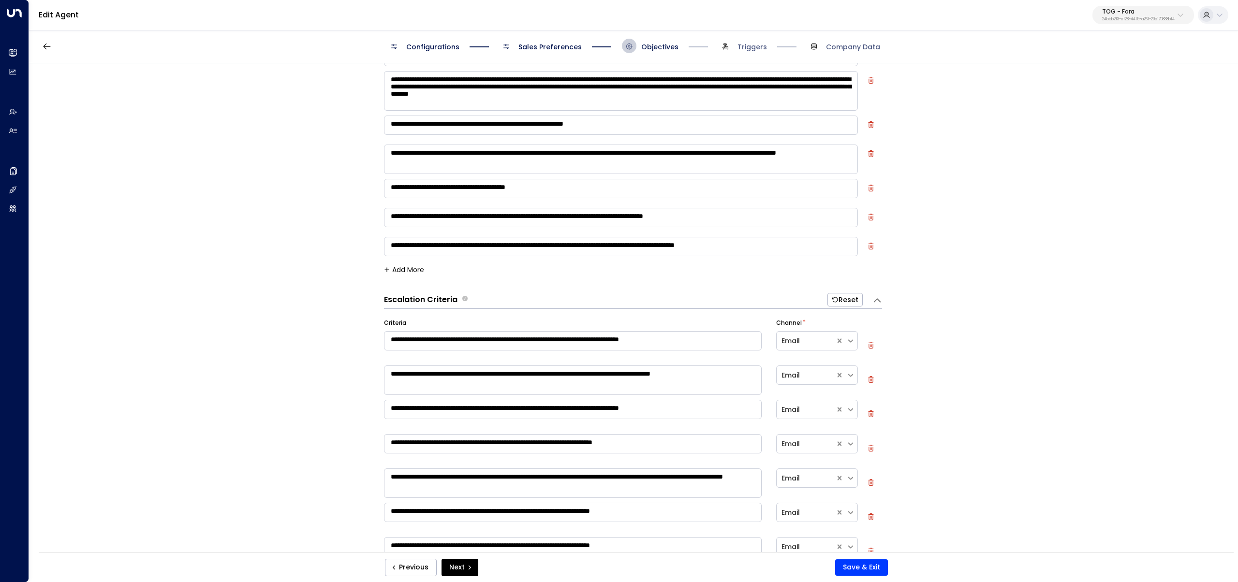
scroll to position [0, 0]
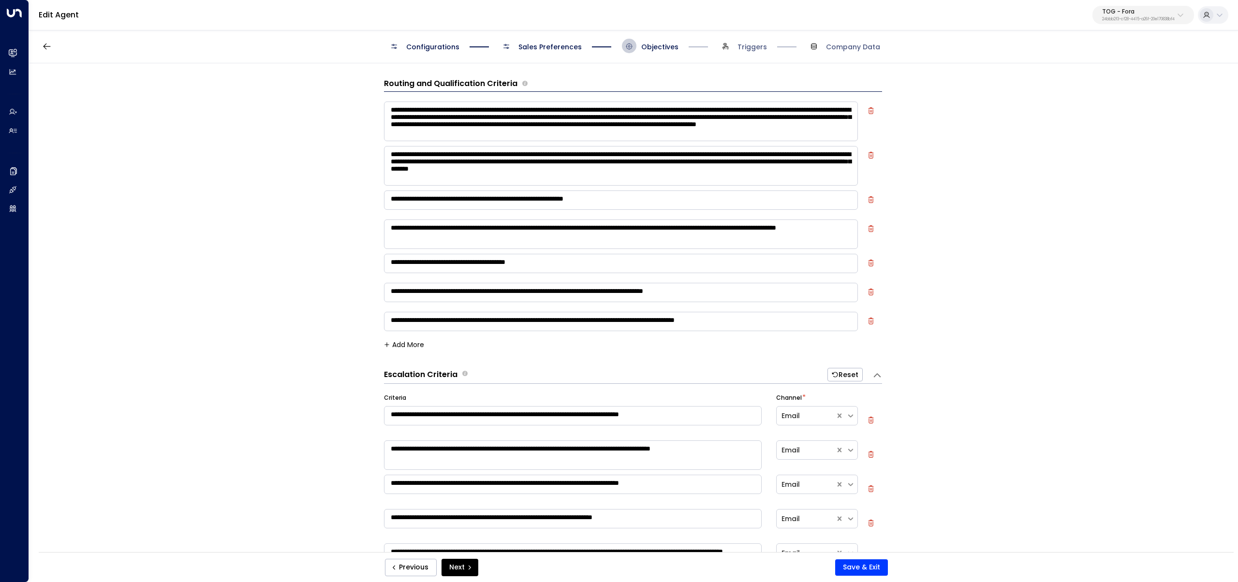
type textarea "**********"
click at [870, 197] on icon "button" at bounding box center [871, 199] width 7 height 7
type textarea "**********"
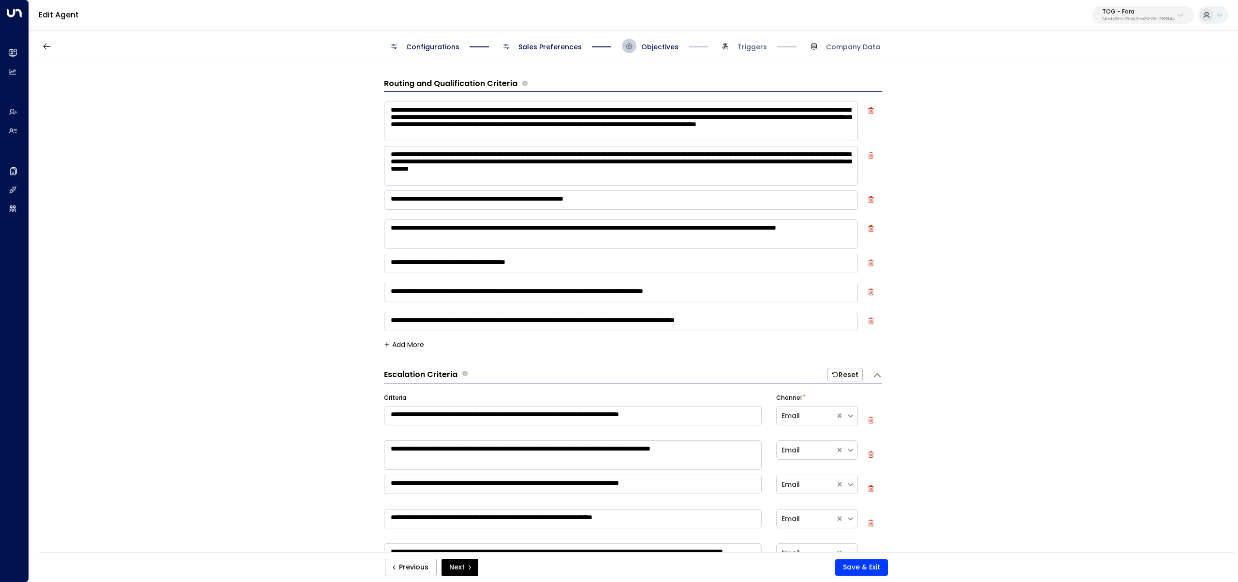
type textarea "**********"
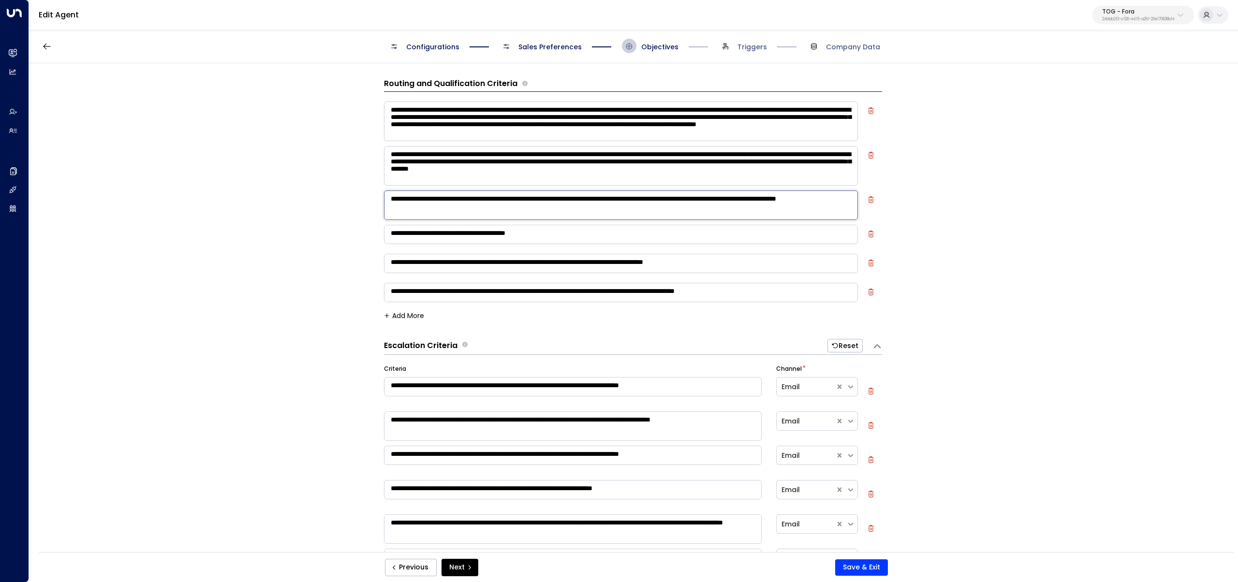
drag, startPoint x: 559, startPoint y: 212, endPoint x: 358, endPoint y: 192, distance: 201.2
click at [358, 192] on div "**********" at bounding box center [633, 310] width 1208 height 495
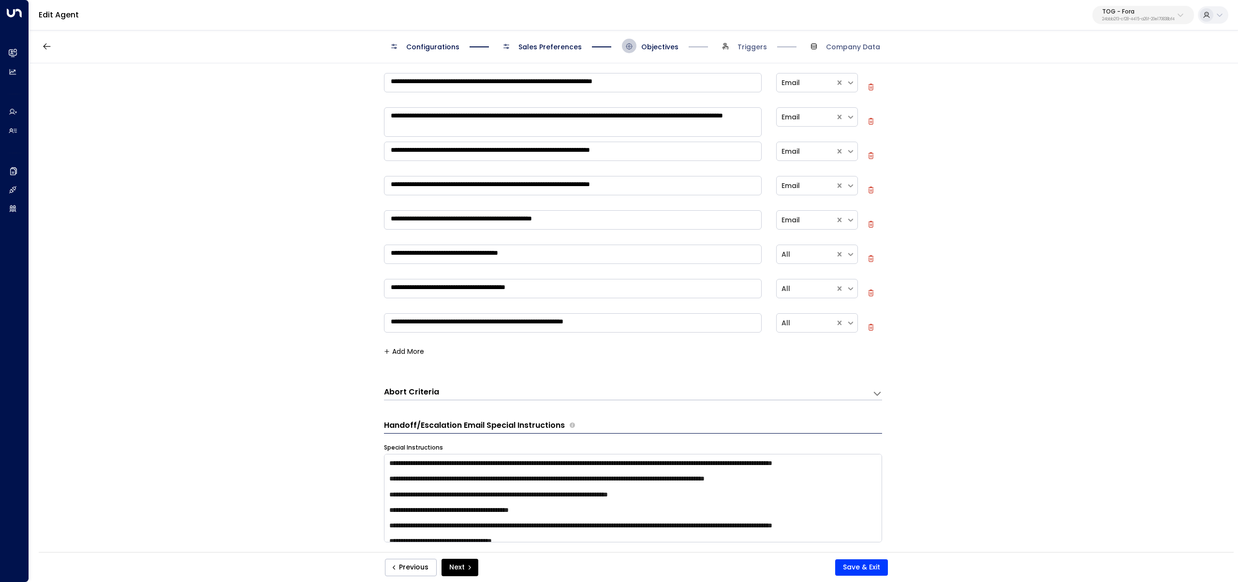
scroll to position [414, 0]
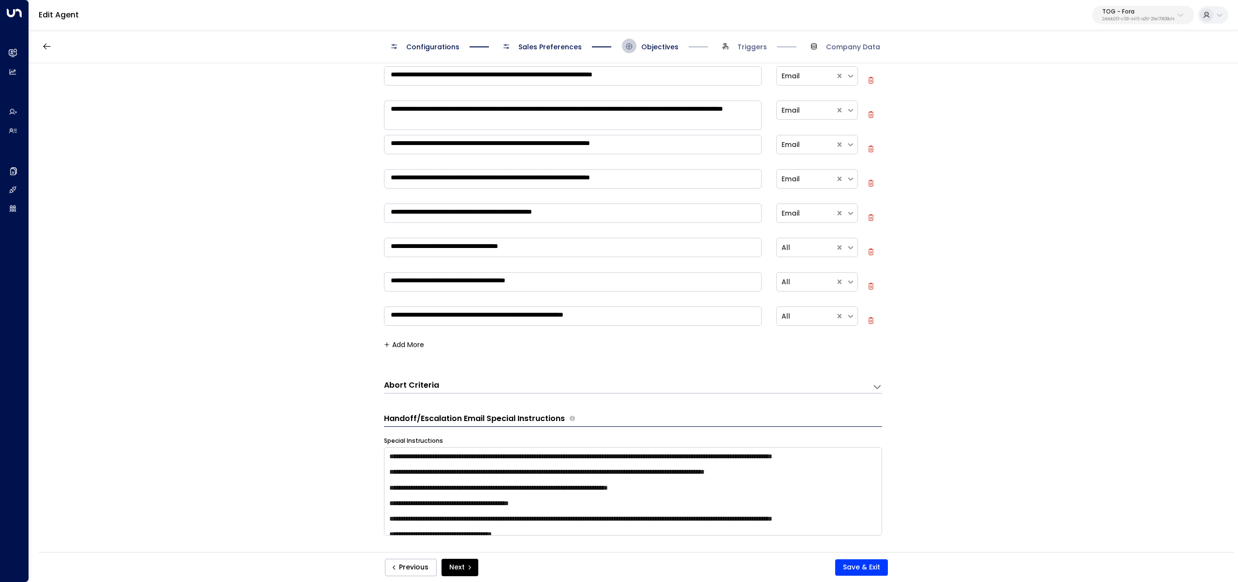
click at [399, 346] on button "Add More" at bounding box center [404, 345] width 40 height 8
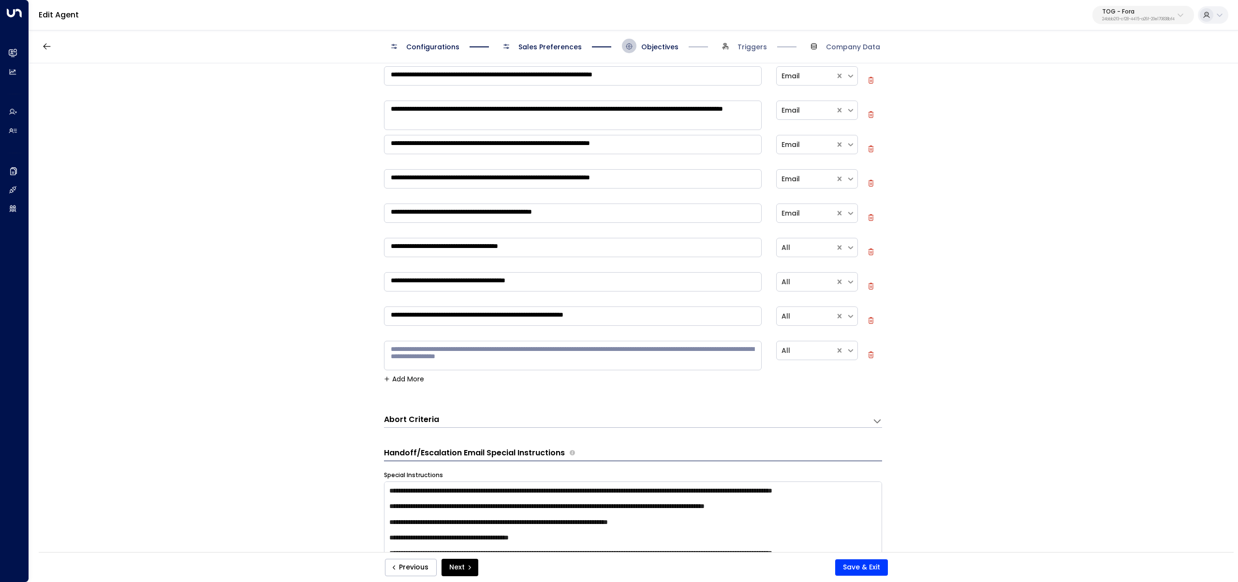
click at [426, 349] on textarea at bounding box center [573, 355] width 378 height 29
paste textarea "**********"
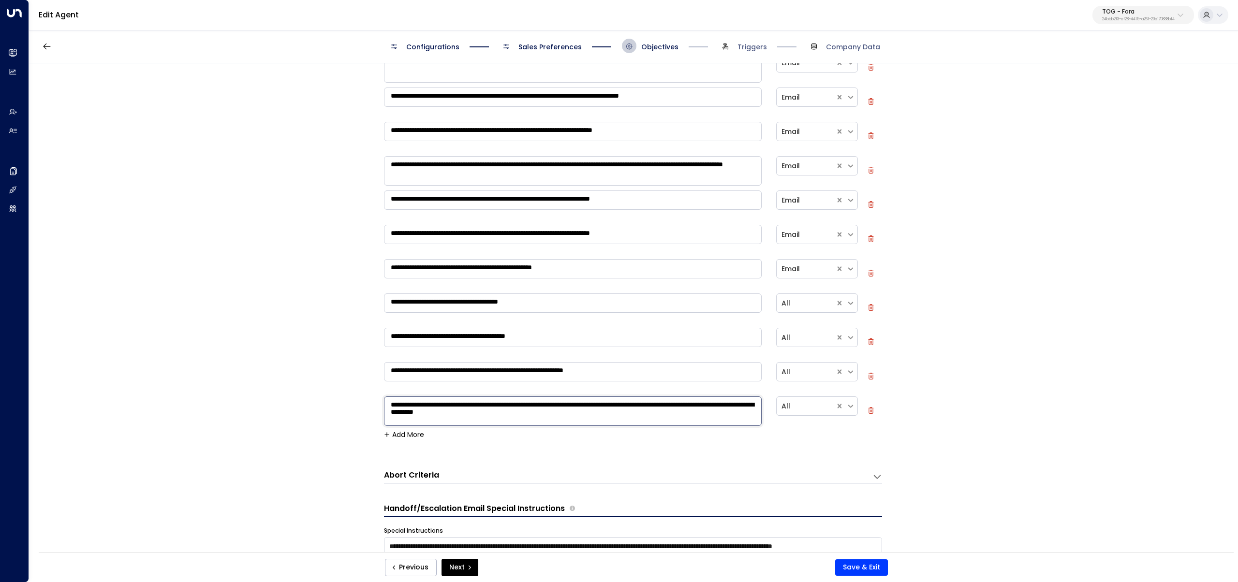
scroll to position [0, 0]
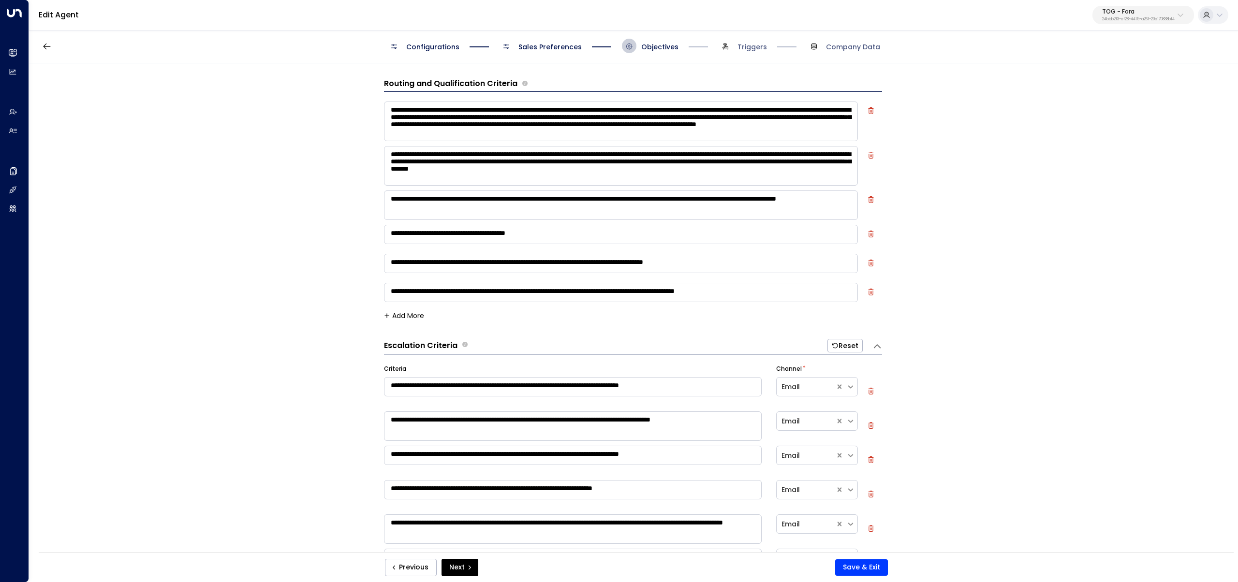
type textarea "**********"
click at [870, 200] on icon "button" at bounding box center [871, 199] width 7 height 7
type textarea "**********"
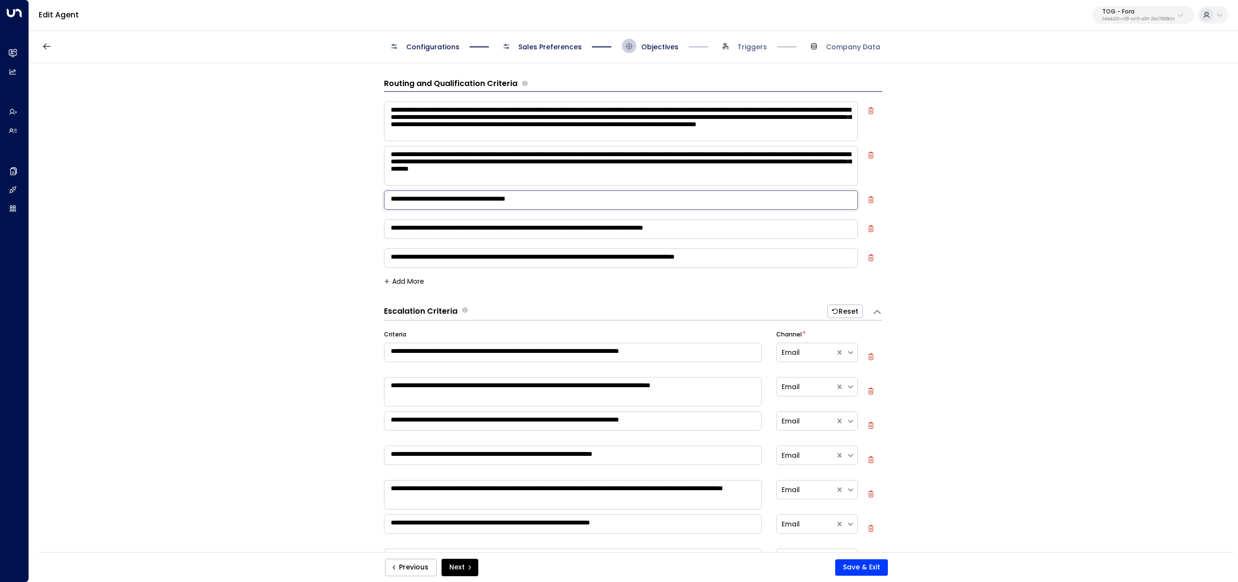
drag, startPoint x: 619, startPoint y: 201, endPoint x: 383, endPoint y: 212, distance: 235.8
click at [372, 203] on div "**********" at bounding box center [633, 310] width 1208 height 495
click at [425, 228] on textarea "**********" at bounding box center [621, 229] width 474 height 19
click at [426, 228] on textarea "**********" at bounding box center [621, 229] width 474 height 19
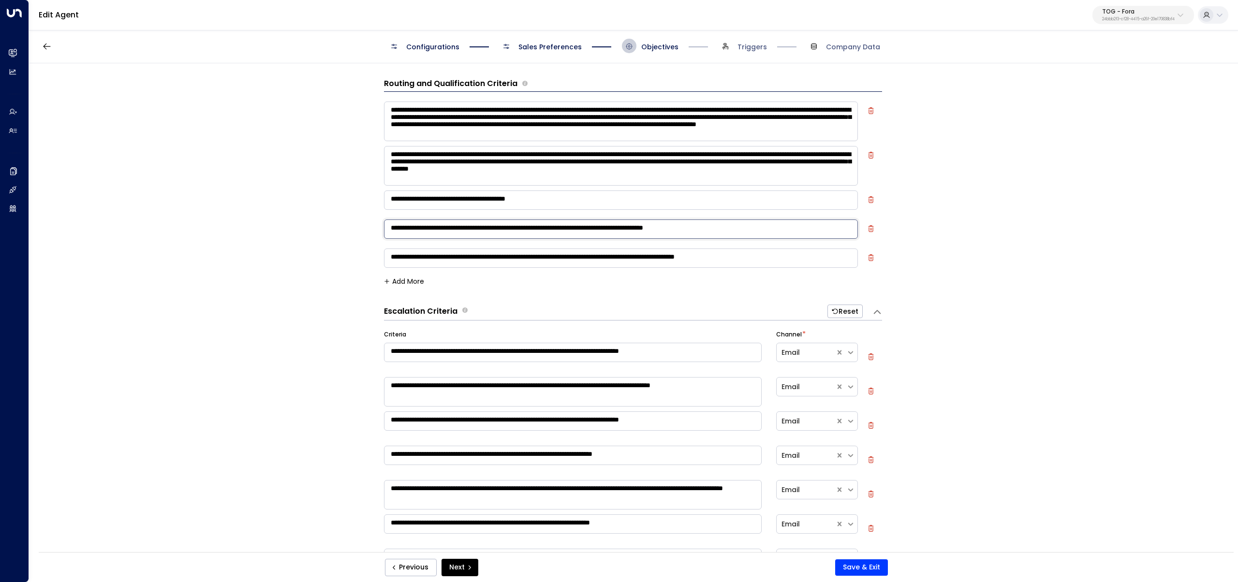
click at [426, 228] on textarea "**********" at bounding box center [621, 229] width 474 height 19
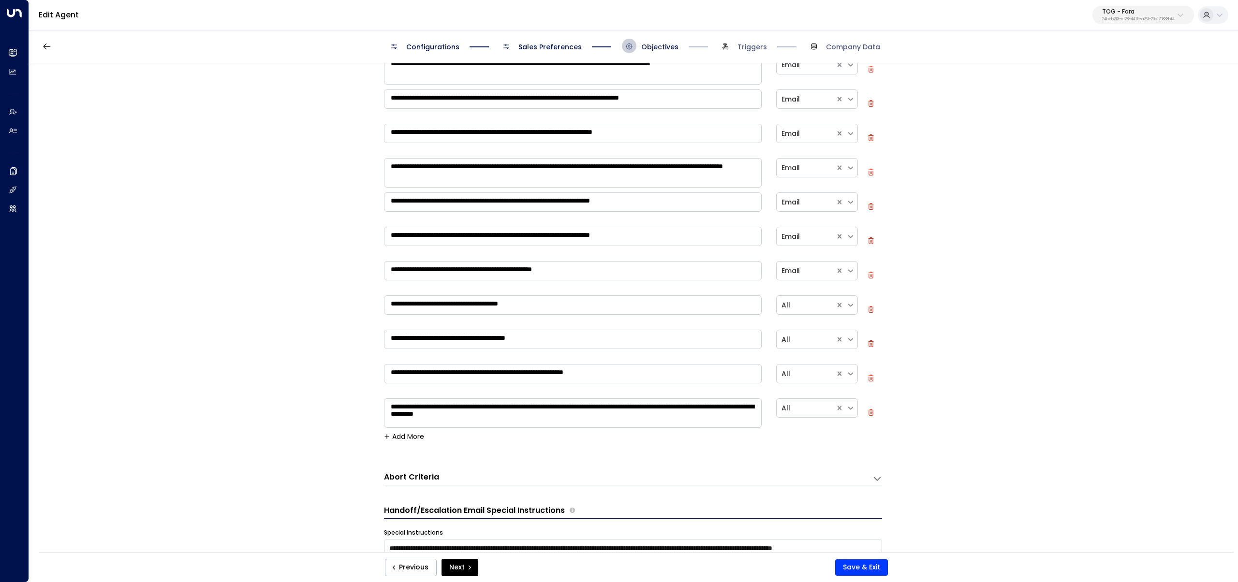
scroll to position [332, 0]
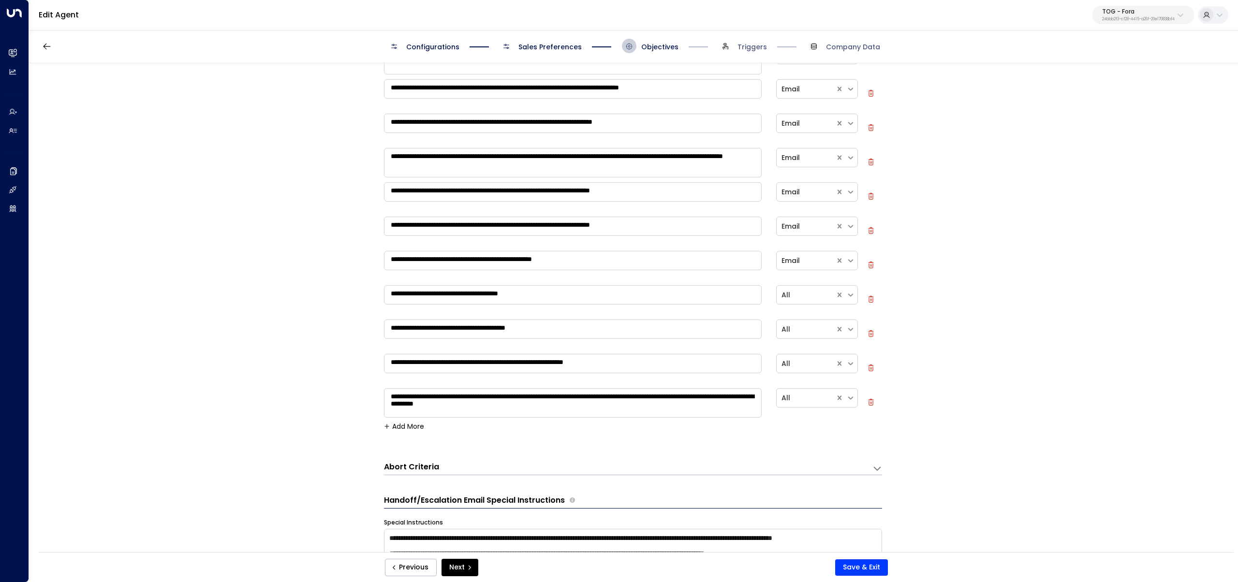
click at [416, 427] on button "Add More" at bounding box center [404, 427] width 40 height 8
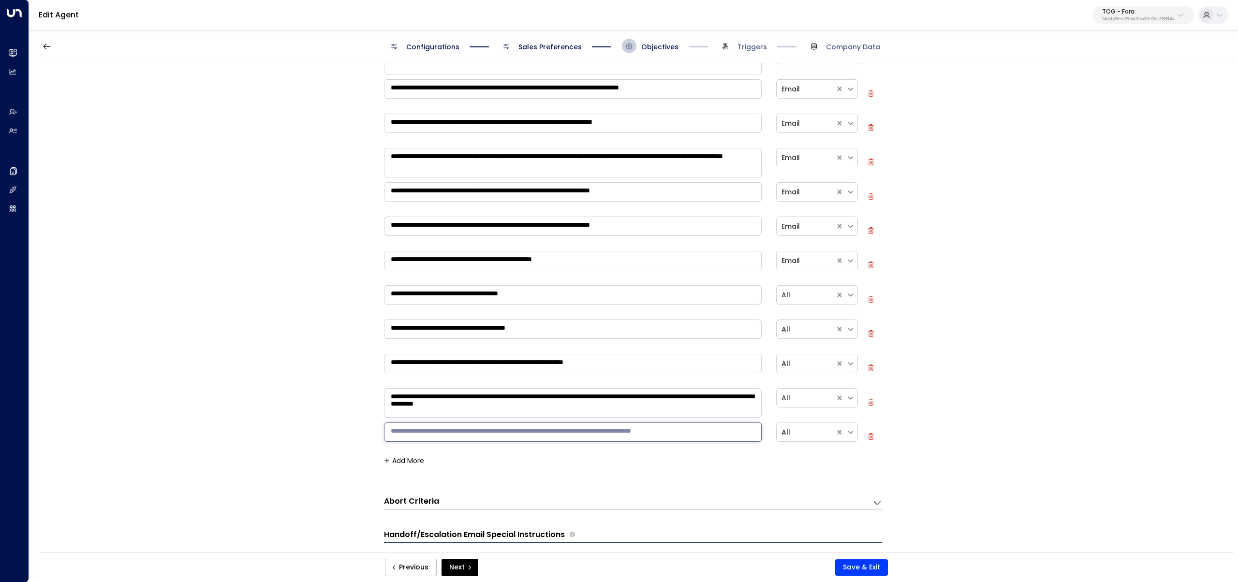
click at [459, 437] on textarea at bounding box center [573, 432] width 378 height 19
paste textarea "**********"
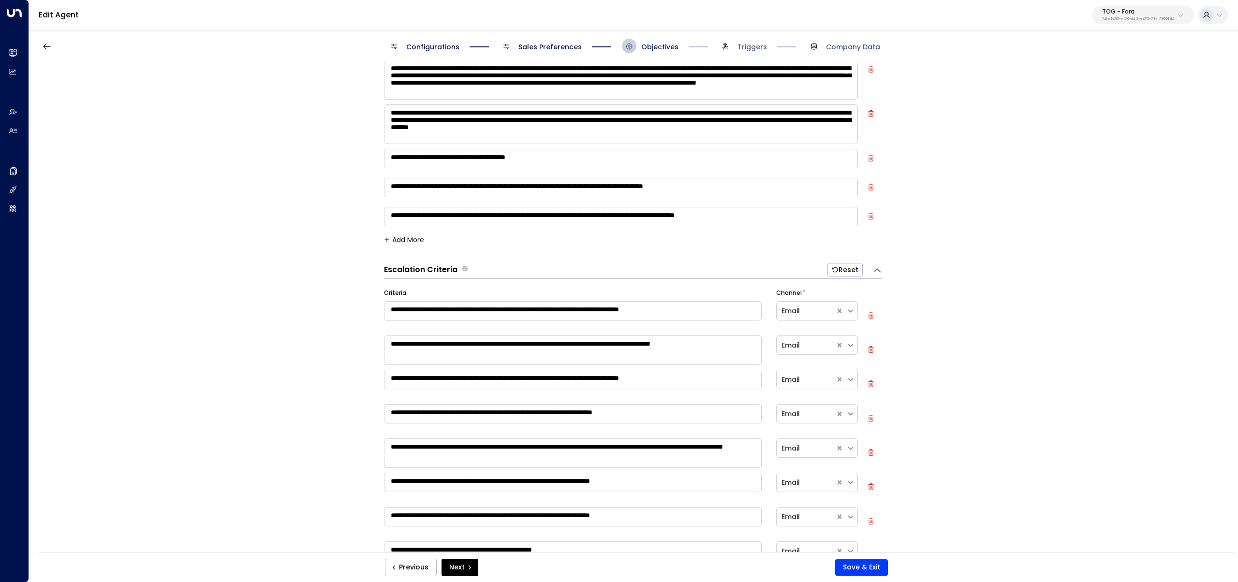
scroll to position [0, 0]
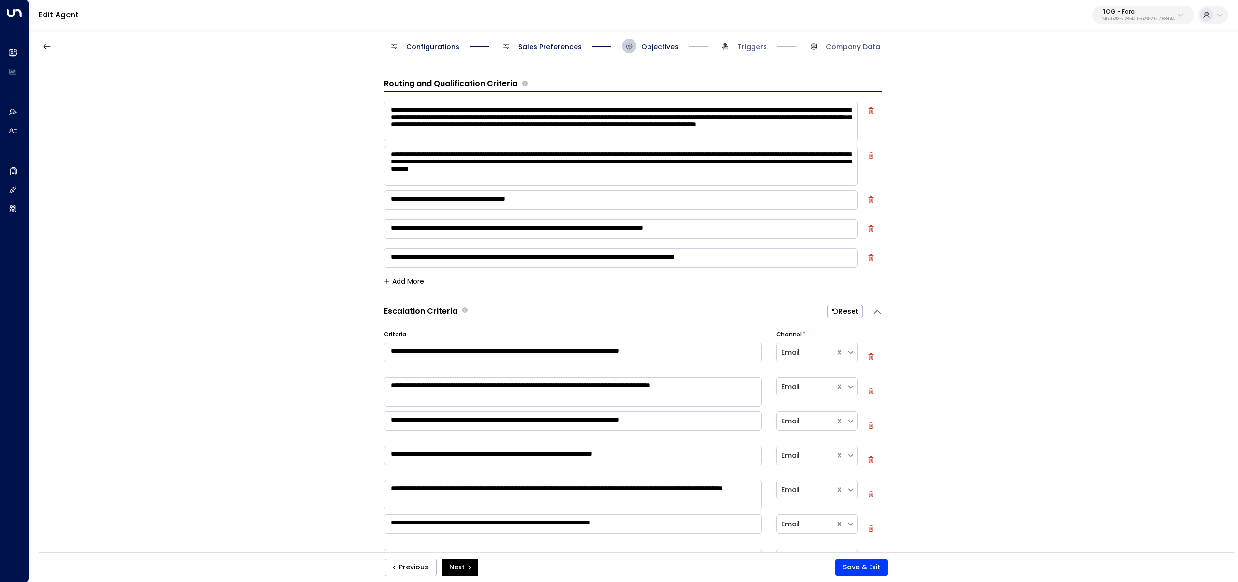
type textarea "**********"
click at [870, 228] on icon "button" at bounding box center [870, 229] width 1 height 2
type textarea "**********"
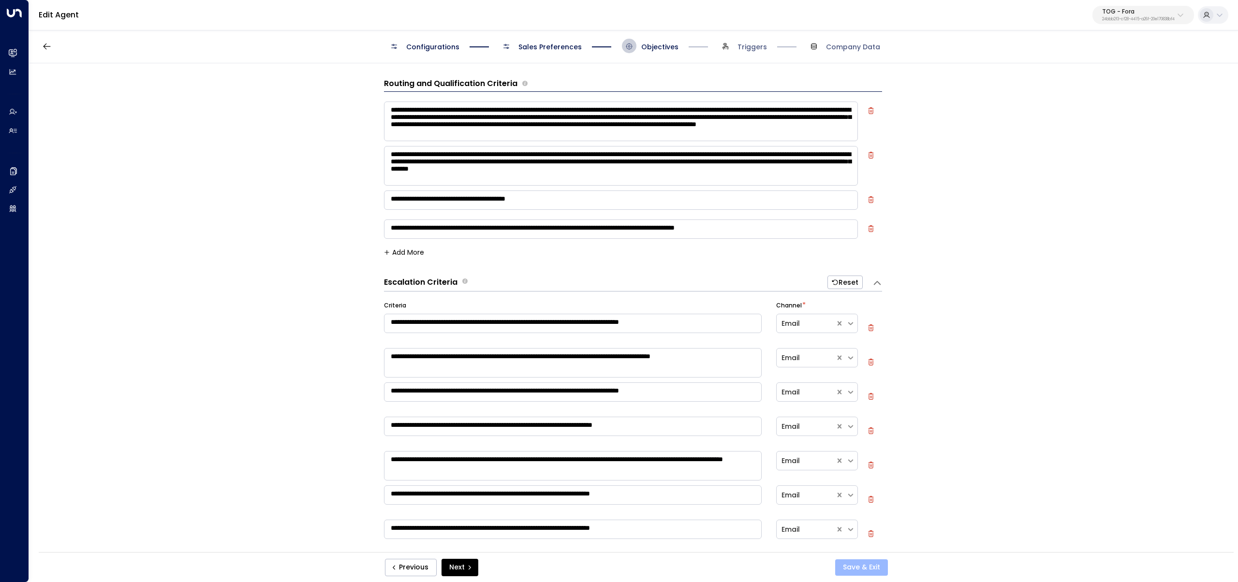
click at [854, 566] on button "Save & Exit" at bounding box center [861, 568] width 53 height 16
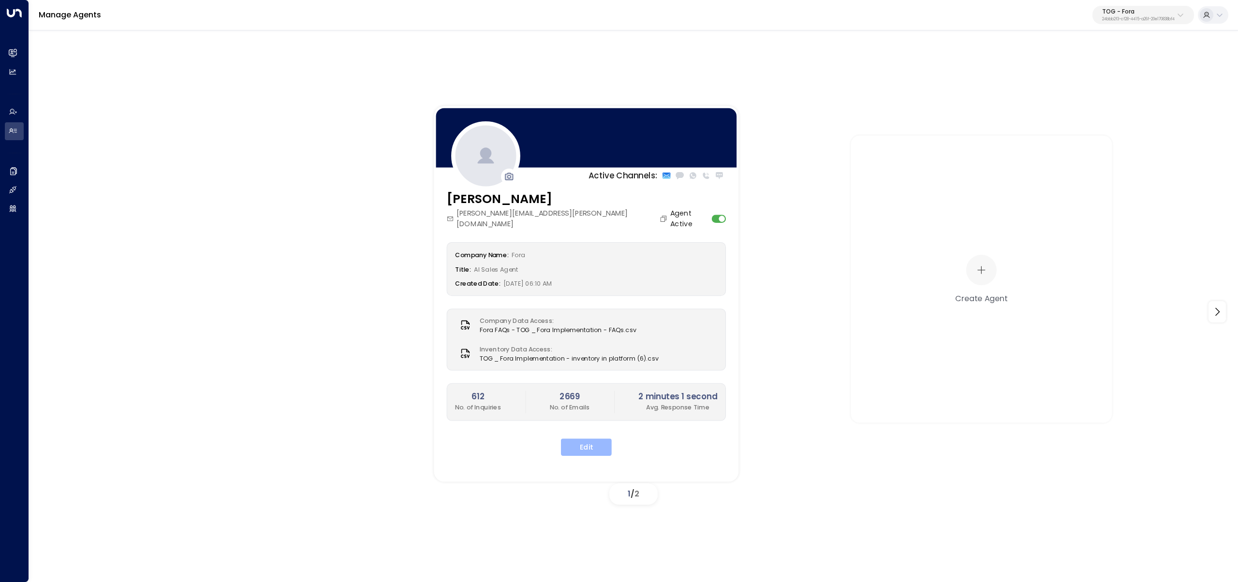
click at [590, 440] on button "Edit" at bounding box center [586, 447] width 51 height 17
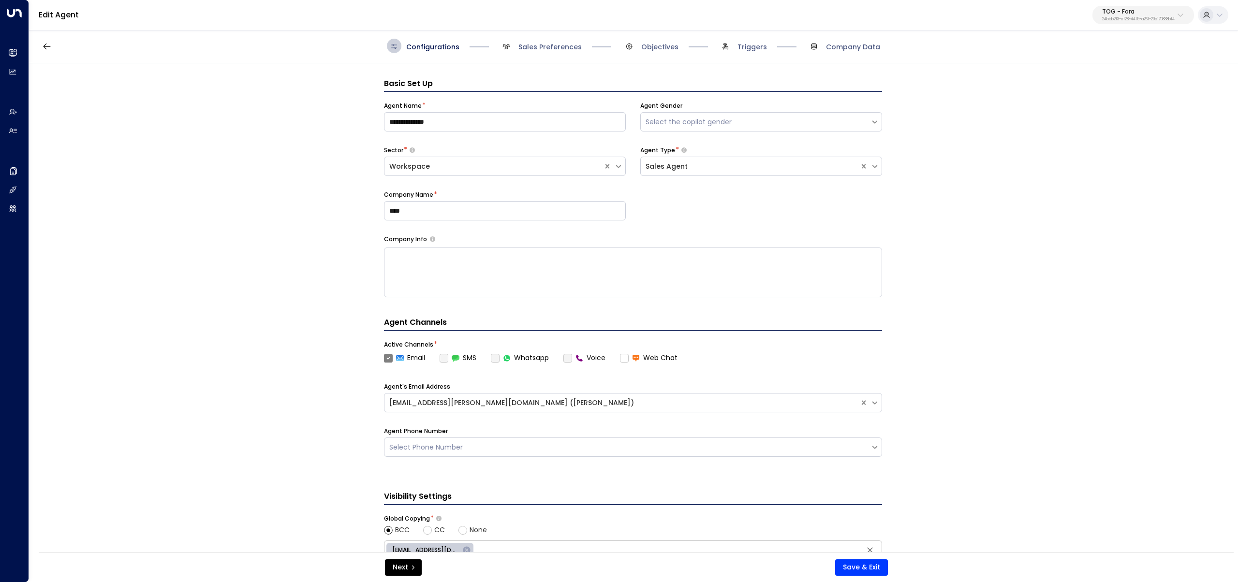
scroll to position [15, 0]
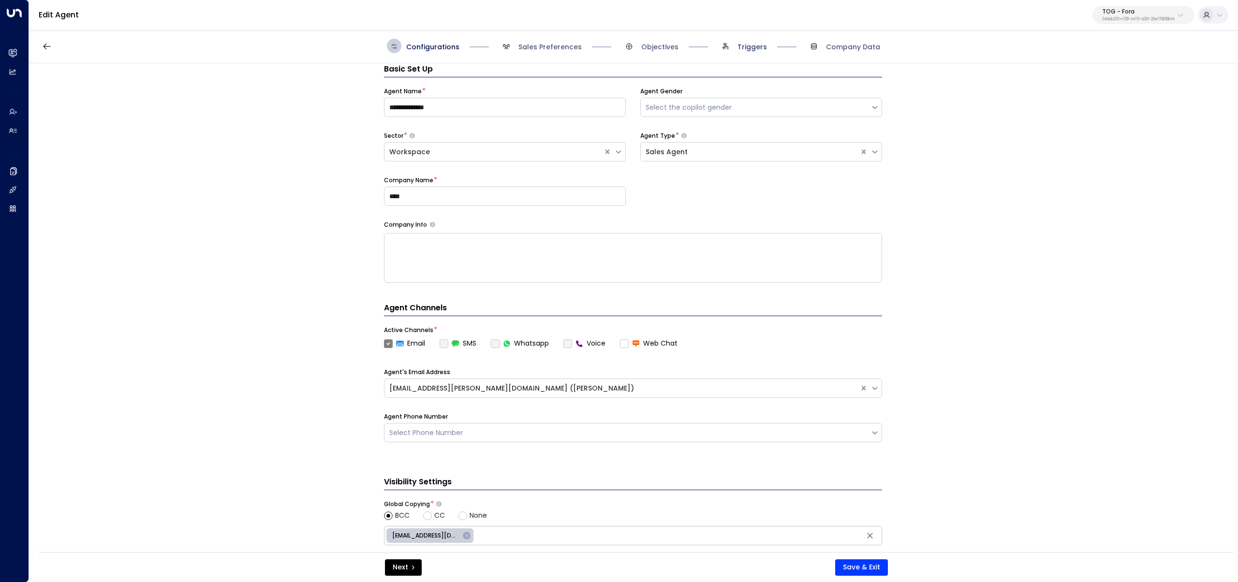
click at [756, 46] on span "Triggers" at bounding box center [751, 47] width 29 height 10
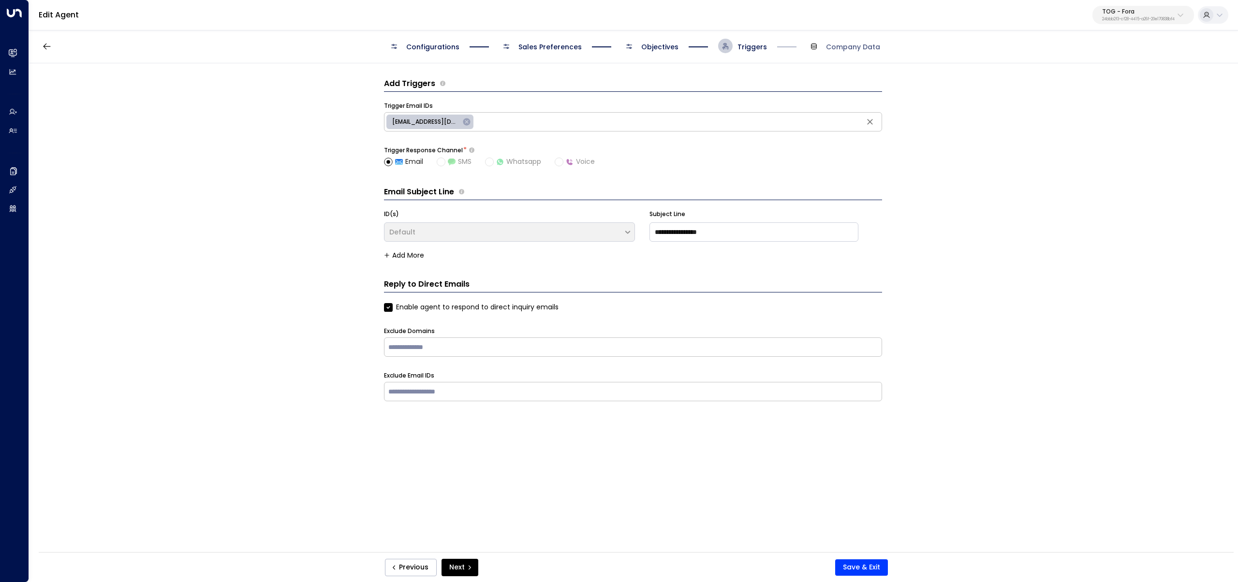
click at [663, 45] on span "Objectives" at bounding box center [659, 47] width 37 height 10
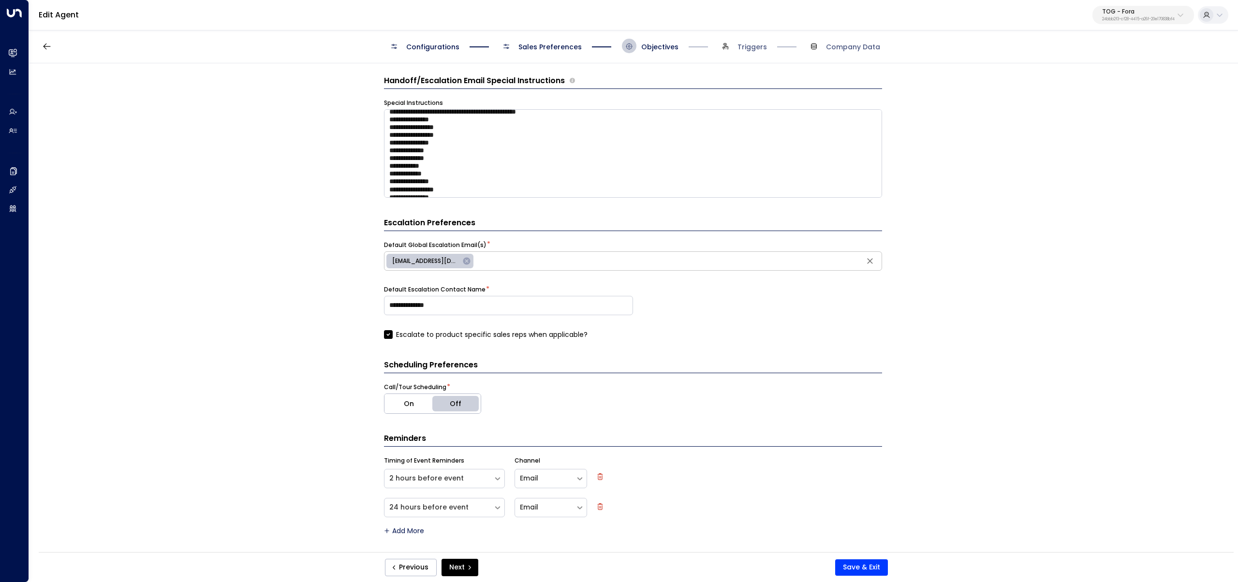
scroll to position [327, 0]
click at [511, 186] on textarea at bounding box center [633, 153] width 498 height 88
paste textarea "**********"
click at [423, 192] on textarea at bounding box center [633, 153] width 498 height 88
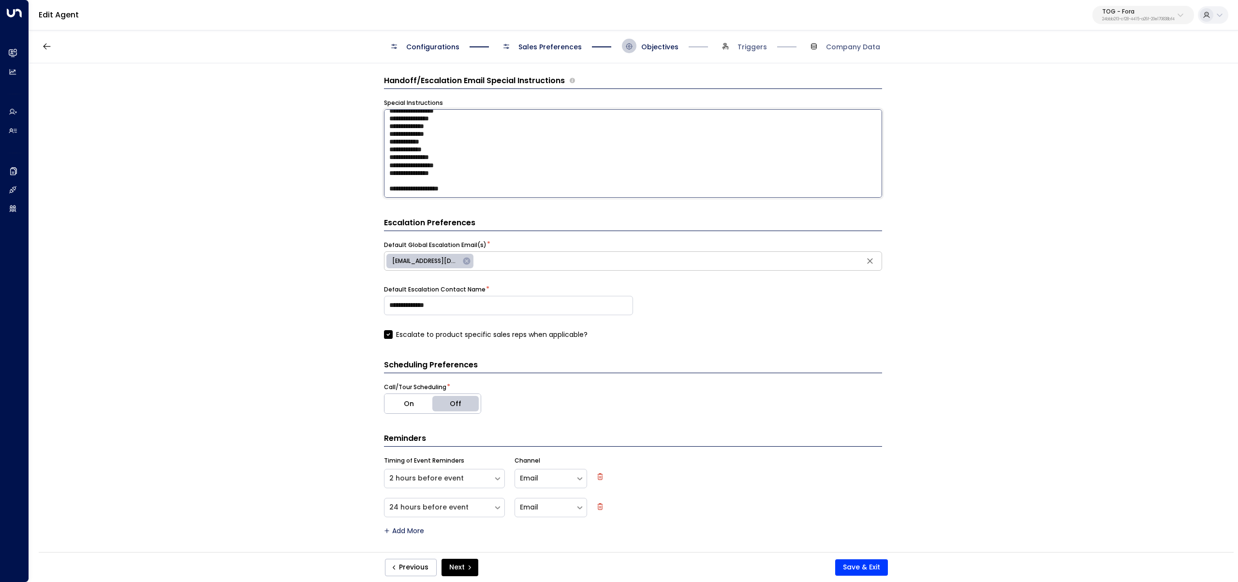
click at [423, 192] on textarea at bounding box center [633, 153] width 498 height 88
click at [511, 201] on form "**********" at bounding box center [633, 172] width 498 height 723
click at [504, 187] on textarea at bounding box center [633, 153] width 498 height 88
click at [485, 190] on textarea at bounding box center [633, 153] width 498 height 88
paste textarea "**********"
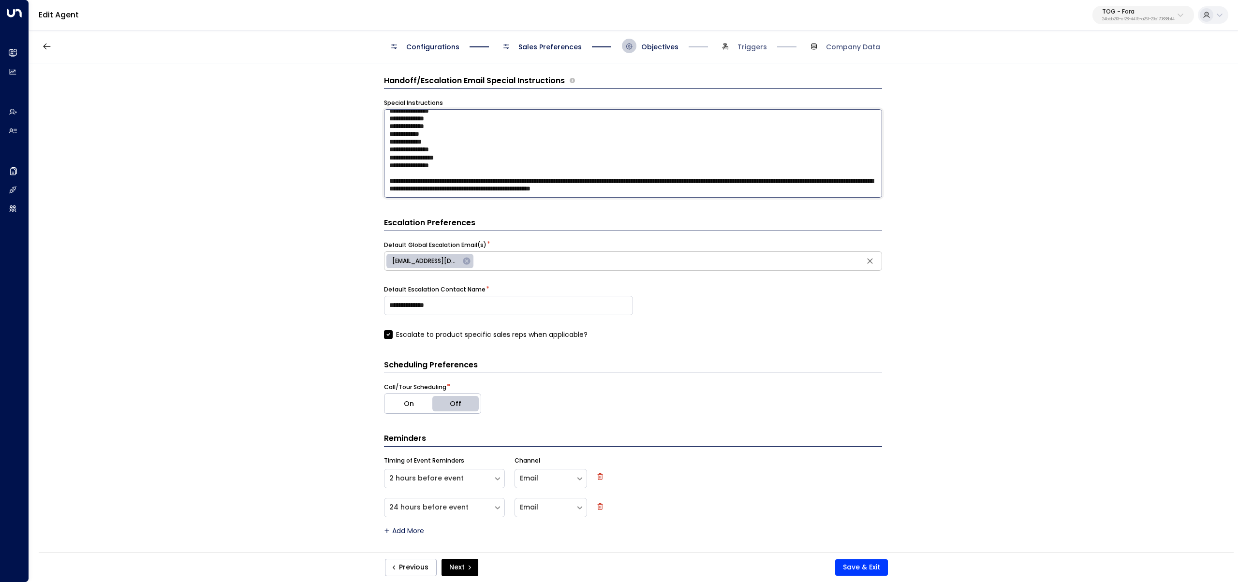
scroll to position [346, 0]
type textarea "**********"
click at [855, 560] on button "Save & Exit" at bounding box center [861, 568] width 53 height 16
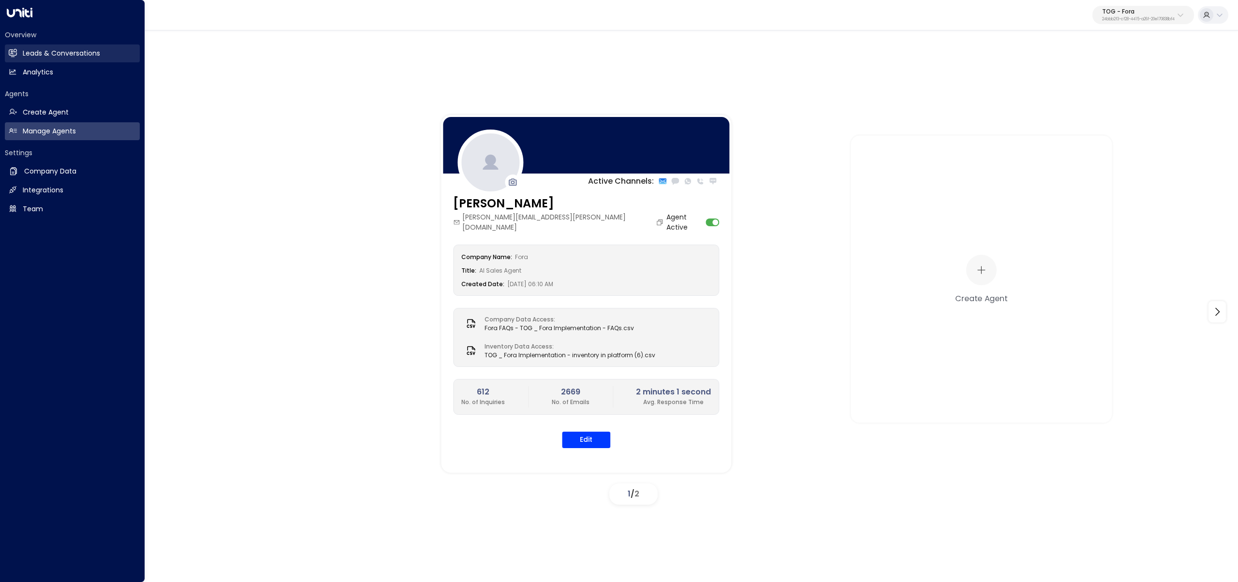
click at [12, 56] on icon at bounding box center [13, 53] width 8 height 8
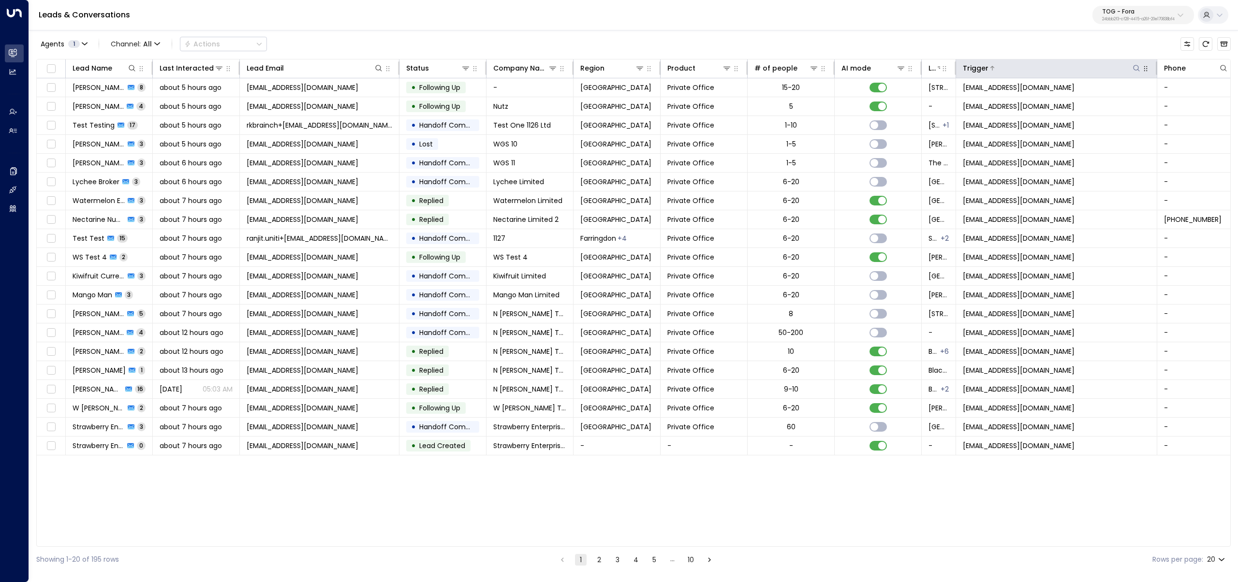
click at [1139, 67] on icon at bounding box center [1137, 68] width 8 height 8
type input "**********"
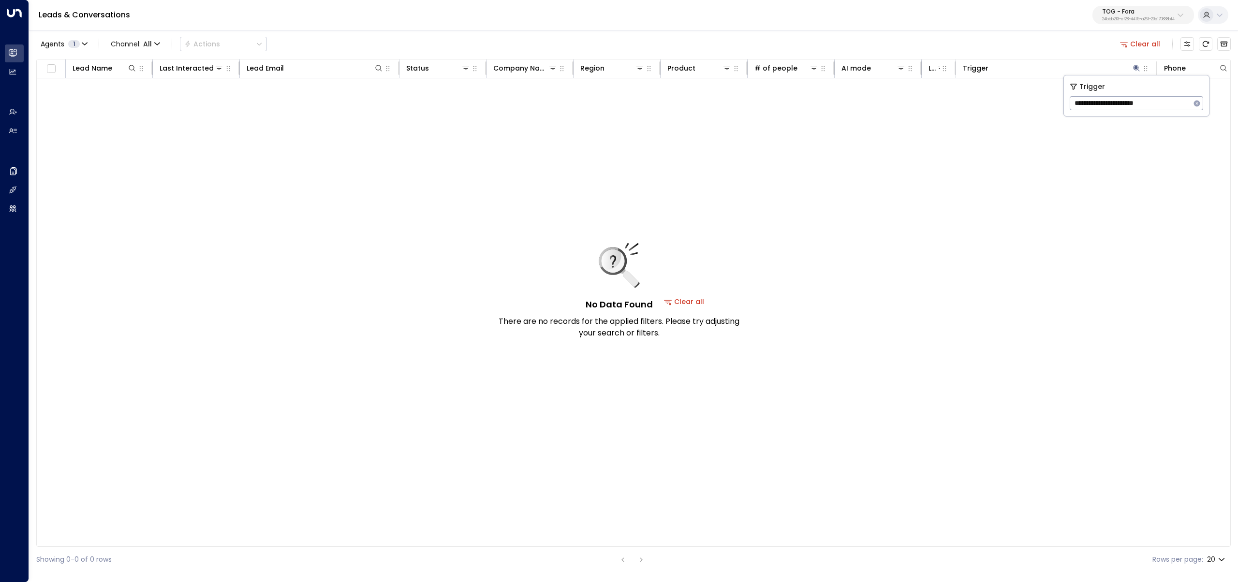
click at [767, 247] on div "No Data Found There are no records for the applied filters. Please try adjustin…" at bounding box center [684, 301] width 1295 height 447
click at [1221, 46] on icon "Archived Leads" at bounding box center [1224, 44] width 8 height 8
click at [1125, 44] on icon "button" at bounding box center [1124, 45] width 8 height 5
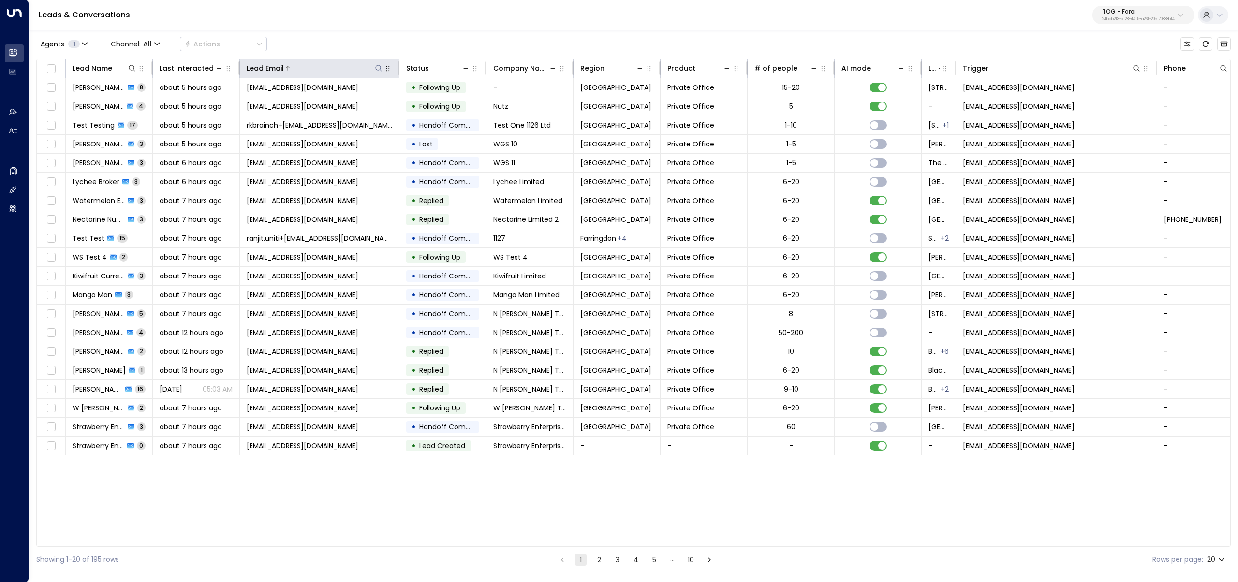
click at [379, 68] on icon at bounding box center [379, 68] width 8 height 8
type input "**********"
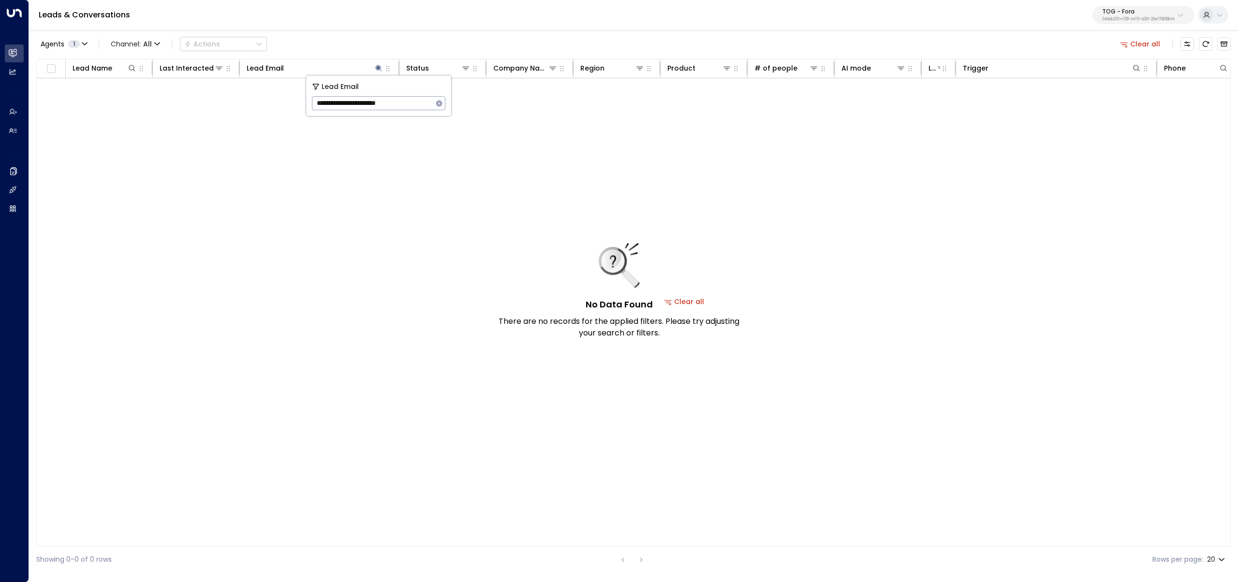
click at [410, 33] on div "Agents 1 Channel: All Actions Clear all Lead Name Last Interacted Lead Email St…" at bounding box center [633, 301] width 1194 height 544
click at [1229, 40] on button "Archived Leads" at bounding box center [1224, 44] width 14 height 14
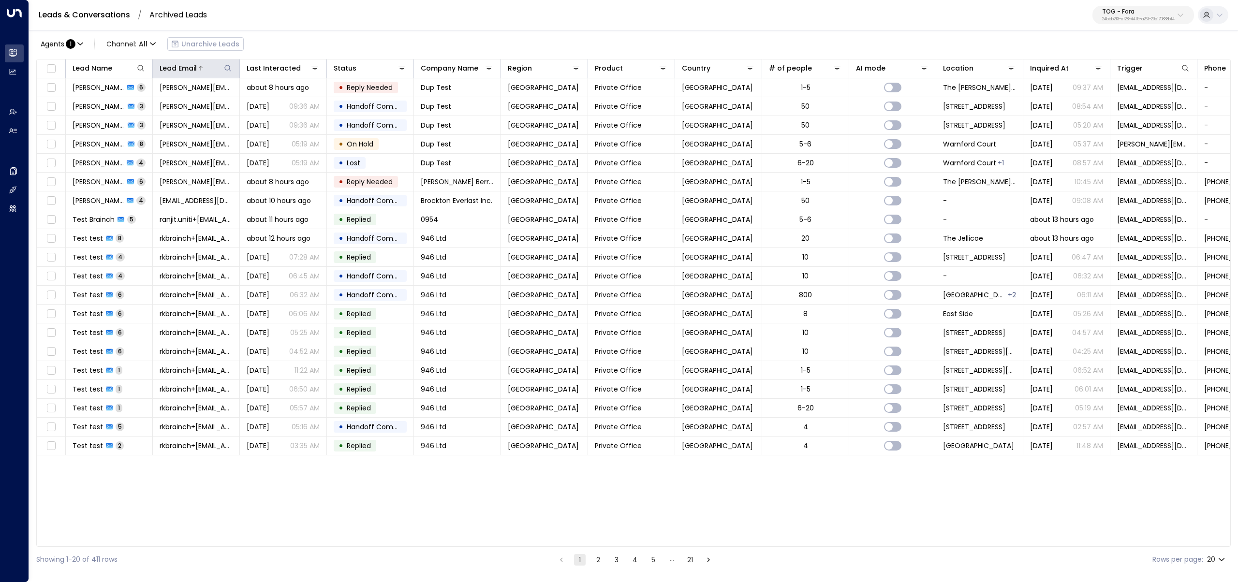
click at [227, 67] on icon at bounding box center [228, 68] width 8 height 8
type input "**********"
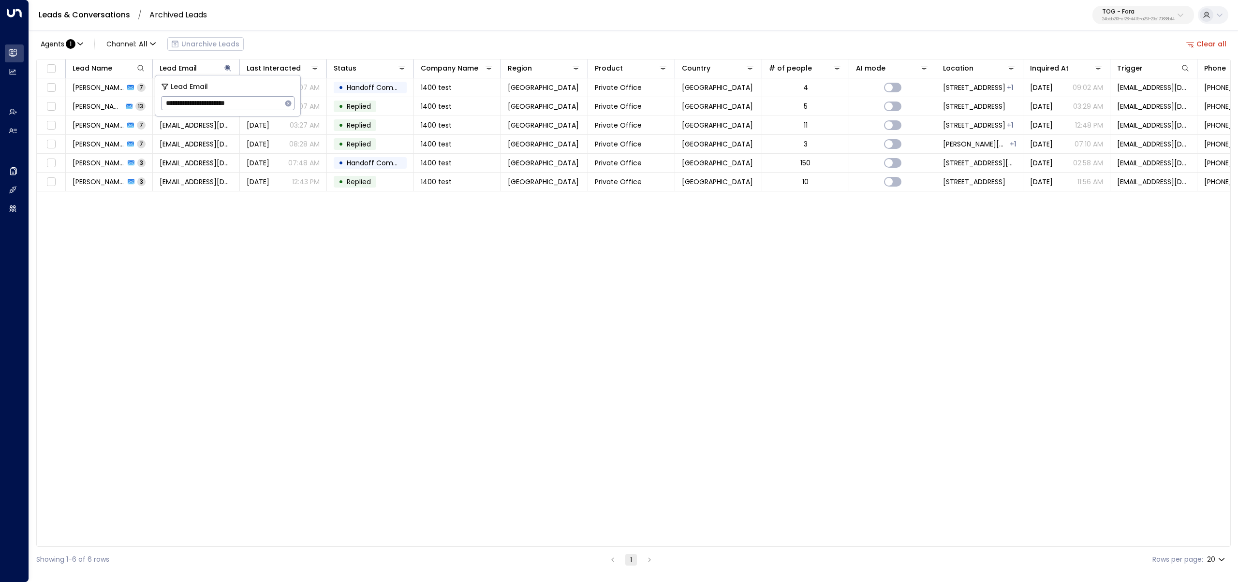
click at [328, 33] on div "Agents : 1 Channel: All Unarchive Leads Clear all Lead Name Lead Email Last Int…" at bounding box center [633, 301] width 1194 height 544
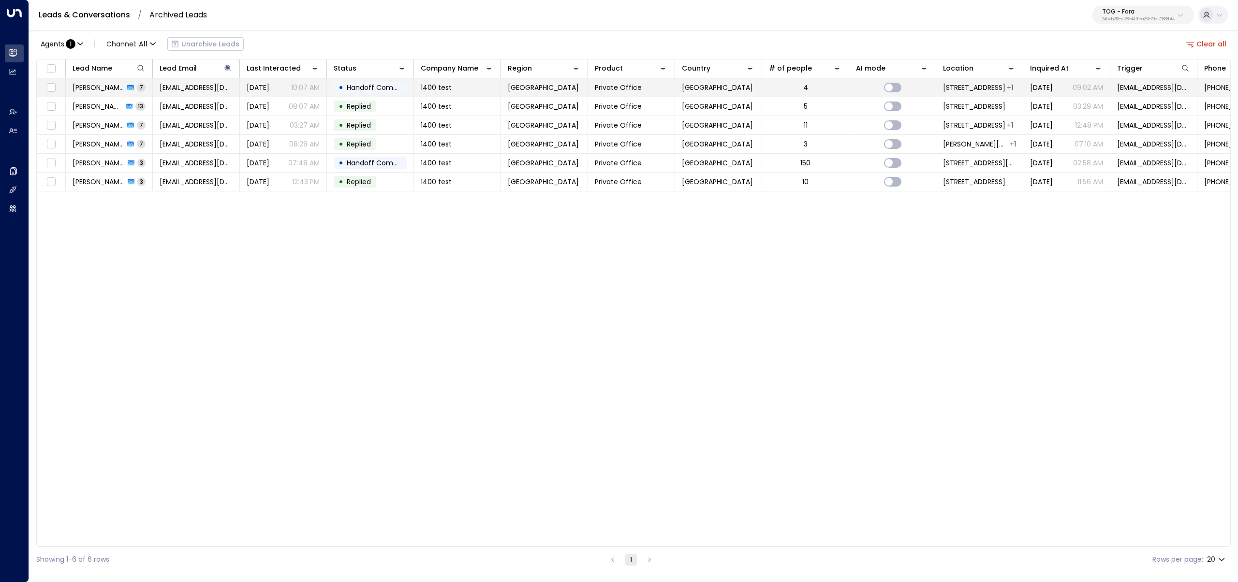
click at [171, 95] on td "ranjit.uniti@outlook.com" at bounding box center [196, 87] width 87 height 18
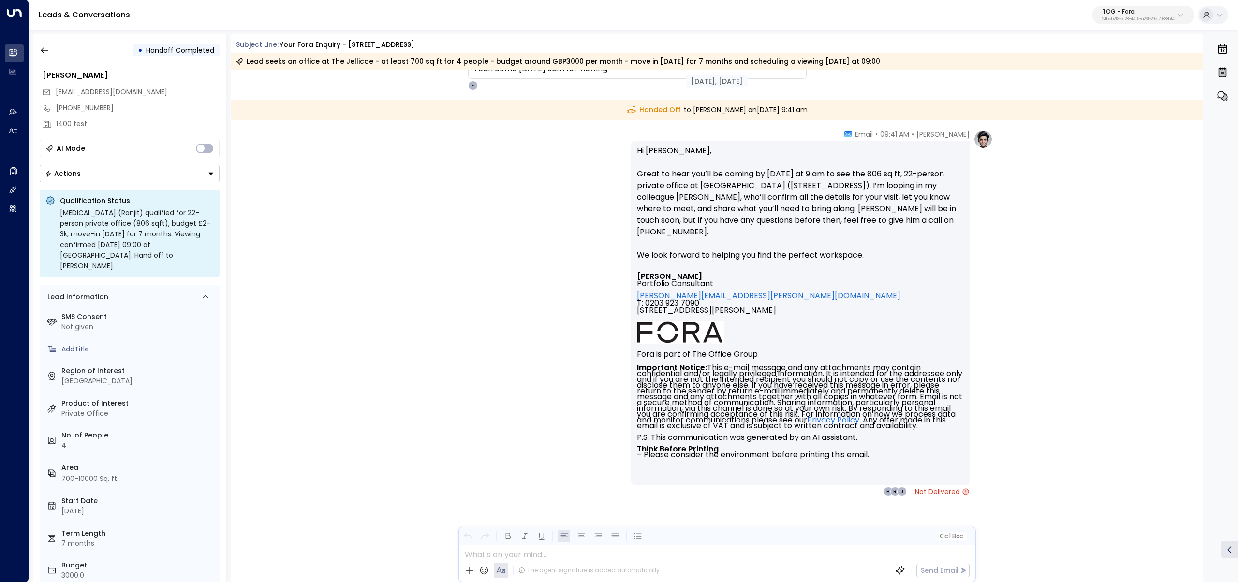
scroll to position [2224, 0]
click at [39, 50] on button "button" at bounding box center [44, 50] width 17 height 17
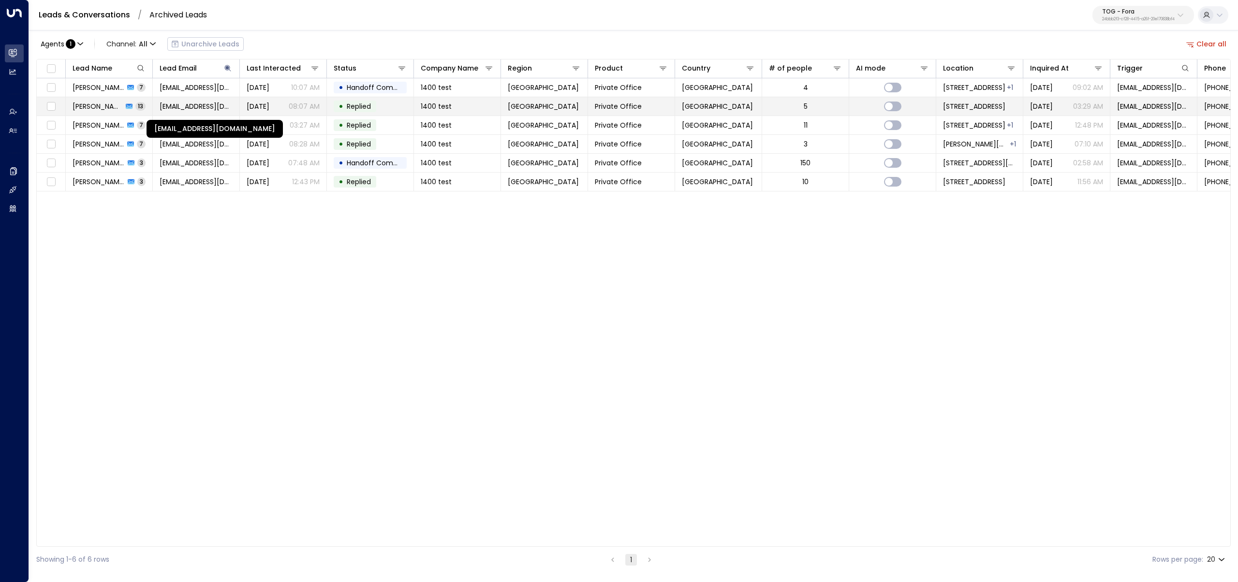
click at [164, 103] on span "ranjit.uniti@outlook.com" at bounding box center [196, 107] width 73 height 10
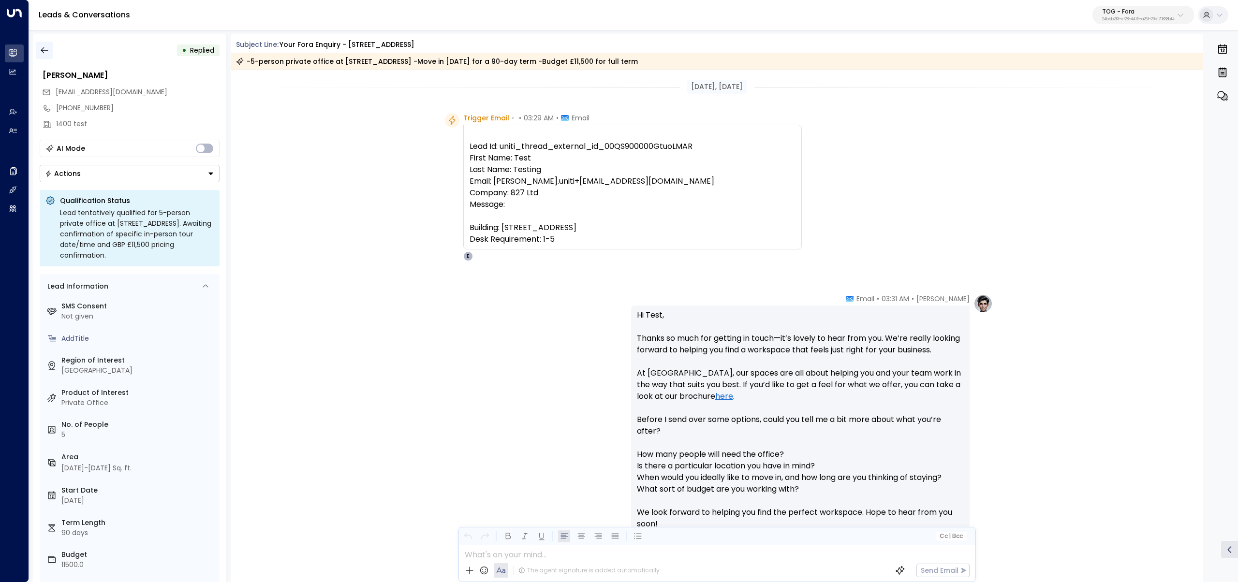
click at [50, 52] on button "button" at bounding box center [44, 50] width 17 height 17
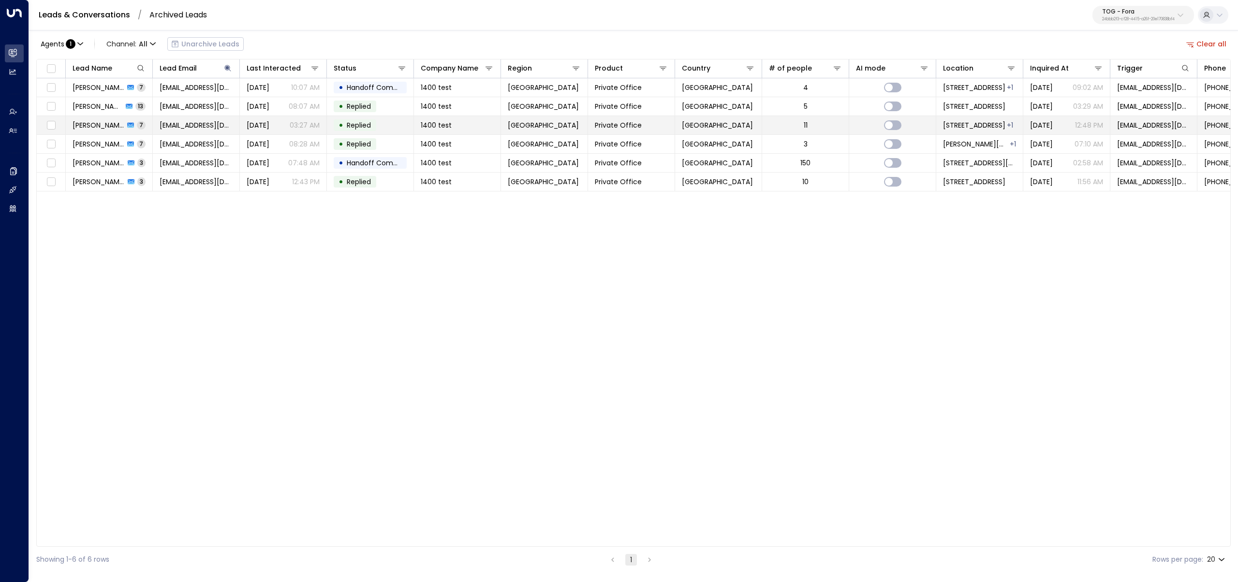
click at [106, 124] on span "Ranjit Kaur" at bounding box center [99, 125] width 52 height 10
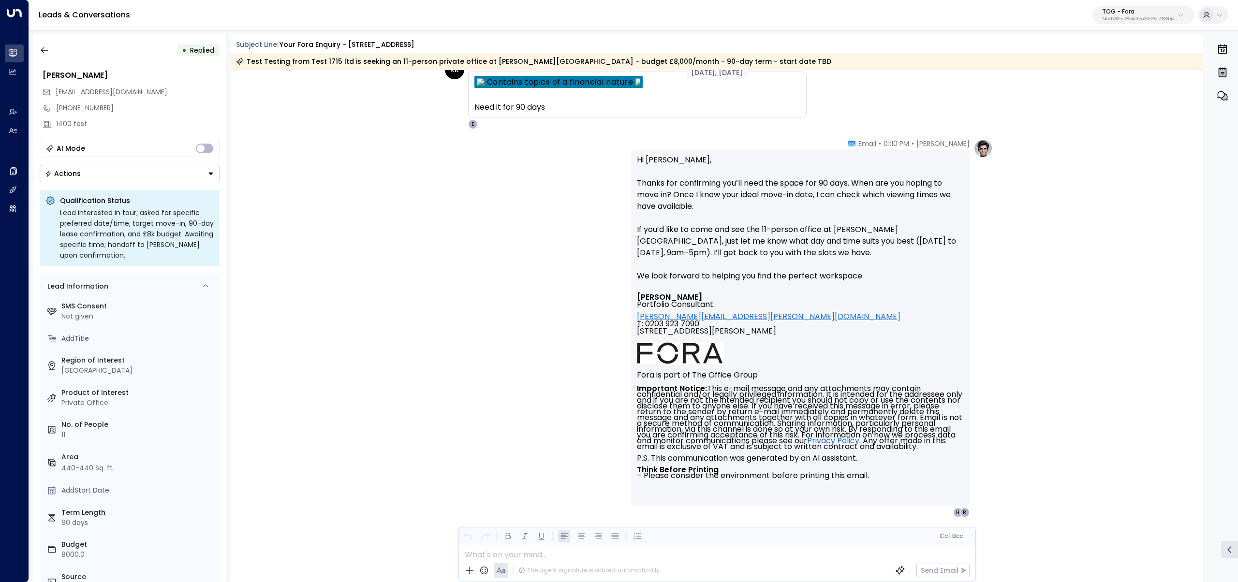
scroll to position [1621, 0]
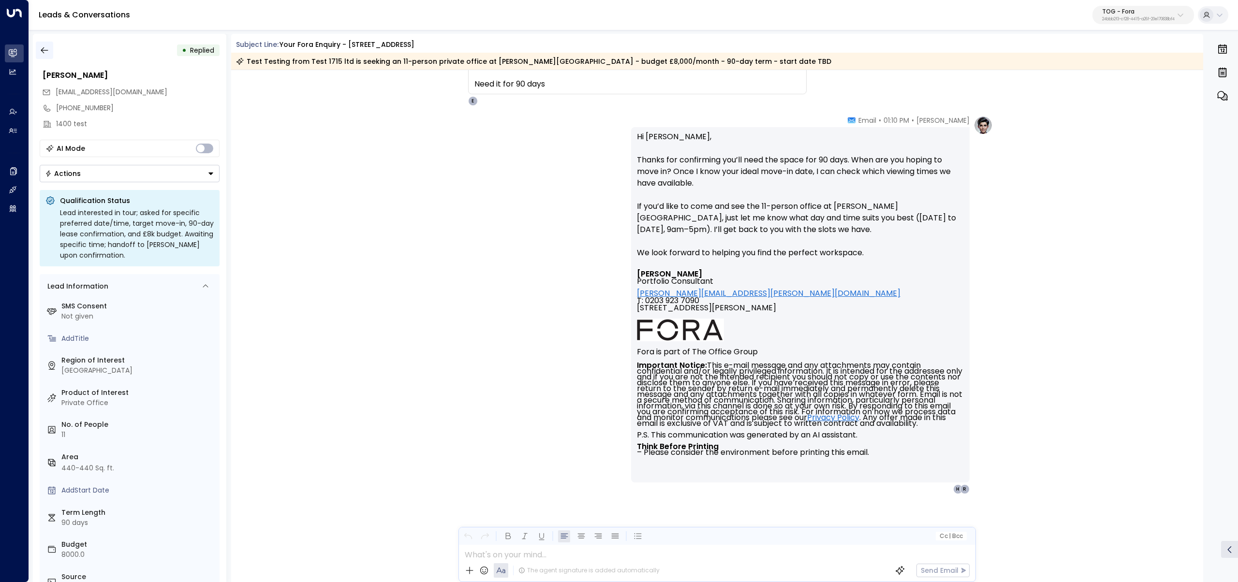
click at [36, 50] on button "button" at bounding box center [44, 50] width 17 height 17
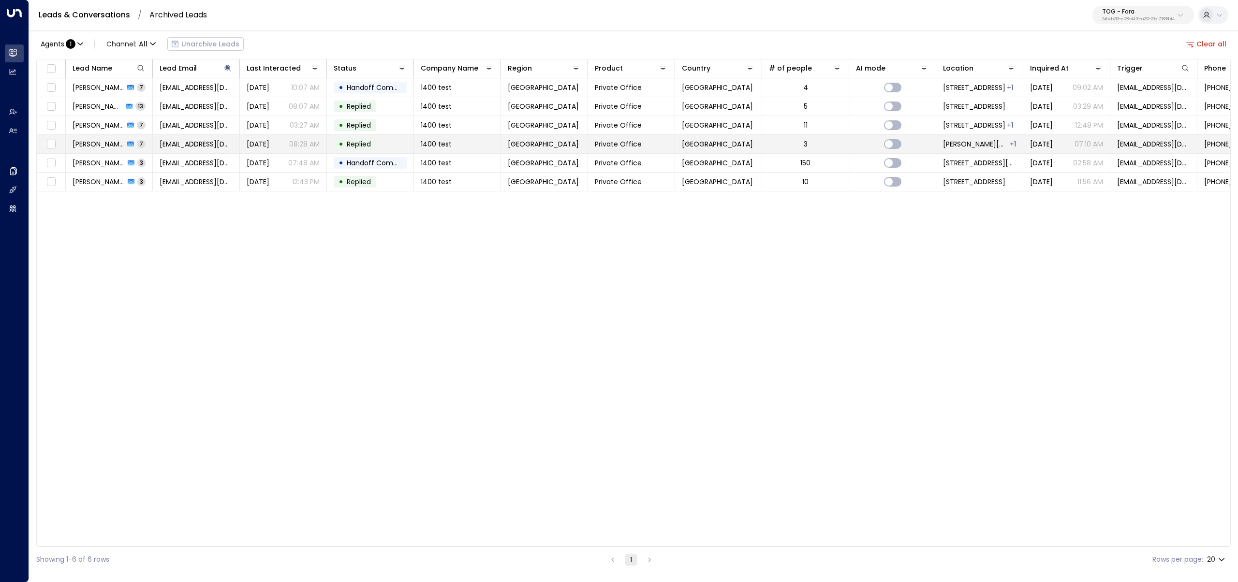
click at [80, 141] on span "Ranjit Kaur" at bounding box center [99, 144] width 52 height 10
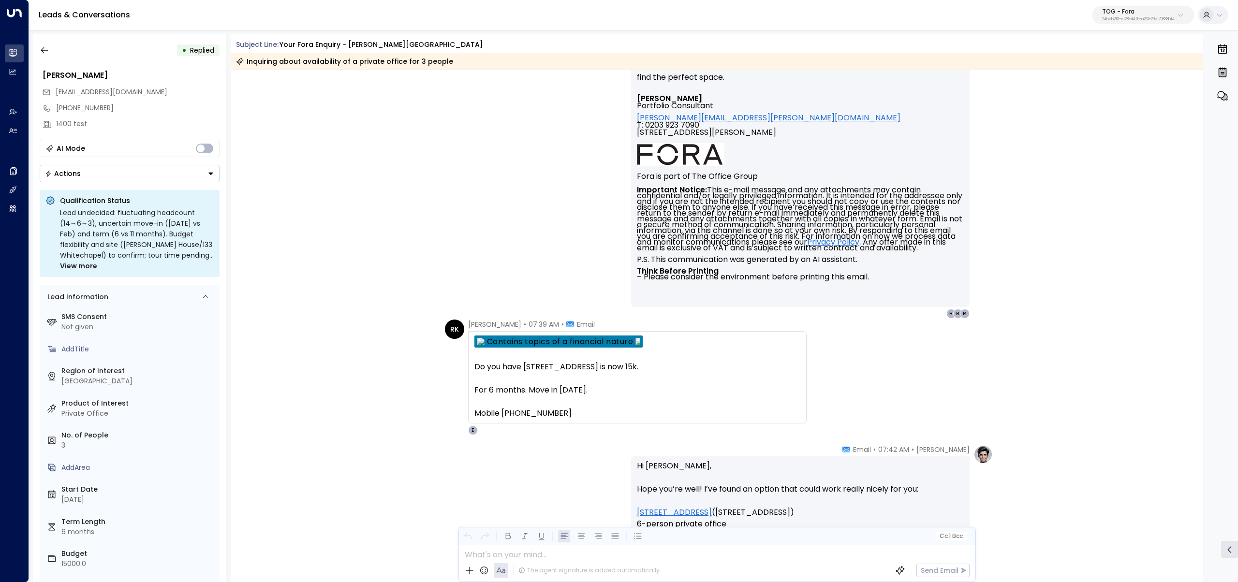
scroll to position [1018, 0]
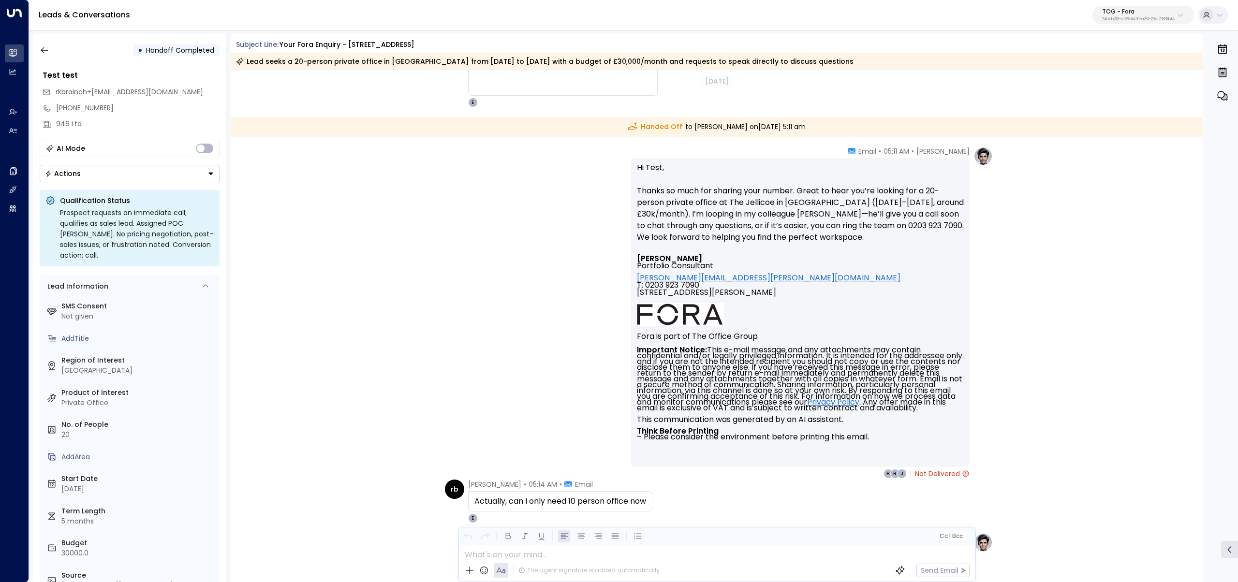
scroll to position [2220, 0]
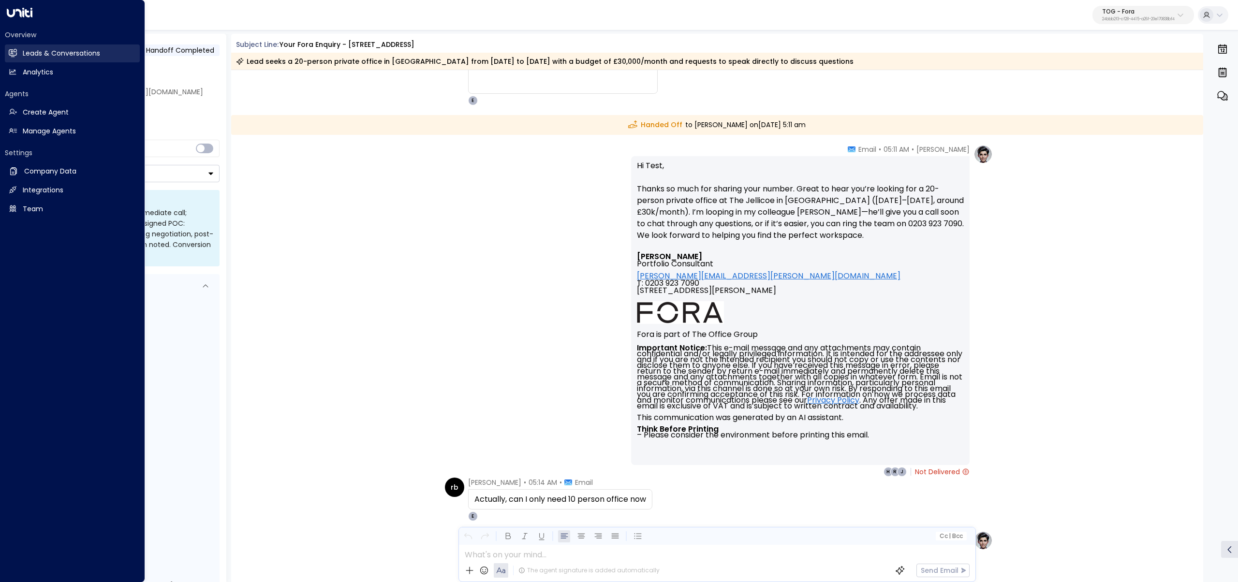
click at [12, 56] on icon at bounding box center [13, 53] width 8 height 8
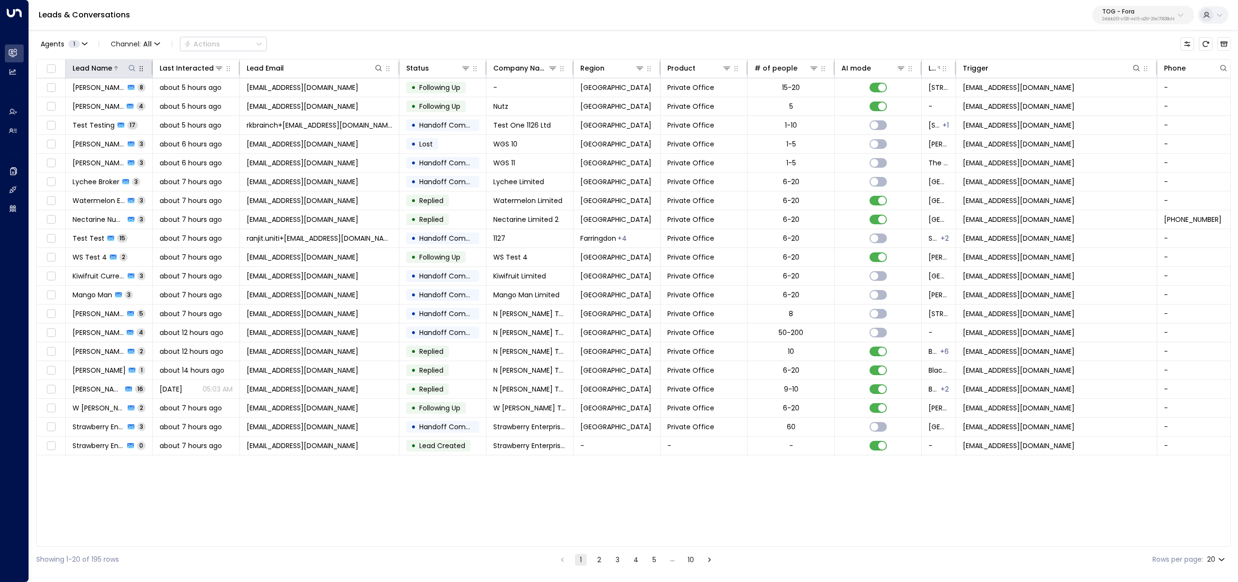
click at [135, 66] on icon at bounding box center [132, 68] width 8 height 8
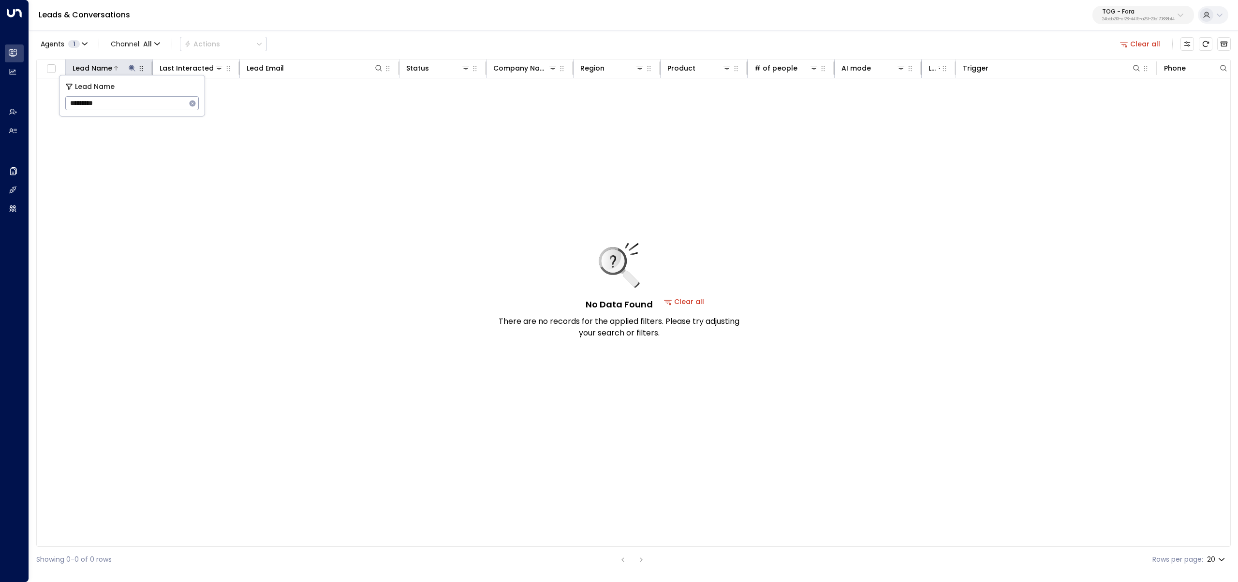
type input "*********"
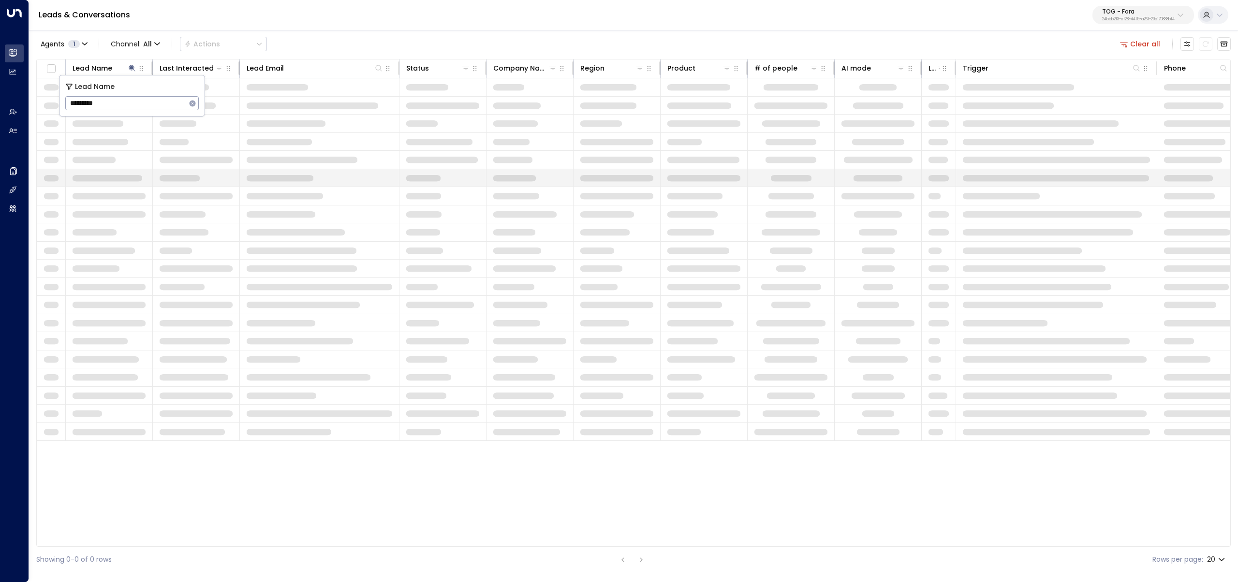
click at [383, 172] on td at bounding box center [320, 178] width 160 height 18
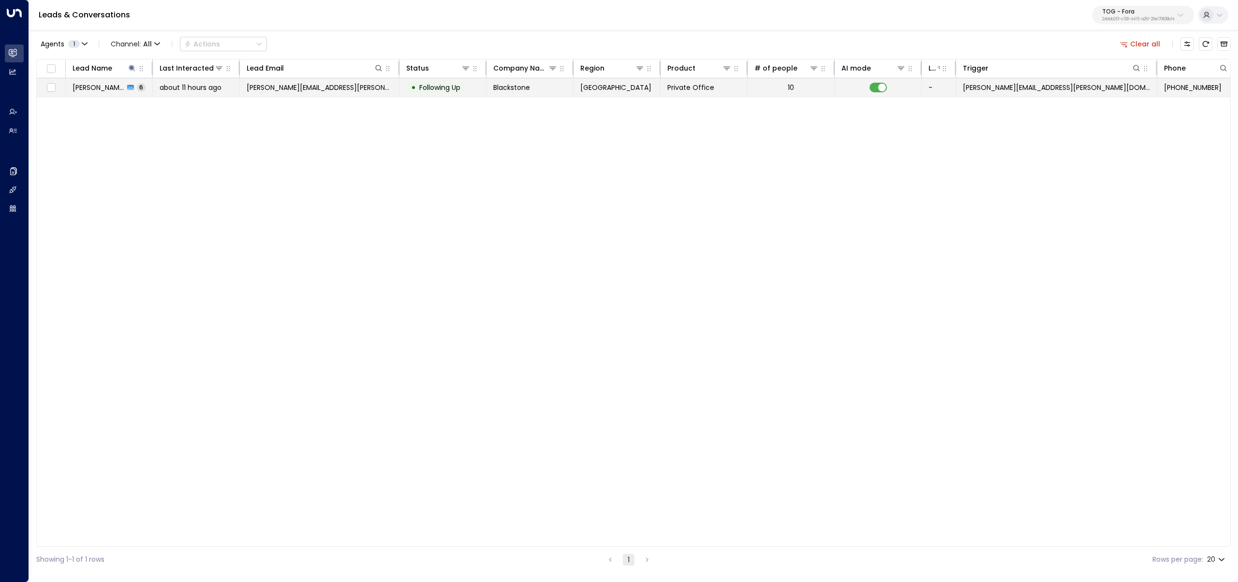
click at [187, 84] on span "about 11 hours ago" at bounding box center [191, 88] width 62 height 10
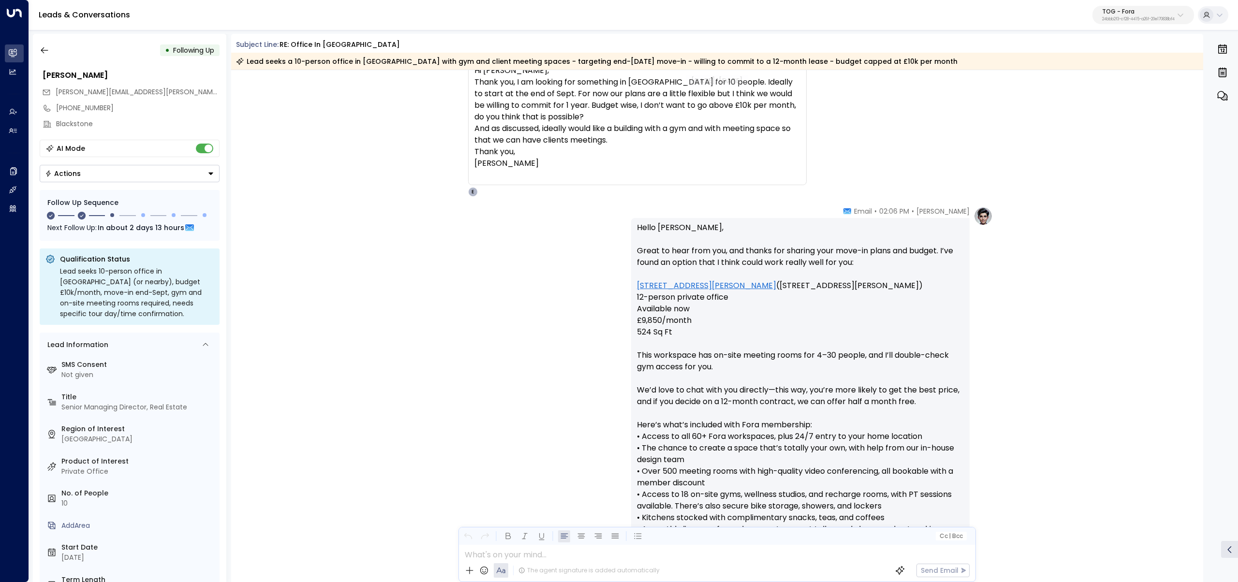
scroll to position [983, 0]
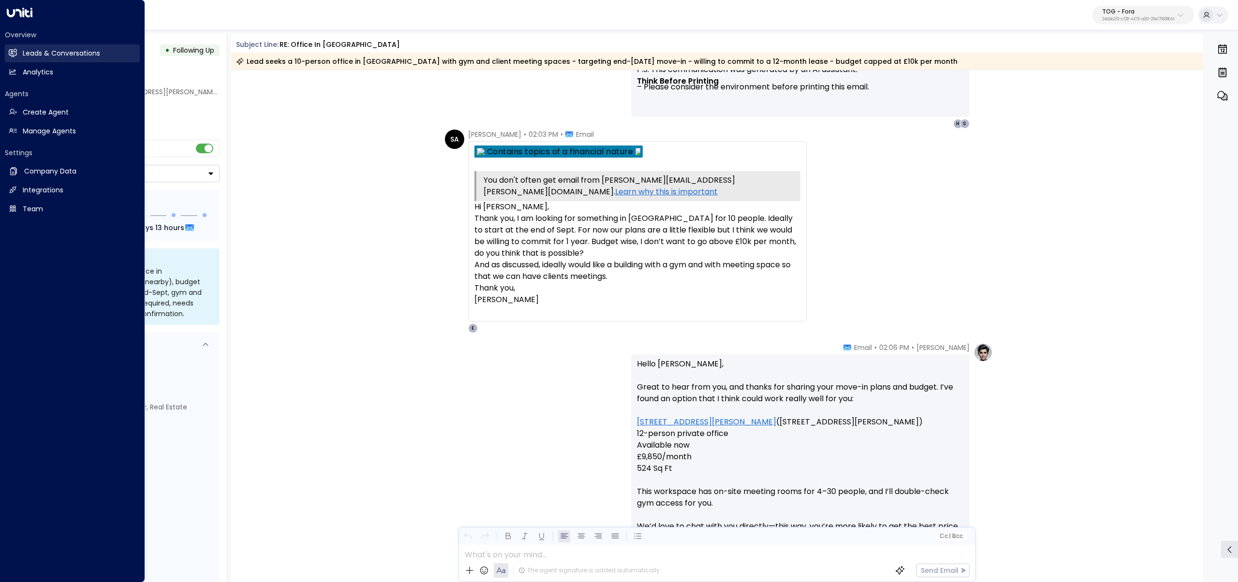
click at [5, 51] on link "Leads & Conversations Leads & Conversations" at bounding box center [72, 53] width 135 height 18
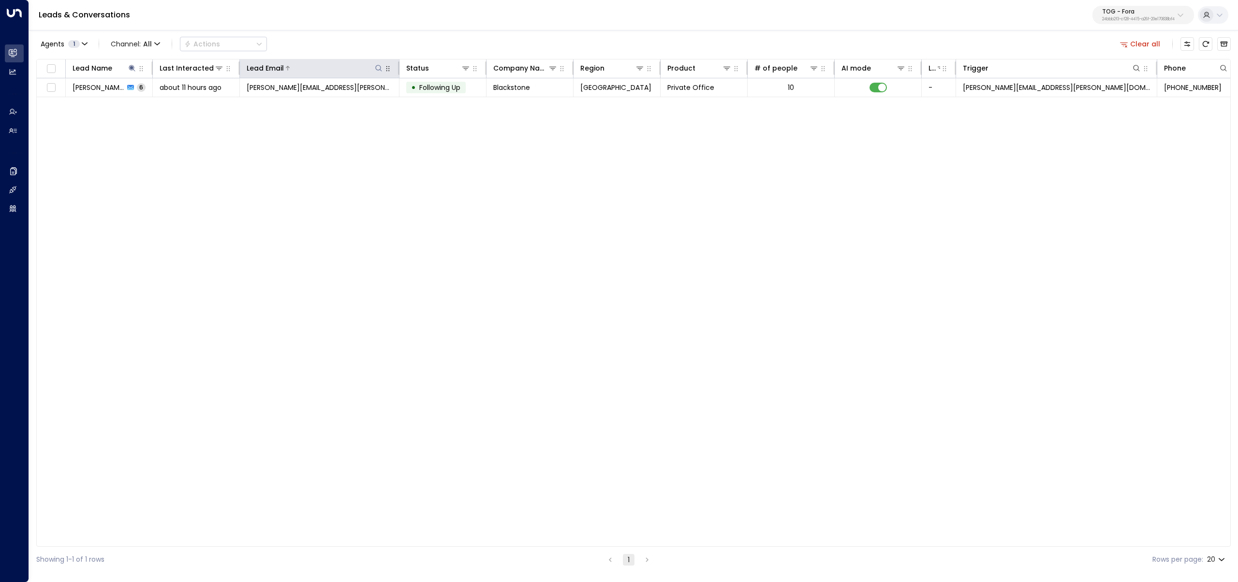
click at [374, 69] on button at bounding box center [379, 68] width 10 height 10
drag, startPoint x: 1145, startPoint y: 37, endPoint x: 789, endPoint y: 16, distance: 356.0
click at [1145, 37] on button "Clear all" at bounding box center [1140, 44] width 48 height 14
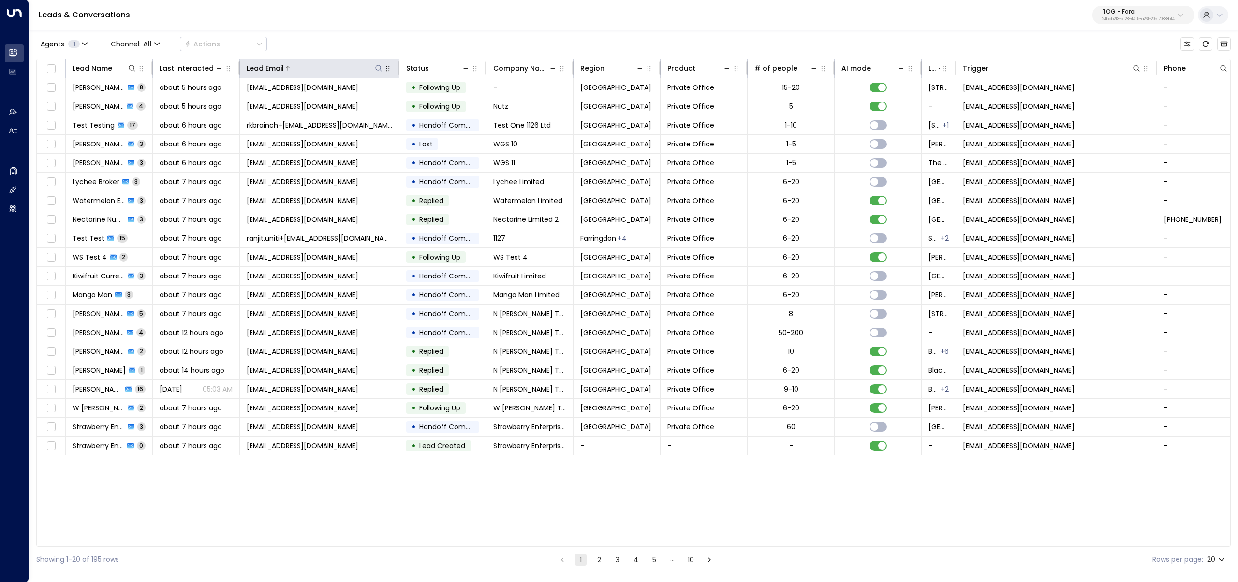
click at [377, 65] on icon at bounding box center [378, 68] width 6 height 6
type input "**********"
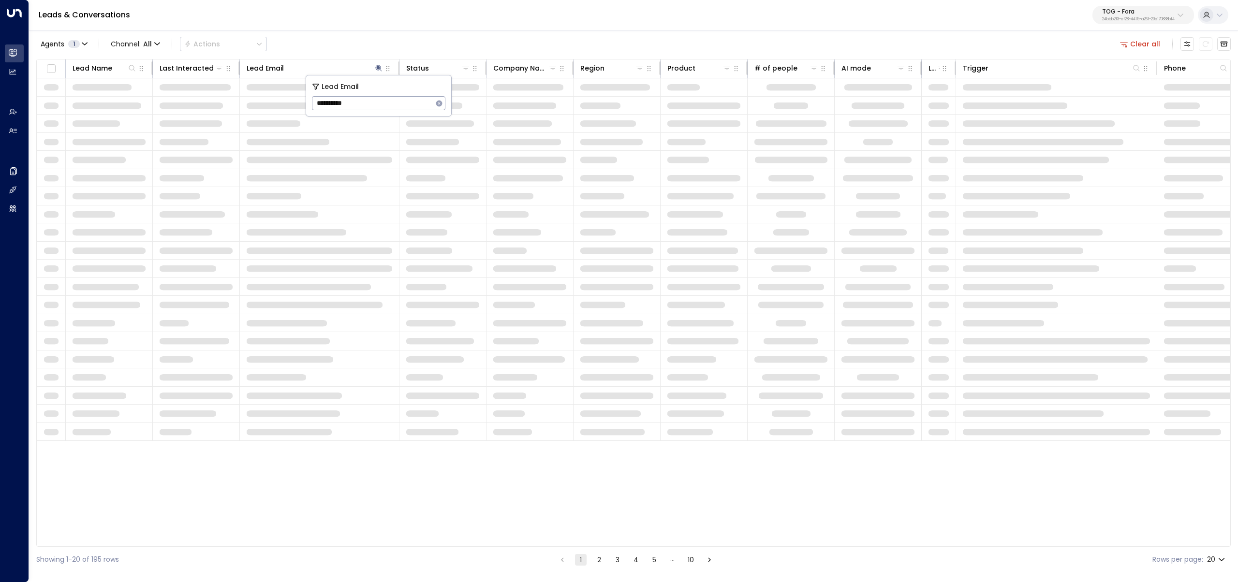
click at [344, 32] on div "Agents 1 Channel: All Actions Clear all Lead Name Last Interacted Lead Email St…" at bounding box center [633, 301] width 1194 height 544
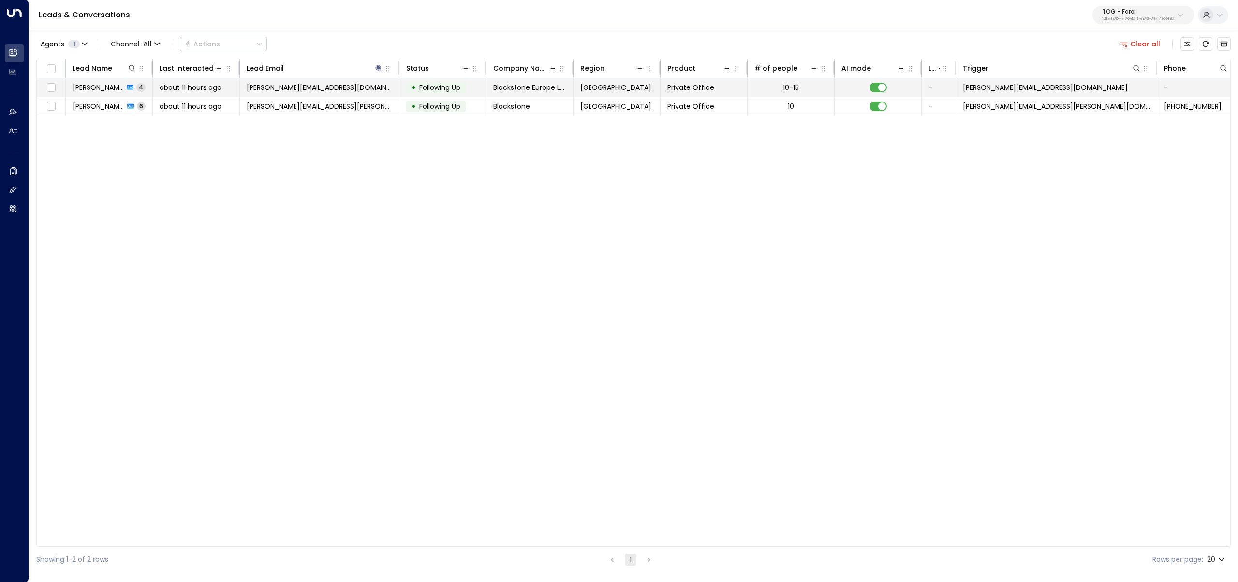
click at [128, 88] on icon at bounding box center [130, 87] width 7 height 5
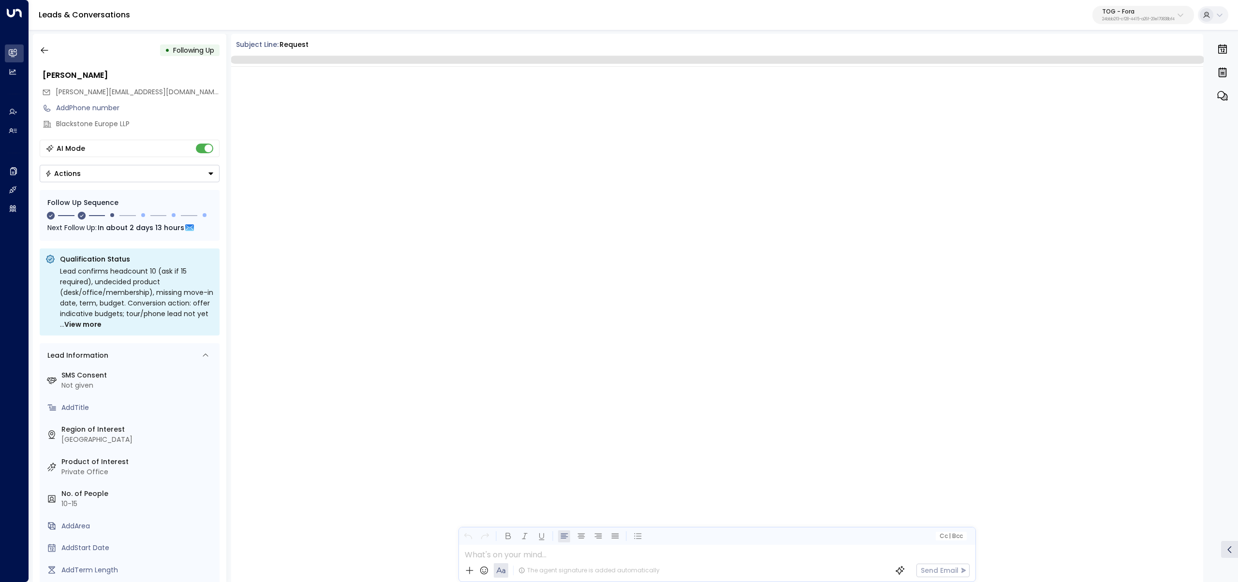
scroll to position [1213, 0]
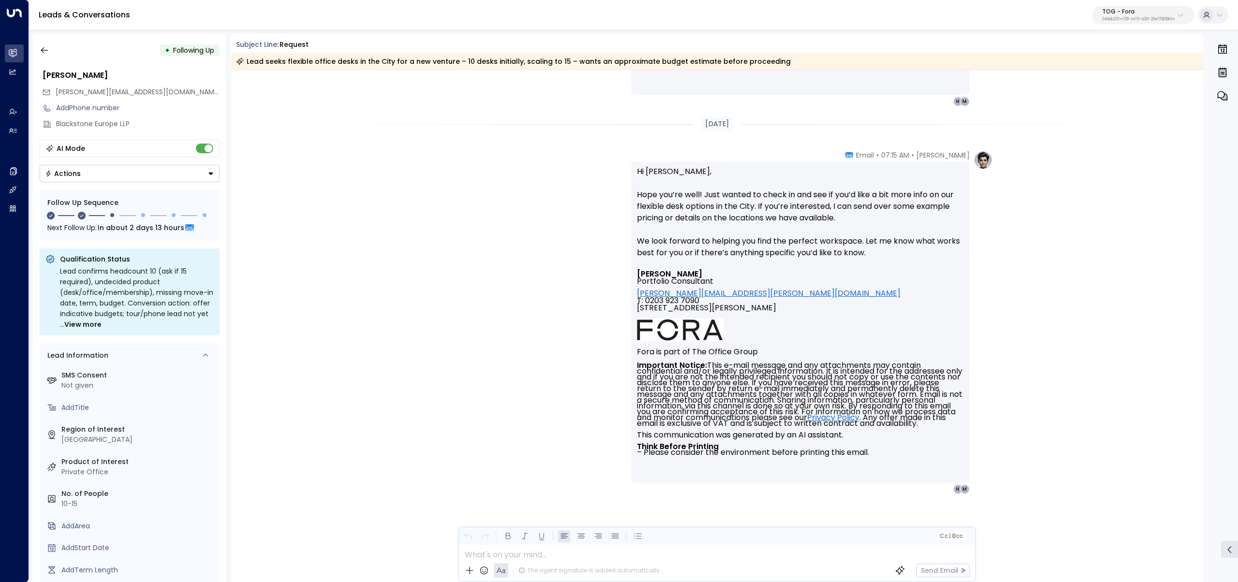
drag, startPoint x: 155, startPoint y: 71, endPoint x: 41, endPoint y: 75, distance: 114.2
click at [41, 75] on div "Laurent Machenaud" at bounding box center [130, 75] width 180 height 17
copy div "Laurent Machenaud"
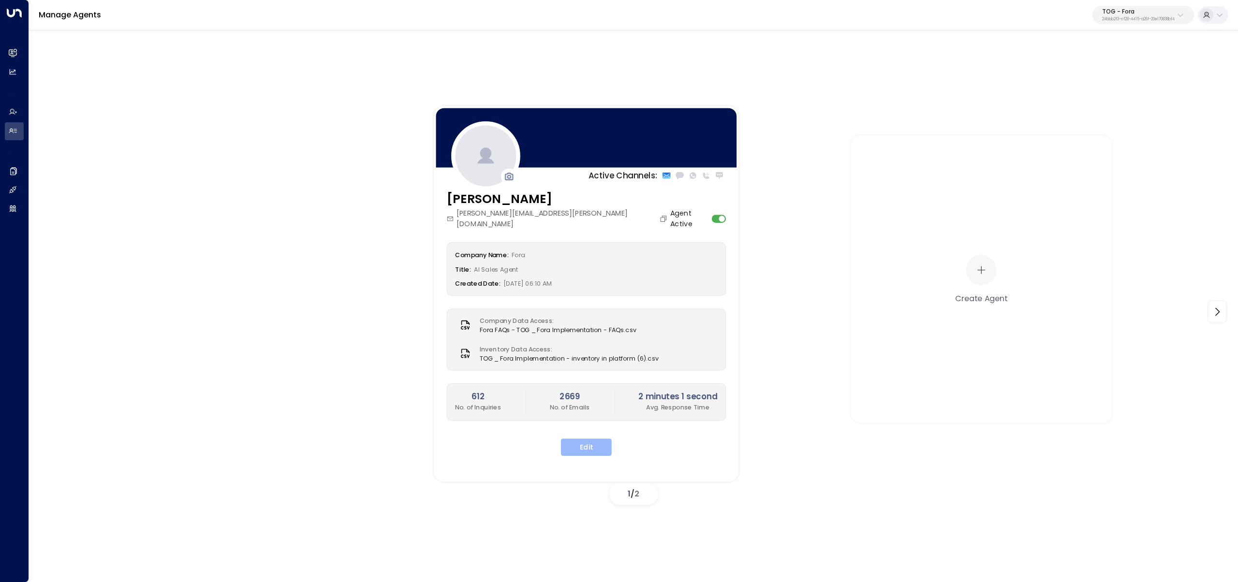
click at [585, 439] on button "Edit" at bounding box center [586, 447] width 51 height 17
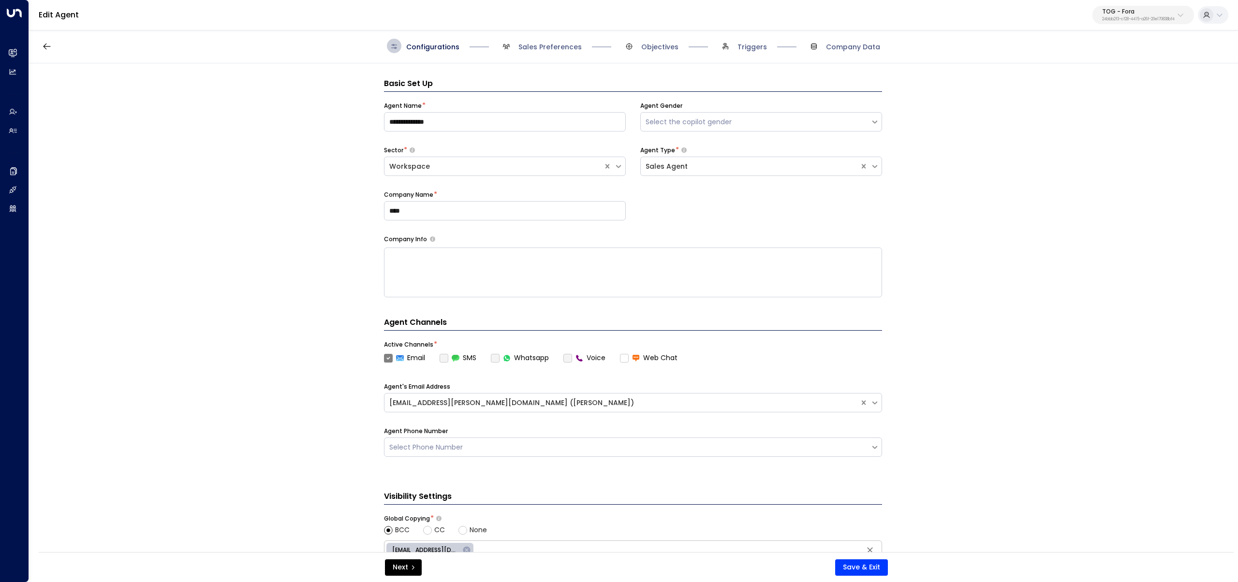
scroll to position [15, 0]
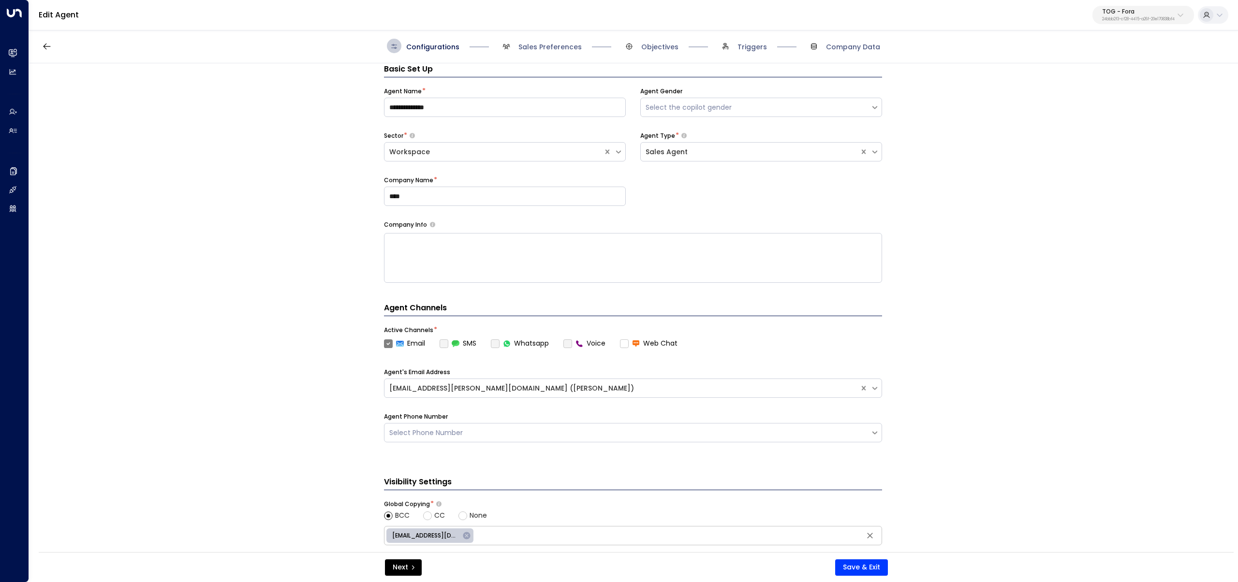
click at [750, 40] on span "Triggers" at bounding box center [742, 46] width 49 height 15
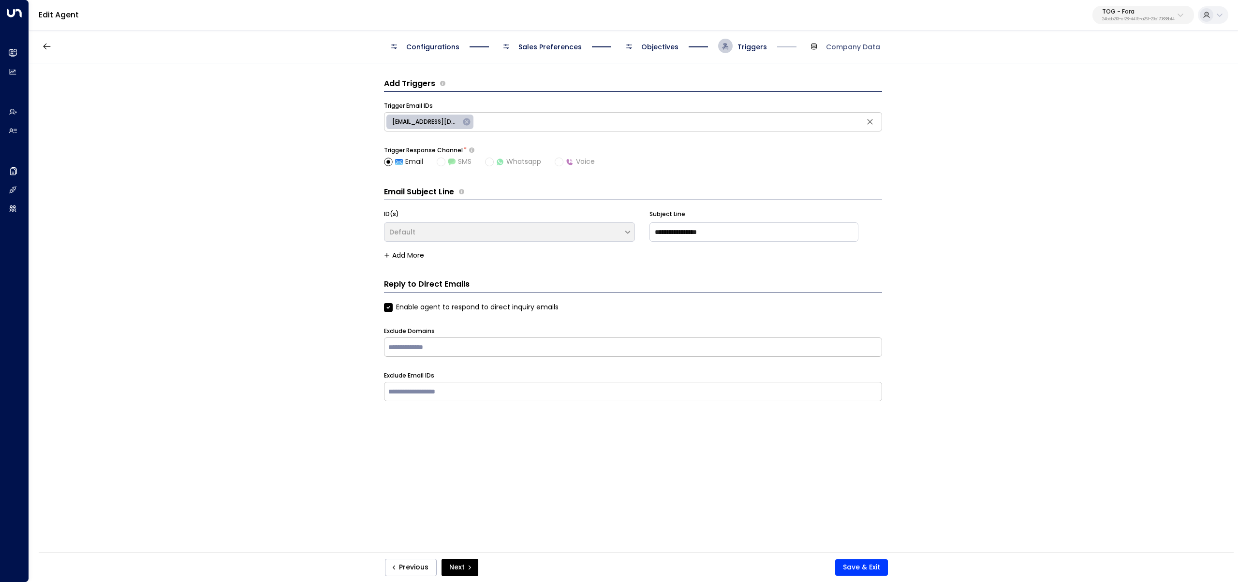
click at [664, 46] on span "Objectives" at bounding box center [659, 47] width 37 height 10
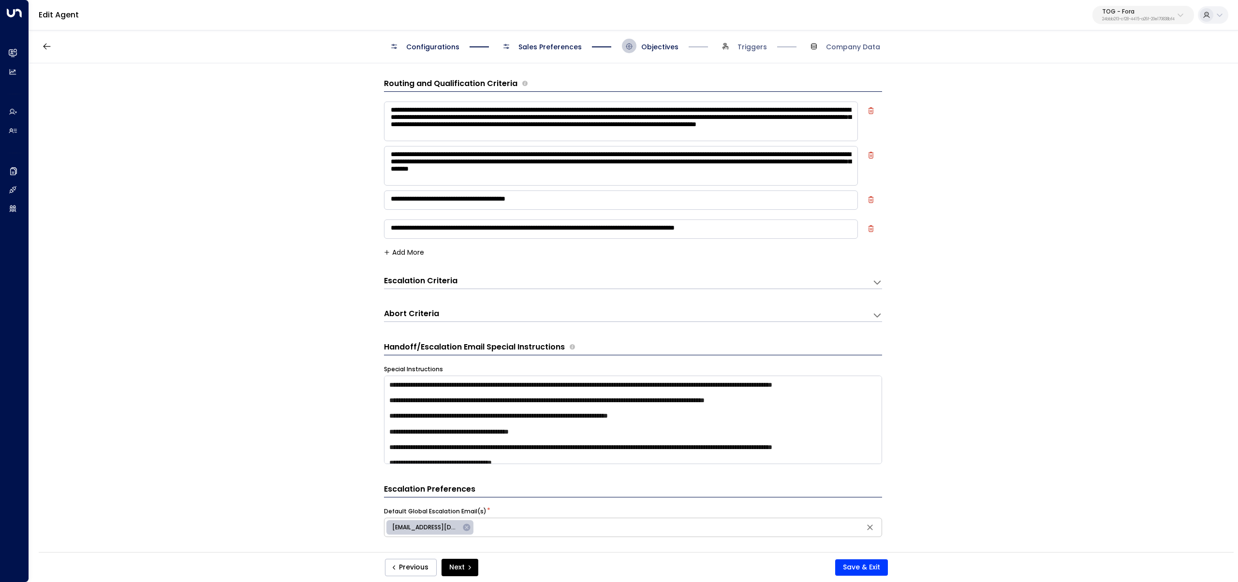
click at [869, 562] on button "Save & Exit" at bounding box center [861, 568] width 53 height 16
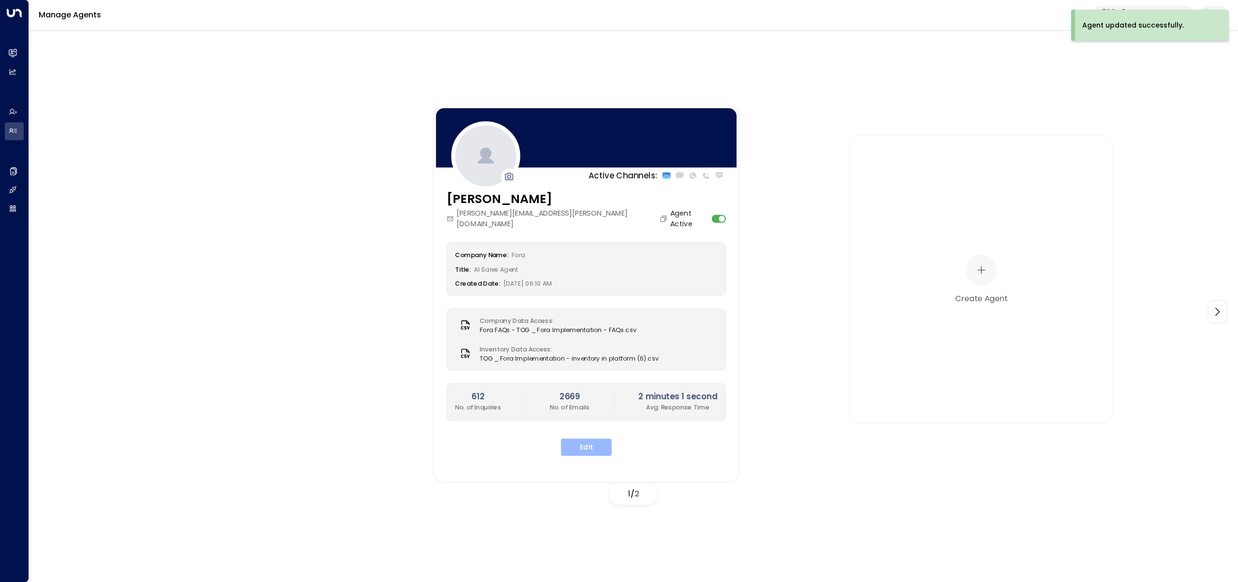
click at [601, 439] on button "Edit" at bounding box center [586, 447] width 51 height 17
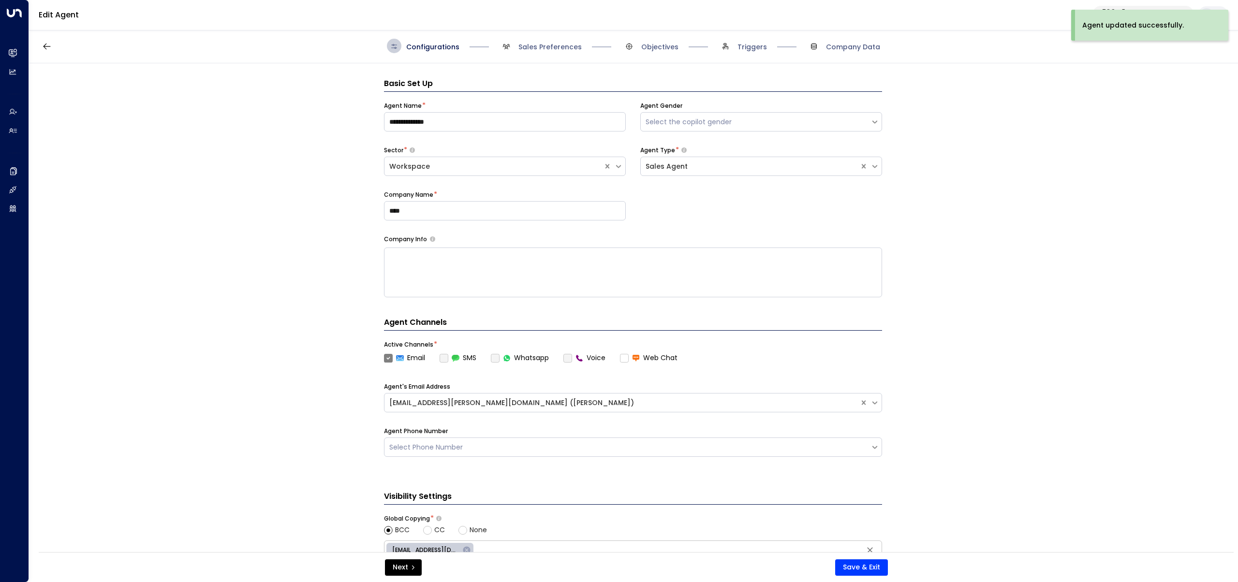
scroll to position [15, 0]
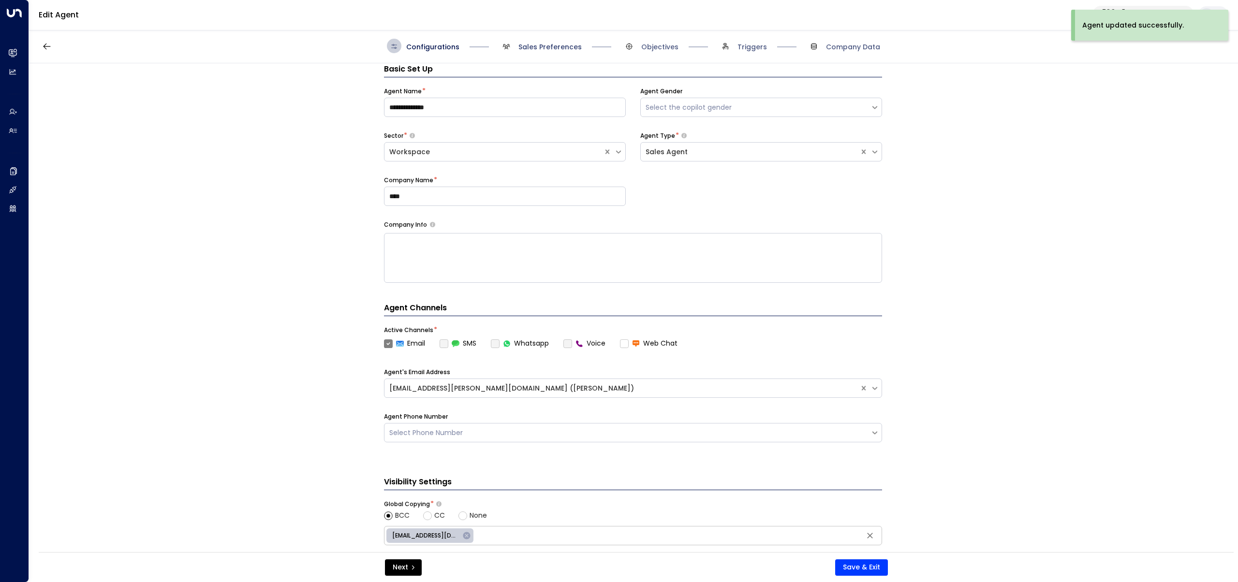
click at [546, 50] on span "Sales Preferences" at bounding box center [549, 47] width 63 height 10
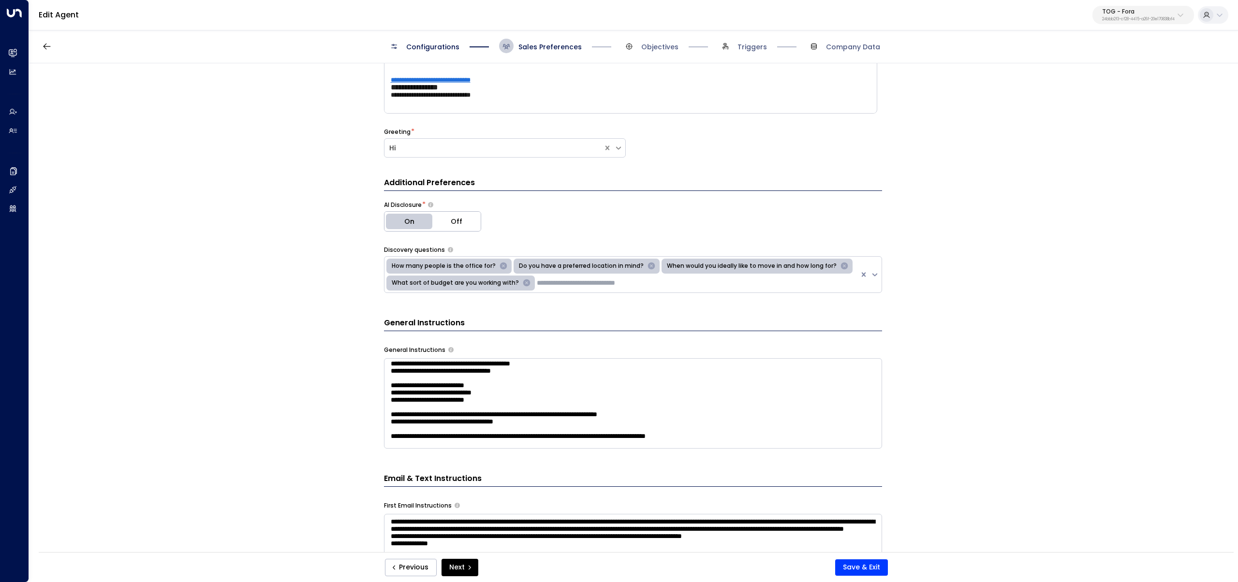
scroll to position [648, 0]
click at [611, 424] on textarea at bounding box center [633, 403] width 498 height 90
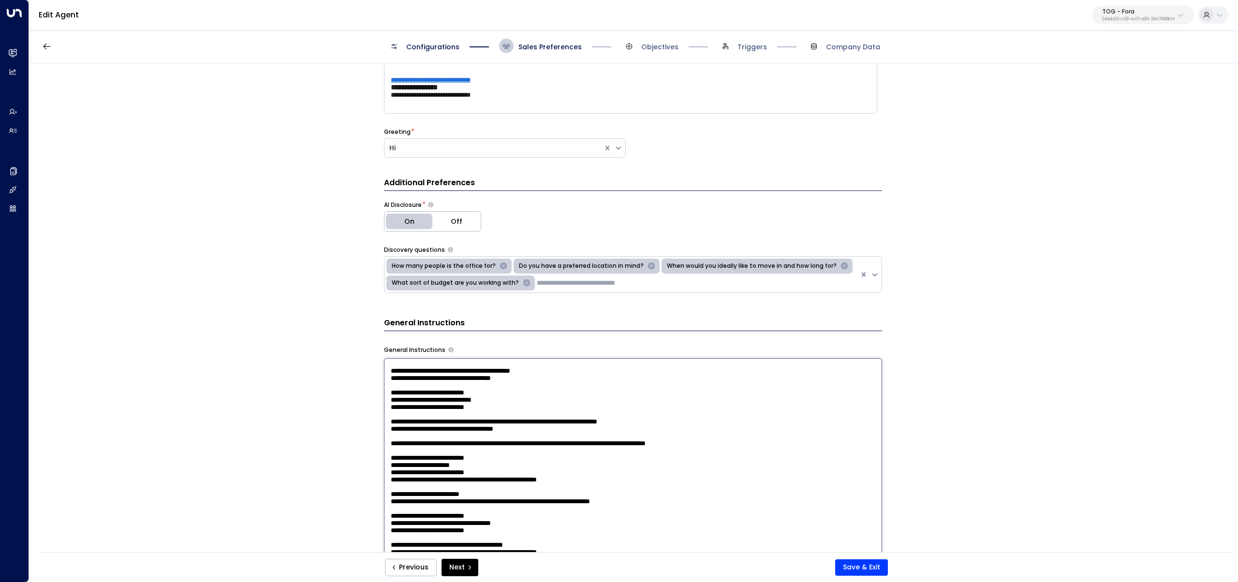
click at [505, 428] on textarea at bounding box center [633, 484] width 498 height 253
type textarea "**********"
click at [855, 561] on button "Save & Exit" at bounding box center [861, 568] width 53 height 16
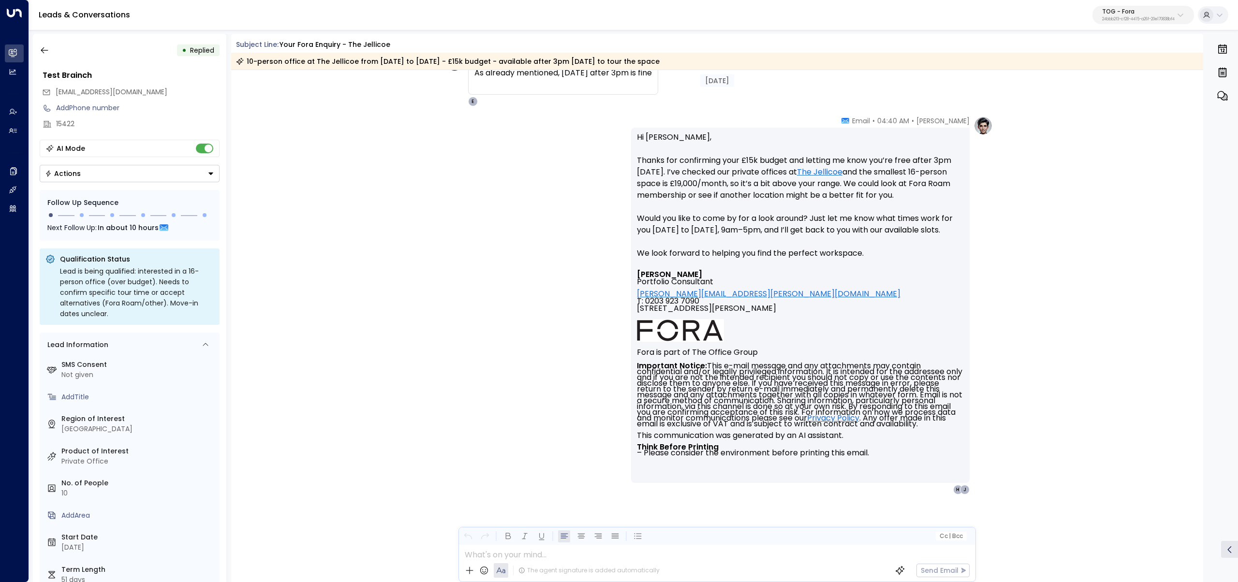
scroll to position [2162, 0]
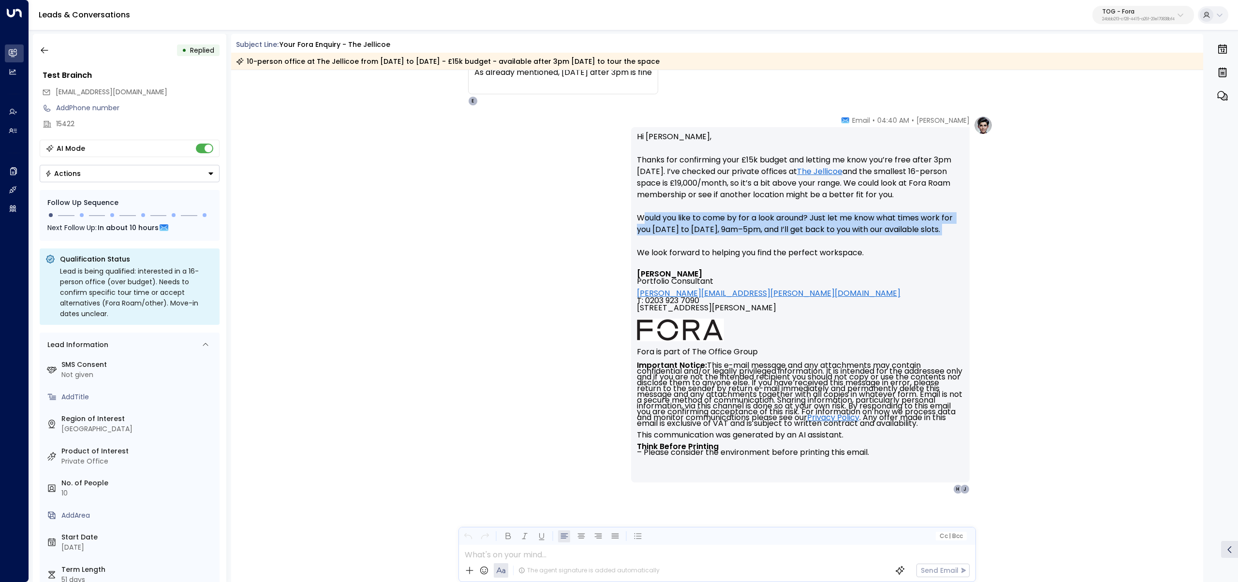
drag, startPoint x: 644, startPoint y: 220, endPoint x: 927, endPoint y: 236, distance: 283.9
click at [927, 236] on p "Hi [PERSON_NAME], Thanks for confirming your £15k budget and letting me know yo…" at bounding box center [800, 200] width 327 height 139
click at [927, 236] on p "Hi James, Thanks for confirming your £15k budget and letting me know you’re fre…" at bounding box center [800, 200] width 327 height 139
drag, startPoint x: 955, startPoint y: 233, endPoint x: 614, endPoint y: 217, distance: 341.8
click at [614, 217] on div "Eva Fitzgerald • 04:40 AM • Email Hi James, Thanks for confirming your £15k bud…" at bounding box center [717, 305] width 551 height 379
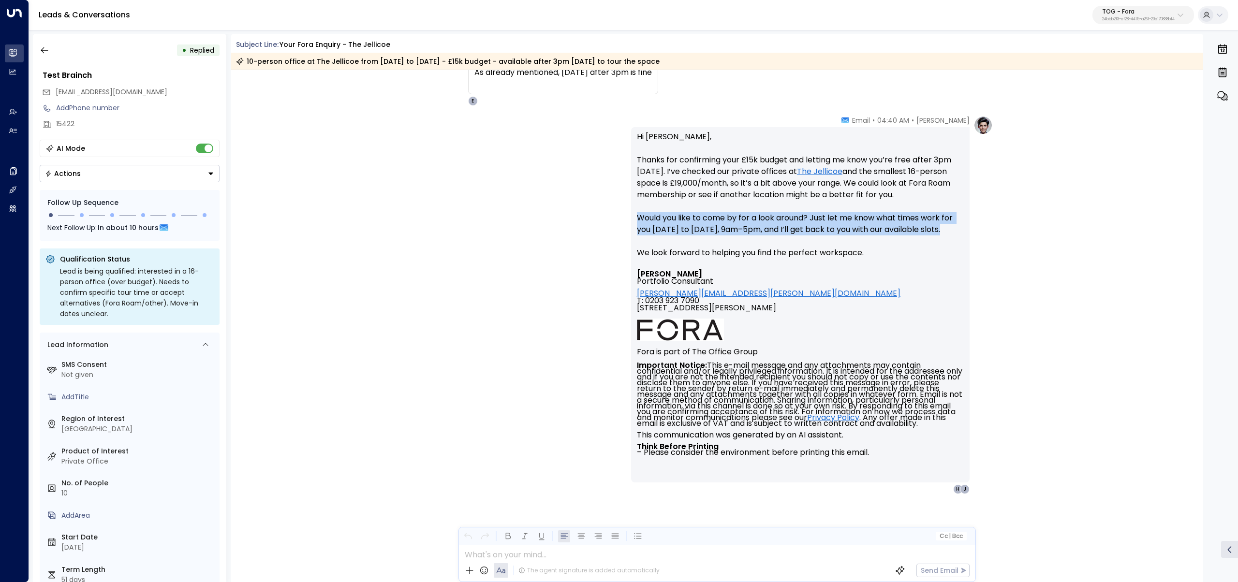
click at [614, 217] on div "Eva Fitzgerald • 04:40 AM • Email Hi James, Thanks for confirming your £15k bud…" at bounding box center [717, 305] width 551 height 379
drag, startPoint x: 694, startPoint y: 227, endPoint x: 938, endPoint y: 236, distance: 243.4
click at [938, 236] on p "Hi James, Thanks for confirming your £15k budget and letting me know you’re fre…" at bounding box center [800, 200] width 327 height 139
drag, startPoint x: 953, startPoint y: 233, endPoint x: 601, endPoint y: 220, distance: 351.8
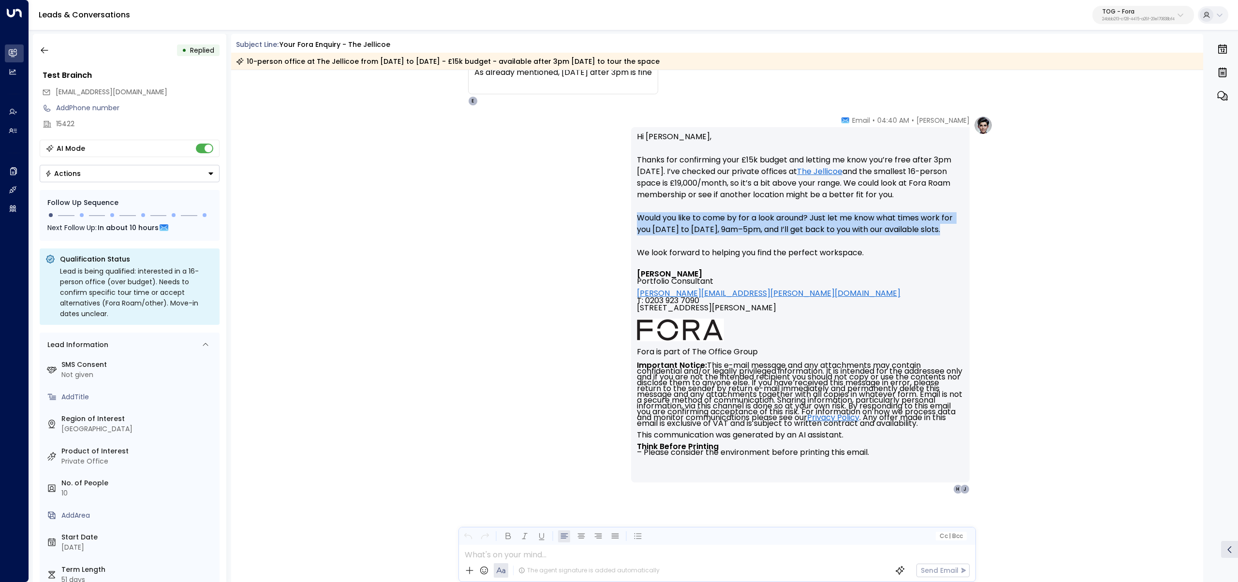
click at [601, 220] on div "Eva Fitzgerald • 04:40 AM • Email Hi James, Thanks for confirming your £15k bud…" at bounding box center [717, 305] width 551 height 379
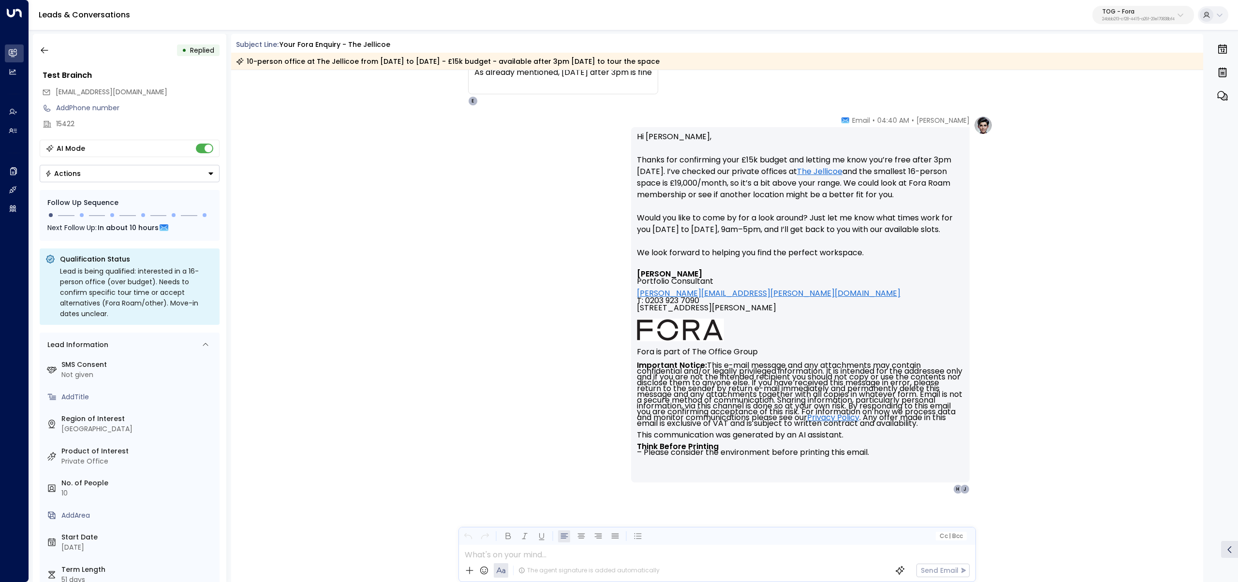
click at [615, 209] on div "Eva Fitzgerald • 04:40 AM • Email Hi James, Thanks for confirming your £15k bud…" at bounding box center [717, 305] width 551 height 379
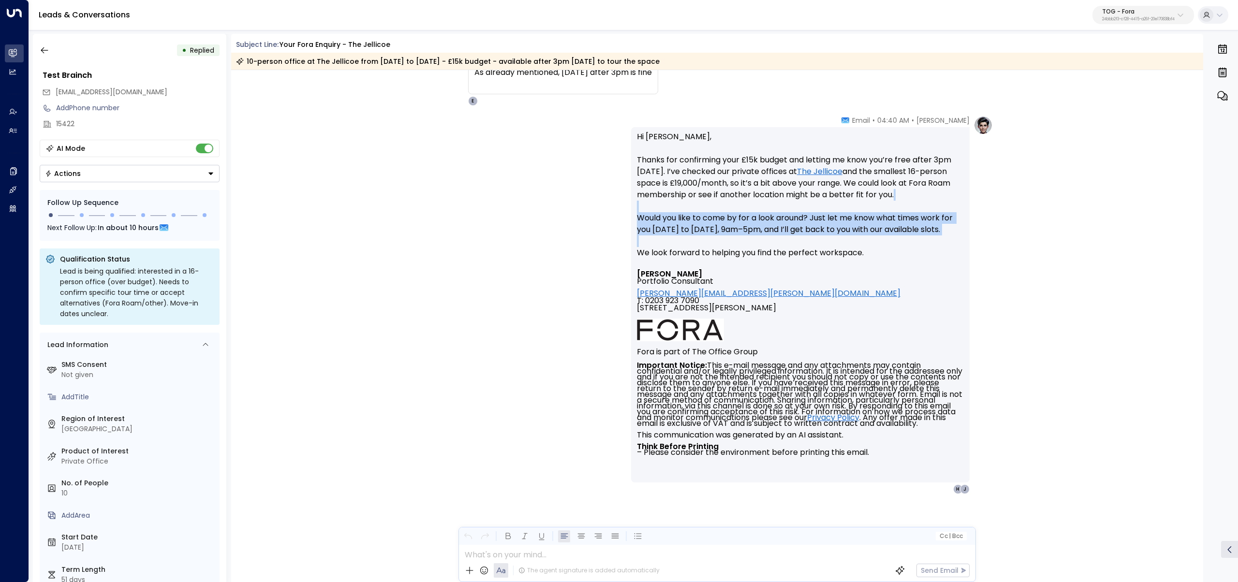
drag, startPoint x: 615, startPoint y: 209, endPoint x: 921, endPoint y: 238, distance: 307.5
click at [921, 238] on div "Eva Fitzgerald • 04:40 AM • Email Hi James, Thanks for confirming your £15k bud…" at bounding box center [717, 305] width 551 height 379
click at [921, 238] on p "Hi James, Thanks for confirming your £15k budget and letting me know you’re fre…" at bounding box center [800, 200] width 327 height 139
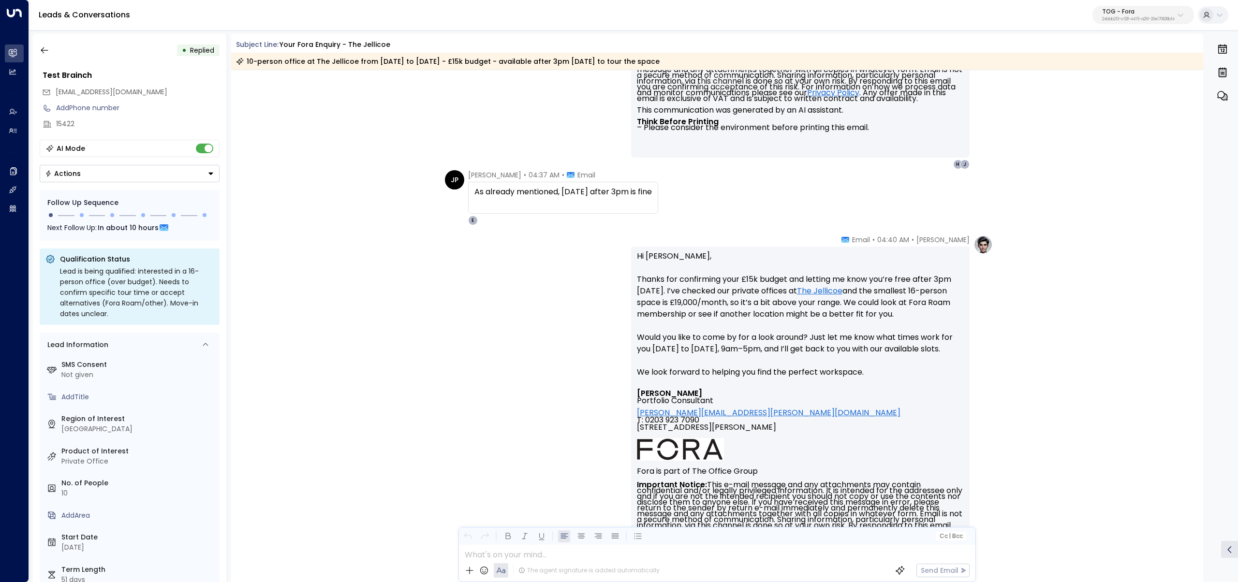
scroll to position [2043, 0]
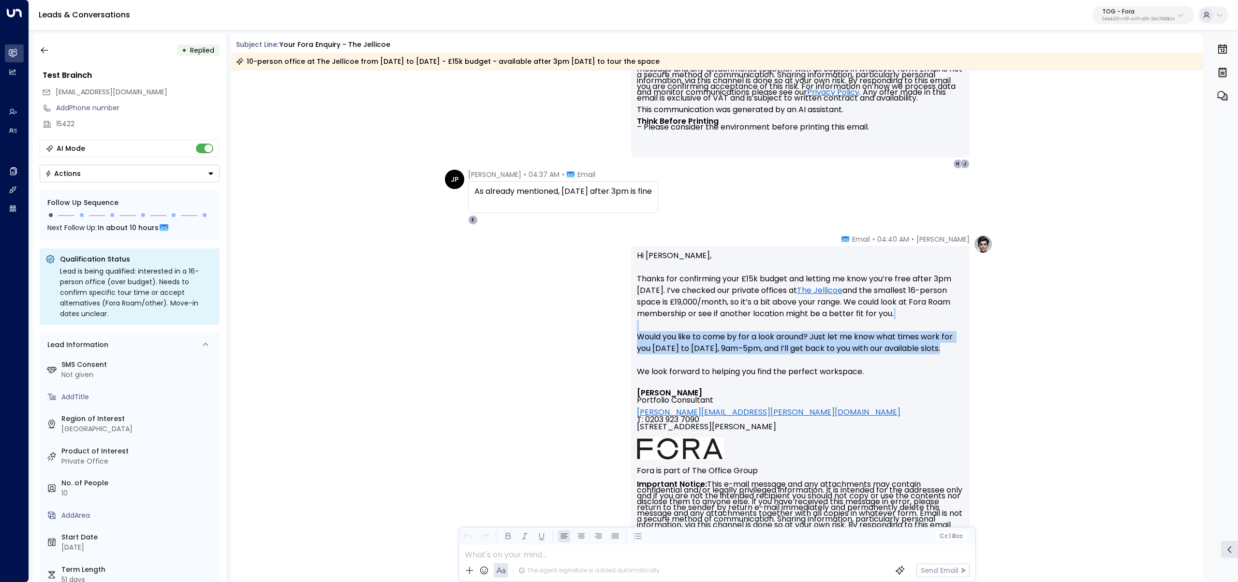
drag, startPoint x: 963, startPoint y: 350, endPoint x: 593, endPoint y: 328, distance: 370.6
click at [593, 328] on div "Eva Fitzgerald • 04:40 AM • Email Hi James, Thanks for confirming your £15k bud…" at bounding box center [717, 424] width 551 height 379
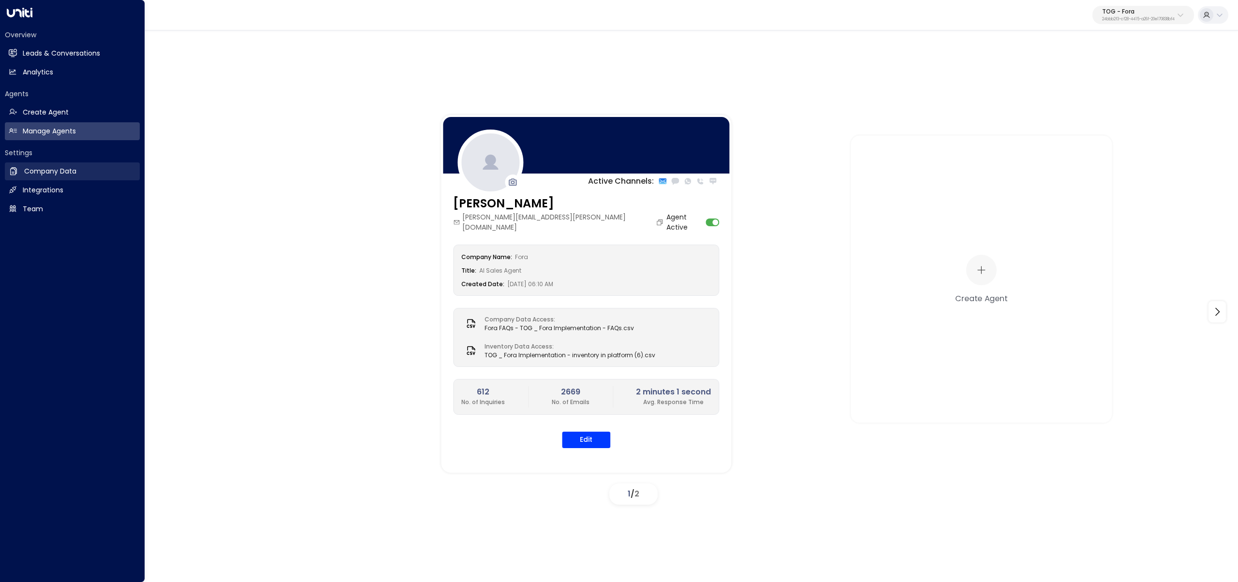
click at [60, 175] on h2 "Company Data" at bounding box center [50, 171] width 52 height 10
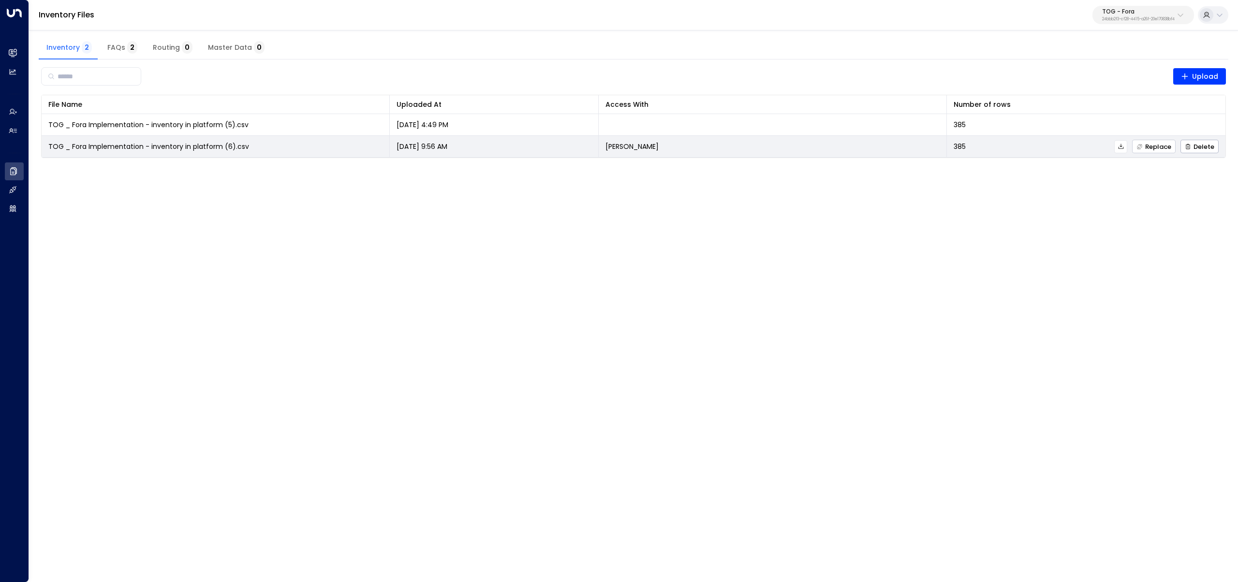
click at [1160, 146] on span "Replace" at bounding box center [1153, 147] width 35 height 6
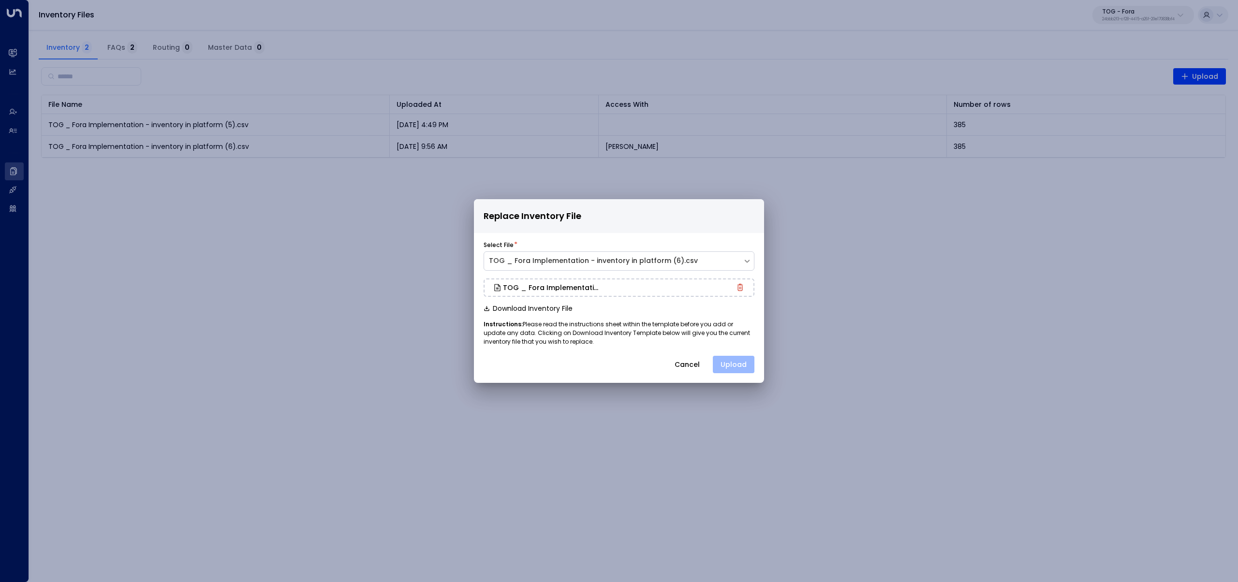
click at [749, 363] on button "Upload" at bounding box center [734, 364] width 42 height 17
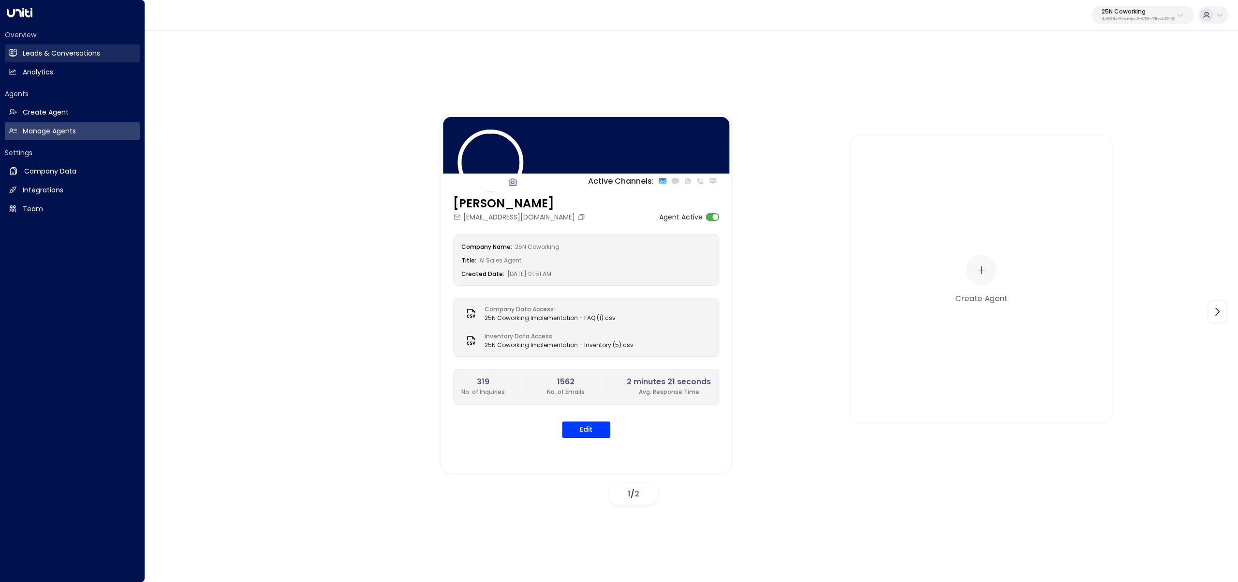
click at [15, 48] on link "Leads & Conversations Leads & Conversations" at bounding box center [72, 53] width 135 height 18
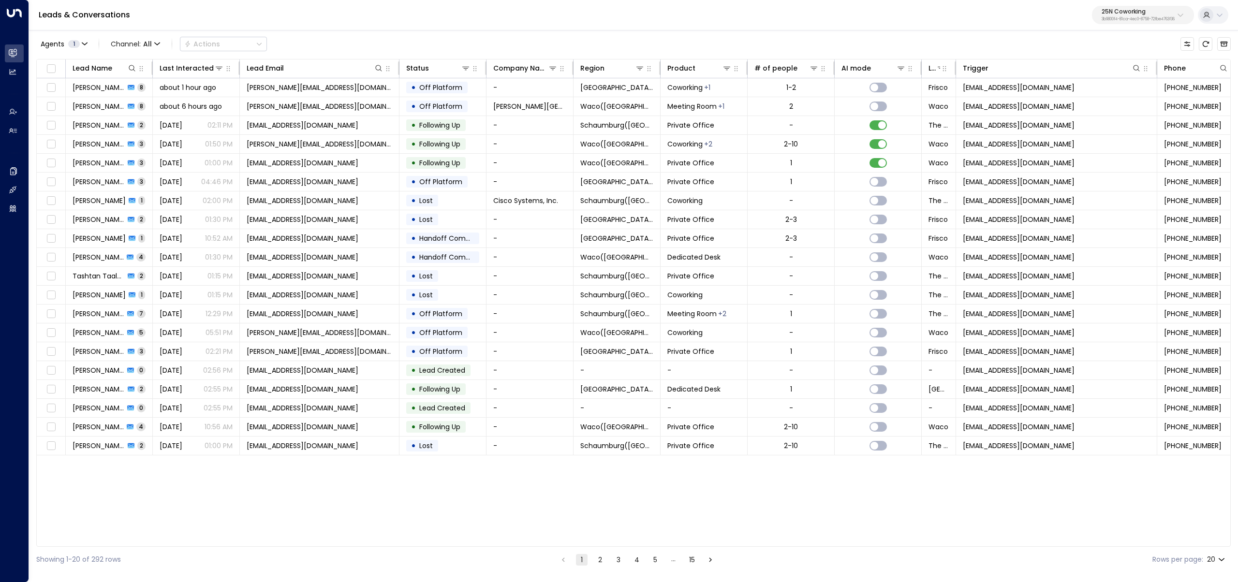
click at [1147, 11] on p "25N Coworking" at bounding box center [1138, 12] width 73 height 6
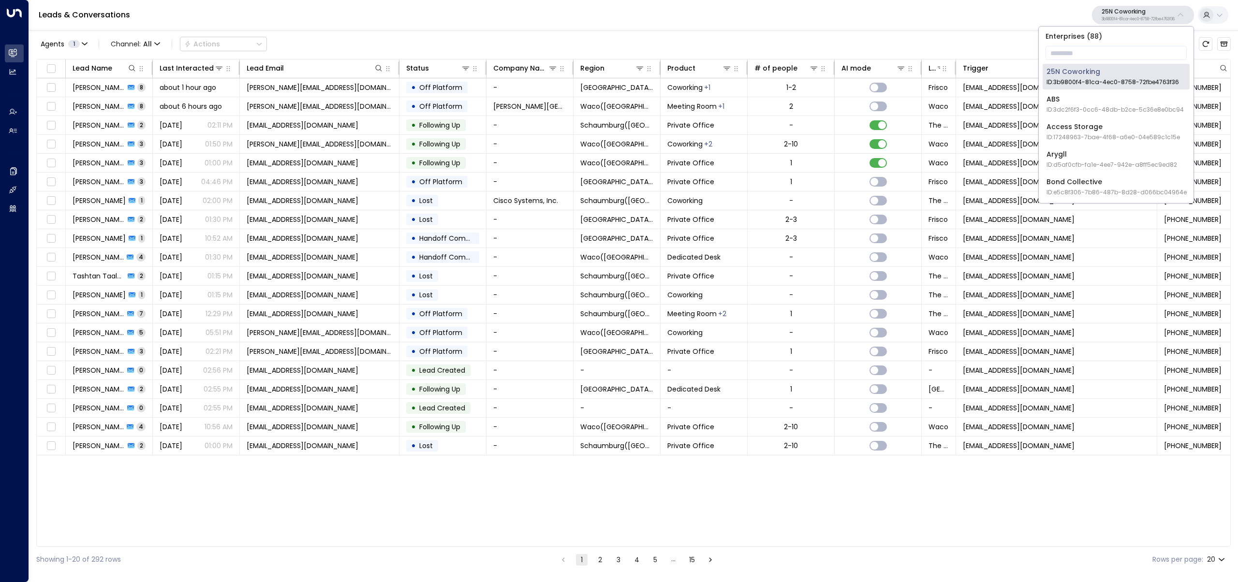
click at [1123, 41] on p "Enterprises ( 88 )" at bounding box center [1116, 36] width 147 height 12
click at [1118, 47] on input "text" at bounding box center [1116, 53] width 141 height 18
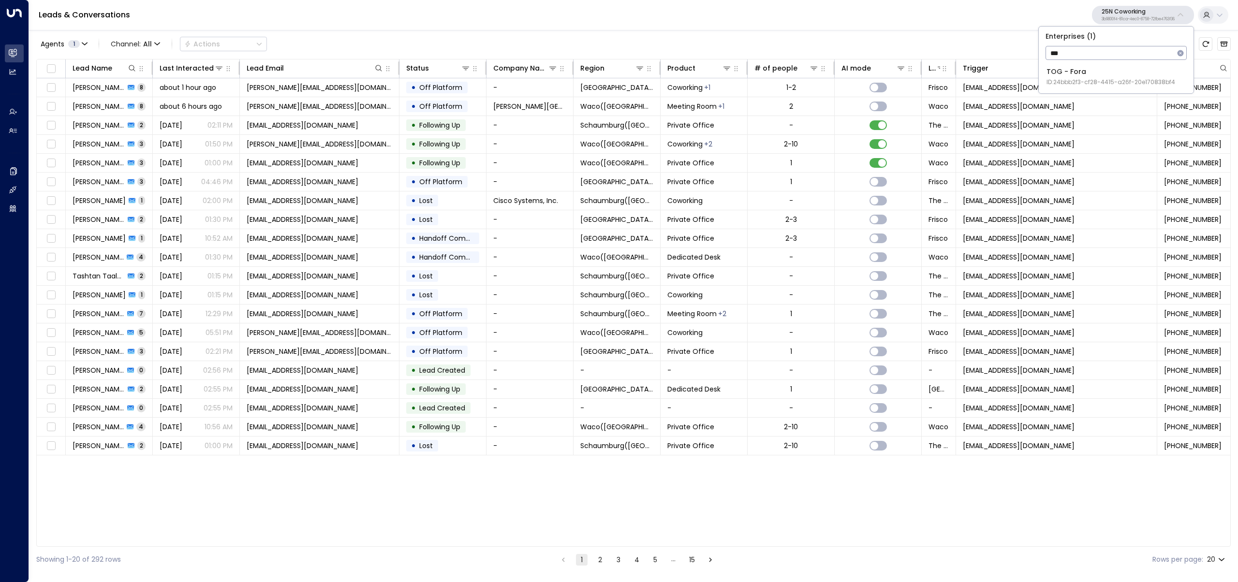
type input "***"
click at [1144, 69] on div "TOG - Fora ID: 24bbb2f3-cf28-4415-a26f-20e170838bf4" at bounding box center [1110, 77] width 129 height 20
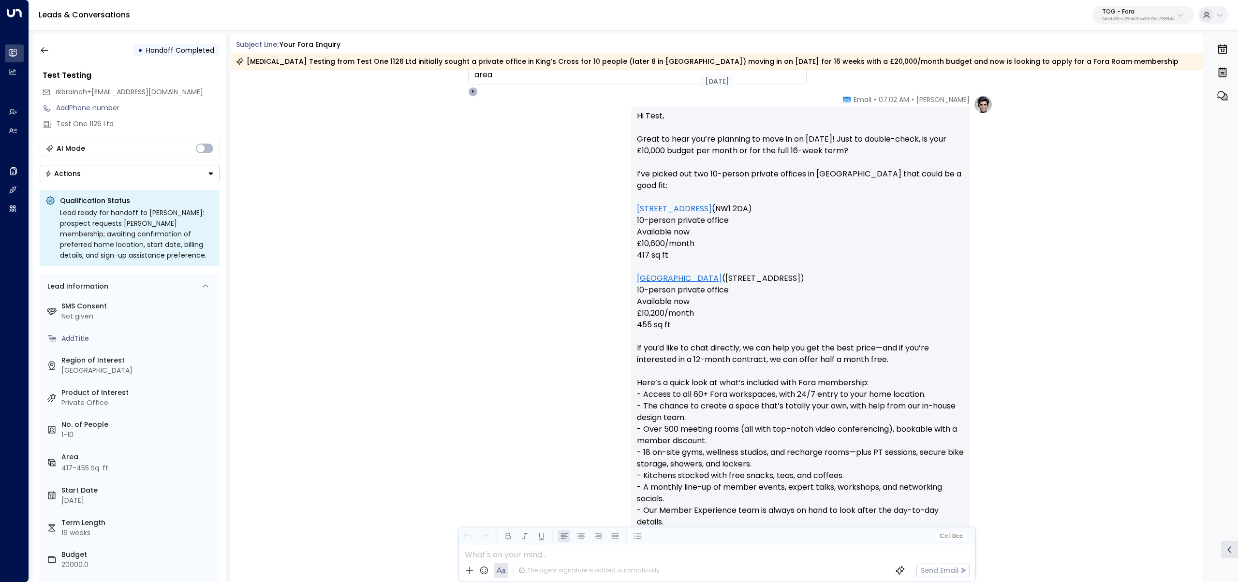
scroll to position [2263, 0]
click at [1151, 11] on p "TOG - Fora" at bounding box center [1138, 12] width 73 height 6
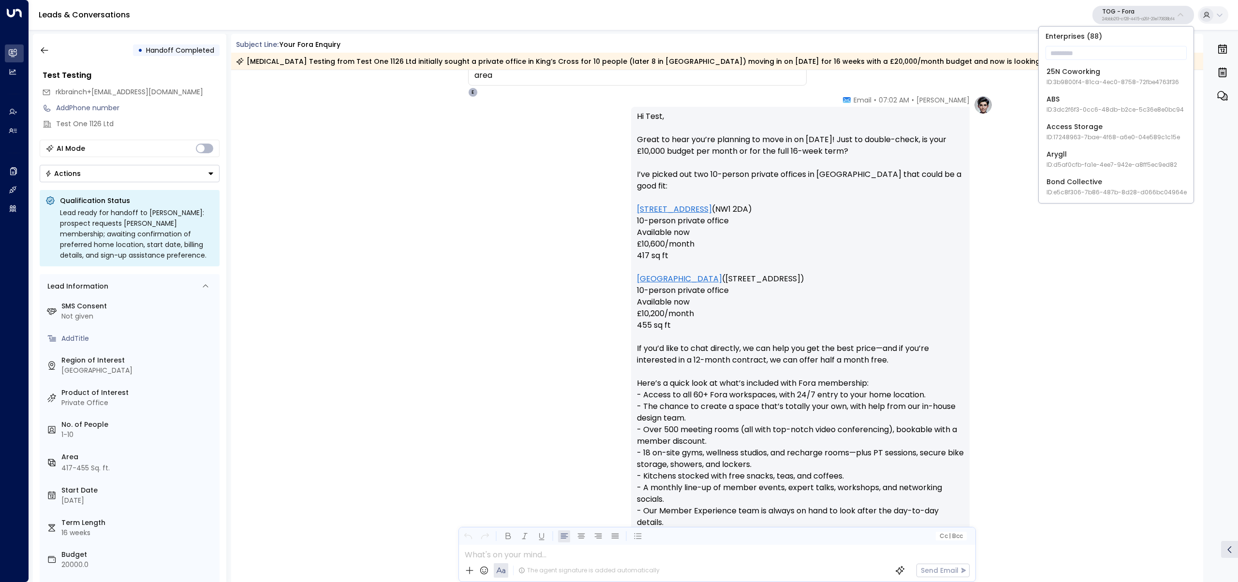
click at [1144, 43] on div "Enterprises ( 88 ) ​ 25N Coworking ID: 3b9800f4-81ca-4ec0-8758-72fbe4763f36 ABS…" at bounding box center [1116, 115] width 155 height 177
click at [1127, 55] on input "text" at bounding box center [1116, 53] width 141 height 18
type input "*****"
click at [1133, 89] on li "Cinch Storage ID: 20dc0344-df52-49ea-bc2a-8bb80861e769" at bounding box center [1116, 77] width 147 height 26
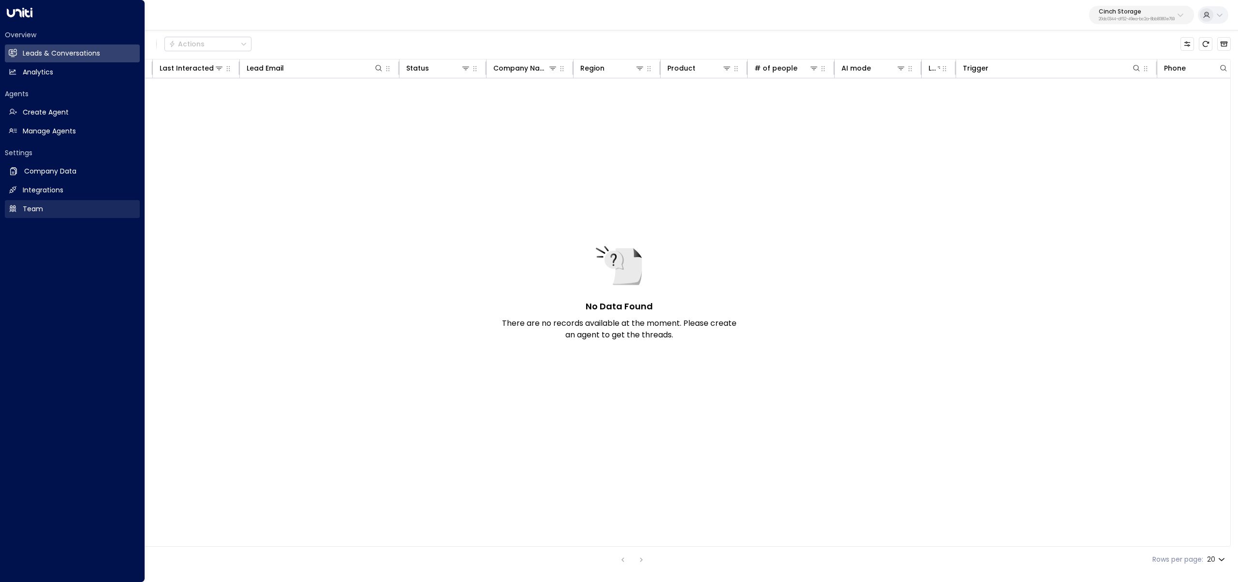
click at [34, 206] on h2 "Team" at bounding box center [33, 209] width 20 height 10
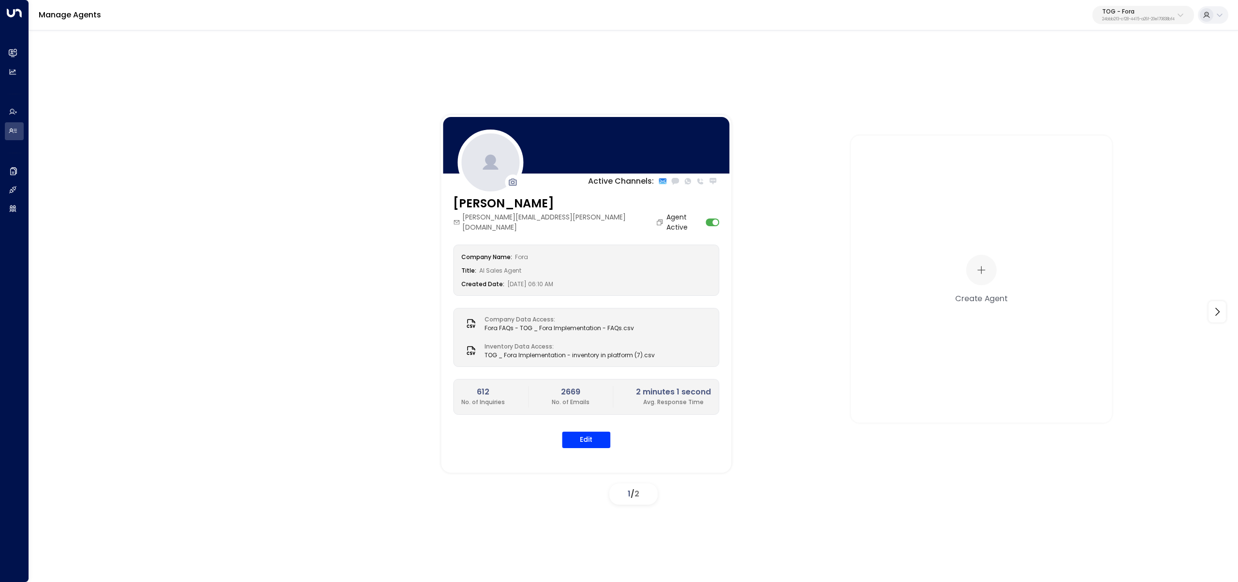
click at [1102, 21] on p "24bbb2f3-cf28-4415-a26f-20e170838bf4" at bounding box center [1138, 19] width 73 height 4
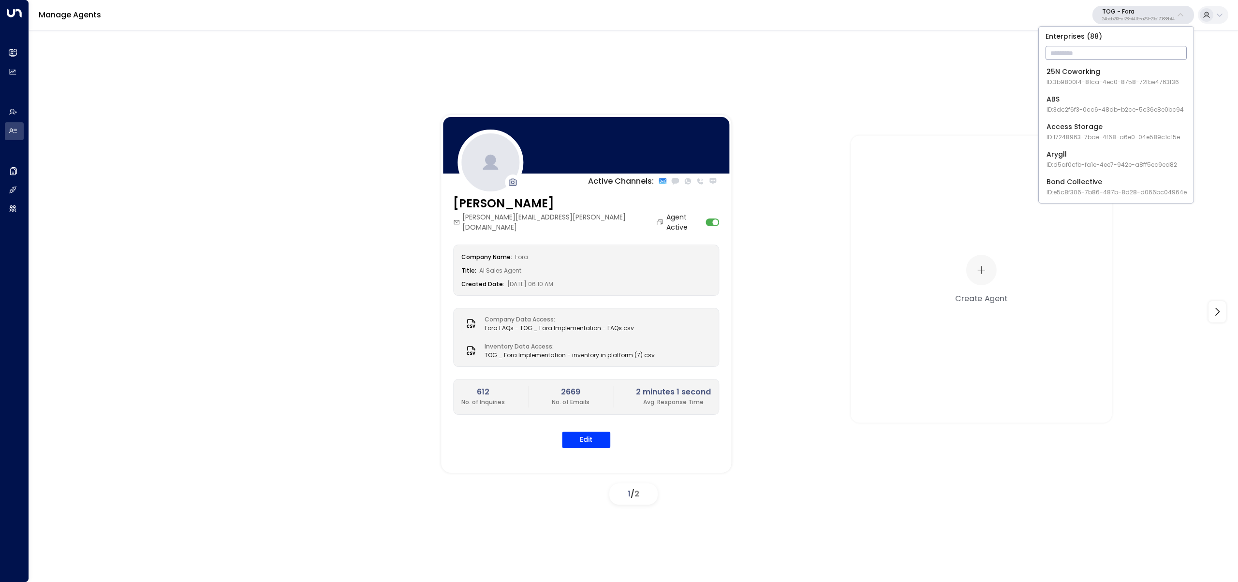
click at [1094, 47] on input "text" at bounding box center [1116, 53] width 141 height 18
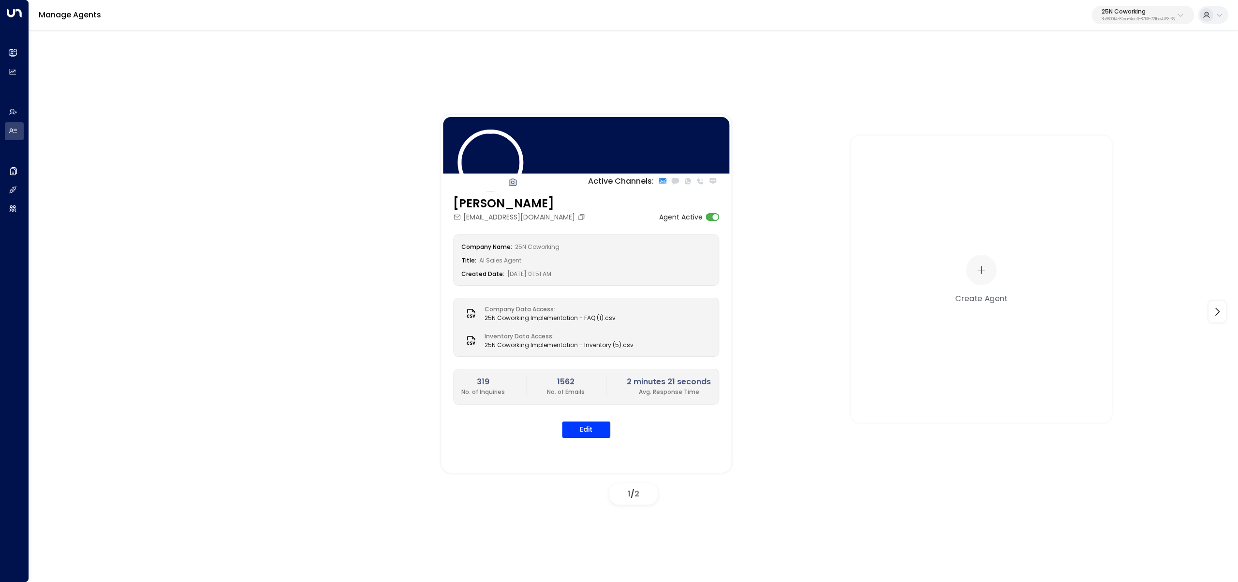
click at [1118, 25] on div "Manage Agents 25N Coworking 3b9800f4-81ca-4ec0-8758-72fbe4763f36" at bounding box center [633, 15] width 1209 height 30
drag, startPoint x: 1124, startPoint y: 14, endPoint x: 1120, endPoint y: 17, distance: 5.5
click at [1123, 14] on p "25N Coworking" at bounding box center [1138, 12] width 73 height 6
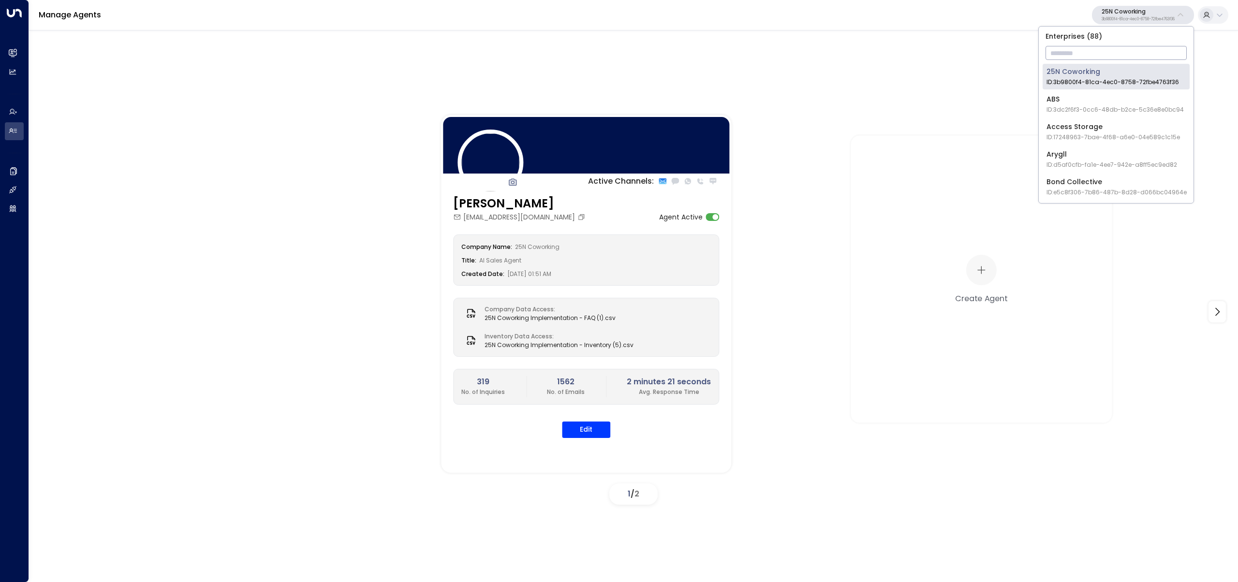
click at [1108, 47] on input "text" at bounding box center [1116, 53] width 141 height 18
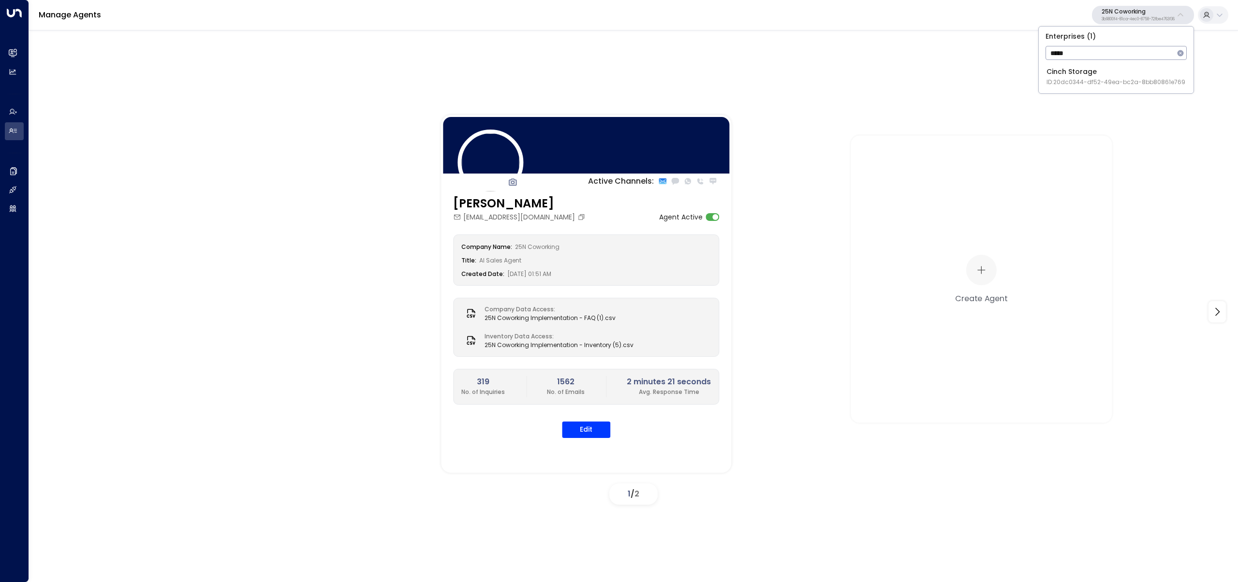
type input "*****"
click at [1073, 74] on div "Cinch Storage ID: 20dc0344-df52-49ea-bc2a-8bb80861e769" at bounding box center [1115, 77] width 139 height 20
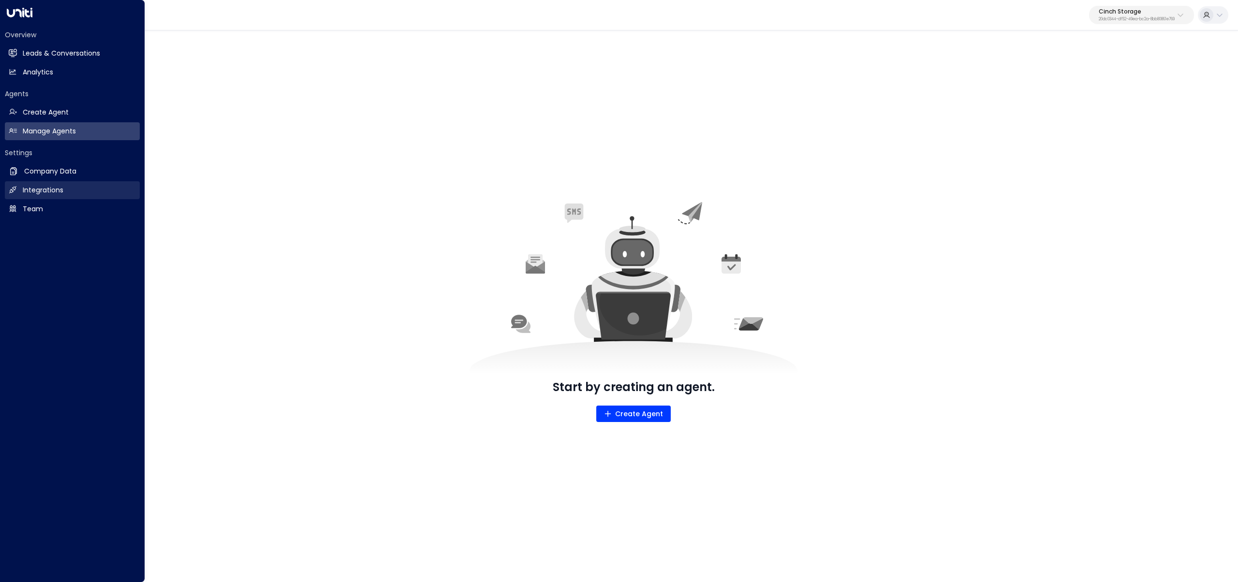
click at [37, 187] on h2 "Integrations" at bounding box center [43, 190] width 41 height 10
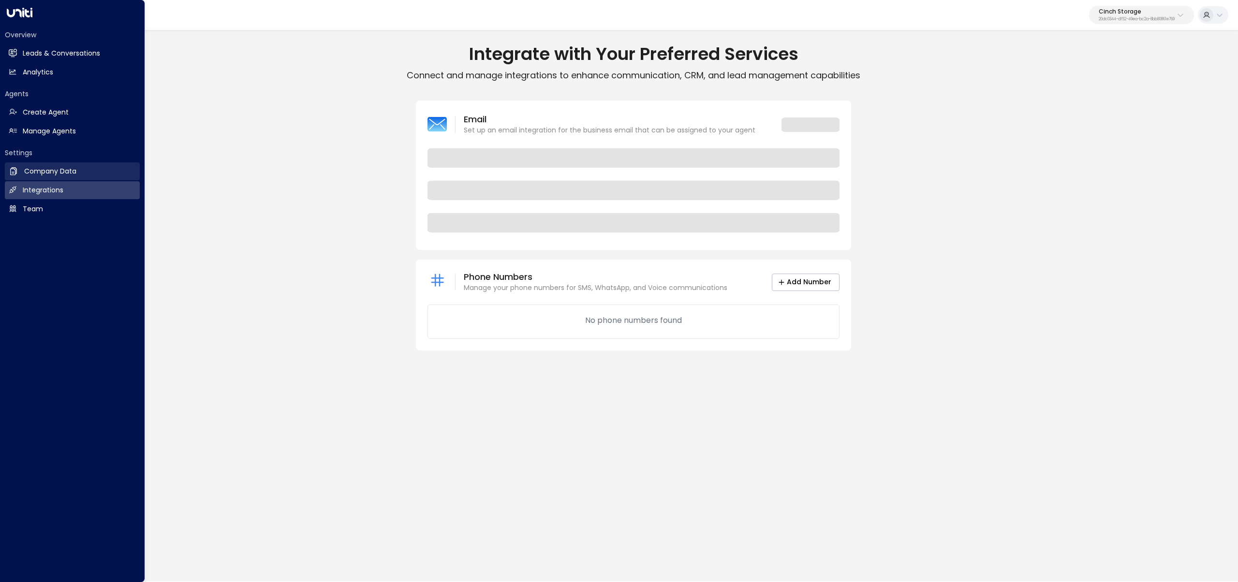
click at [59, 174] on h2 "Company Data" at bounding box center [50, 171] width 52 height 10
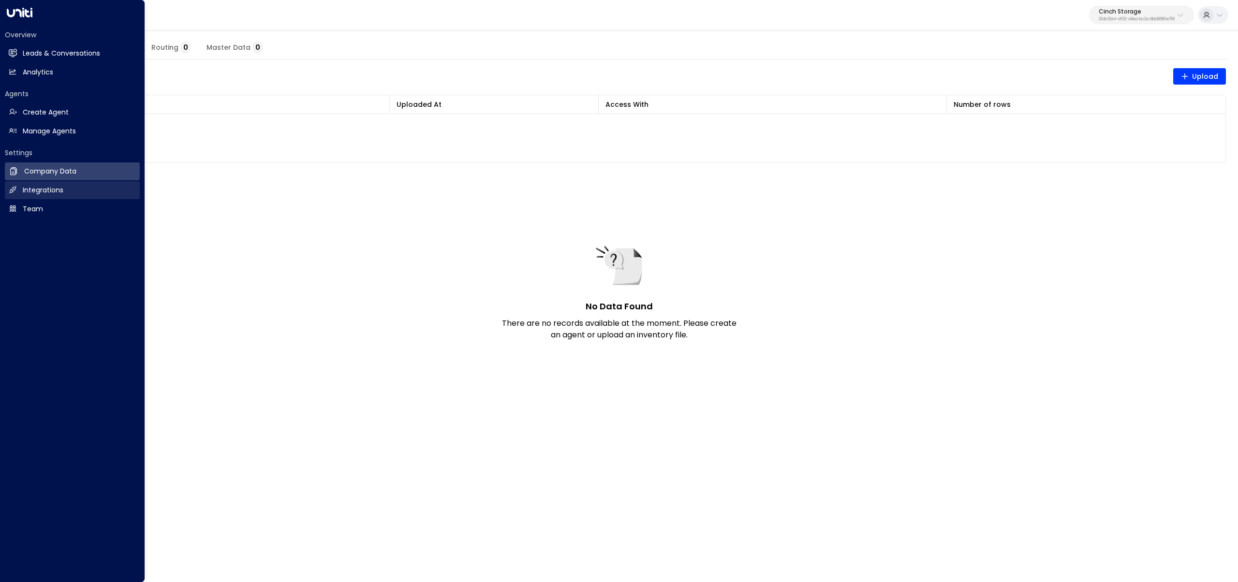
click at [68, 190] on link "Integrations Integrations" at bounding box center [72, 190] width 135 height 18
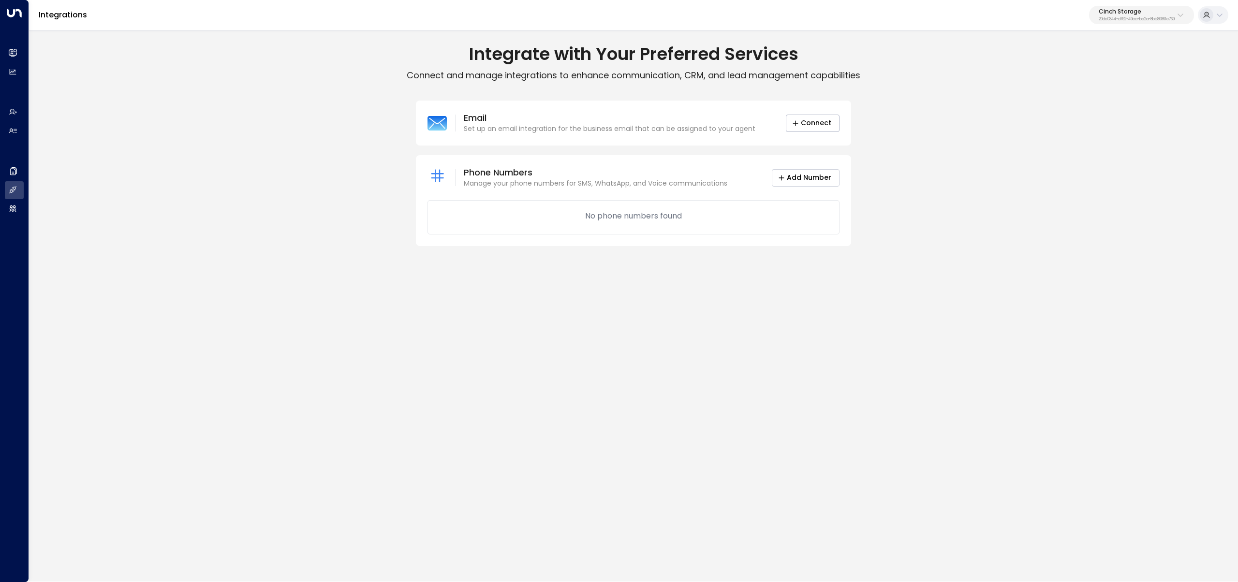
click at [798, 171] on button "Add Number" at bounding box center [806, 177] width 68 height 17
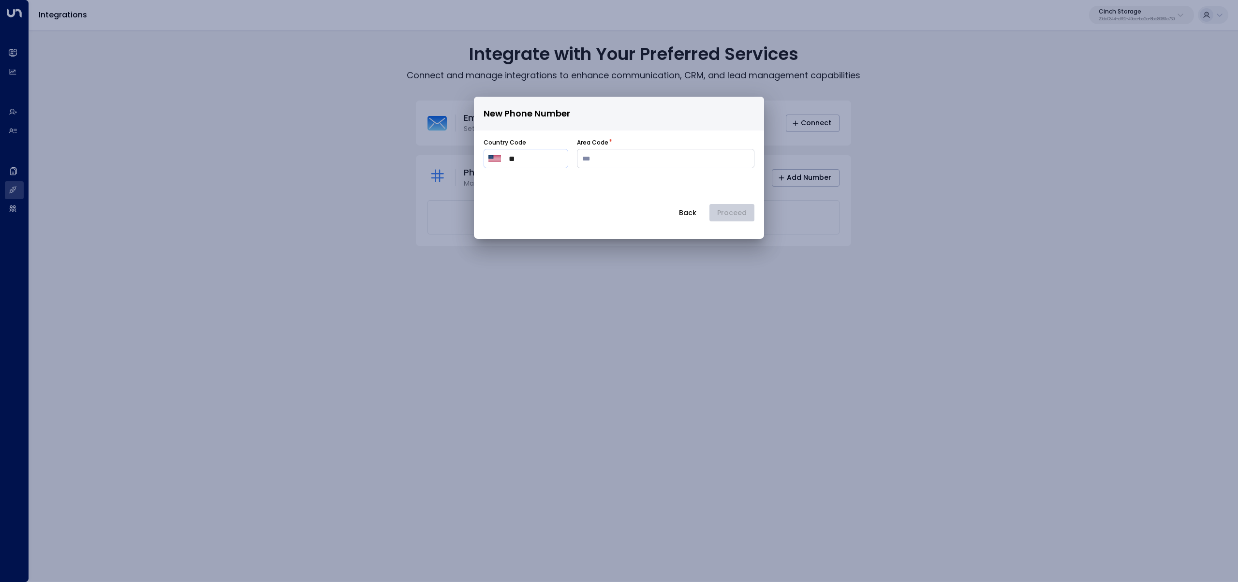
click at [697, 217] on button "Back" at bounding box center [688, 212] width 34 height 17
